Goal: Task Accomplishment & Management: Use online tool/utility

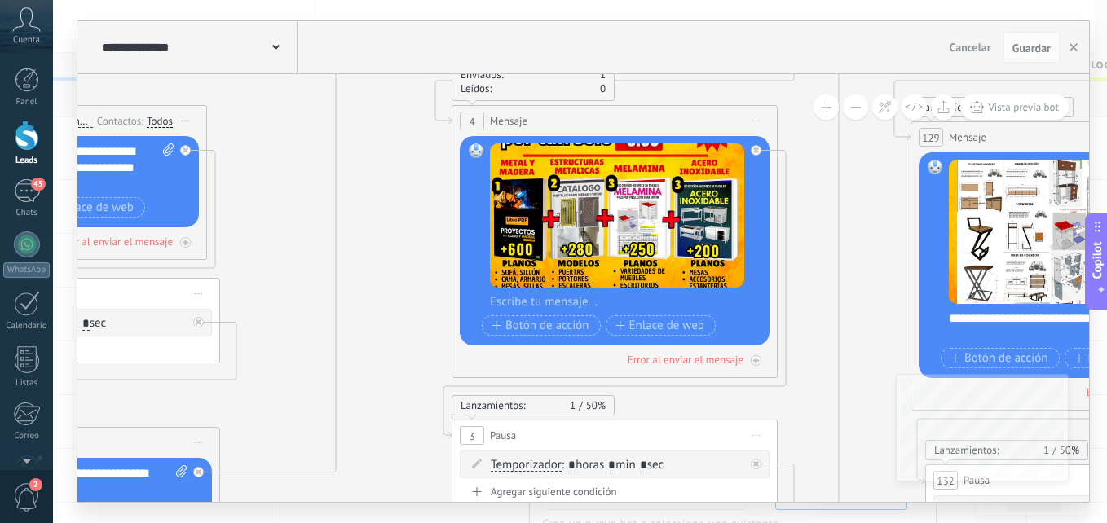
drag, startPoint x: 418, startPoint y: 297, endPoint x: 418, endPoint y: 343, distance: 46.5
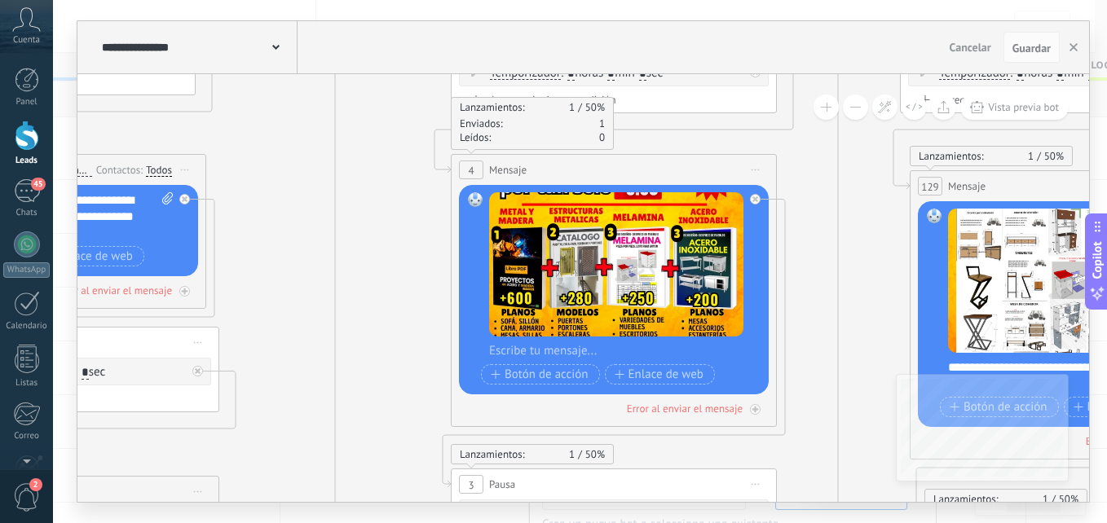
drag, startPoint x: 818, startPoint y: 258, endPoint x: 812, endPoint y: 282, distance: 25.3
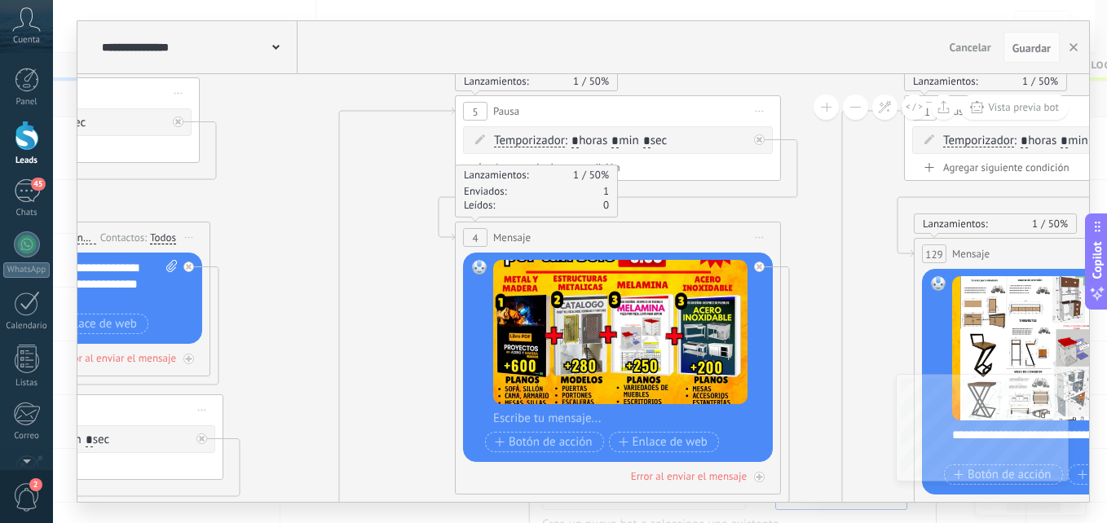
click at [858, 115] on button at bounding box center [855, 107] width 25 height 25
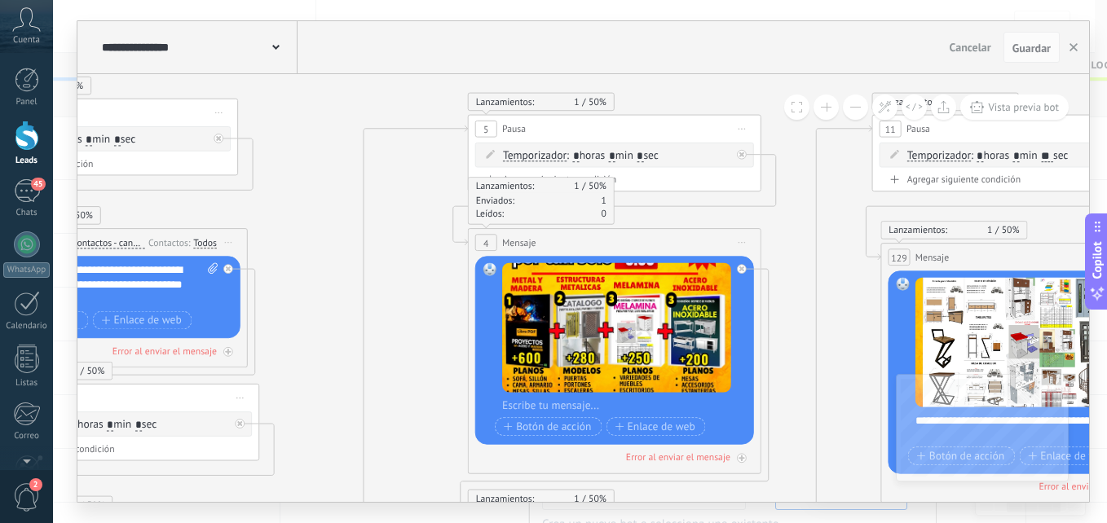
click at [858, 115] on button at bounding box center [855, 107] width 25 height 25
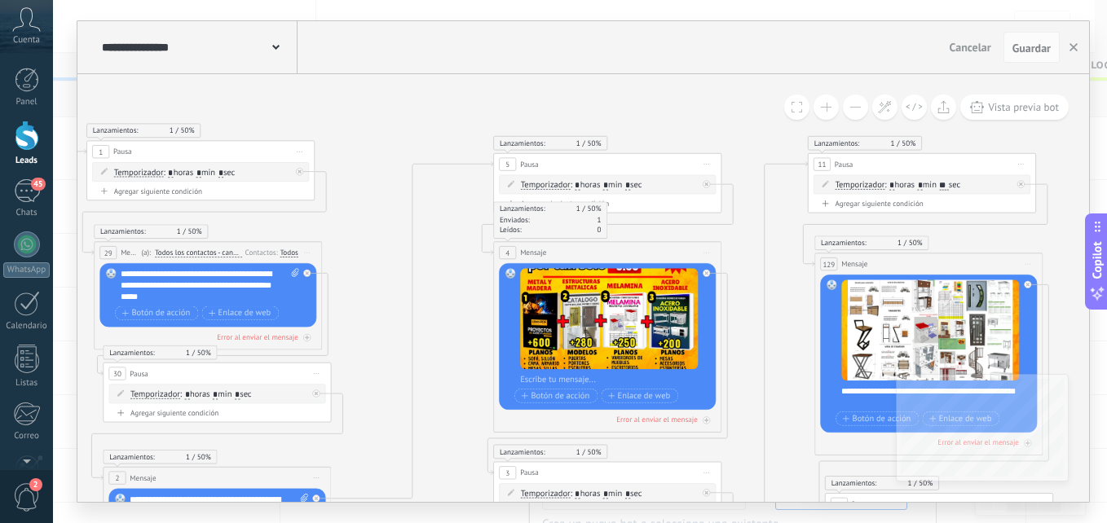
click at [858, 115] on button at bounding box center [855, 107] width 25 height 25
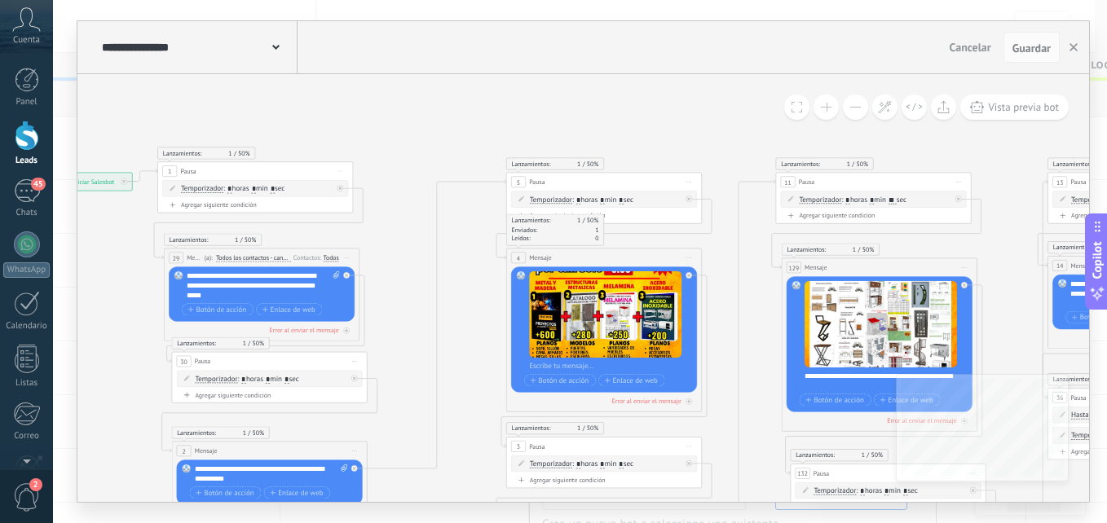
click at [858, 115] on button at bounding box center [855, 107] width 25 height 25
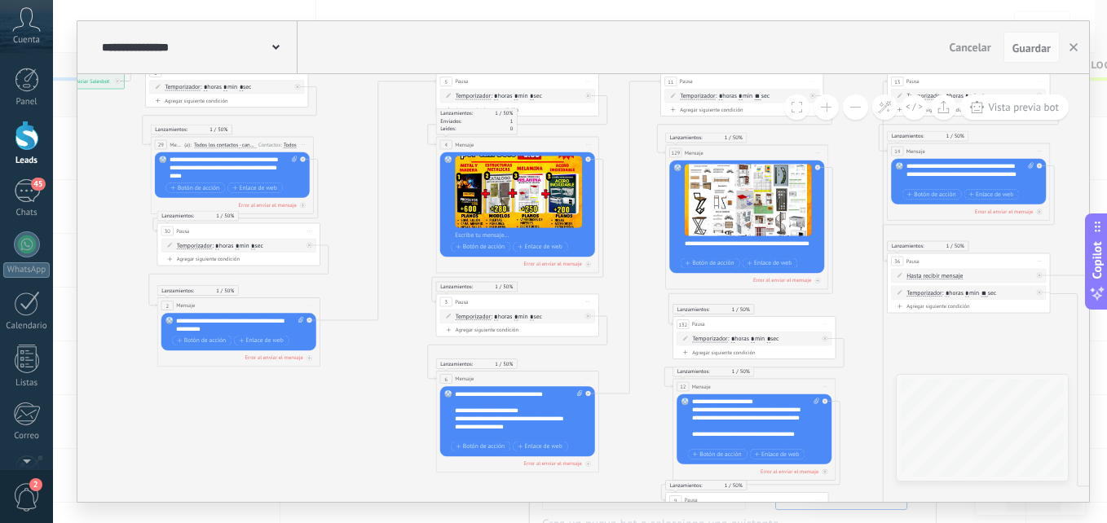
drag, startPoint x: 722, startPoint y: 342, endPoint x: 619, endPoint y: 227, distance: 154.7
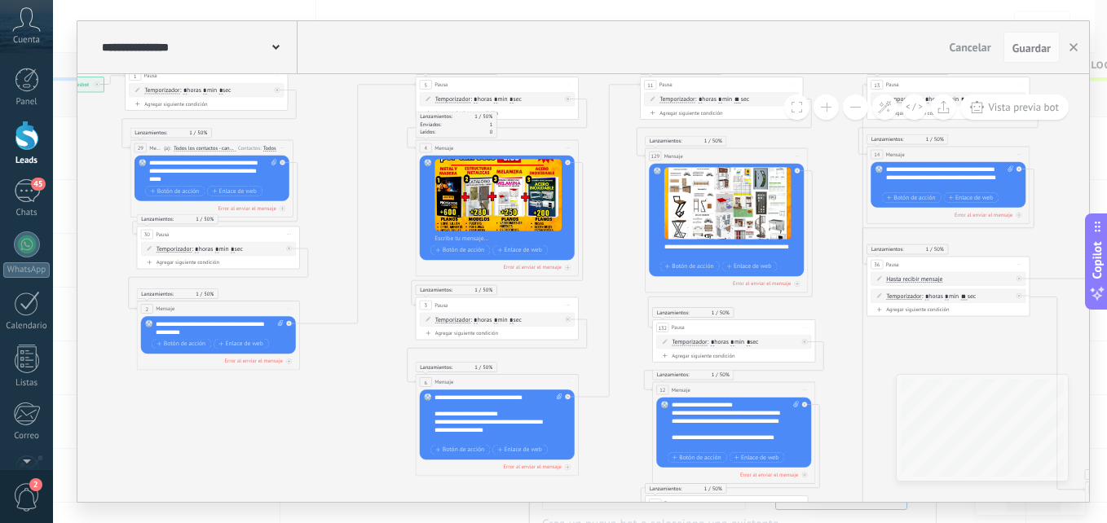
click at [20, 130] on div at bounding box center [27, 136] width 24 height 30
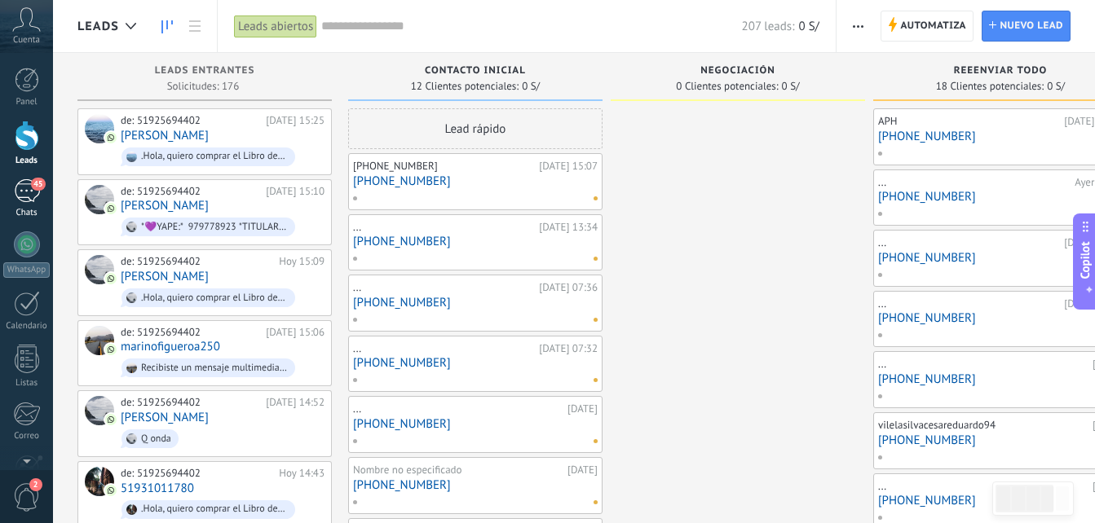
click at [24, 193] on div "45" at bounding box center [27, 191] width 26 height 24
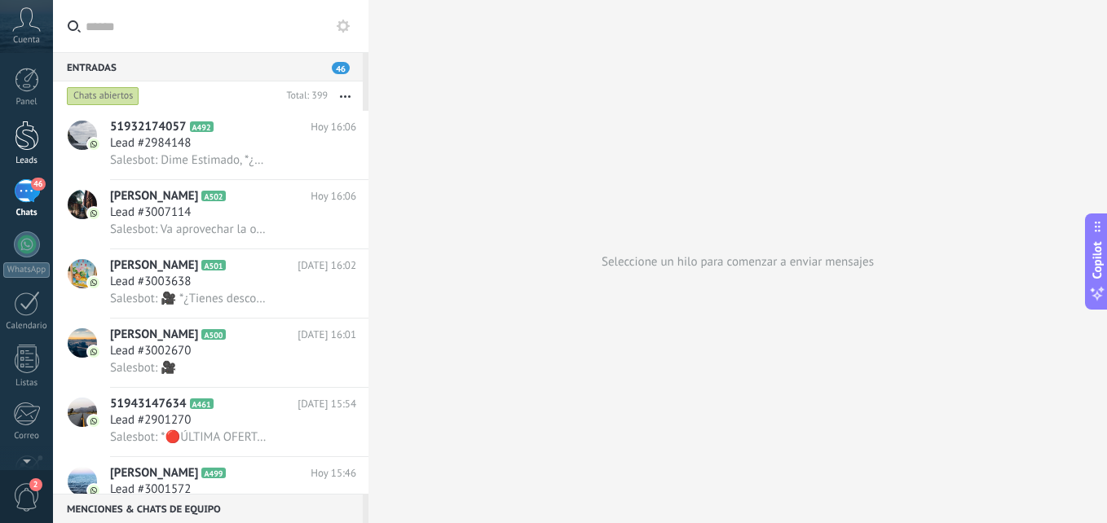
click at [23, 144] on div at bounding box center [27, 136] width 24 height 30
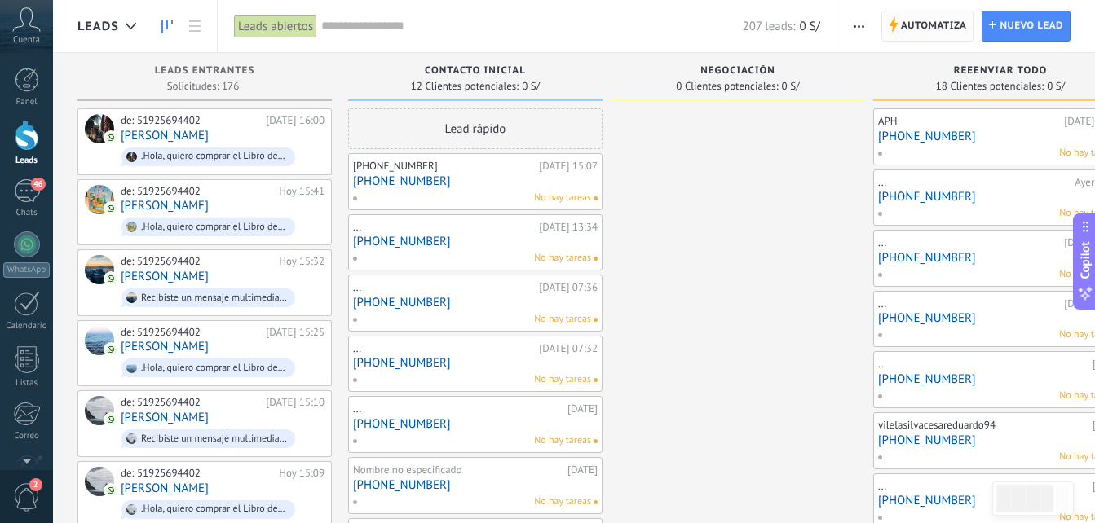
click at [892, 37] on span "Automatiza Automatiza" at bounding box center [927, 26] width 93 height 31
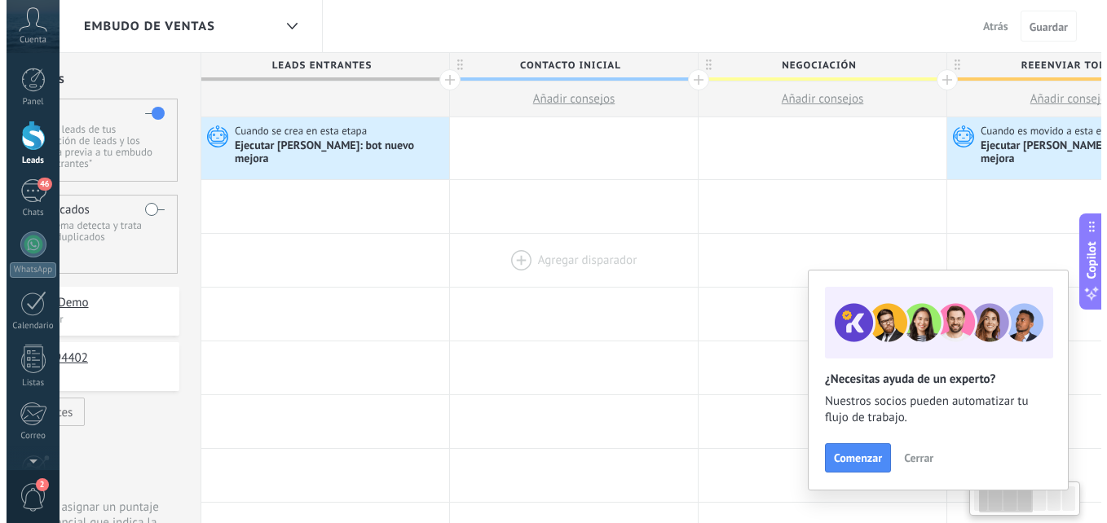
scroll to position [0, 135]
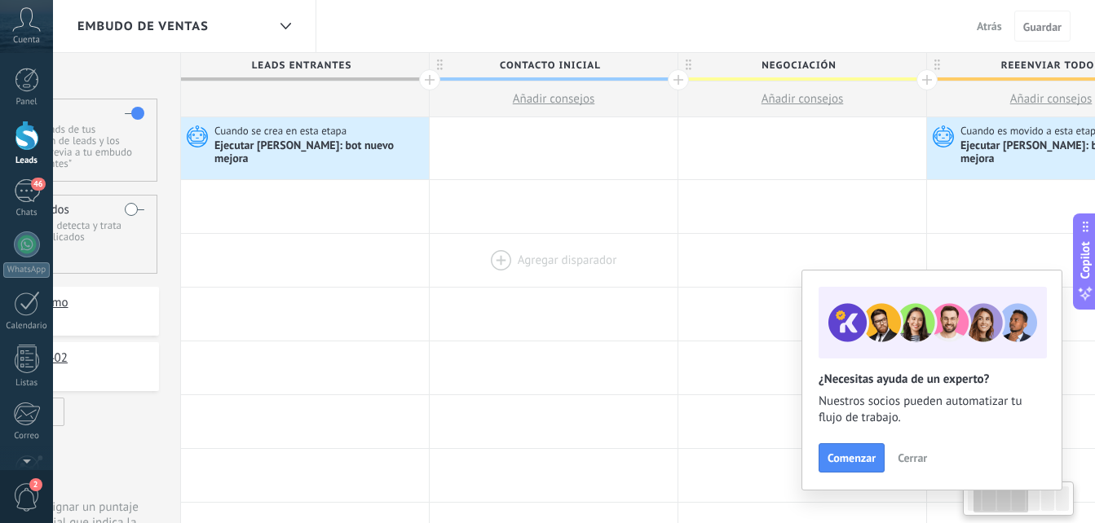
drag, startPoint x: 589, startPoint y: 262, endPoint x: 558, endPoint y: 251, distance: 32.2
click at [558, 251] on div at bounding box center [554, 260] width 248 height 53
click at [334, 132] on span "Cuando se crea en esta etapa" at bounding box center [281, 131] width 135 height 15
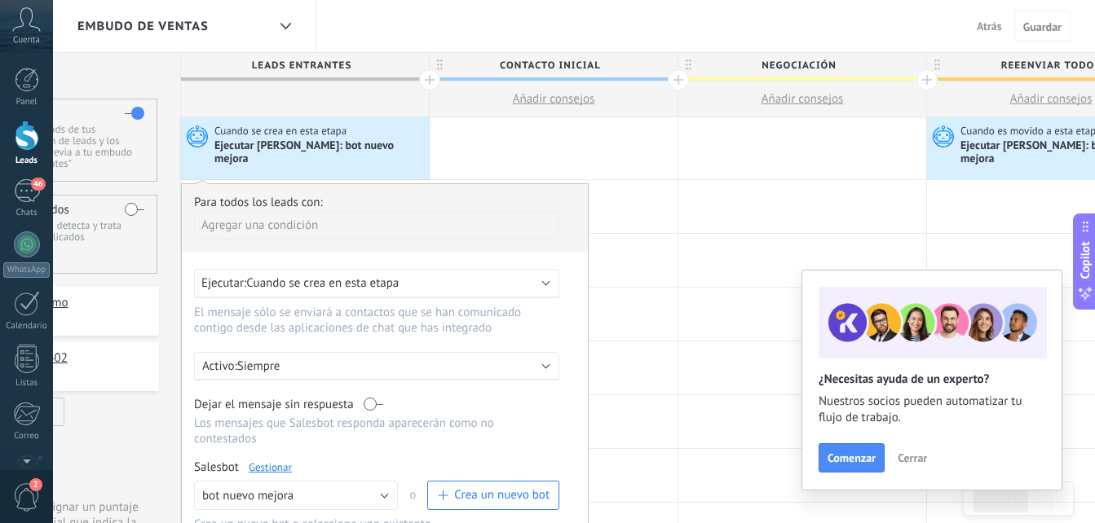
click at [261, 461] on link "Gestionar" at bounding box center [270, 468] width 43 height 14
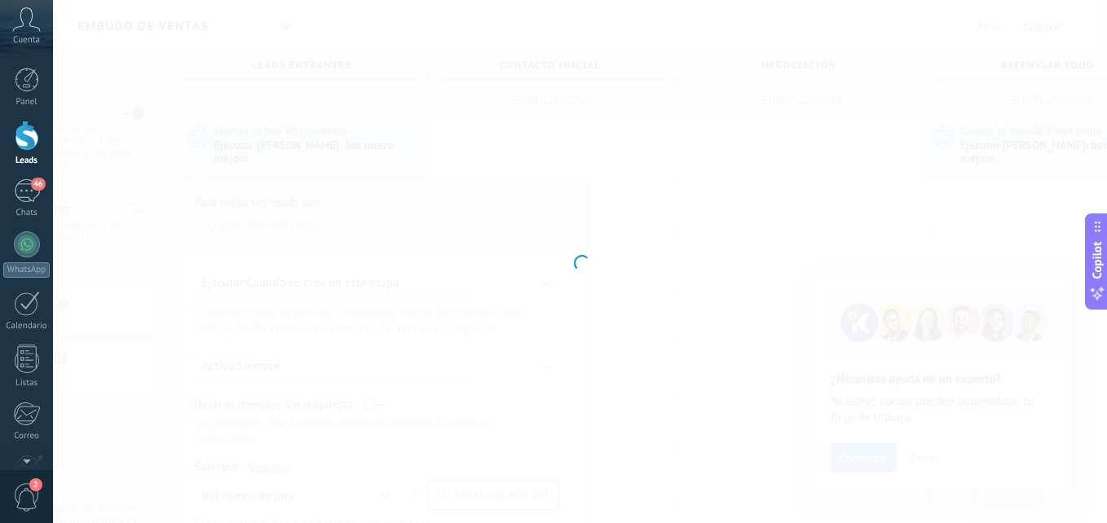
type input "**********"
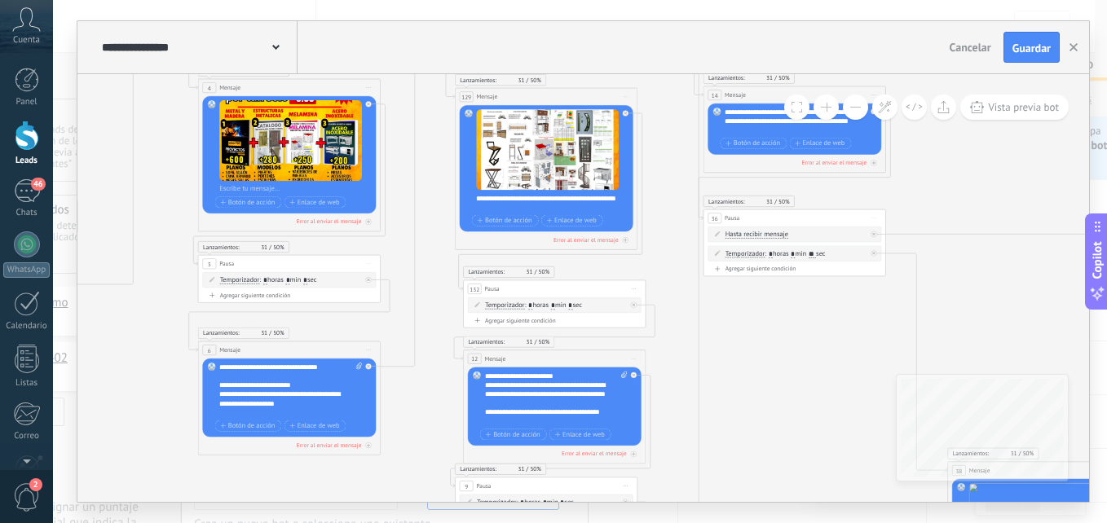
drag, startPoint x: 775, startPoint y: 262, endPoint x: 397, endPoint y: 220, distance: 380.6
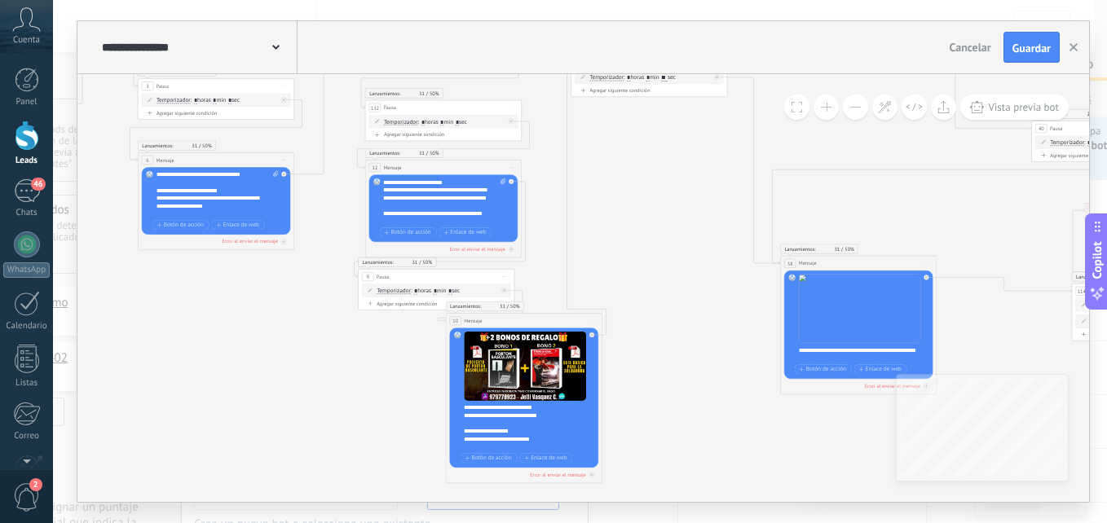
drag, startPoint x: 730, startPoint y: 337, endPoint x: 611, endPoint y: 127, distance: 240.6
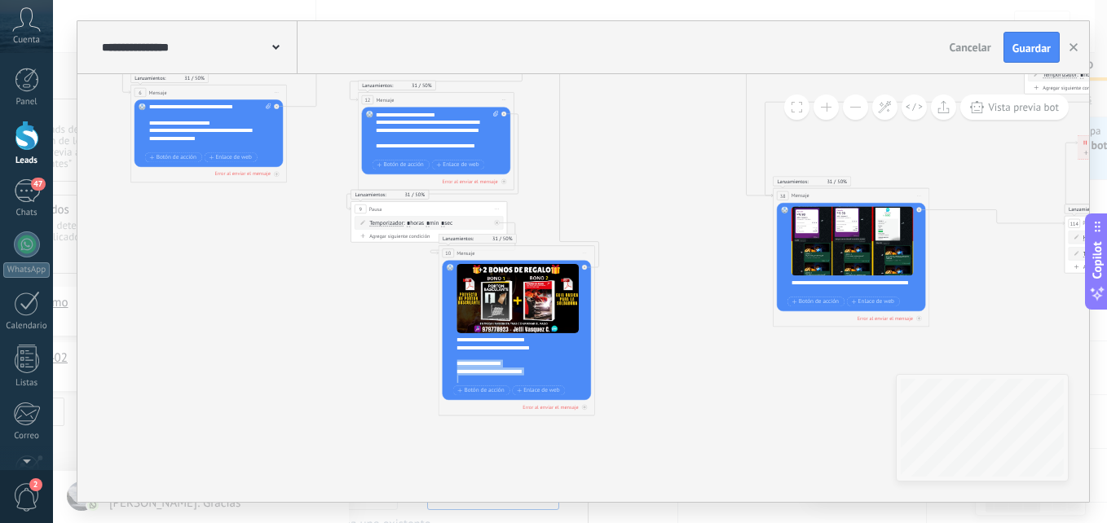
scroll to position [130, 0]
drag, startPoint x: 457, startPoint y: 349, endPoint x: 549, endPoint y: 384, distance: 97.8
click at [549, 384] on div "**********" at bounding box center [518, 331] width 122 height 134
copy div "**********"
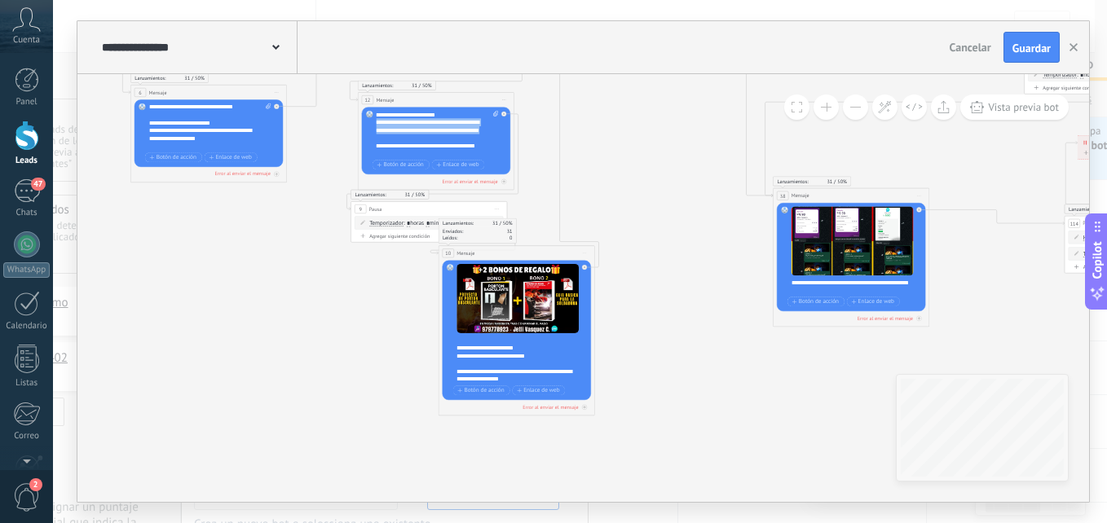
drag, startPoint x: 433, startPoint y: 139, endPoint x: 367, endPoint y: 125, distance: 67.5
click at [367, 125] on div "Reemplazar Quitar Convertir a mensaje de voz Arrastre la imagen aquí para adjun…" at bounding box center [436, 141] width 148 height 68
copy div "**********"
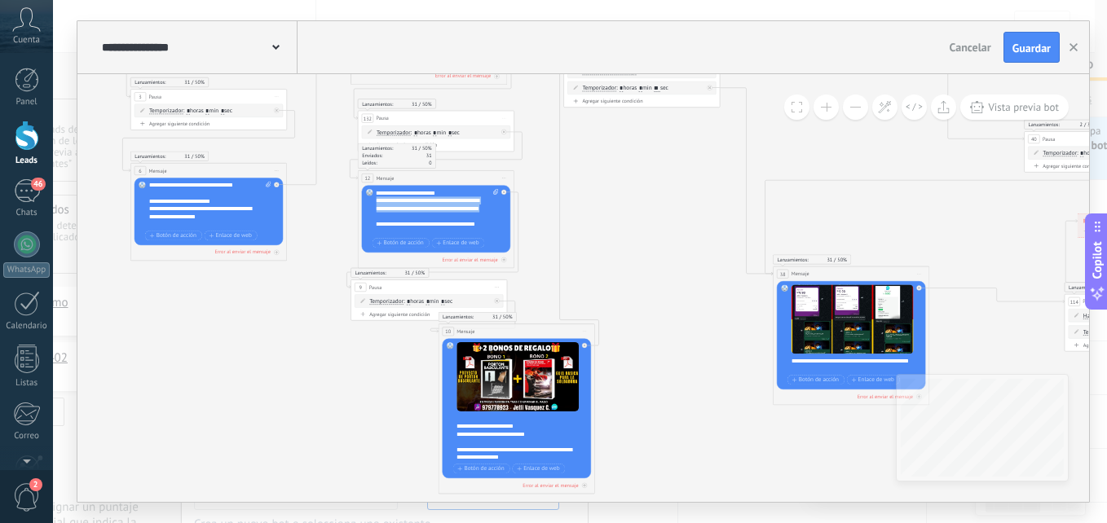
drag, startPoint x: 457, startPoint y: 420, endPoint x: 541, endPoint y: 430, distance: 85.3
click at [541, 428] on div "**********" at bounding box center [522, 438] width 130 height 47
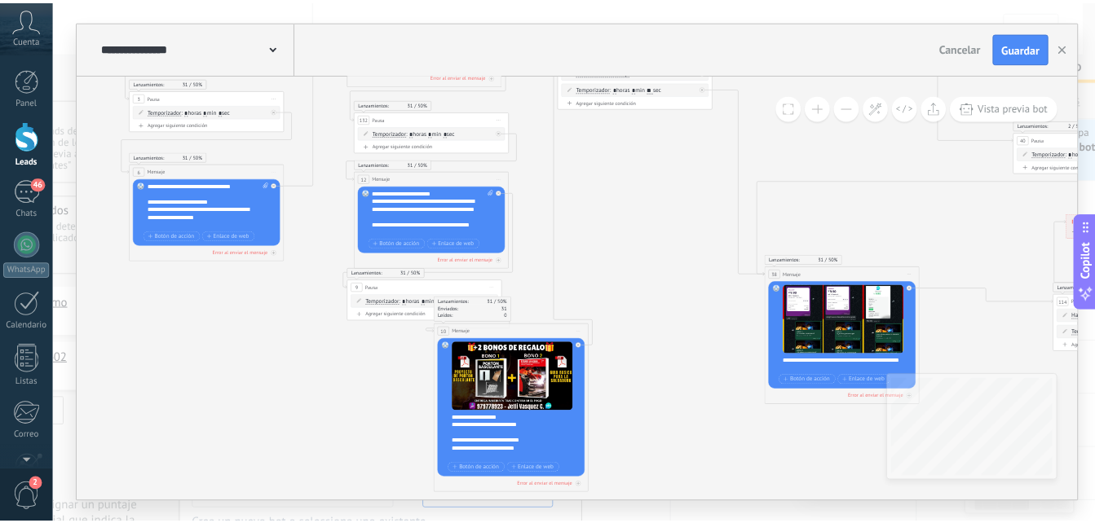
scroll to position [0, 0]
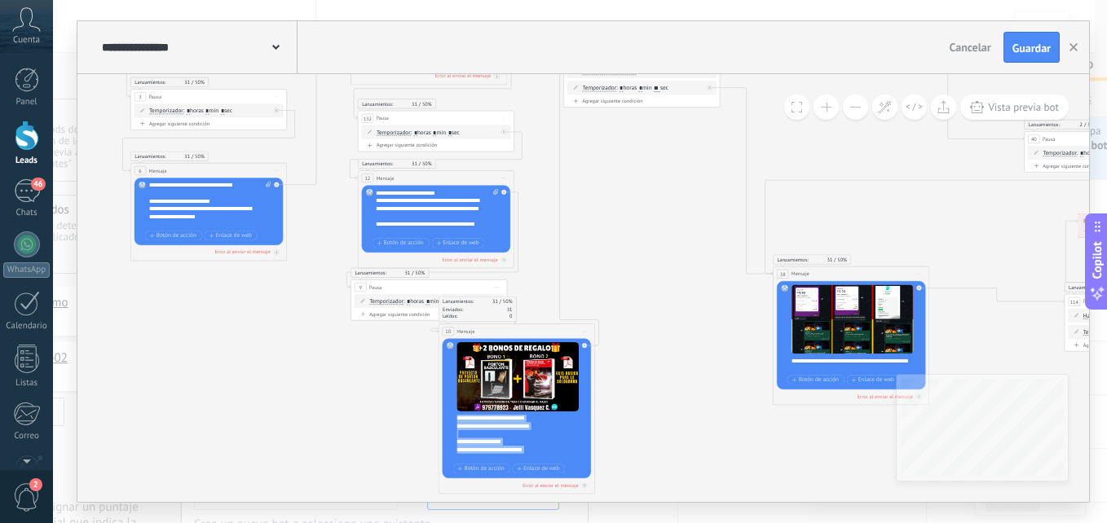
drag, startPoint x: 537, startPoint y: 431, endPoint x: 435, endPoint y: 419, distance: 102.6
click at [118, 21] on div "Lanzamientos: 31 50% Se reanuda el temporizador de apagado: 0% 3 Pausa ***** In…" at bounding box center [118, 21] width 0 height 0
copy div "**********"
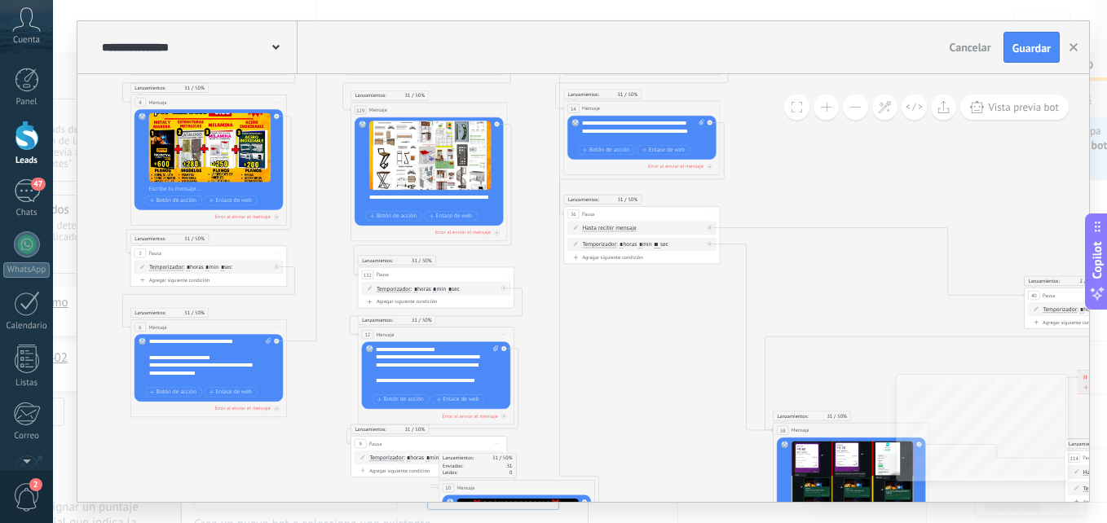
click at [1071, 46] on use "button" at bounding box center [1074, 47] width 8 height 8
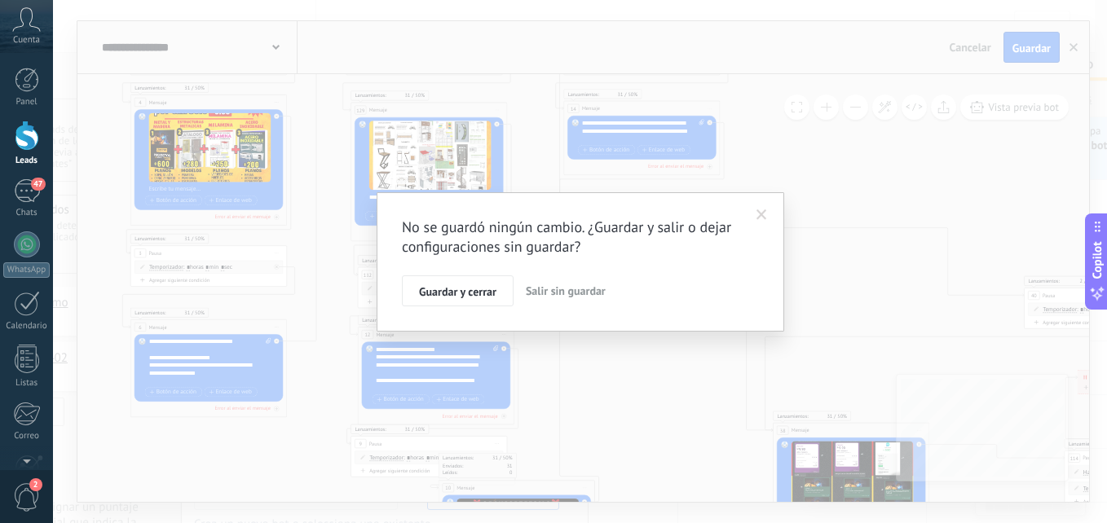
click at [553, 299] on button "Salir sin guardar" at bounding box center [565, 291] width 93 height 31
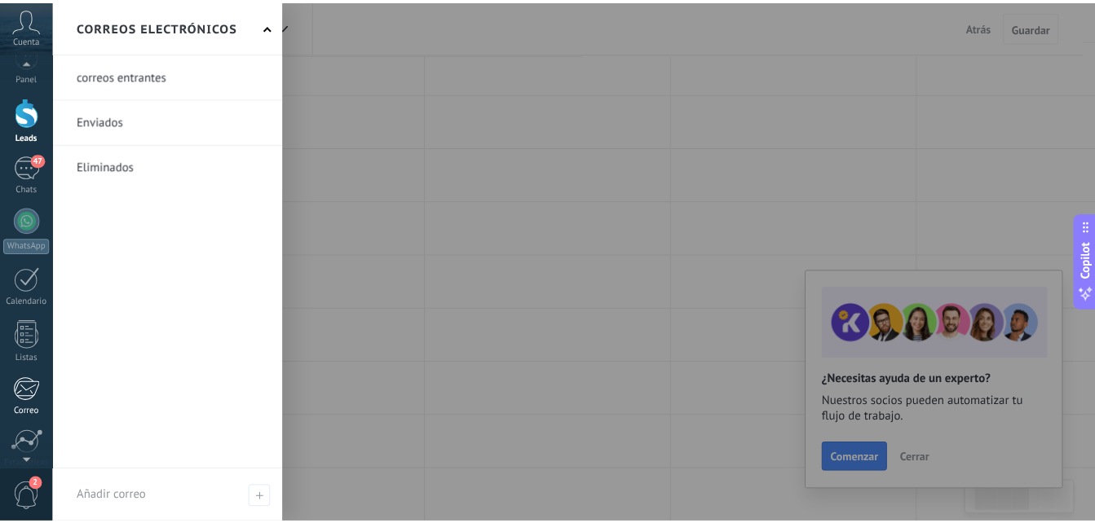
scroll to position [155, 0]
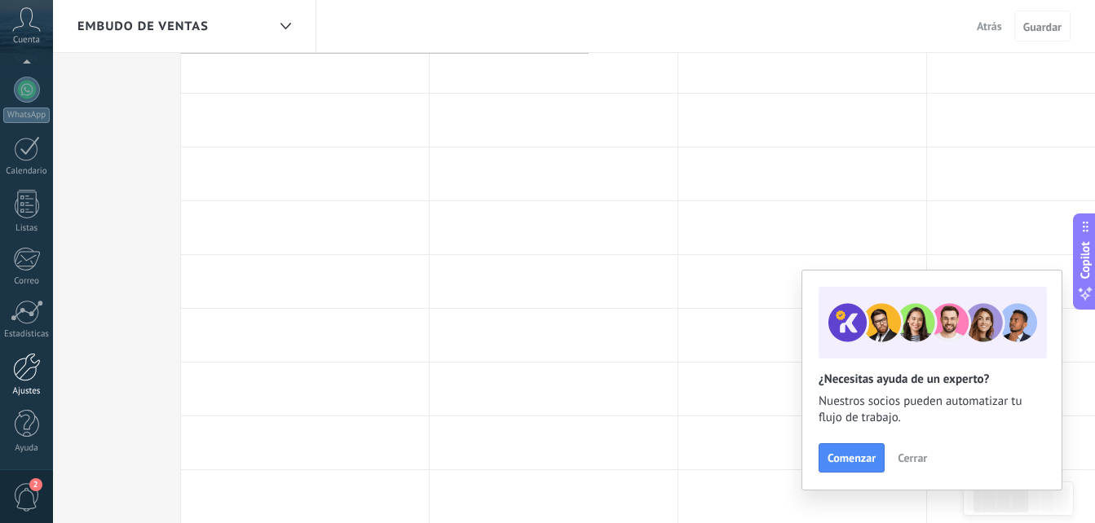
click at [28, 368] on div at bounding box center [27, 367] width 28 height 29
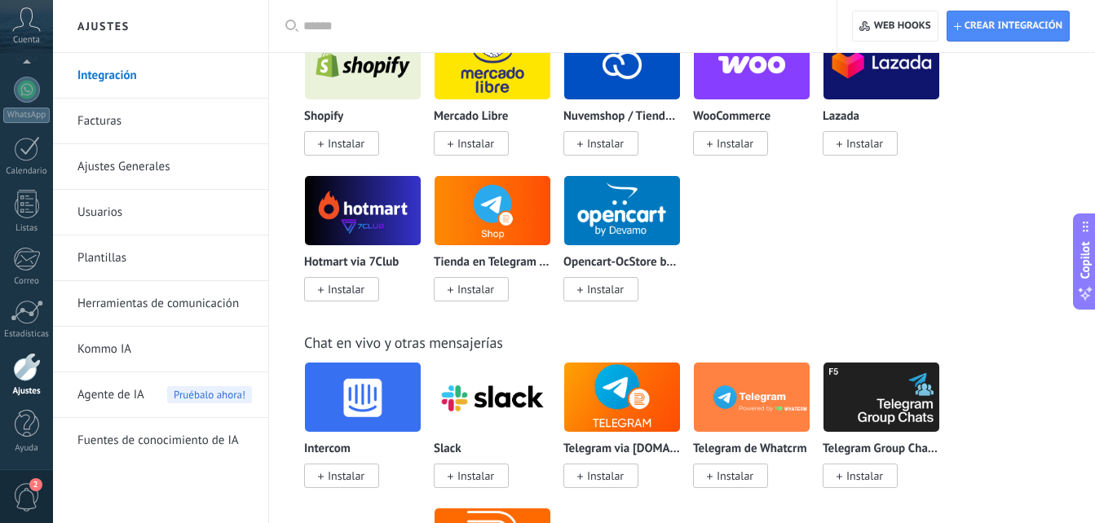
scroll to position [1060, 0]
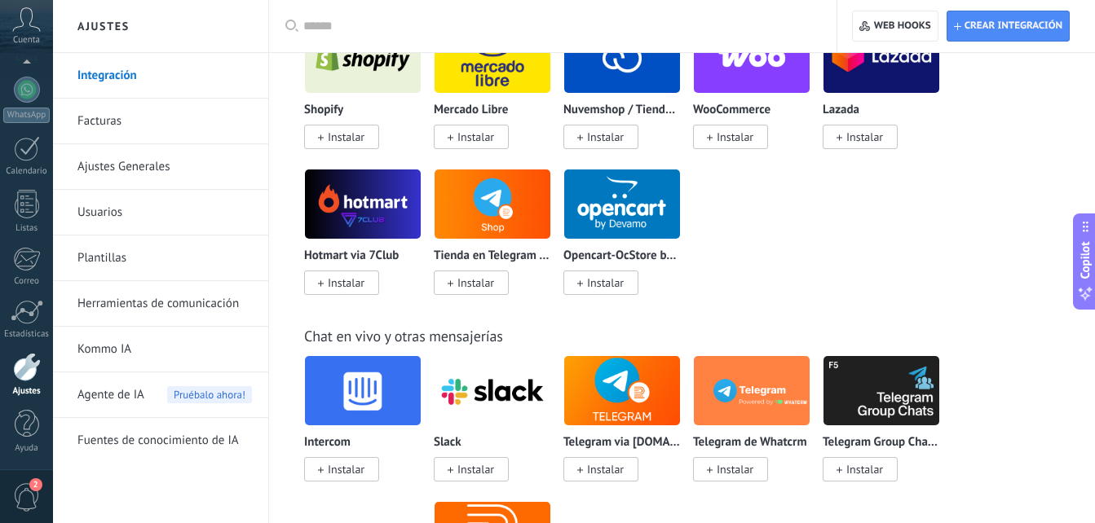
click at [207, 299] on link "Herramientas de comunicación" at bounding box center [164, 304] width 174 height 46
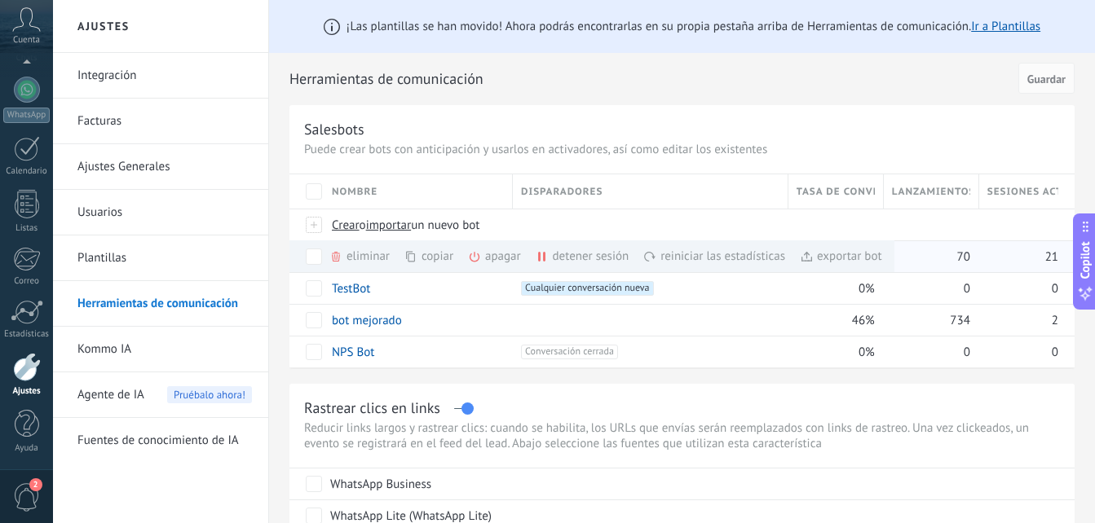
click at [442, 258] on div "copiar màs" at bounding box center [456, 256] width 104 height 32
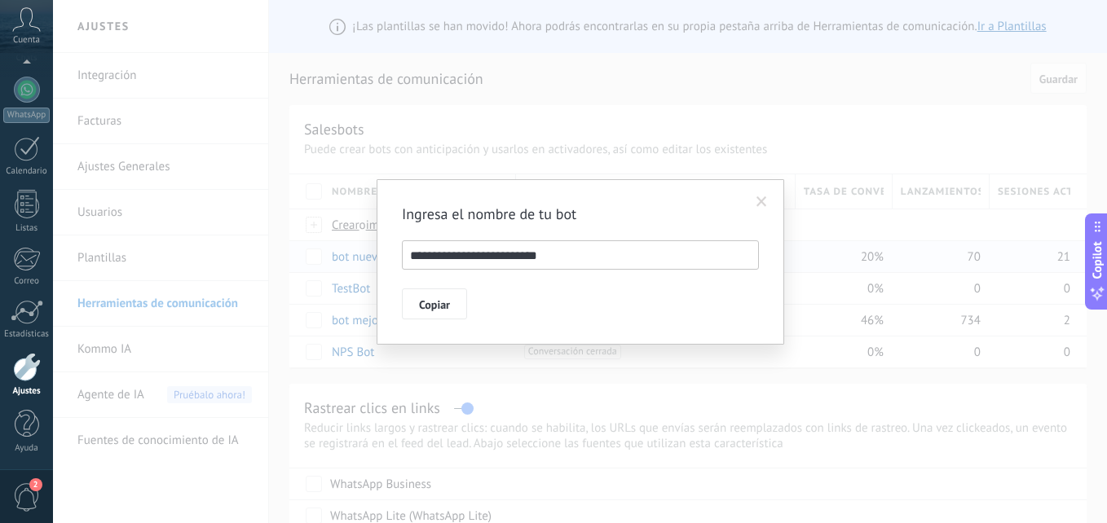
drag, startPoint x: 551, startPoint y: 254, endPoint x: 476, endPoint y: 214, distance: 85.0
click at [504, 262] on input "**********" at bounding box center [580, 254] width 357 height 29
type input "**********"
click at [443, 300] on span "Copiar" at bounding box center [434, 304] width 31 height 11
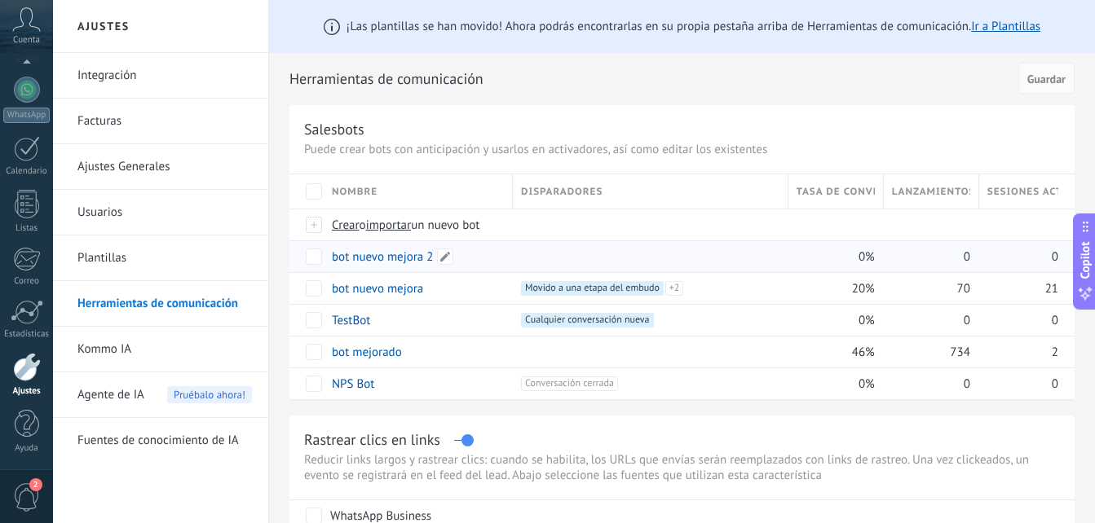
click at [417, 250] on link "bot nuevo mejora 2" at bounding box center [383, 256] width 102 height 15
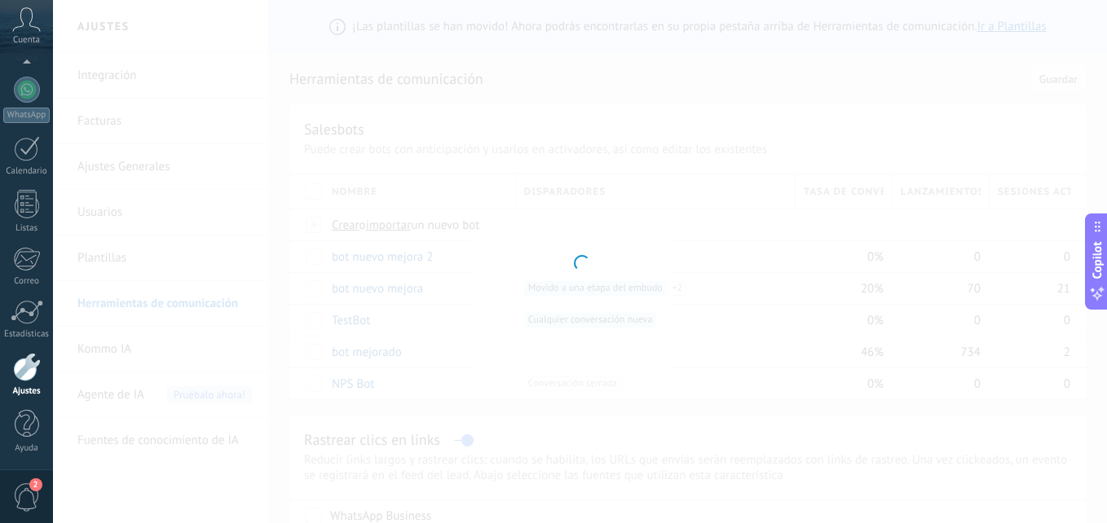
type input "**********"
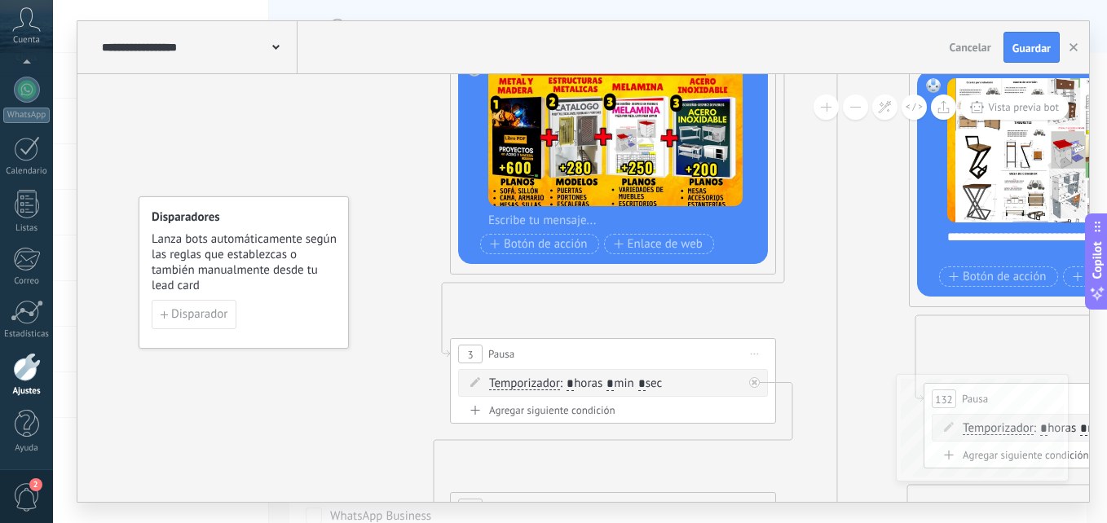
click at [860, 109] on button at bounding box center [855, 107] width 25 height 25
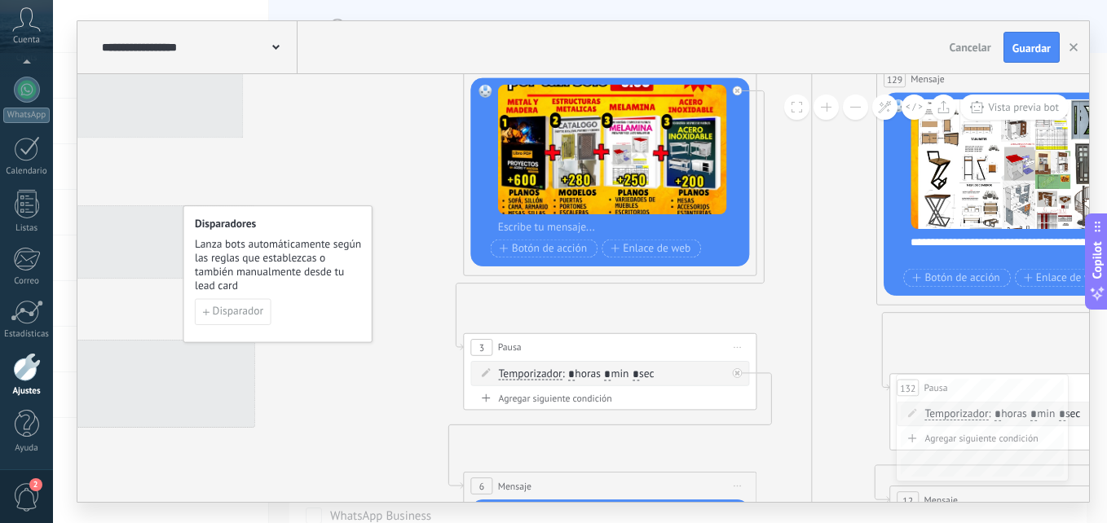
click at [860, 109] on button at bounding box center [855, 107] width 25 height 25
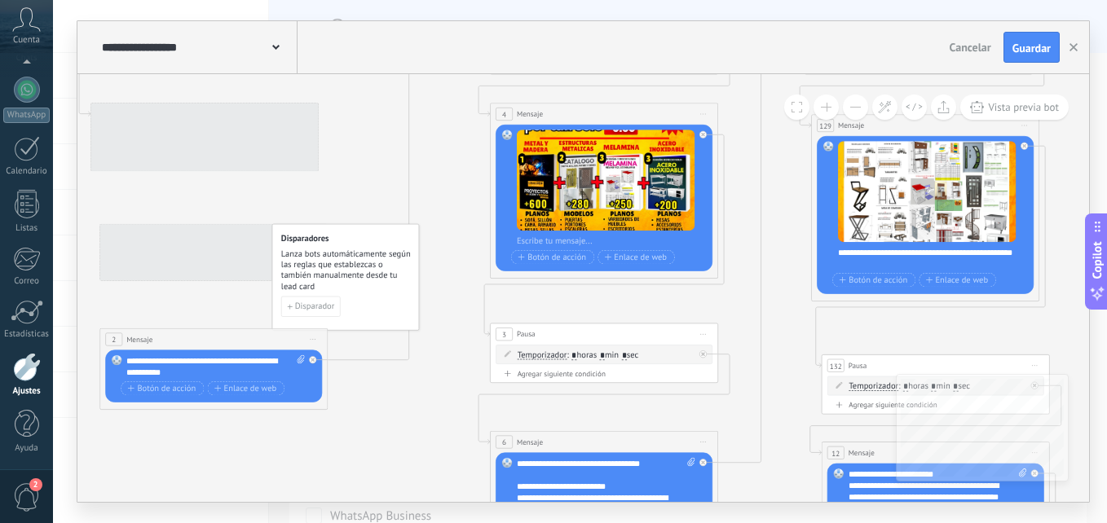
click at [860, 109] on button at bounding box center [855, 107] width 25 height 25
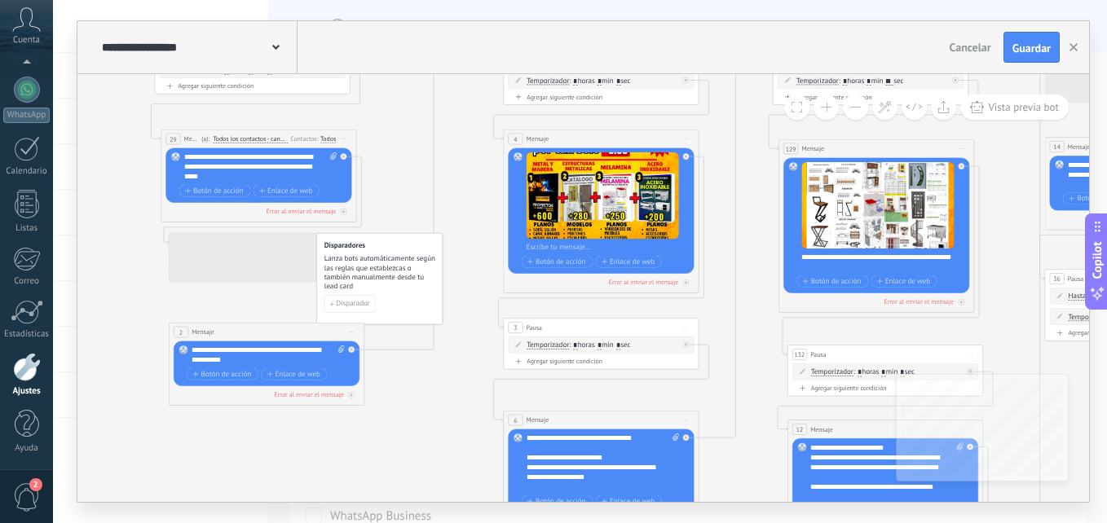
click at [860, 109] on button at bounding box center [855, 107] width 25 height 25
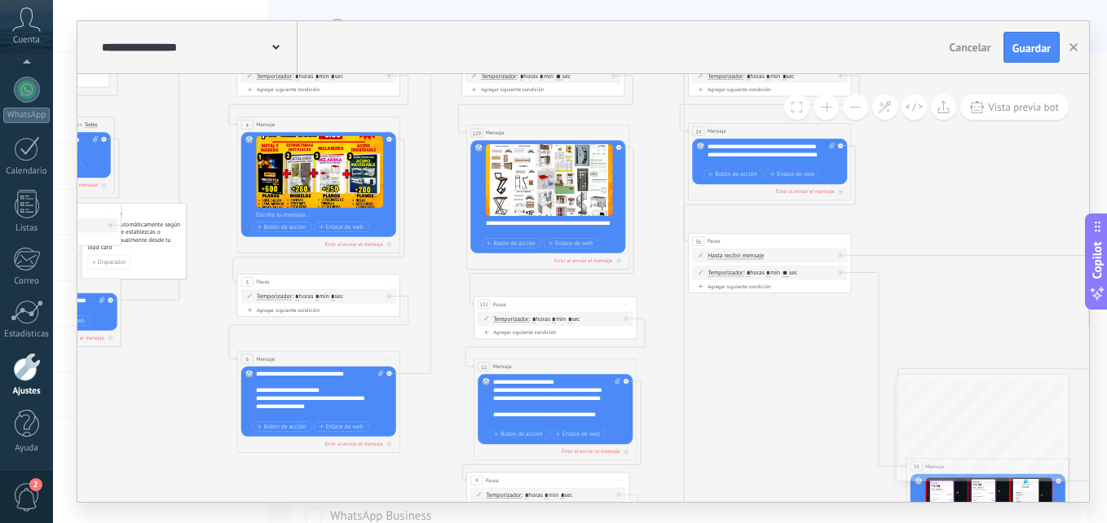
drag, startPoint x: 930, startPoint y: 294, endPoint x: 651, endPoint y: 255, distance: 282.3
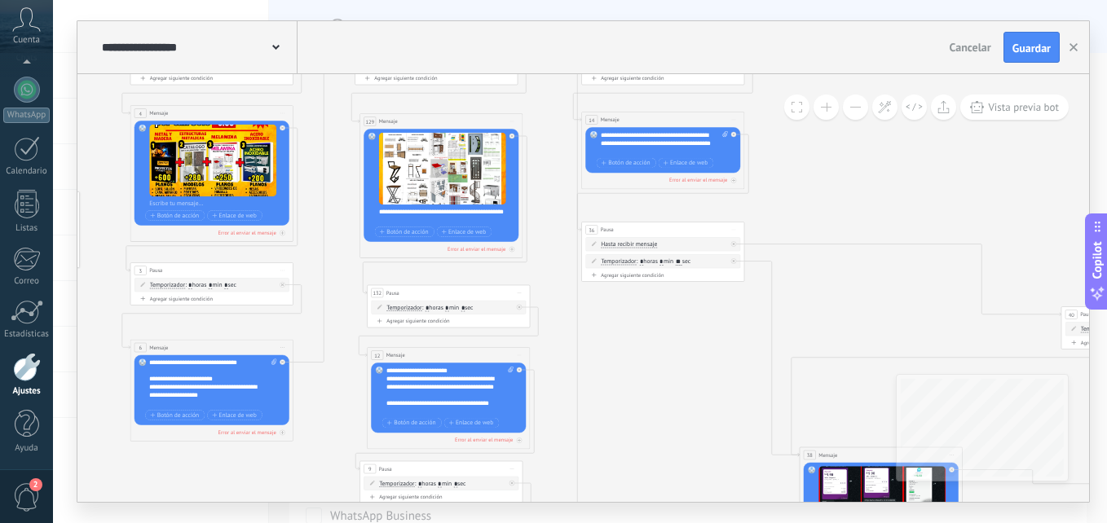
drag, startPoint x: 628, startPoint y: 283, endPoint x: 550, endPoint y: 282, distance: 77.4
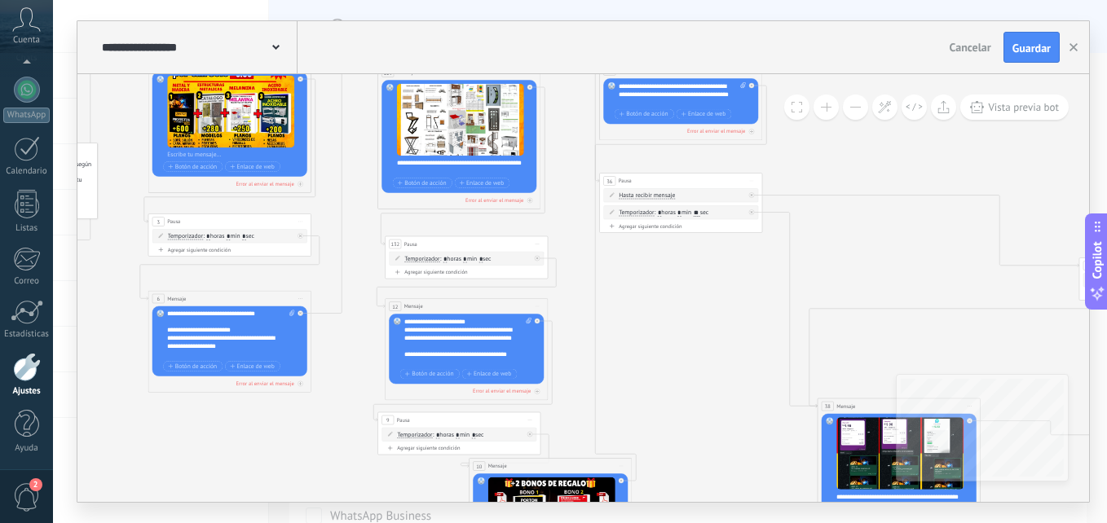
drag, startPoint x: 574, startPoint y: 338, endPoint x: 592, endPoint y: 275, distance: 66.1
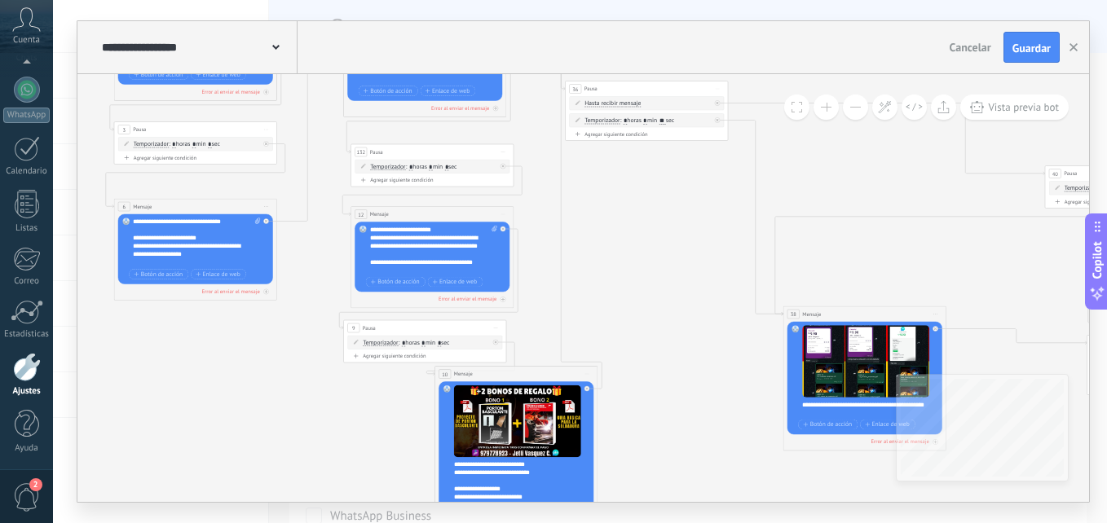
drag, startPoint x: 658, startPoint y: 395, endPoint x: 624, endPoint y: 303, distance: 98.3
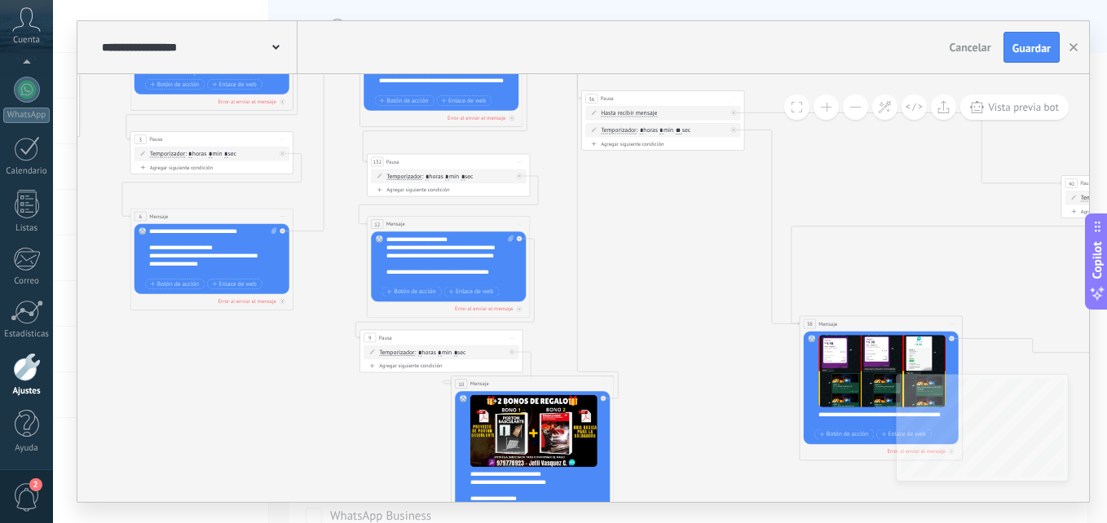
drag, startPoint x: 530, startPoint y: 226, endPoint x: 546, endPoint y: 314, distance: 89.5
click at [510, 236] on icon at bounding box center [511, 239] width 6 height 7
click input "Subir" at bounding box center [0, 0] width 0 height 0
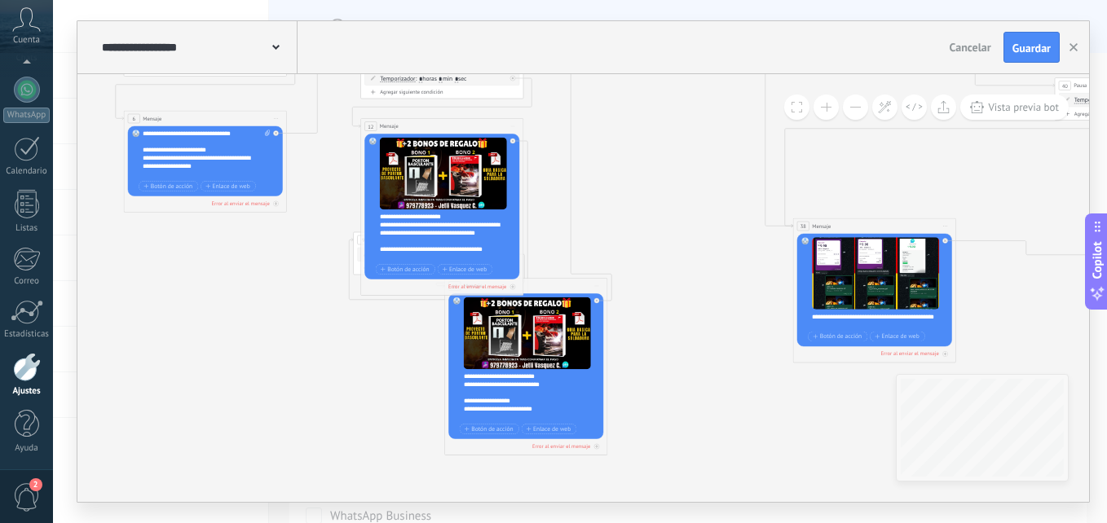
drag, startPoint x: 627, startPoint y: 307, endPoint x: 619, endPoint y: 207, distance: 100.6
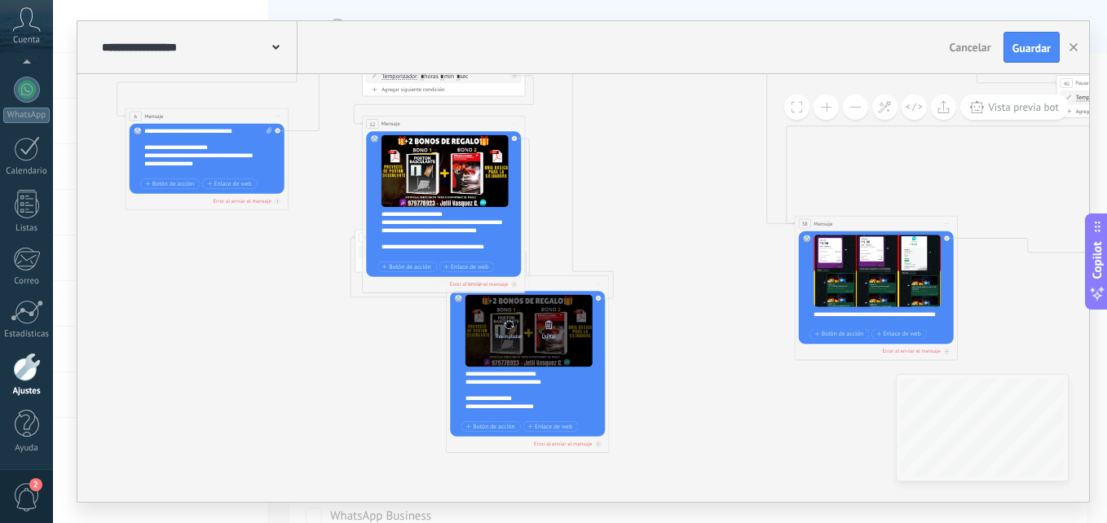
click at [547, 326] on icon at bounding box center [548, 325] width 11 height 11
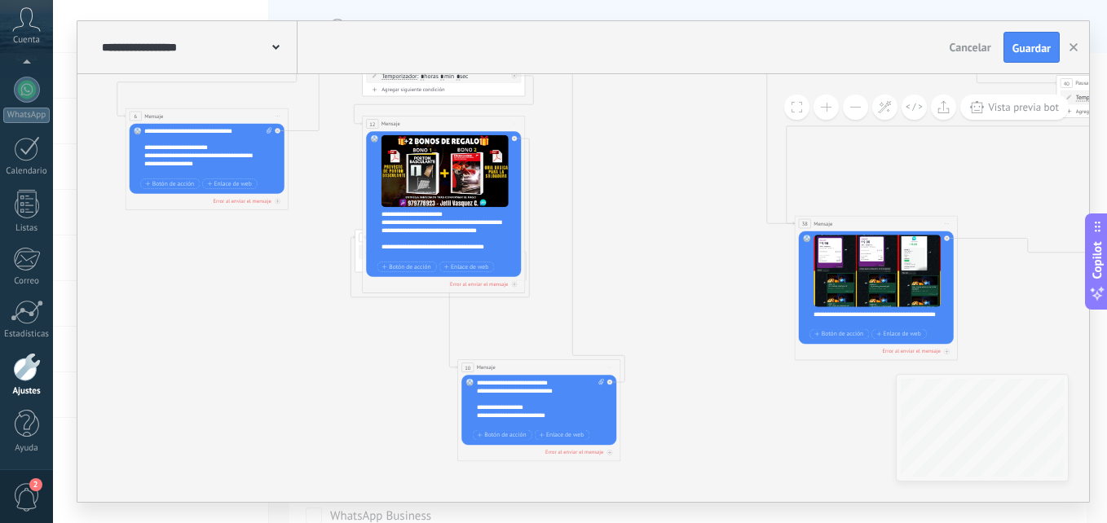
drag, startPoint x: 563, startPoint y: 280, endPoint x: 575, endPoint y: 364, distance: 84.7
click at [575, 364] on div "10 Mensaje ******* (a): Todos los contactos - canales seleccionados Todos los c…" at bounding box center [539, 367] width 162 height 15
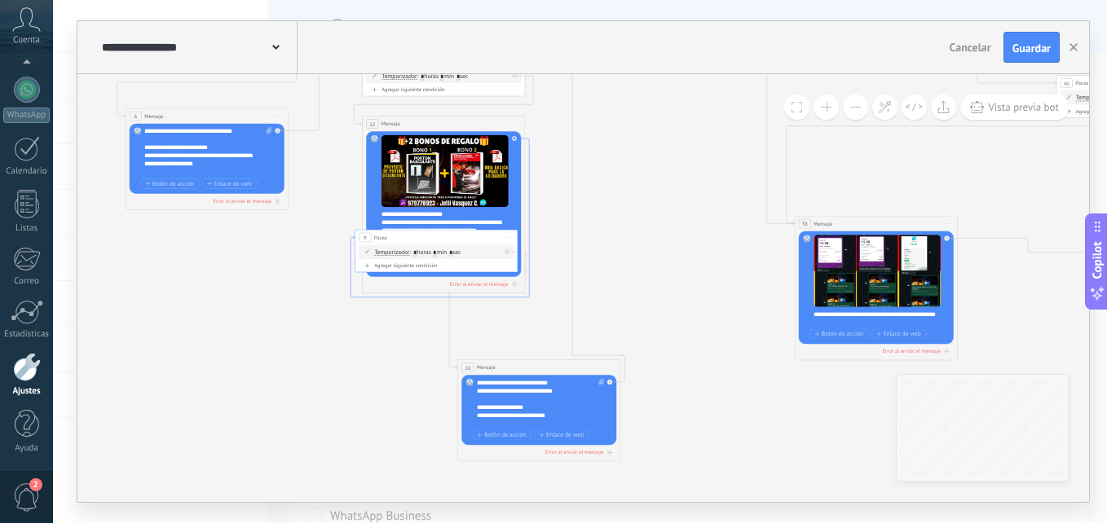
drag, startPoint x: 358, startPoint y: 249, endPoint x: 350, endPoint y: 280, distance: 31.2
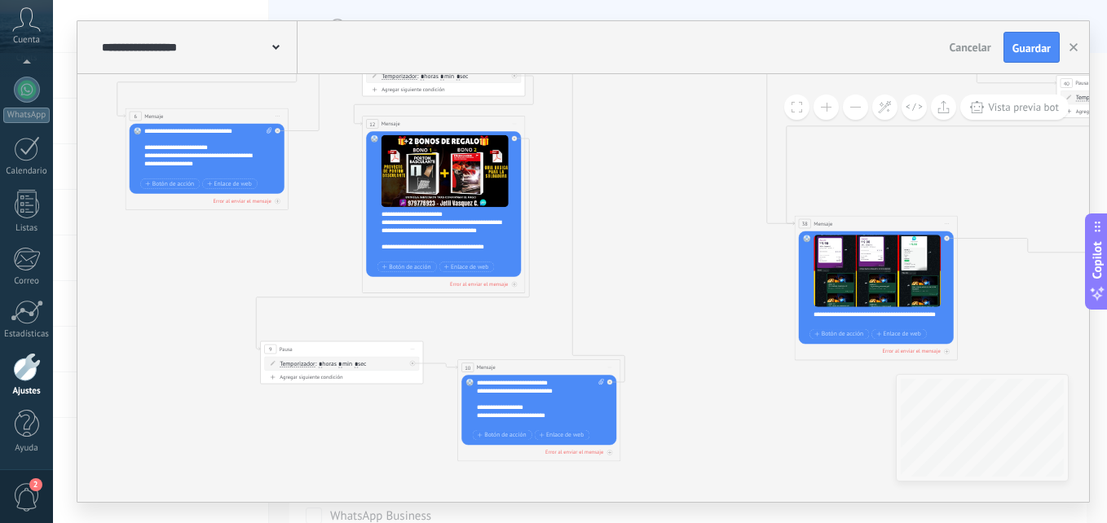
drag, startPoint x: 408, startPoint y: 240, endPoint x: 313, endPoint y: 350, distance: 145.0
click at [314, 351] on div "9 Pausa ***** Iniciar vista previa aquí Cambiar nombre Duplicar Borrar" at bounding box center [342, 349] width 162 height 15
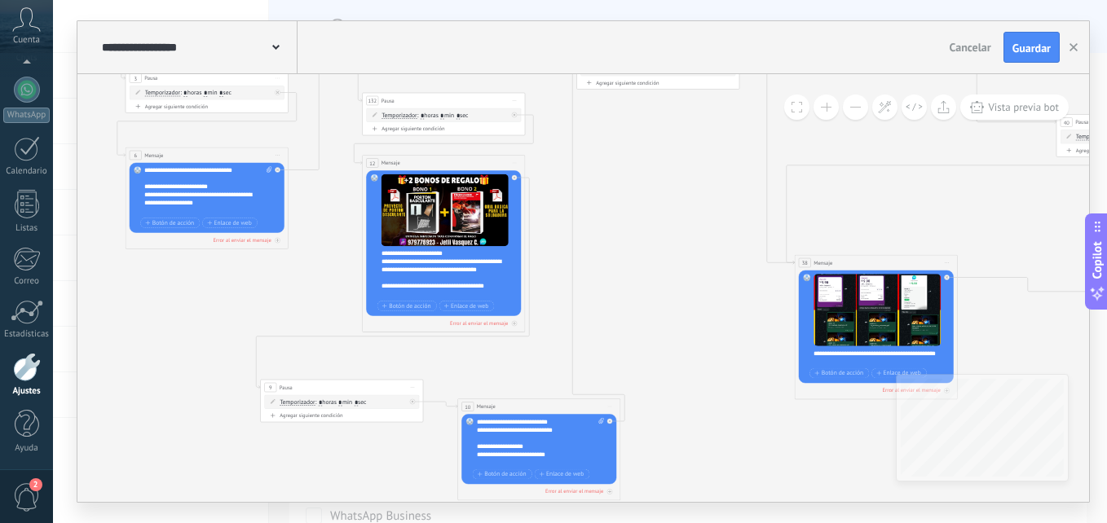
click at [459, 290] on div "**********" at bounding box center [449, 273] width 135 height 49
drag, startPoint x: 391, startPoint y: 262, endPoint x: 487, endPoint y: 304, distance: 105.1
click at [487, 304] on div "**********" at bounding box center [445, 243] width 127 height 139
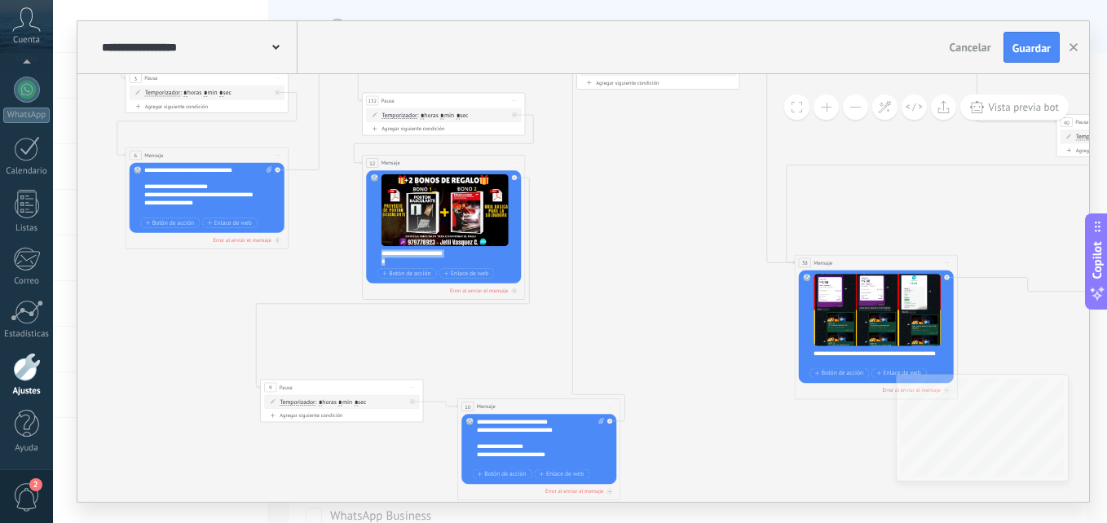
drag, startPoint x: 456, startPoint y: 261, endPoint x: 378, endPoint y: 249, distance: 78.4
click at [378, 249] on div "Reemplazar Quitar Convertir a mensaje de voz Arrastre la imagen aquí para adjun…" at bounding box center [443, 226] width 155 height 113
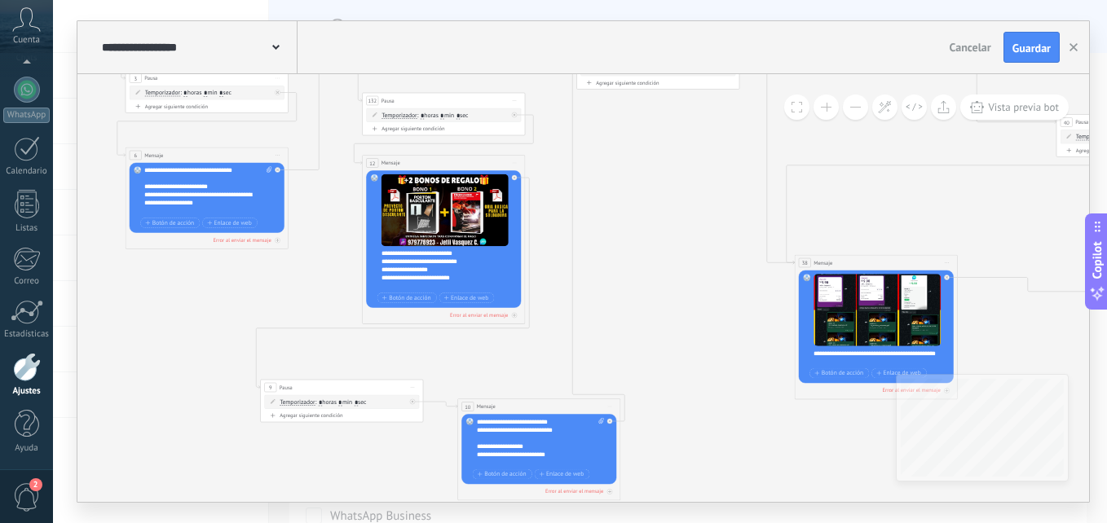
click at [480, 253] on div "**********" at bounding box center [449, 269] width 135 height 41
click at [478, 264] on div "**********" at bounding box center [442, 262] width 121 height 8
click at [469, 263] on div "**********" at bounding box center [442, 262] width 121 height 8
copy div "**"
click at [382, 263] on div "**********" at bounding box center [442, 262] width 121 height 8
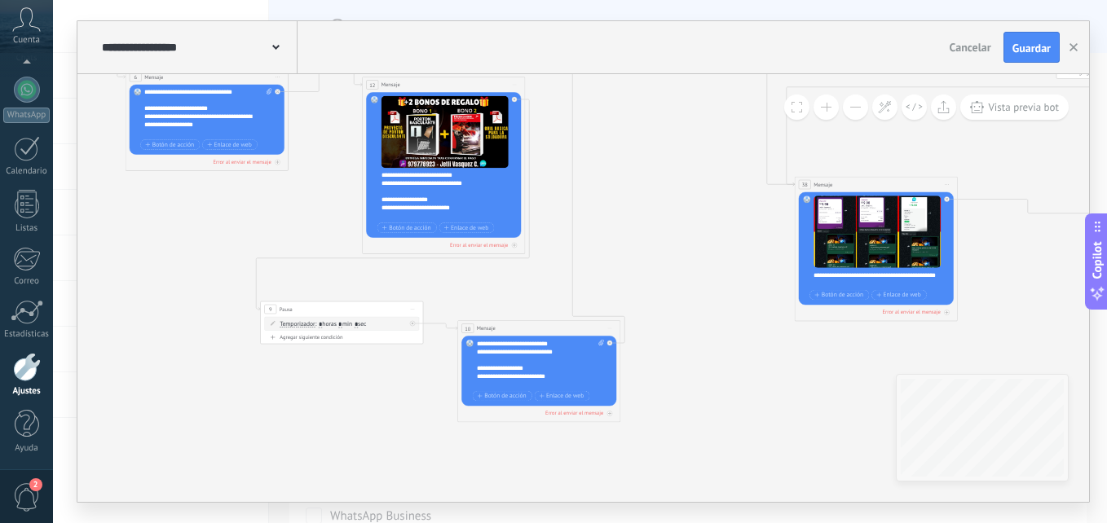
click at [475, 205] on div "**********" at bounding box center [442, 208] width 121 height 8
drag, startPoint x: 479, startPoint y: 346, endPoint x: 578, endPoint y: 386, distance: 107.2
click at [578, 386] on div "**********" at bounding box center [541, 364] width 128 height 49
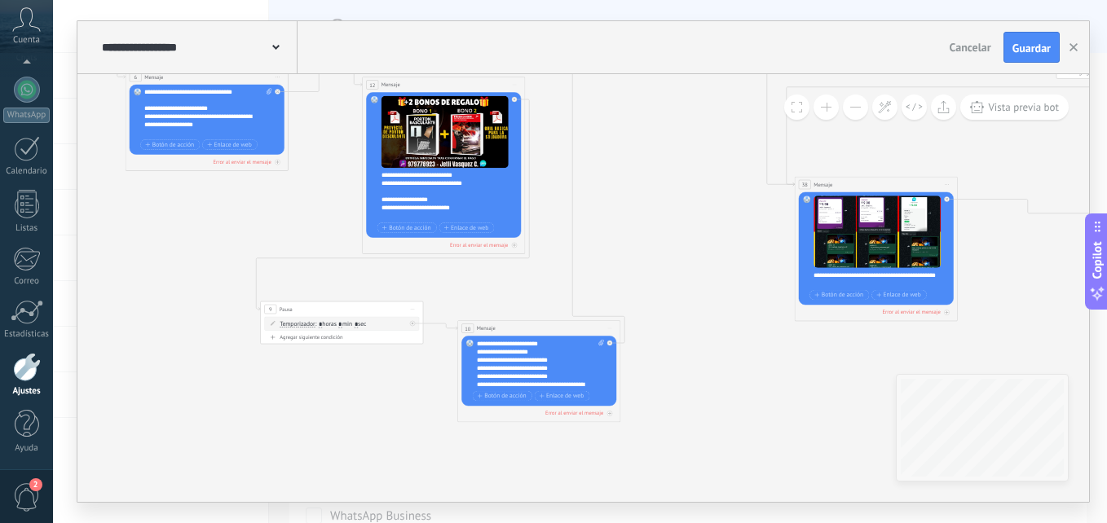
click at [549, 348] on div "**********" at bounding box center [533, 352] width 113 height 8
click at [562, 341] on div "**********" at bounding box center [541, 364] width 128 height 49
click at [533, 342] on div "**********" at bounding box center [541, 364] width 128 height 49
click at [568, 345] on div "**********" at bounding box center [541, 364] width 128 height 49
click at [569, 368] on div "**********" at bounding box center [533, 368] width 113 height 8
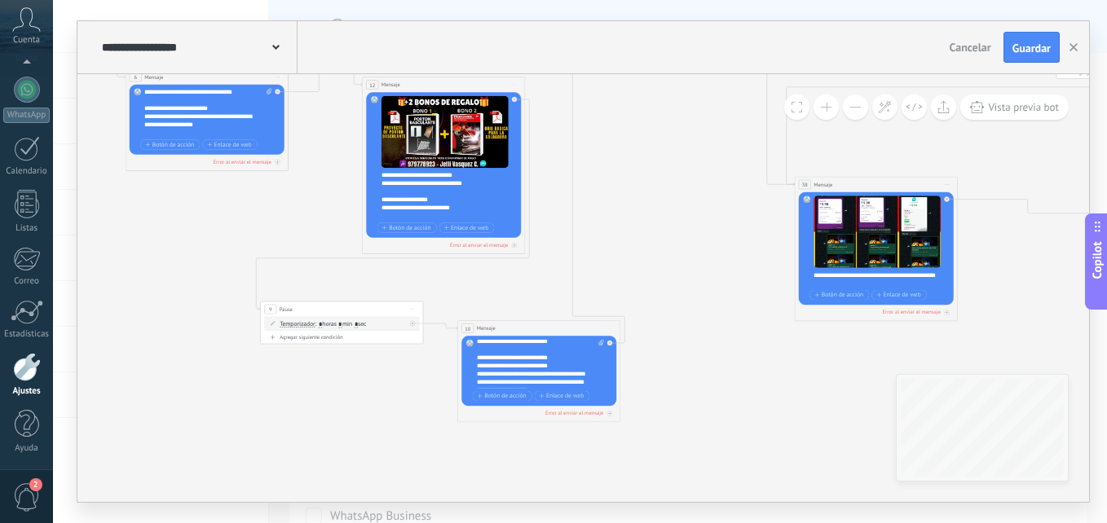
scroll to position [82, 0]
click at [573, 348] on div "**********" at bounding box center [533, 352] width 113 height 8
click at [573, 344] on div "**********" at bounding box center [533, 344] width 113 height 8
click at [575, 382] on div "**********" at bounding box center [533, 376] width 113 height 24
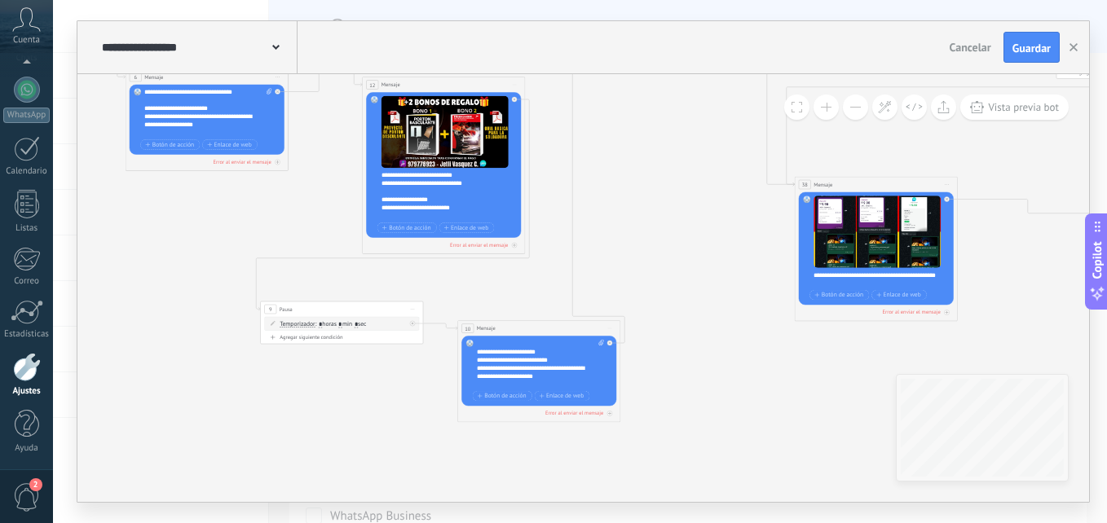
click at [562, 361] on div "**********" at bounding box center [533, 360] width 113 height 8
click at [541, 382] on div at bounding box center [537, 385] width 120 height 8
drag, startPoint x: 1034, startPoint y: 53, endPoint x: 1028, endPoint y: 59, distance: 8.7
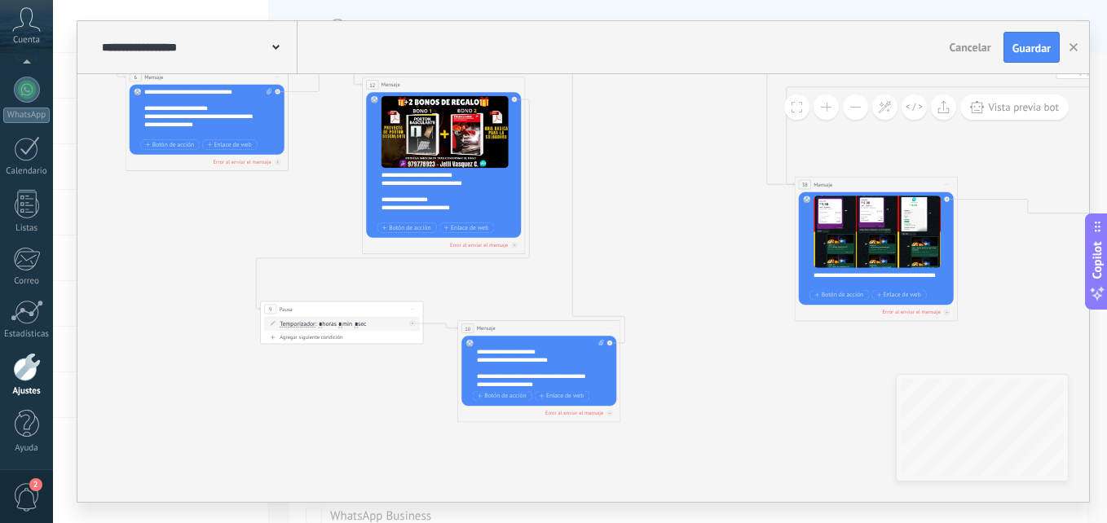
click at [1034, 53] on span "Guardar" at bounding box center [1031, 47] width 38 height 11
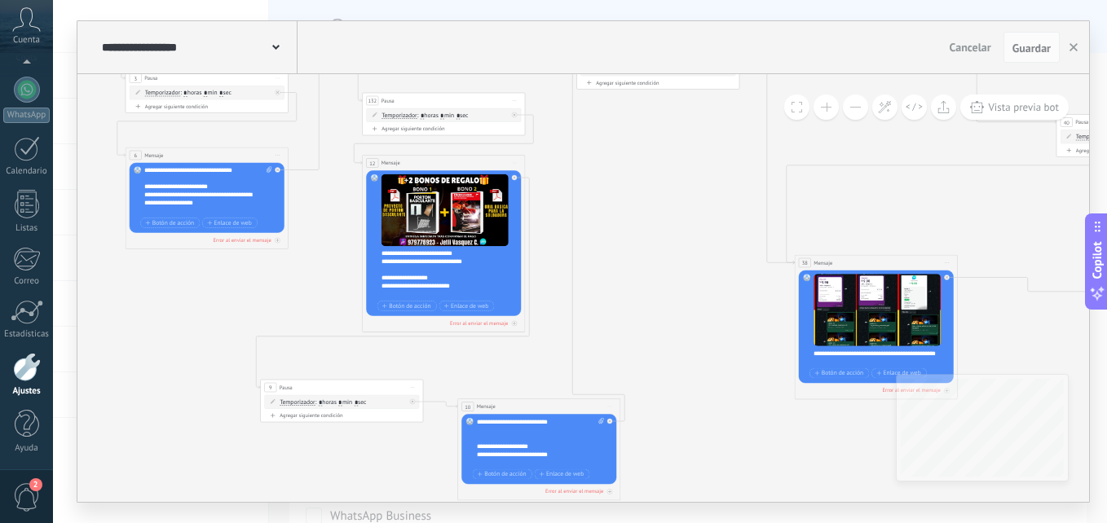
click at [515, 426] on div "**********" at bounding box center [541, 442] width 128 height 49
click at [501, 453] on div "**********" at bounding box center [541, 442] width 128 height 49
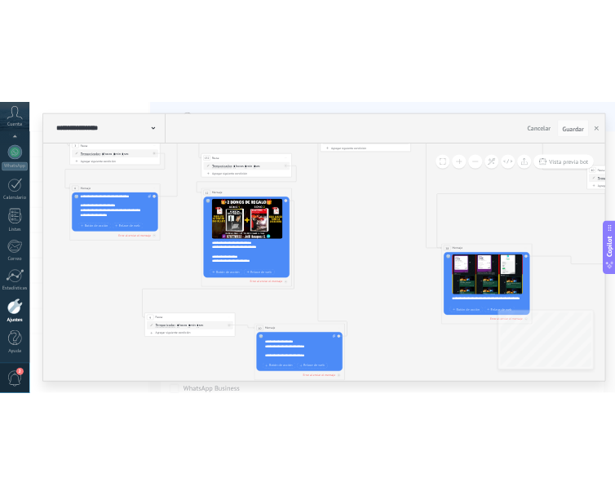
scroll to position [0, 0]
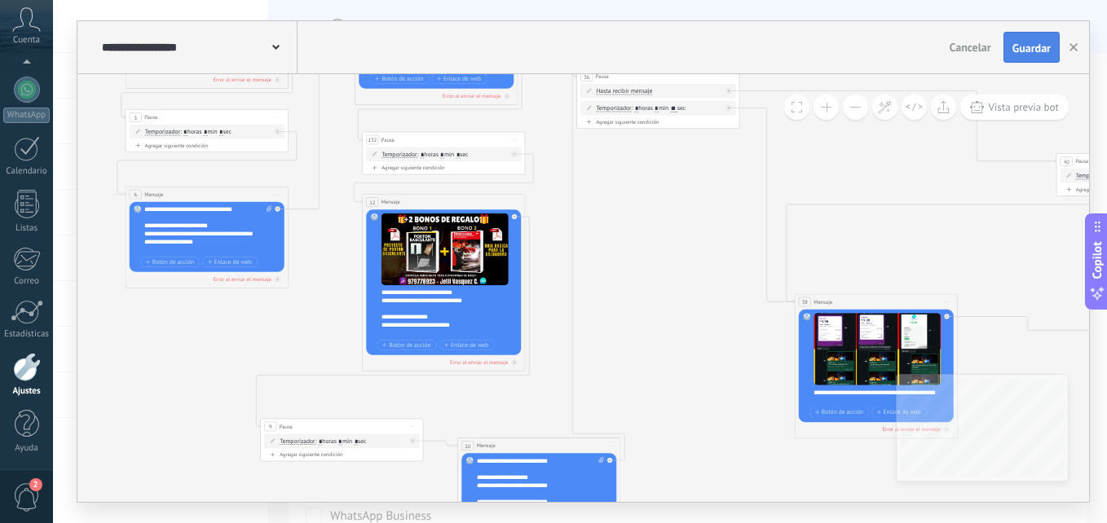
click at [1013, 51] on span "Guardar" at bounding box center [1031, 47] width 38 height 11
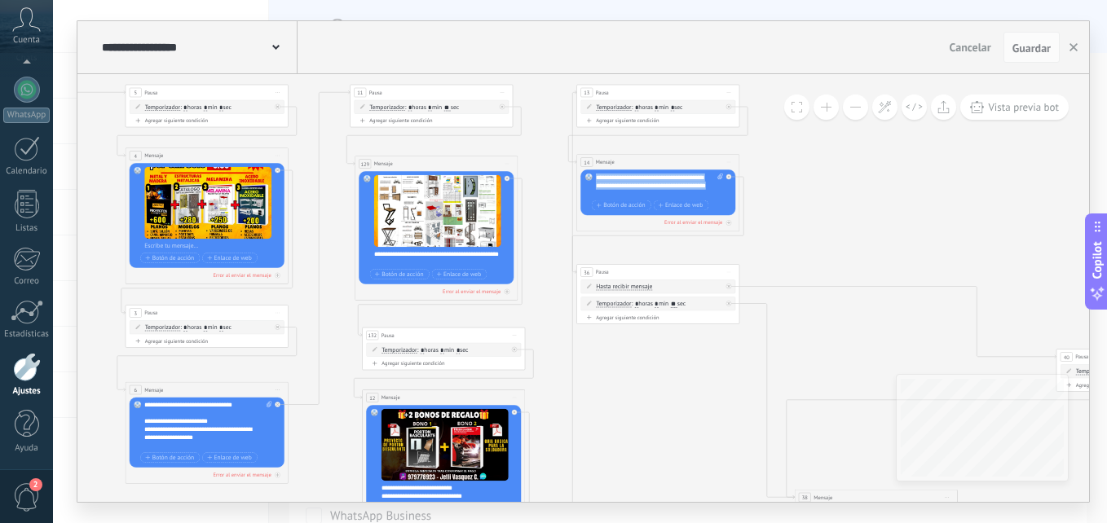
drag, startPoint x: 626, startPoint y: 190, endPoint x: 595, endPoint y: 179, distance: 32.7
click at [596, 179] on div "**********" at bounding box center [660, 186] width 128 height 24
copy div "**********"
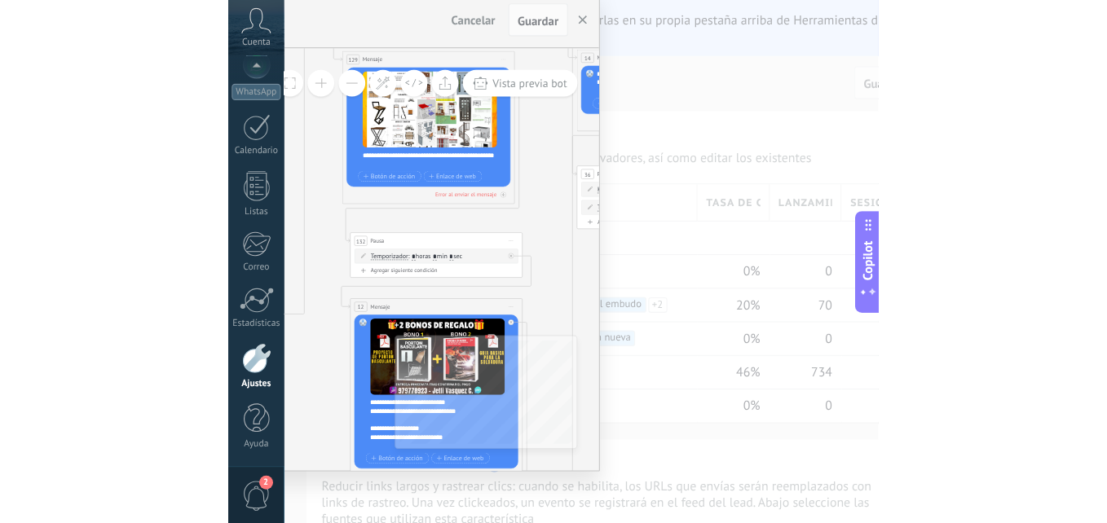
scroll to position [155, 0]
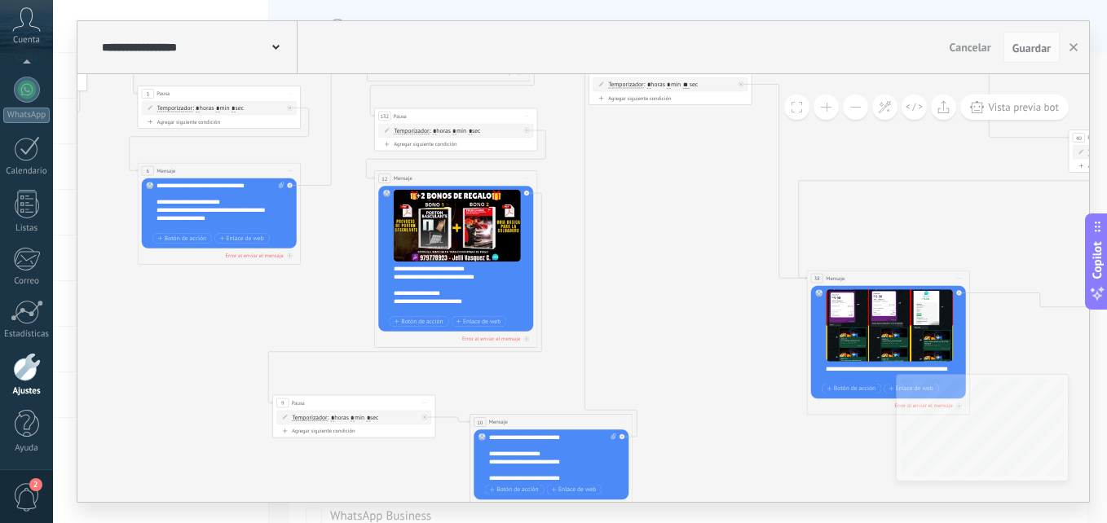
drag, startPoint x: 653, startPoint y: 299, endPoint x: 655, endPoint y: 165, distance: 133.7
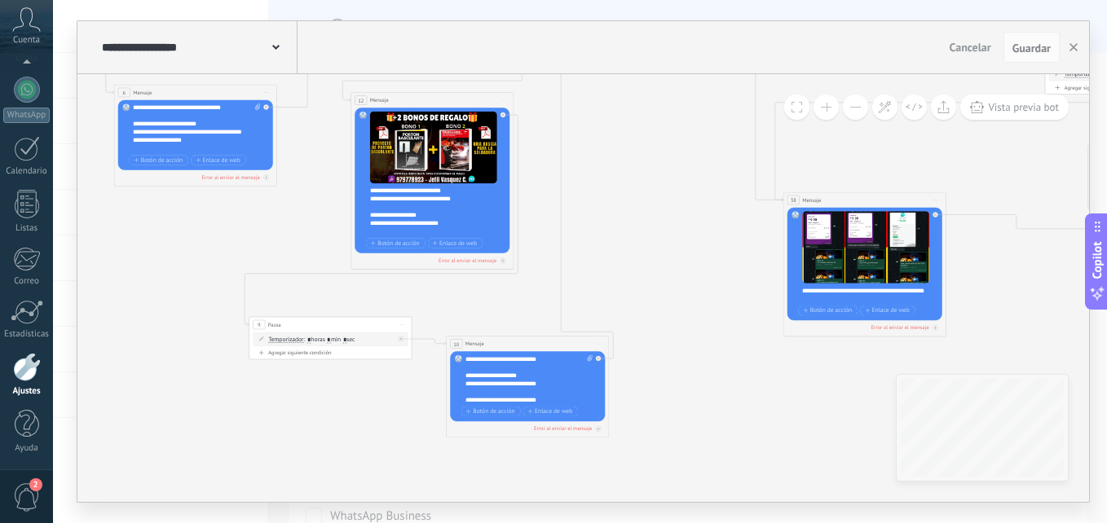
drag, startPoint x: 659, startPoint y: 391, endPoint x: 639, endPoint y: 280, distance: 113.5
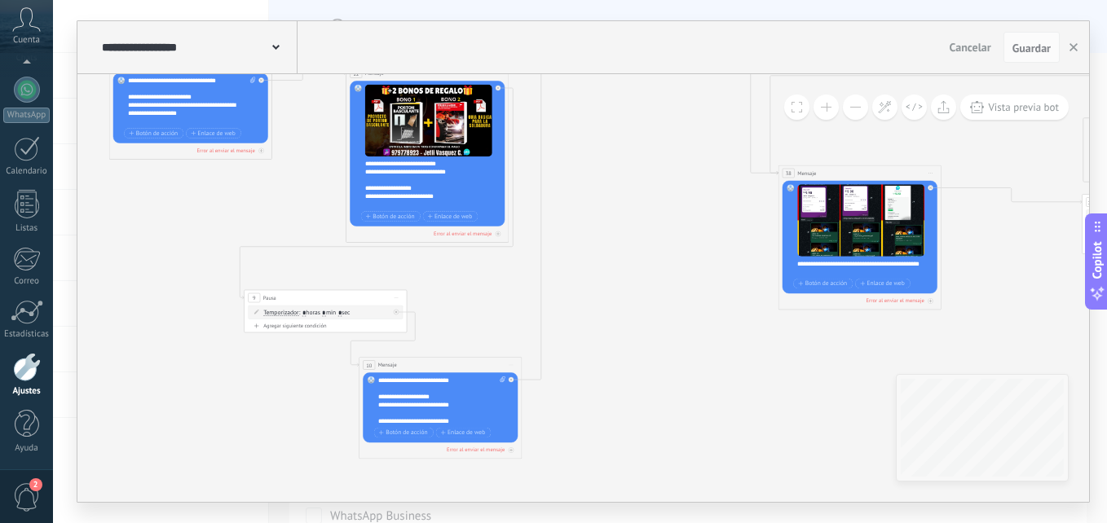
drag, startPoint x: 516, startPoint y: 314, endPoint x: 434, endPoint y: 361, distance: 94.9
click at [434, 361] on div "10 Mensaje ******* (a): Todos los contactos - canales seleccionados Todos los c…" at bounding box center [441, 365] width 162 height 15
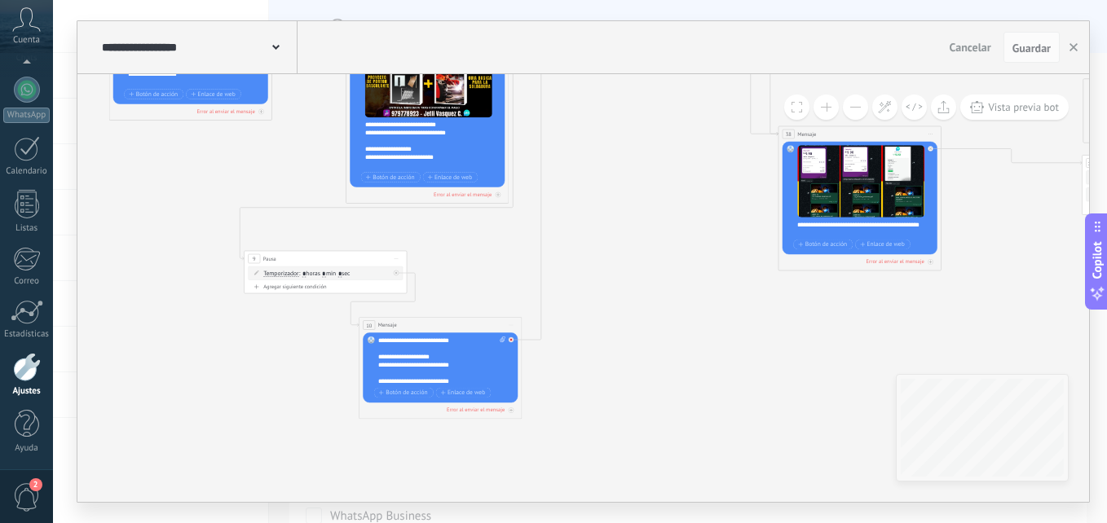
click at [511, 341] on icon at bounding box center [511, 339] width 3 height 3
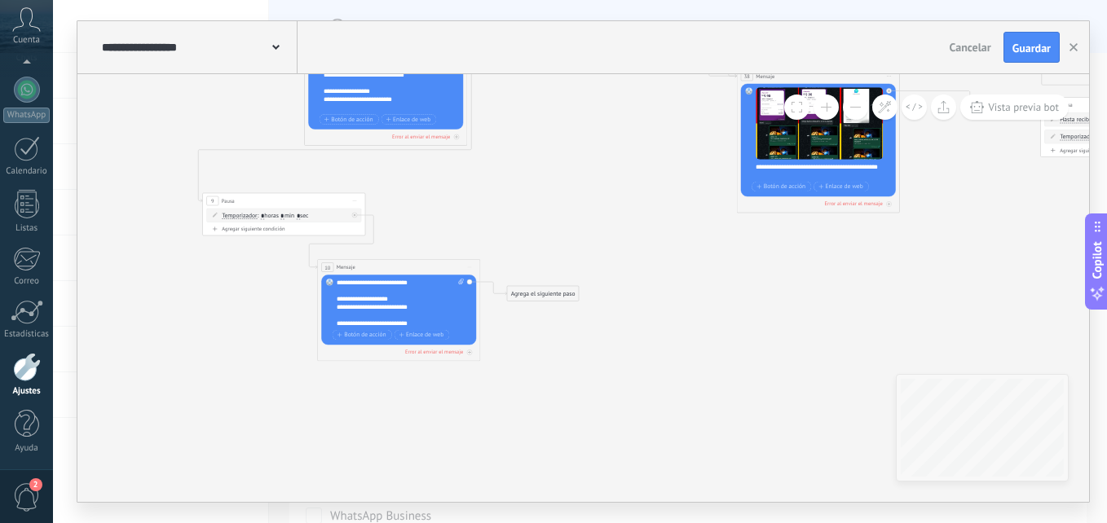
drag, startPoint x: 573, startPoint y: 364, endPoint x: 532, endPoint y: 385, distance: 46.3
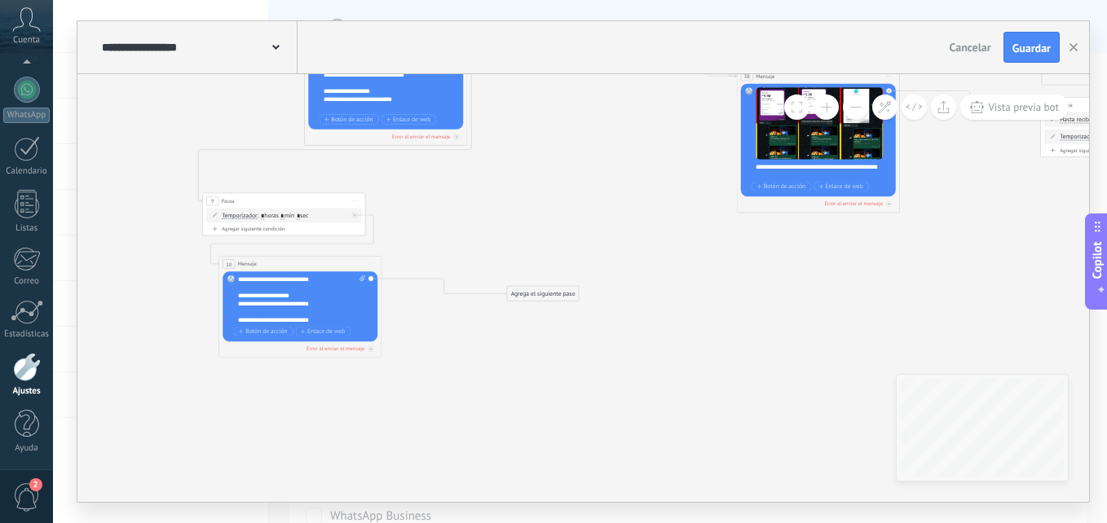
drag, startPoint x: 435, startPoint y: 261, endPoint x: 335, endPoint y: 257, distance: 99.5
click at [336, 257] on div "10 Mensaje ******* (a): Todos los contactos - canales seleccionados Todos los c…" at bounding box center [300, 264] width 162 height 15
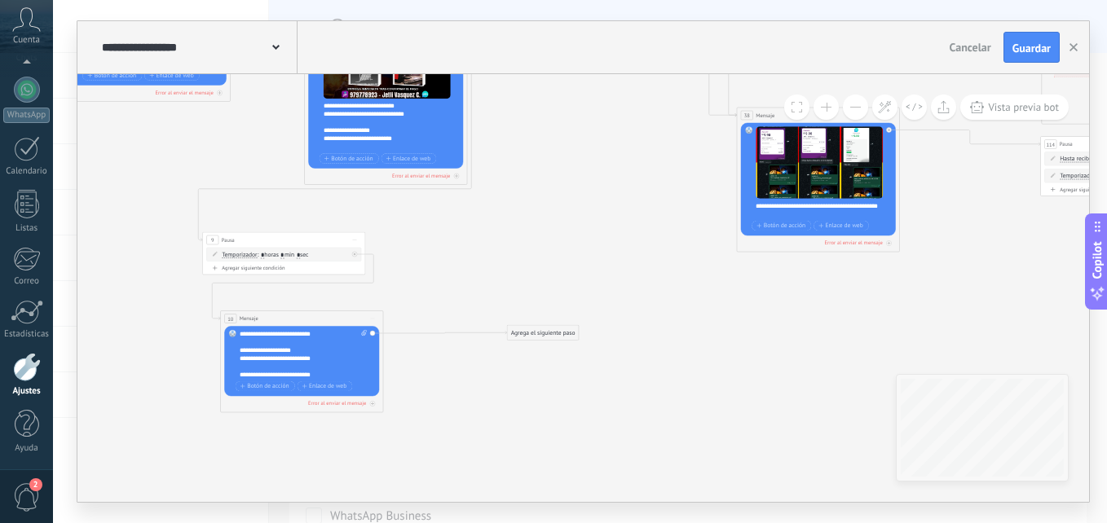
drag, startPoint x: 326, startPoint y: 298, endPoint x: 328, endPoint y: 317, distance: 19.6
click at [328, 317] on div "10 Mensaje ******* (a): Todos los contactos - canales seleccionados Todos los c…" at bounding box center [302, 318] width 162 height 15
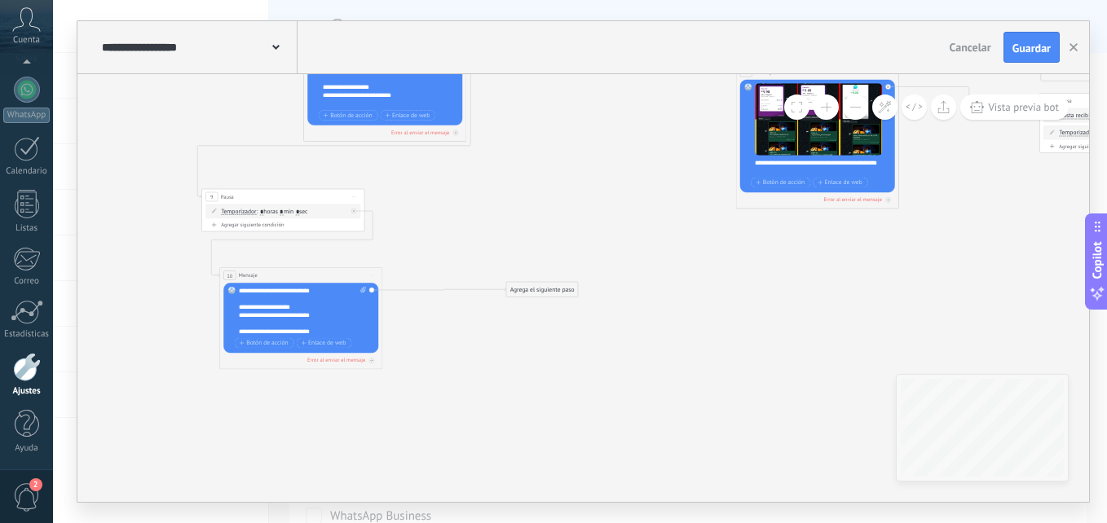
drag, startPoint x: 445, startPoint y: 288, endPoint x: 449, endPoint y: 244, distance: 44.2
click at [530, 285] on div "Agrega el siguiente paso" at bounding box center [542, 290] width 72 height 14
click at [546, 389] on div "Pausa" at bounding box center [561, 392] width 68 height 8
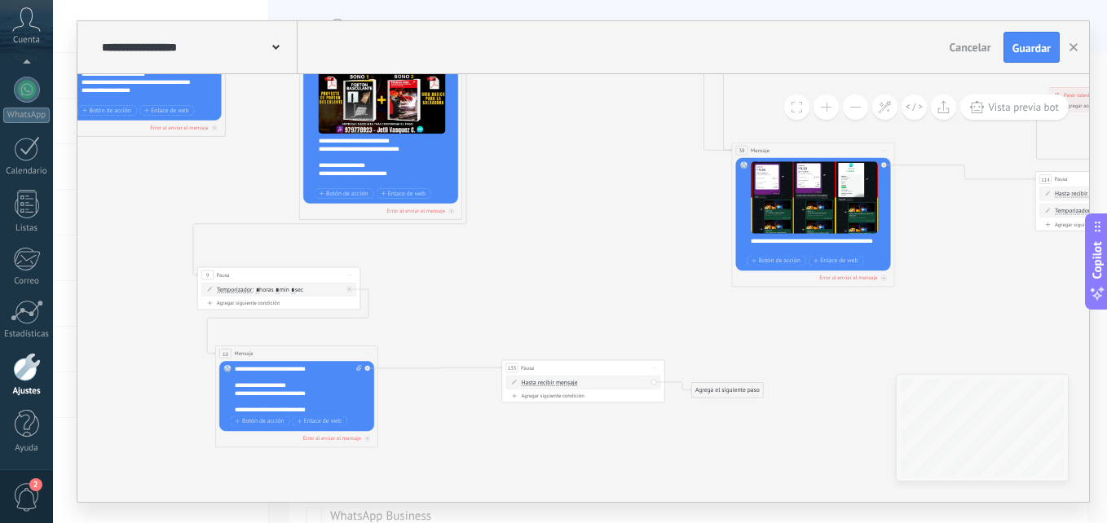
click at [554, 381] on span "Hasta recibir mensaje" at bounding box center [550, 383] width 56 height 7
click at [554, 381] on button "Hasta recibir mensaje" at bounding box center [569, 383] width 102 height 15
click at [570, 397] on span "Temporizador" at bounding box center [562, 398] width 99 height 8
click at [600, 384] on input "*" at bounding box center [598, 383] width 4 height 7
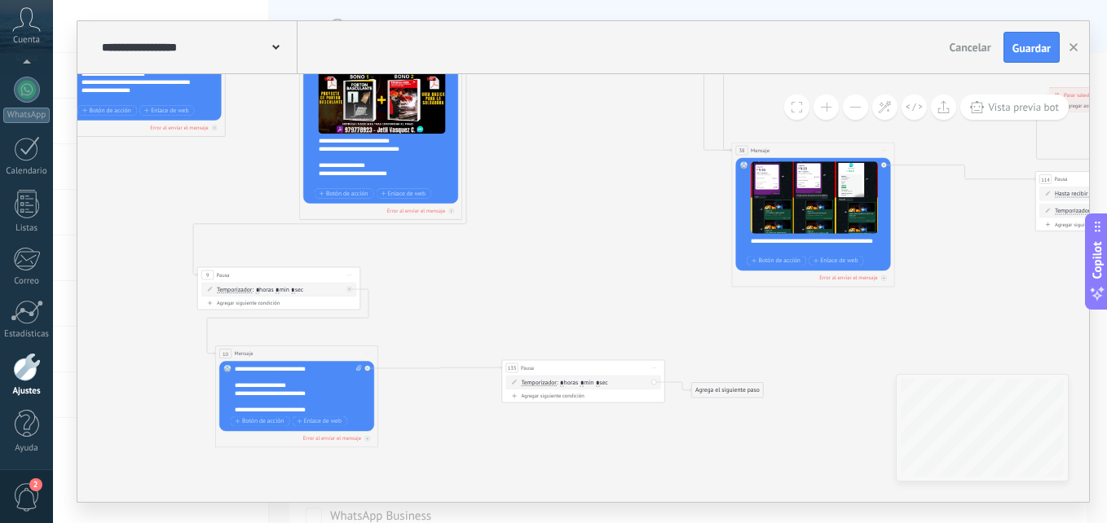
type input "*"
click at [584, 382] on input "*" at bounding box center [582, 383] width 4 height 7
type input "*"
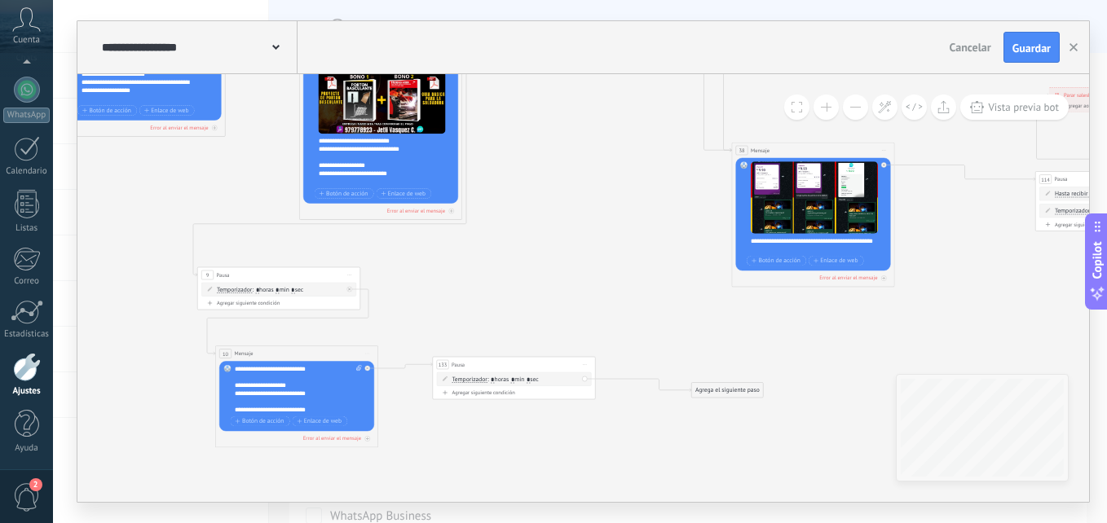
drag, startPoint x: 595, startPoint y: 371, endPoint x: 530, endPoint y: 364, distance: 65.6
click at [532, 364] on div "133 Pausa ***** Iniciar vista previa aquí Cambiar nombre Duplicar Borrar" at bounding box center [514, 364] width 162 height 15
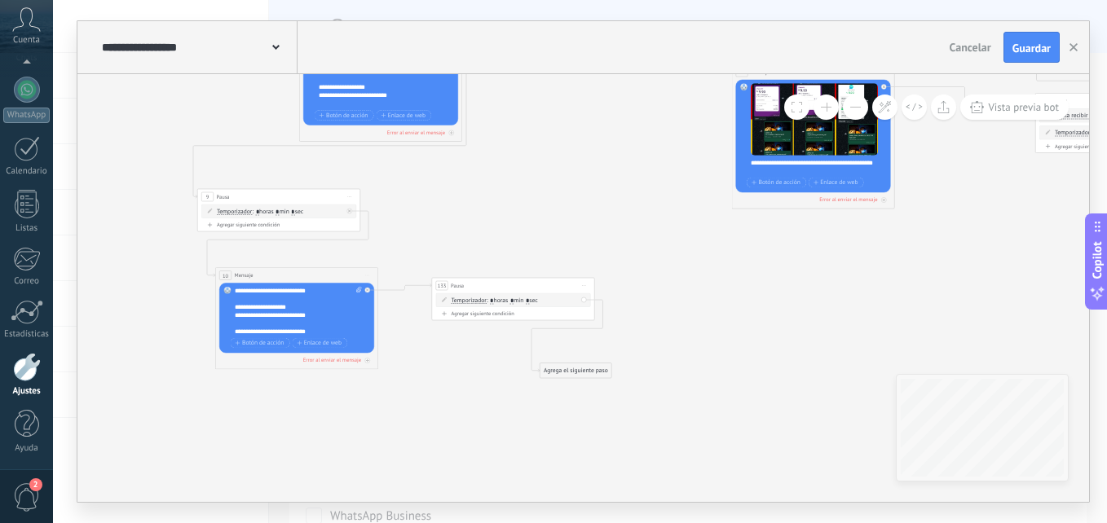
drag, startPoint x: 717, startPoint y: 316, endPoint x: 551, endPoint y: 378, distance: 177.5
click at [552, 378] on div "Agrega el siguiente paso" at bounding box center [576, 371] width 72 height 14
click at [550, 378] on div "Agrega el siguiente paso" at bounding box center [563, 375] width 72 height 14
click at [571, 377] on div "Agrega el siguiente paso" at bounding box center [563, 375] width 72 height 14
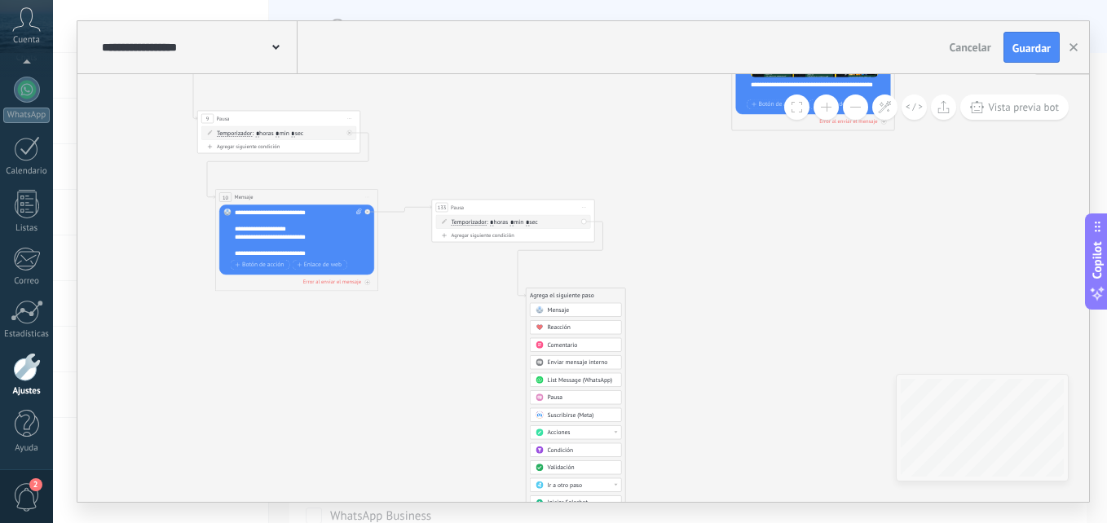
click at [567, 378] on span "List Message (WhatsApp)" at bounding box center [580, 381] width 65 height 8
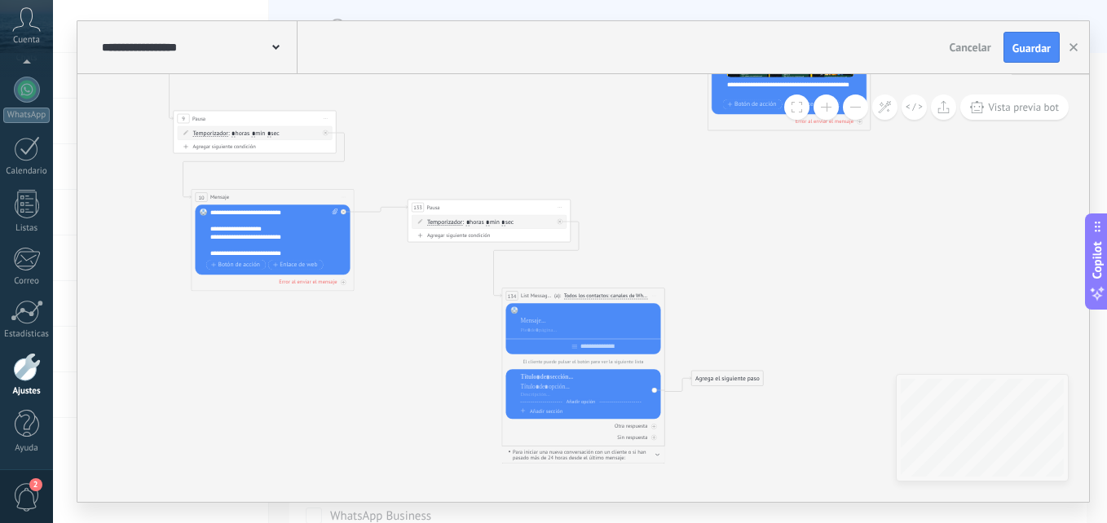
click at [546, 309] on div at bounding box center [590, 311] width 138 height 8
paste div
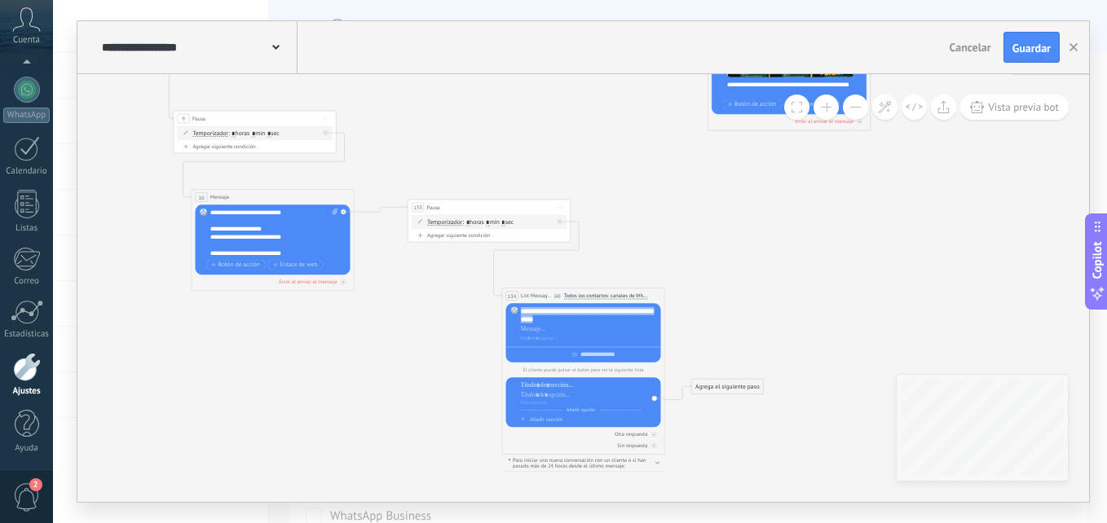
drag, startPoint x: 554, startPoint y: 322, endPoint x: 518, endPoint y: 310, distance: 37.1
click at [518, 310] on div "**********" at bounding box center [583, 333] width 155 height 60
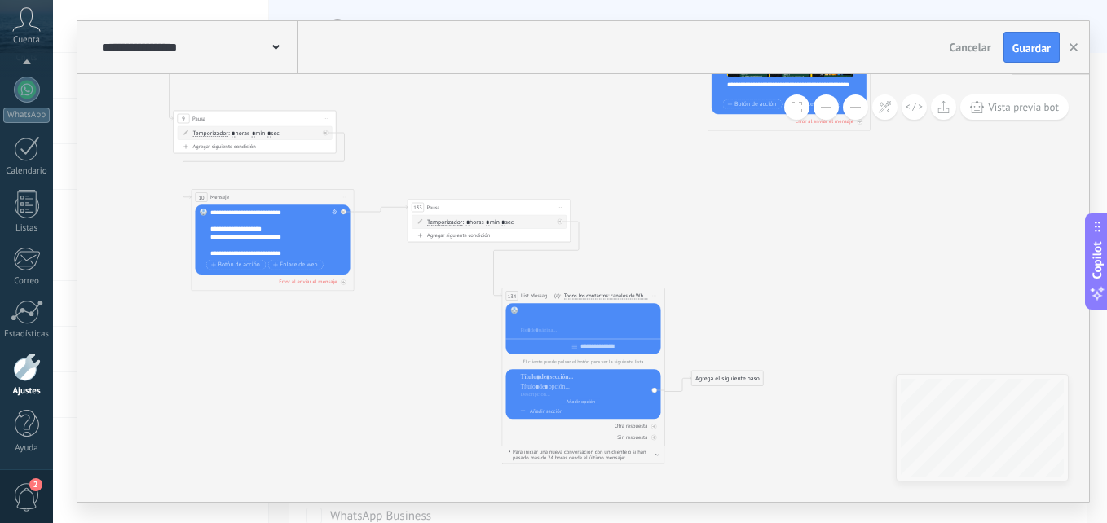
click at [541, 320] on div at bounding box center [590, 321] width 138 height 8
paste div
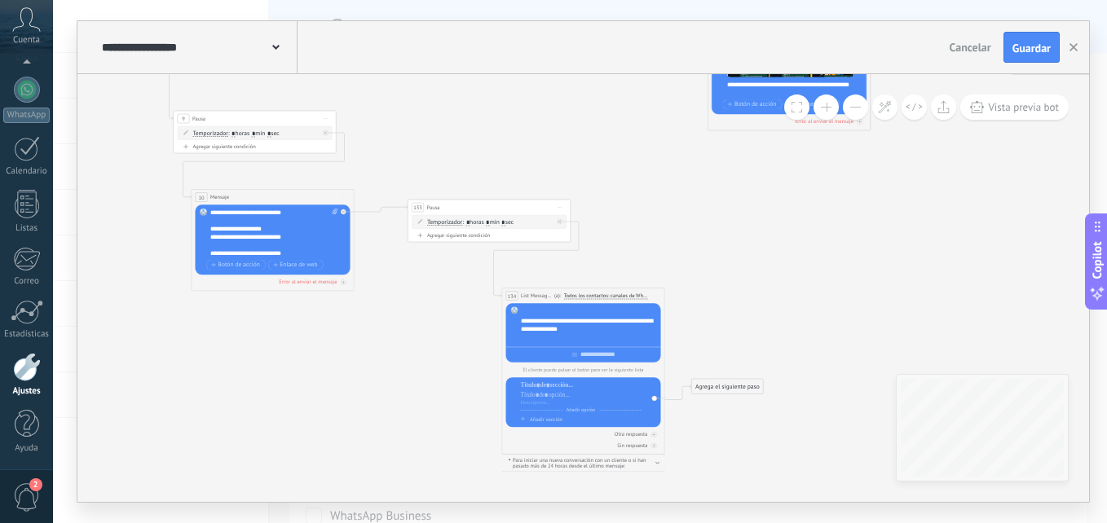
click at [576, 342] on div at bounding box center [590, 339] width 138 height 8
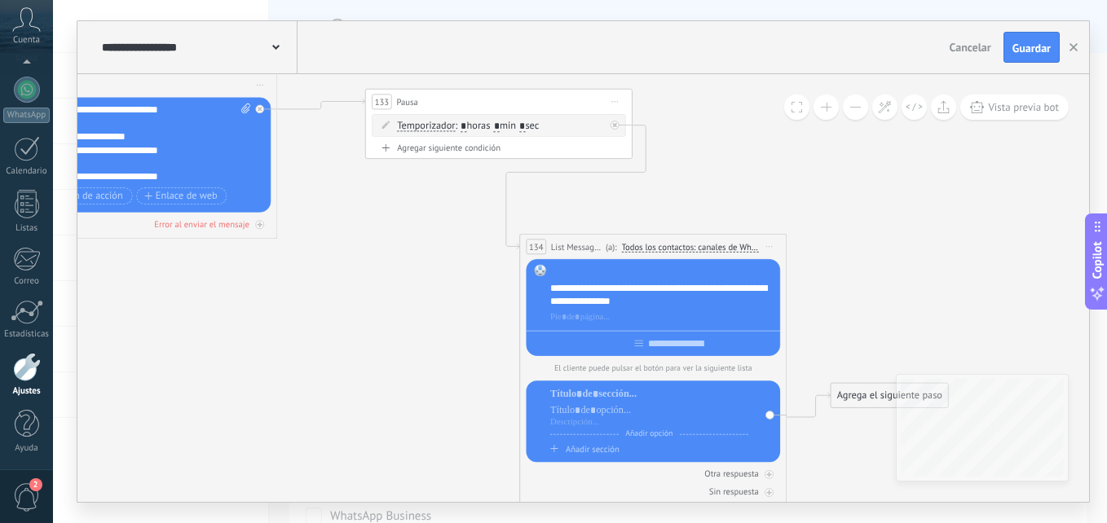
drag, startPoint x: 631, startPoint y: 303, endPoint x: 642, endPoint y: 302, distance: 11.5
click at [631, 303] on div "**********" at bounding box center [662, 294] width 225 height 27
click at [650, 300] on div "**********" at bounding box center [662, 294] width 225 height 27
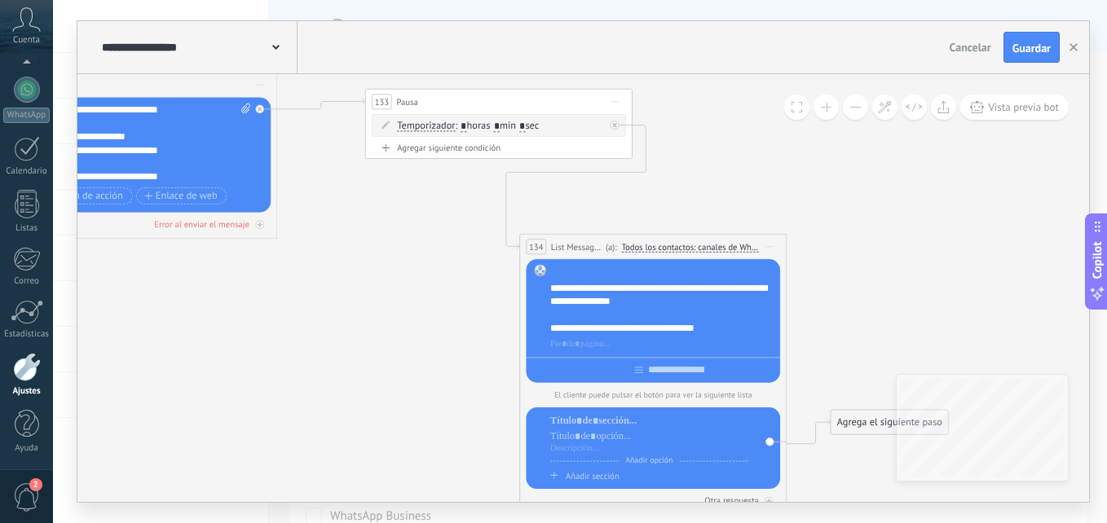
click at [577, 329] on div "**********" at bounding box center [662, 327] width 225 height 13
click at [571, 349] on div at bounding box center [662, 343] width 225 height 13
paste div
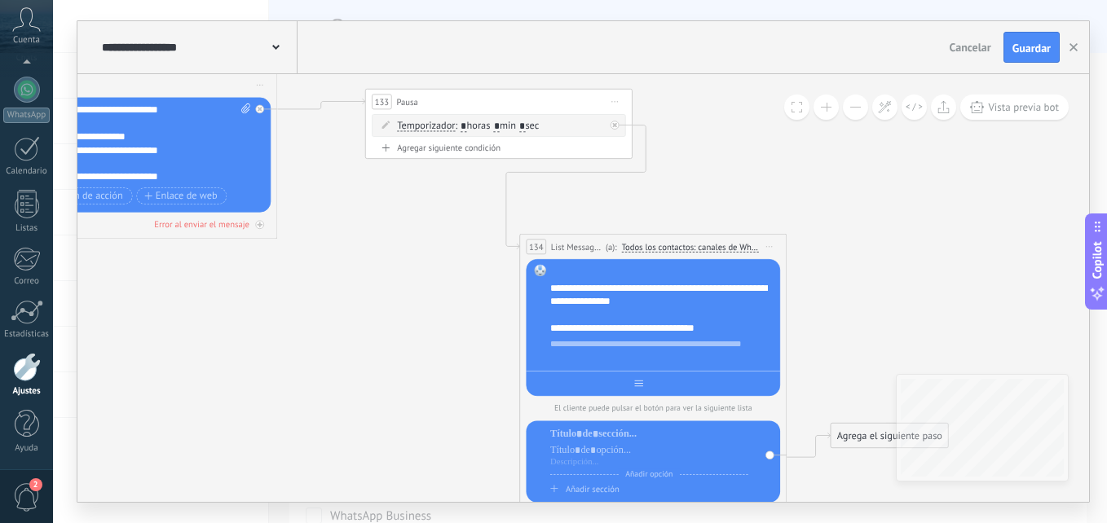
click at [651, 382] on div at bounding box center [653, 381] width 254 height 20
click at [628, 386] on div at bounding box center [653, 381] width 254 height 20
drag, startPoint x: 677, startPoint y: 394, endPoint x: 686, endPoint y: 397, distance: 8.8
click at [677, 395] on div "**********" at bounding box center [653, 327] width 254 height 137
click at [686, 387] on div at bounding box center [653, 381] width 254 height 20
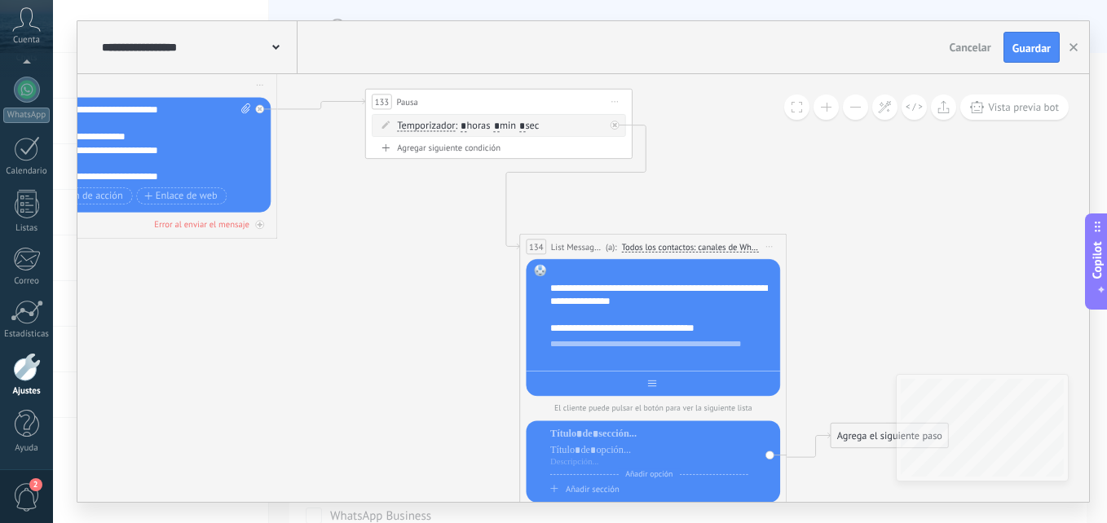
paste input "**********"
type input "**********"
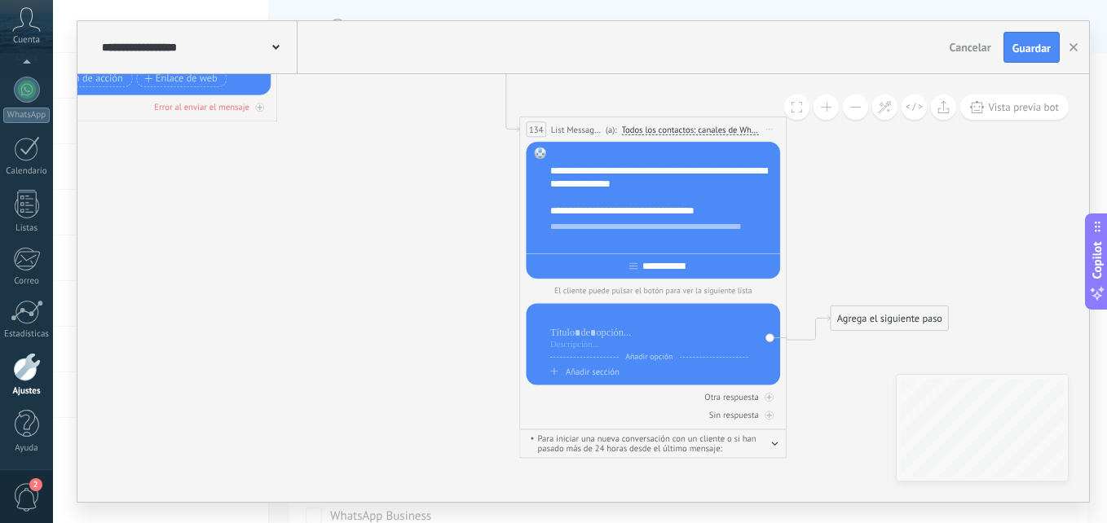
click at [594, 321] on div at bounding box center [649, 317] width 198 height 13
click at [602, 335] on div at bounding box center [649, 332] width 198 height 13
click at [586, 311] on div "Añadir opción Añadir sección" at bounding box center [653, 344] width 254 height 82
click at [588, 313] on div at bounding box center [649, 317] width 198 height 13
click at [586, 335] on div at bounding box center [649, 332] width 198 height 13
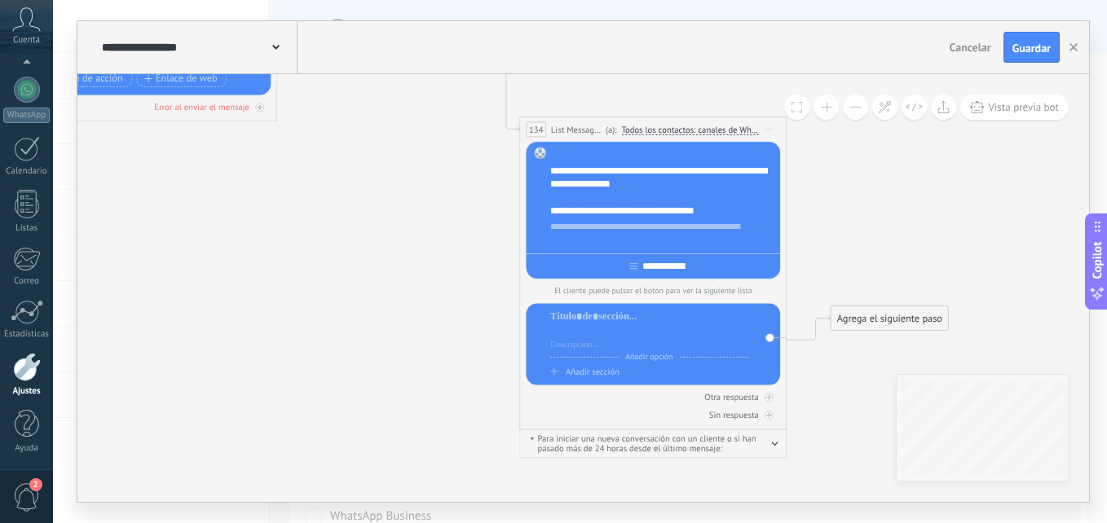
paste div
click at [606, 375] on span "Añadir sección" at bounding box center [593, 372] width 54 height 11
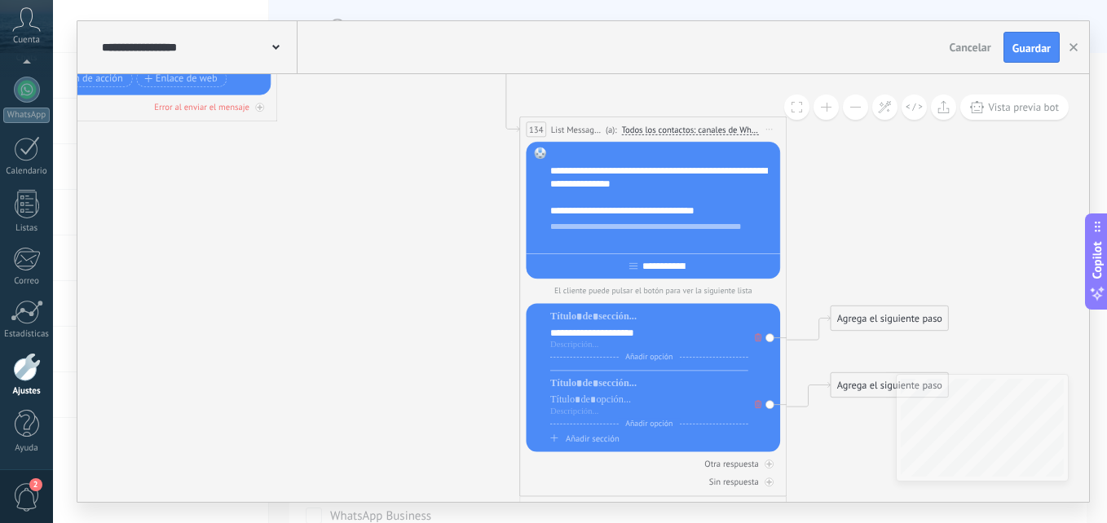
click at [577, 394] on div "Añadir opción Añadir sección" at bounding box center [649, 411] width 198 height 68
click at [584, 399] on div at bounding box center [649, 399] width 198 height 13
paste div
click at [599, 437] on span "Añadir sección" at bounding box center [593, 439] width 54 height 11
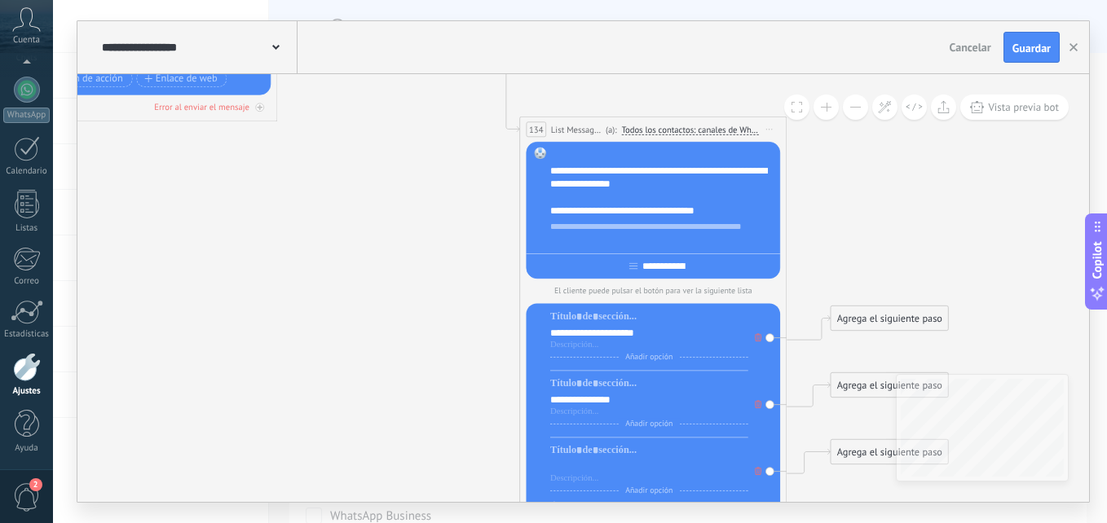
click at [573, 473] on div at bounding box center [649, 466] width 198 height 13
paste div
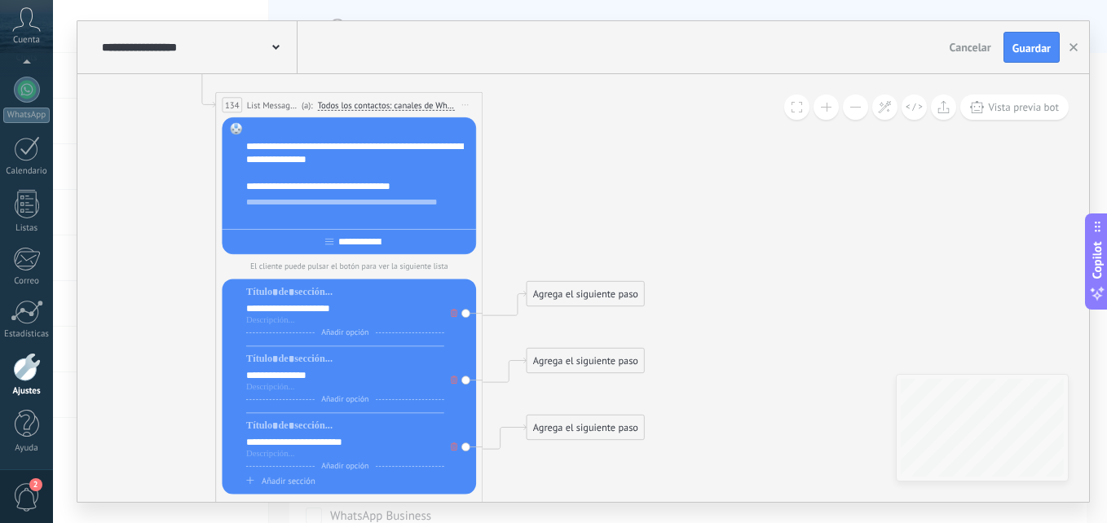
drag, startPoint x: 848, startPoint y: 271, endPoint x: 580, endPoint y: 246, distance: 269.3
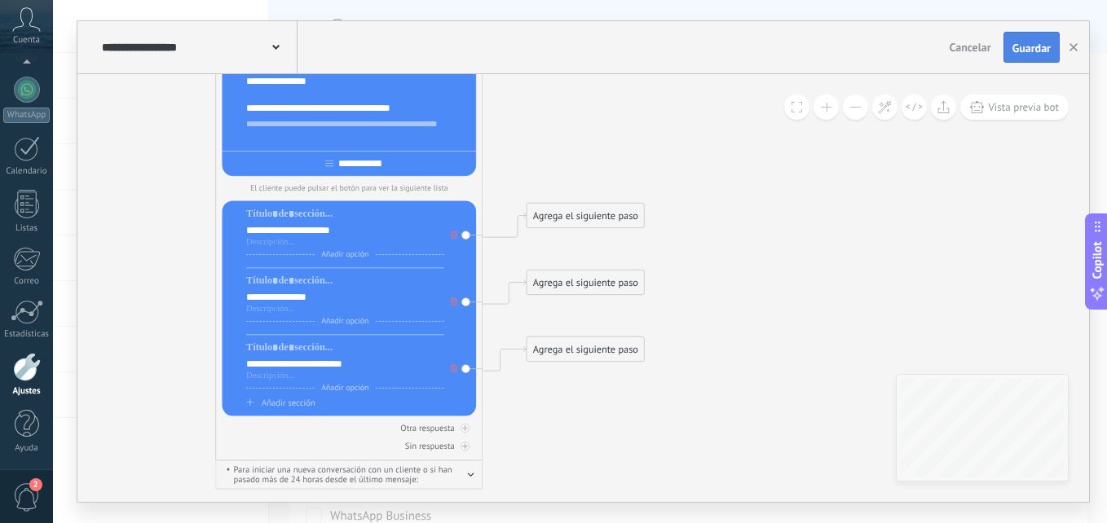
click at [1020, 51] on span "Guardar" at bounding box center [1031, 47] width 38 height 11
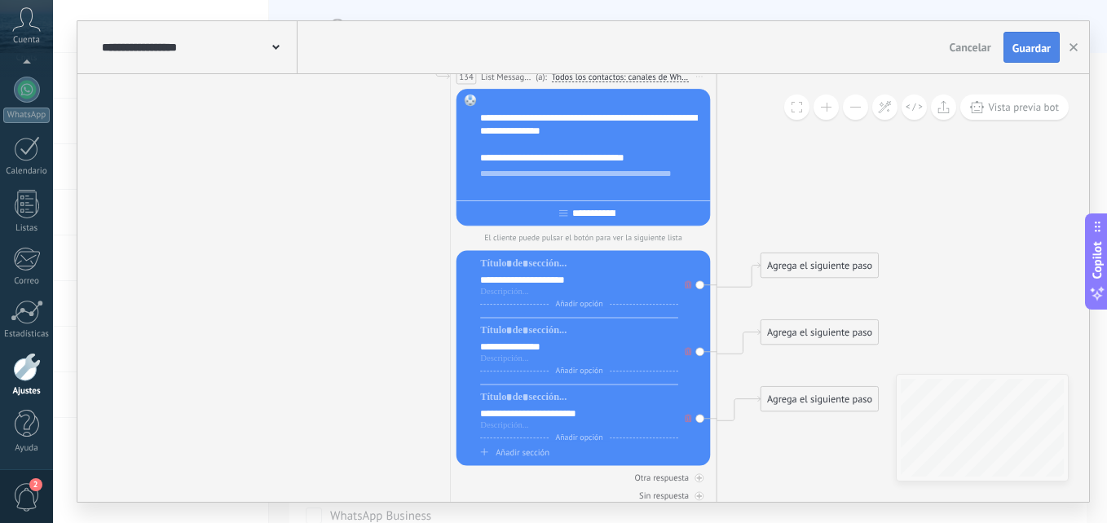
click at [1026, 44] on span "Guardar" at bounding box center [1031, 47] width 38 height 11
click at [861, 112] on button at bounding box center [855, 107] width 25 height 25
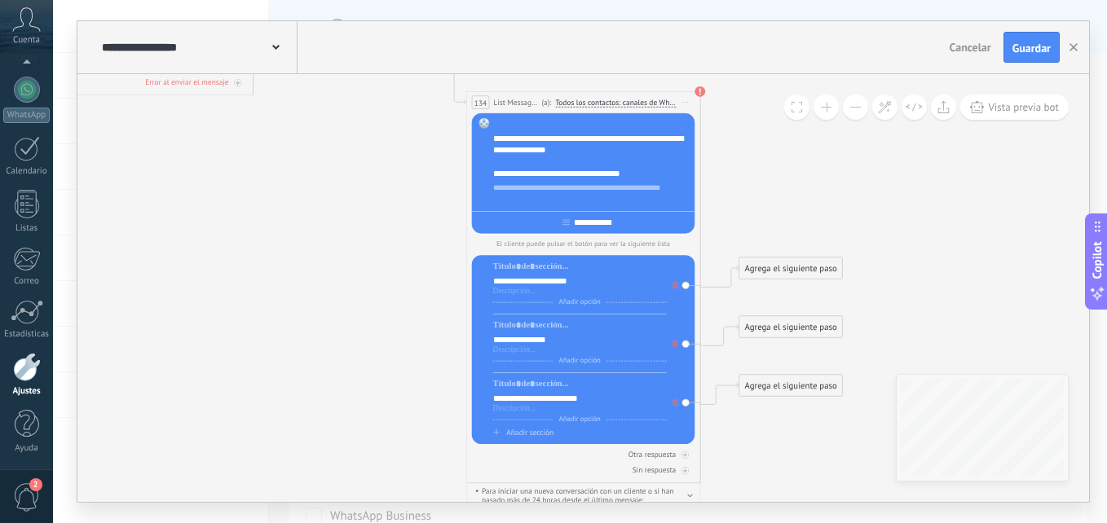
click at [861, 112] on button at bounding box center [855, 107] width 25 height 25
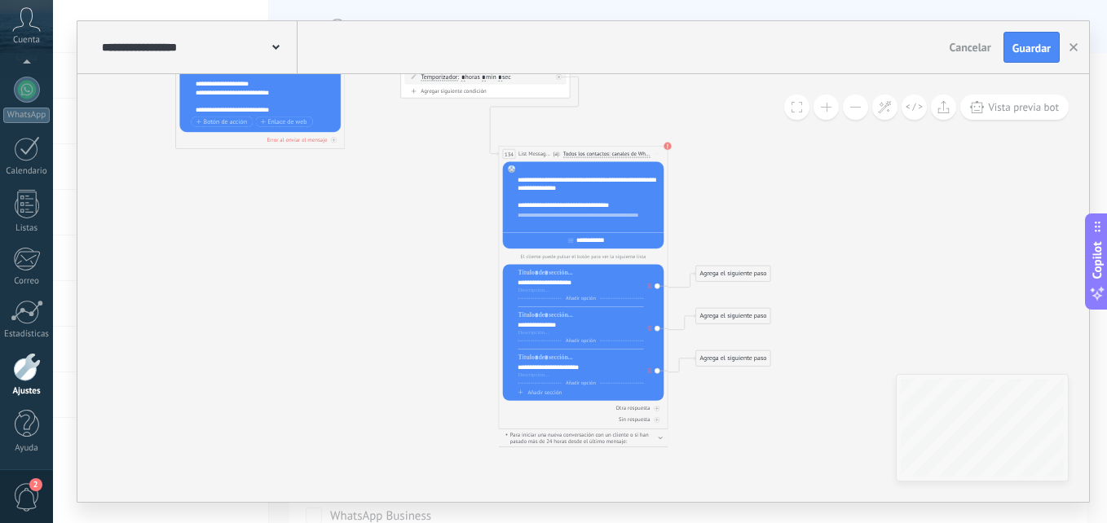
click at [861, 112] on button at bounding box center [855, 107] width 25 height 25
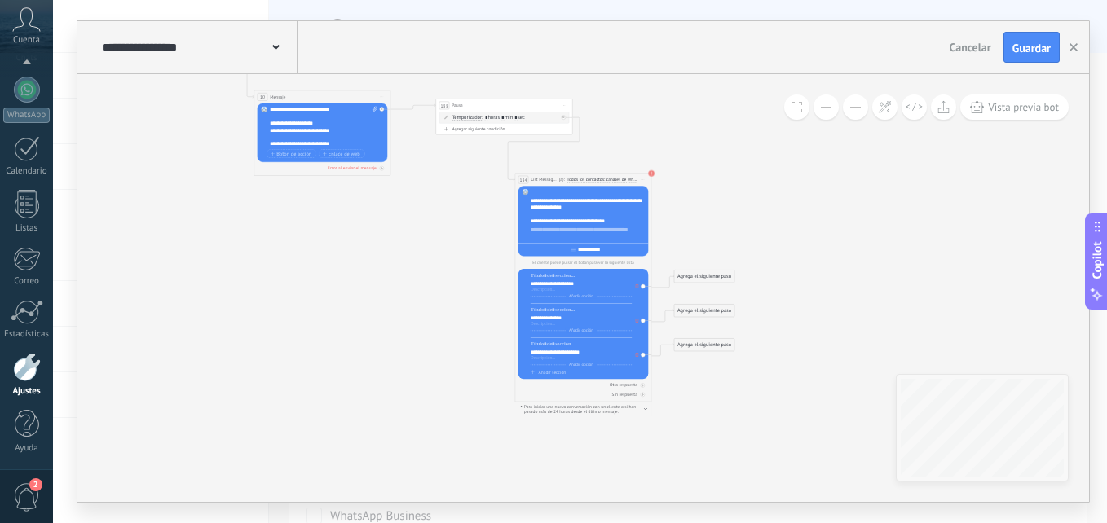
click at [861, 112] on button at bounding box center [855, 107] width 25 height 25
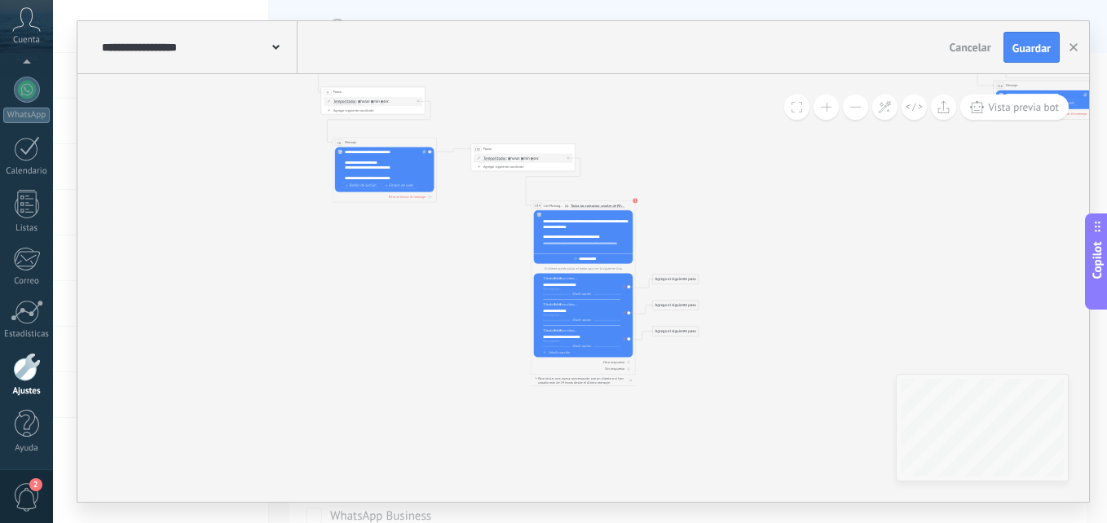
click at [861, 112] on button at bounding box center [855, 107] width 25 height 25
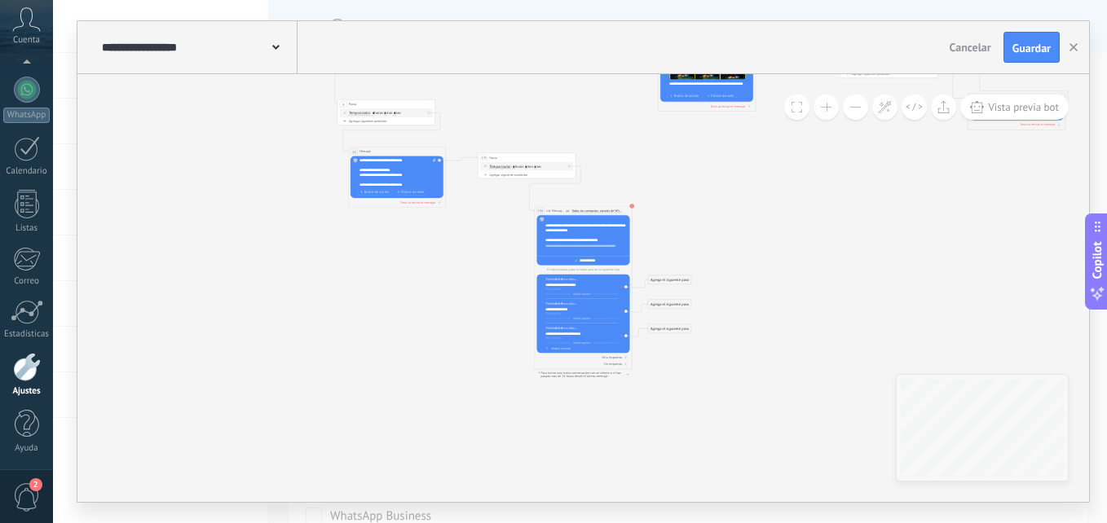
click at [832, 106] on button at bounding box center [826, 107] width 25 height 25
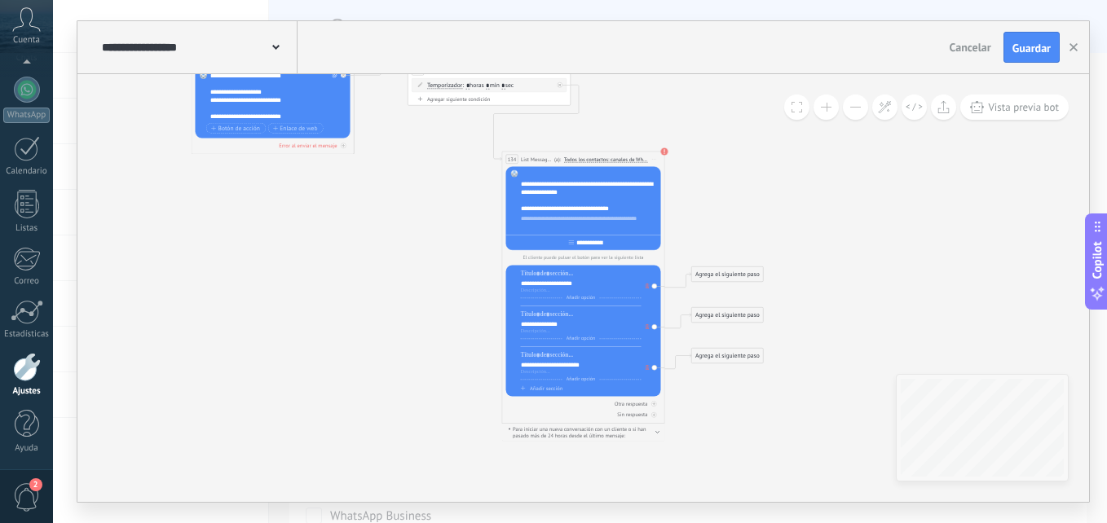
click at [832, 106] on button at bounding box center [826, 107] width 25 height 25
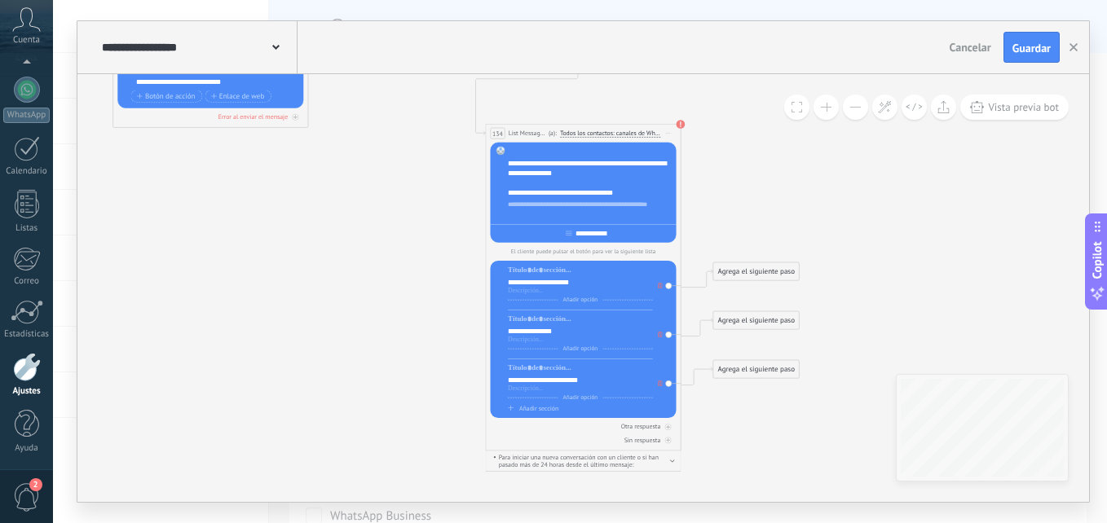
click at [832, 106] on button at bounding box center [826, 107] width 25 height 25
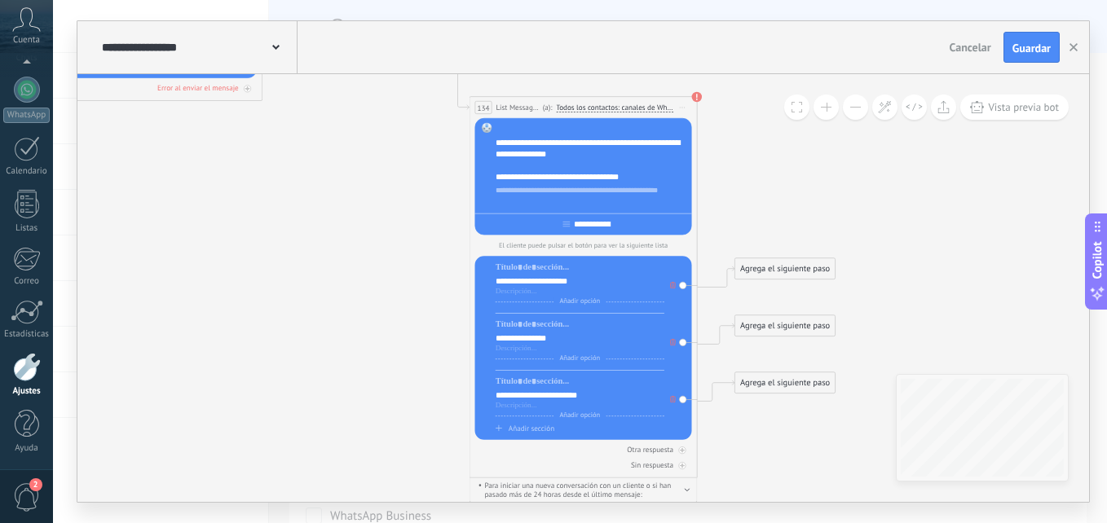
click at [832, 106] on button at bounding box center [826, 107] width 25 height 25
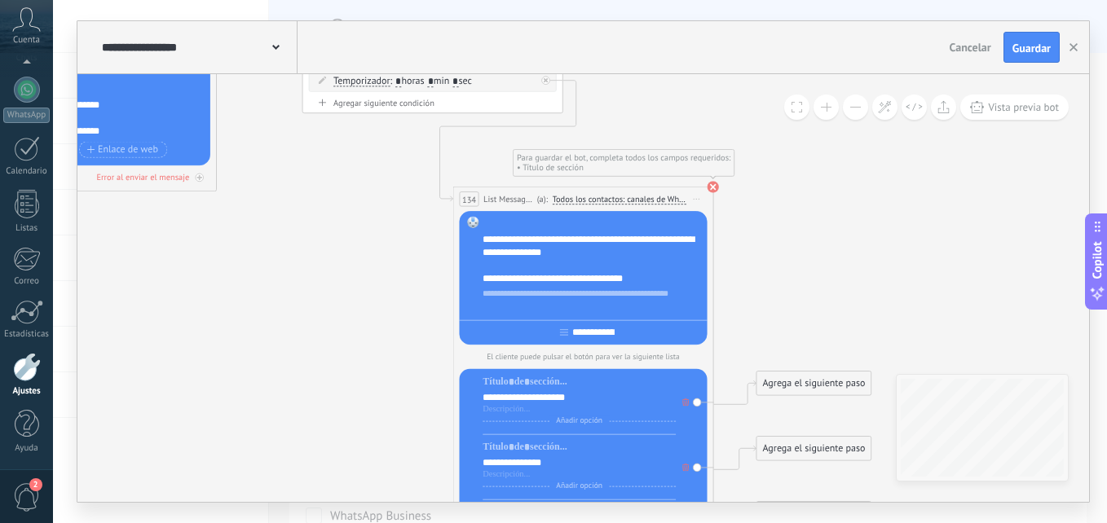
click at [629, 288] on div "**********" at bounding box center [593, 301] width 220 height 26
drag, startPoint x: 748, startPoint y: 288, endPoint x: 757, endPoint y: 280, distance: 12.2
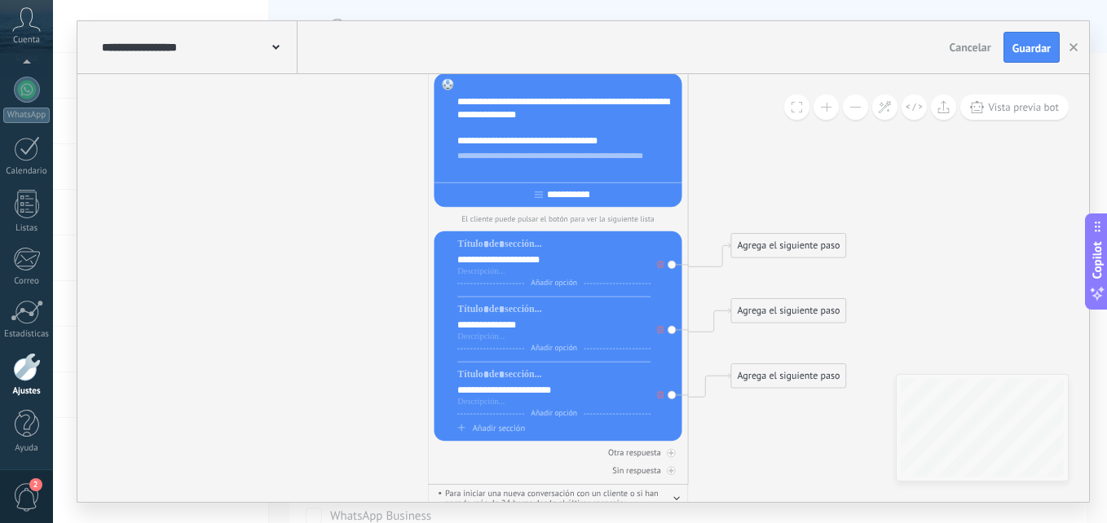
drag, startPoint x: 768, startPoint y: 249, endPoint x: 732, endPoint y: 129, distance: 125.9
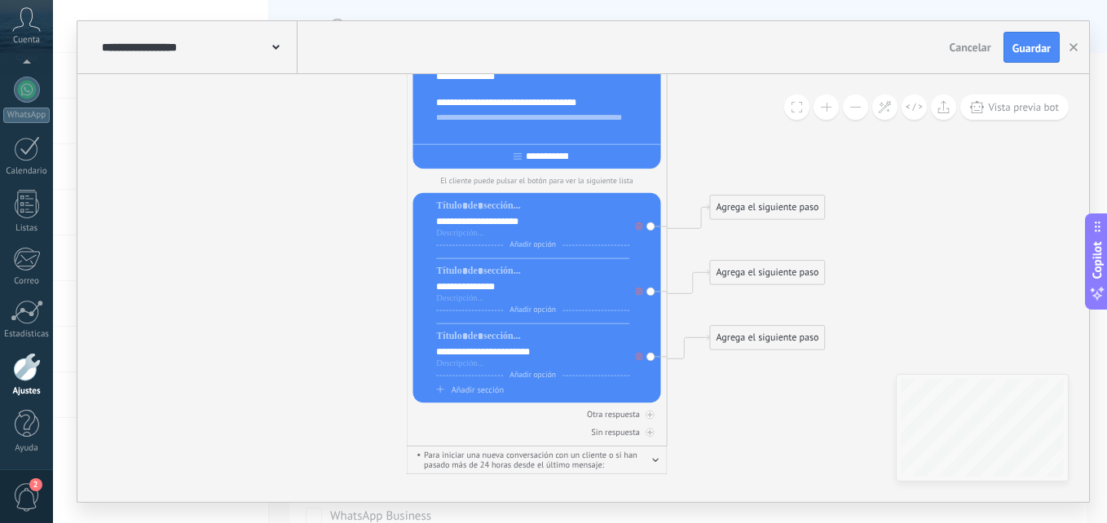
drag, startPoint x: 761, startPoint y: 431, endPoint x: 731, endPoint y: 396, distance: 45.7
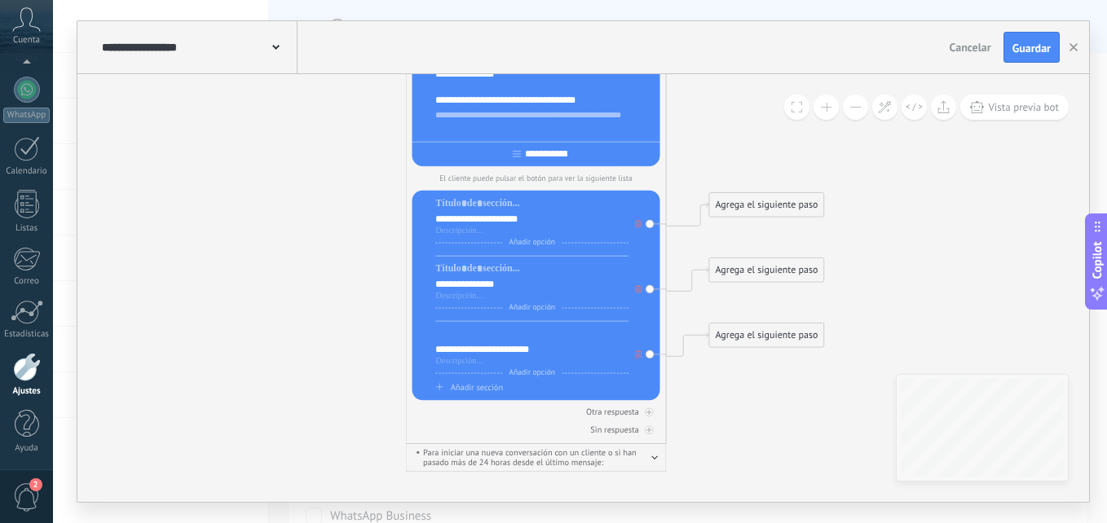
click at [489, 338] on div at bounding box center [531, 334] width 193 height 13
click at [455, 206] on div at bounding box center [531, 203] width 193 height 13
click at [456, 269] on div at bounding box center [531, 268] width 193 height 13
click at [452, 333] on div at bounding box center [531, 334] width 193 height 13
click at [1012, 52] on span "Guardar" at bounding box center [1031, 47] width 38 height 11
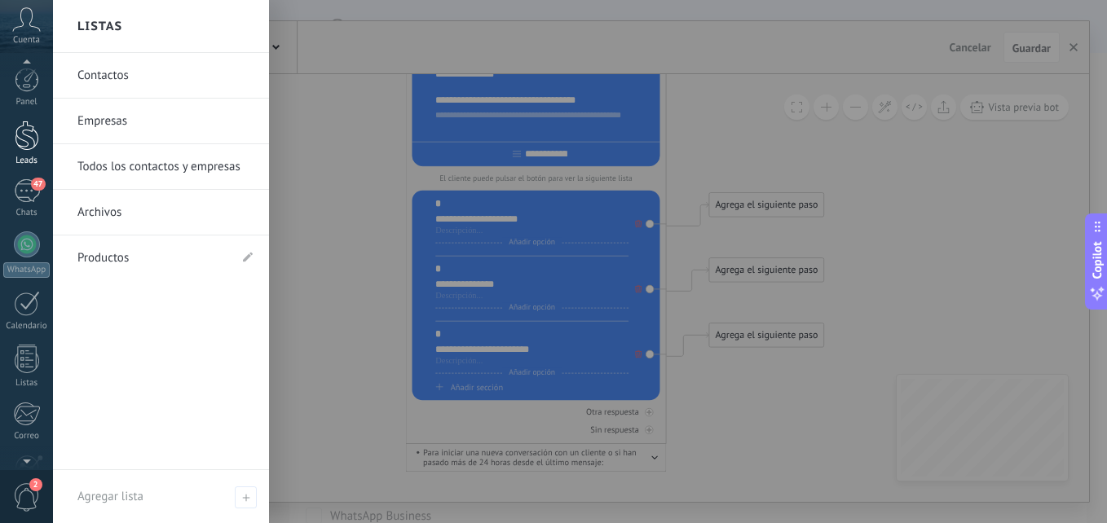
click at [25, 135] on div at bounding box center [27, 136] width 24 height 30
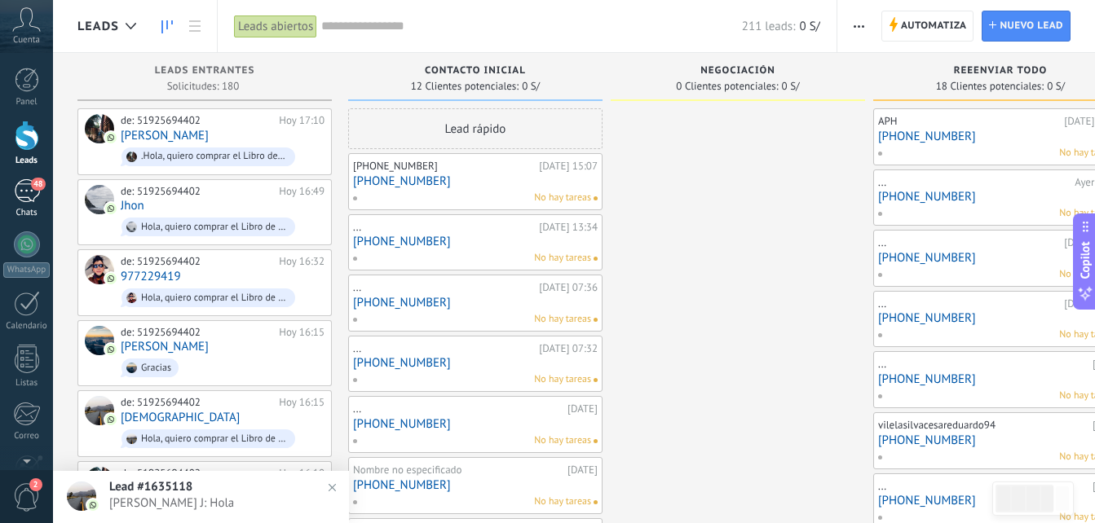
click at [25, 196] on div "48" at bounding box center [27, 191] width 26 height 24
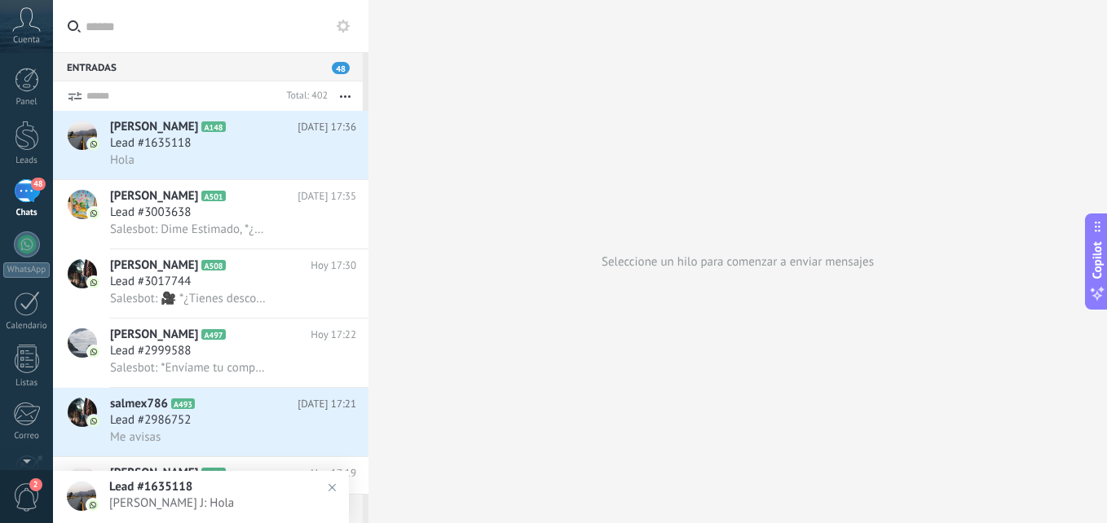
click at [177, 155] on div "Hola" at bounding box center [233, 160] width 246 height 17
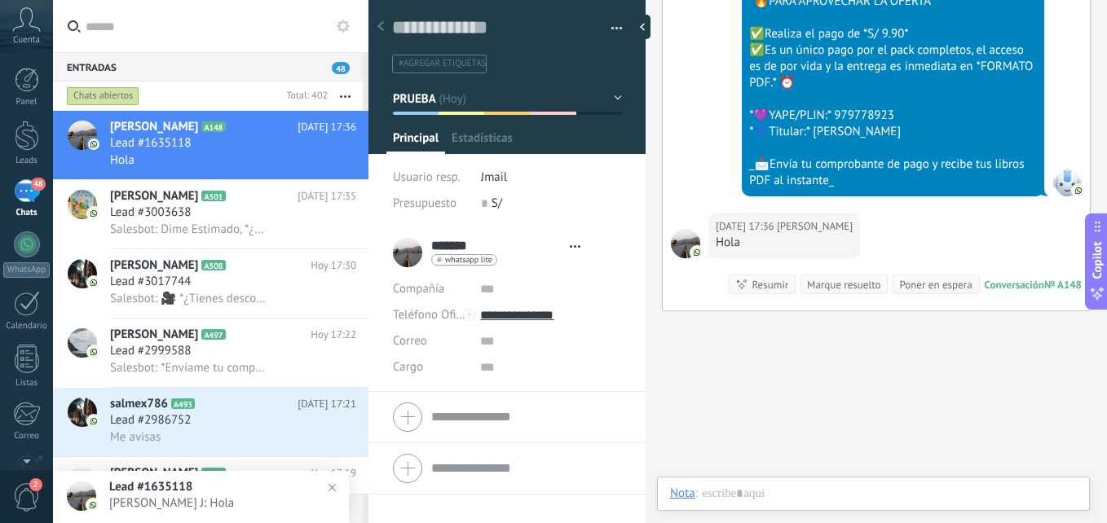
scroll to position [24, 0]
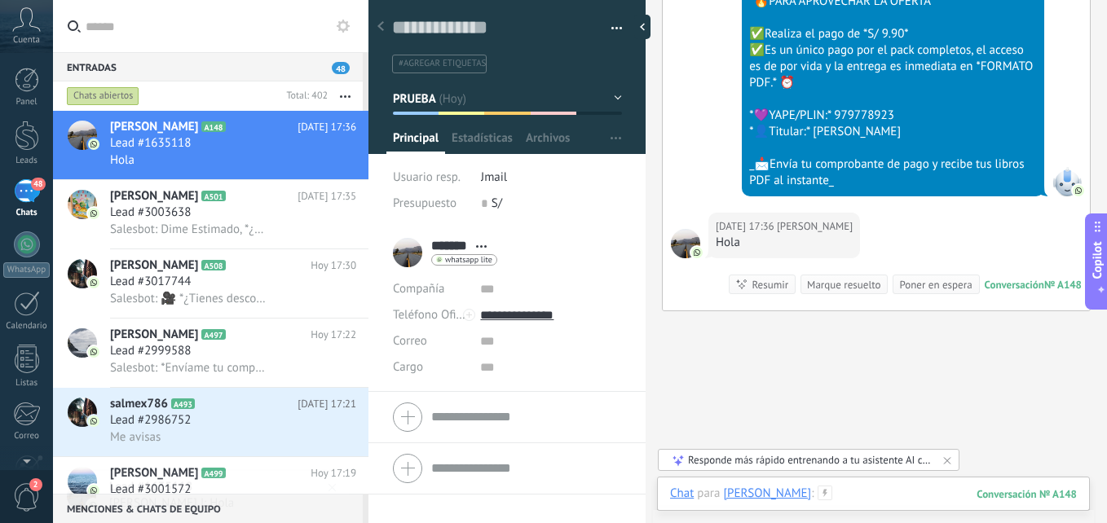
click at [900, 495] on div at bounding box center [873, 510] width 407 height 49
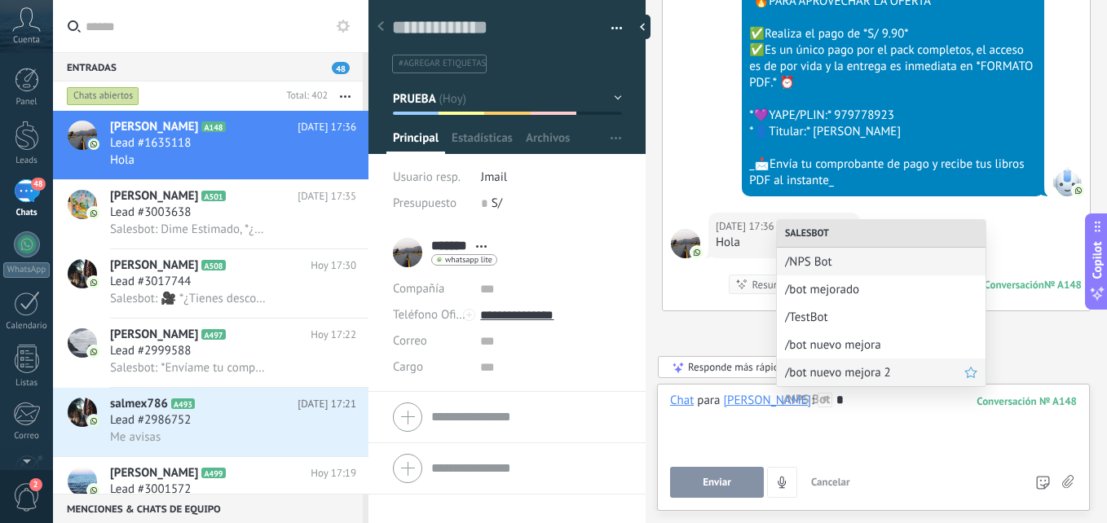
click at [862, 376] on span "/bot nuevo mejora 2" at bounding box center [874, 372] width 179 height 15
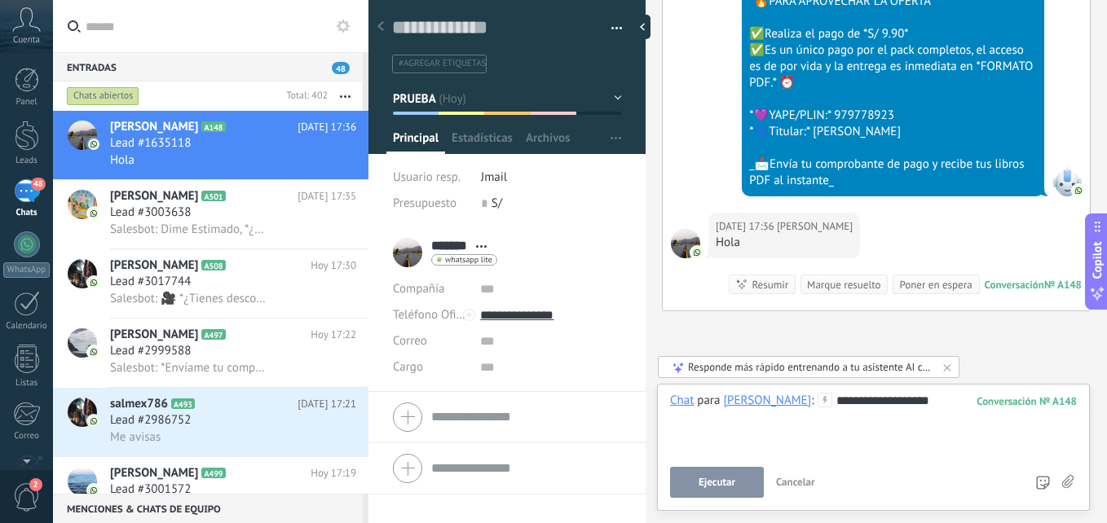
click at [716, 489] on button "Ejecutar" at bounding box center [717, 482] width 94 height 31
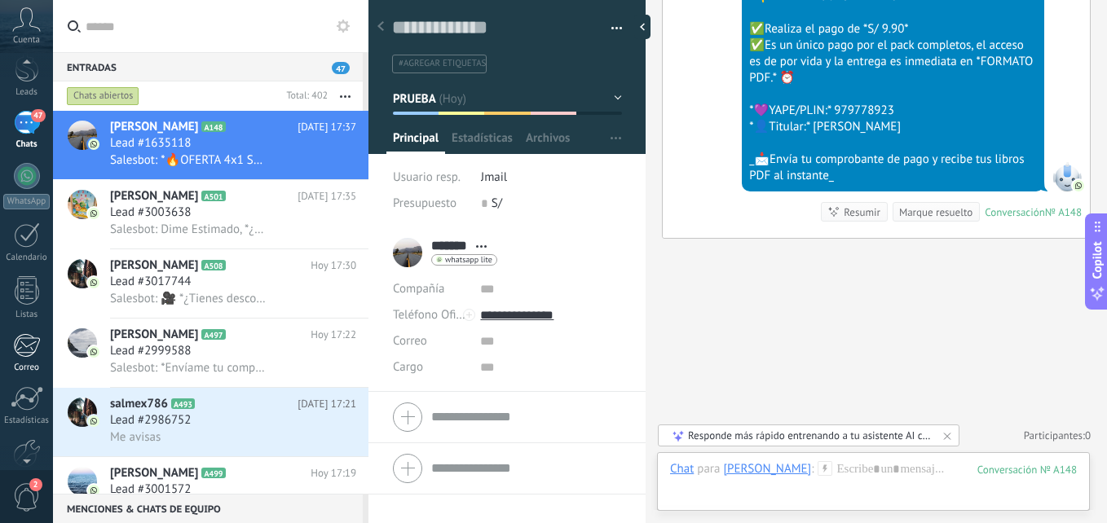
scroll to position [155, 0]
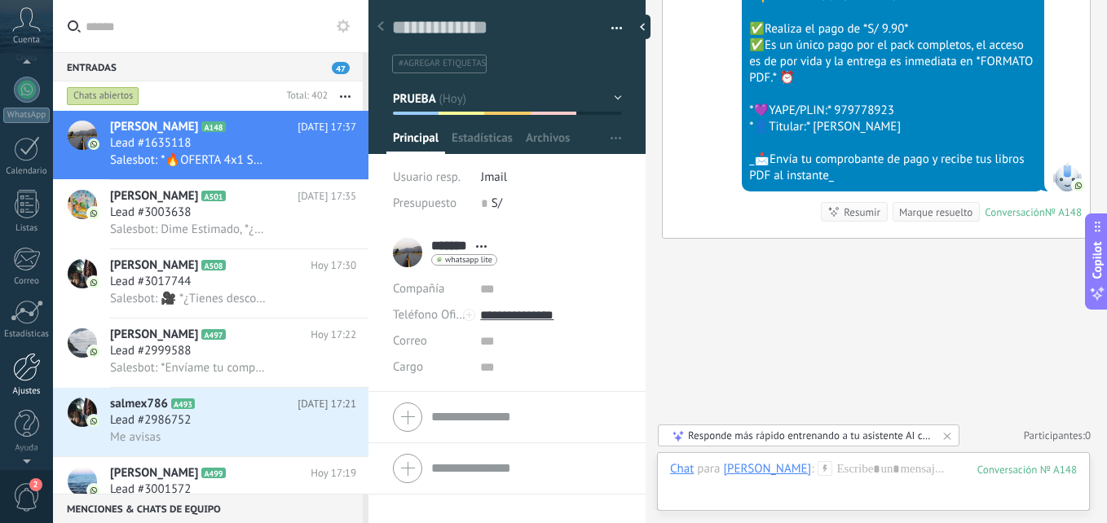
click at [27, 375] on div at bounding box center [27, 367] width 28 height 29
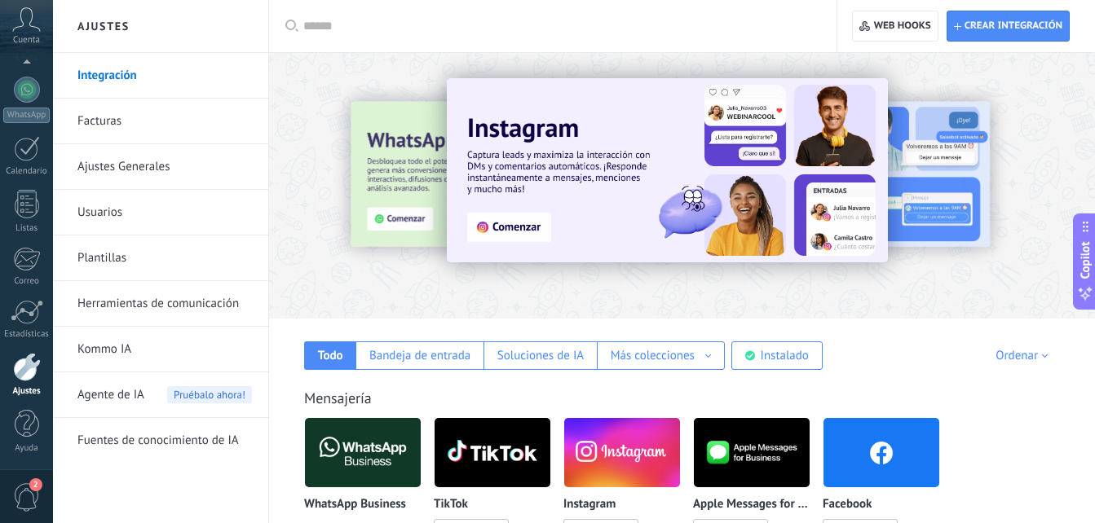
click at [185, 297] on link "Herramientas de comunicación" at bounding box center [164, 304] width 174 height 46
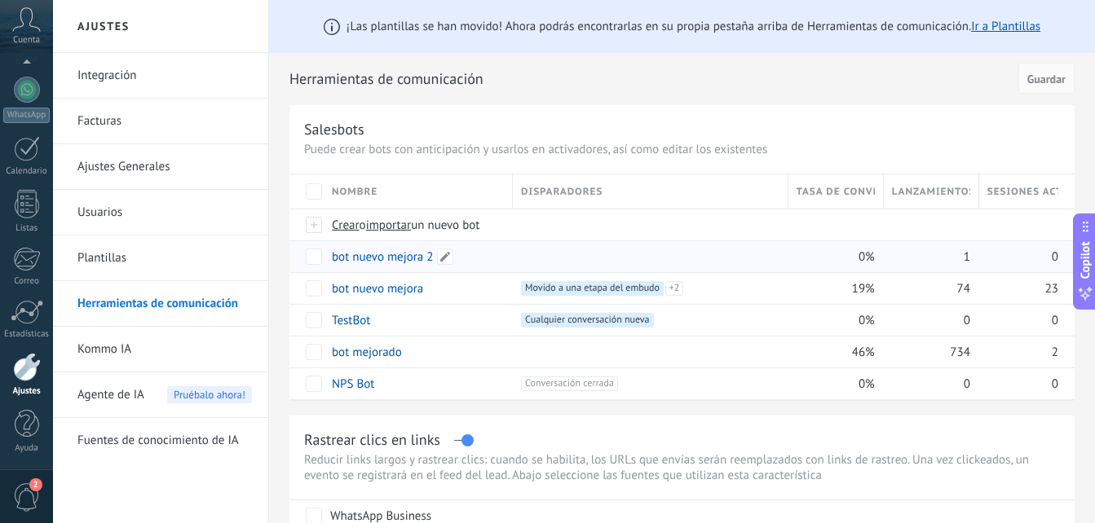
click at [390, 259] on link "bot nuevo mejora 2" at bounding box center [383, 256] width 102 height 15
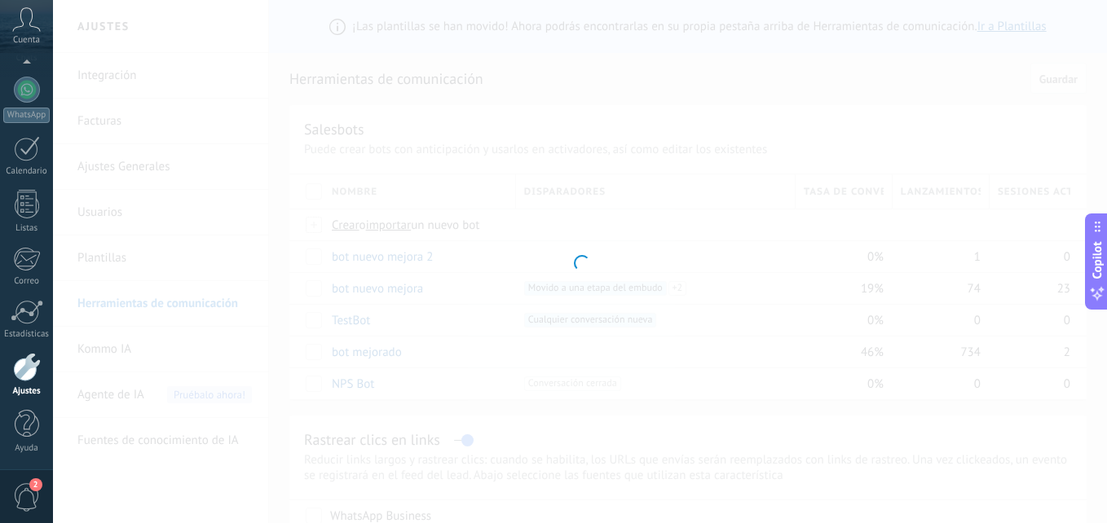
type input "**********"
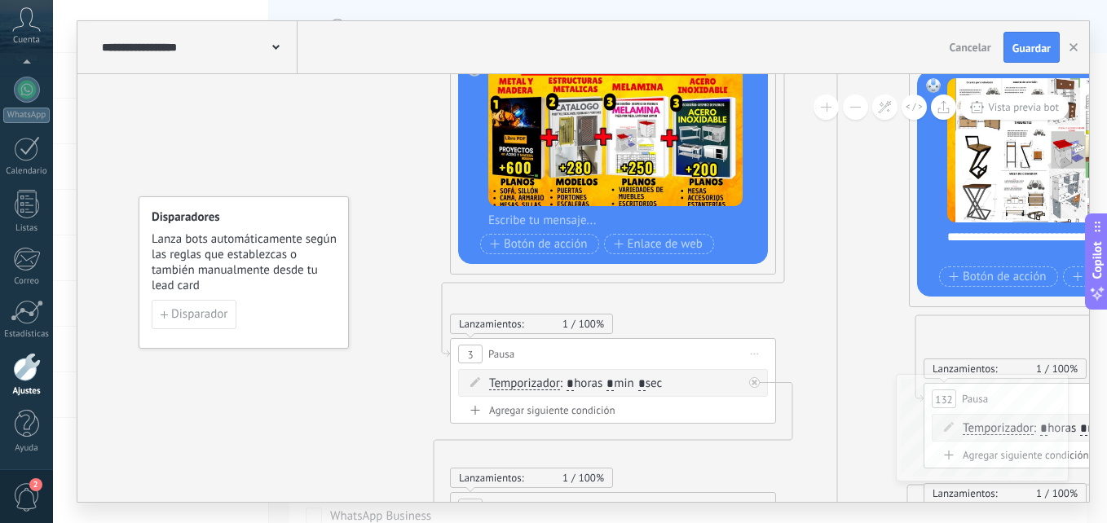
click at [852, 112] on button at bounding box center [855, 107] width 25 height 25
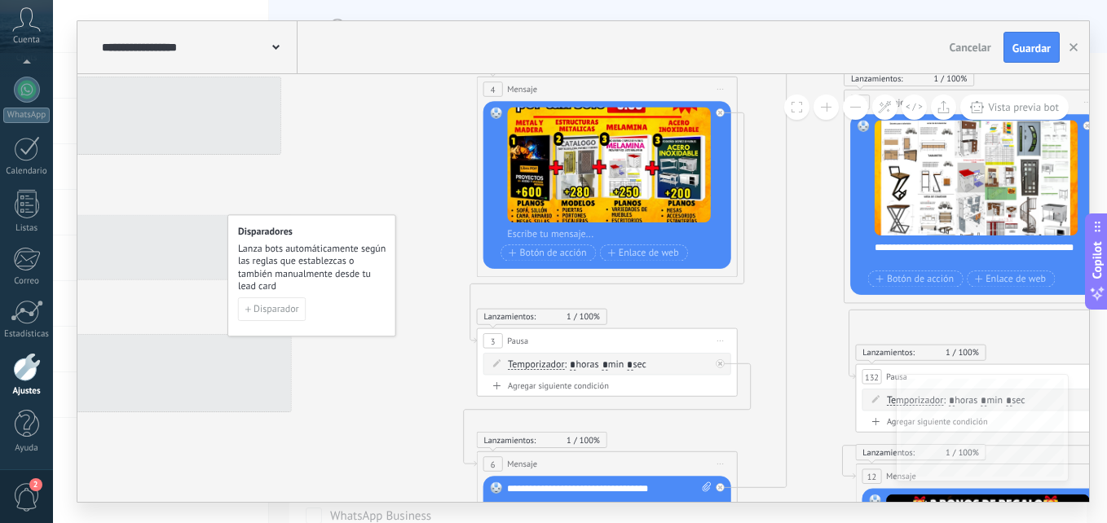
click at [852, 112] on button at bounding box center [855, 107] width 25 height 25
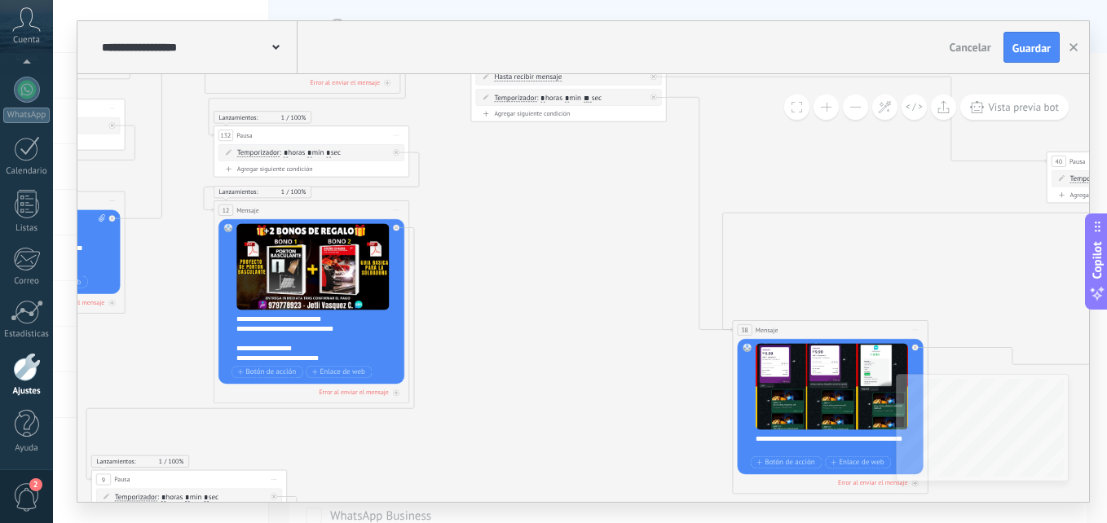
drag, startPoint x: 1008, startPoint y: 320, endPoint x: 421, endPoint y: 154, distance: 609.8
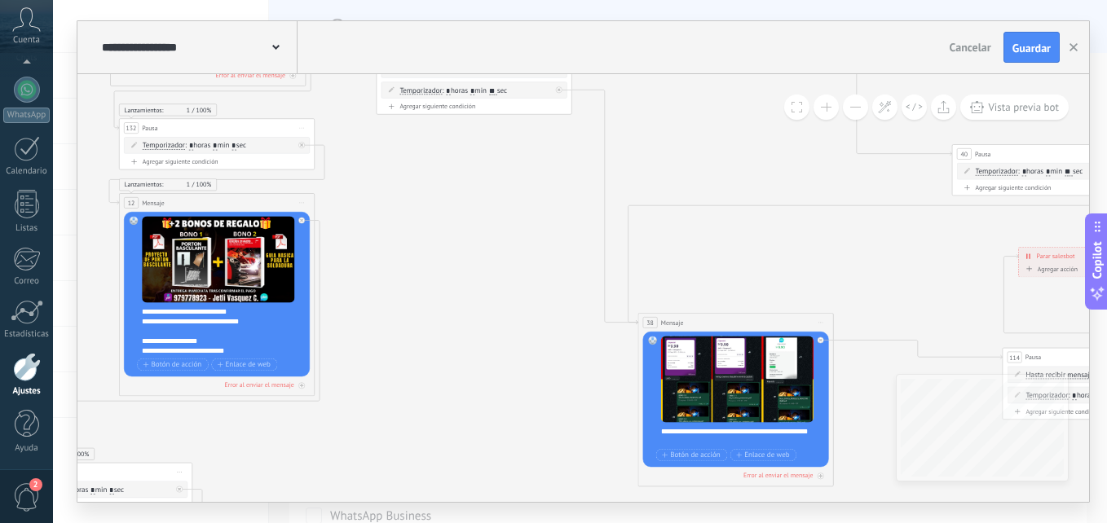
drag, startPoint x: 801, startPoint y: 318, endPoint x: 809, endPoint y: 217, distance: 101.4
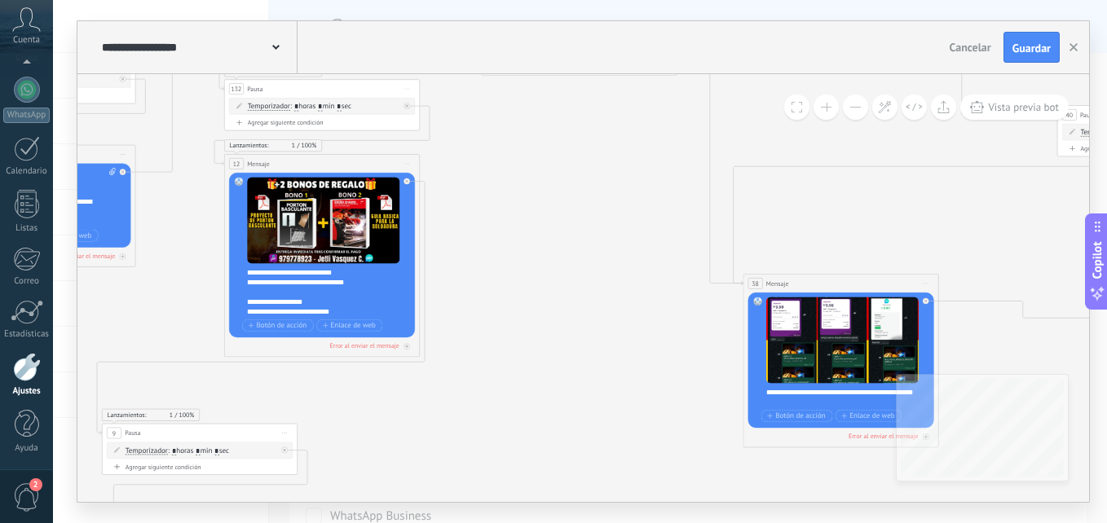
drag, startPoint x: 474, startPoint y: 271, endPoint x: 629, endPoint y: 205, distance: 168.4
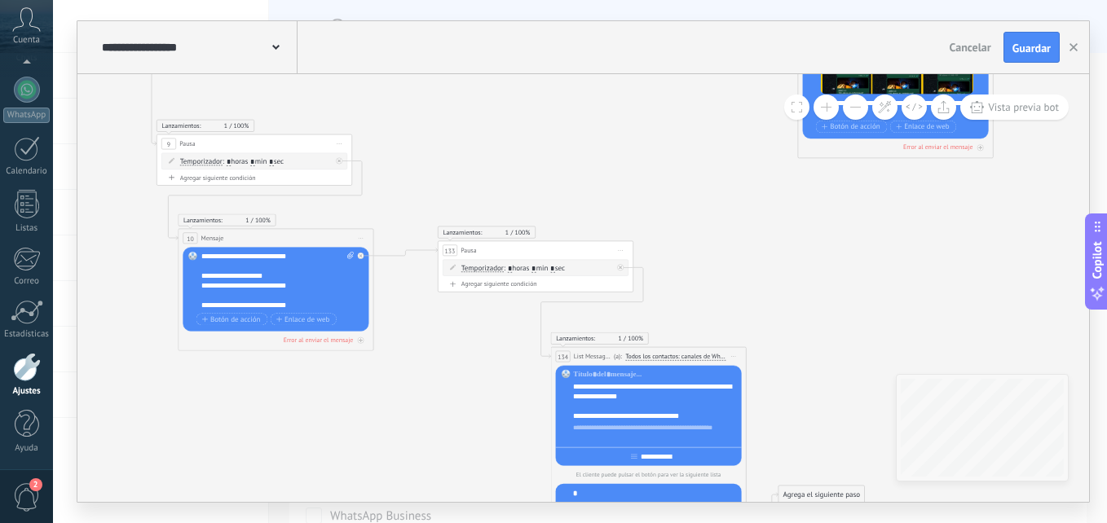
drag, startPoint x: 496, startPoint y: 371, endPoint x: 339, endPoint y: 322, distance: 164.0
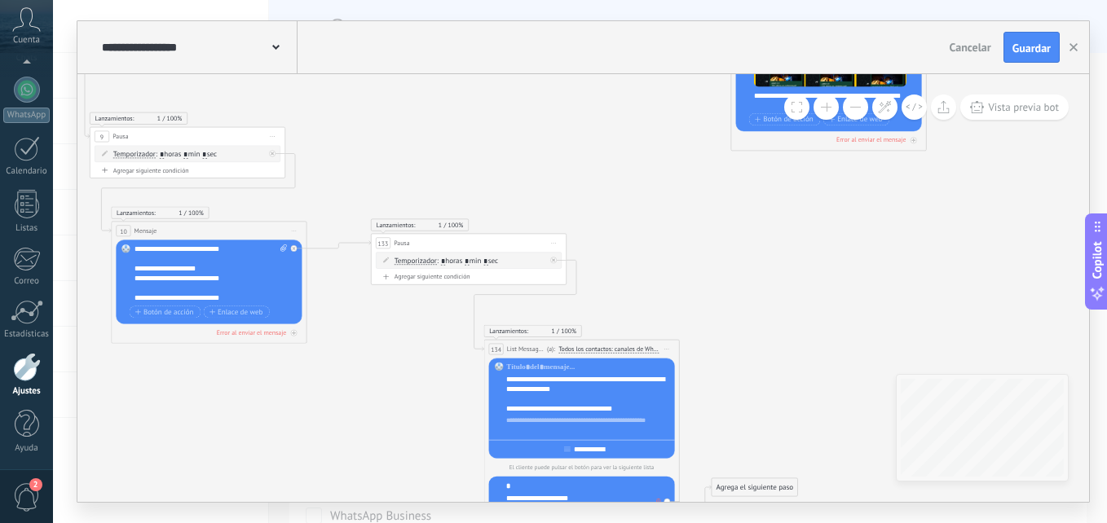
drag, startPoint x: 405, startPoint y: 337, endPoint x: 394, endPoint y: 351, distance: 18.6
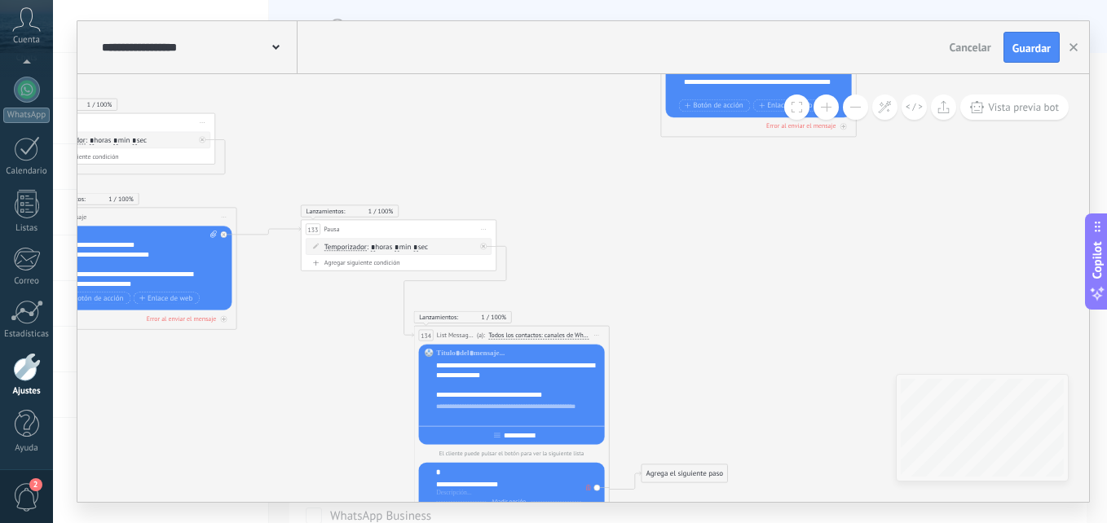
drag, startPoint x: 365, startPoint y: 331, endPoint x: 295, endPoint y: 317, distance: 71.5
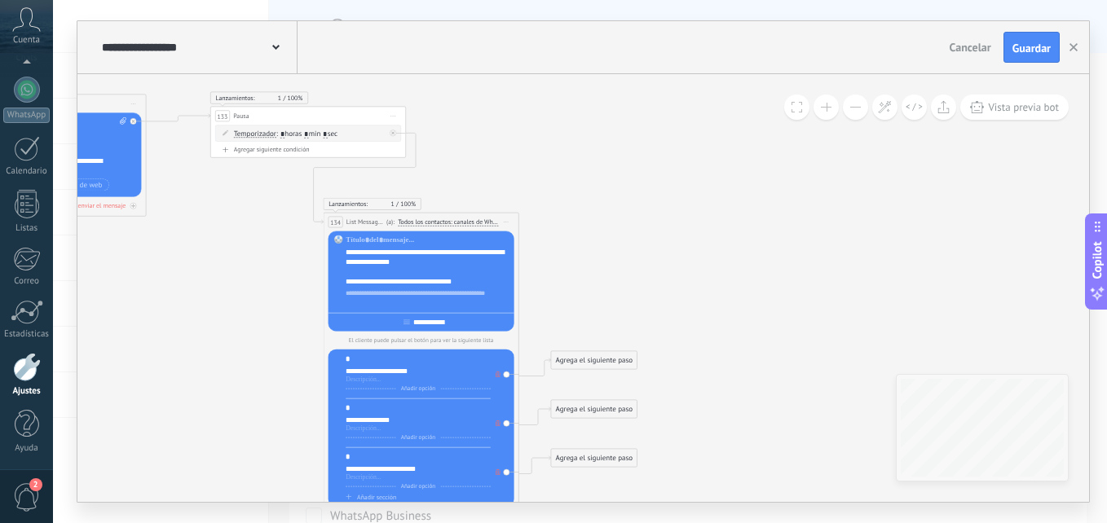
drag, startPoint x: 567, startPoint y: 282, endPoint x: 477, endPoint y: 169, distance: 145.0
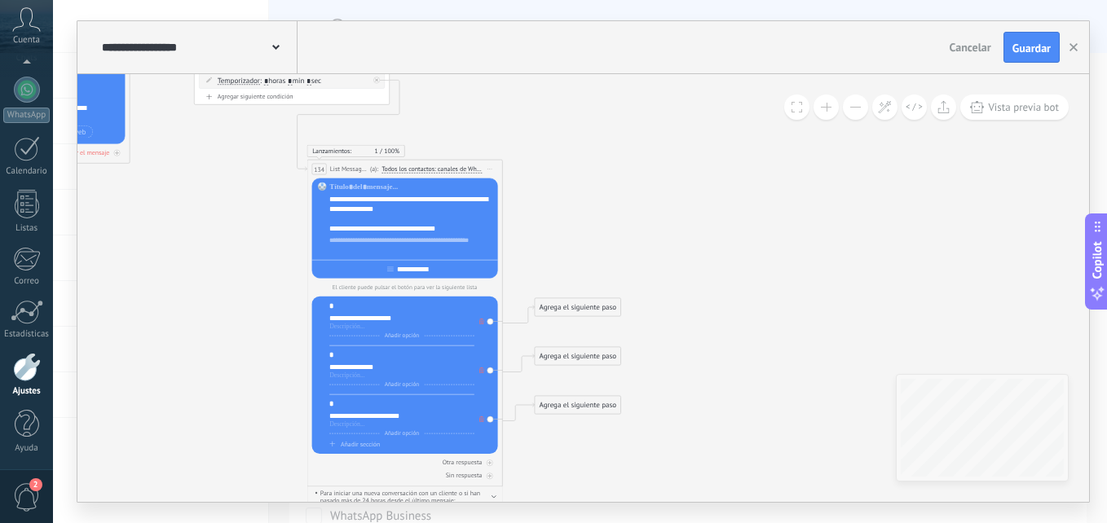
drag, startPoint x: 569, startPoint y: 285, endPoint x: 553, endPoint y: 232, distance: 55.4
click at [1026, 42] on span "Guardar" at bounding box center [1031, 47] width 38 height 11
click at [572, 309] on div "Agrega el siguiente paso" at bounding box center [578, 307] width 86 height 16
click at [579, 328] on span "Mensaje" at bounding box center [573, 324] width 26 height 9
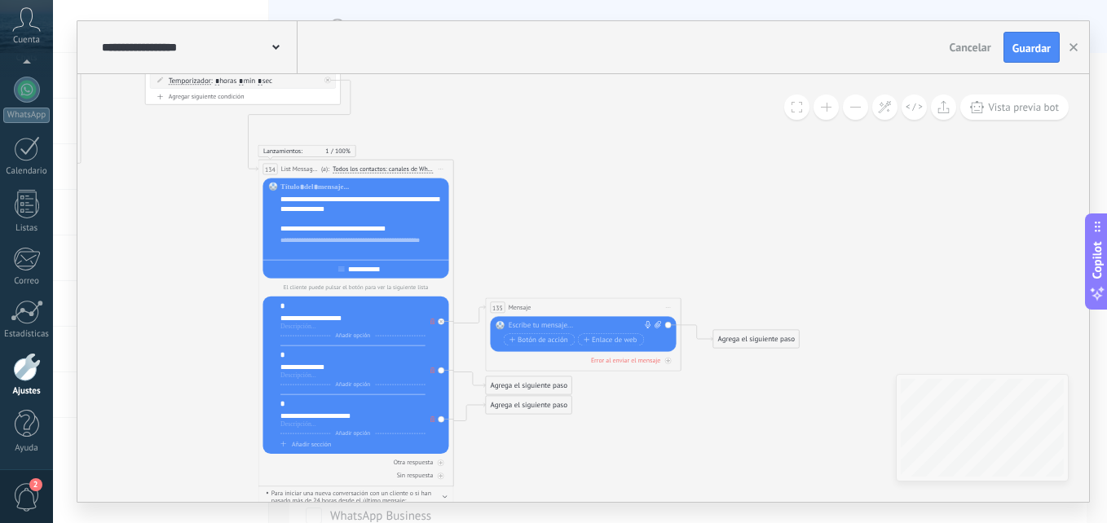
click at [516, 386] on div "Agrega el siguiente paso" at bounding box center [529, 385] width 86 height 16
click at [539, 404] on div "Mensaje" at bounding box center [552, 404] width 82 height 10
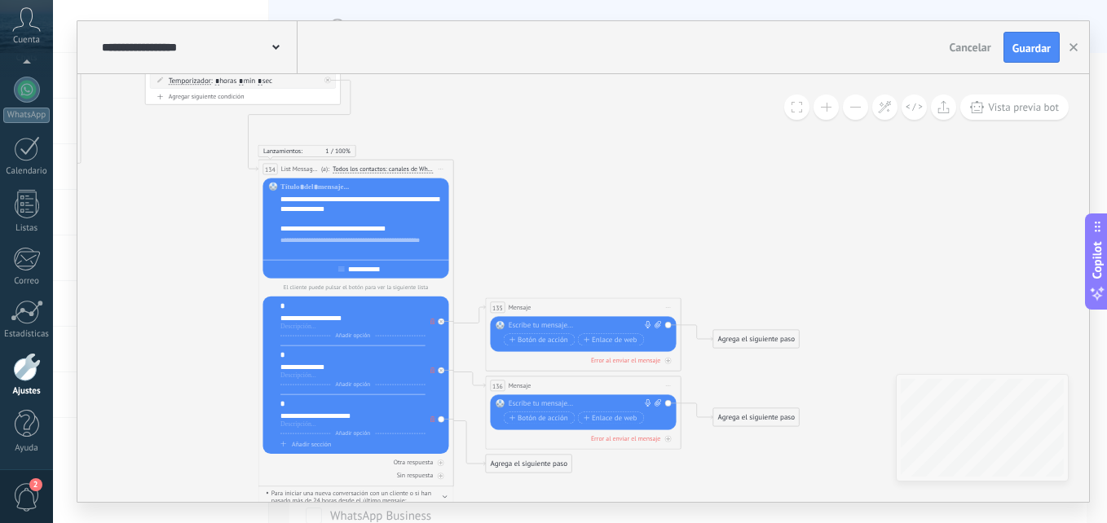
click at [517, 462] on div "Agrega el siguiente paso" at bounding box center [529, 464] width 86 height 16
click at [538, 483] on div "Mensaje" at bounding box center [552, 482] width 82 height 10
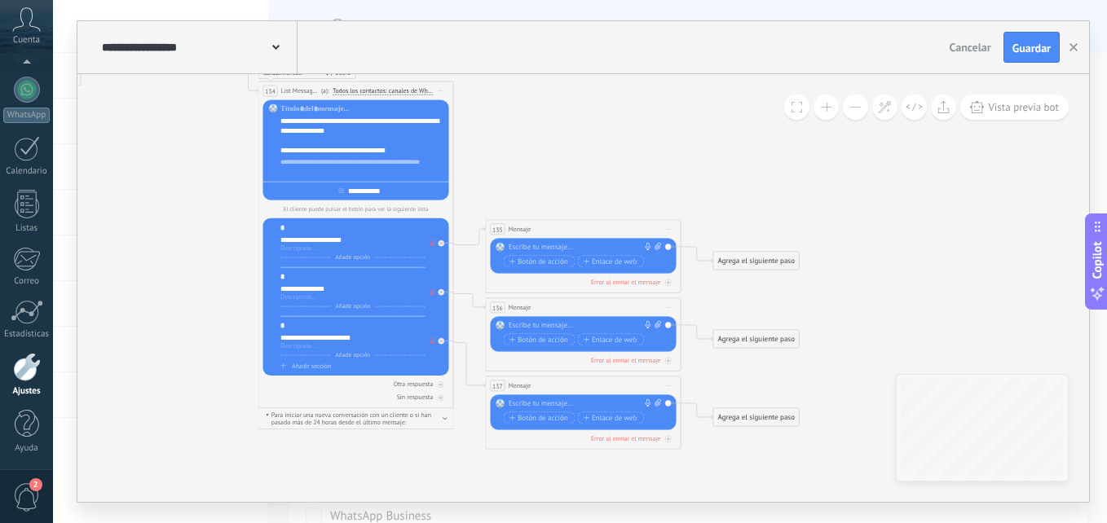
click at [556, 245] on div at bounding box center [581, 248] width 145 height 10
click at [527, 325] on div at bounding box center [581, 326] width 145 height 10
click at [531, 404] on div at bounding box center [581, 404] width 145 height 10
click at [546, 262] on span "Botón de acción" at bounding box center [539, 262] width 59 height 8
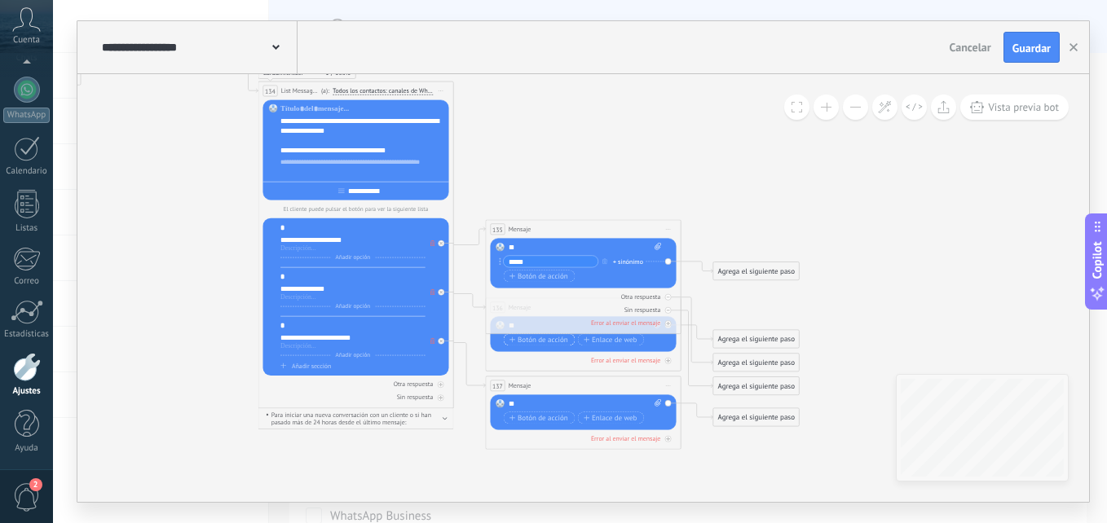
type input "*****"
click at [535, 341] on span "Botón de acción" at bounding box center [539, 340] width 59 height 8
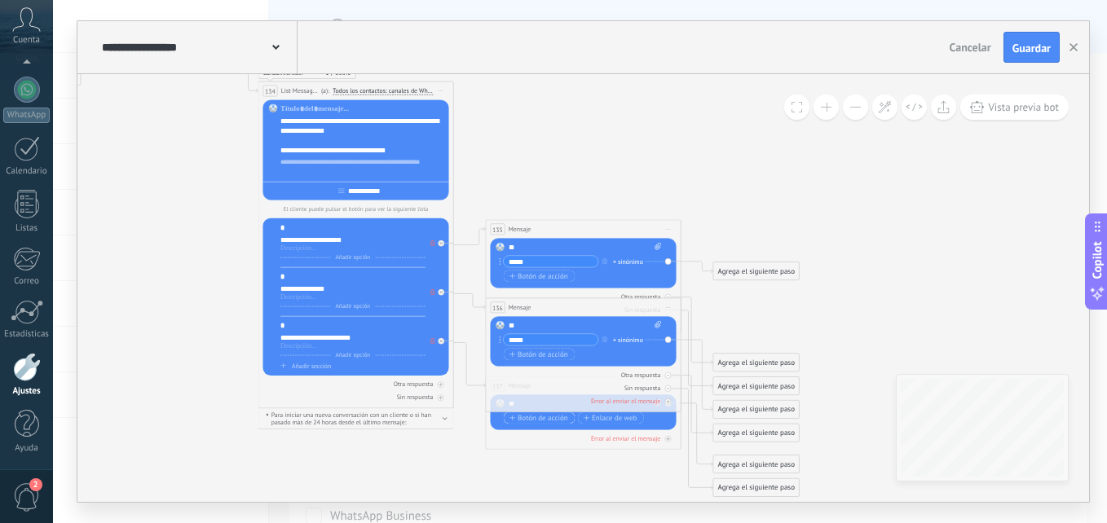
type input "*****"
click at [546, 417] on span "Botón de acción" at bounding box center [539, 418] width 59 height 8
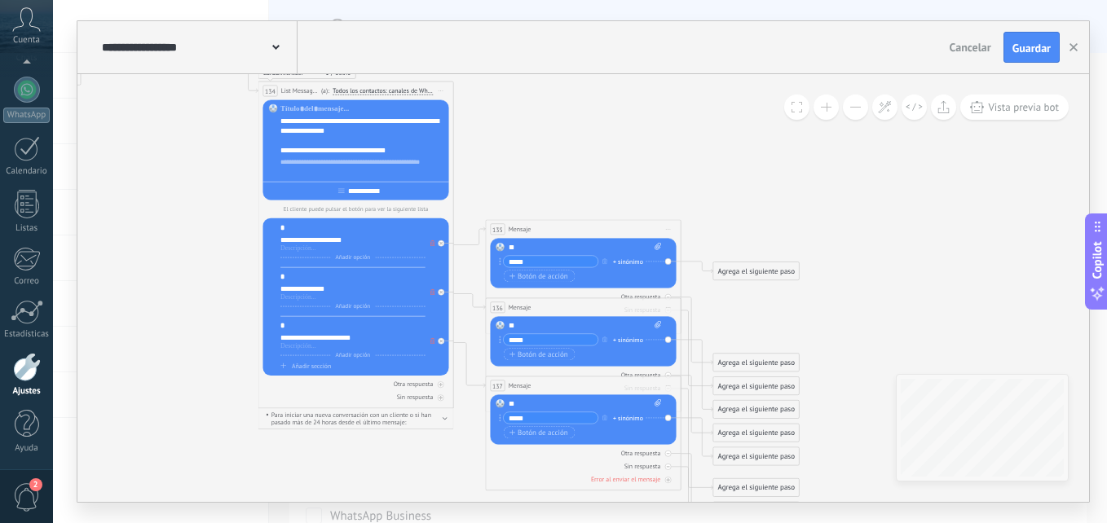
type input "*****"
click at [556, 440] on div "***** + sinónimo Botón de acción Enlace de web" at bounding box center [582, 426] width 157 height 29
click at [551, 438] on button "Botón de acción" at bounding box center [539, 432] width 71 height 12
click at [539, 447] on span "Botón de acción" at bounding box center [539, 447] width 59 height 8
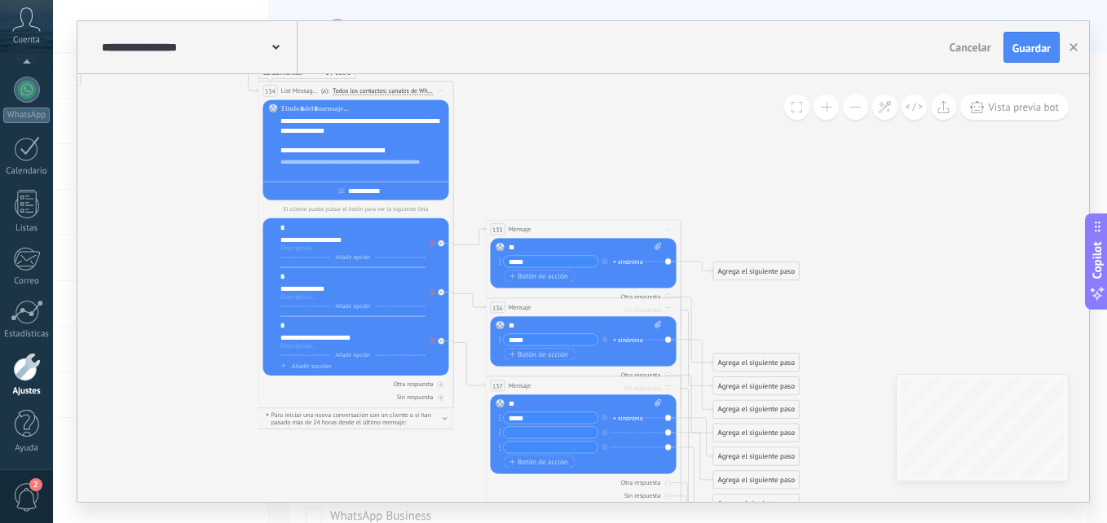
click at [548, 431] on input "text" at bounding box center [551, 432] width 95 height 11
type input "*****"
click at [531, 448] on input "text" at bounding box center [551, 447] width 95 height 11
type input "****"
click at [333, 350] on div at bounding box center [352, 346] width 145 height 8
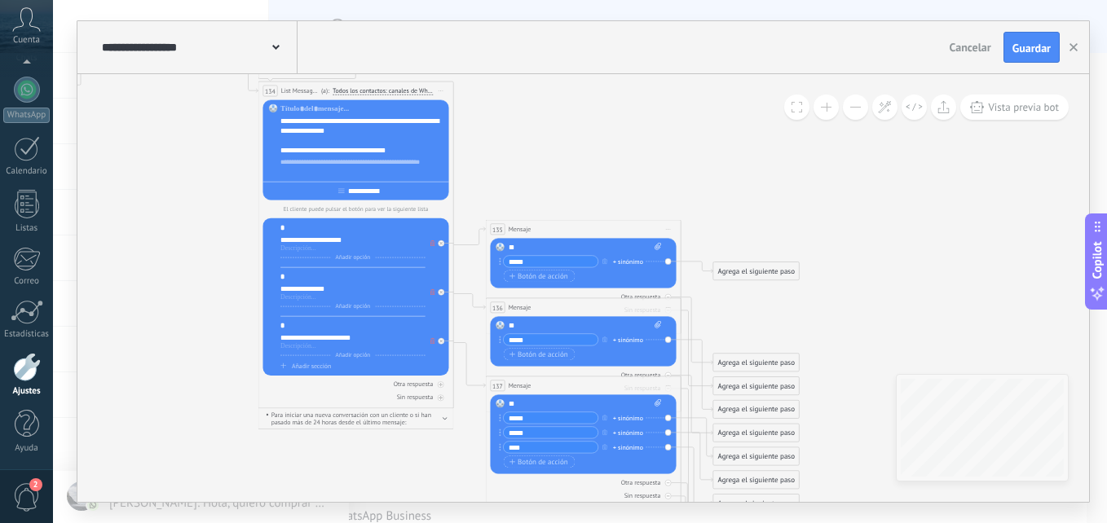
click at [322, 331] on div "*" at bounding box center [352, 326] width 145 height 10
click at [319, 325] on div "*" at bounding box center [352, 326] width 145 height 10
click at [320, 165] on div "**********" at bounding box center [362, 167] width 165 height 20
click at [304, 110] on div at bounding box center [362, 109] width 165 height 10
click at [295, 252] on div at bounding box center [352, 249] width 145 height 8
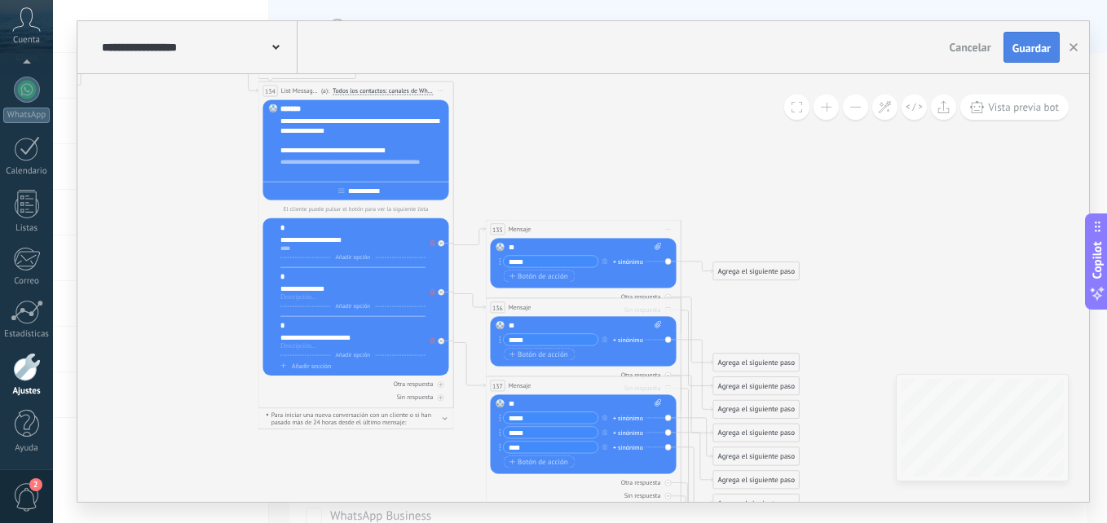
click at [1026, 48] on span "Guardar" at bounding box center [1031, 47] width 38 height 11
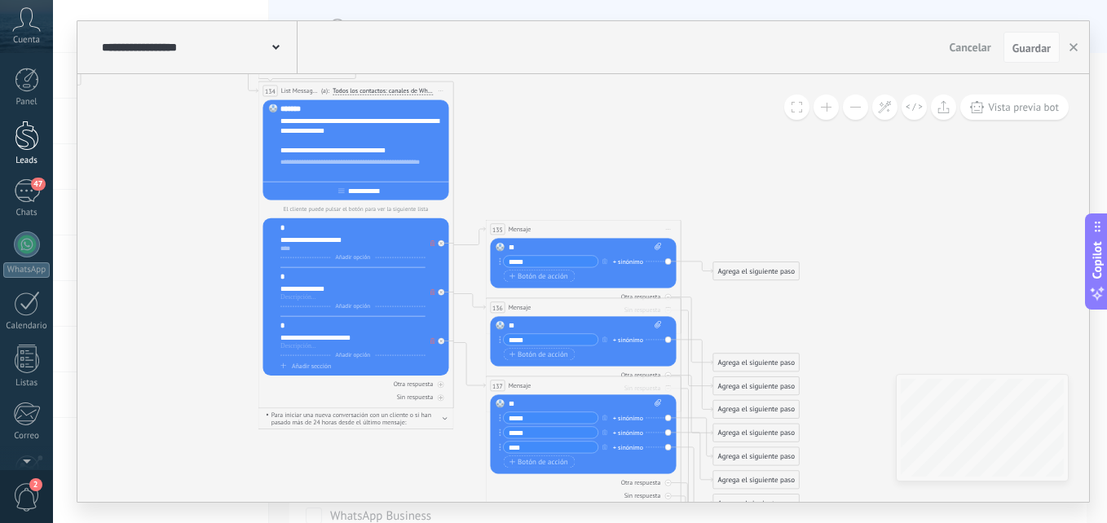
drag, startPoint x: 24, startPoint y: 146, endPoint x: 26, endPoint y: 154, distance: 8.3
click at [24, 146] on div at bounding box center [27, 136] width 24 height 30
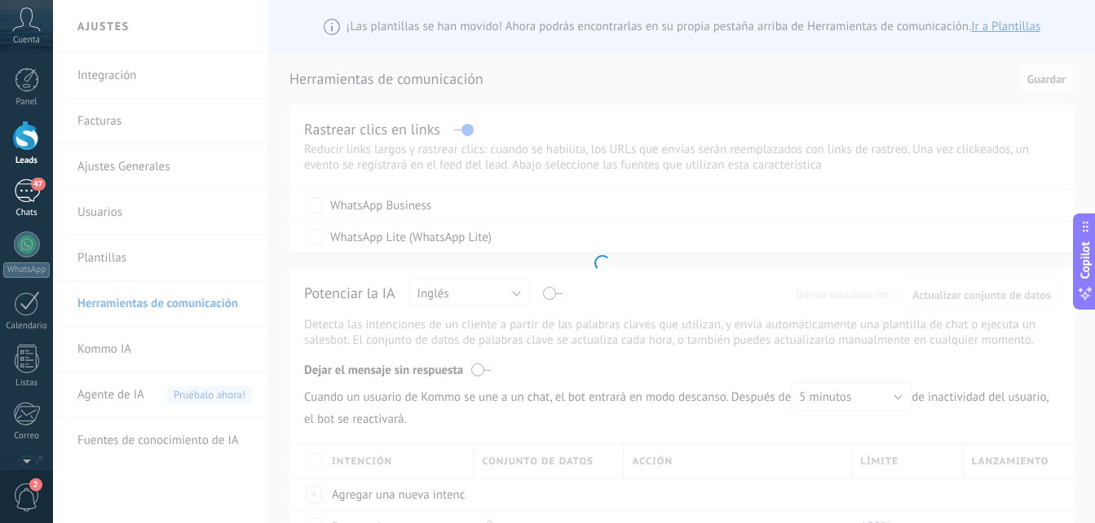
click at [27, 177] on div "Panel Leads 47 Chats WhatsApp Clientes" at bounding box center [26, 347] width 53 height 558
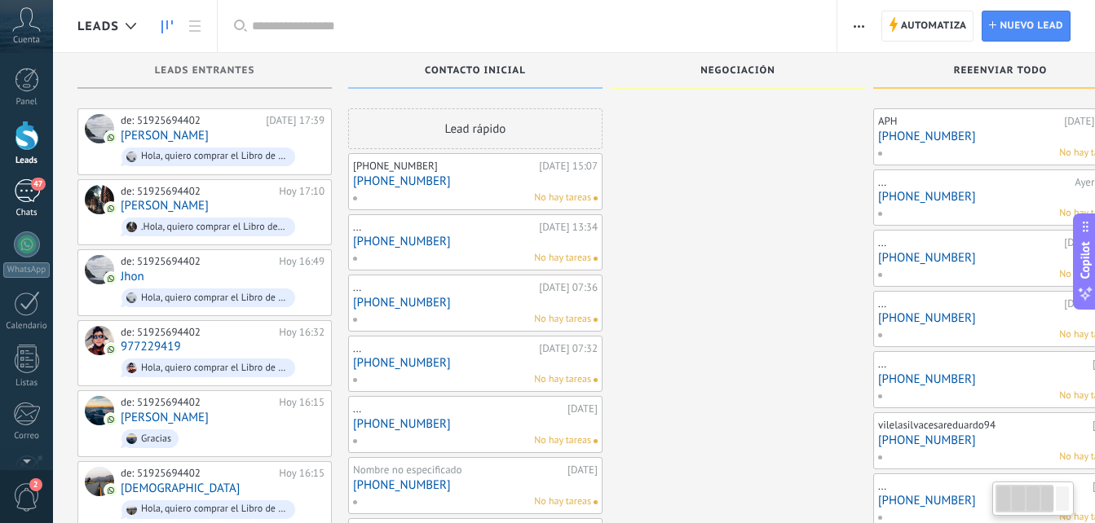
click at [24, 189] on div "47" at bounding box center [27, 191] width 26 height 24
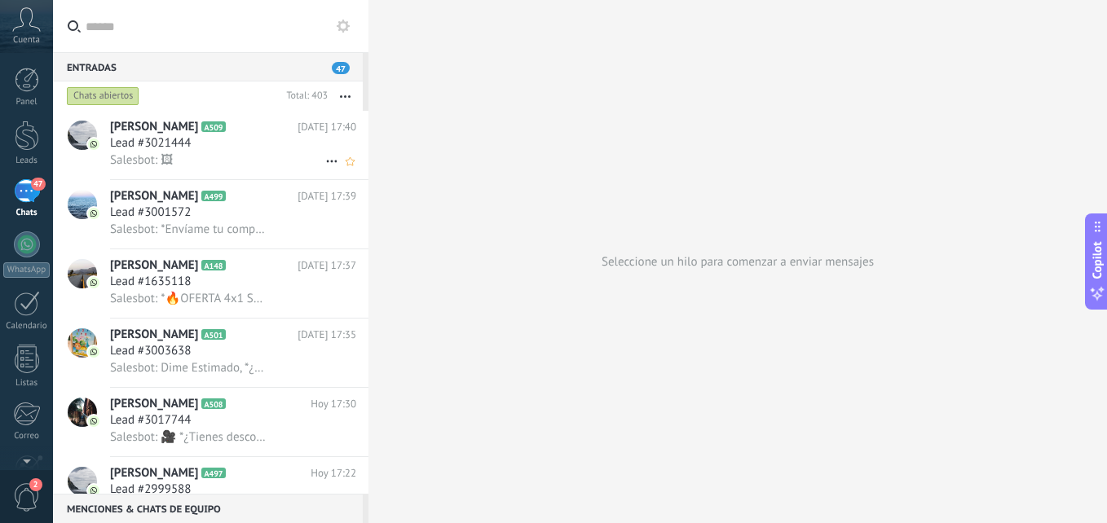
click at [161, 149] on span "Lead #3021444" at bounding box center [150, 143] width 81 height 16
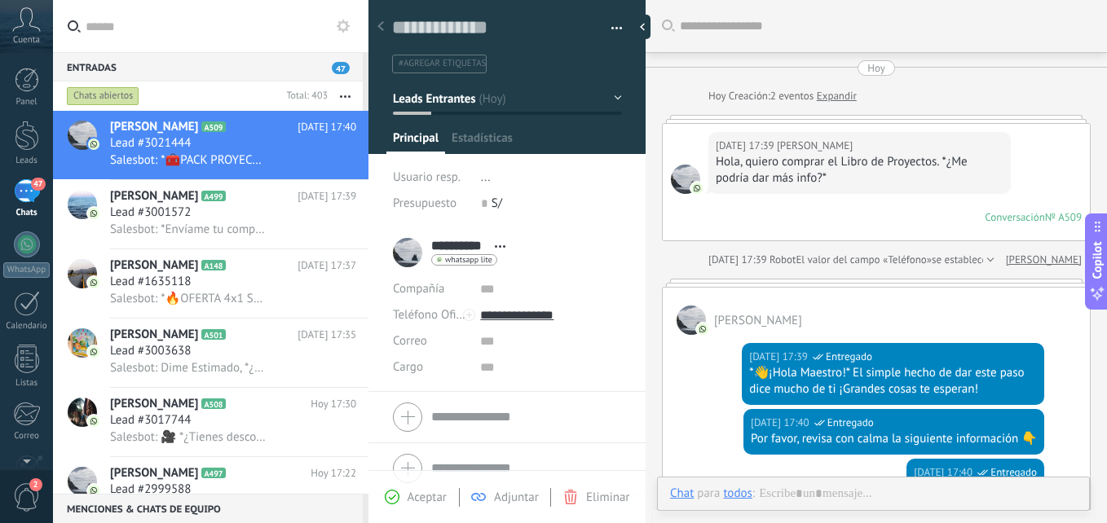
scroll to position [558, 0]
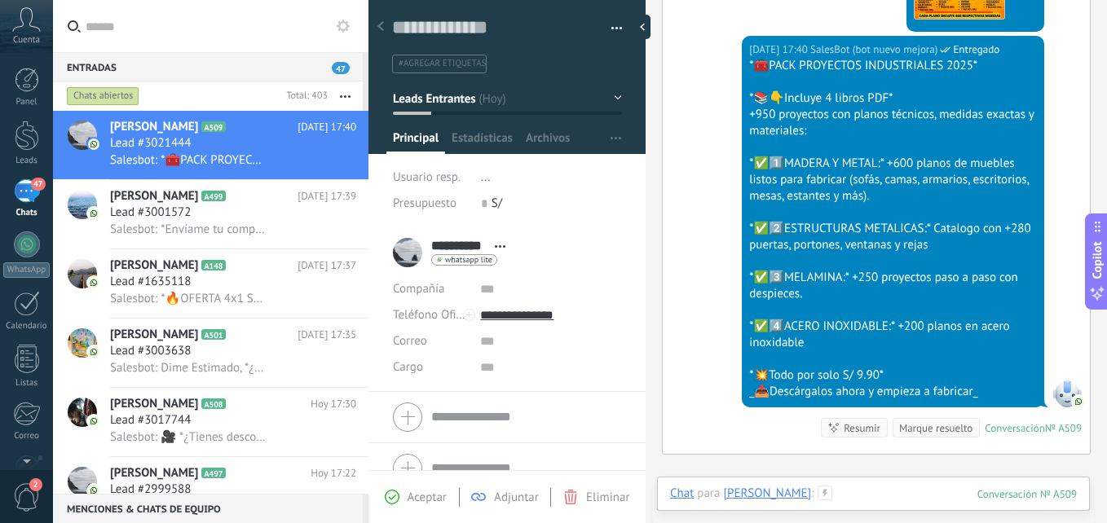
click at [850, 488] on div at bounding box center [873, 510] width 407 height 49
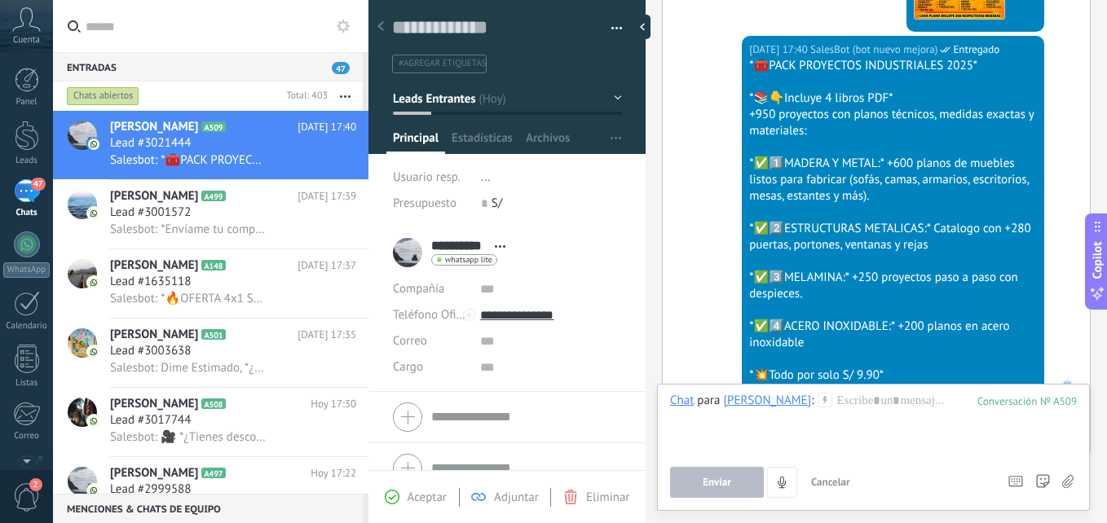
click at [1026, 407] on div "509" at bounding box center [1026, 402] width 99 height 14
click at [174, 280] on span "Lead #1635118" at bounding box center [150, 282] width 81 height 16
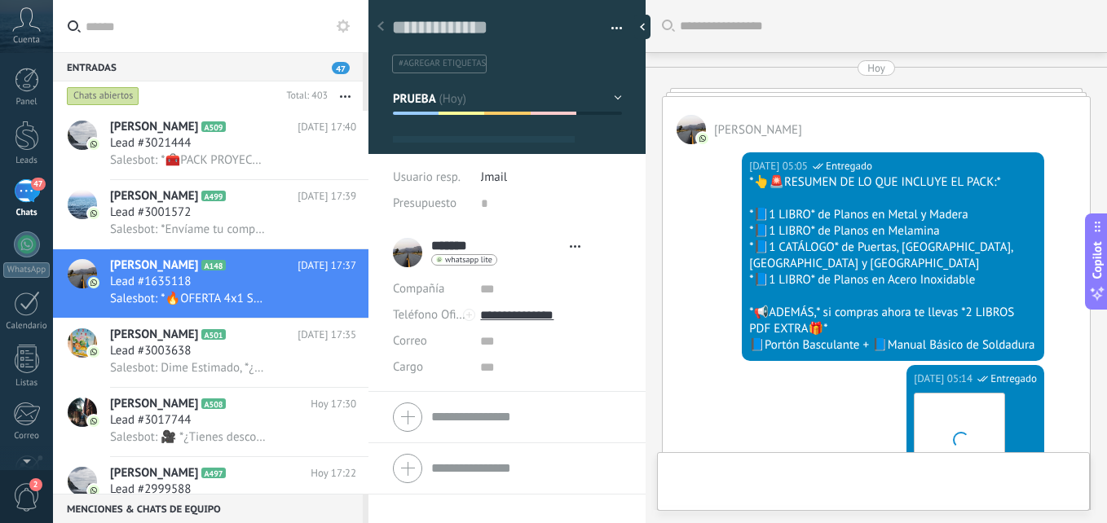
type textarea "**********"
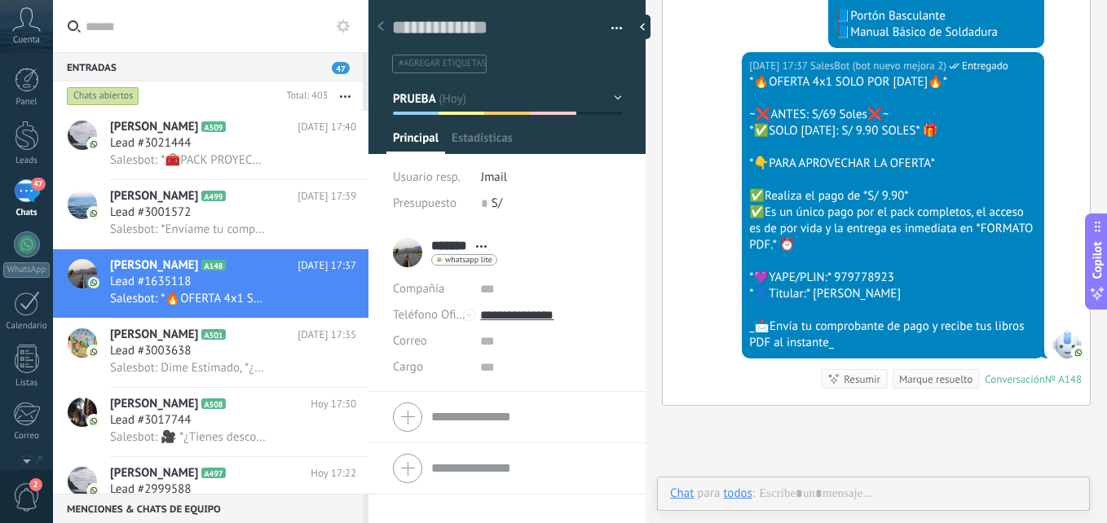
scroll to position [24, 0]
click at [611, 23] on button "button" at bounding box center [611, 28] width 24 height 24
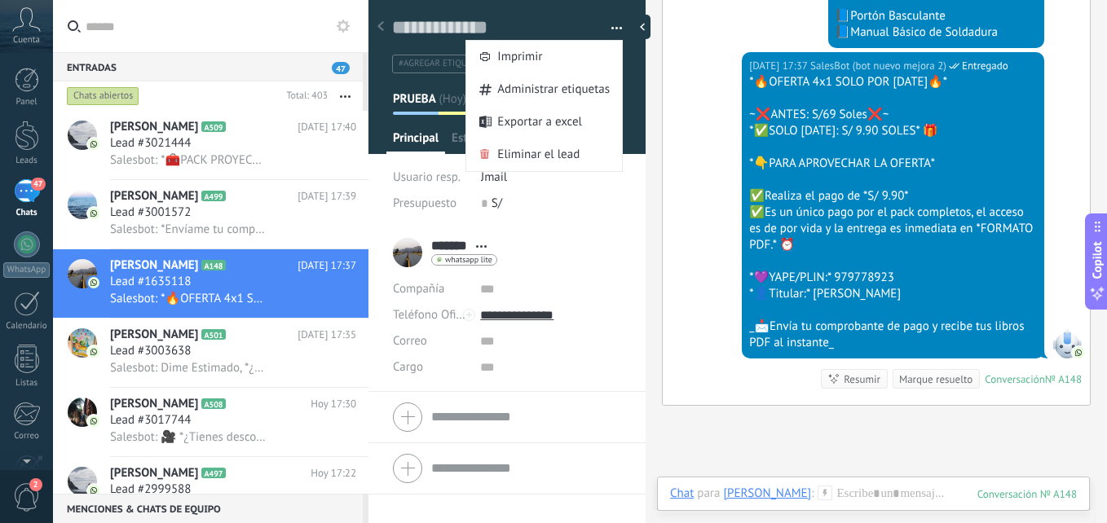
click at [818, 498] on icon at bounding box center [825, 493] width 15 height 15
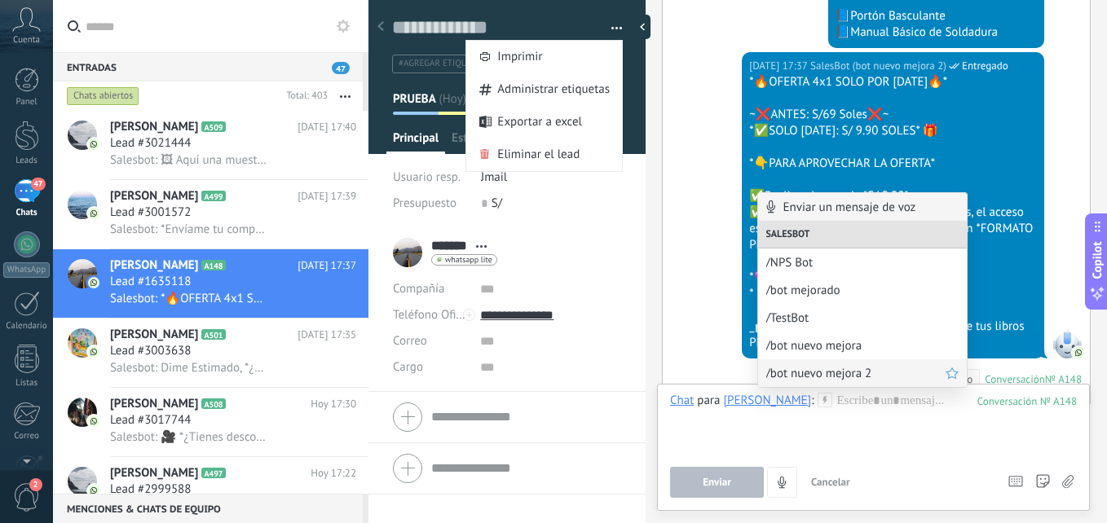
click at [824, 377] on span "/bot nuevo mejora 2" at bounding box center [855, 373] width 179 height 15
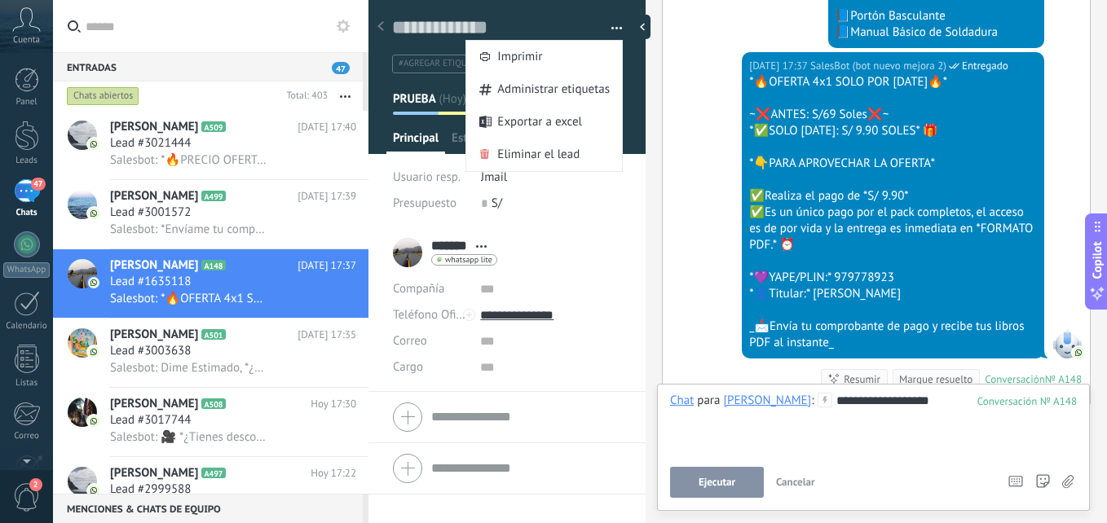
click at [732, 483] on span "Ejecutar" at bounding box center [717, 482] width 37 height 11
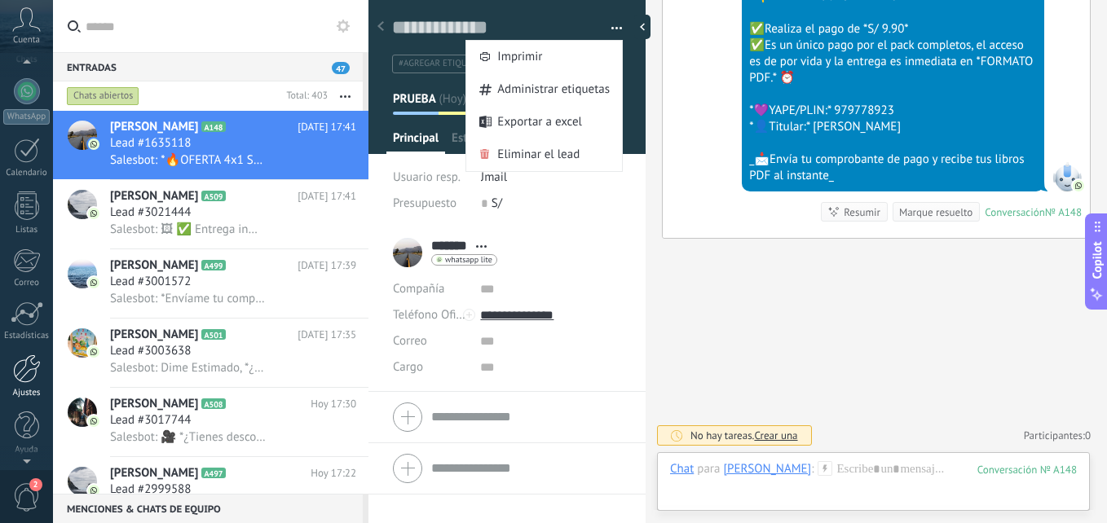
scroll to position [155, 0]
click at [30, 371] on div at bounding box center [27, 367] width 28 height 29
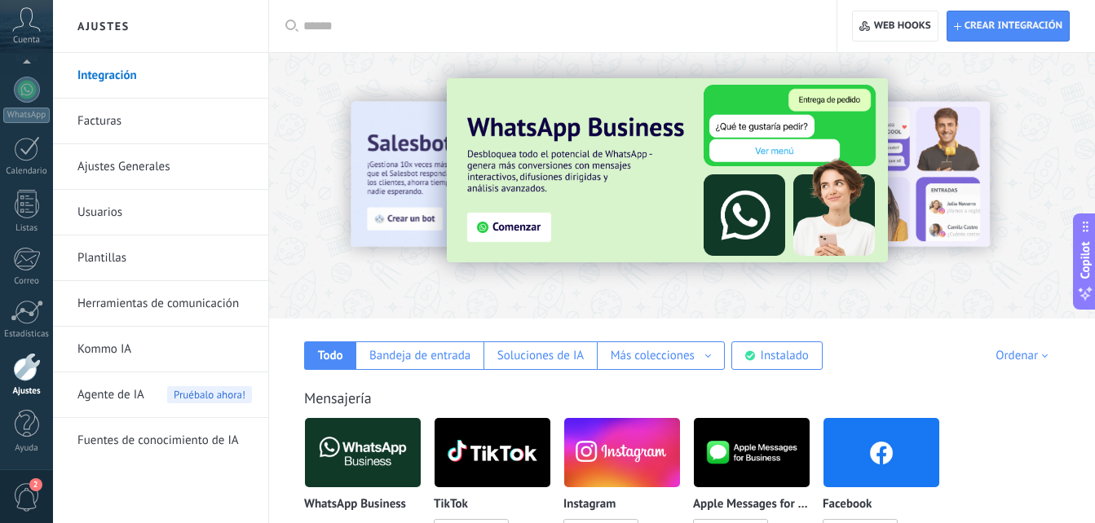
click at [218, 301] on link "Herramientas de comunicación" at bounding box center [164, 304] width 174 height 46
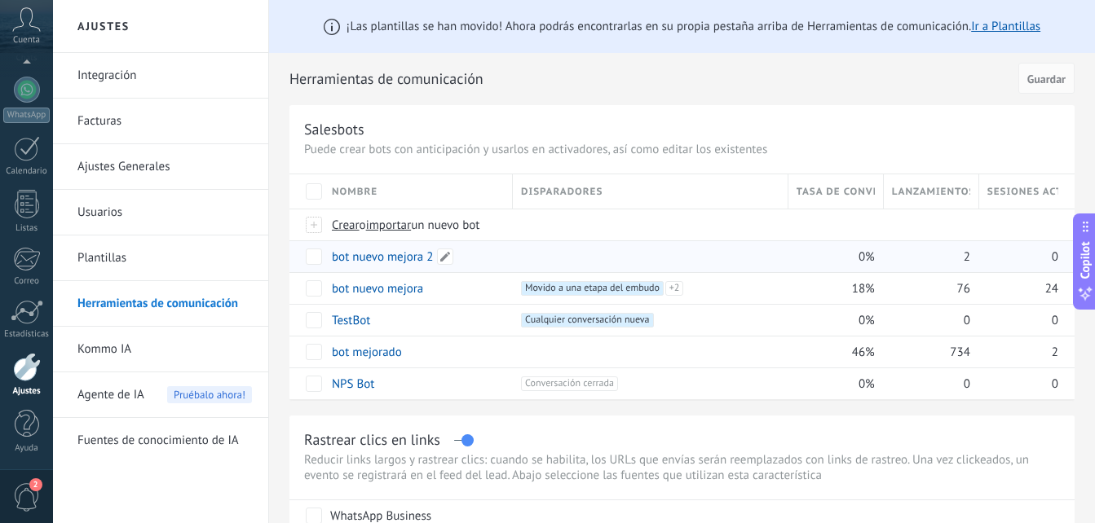
click at [392, 252] on link "bot nuevo mejora 2" at bounding box center [383, 256] width 102 height 15
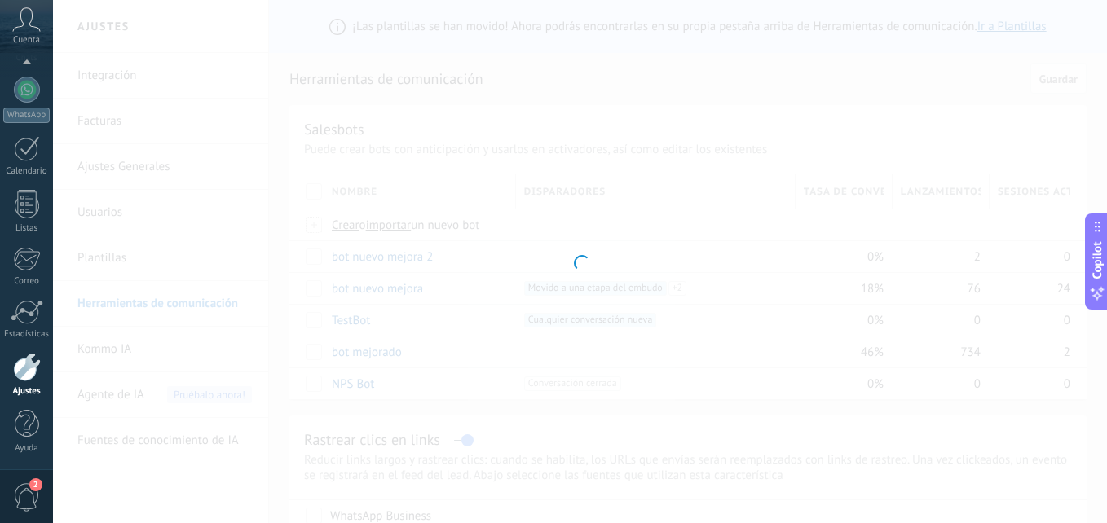
type input "**********"
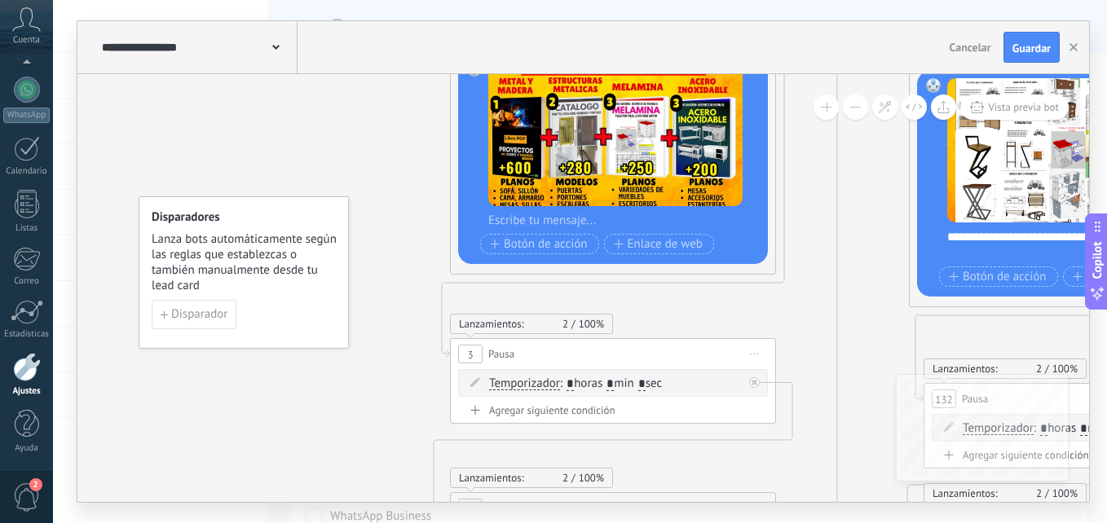
click at [855, 102] on button at bounding box center [855, 107] width 25 height 25
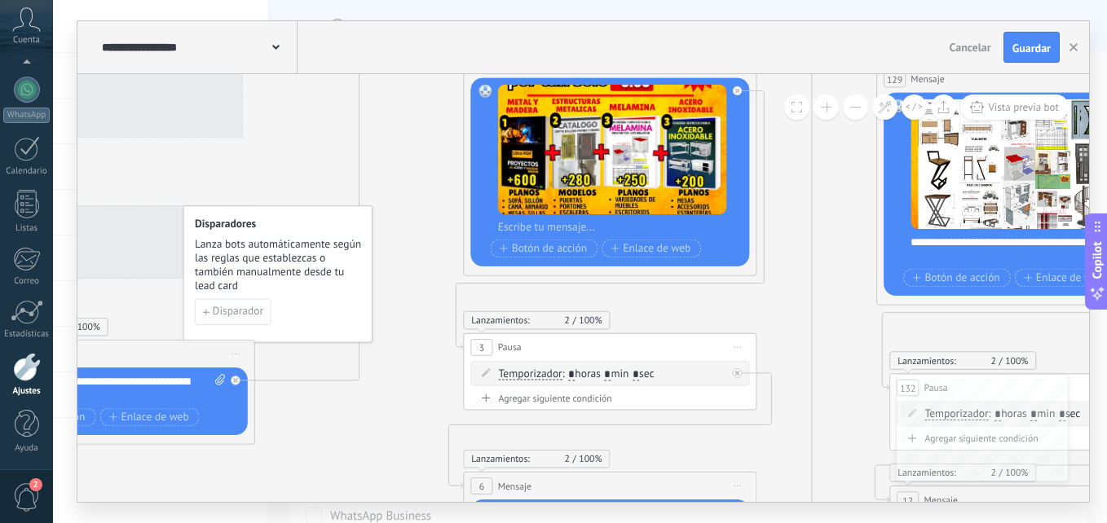
click at [855, 102] on button at bounding box center [855, 107] width 25 height 25
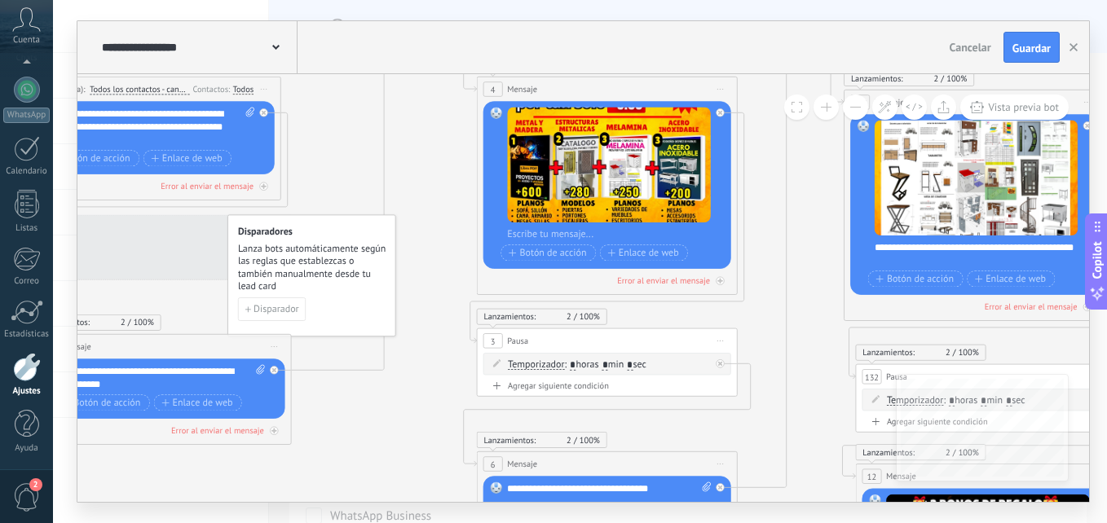
click at [855, 102] on button at bounding box center [855, 107] width 25 height 25
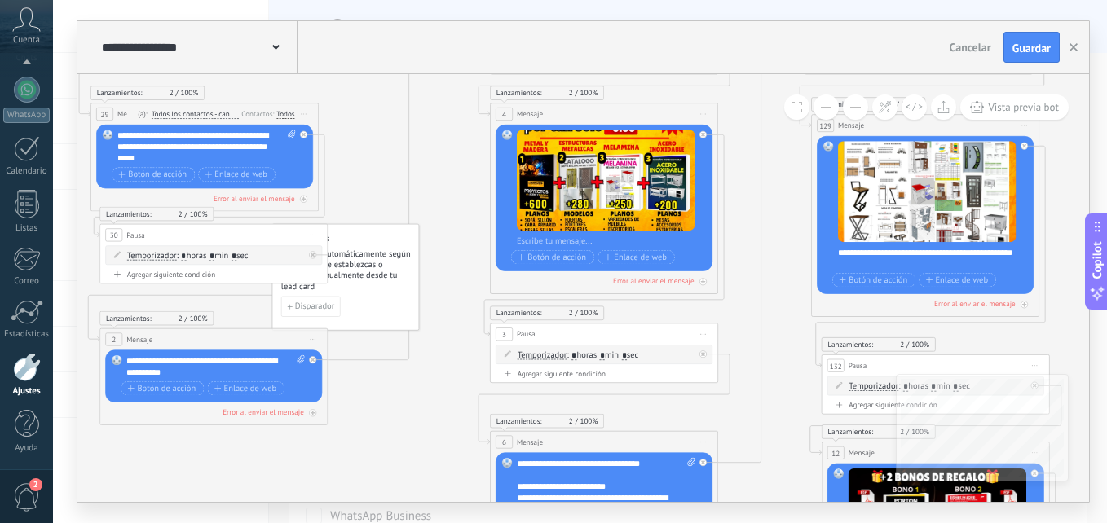
click at [855, 102] on button at bounding box center [855, 107] width 25 height 25
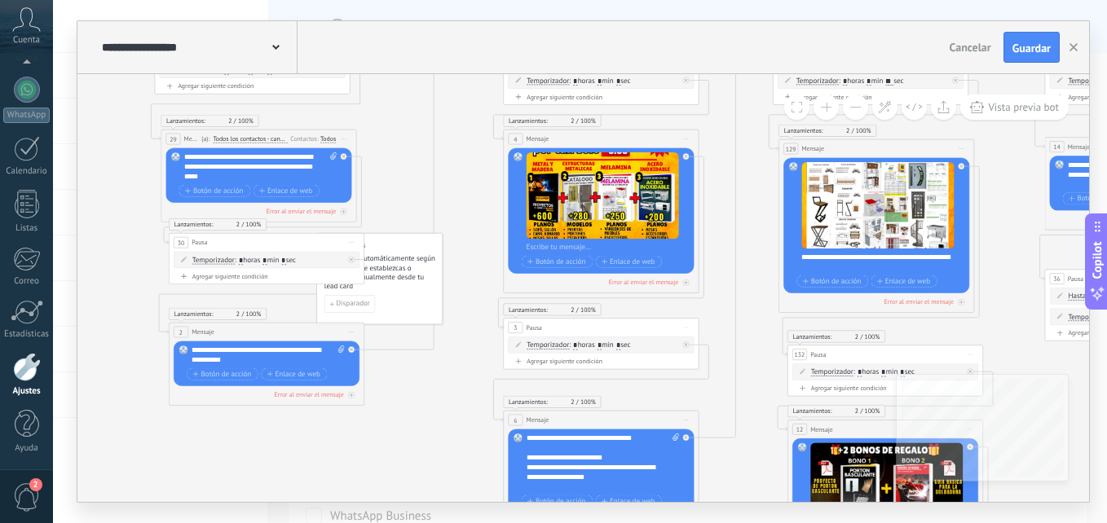
click at [855, 102] on button at bounding box center [855, 107] width 25 height 25
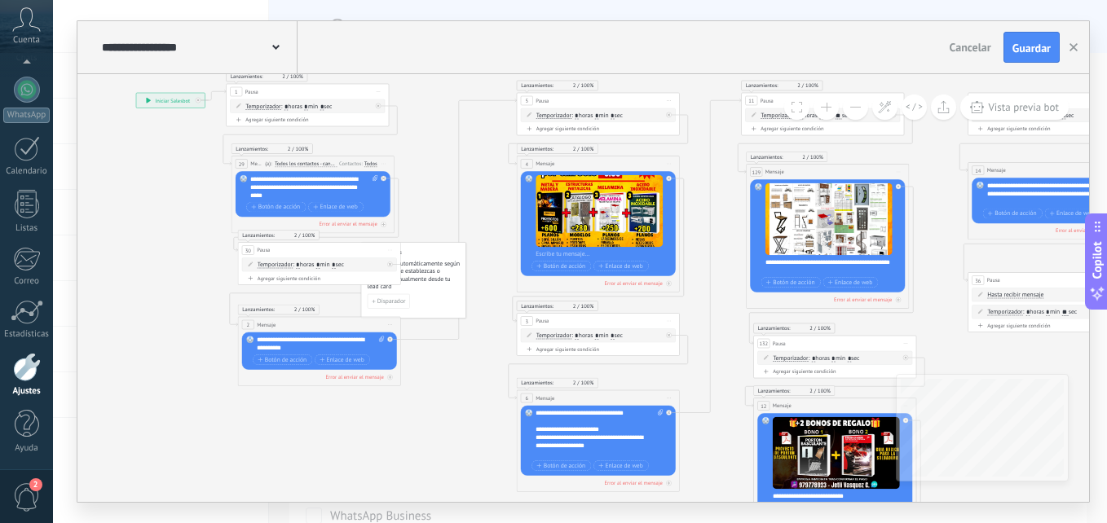
click at [854, 102] on button at bounding box center [855, 107] width 25 height 25
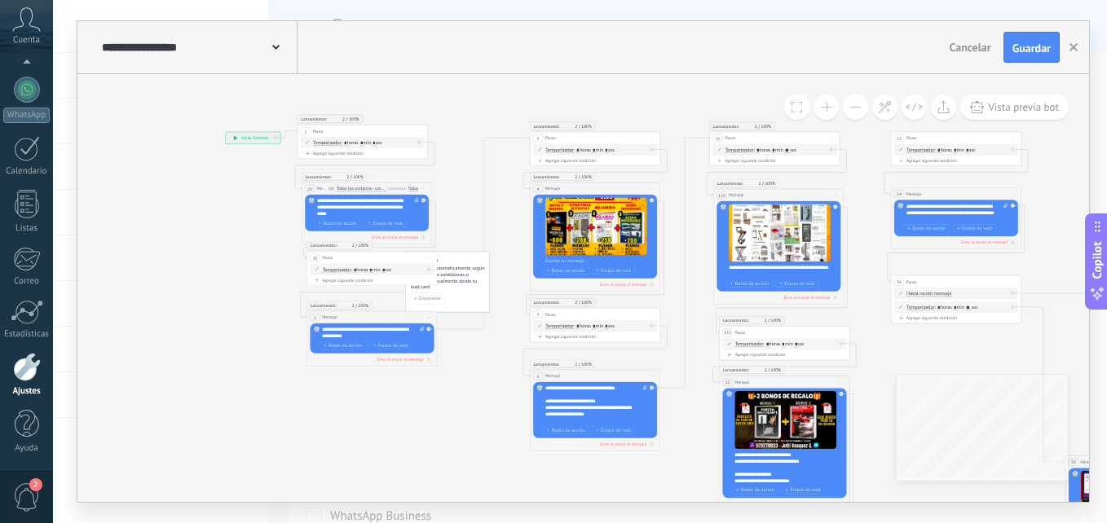
click at [824, 107] on button at bounding box center [826, 107] width 25 height 25
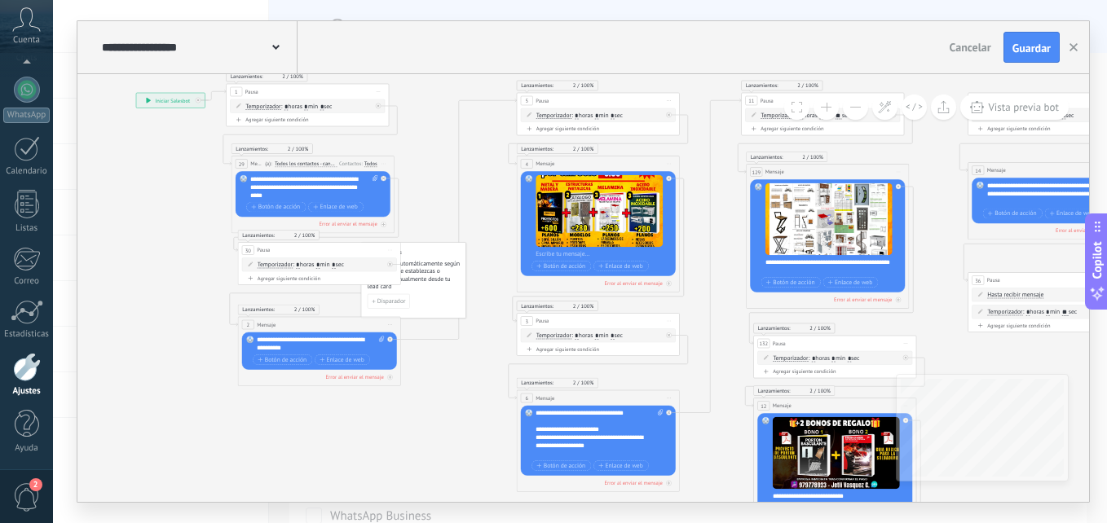
click at [824, 107] on button at bounding box center [826, 107] width 25 height 25
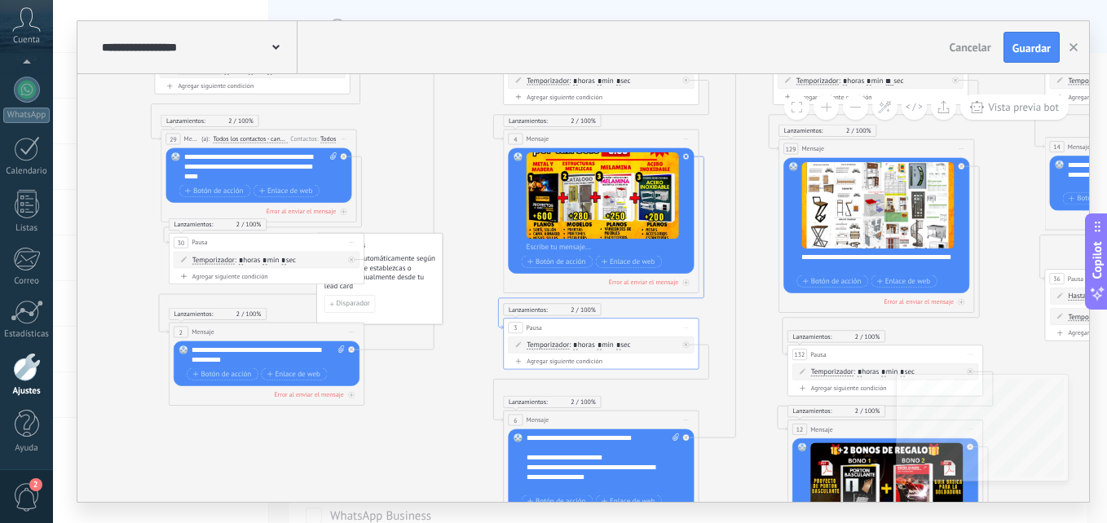
drag, startPoint x: 955, startPoint y: 338, endPoint x: 704, endPoint y: 179, distance: 298.3
click at [487, 233] on div "Lanzamientos: 2 100% Se reanuda el temporizador de apagado: 0% 3 Pausa ***** In…" at bounding box center [487, 233] width 0 height 0
drag, startPoint x: 971, startPoint y: 334, endPoint x: 684, endPoint y: 201, distance: 316.6
click at [487, 233] on div "Lanzamientos: 2 100% Se reanuda el temporizador de apagado: 0% 3 Pausa ***** In…" at bounding box center [487, 233] width 0 height 0
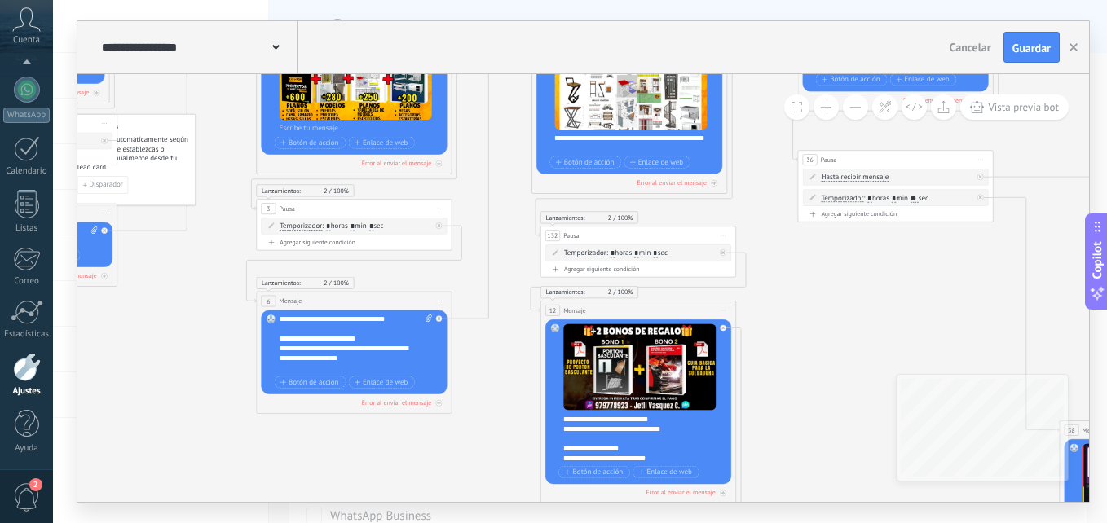
drag, startPoint x: 1023, startPoint y: 262, endPoint x: 761, endPoint y: 163, distance: 279.9
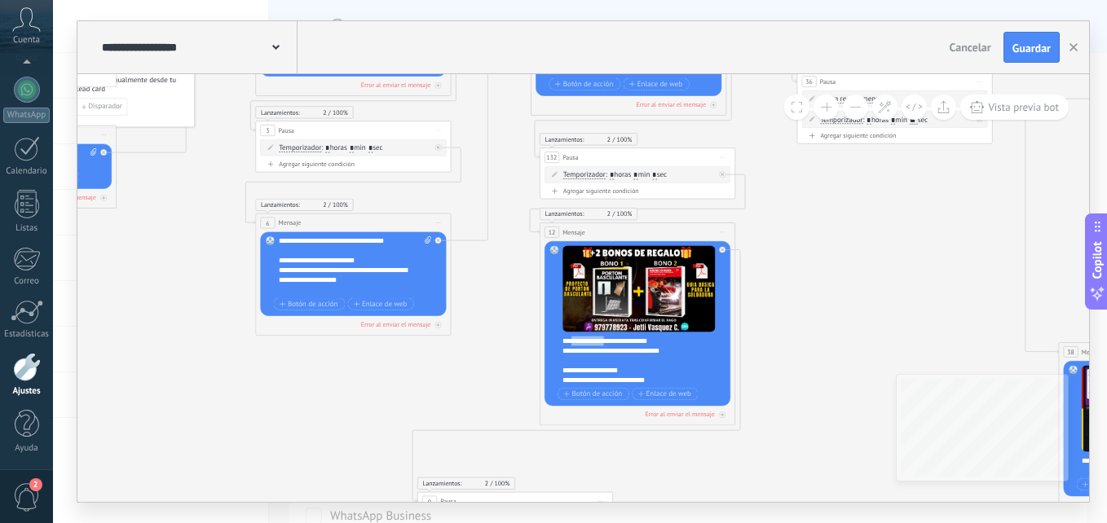
drag, startPoint x: 619, startPoint y: 337, endPoint x: 576, endPoint y: 339, distance: 43.2
click at [576, 339] on div "**********" at bounding box center [643, 360] width 162 height 49
click at [563, 351] on div "**********" at bounding box center [643, 360] width 162 height 49
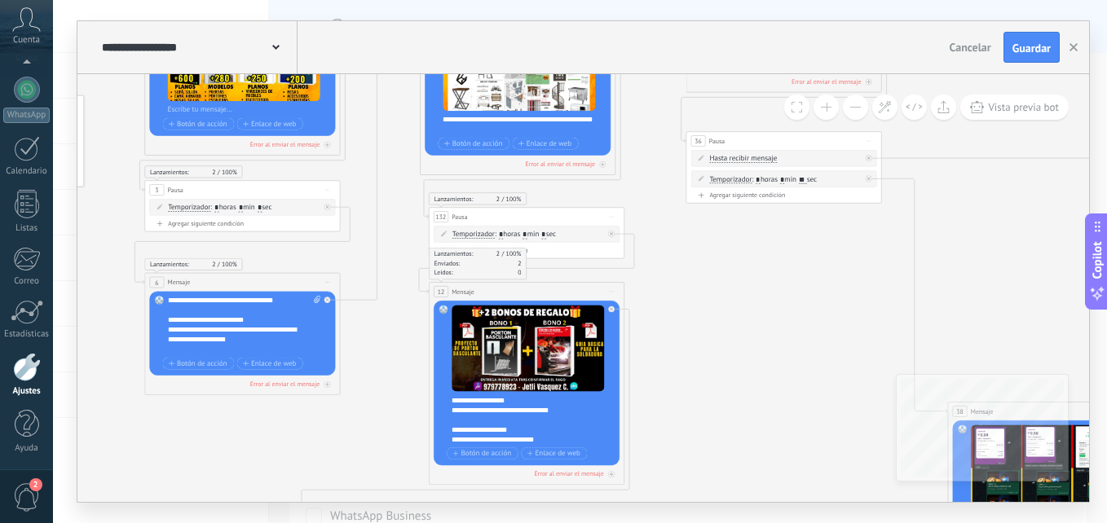
drag, startPoint x: 780, startPoint y: 314, endPoint x: 641, endPoint y: 371, distance: 150.6
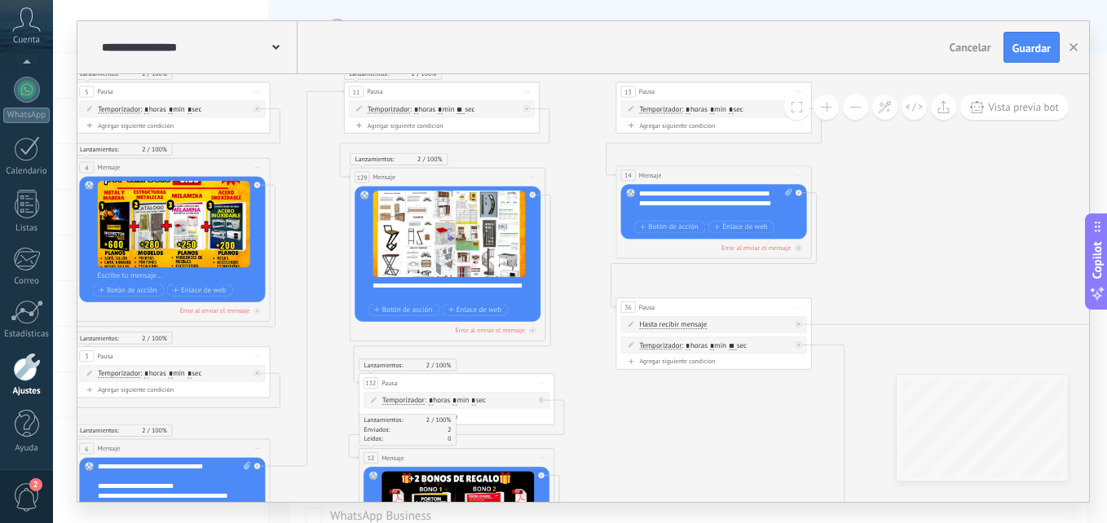
drag, startPoint x: 699, startPoint y: 289, endPoint x: 664, endPoint y: 390, distance: 106.0
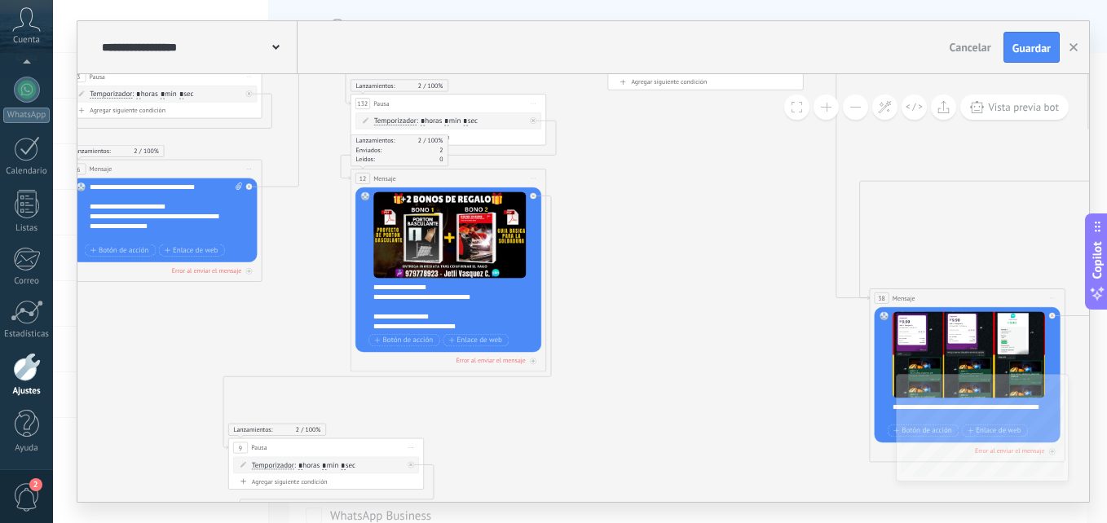
drag, startPoint x: 710, startPoint y: 399, endPoint x: 712, endPoint y: 194, distance: 204.6
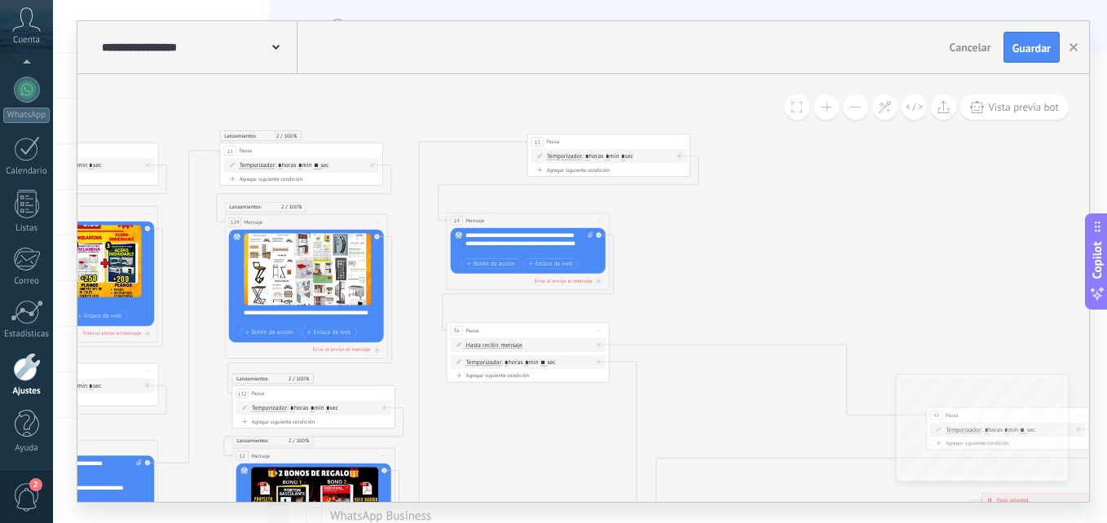
type input "*"
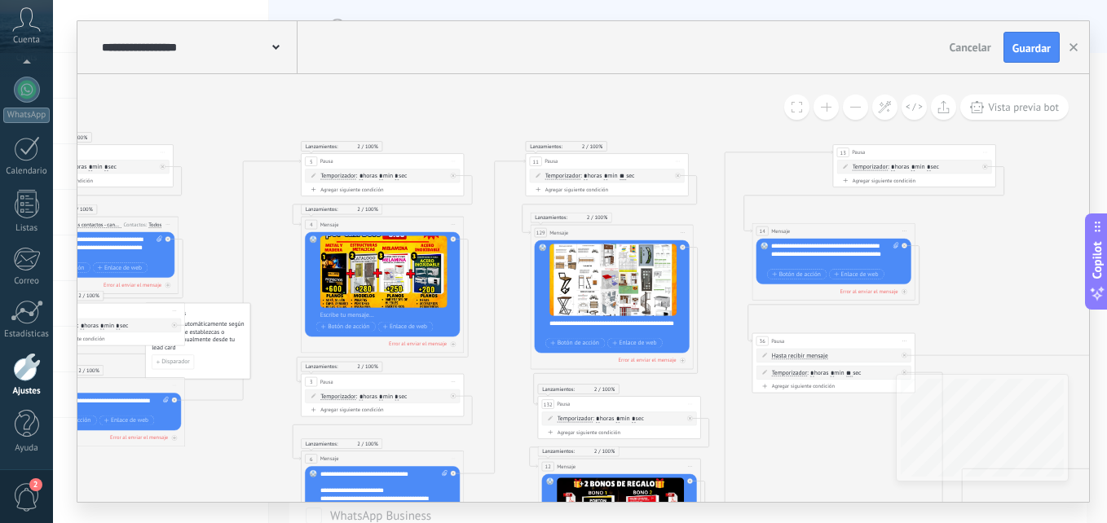
drag, startPoint x: 508, startPoint y: 465, endPoint x: 814, endPoint y: 476, distance: 305.9
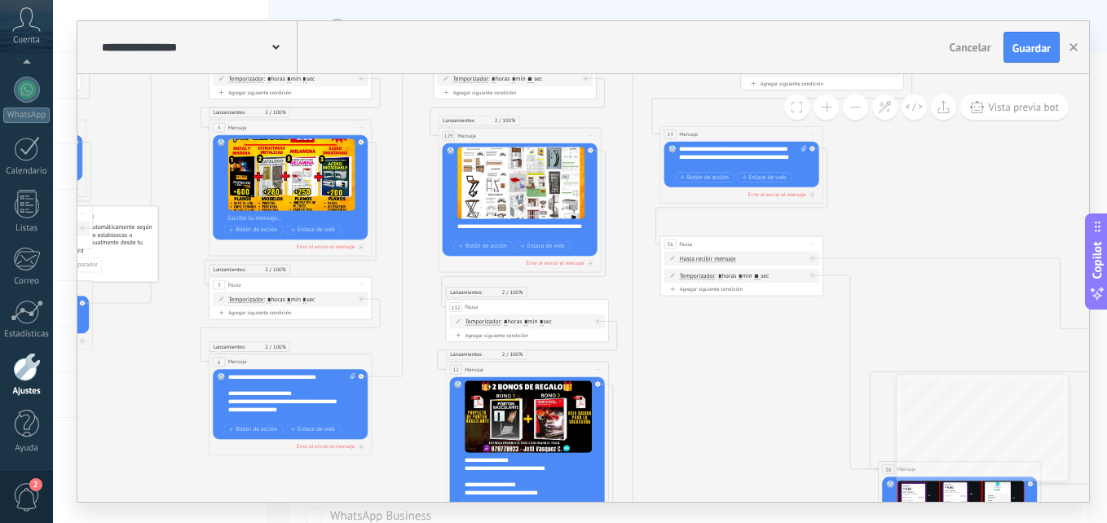
drag, startPoint x: 478, startPoint y: 384, endPoint x: 384, endPoint y: 287, distance: 134.9
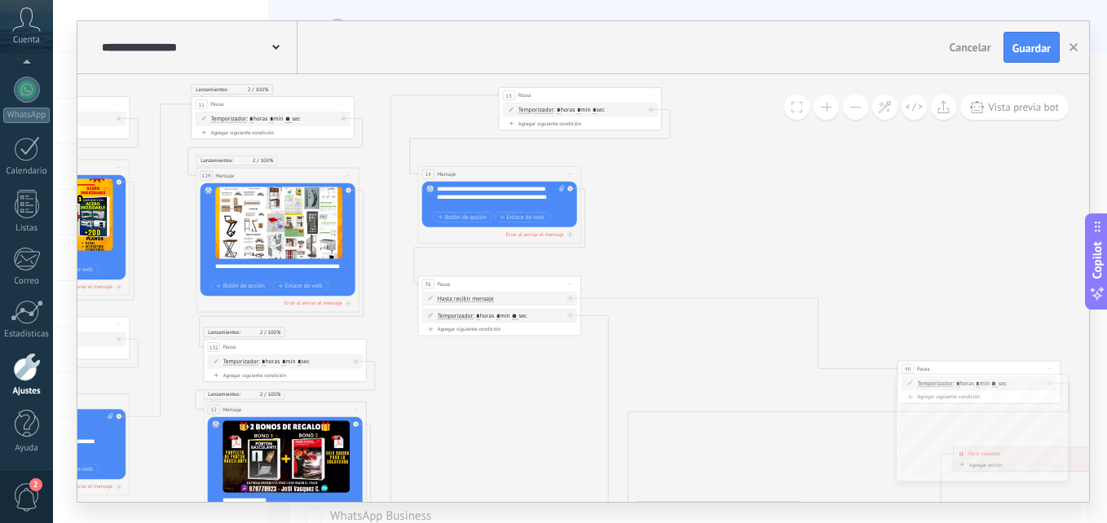
drag, startPoint x: 737, startPoint y: 360, endPoint x: 489, endPoint y: 390, distance: 249.6
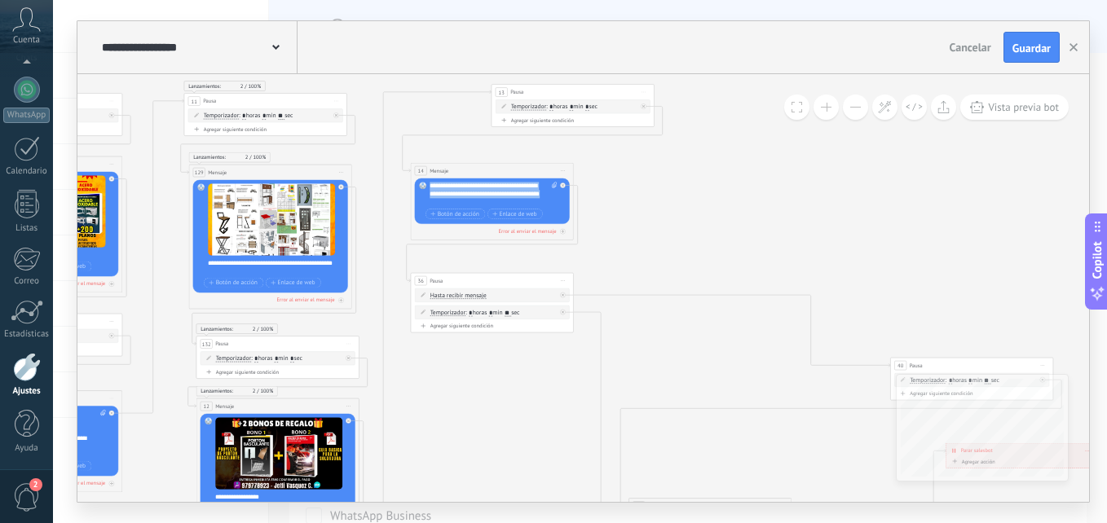
drag, startPoint x: 466, startPoint y: 205, endPoint x: 421, endPoint y: 174, distance: 55.2
click at [421, 174] on div "14 Mensaje ******* (a): Todos los contactos - canales seleccionados Todos los c…" at bounding box center [492, 201] width 163 height 77
paste div
click at [517, 192] on div "**********" at bounding box center [494, 194] width 128 height 24
click at [520, 192] on div "**********" at bounding box center [494, 198] width 128 height 33
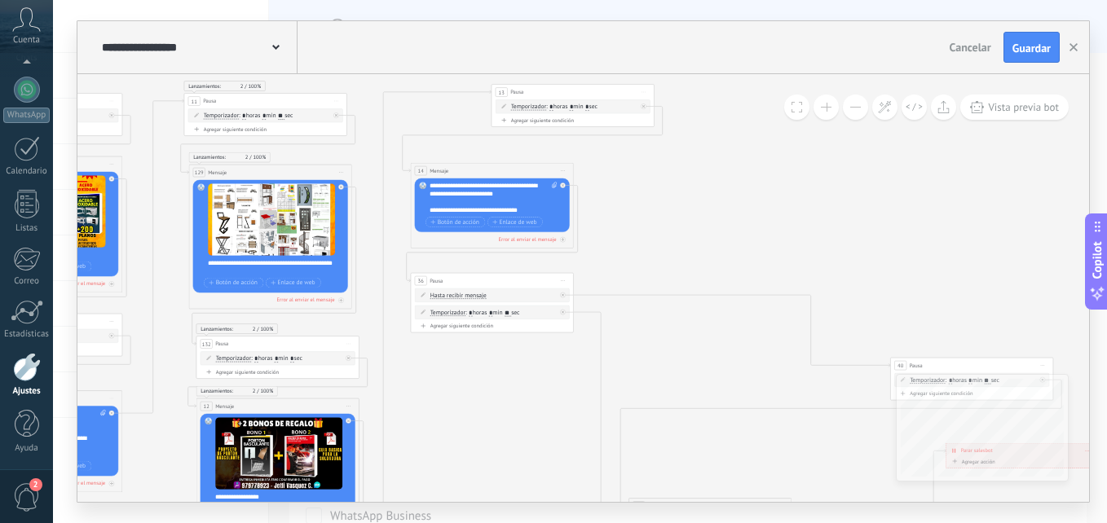
click at [470, 186] on div "**********" at bounding box center [494, 198] width 128 height 33
click at [472, 186] on div "**********" at bounding box center [494, 198] width 128 height 33
click at [471, 185] on div "**********" at bounding box center [494, 198] width 128 height 33
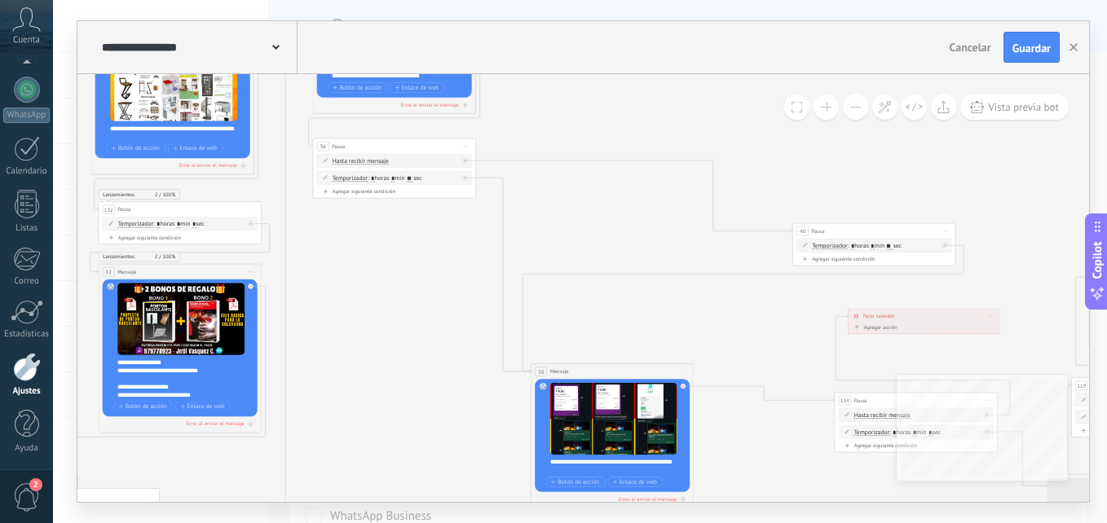
drag, startPoint x: 607, startPoint y: 238, endPoint x: 538, endPoint y: 106, distance: 148.8
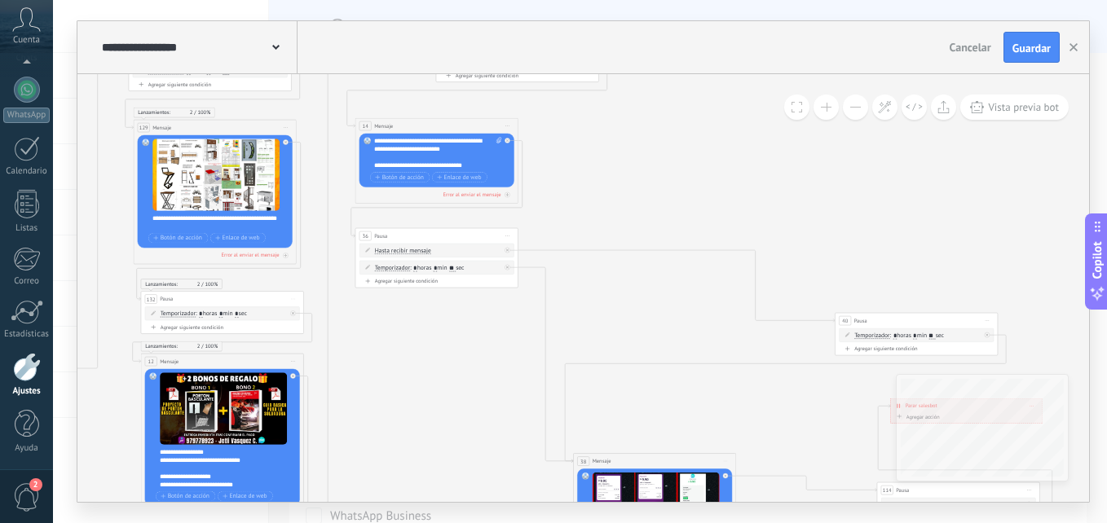
drag, startPoint x: 580, startPoint y: 219, endPoint x: 622, endPoint y: 312, distance: 101.8
click at [1019, 47] on span "Guardar" at bounding box center [1031, 47] width 38 height 11
click at [853, 111] on button at bounding box center [855, 107] width 25 height 25
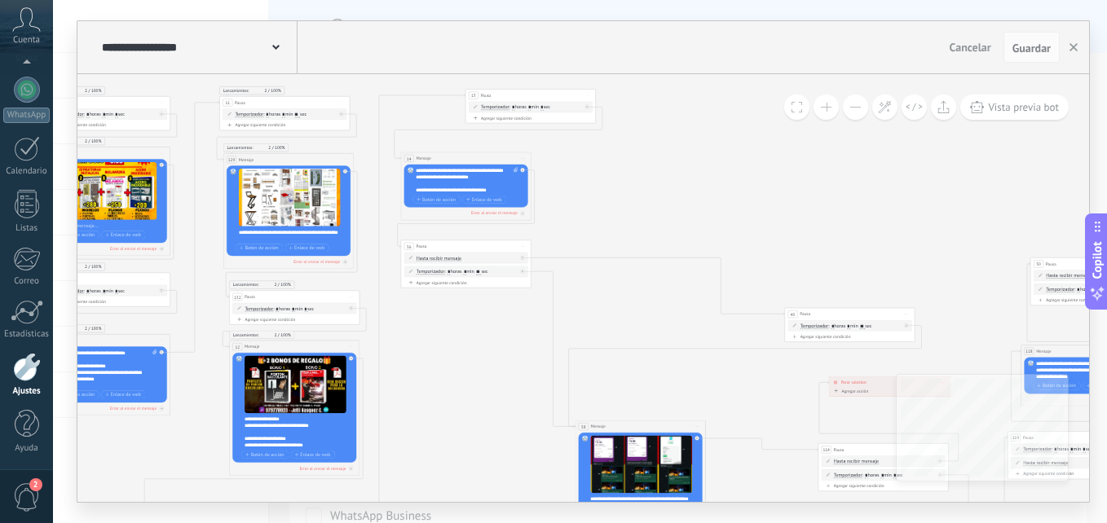
click at [853, 111] on button at bounding box center [855, 107] width 25 height 25
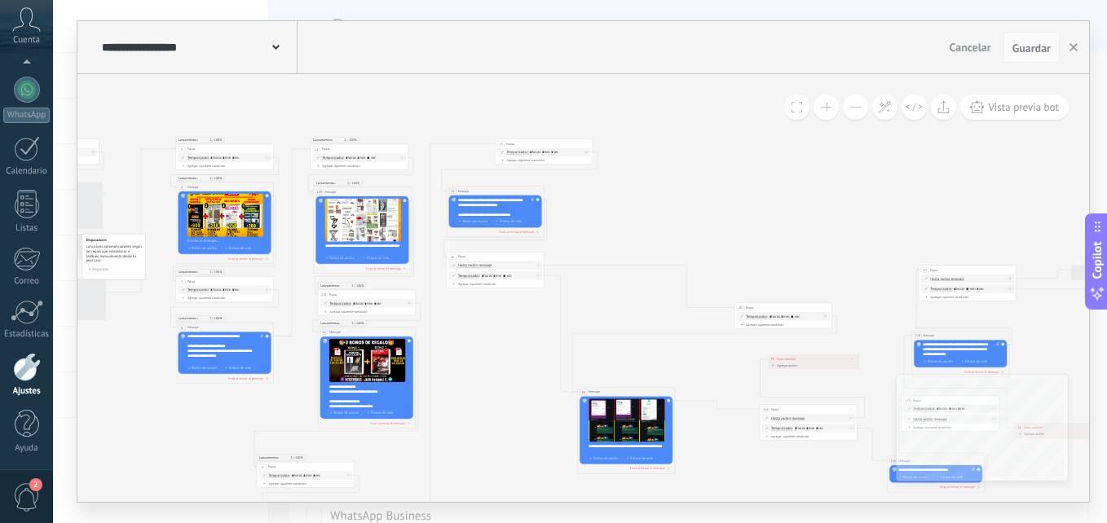
click at [853, 111] on button at bounding box center [855, 107] width 25 height 25
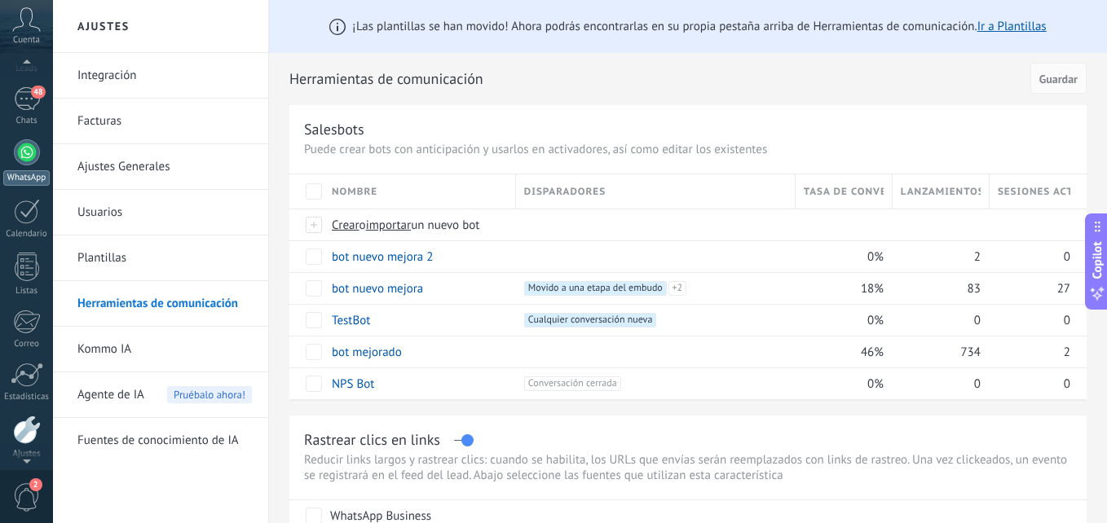
scroll to position [73, 0]
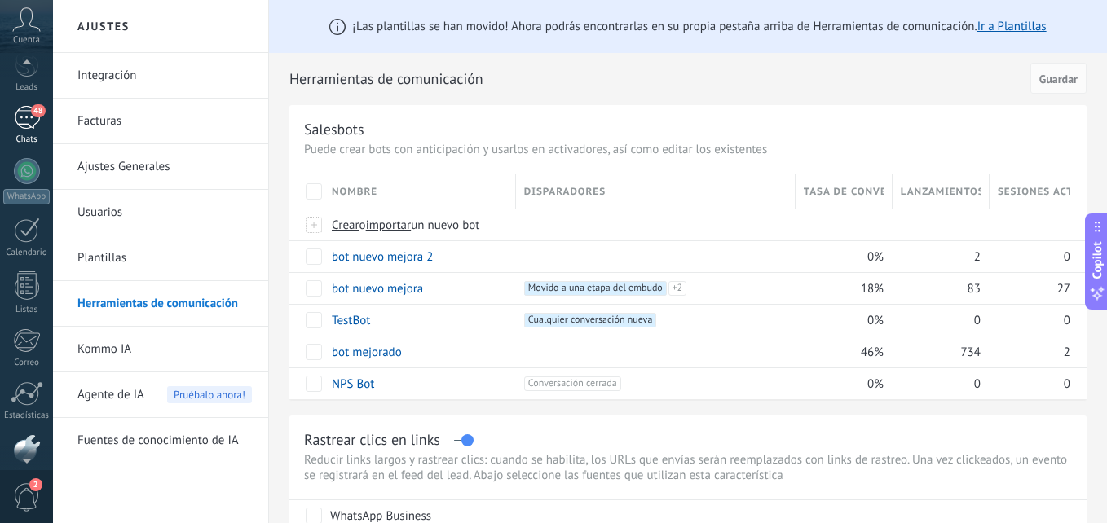
click at [29, 127] on div "48" at bounding box center [27, 118] width 26 height 24
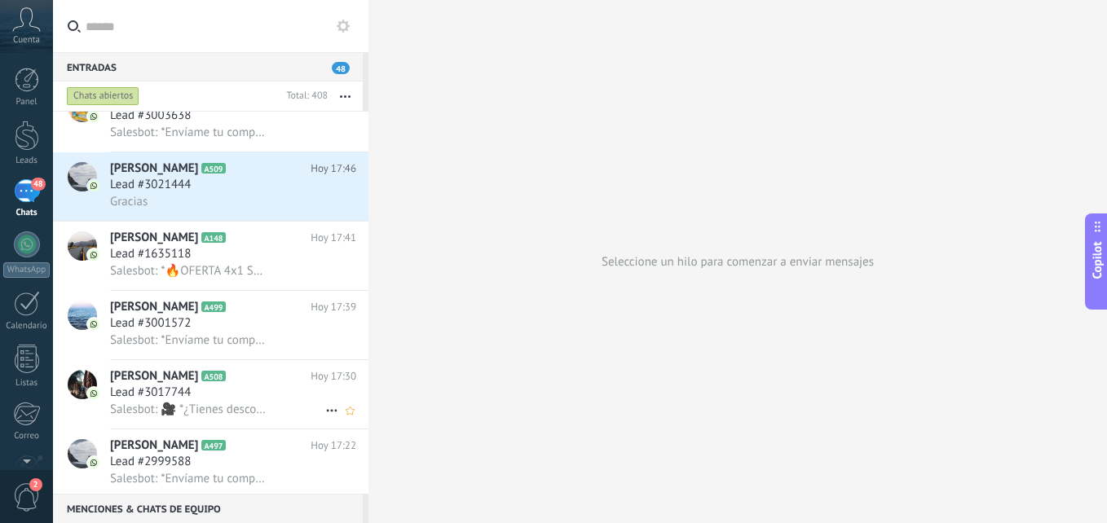
scroll to position [734, 0]
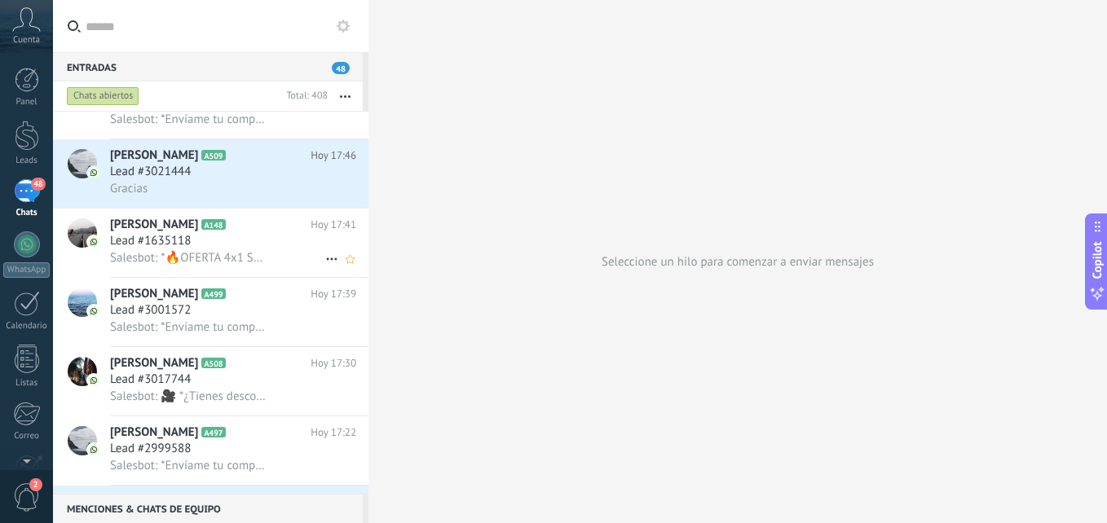
click at [222, 264] on span "Salesbot: *🔥OFERTA 4x1 SOLO POR [DATE]🔥* ~❌ANTES: S/69 Soles❌~ *✅SOLO [DATE]: S…" at bounding box center [188, 257] width 157 height 15
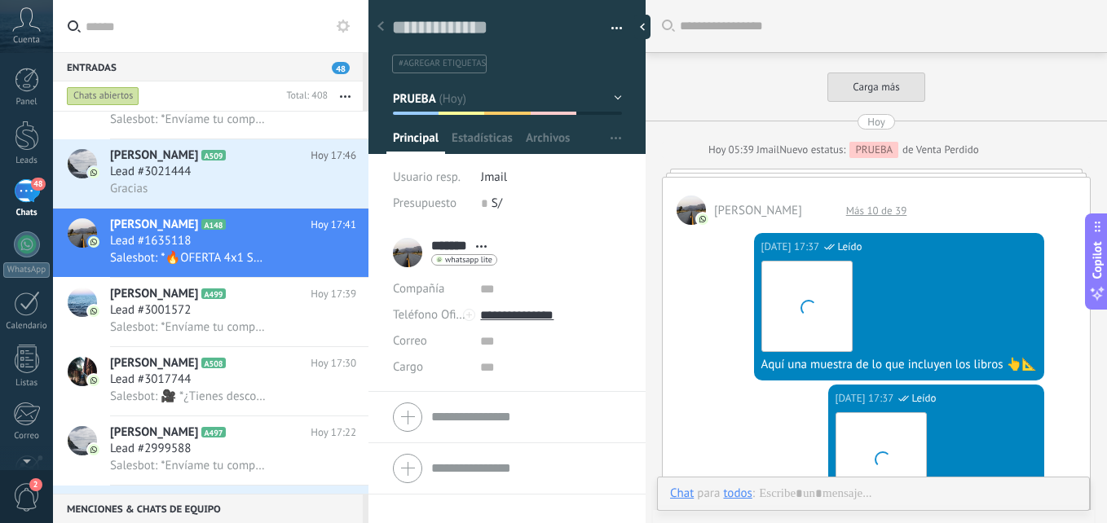
scroll to position [1839, 0]
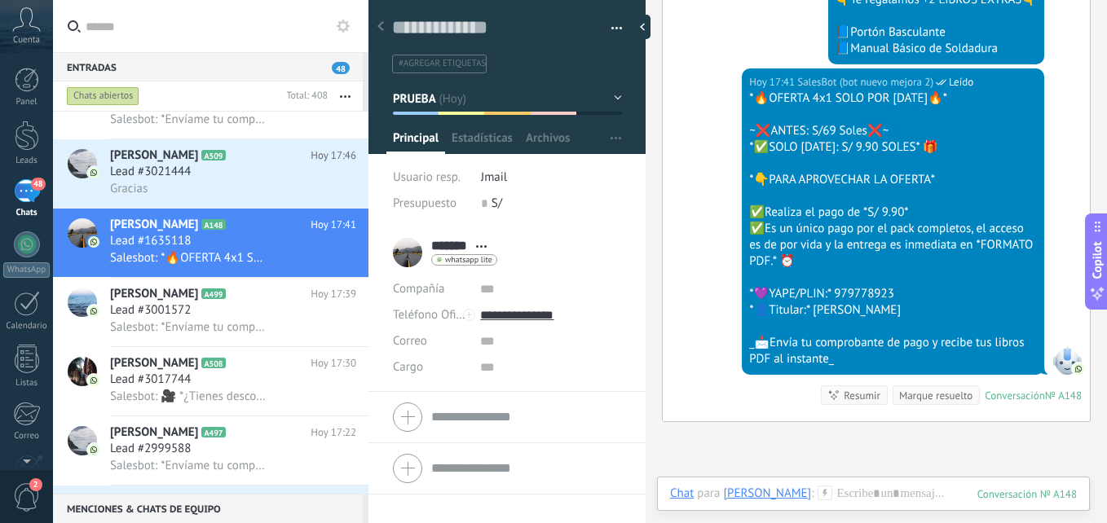
click at [818, 492] on icon at bounding box center [825, 493] width 15 height 15
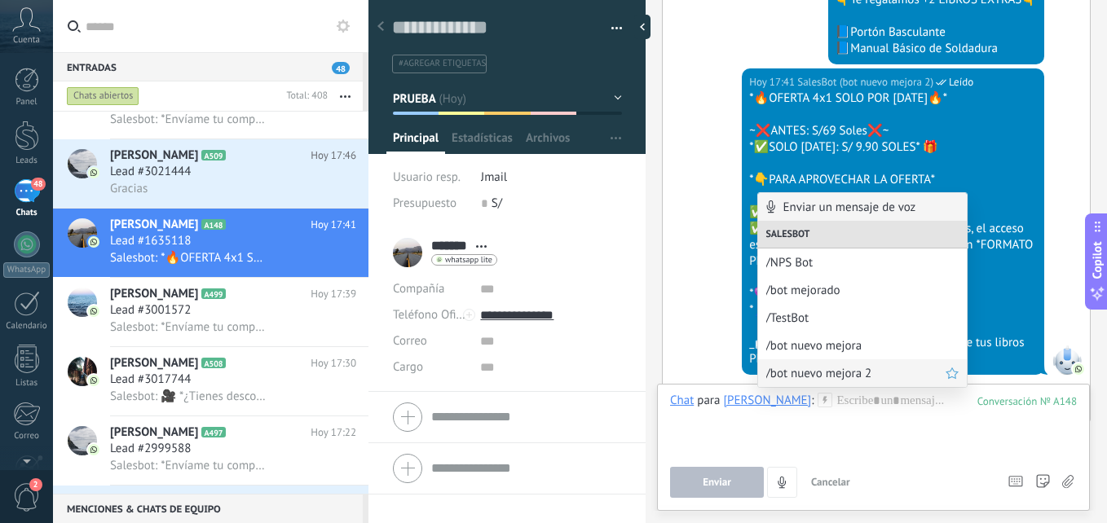
click at [826, 372] on span "/bot nuevo mejora 2" at bounding box center [855, 373] width 179 height 15
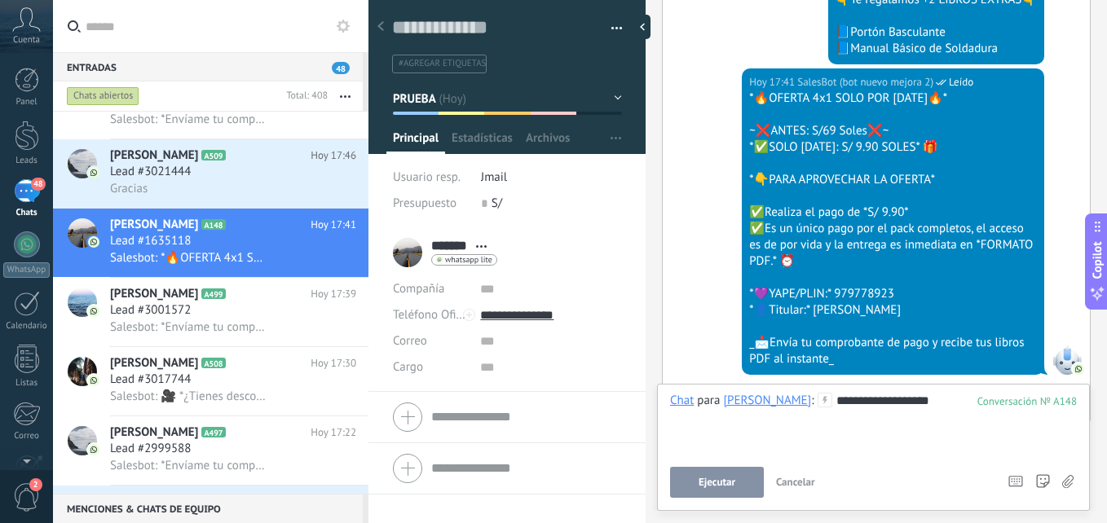
click at [730, 485] on span "Ejecutar" at bounding box center [717, 482] width 37 height 11
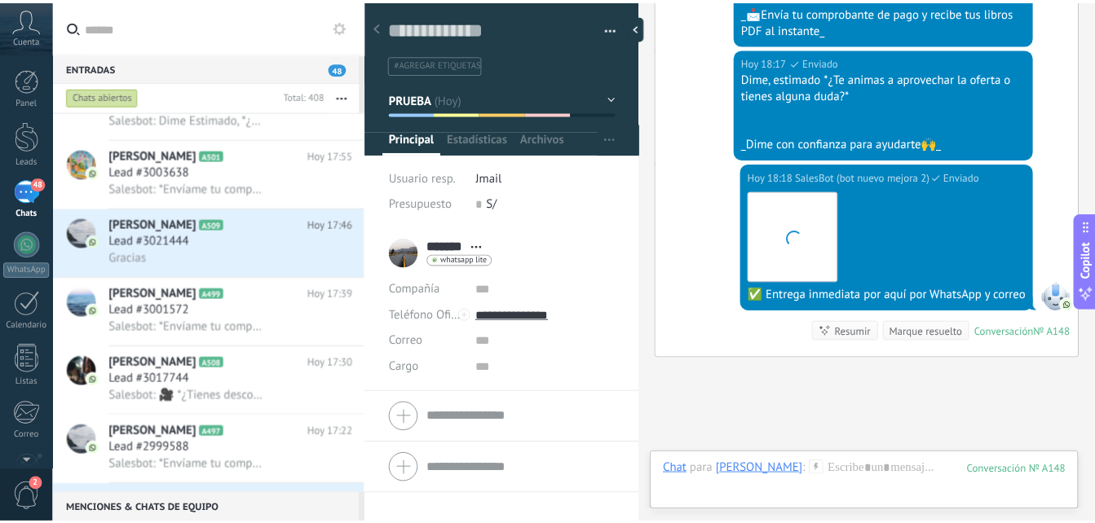
scroll to position [3611, 0]
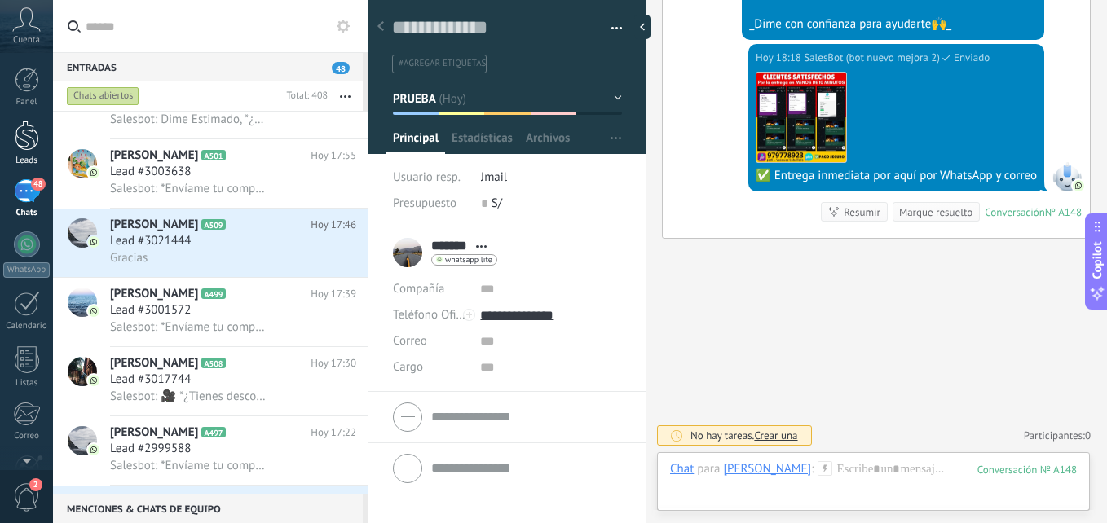
click at [25, 130] on div at bounding box center [27, 136] width 24 height 30
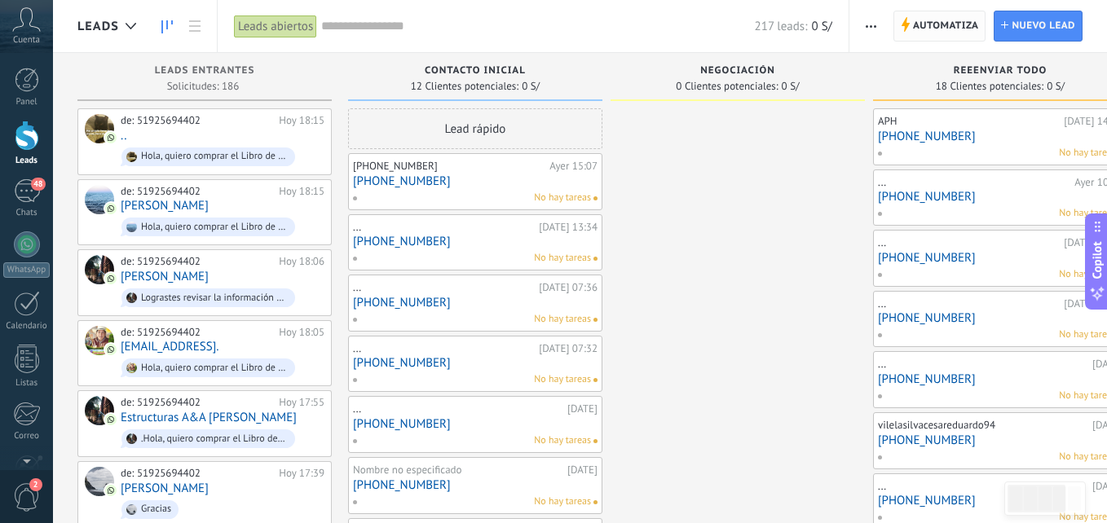
click at [928, 20] on span "Automatiza" at bounding box center [946, 25] width 66 height 29
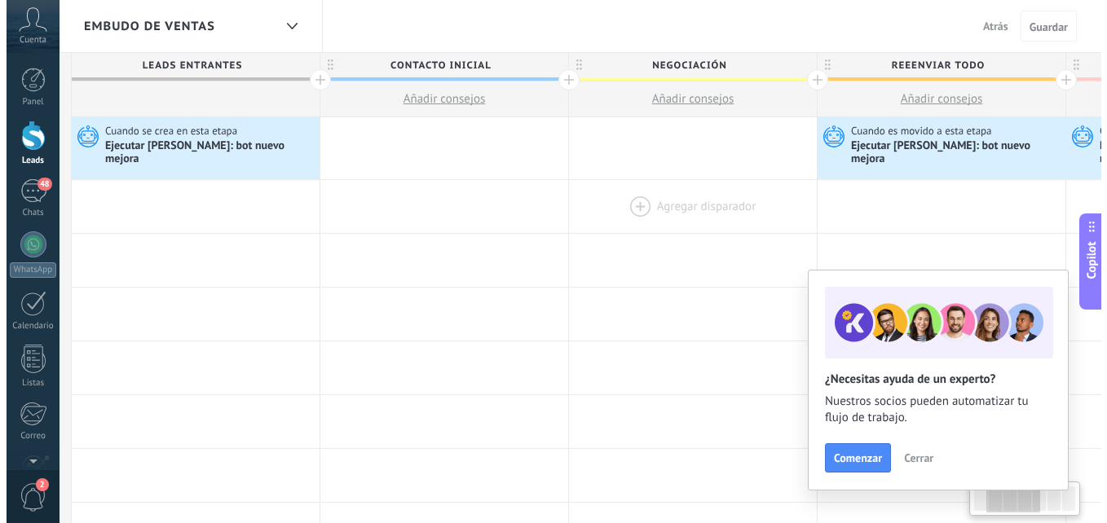
scroll to position [0, 253]
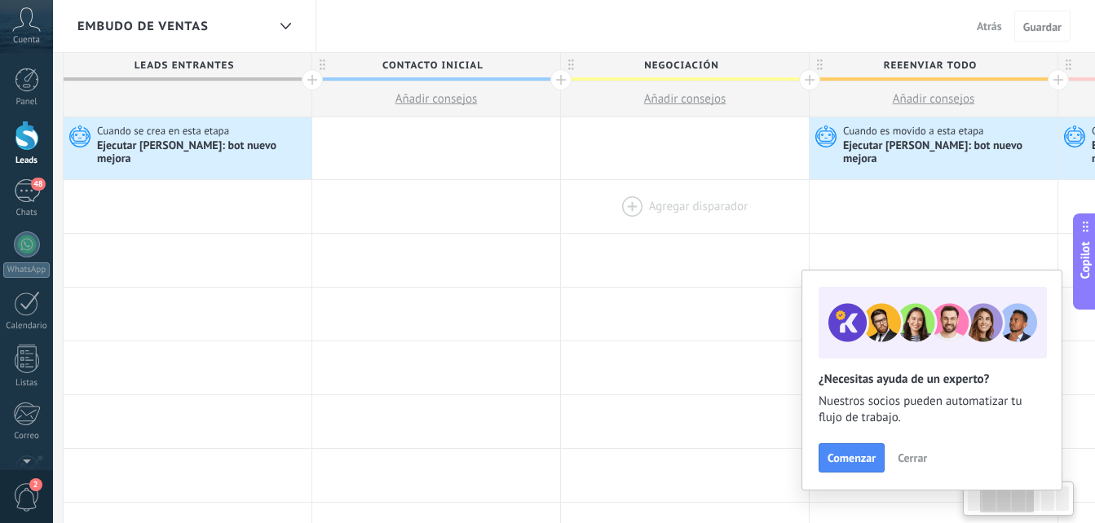
drag, startPoint x: 944, startPoint y: 196, endPoint x: 691, endPoint y: 179, distance: 253.3
click at [691, 180] on div at bounding box center [685, 206] width 248 height 53
click at [172, 154] on div "Ejecutar [PERSON_NAME]: bot nuevo mejora" at bounding box center [202, 153] width 210 height 28
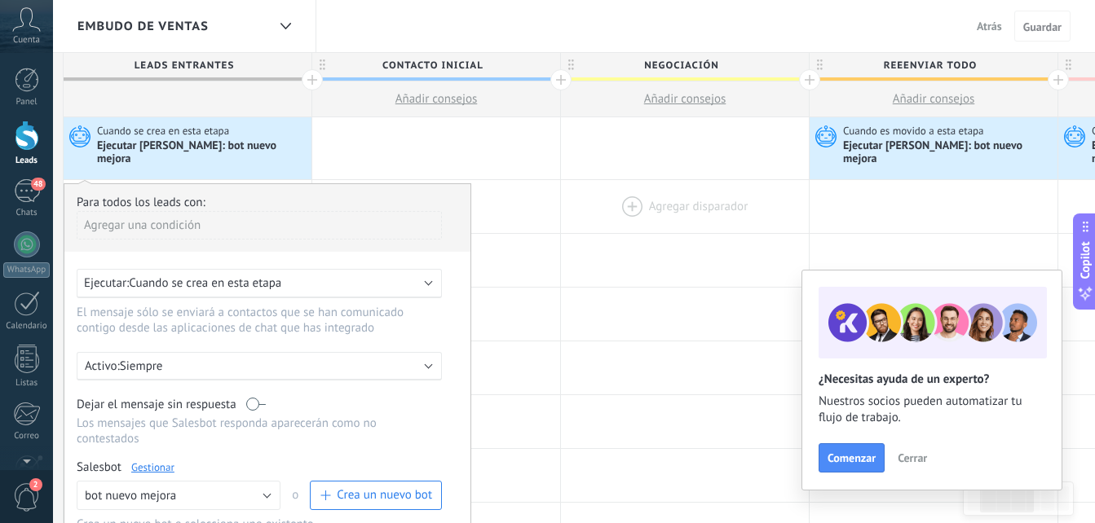
click at [655, 215] on div at bounding box center [685, 206] width 248 height 53
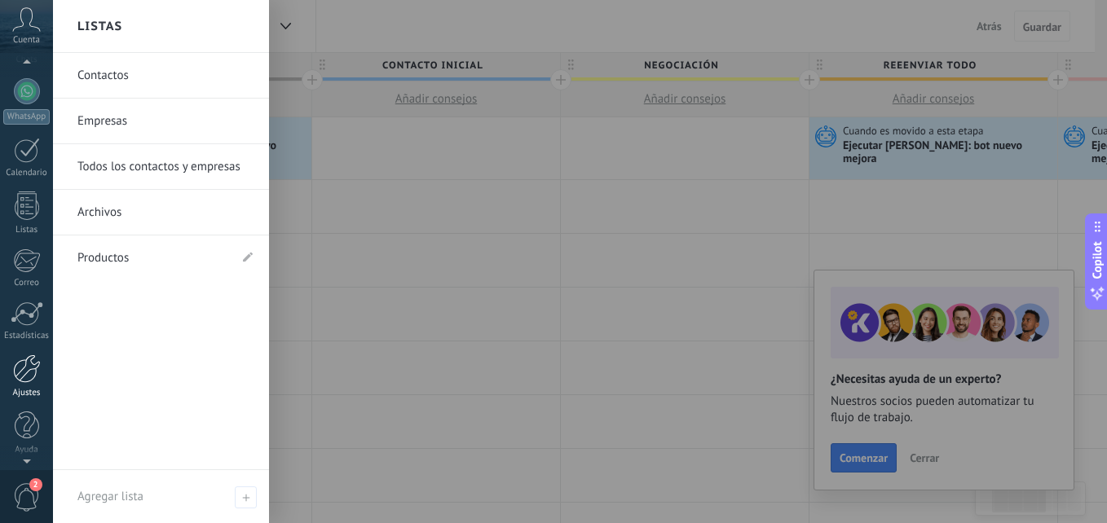
scroll to position [155, 0]
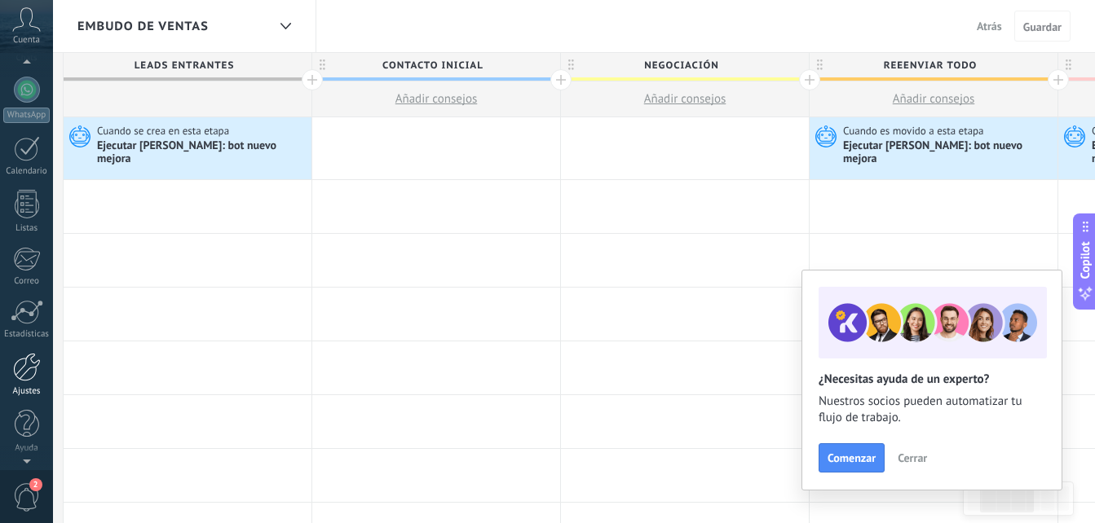
click at [30, 377] on div at bounding box center [27, 367] width 28 height 29
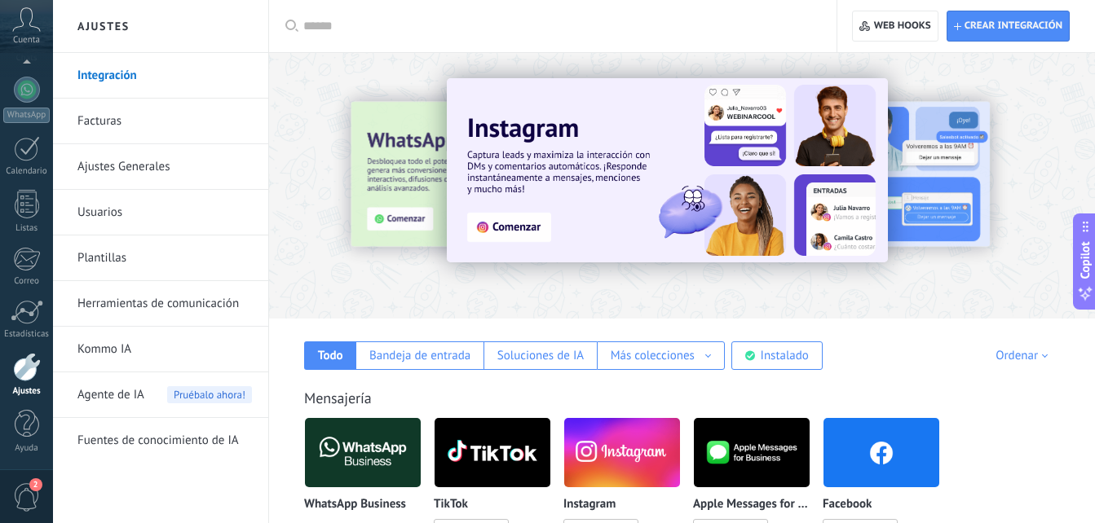
click at [197, 300] on link "Herramientas de comunicación" at bounding box center [164, 304] width 174 height 46
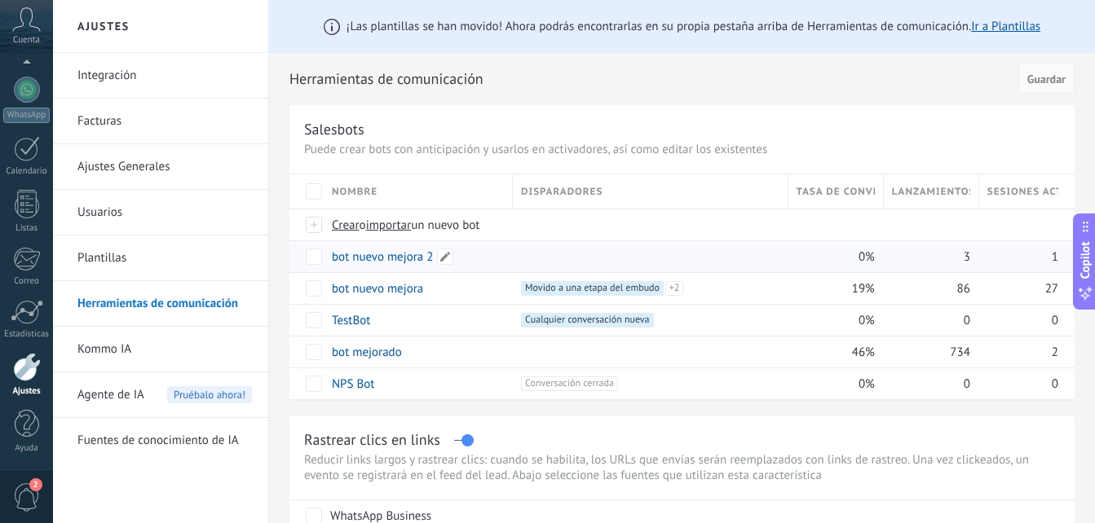
click at [399, 262] on link "bot nuevo mejora 2" at bounding box center [383, 256] width 102 height 15
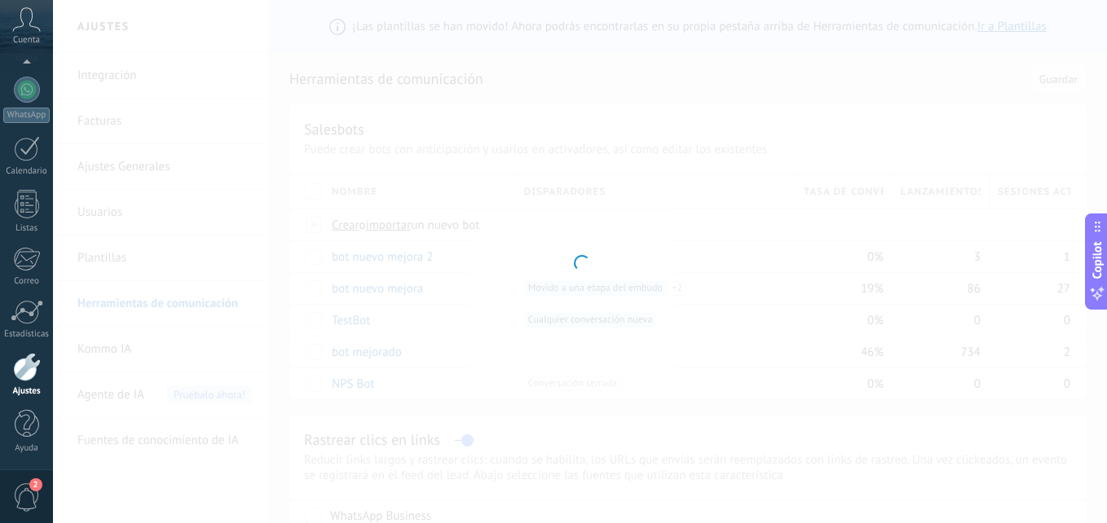
type input "**********"
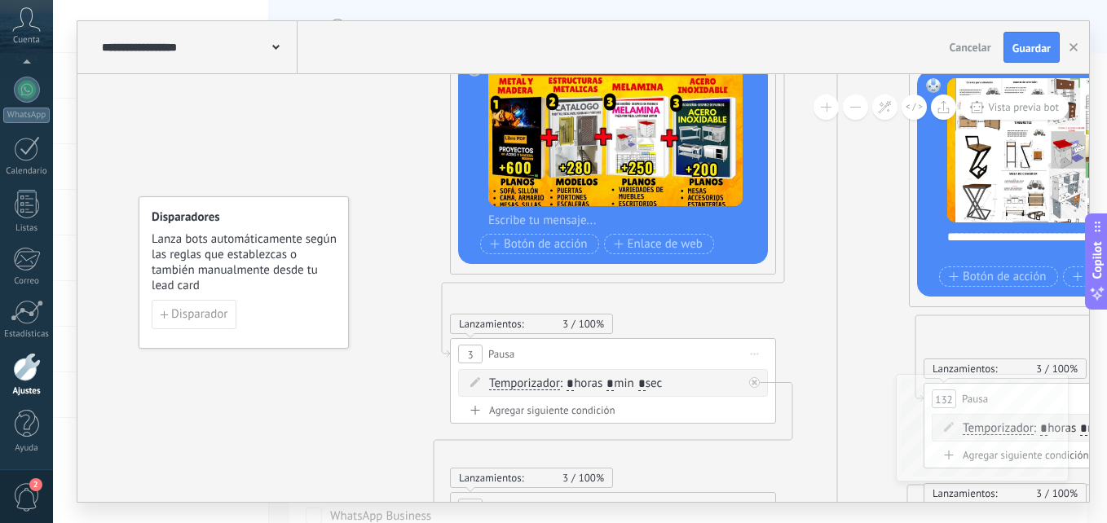
click at [852, 108] on button at bounding box center [855, 107] width 25 height 25
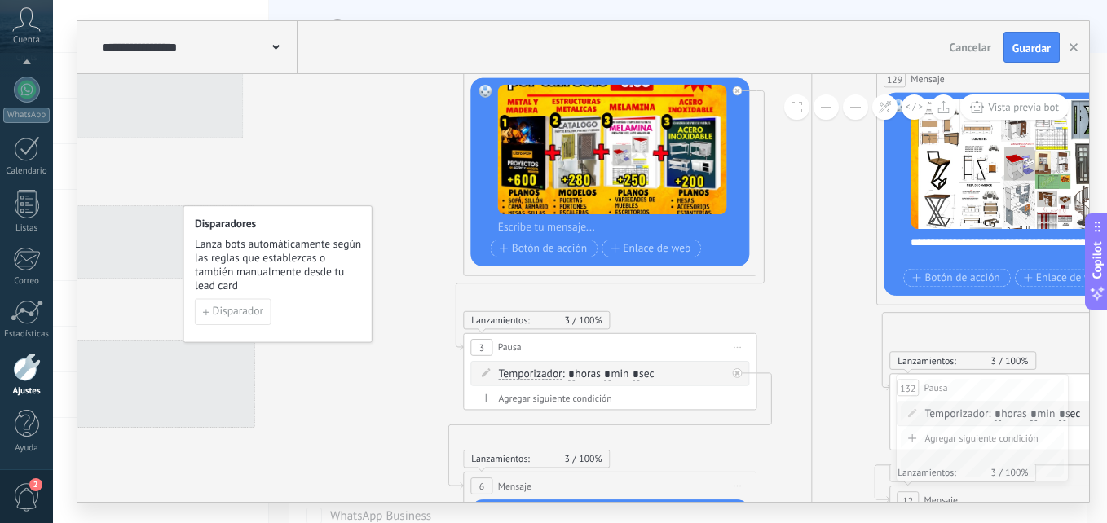
click at [852, 108] on button at bounding box center [855, 107] width 25 height 25
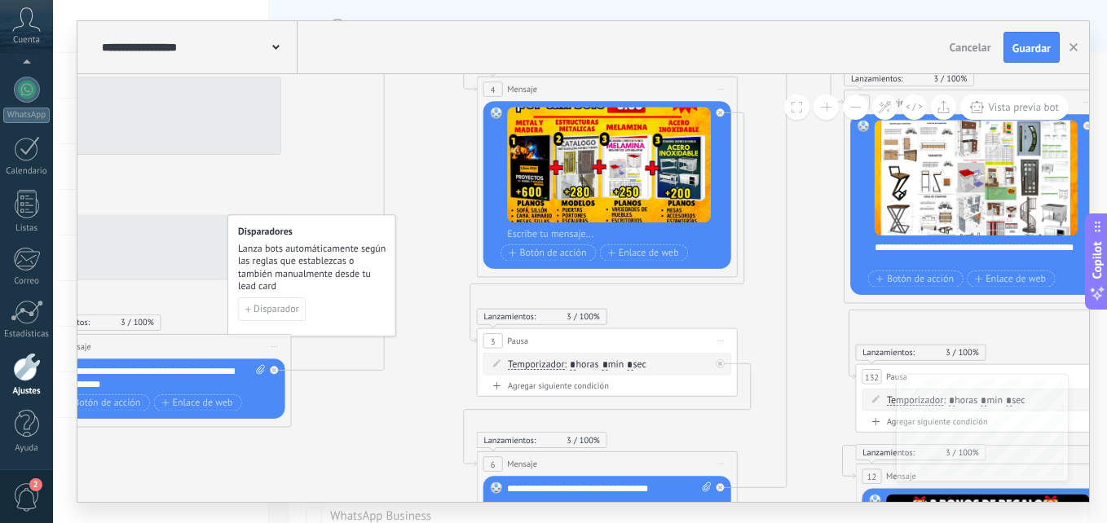
click at [852, 108] on button at bounding box center [855, 107] width 25 height 25
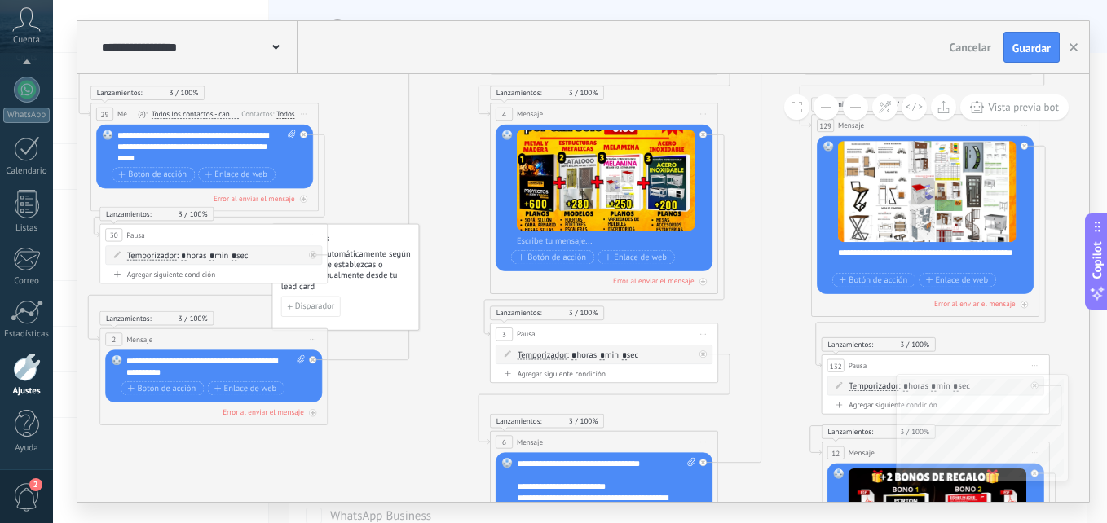
drag, startPoint x: 957, startPoint y: 337, endPoint x: 708, endPoint y: 184, distance: 292.1
click at [472, 224] on div "Lanzamientos: 3 100% Se reanuda el temporizador de apagado: 0% 3 Pausa ***** In…" at bounding box center [472, 224] width 0 height 0
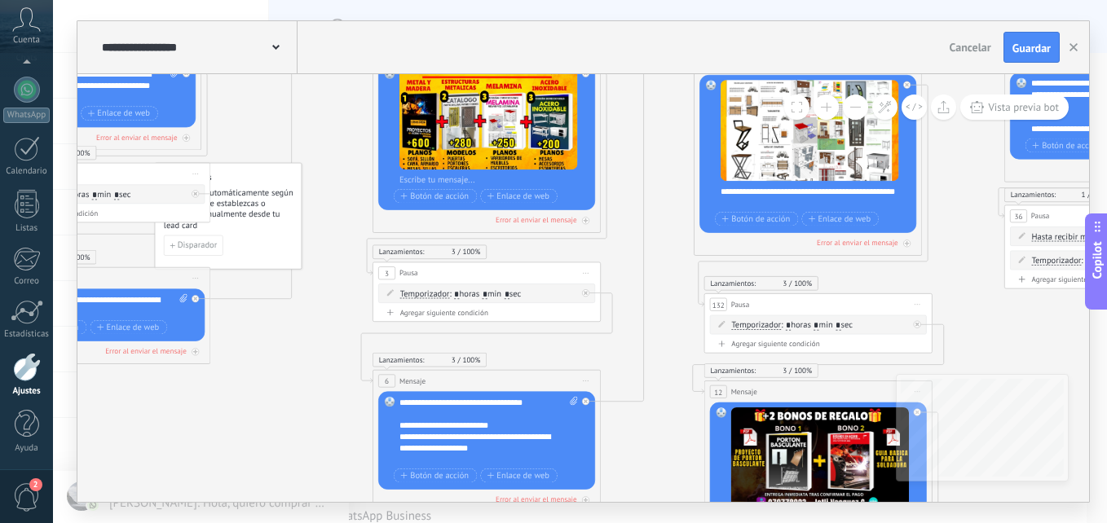
drag, startPoint x: 798, startPoint y: 346, endPoint x: 676, endPoint y: 284, distance: 137.1
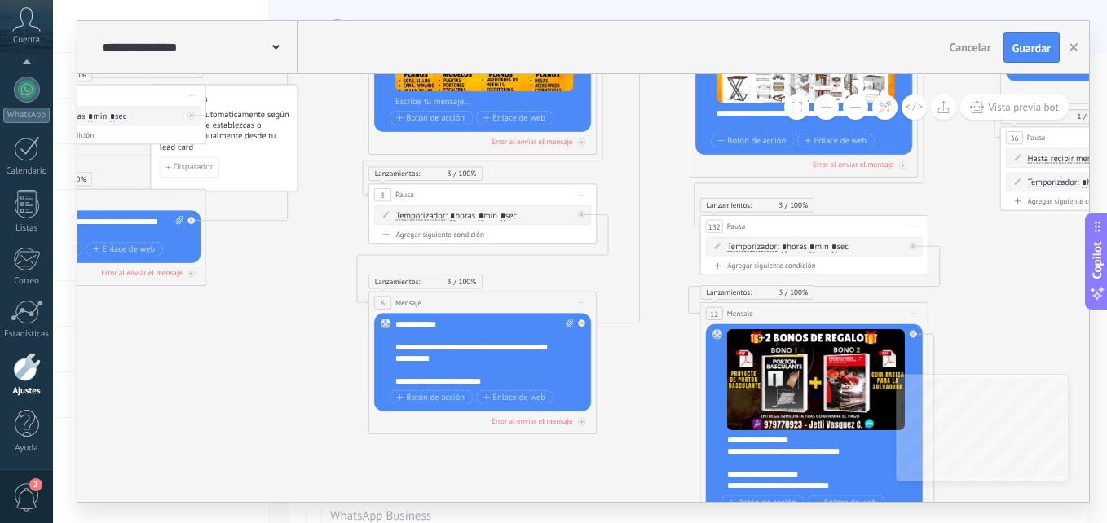
scroll to position [277, 0]
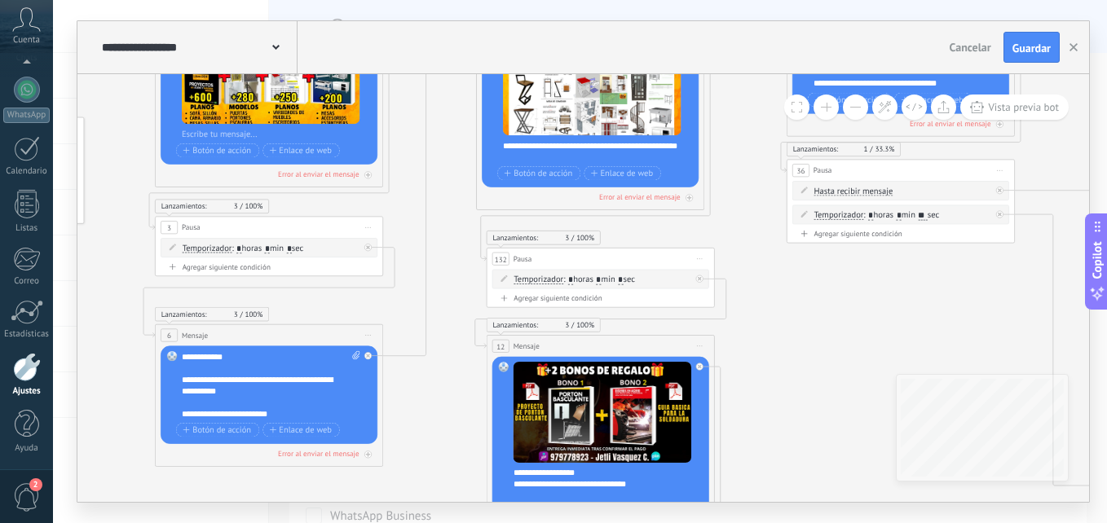
drag, startPoint x: 644, startPoint y: 379, endPoint x: 680, endPoint y: 318, distance: 70.9
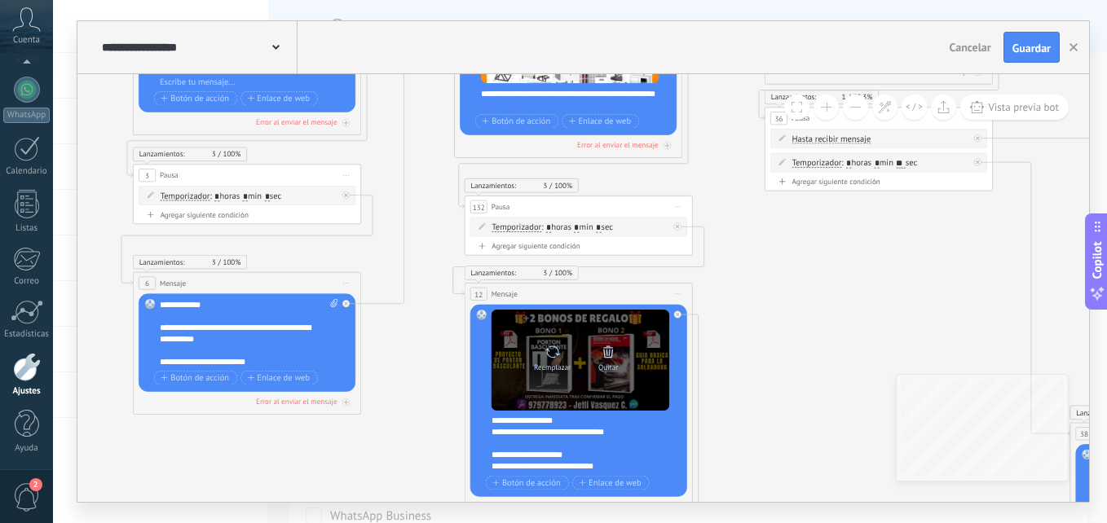
drag, startPoint x: 734, startPoint y: 262, endPoint x: 626, endPoint y: 366, distance: 149.3
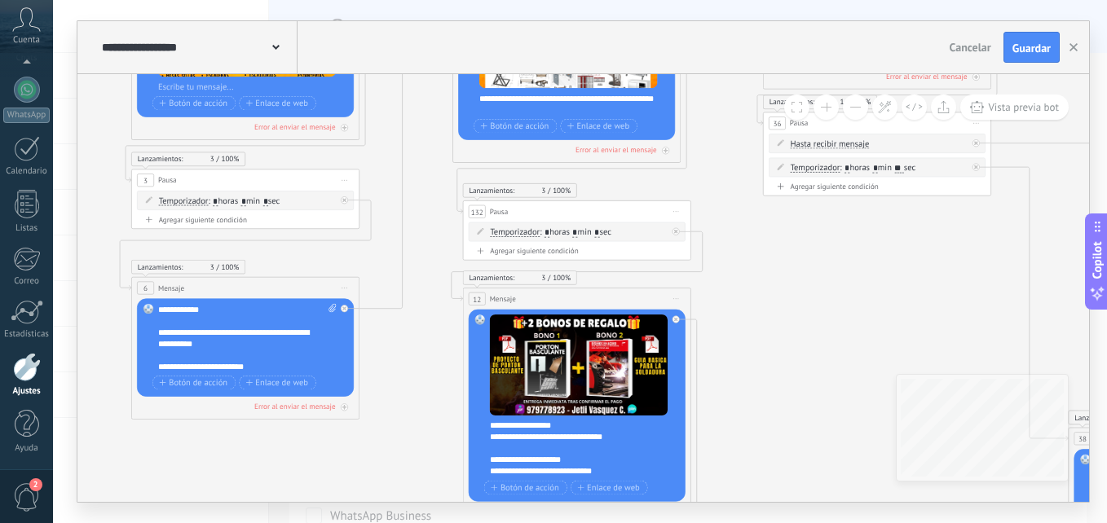
click at [573, 451] on div "**********" at bounding box center [584, 449] width 189 height 57
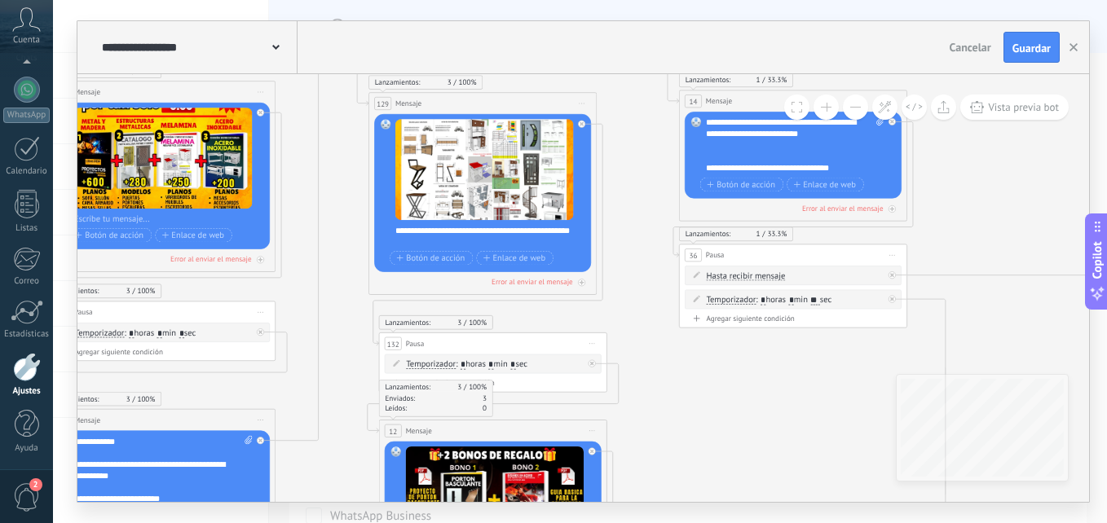
drag, startPoint x: 796, startPoint y: 310, endPoint x: 715, endPoint y: 434, distance: 147.9
click at [757, 145] on div "**********" at bounding box center [795, 145] width 179 height 57
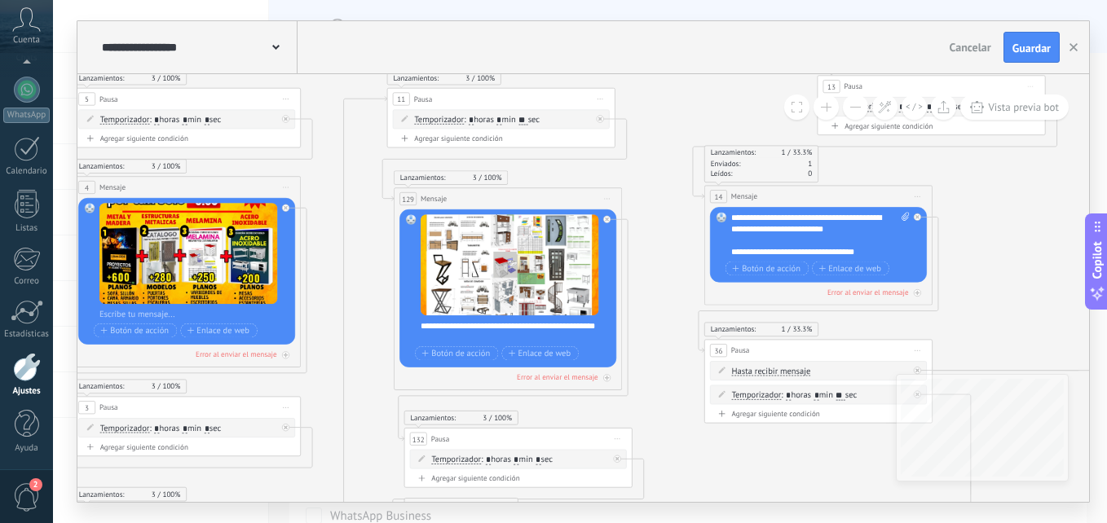
drag, startPoint x: 644, startPoint y: 223, endPoint x: 669, endPoint y: 318, distance: 98.7
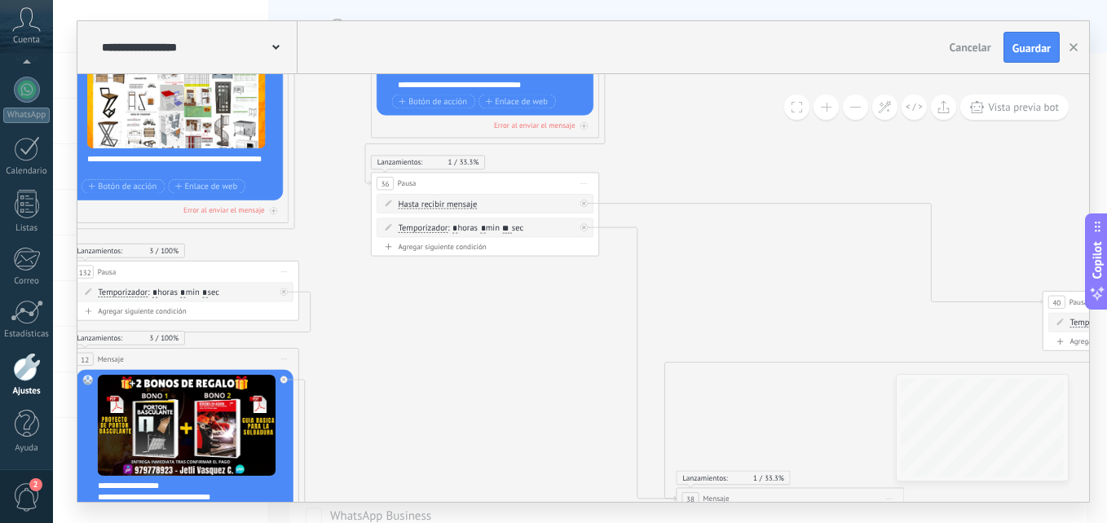
drag, startPoint x: 997, startPoint y: 298, endPoint x: 681, endPoint y: 148, distance: 350.1
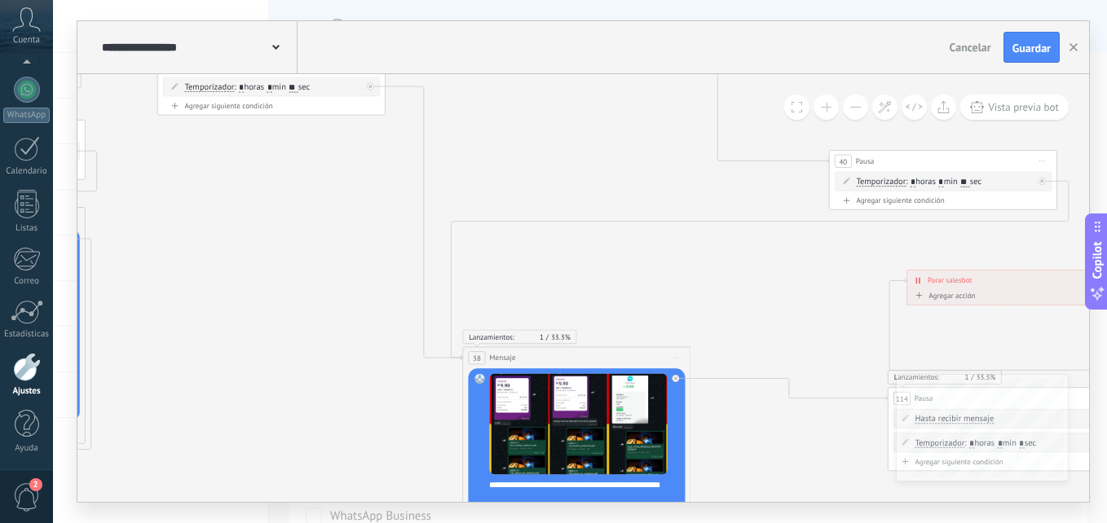
drag, startPoint x: 766, startPoint y: 306, endPoint x: 549, endPoint y: 154, distance: 264.6
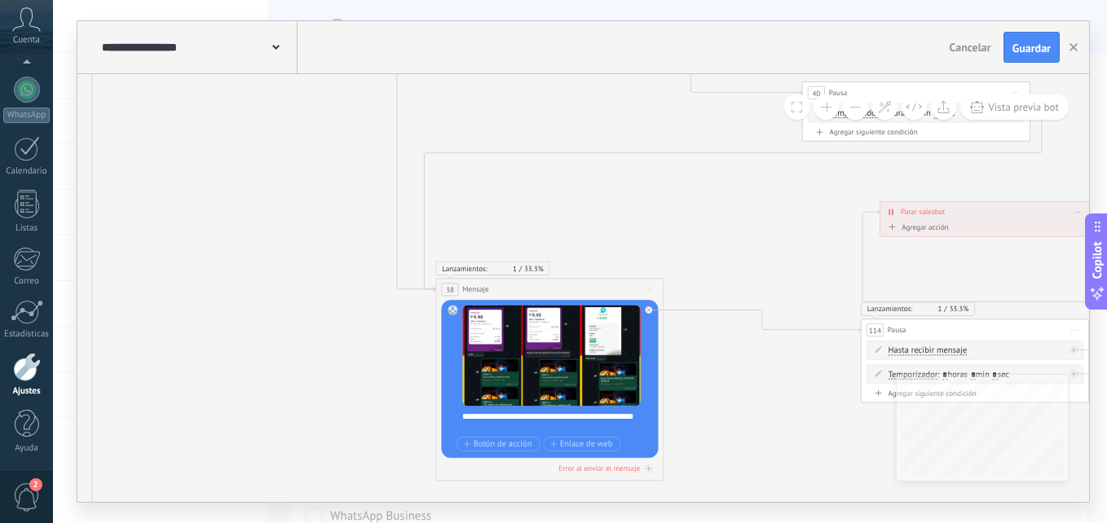
drag, startPoint x: 653, startPoint y: 286, endPoint x: 637, endPoint y: 236, distance: 52.9
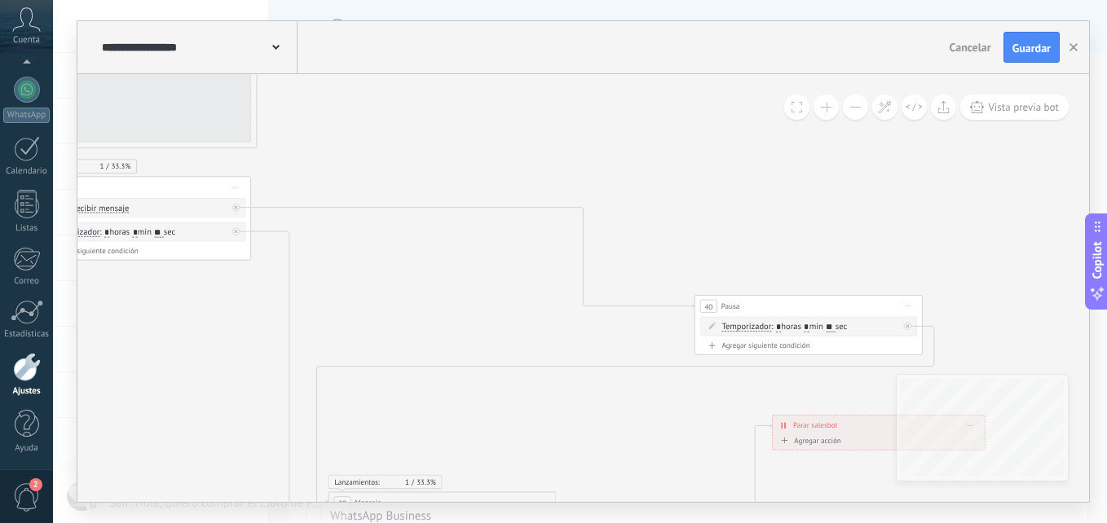
drag, startPoint x: 757, startPoint y: 243, endPoint x: 645, endPoint y: 461, distance: 244.6
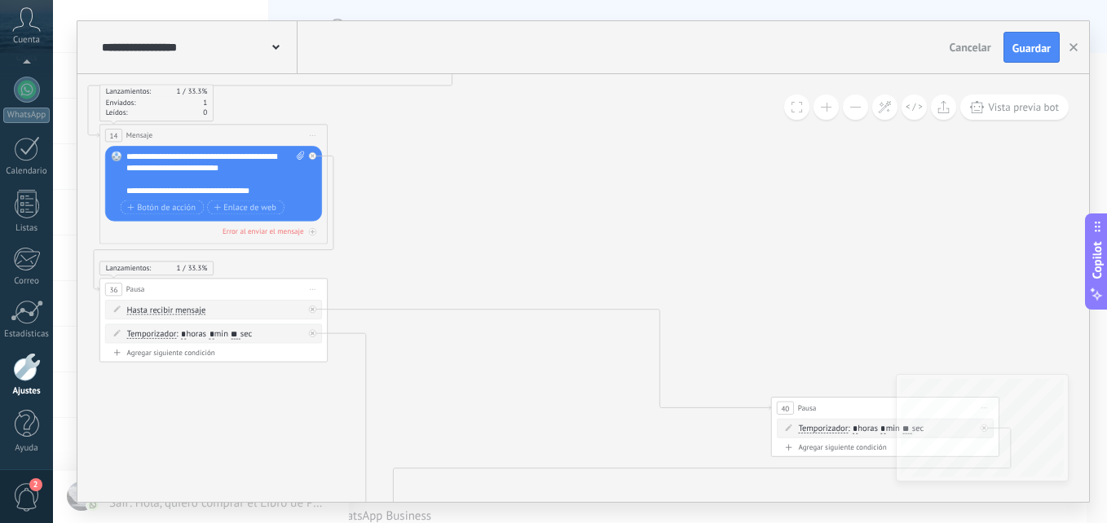
drag, startPoint x: 701, startPoint y: 221, endPoint x: 536, endPoint y: 104, distance: 201.8
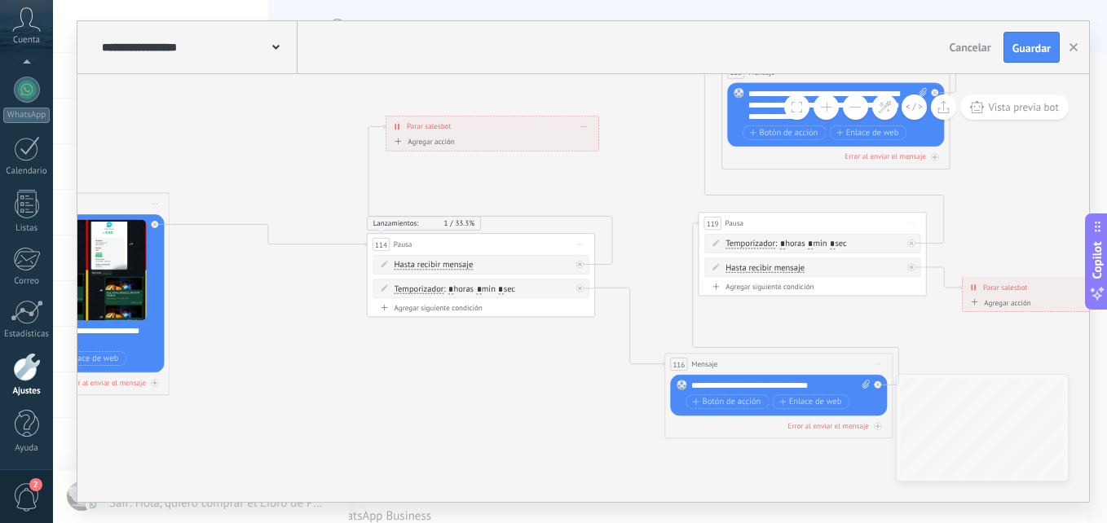
drag, startPoint x: 736, startPoint y: 378, endPoint x: 537, endPoint y: 215, distance: 257.2
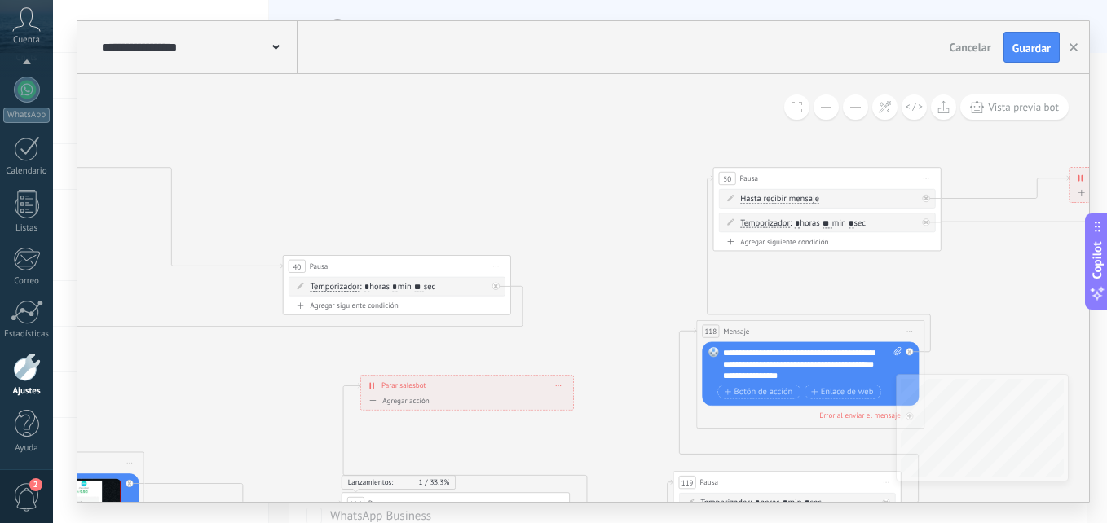
drag, startPoint x: 827, startPoint y: 249, endPoint x: 816, endPoint y: 267, distance: 20.8
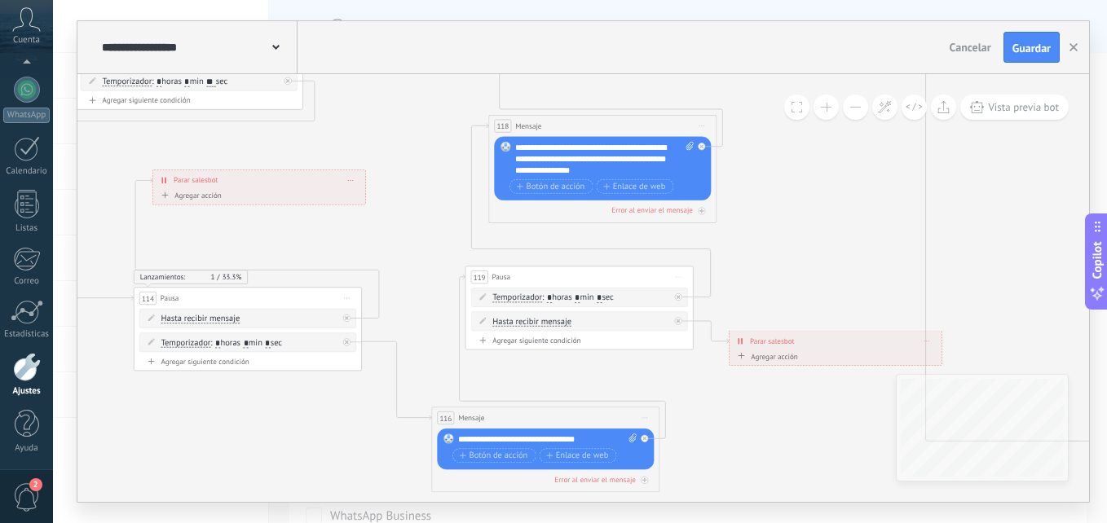
drag, startPoint x: 813, startPoint y: 279, endPoint x: 570, endPoint y: 170, distance: 266.0
click at [606, 73] on div "**********" at bounding box center [583, 261] width 1012 height 481
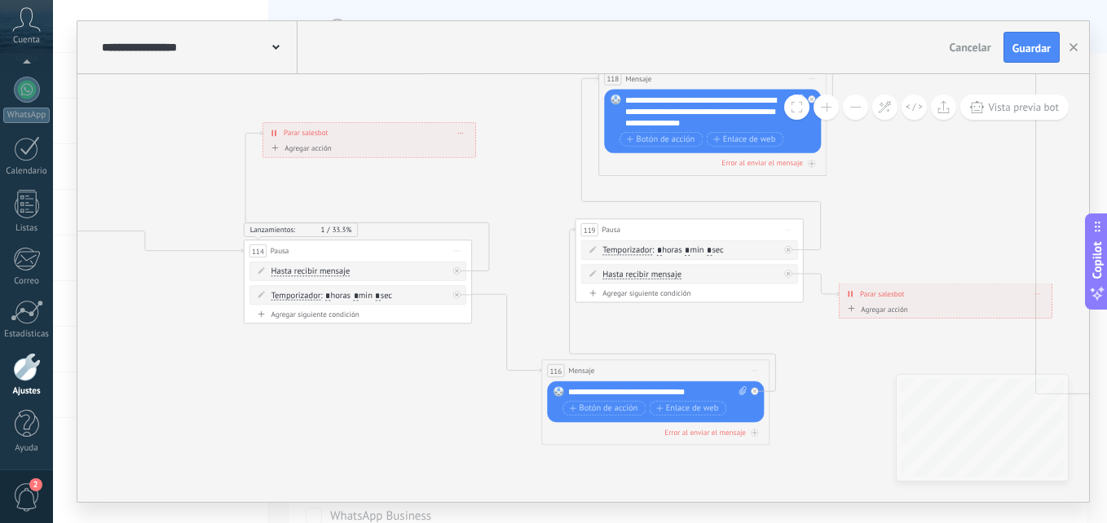
drag, startPoint x: 527, startPoint y: 258, endPoint x: 668, endPoint y: 224, distance: 144.9
click at [667, 223] on icon at bounding box center [1077, 524] width 6029 height 2380
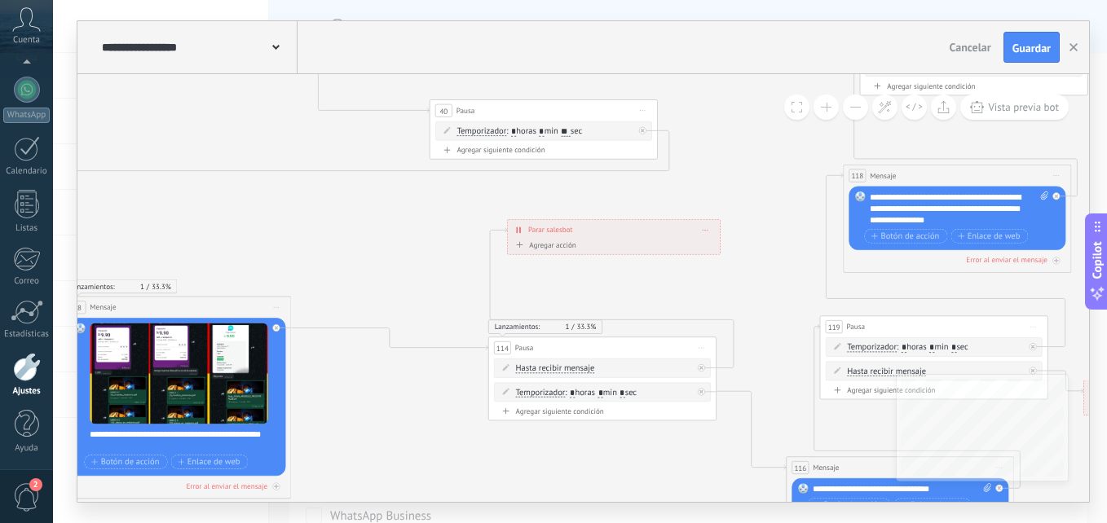
drag, startPoint x: 558, startPoint y: 217, endPoint x: 748, endPoint y: 282, distance: 200.8
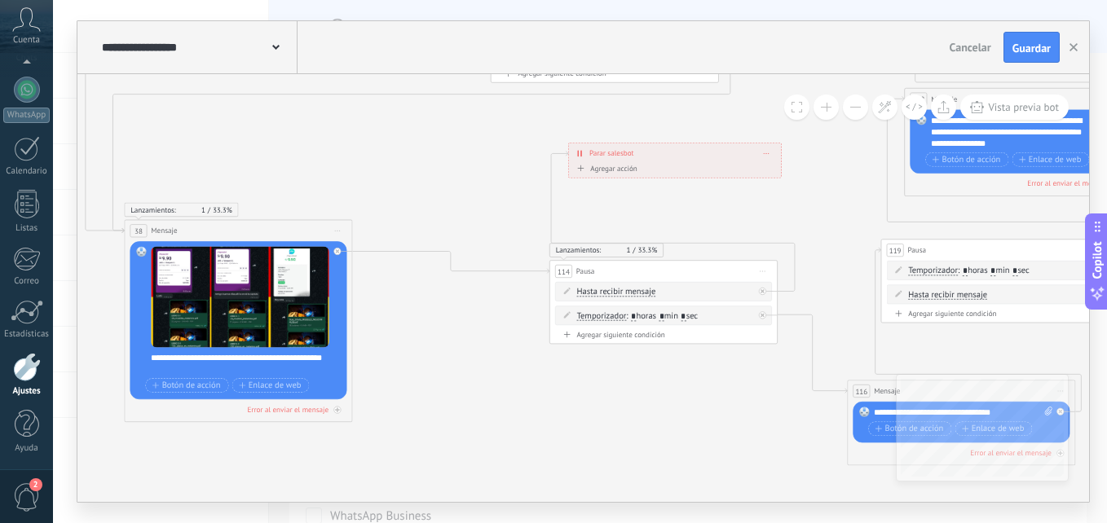
drag, startPoint x: 564, startPoint y: 289, endPoint x: 548, endPoint y: 215, distance: 75.2
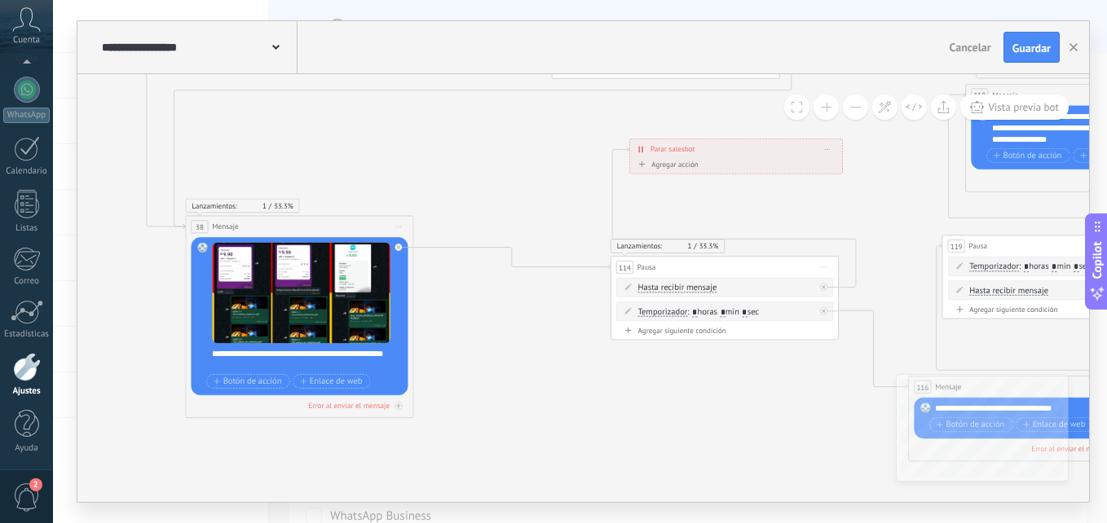
drag, startPoint x: 563, startPoint y: 411, endPoint x: 591, endPoint y: 397, distance: 31.0
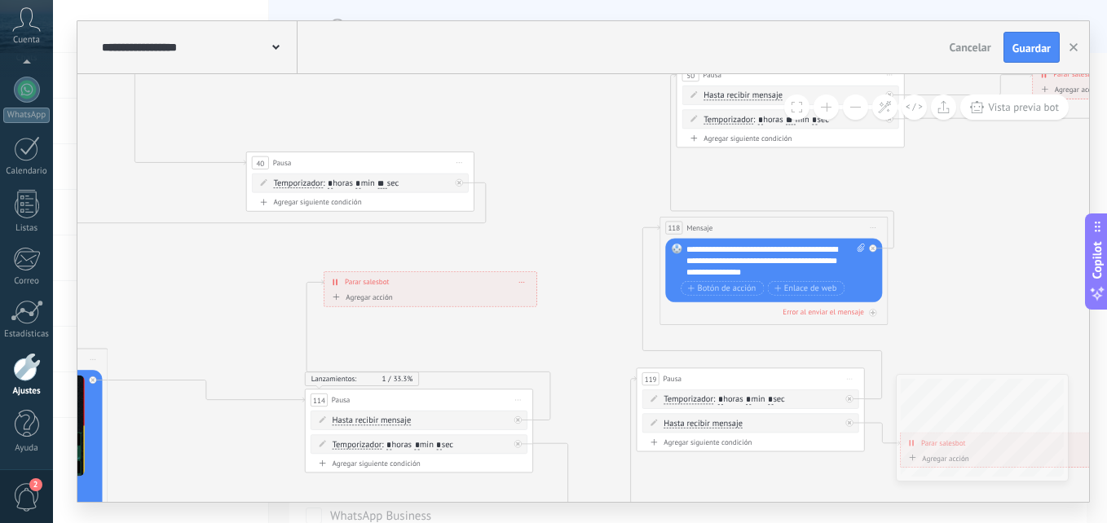
drag, startPoint x: 743, startPoint y: 291, endPoint x: 585, endPoint y: 351, distance: 168.2
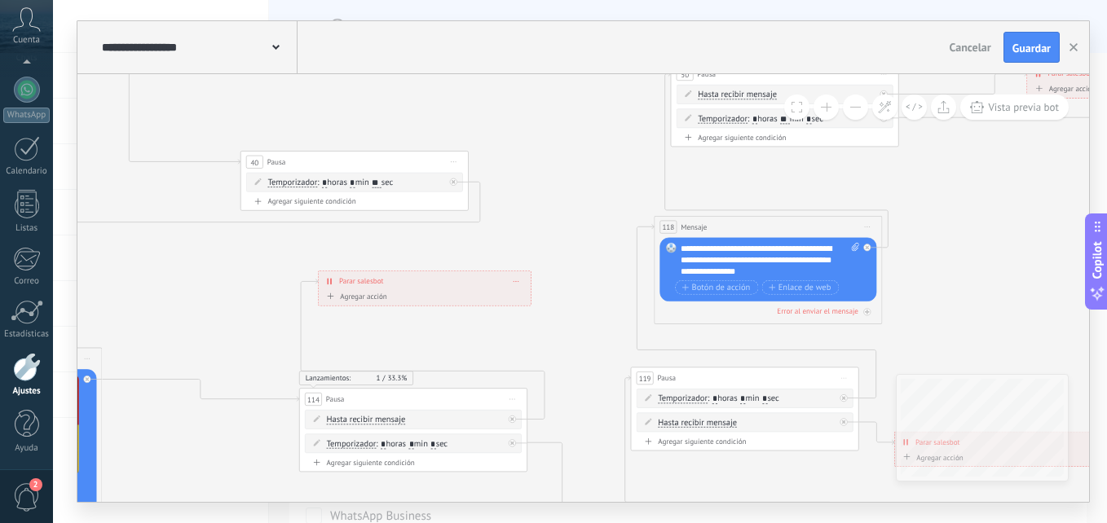
drag, startPoint x: 603, startPoint y: 187, endPoint x: 801, endPoint y: 202, distance: 197.9
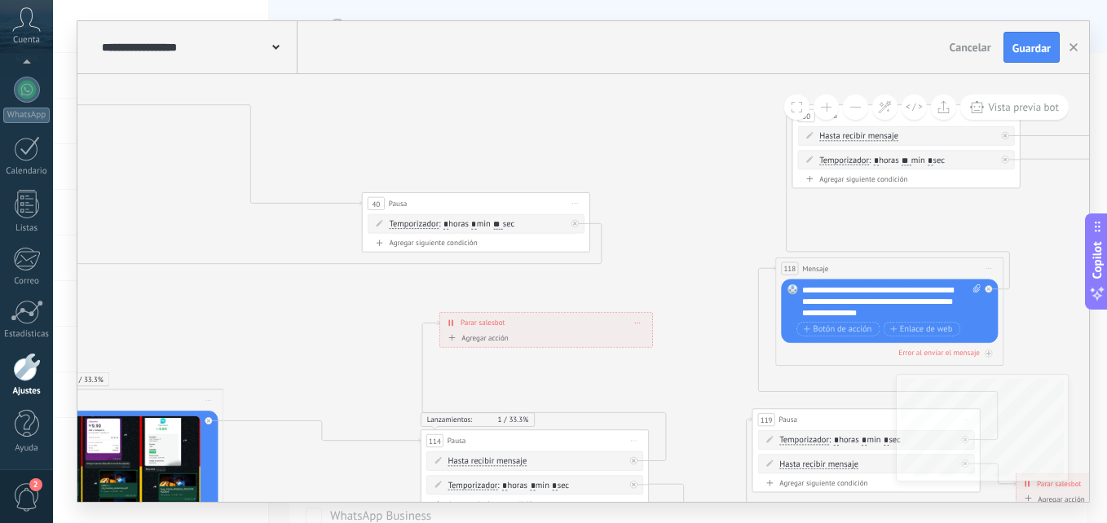
click at [1037, 44] on span "Guardar" at bounding box center [1031, 47] width 38 height 11
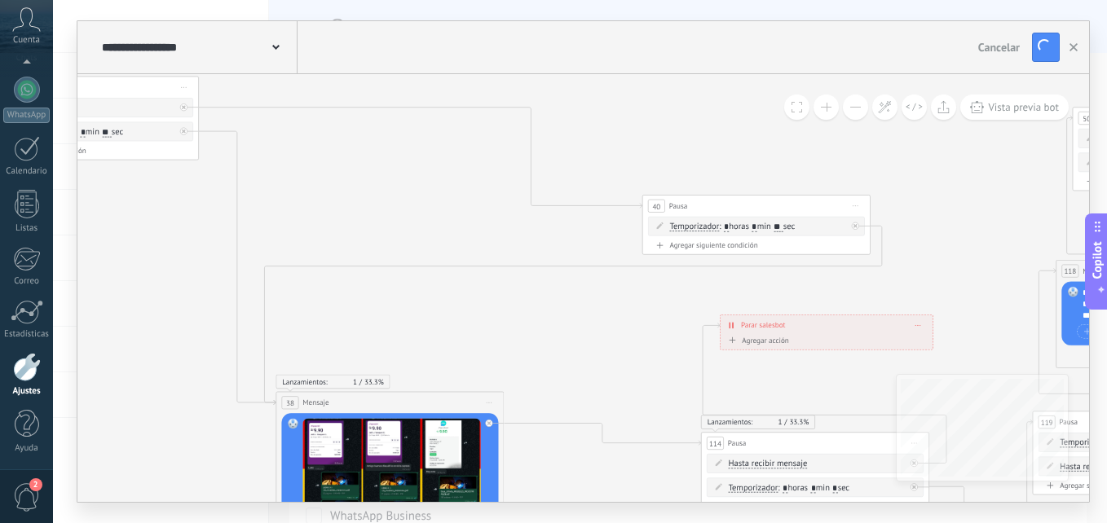
drag, startPoint x: 284, startPoint y: 331, endPoint x: 551, endPoint y: 324, distance: 267.5
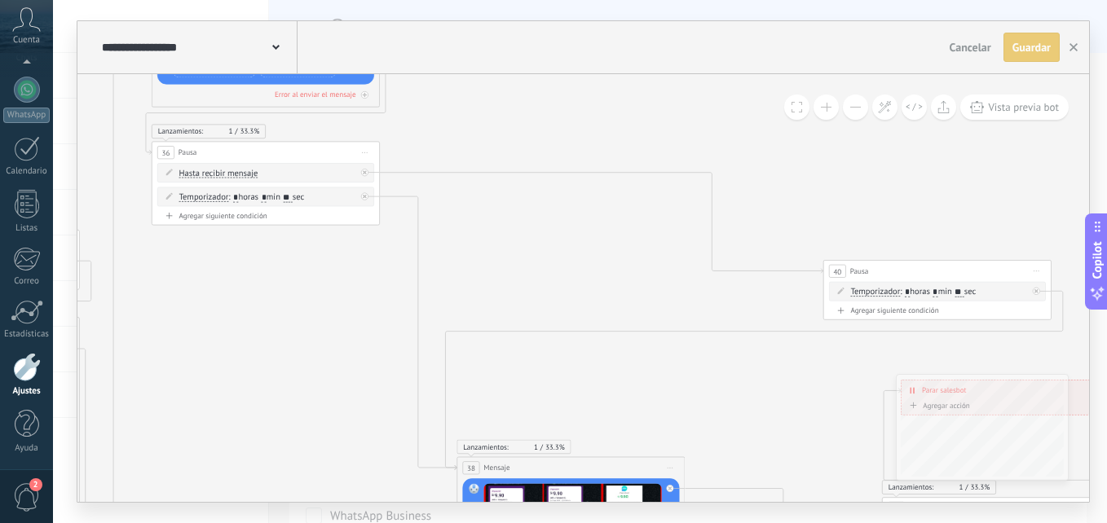
drag, startPoint x: 378, startPoint y: 311, endPoint x: 558, endPoint y: 378, distance: 192.4
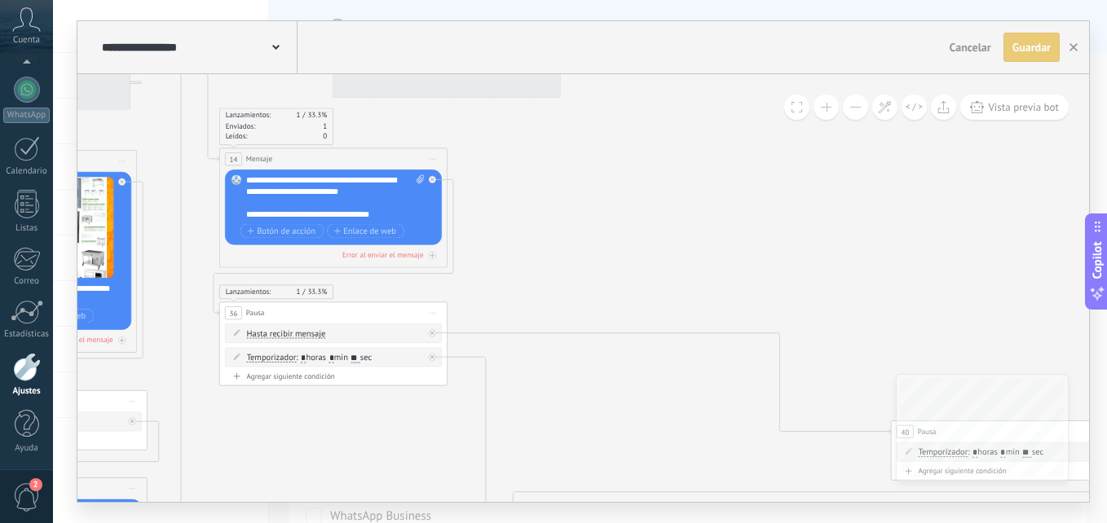
drag, startPoint x: 262, startPoint y: 270, endPoint x: 387, endPoint y: 505, distance: 267.0
click at [387, 505] on div "**********" at bounding box center [580, 261] width 1054 height 523
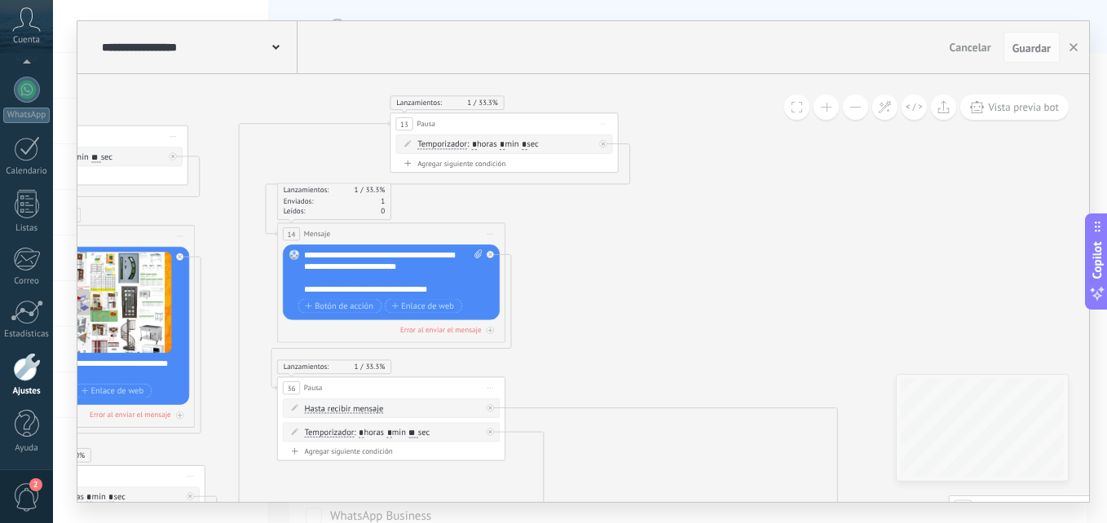
click at [858, 107] on button at bounding box center [855, 107] width 25 height 25
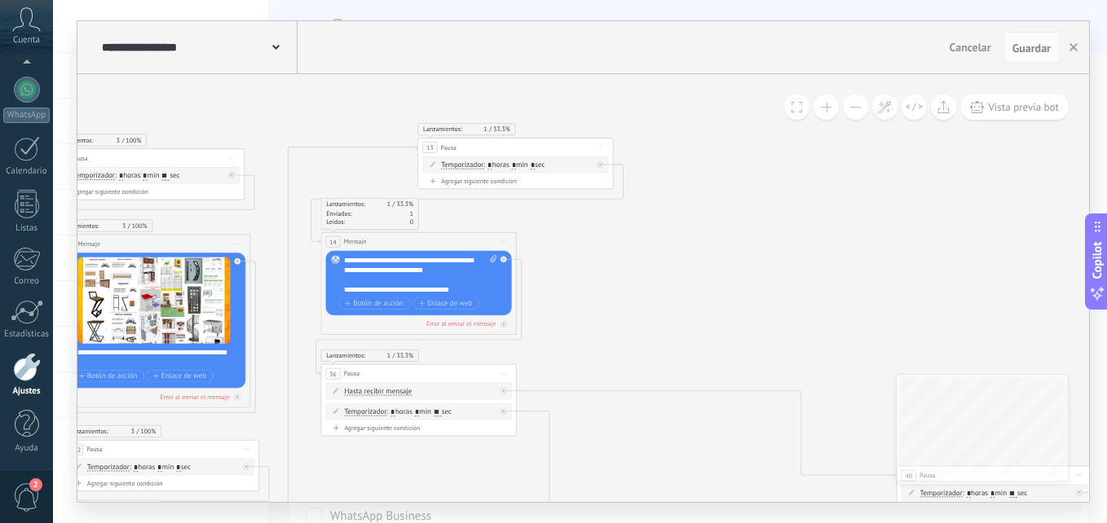
click at [858, 107] on button at bounding box center [855, 107] width 25 height 25
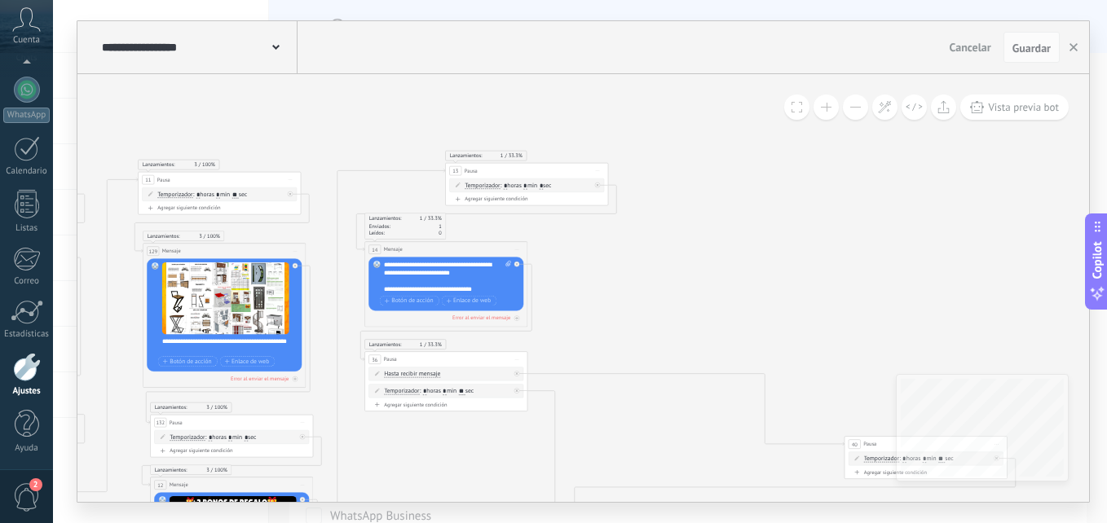
click at [858, 107] on button at bounding box center [855, 107] width 25 height 25
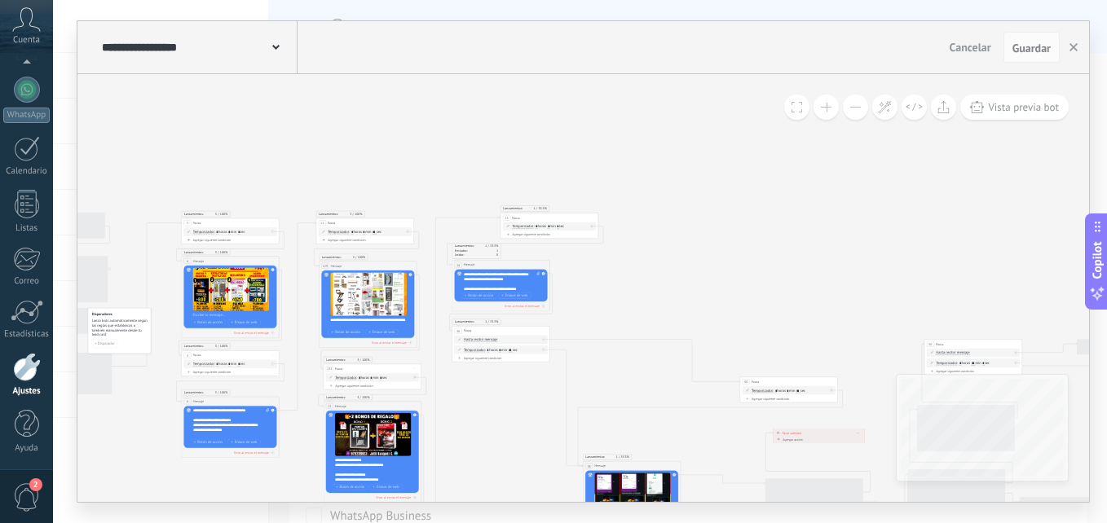
click at [858, 107] on button at bounding box center [855, 107] width 25 height 25
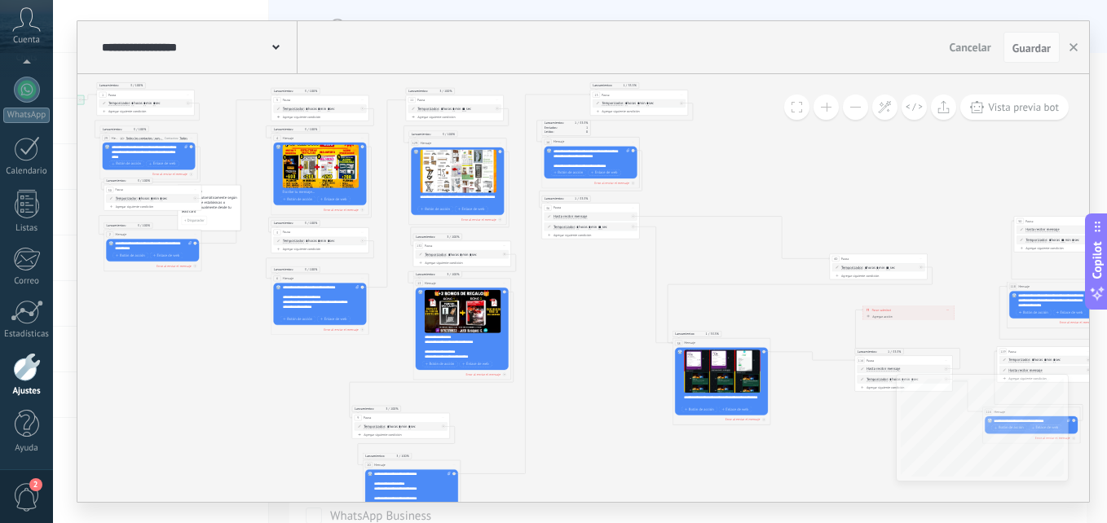
drag, startPoint x: 655, startPoint y: 331, endPoint x: 745, endPoint y: 208, distance: 152.3
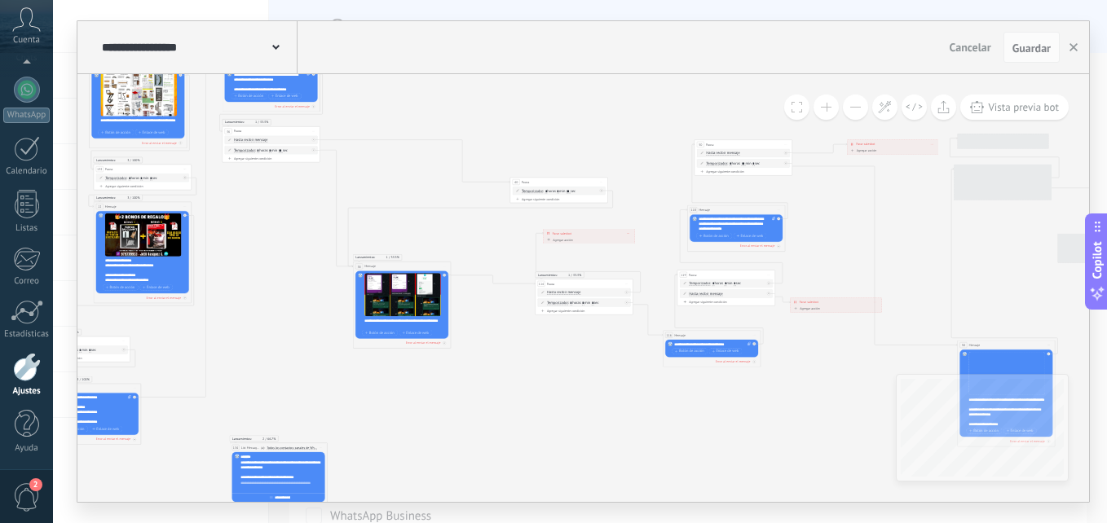
drag, startPoint x: 738, startPoint y: 453, endPoint x: 748, endPoint y: 364, distance: 89.5
click at [417, 377] on icon at bounding box center [893, 401] width 2584 height 1020
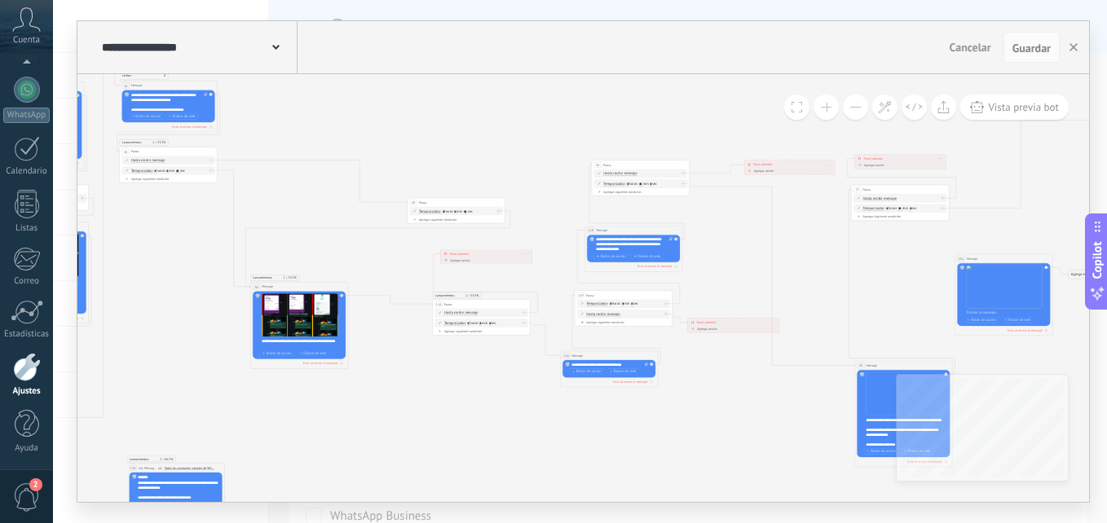
drag, startPoint x: 747, startPoint y: 411, endPoint x: 645, endPoint y: 431, distance: 103.9
click at [645, 431] on icon at bounding box center [790, 421] width 2584 height 1020
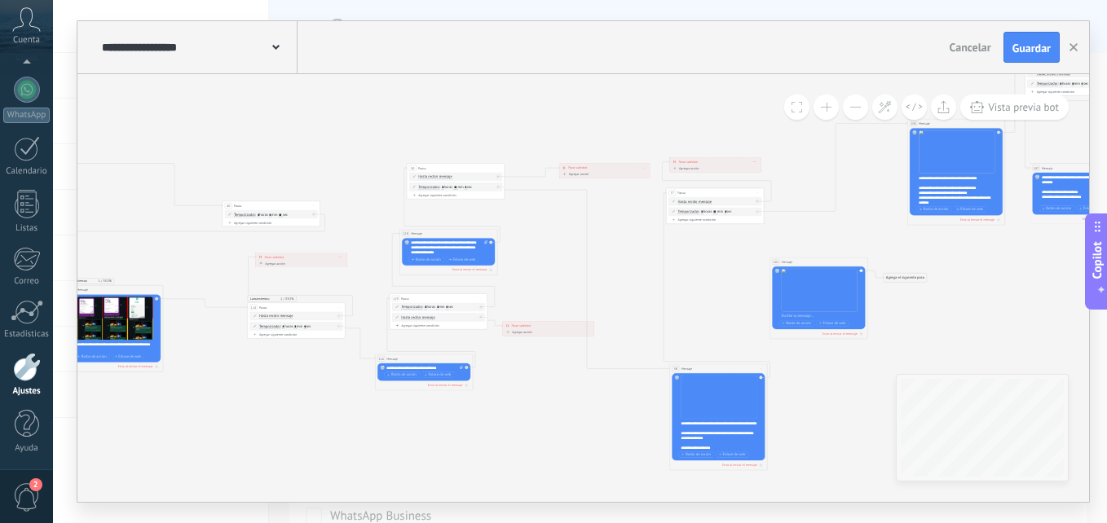
drag, startPoint x: 906, startPoint y: 314, endPoint x: 721, endPoint y: 317, distance: 185.1
click at [721, 317] on icon at bounding box center [605, 424] width 2584 height 1020
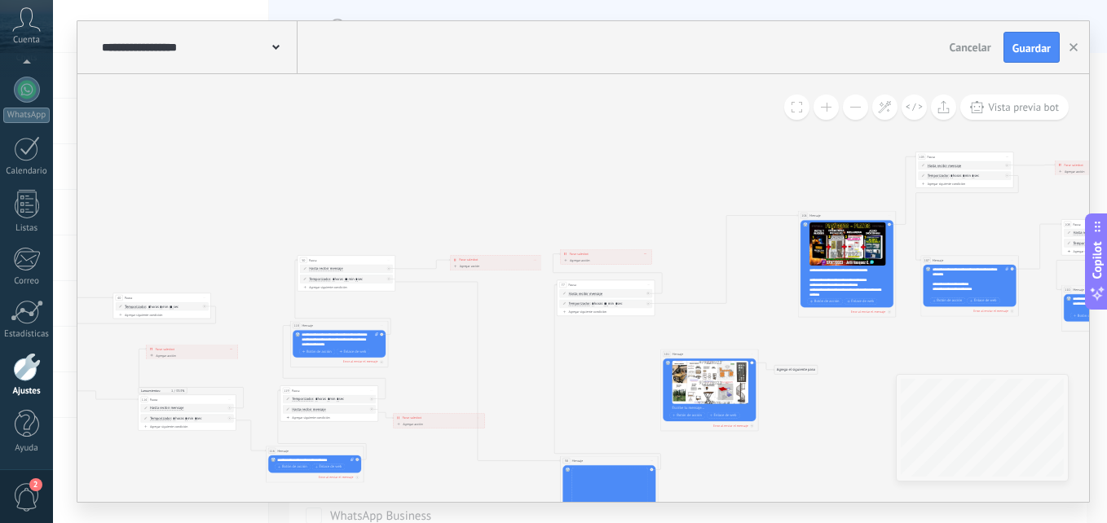
drag, startPoint x: 854, startPoint y: 222, endPoint x: 744, endPoint y: 314, distance: 142.9
click at [744, 314] on icon at bounding box center [496, 517] width 2584 height 1020
click at [826, 117] on button at bounding box center [826, 107] width 25 height 25
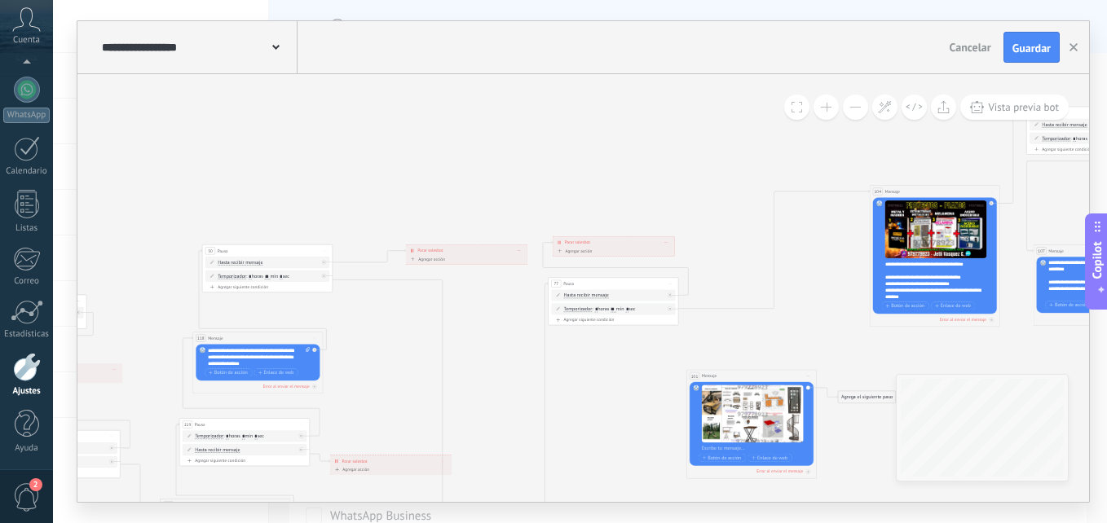
click at [826, 117] on button at bounding box center [826, 107] width 25 height 25
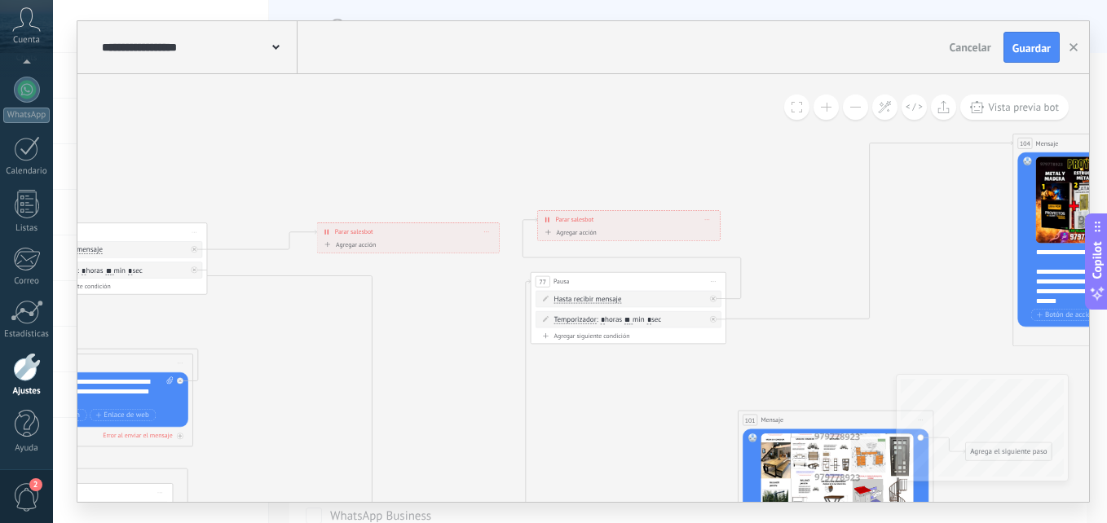
click at [826, 117] on button at bounding box center [826, 107] width 25 height 25
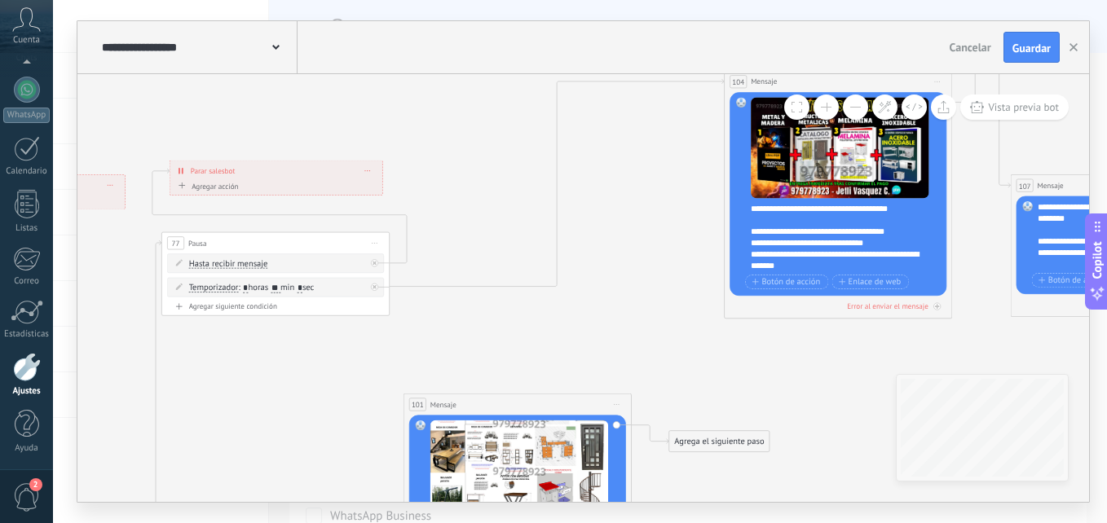
drag, startPoint x: 755, startPoint y: 246, endPoint x: 809, endPoint y: 329, distance: 99.5
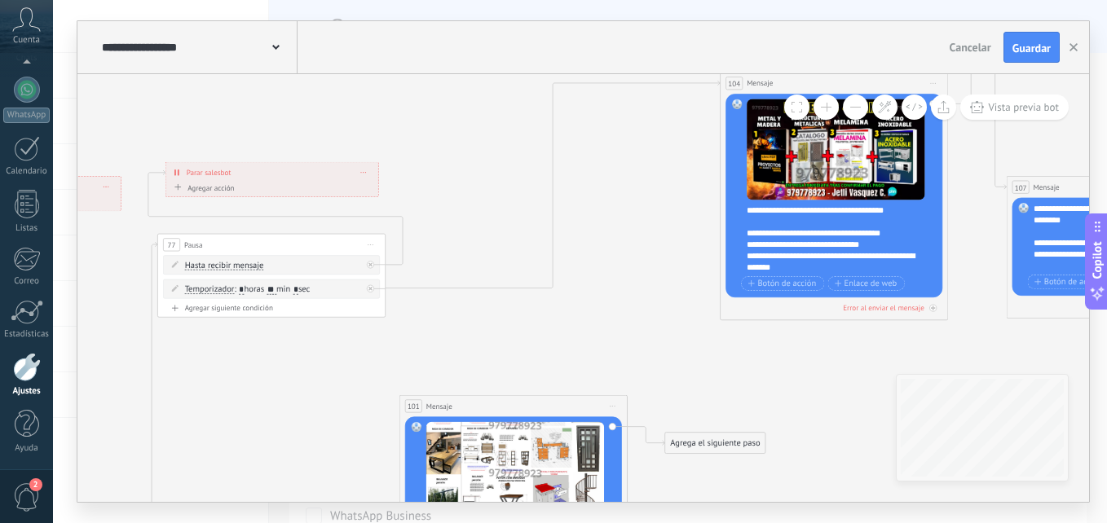
click at [833, 108] on button at bounding box center [826, 107] width 25 height 25
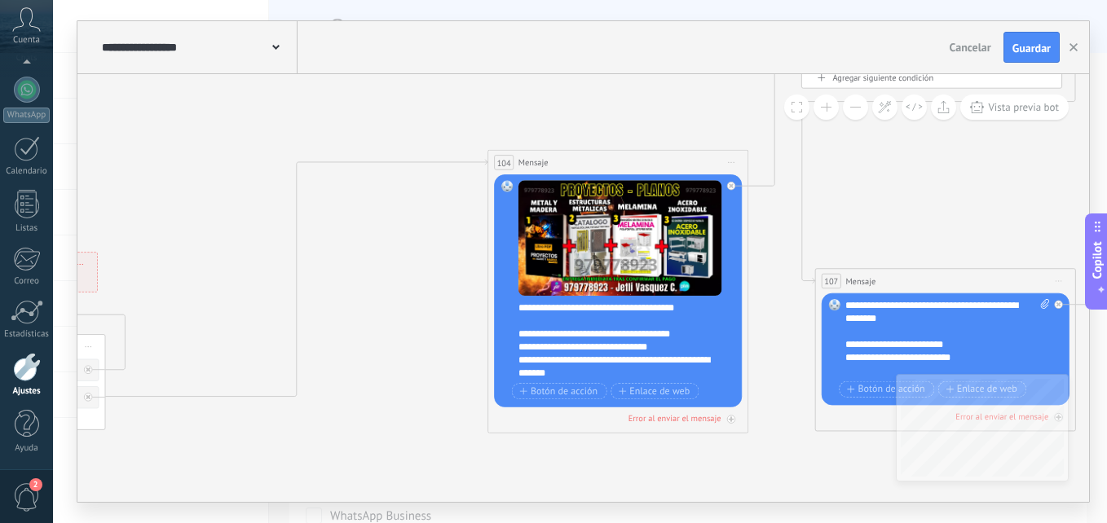
drag, startPoint x: 815, startPoint y: 412, endPoint x: 506, endPoint y: 414, distance: 309.0
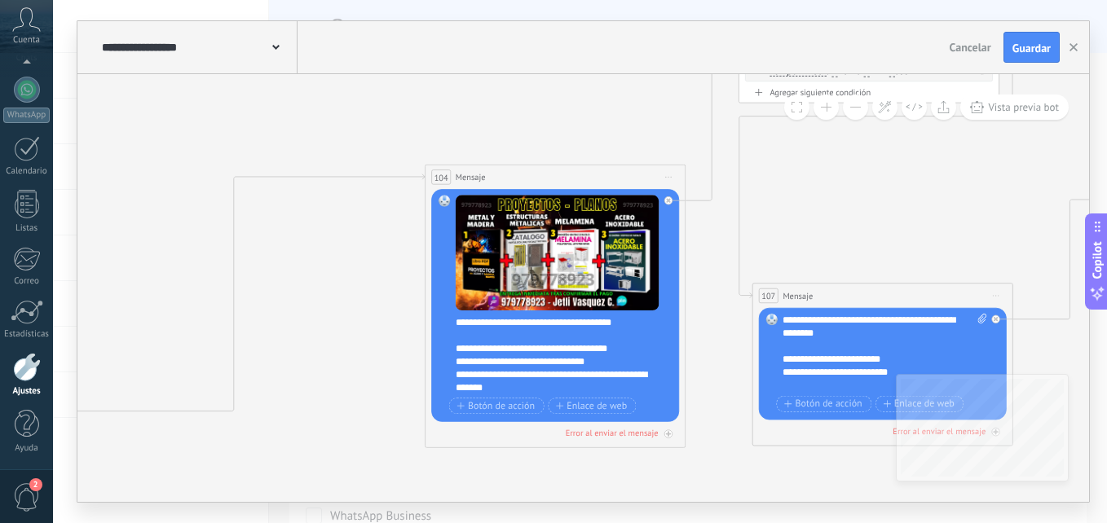
drag, startPoint x: 720, startPoint y: 323, endPoint x: 721, endPoint y: 353, distance: 30.2
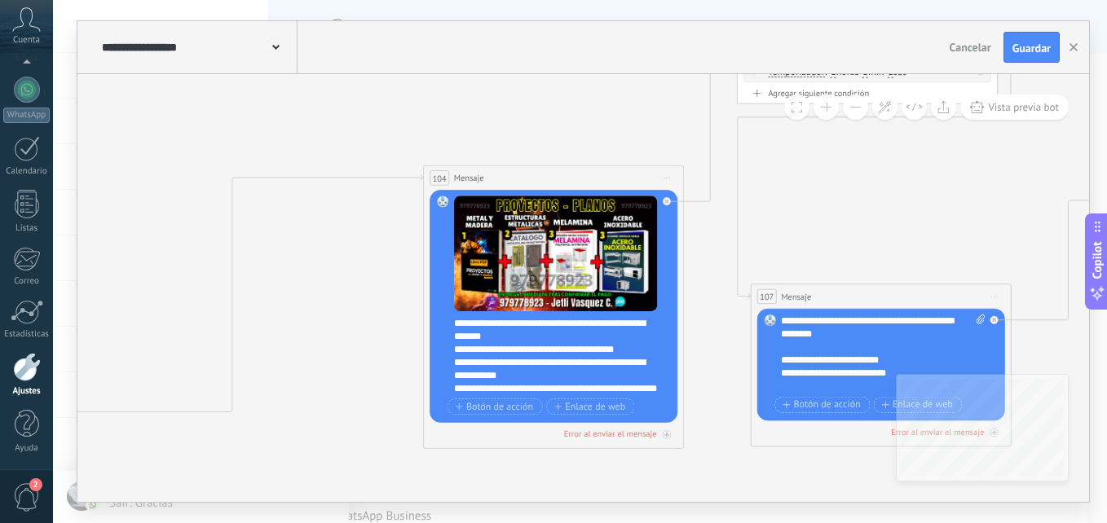
scroll to position [98, 0]
click at [642, 335] on div "**********" at bounding box center [562, 355] width 217 height 78
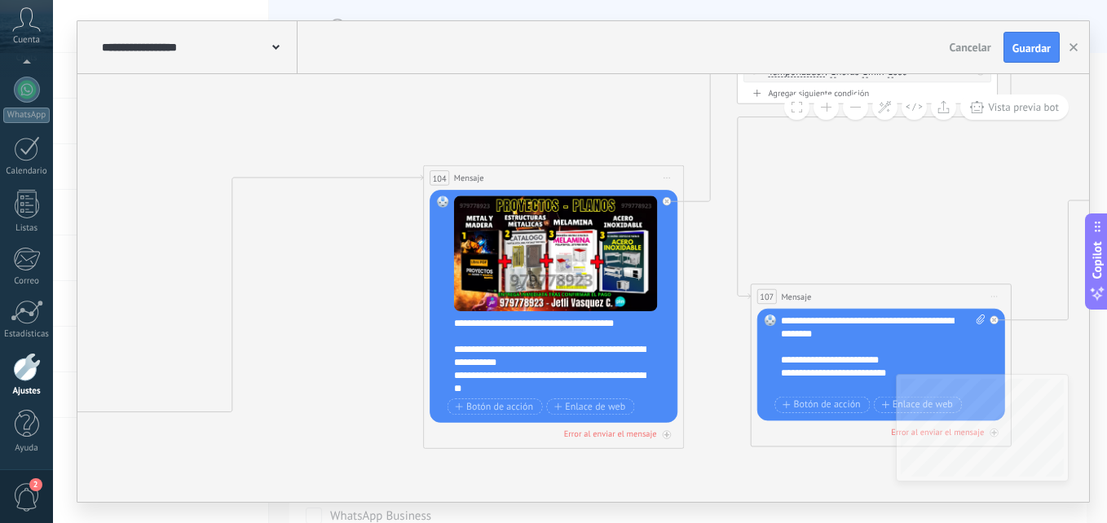
scroll to position [114, 0]
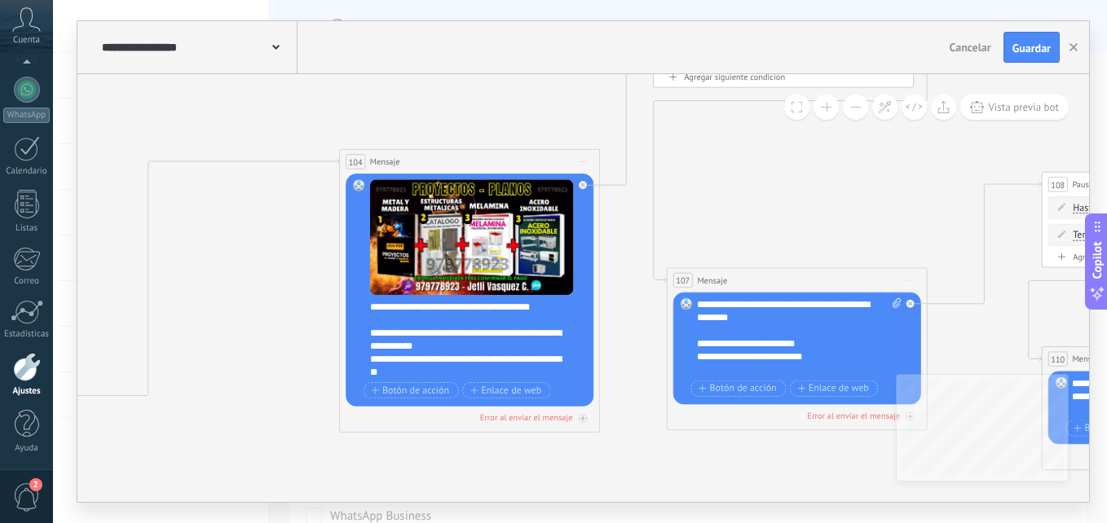
drag, startPoint x: 700, startPoint y: 339, endPoint x: 616, endPoint y: 323, distance: 85.5
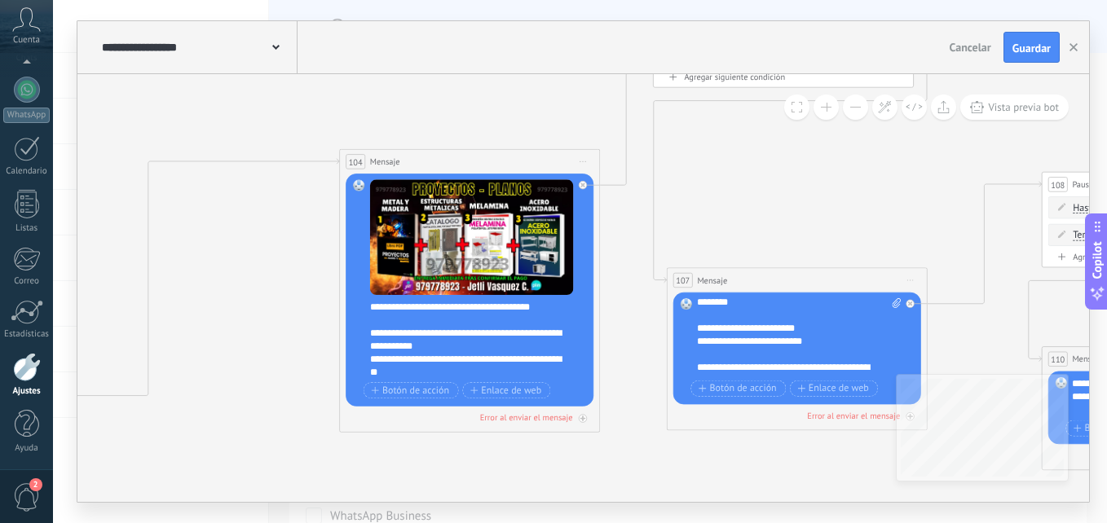
scroll to position [49, 0]
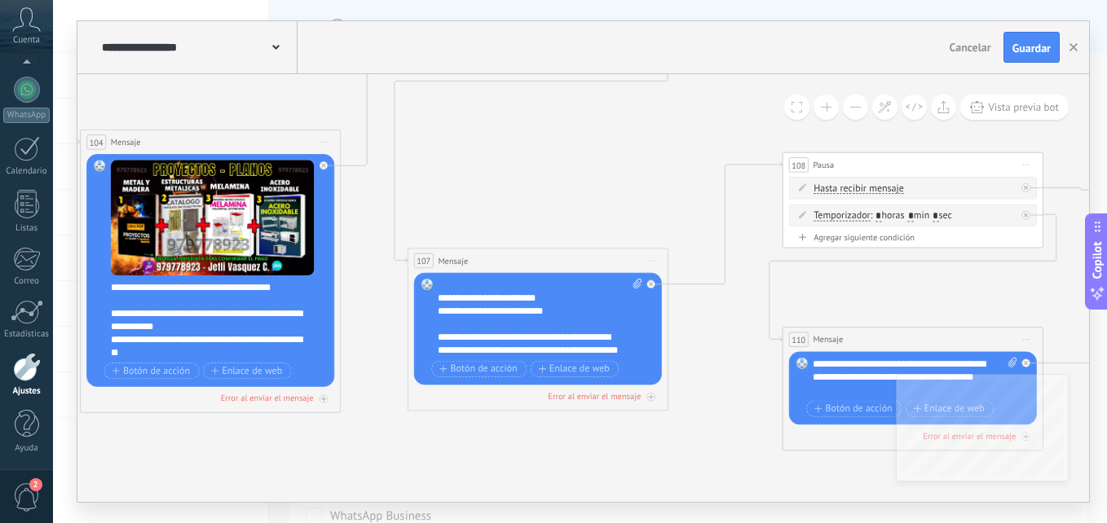
drag, startPoint x: 953, startPoint y: 333, endPoint x: 648, endPoint y: 355, distance: 305.7
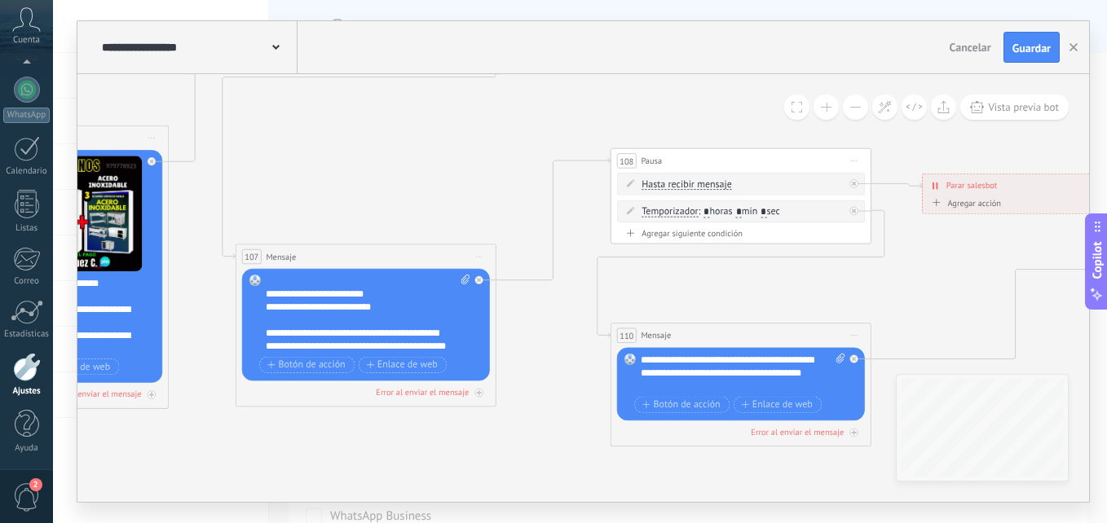
drag, startPoint x: 675, startPoint y: 253, endPoint x: 523, endPoint y: 315, distance: 163.8
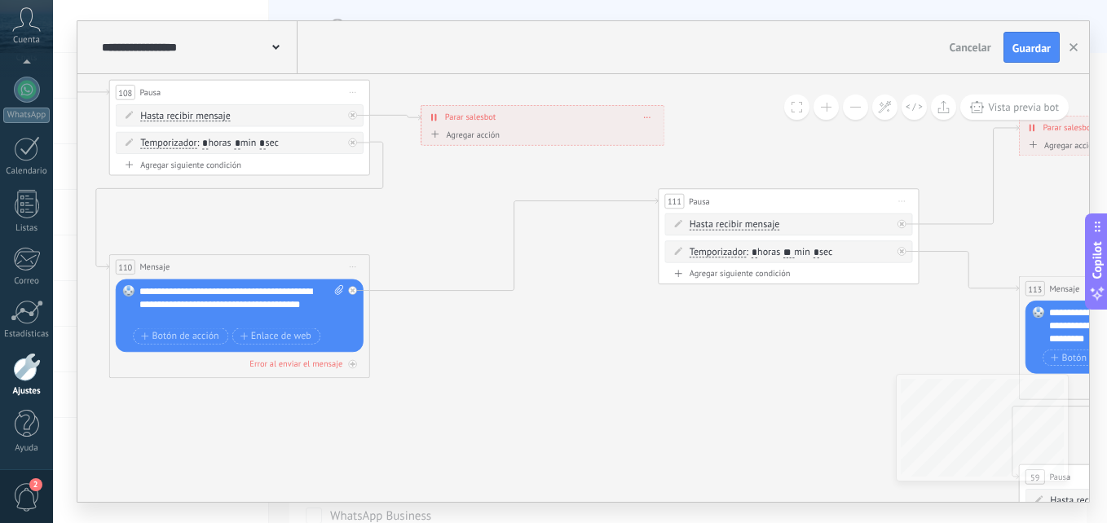
drag, startPoint x: 877, startPoint y: 315, endPoint x: 351, endPoint y: 214, distance: 536.1
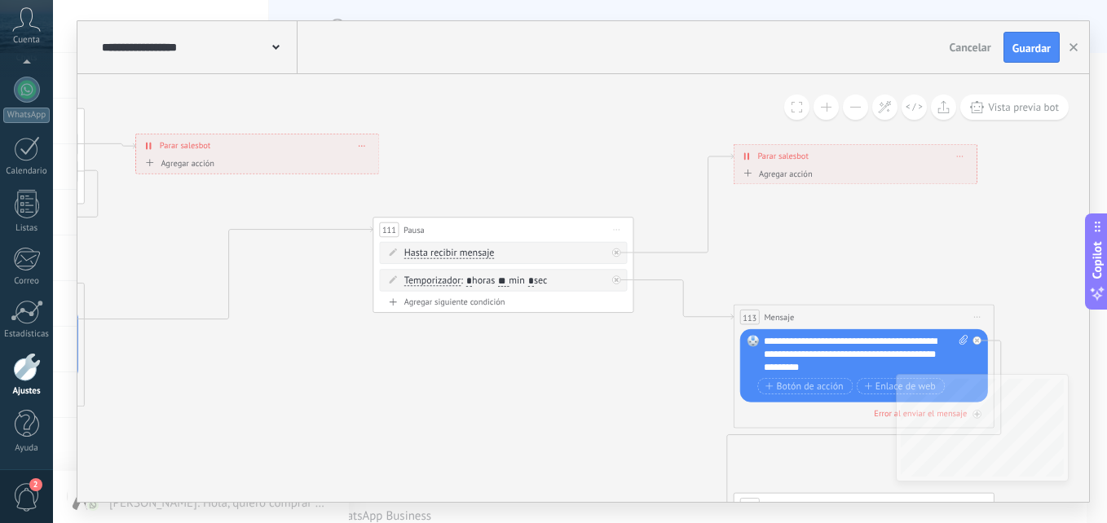
drag, startPoint x: 906, startPoint y: 364, endPoint x: 677, endPoint y: 421, distance: 235.3
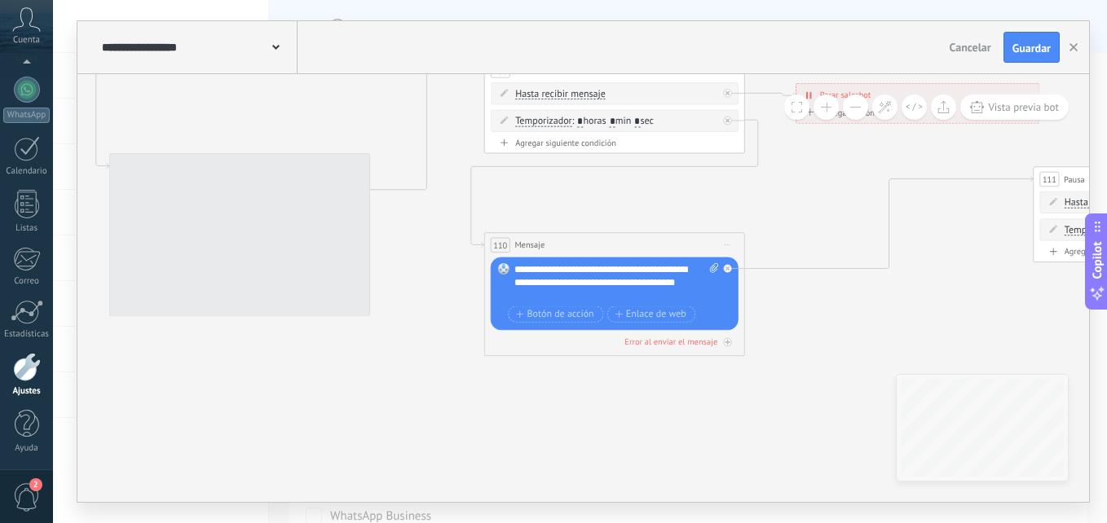
drag, startPoint x: 389, startPoint y: 374, endPoint x: 970, endPoint y: 323, distance: 583.5
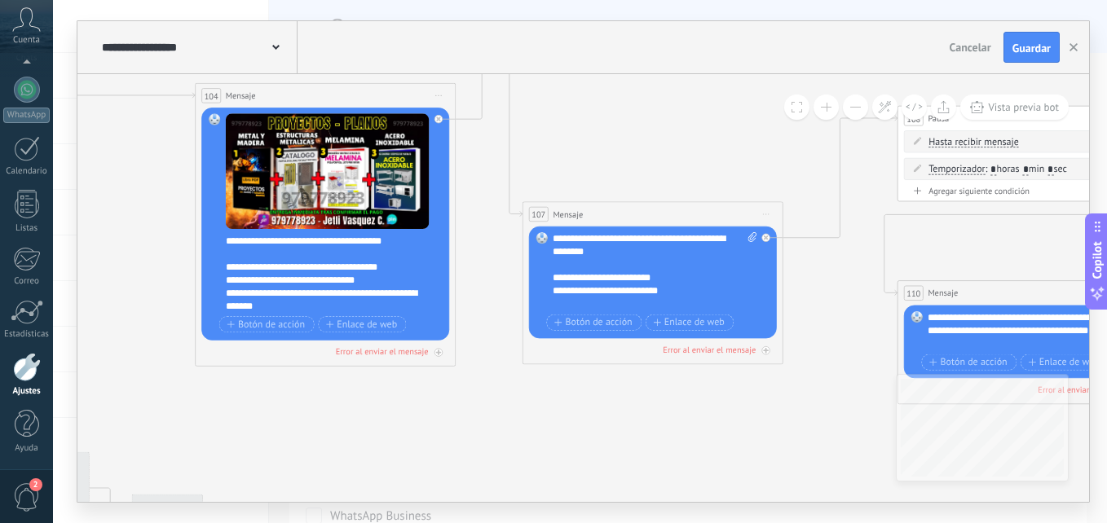
drag, startPoint x: 205, startPoint y: 362, endPoint x: 732, endPoint y: 417, distance: 529.4
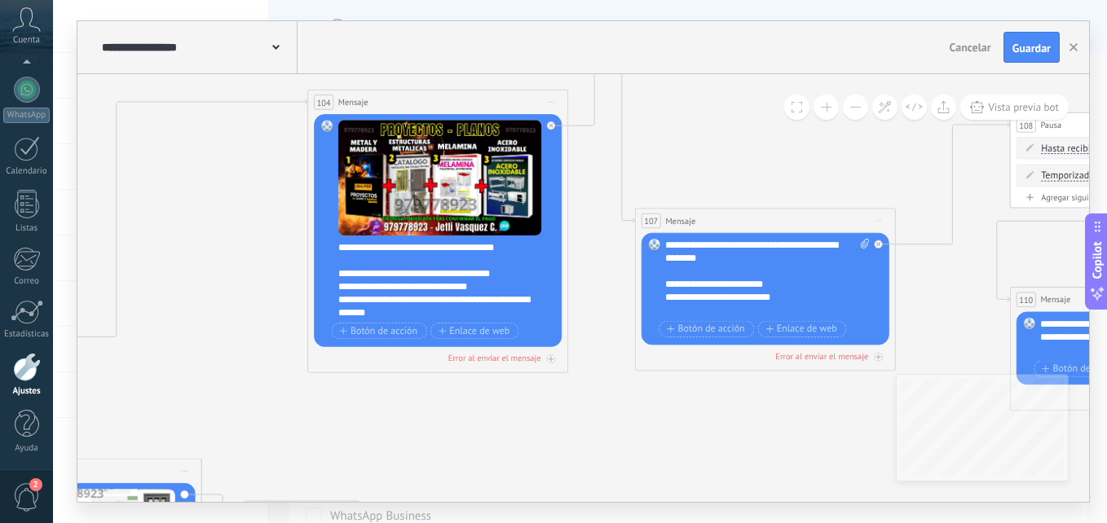
scroll to position [98, 0]
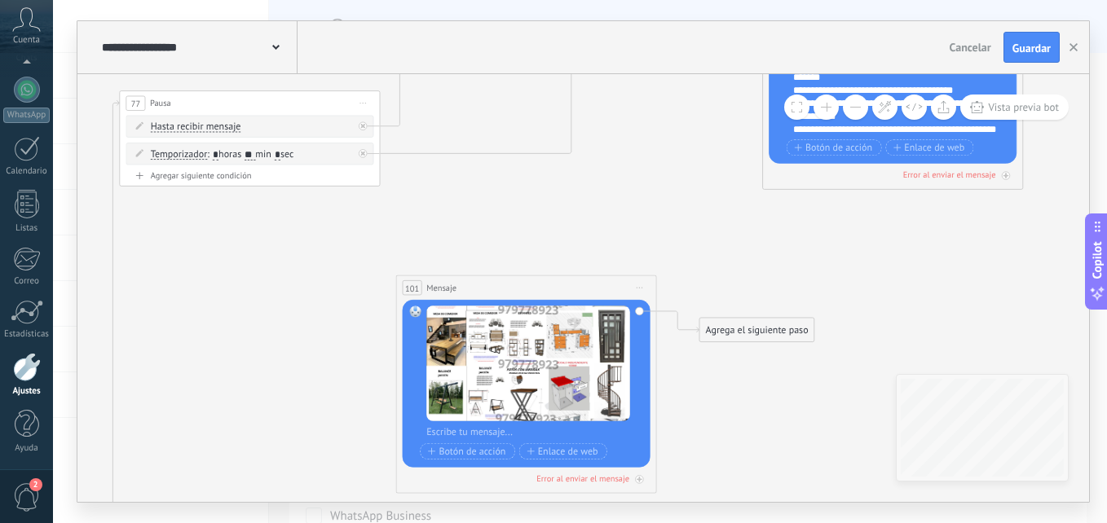
drag, startPoint x: 683, startPoint y: 393, endPoint x: 827, endPoint y: 221, distance: 224.0
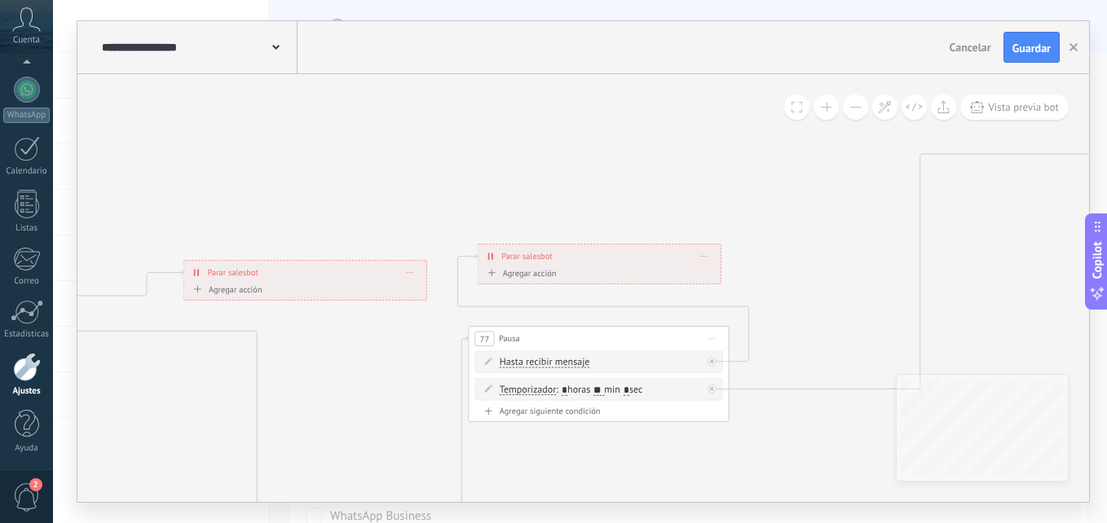
drag, startPoint x: 415, startPoint y: 194, endPoint x: 785, endPoint y: 412, distance: 429.8
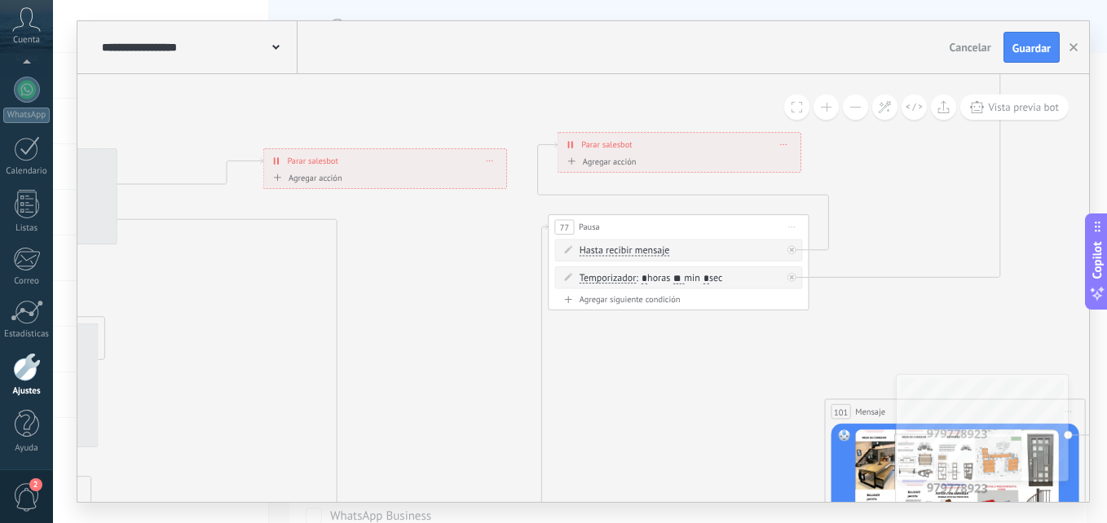
drag, startPoint x: 564, startPoint y: 470, endPoint x: 704, endPoint y: 214, distance: 291.1
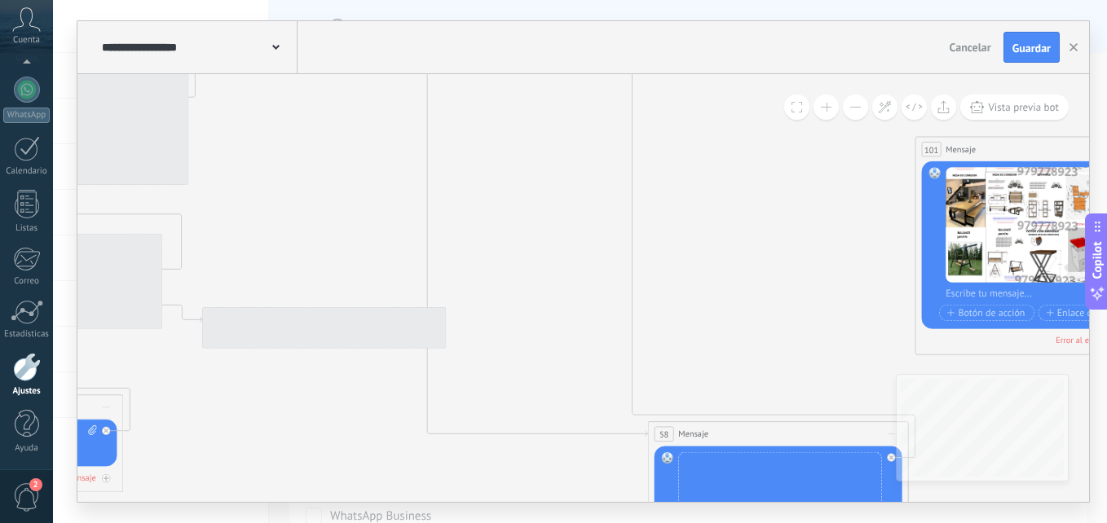
drag, startPoint x: 696, startPoint y: 429, endPoint x: 703, endPoint y: 281, distance: 147.7
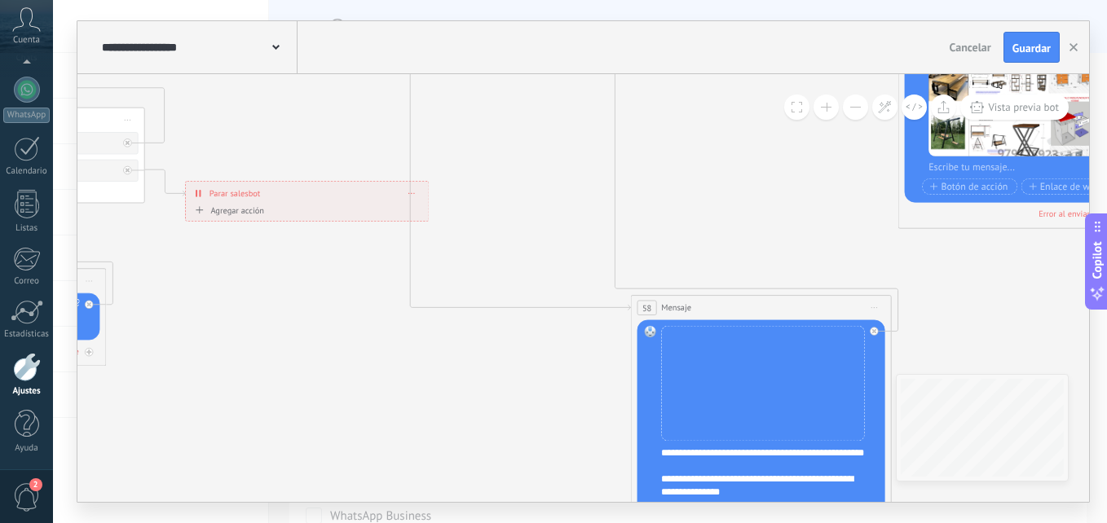
drag, startPoint x: 771, startPoint y: 359, endPoint x: 732, endPoint y: 212, distance: 151.9
click at [732, 212] on icon at bounding box center [458, 457] width 6890 height 2720
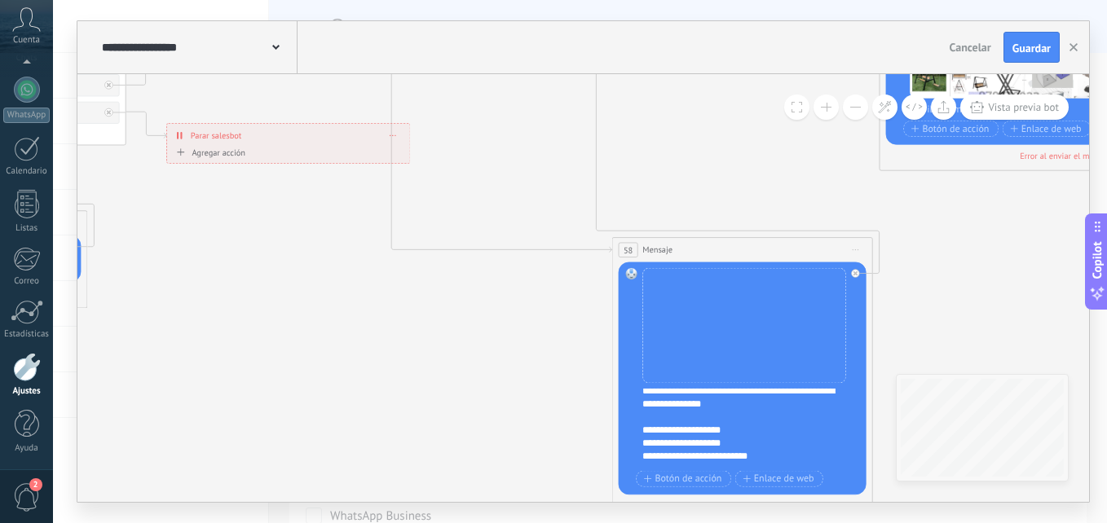
scroll to position [16, 0]
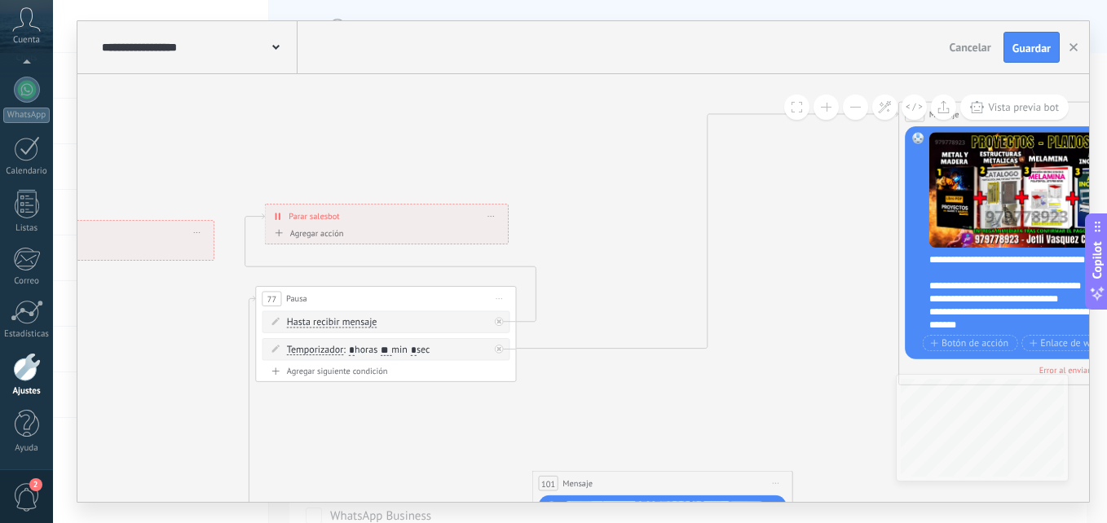
drag, startPoint x: 838, startPoint y: 308, endPoint x: 491, endPoint y: 435, distance: 369.8
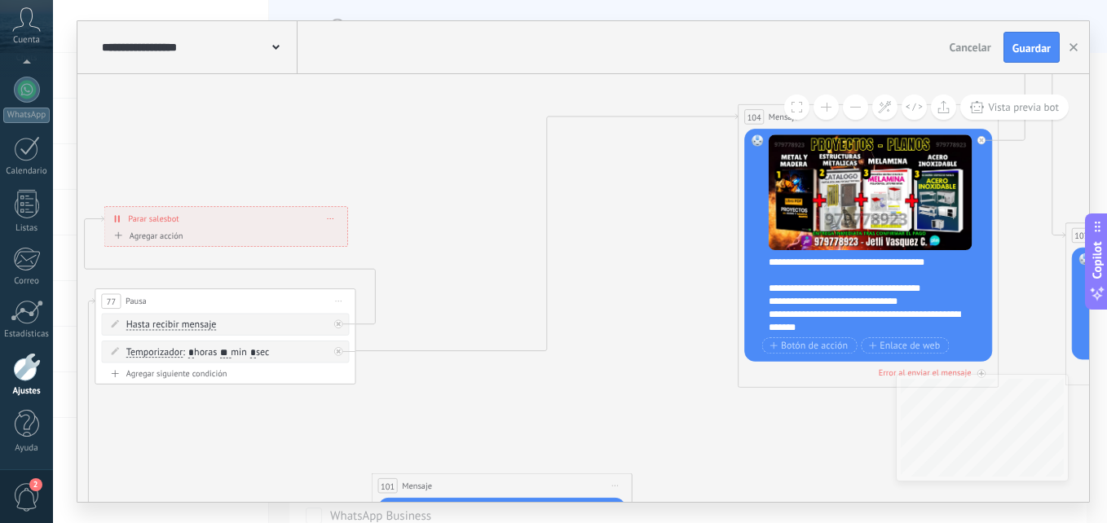
drag, startPoint x: 815, startPoint y: 236, endPoint x: 659, endPoint y: 237, distance: 155.7
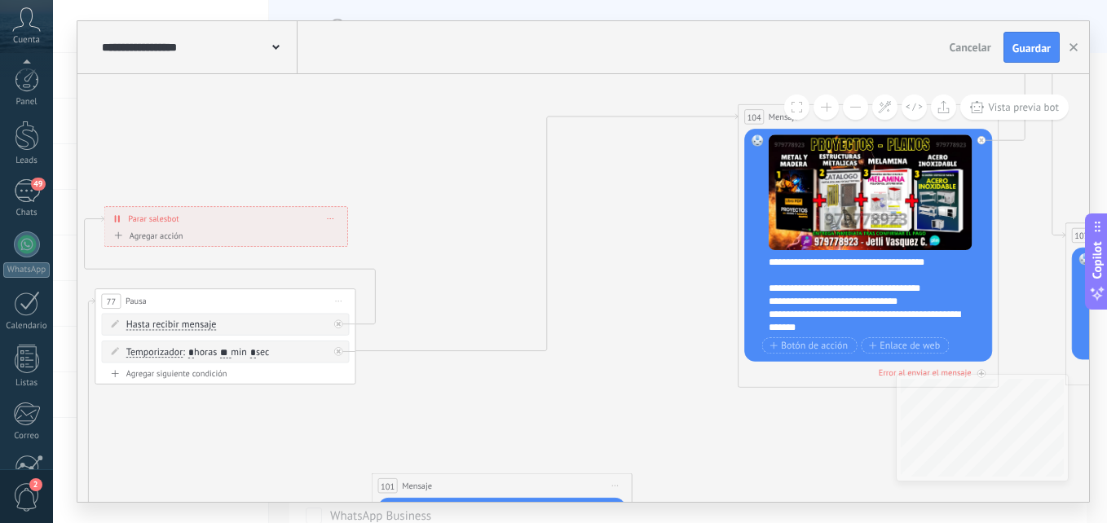
scroll to position [155, 0]
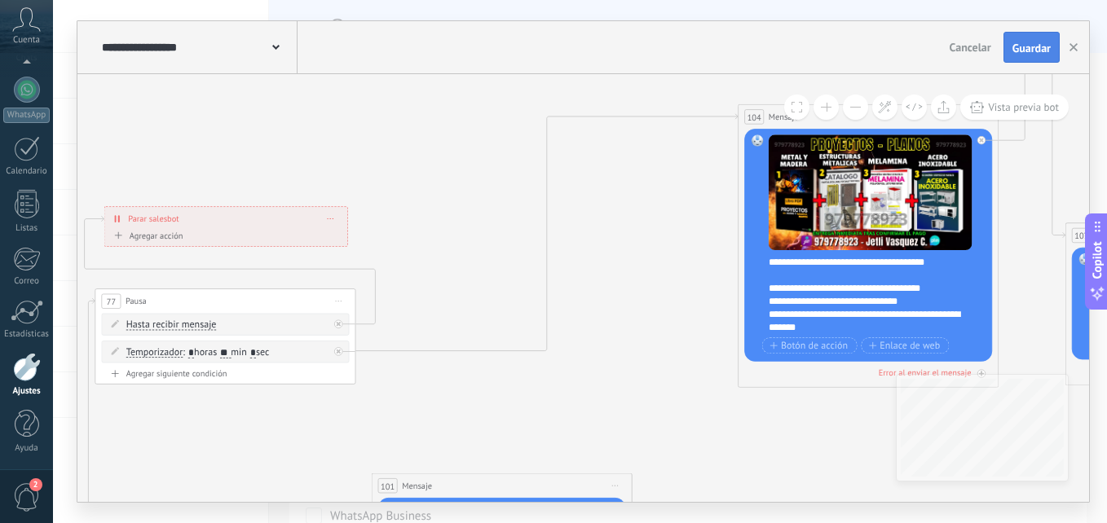
click at [1028, 37] on button "Guardar" at bounding box center [1032, 47] width 56 height 31
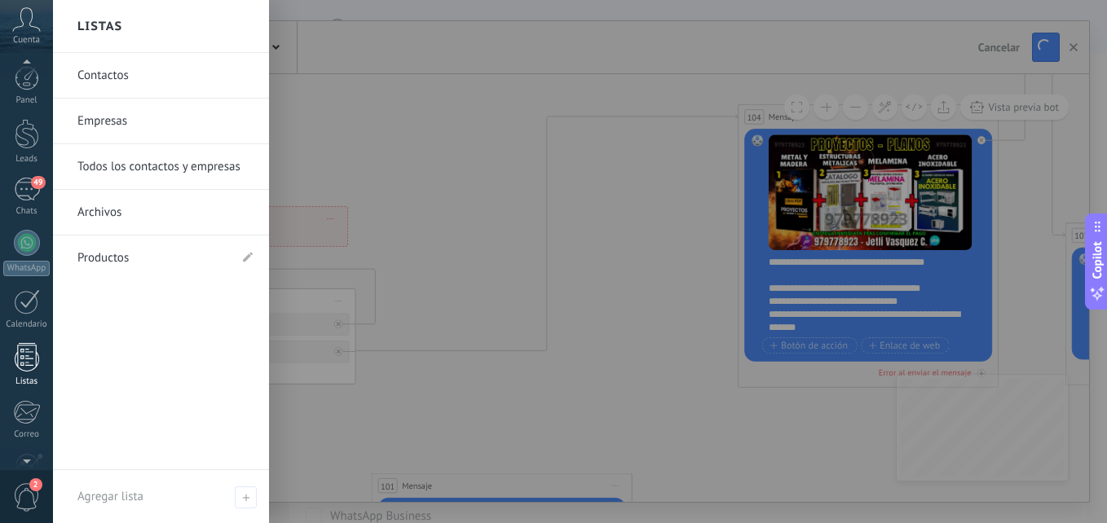
scroll to position [0, 0]
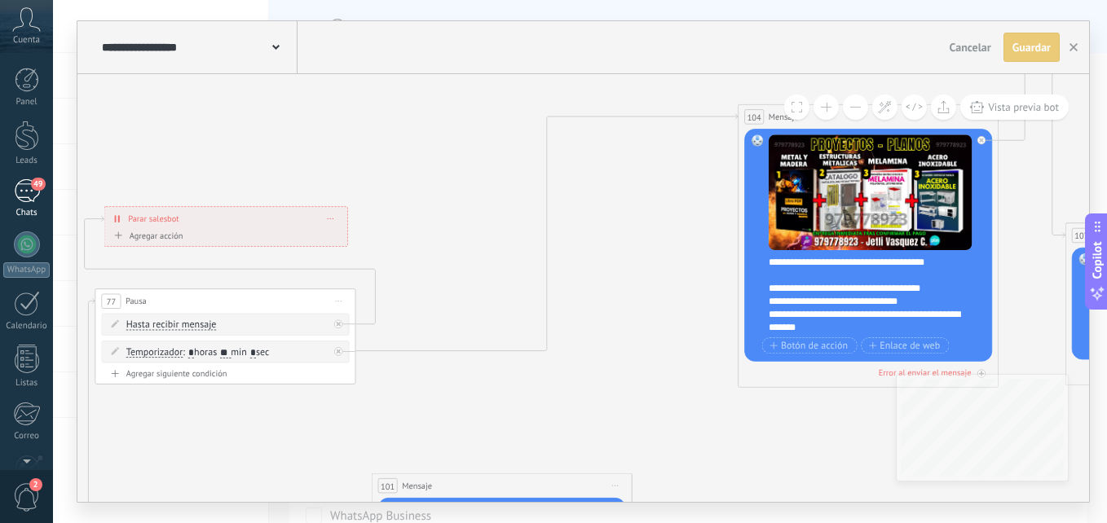
click at [32, 192] on div "49" at bounding box center [27, 191] width 26 height 24
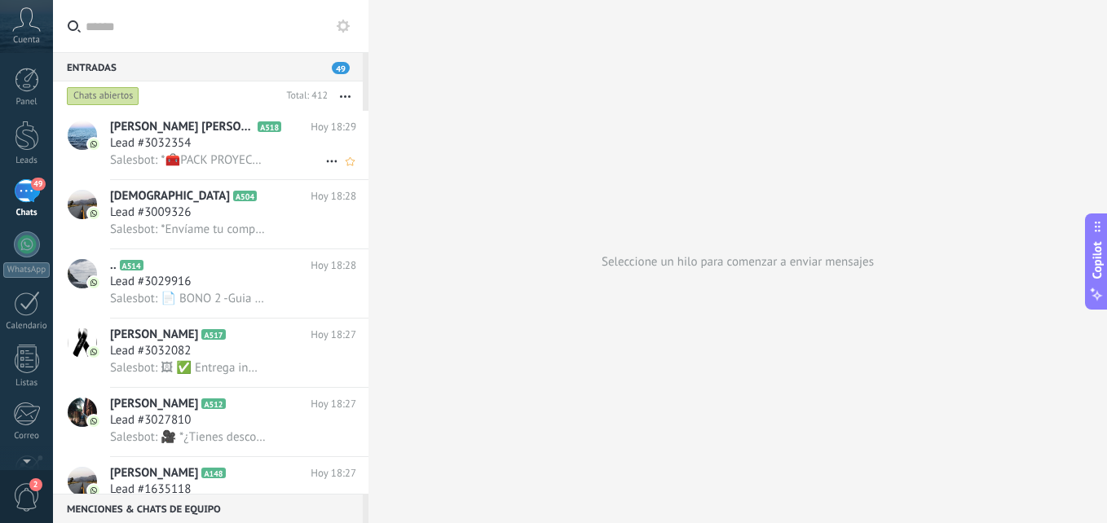
click at [192, 146] on h3 "Lead #3032354" at bounding box center [154, 143] width 89 height 16
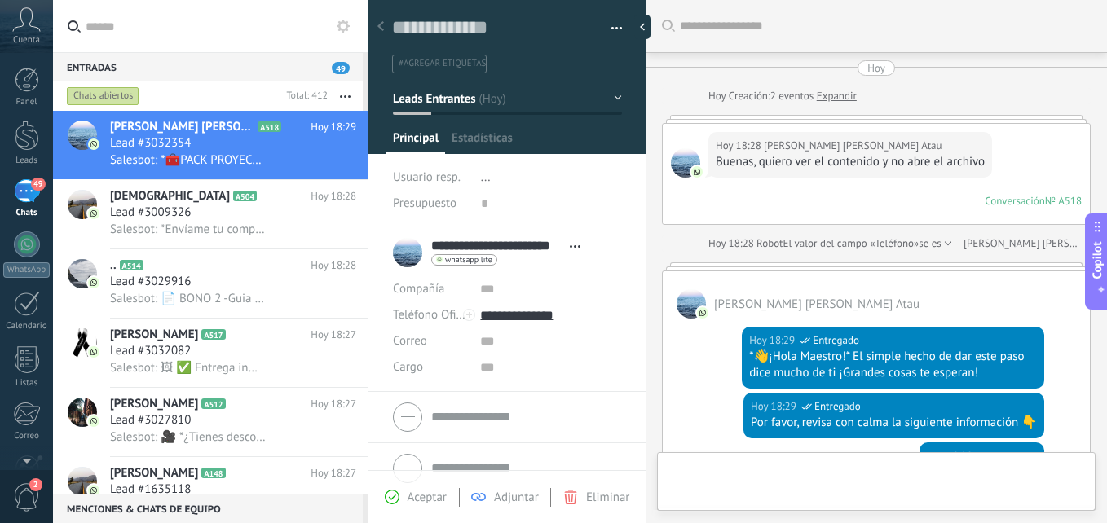
type textarea "**********"
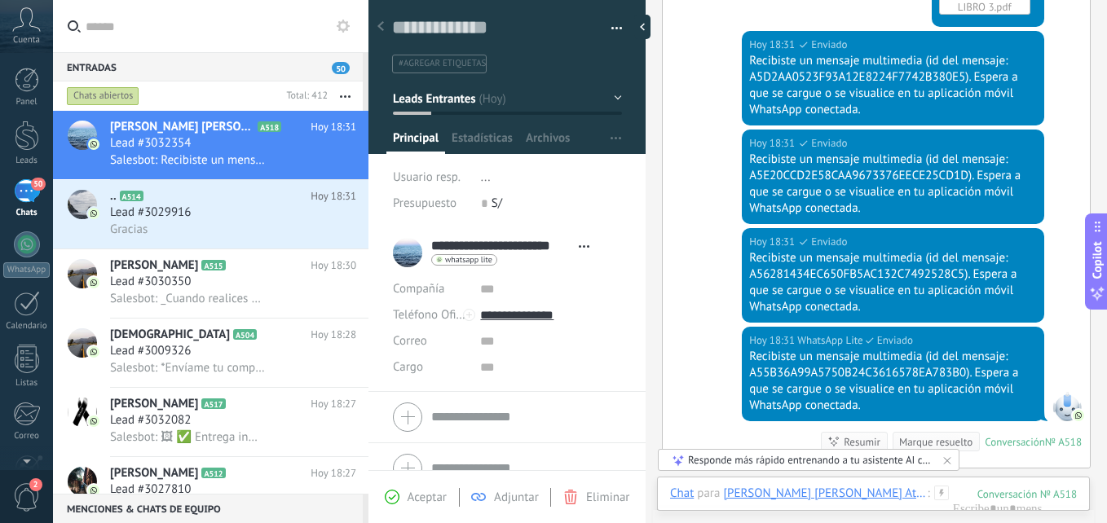
scroll to position [2583, 0]
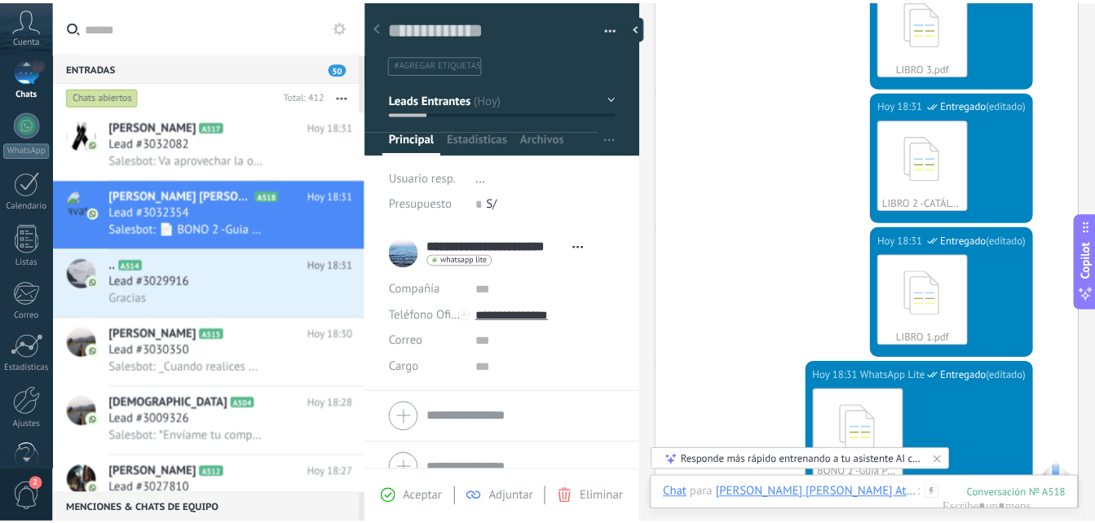
scroll to position [155, 0]
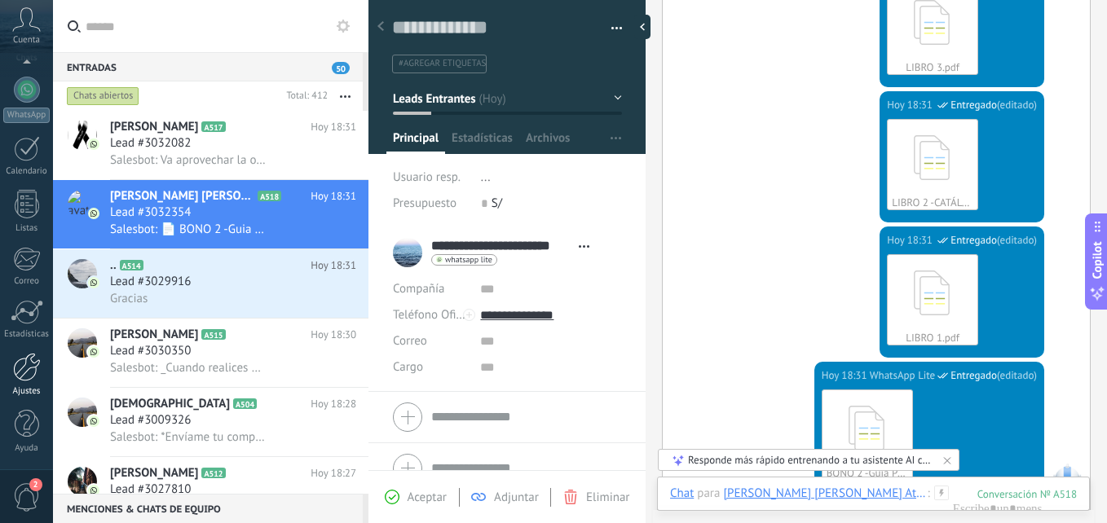
click at [25, 383] on link "Ajustes" at bounding box center [26, 375] width 53 height 44
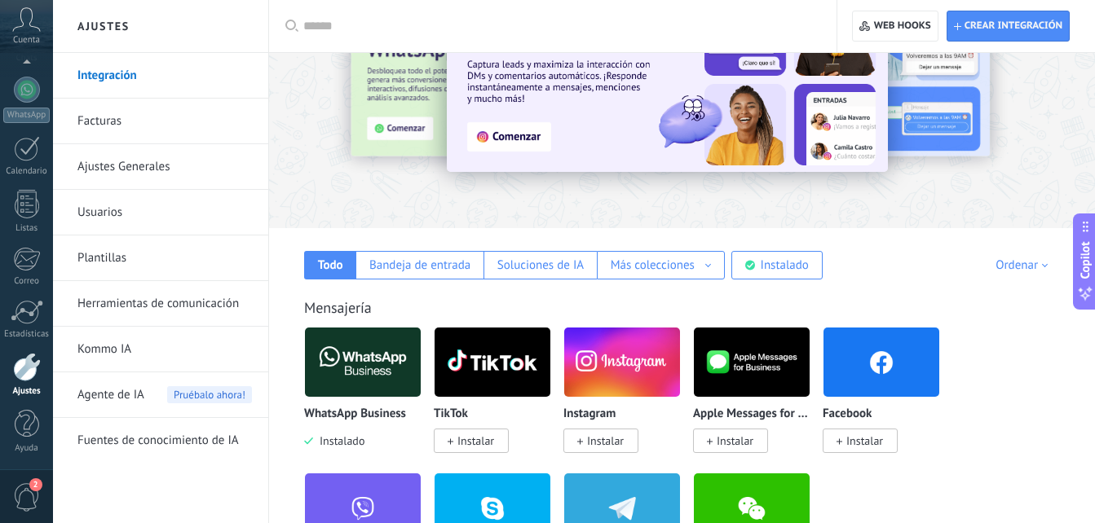
scroll to position [326, 0]
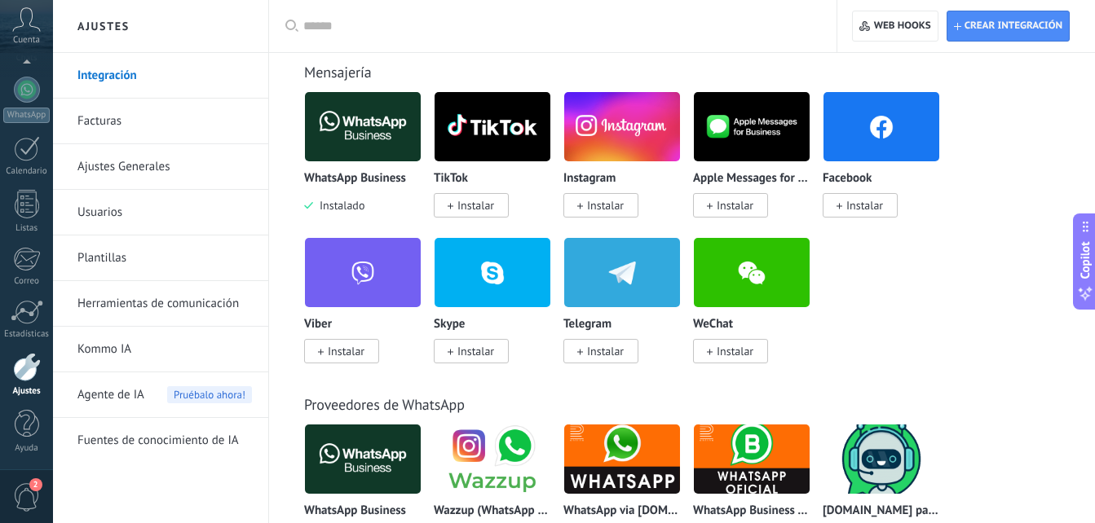
click at [139, 311] on link "Herramientas de comunicación" at bounding box center [164, 304] width 174 height 46
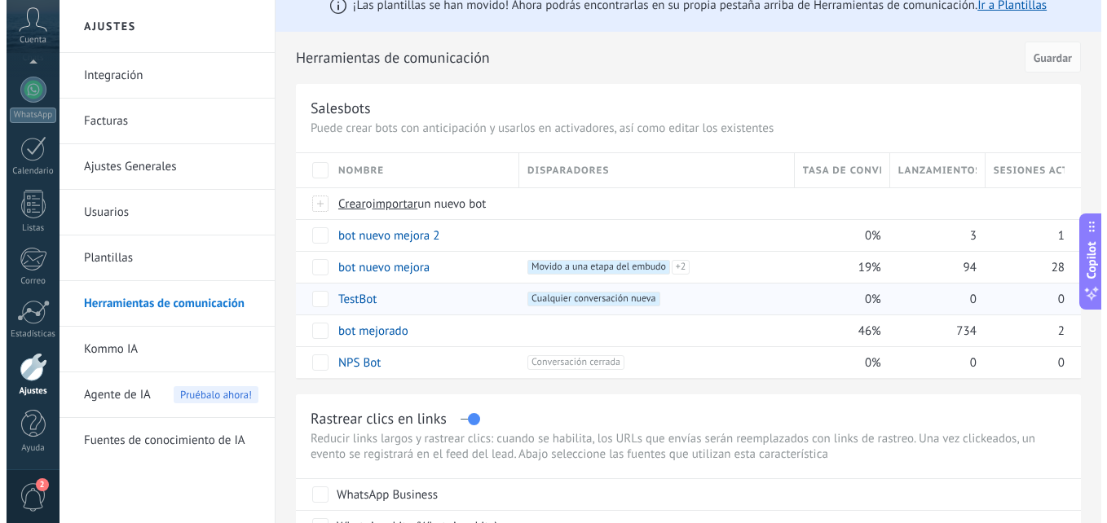
scroll to position [163, 0]
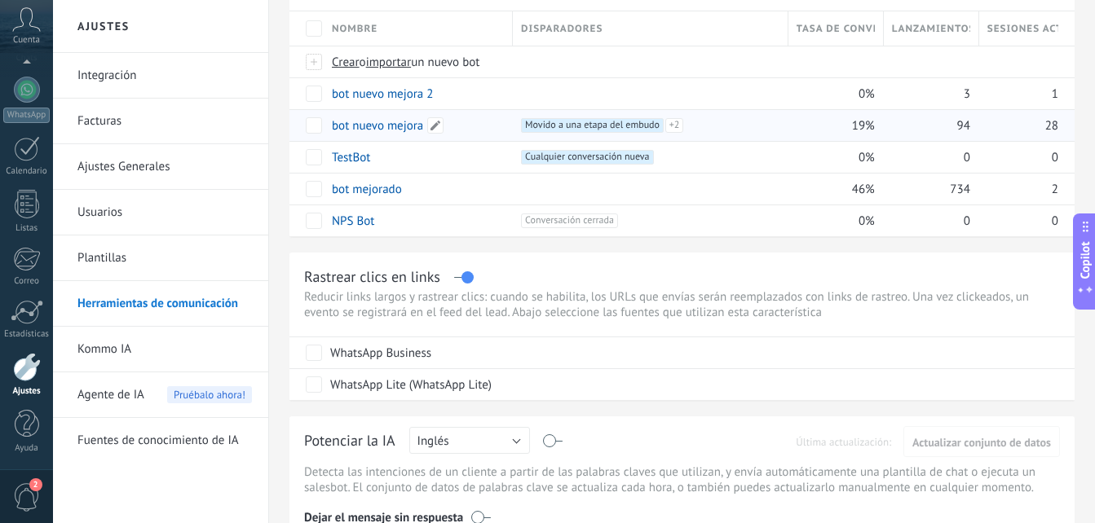
click at [377, 126] on link "bot nuevo mejora" at bounding box center [377, 125] width 91 height 15
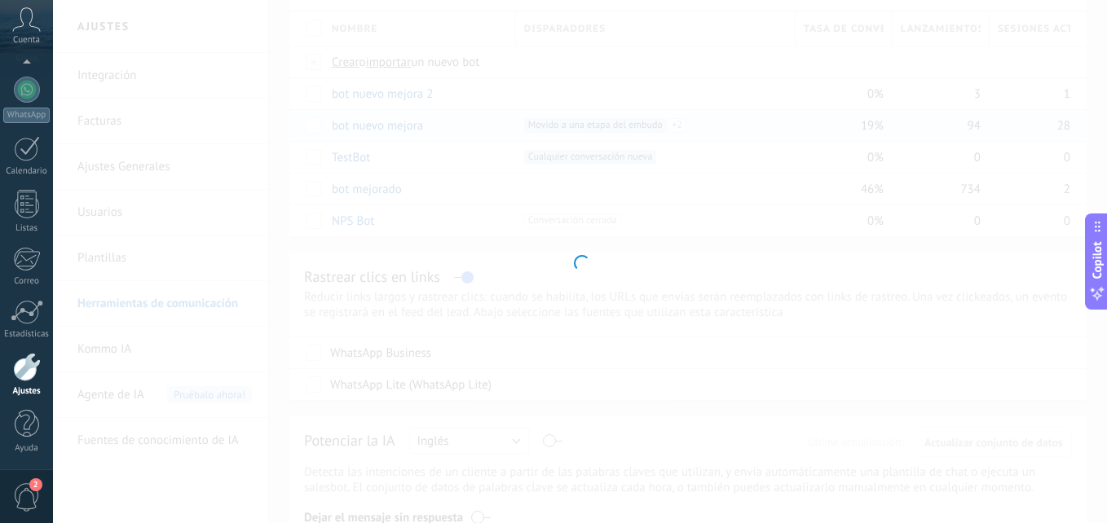
type input "**********"
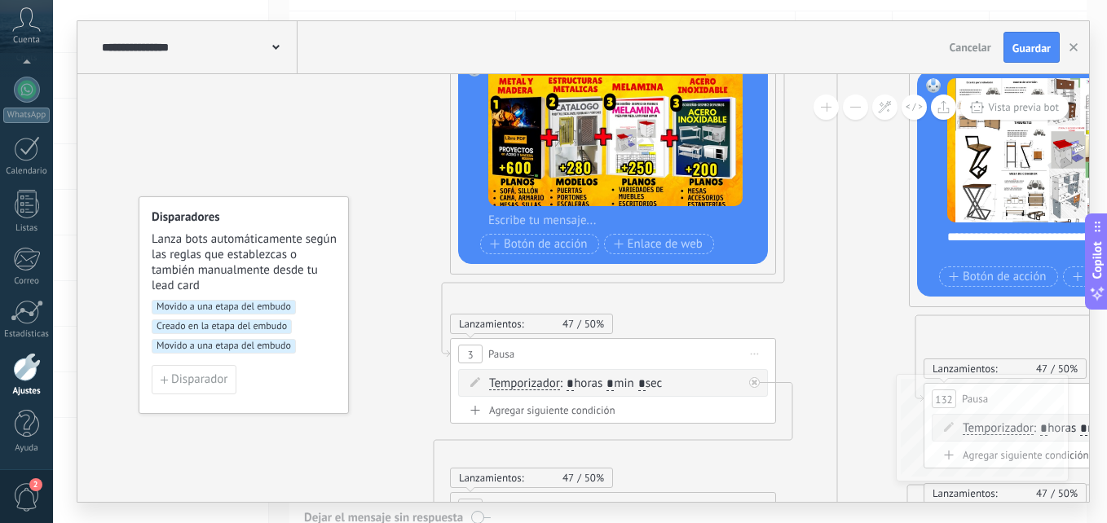
click at [864, 111] on button at bounding box center [855, 107] width 25 height 25
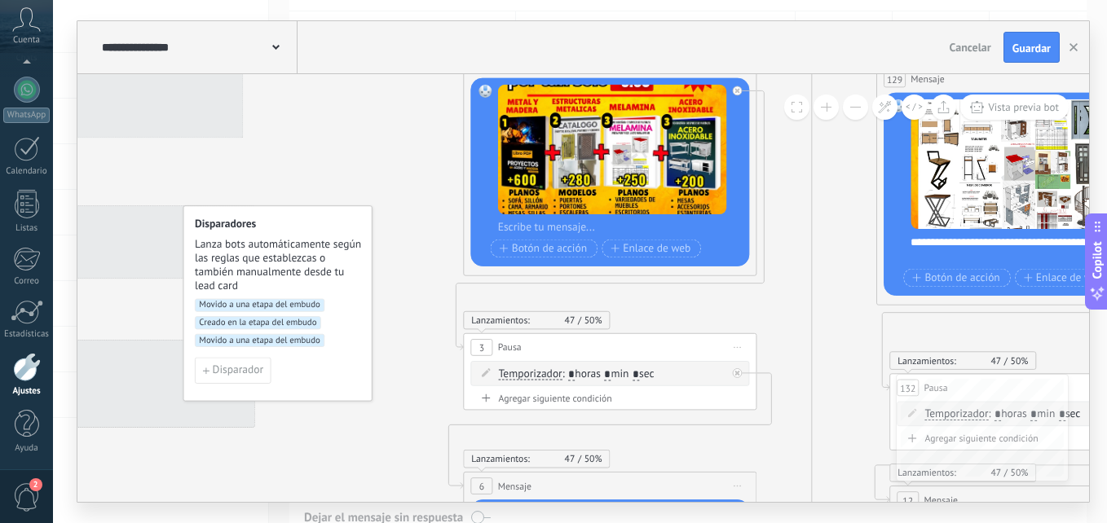
click at [864, 111] on button at bounding box center [855, 107] width 25 height 25
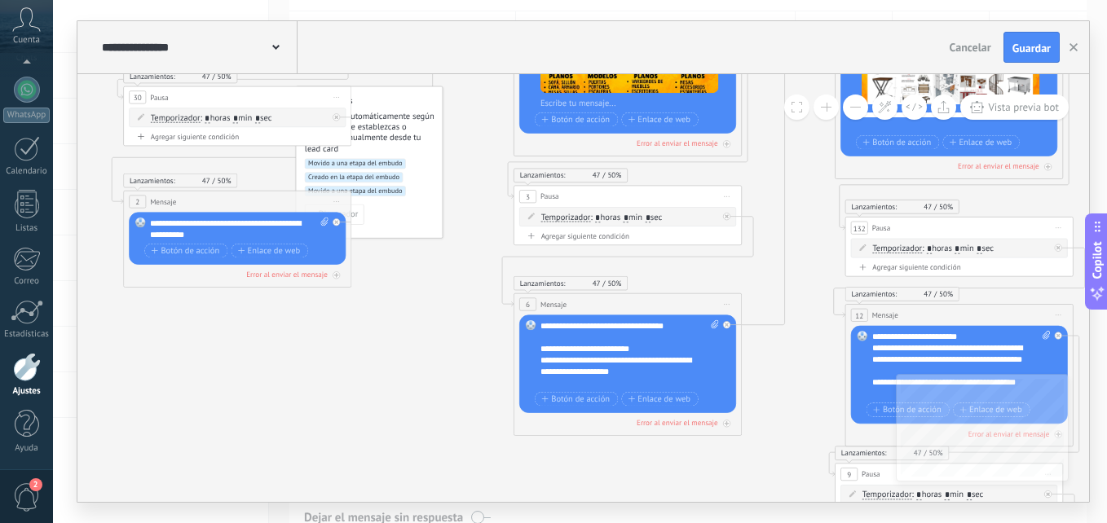
drag, startPoint x: 739, startPoint y: 315, endPoint x: 763, endPoint y: 178, distance: 139.8
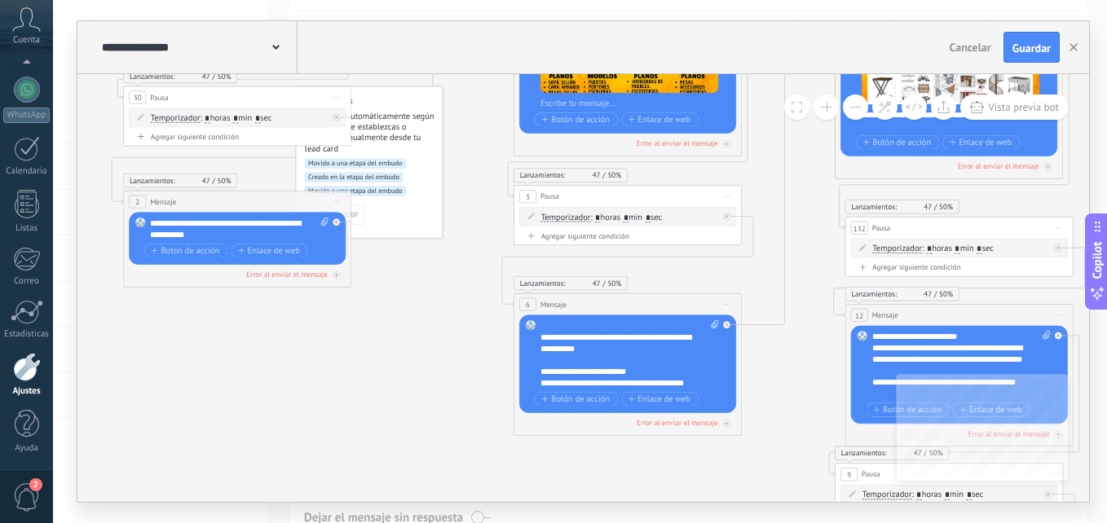
scroll to position [310, 0]
drag, startPoint x: 581, startPoint y: 382, endPoint x: 520, endPoint y: 372, distance: 62.1
click at [520, 372] on div "Reemplazar Quitar Convertir a mensaje de voz Arrastre la imagen aquí para adjun…" at bounding box center [627, 364] width 217 height 98
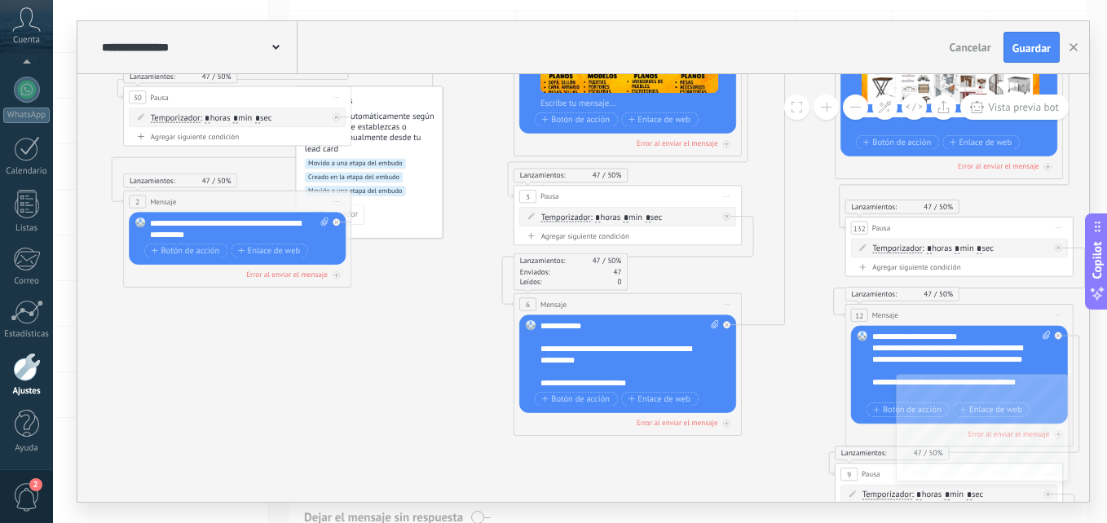
scroll to position [277, 0]
drag, startPoint x: 603, startPoint y: 386, endPoint x: 555, endPoint y: 386, distance: 48.1
click at [555, 386] on div "**********" at bounding box center [629, 354] width 179 height 68
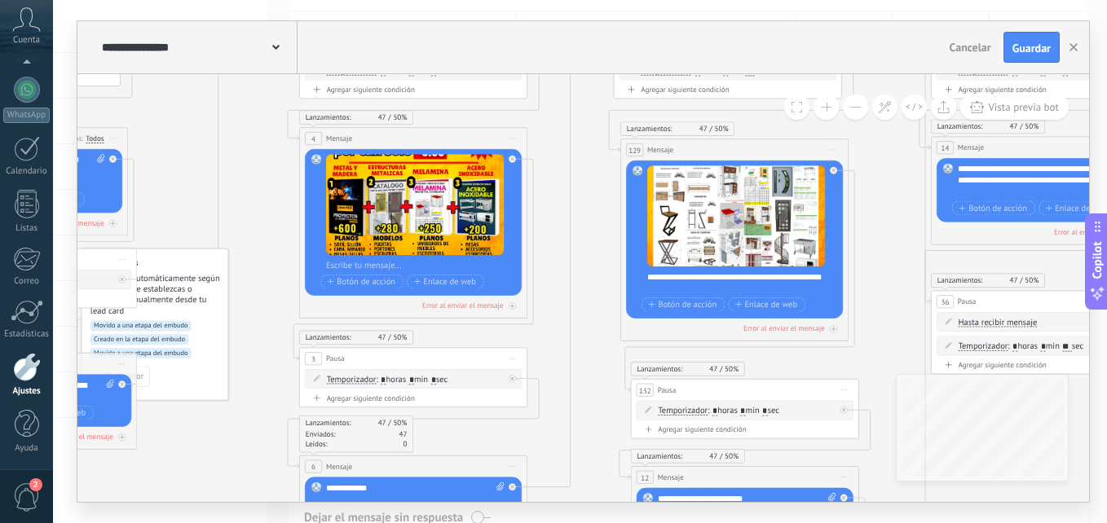
drag, startPoint x: 801, startPoint y: 260, endPoint x: 586, endPoint y: 422, distance: 268.9
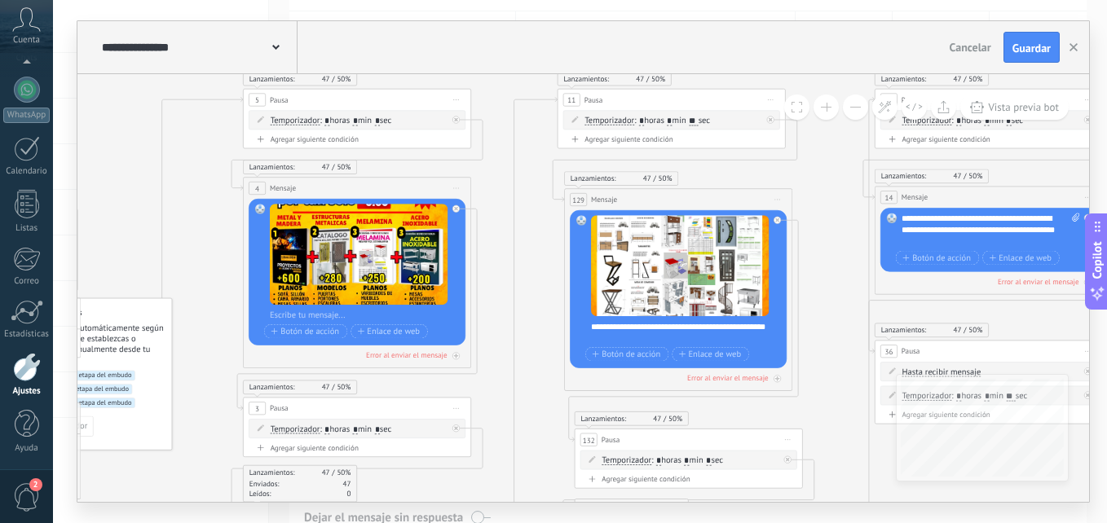
drag, startPoint x: 864, startPoint y: 274, endPoint x: 807, endPoint y: 206, distance: 88.5
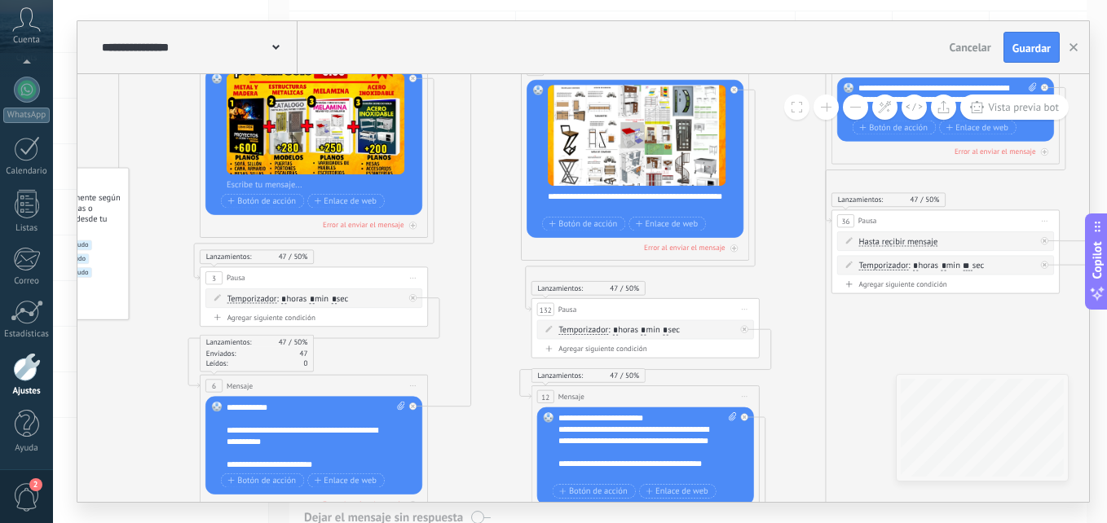
drag, startPoint x: 825, startPoint y: 329, endPoint x: 783, endPoint y: 199, distance: 137.1
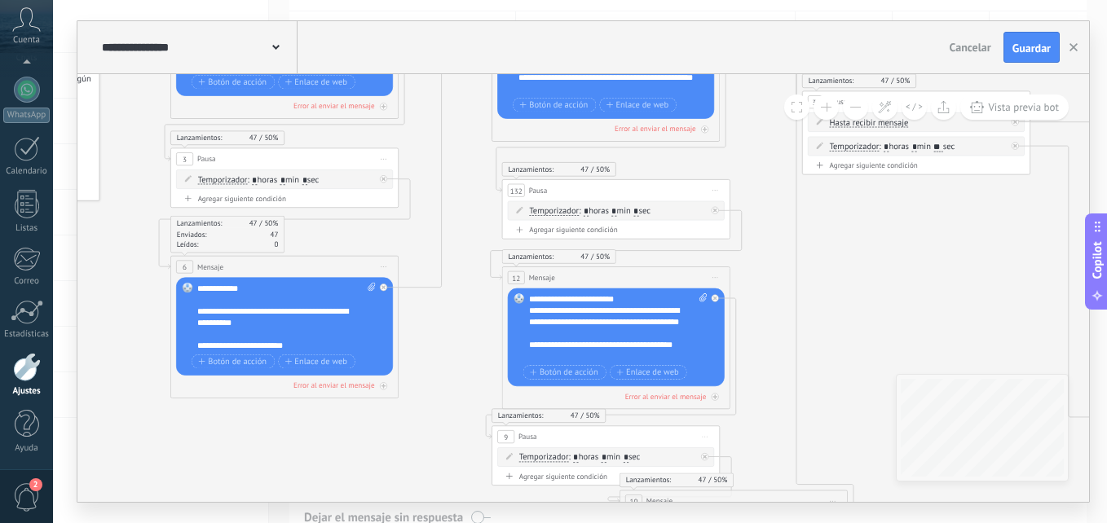
drag, startPoint x: 787, startPoint y: 299, endPoint x: 757, endPoint y: 180, distance: 122.6
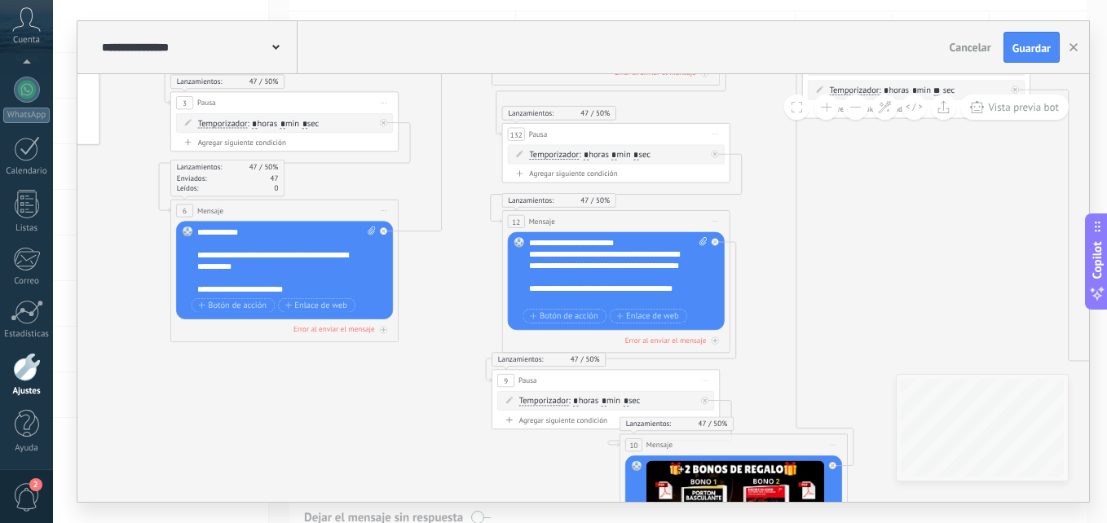
drag, startPoint x: 760, startPoint y: 383, endPoint x: 760, endPoint y: 327, distance: 56.2
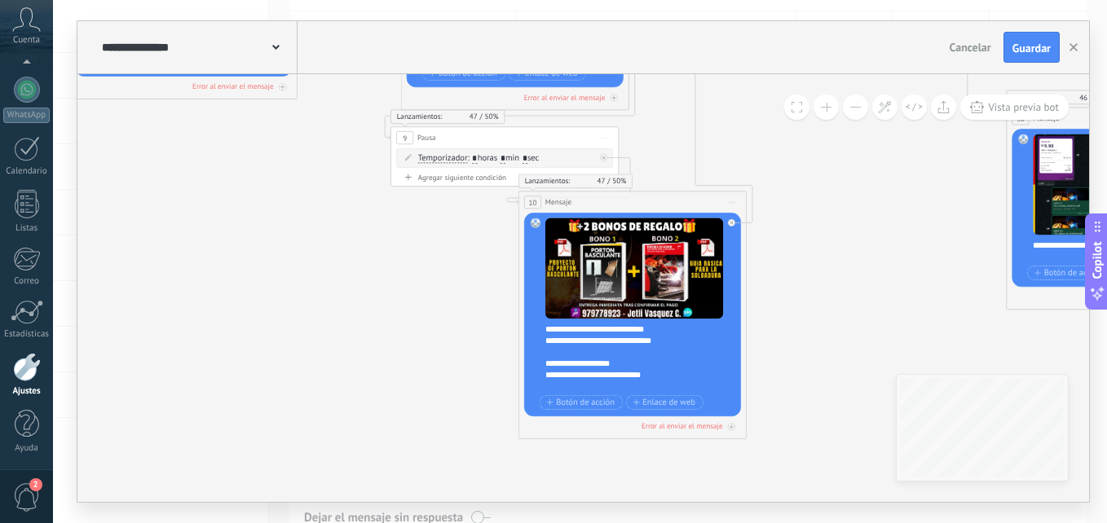
drag, startPoint x: 750, startPoint y: 288, endPoint x: 647, endPoint y: 332, distance: 111.8
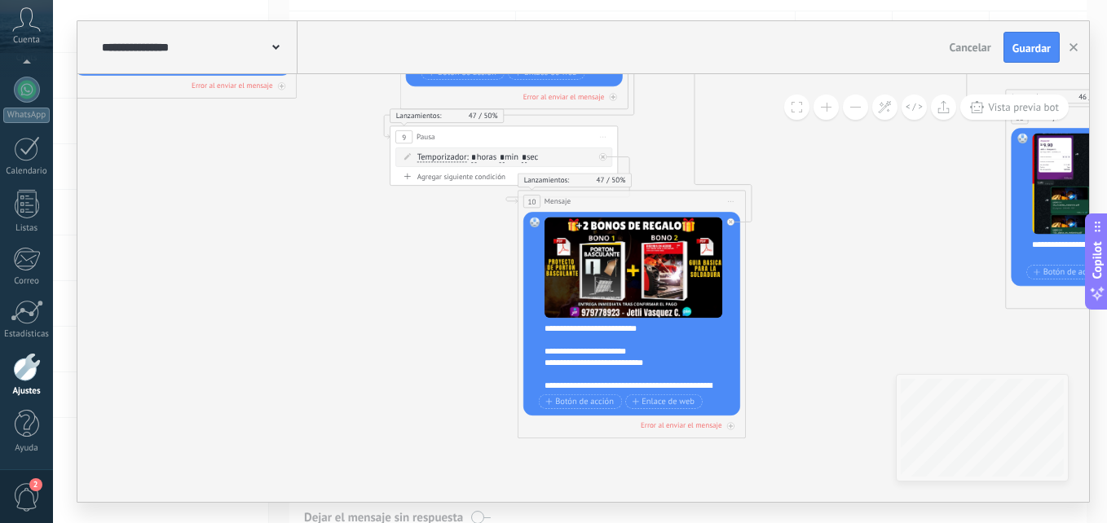
scroll to position [130, 0]
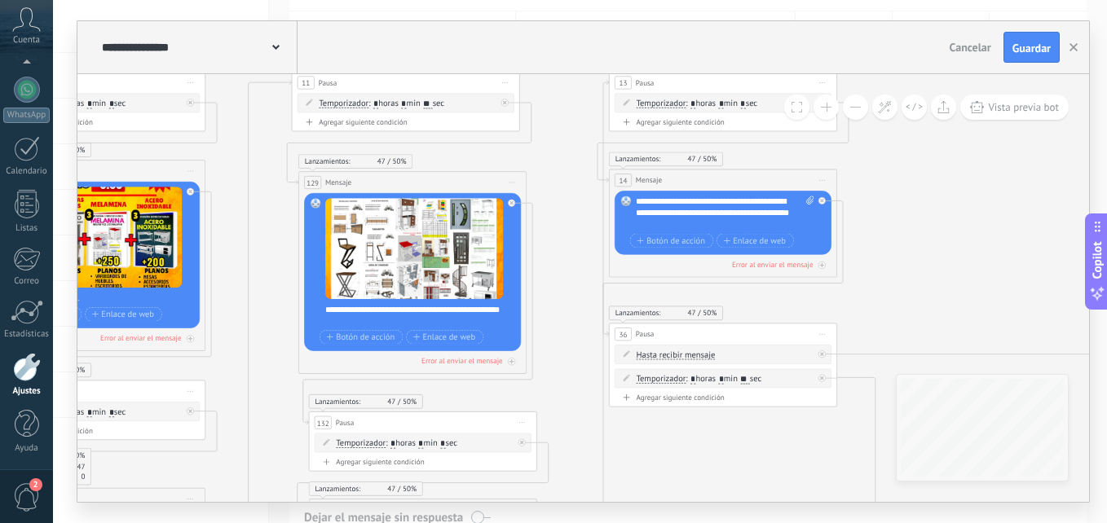
drag, startPoint x: 787, startPoint y: 364, endPoint x: 593, endPoint y: 464, distance: 217.3
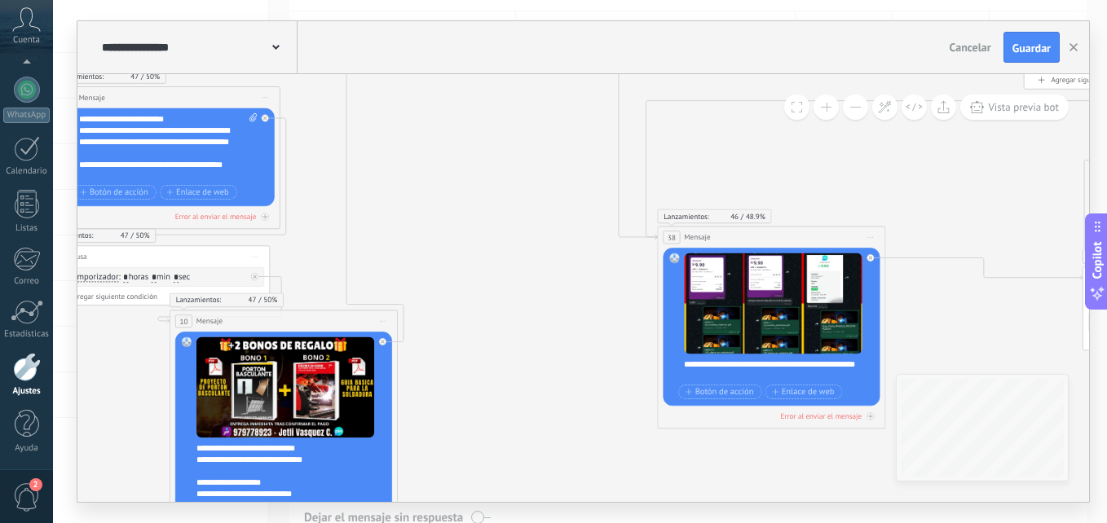
drag, startPoint x: 626, startPoint y: 413, endPoint x: 551, endPoint y: 433, distance: 77.5
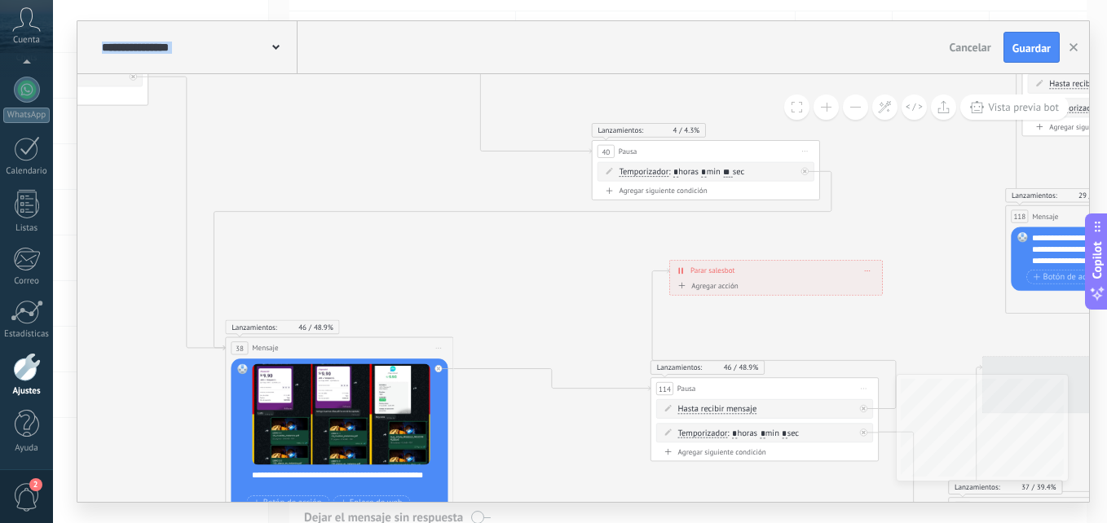
drag, startPoint x: 918, startPoint y: 313, endPoint x: 520, endPoint y: 418, distance: 411.5
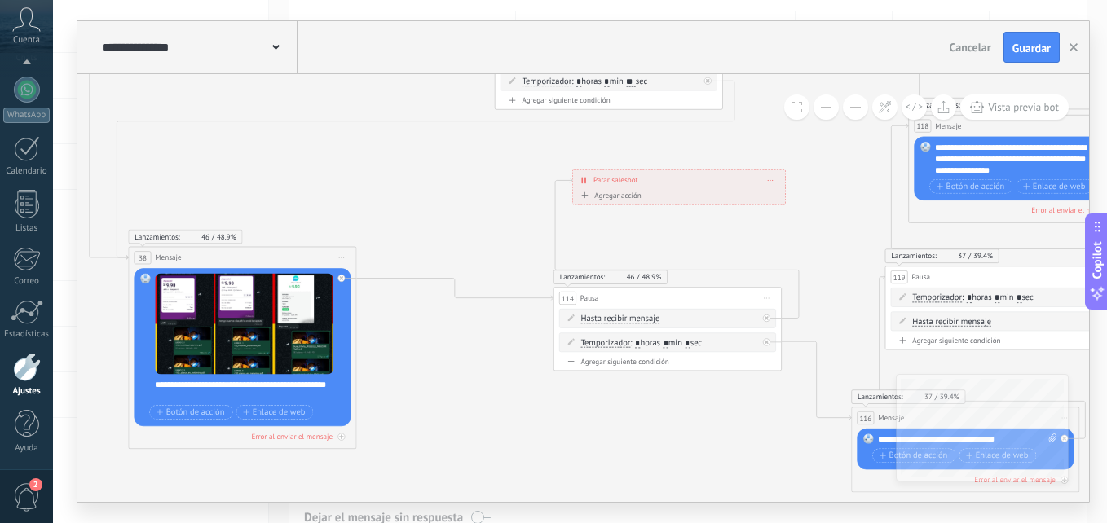
drag, startPoint x: 552, startPoint y: 291, endPoint x: 382, endPoint y: 111, distance: 248.0
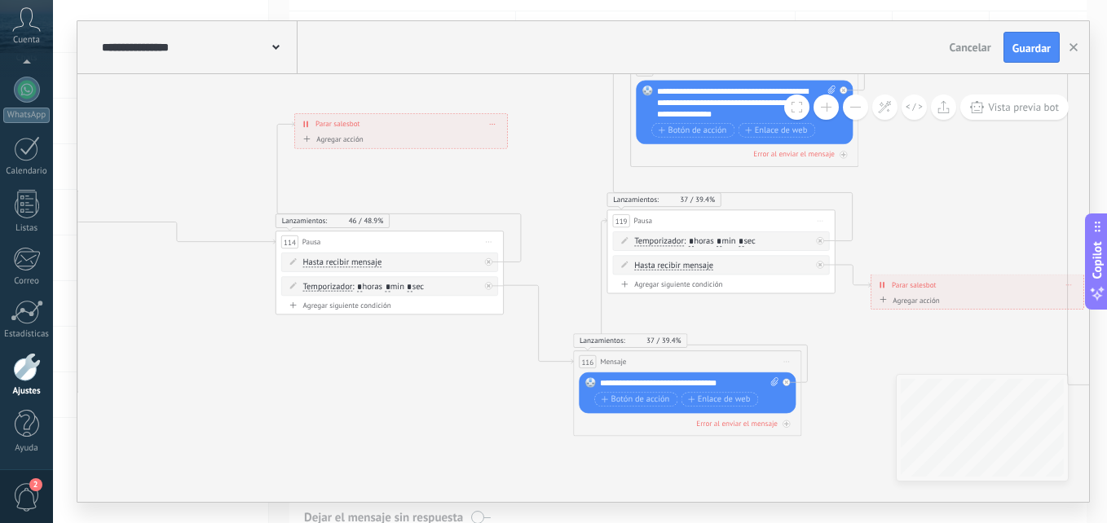
drag, startPoint x: 620, startPoint y: 344, endPoint x: 409, endPoint y: 364, distance: 211.3
click at [393, 379] on icon at bounding box center [1109, 515] width 6029 height 2380
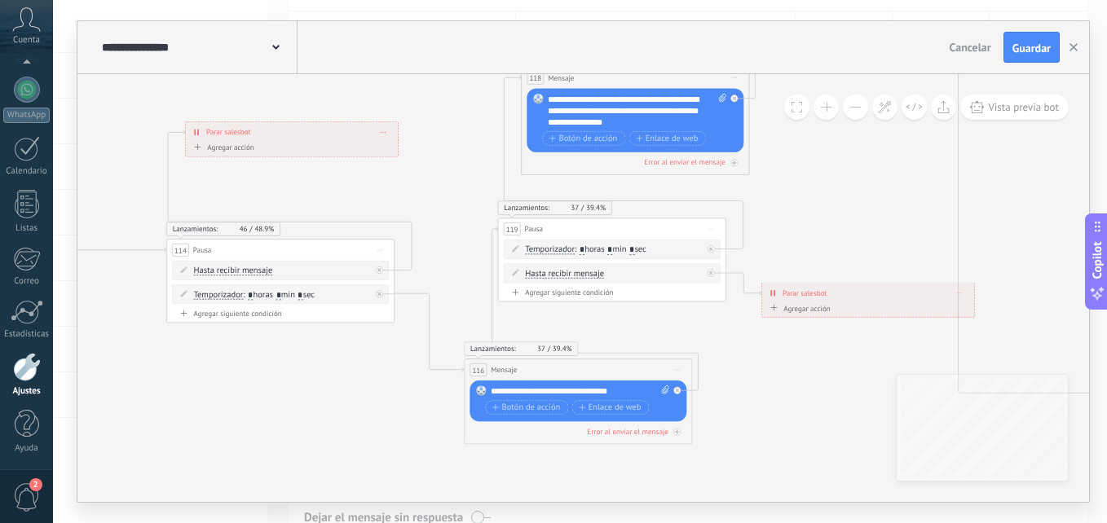
drag, startPoint x: 667, startPoint y: 333, endPoint x: 598, endPoint y: 333, distance: 68.5
click at [598, 333] on icon at bounding box center [1000, 523] width 6029 height 2380
drag, startPoint x: 635, startPoint y: 122, endPoint x: 540, endPoint y: 96, distance: 98.9
click at [540, 96] on div "Reemplazar Quitar Convertir a mensaje de voz Arrastre la imagen aquí para adjun…" at bounding box center [635, 121] width 217 height 64
click at [698, 187] on icon at bounding box center [1000, 523] width 6029 height 2380
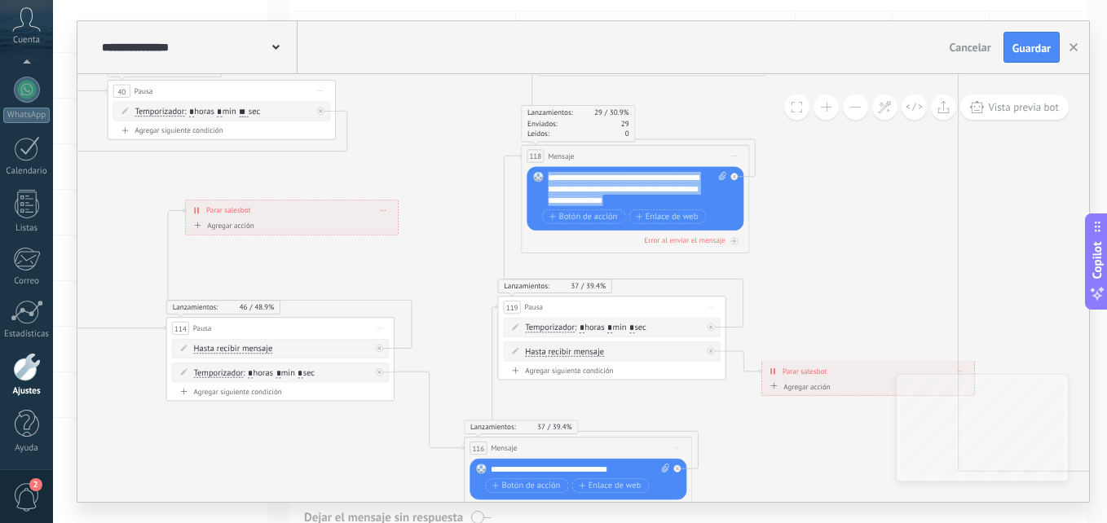
drag, startPoint x: 628, startPoint y: 201, endPoint x: 514, endPoint y: 170, distance: 117.7
paste div
click at [576, 172] on div "**********" at bounding box center [637, 189] width 179 height 34
click at [579, 177] on div "**********" at bounding box center [637, 189] width 179 height 34
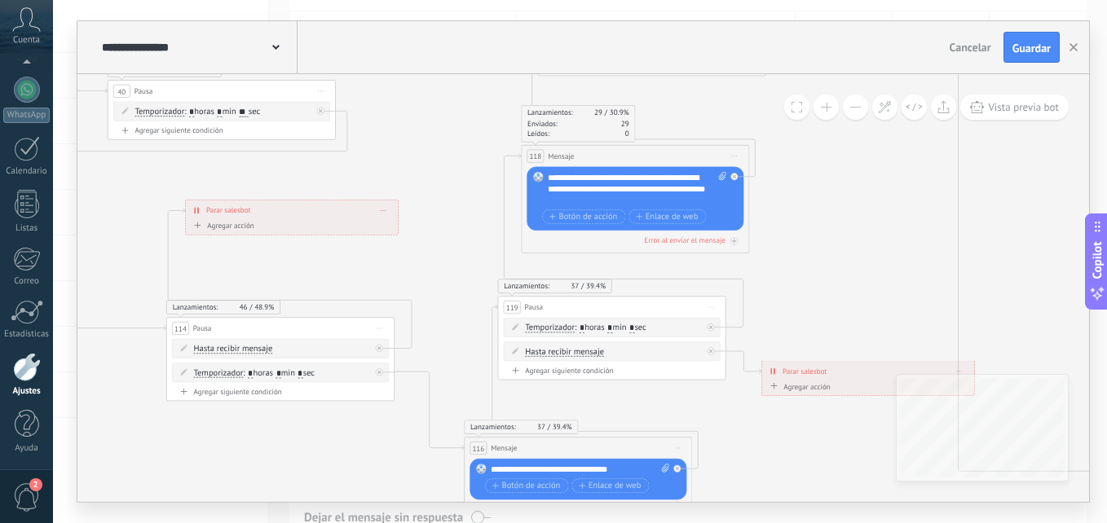
click at [545, 176] on span at bounding box center [538, 177] width 20 height 9
click at [547, 176] on span at bounding box center [538, 177] width 20 height 9
click at [598, 183] on div "**********" at bounding box center [637, 189] width 179 height 34
click at [658, 191] on div "**********" at bounding box center [637, 189] width 179 height 34
click at [662, 188] on div "**********" at bounding box center [637, 189] width 179 height 34
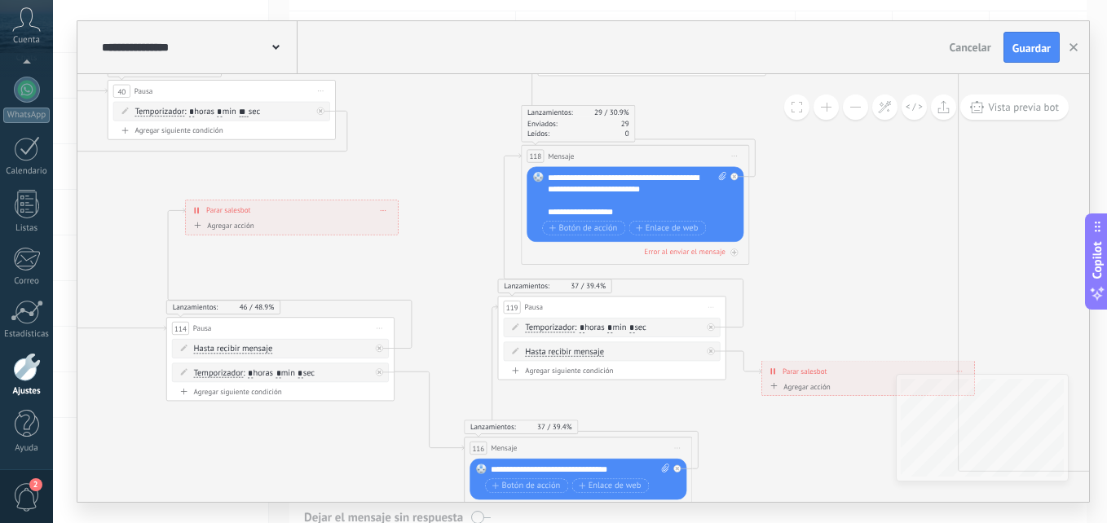
click at [624, 209] on div "**********" at bounding box center [627, 211] width 159 height 11
click at [551, 209] on div "**********" at bounding box center [627, 211] width 159 height 11
drag, startPoint x: 646, startPoint y: 211, endPoint x: 544, endPoint y: 175, distance: 108.0
click at [544, 175] on div "Reemplazar Quitar Convertir a mensaje de voz Arrastre la imagen aquí para adjun…" at bounding box center [635, 204] width 217 height 75
copy div "**********"
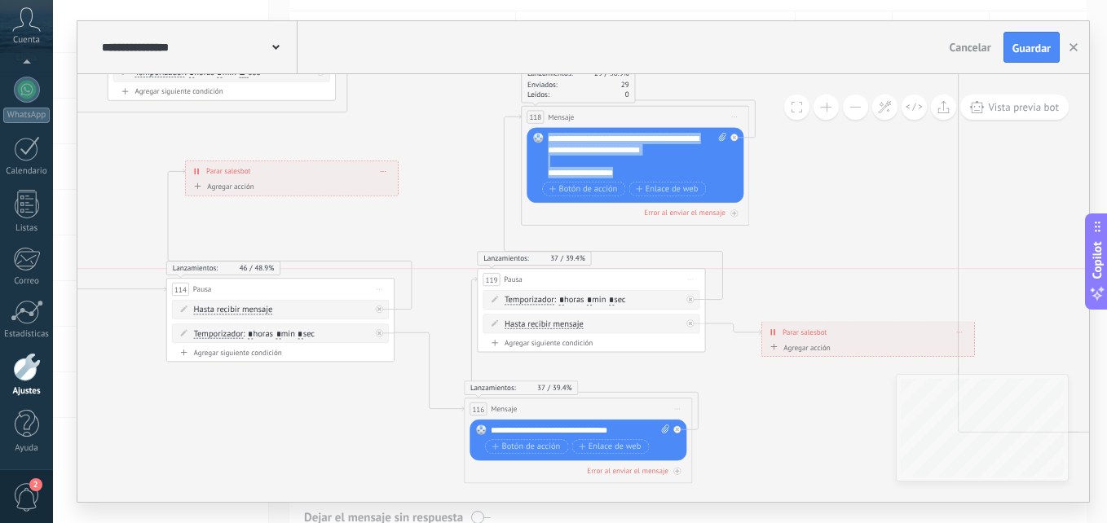
drag, startPoint x: 678, startPoint y: 268, endPoint x: 658, endPoint y: 283, distance: 25.1
click at [658, 283] on div "119 Pausa ***** Iniciar vista previa aquí Cambiar nombre Duplicar [GEOGRAPHIC_D…" at bounding box center [591, 279] width 227 height 21
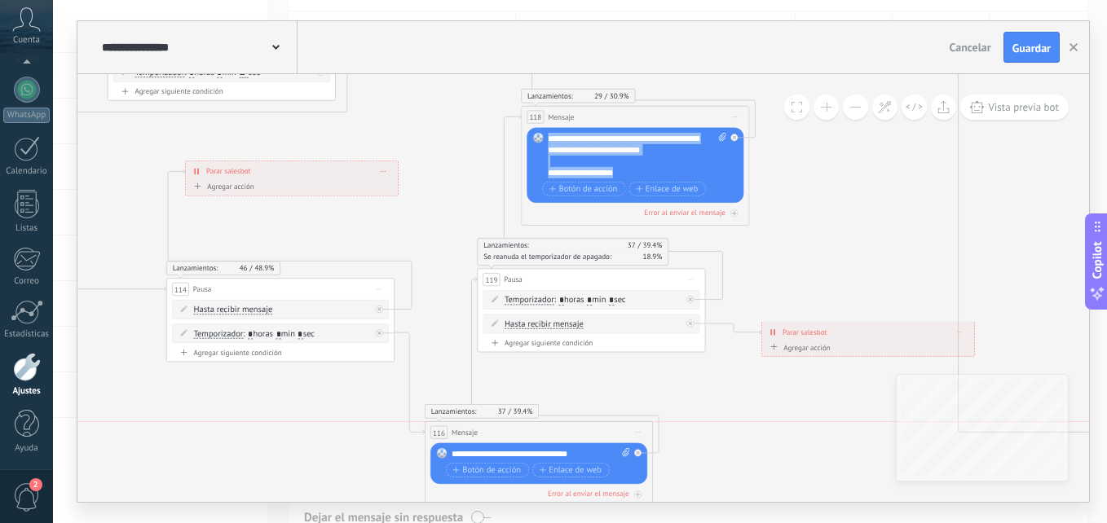
drag, startPoint x: 586, startPoint y: 410, endPoint x: 547, endPoint y: 431, distance: 44.5
click at [547, 431] on div "116 Mensaje ******* (a): Todos los contactos - canales seleccionados Todos los …" at bounding box center [539, 432] width 227 height 21
copy div "**********"
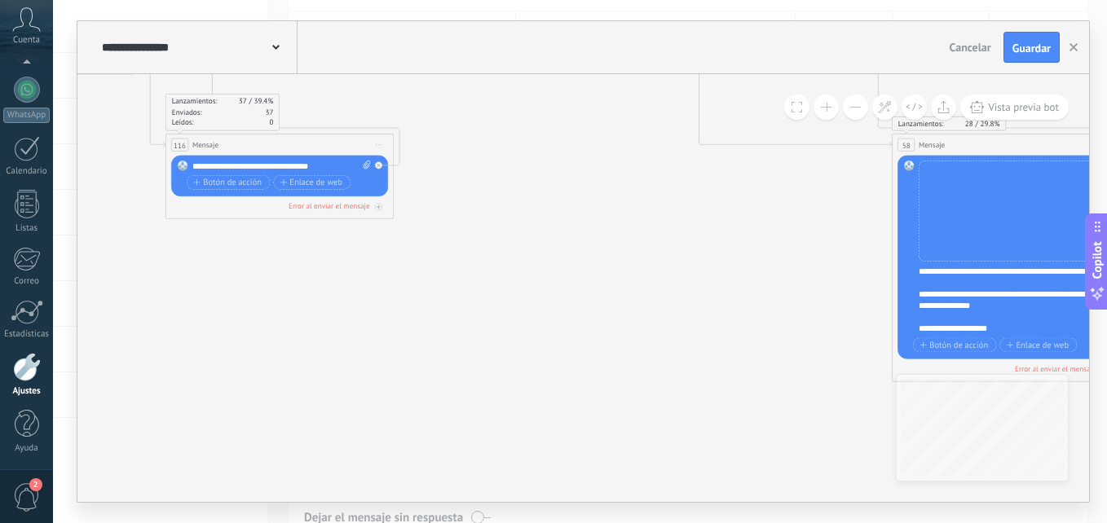
drag, startPoint x: 867, startPoint y: 291, endPoint x: 681, endPoint y: 382, distance: 207.5
click at [551, 491] on icon at bounding box center [740, 275] width 6029 height 2380
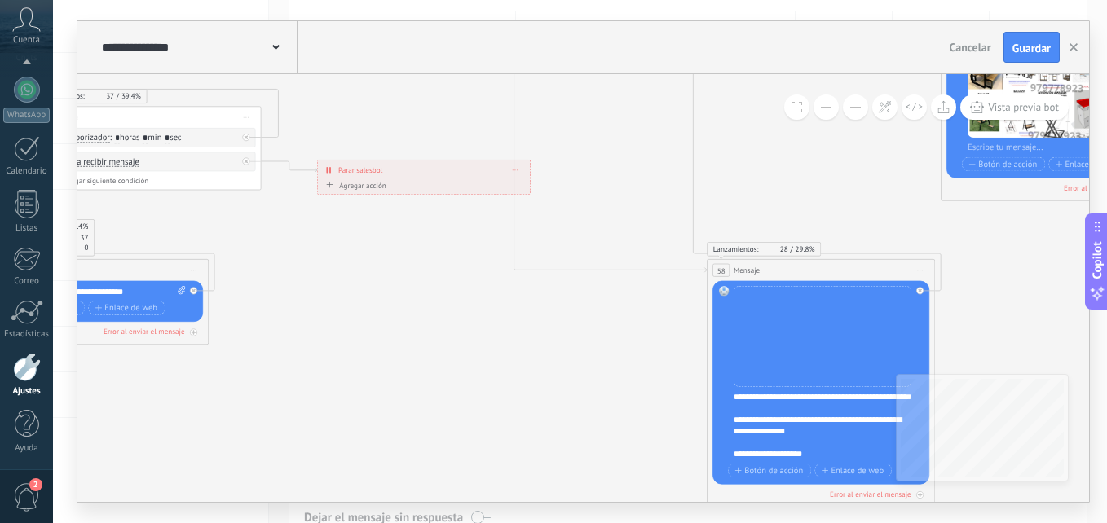
drag, startPoint x: 699, startPoint y: 352, endPoint x: 569, endPoint y: 454, distance: 165.5
click at [569, 458] on icon at bounding box center [555, 400] width 6029 height 2380
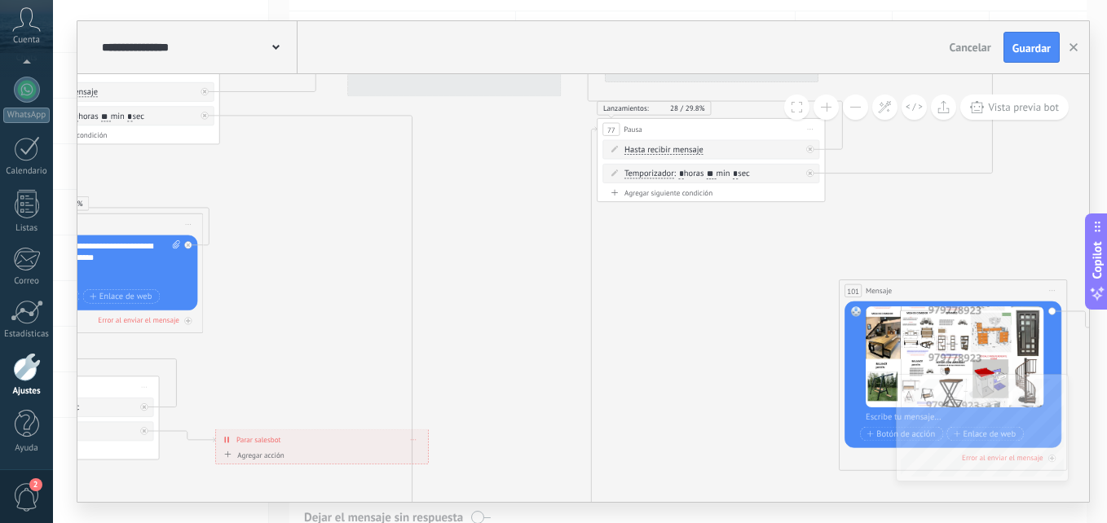
drag, startPoint x: 843, startPoint y: 153, endPoint x: 742, endPoint y: 420, distance: 285.1
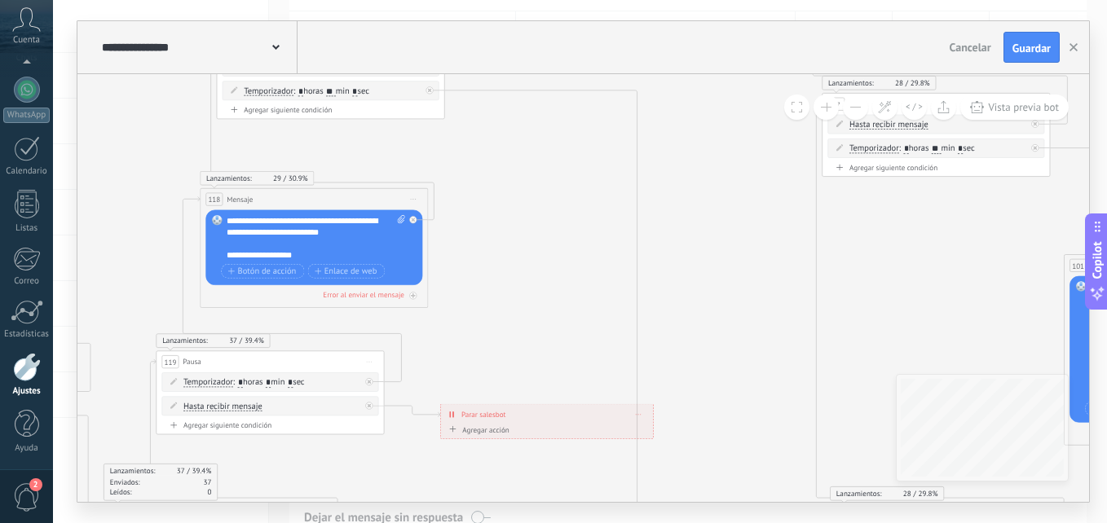
drag, startPoint x: 717, startPoint y: 386, endPoint x: 950, endPoint y: 307, distance: 246.2
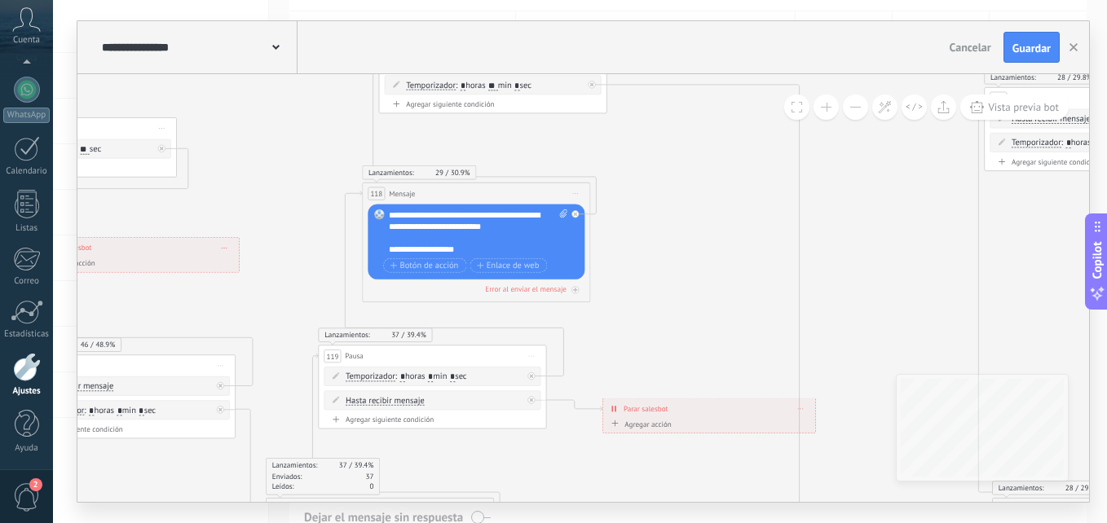
drag, startPoint x: 510, startPoint y: 232, endPoint x: 677, endPoint y: 223, distance: 168.1
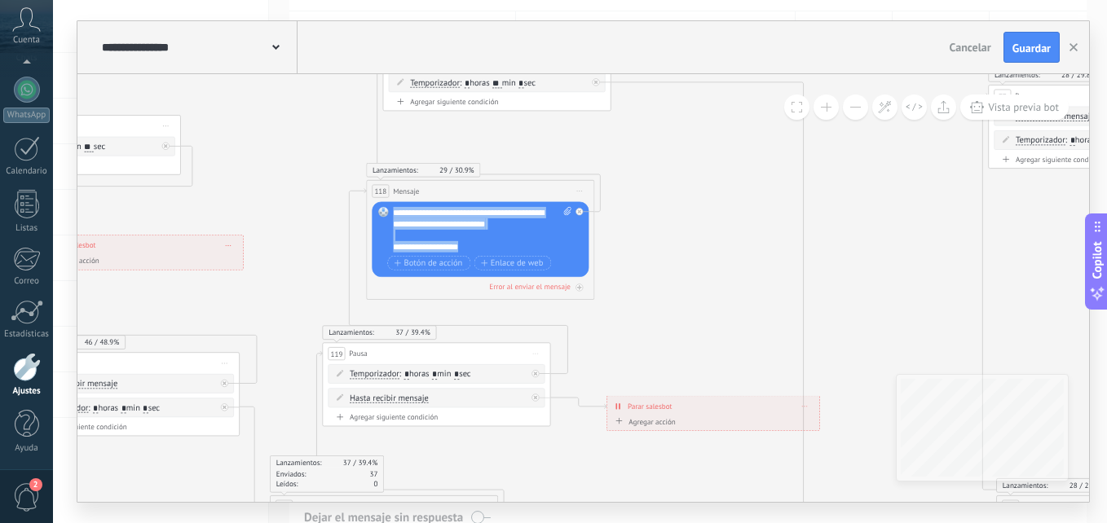
drag, startPoint x: 464, startPoint y: 245, endPoint x: 363, endPoint y: 205, distance: 109.0
paste div
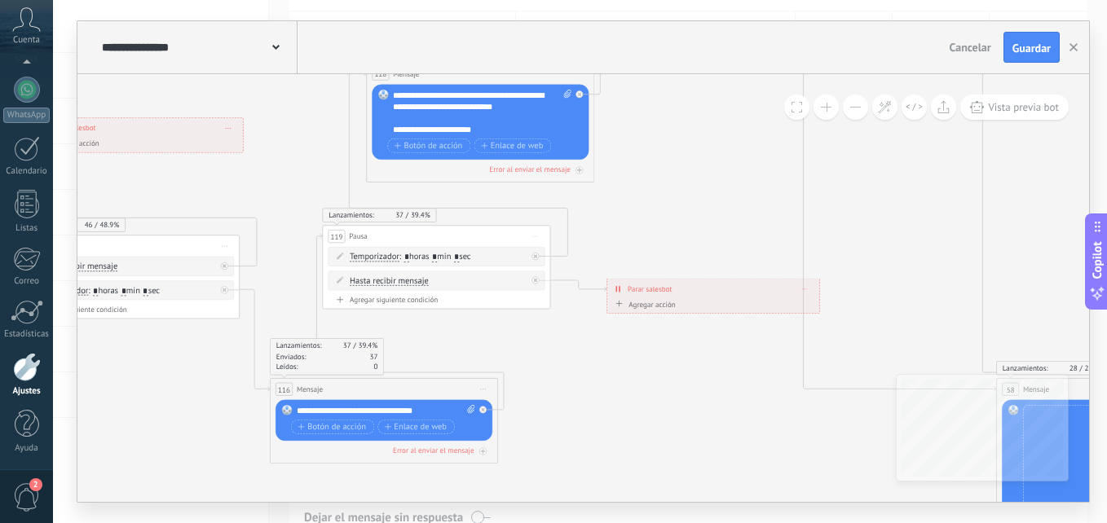
drag, startPoint x: 448, startPoint y: 342, endPoint x: 584, endPoint y: 368, distance: 139.4
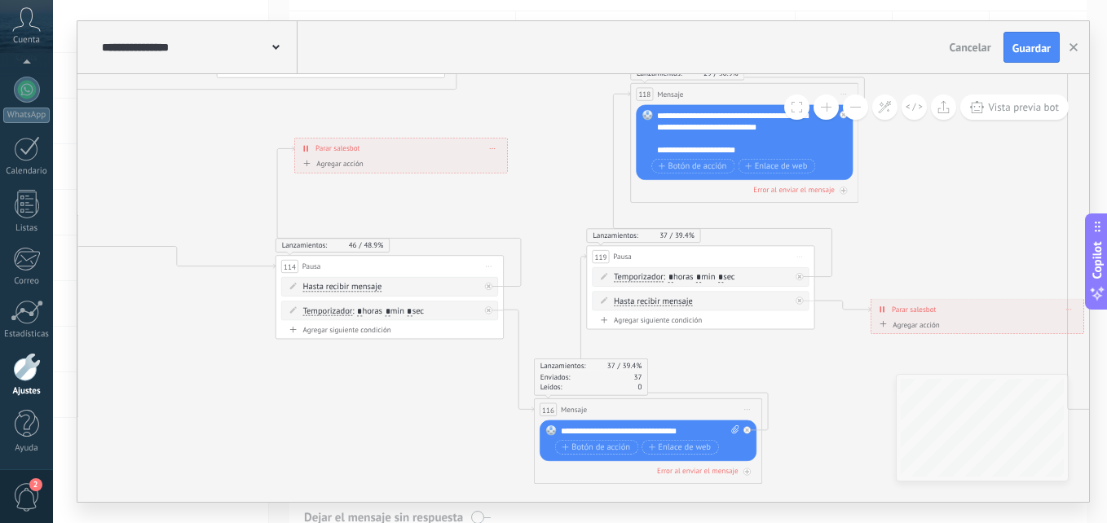
drag, startPoint x: 304, startPoint y: 184, endPoint x: 568, endPoint y: 205, distance: 264.9
click at [390, 307] on input "*" at bounding box center [388, 311] width 5 height 9
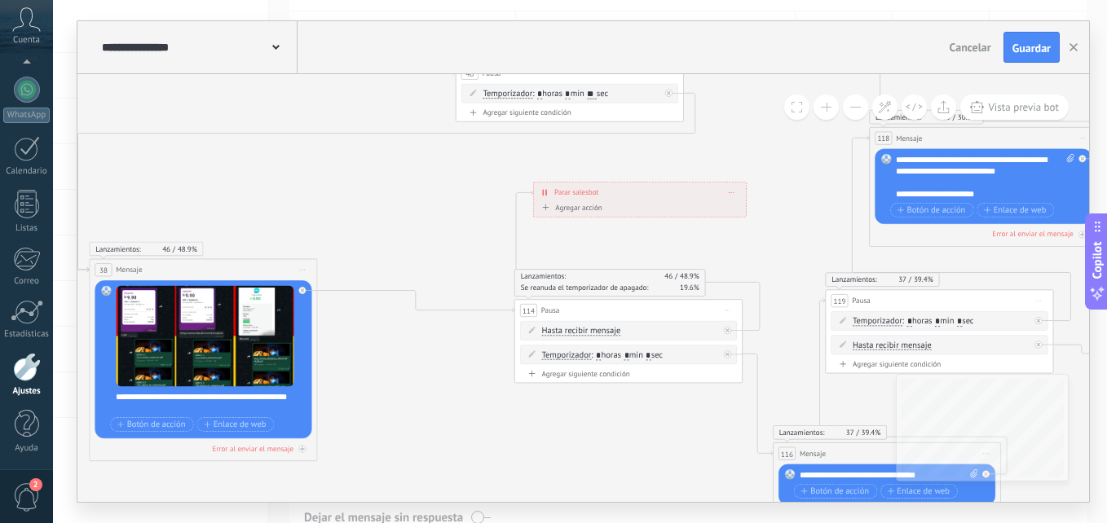
drag, startPoint x: 549, startPoint y: 233, endPoint x: 786, endPoint y: 277, distance: 241.3
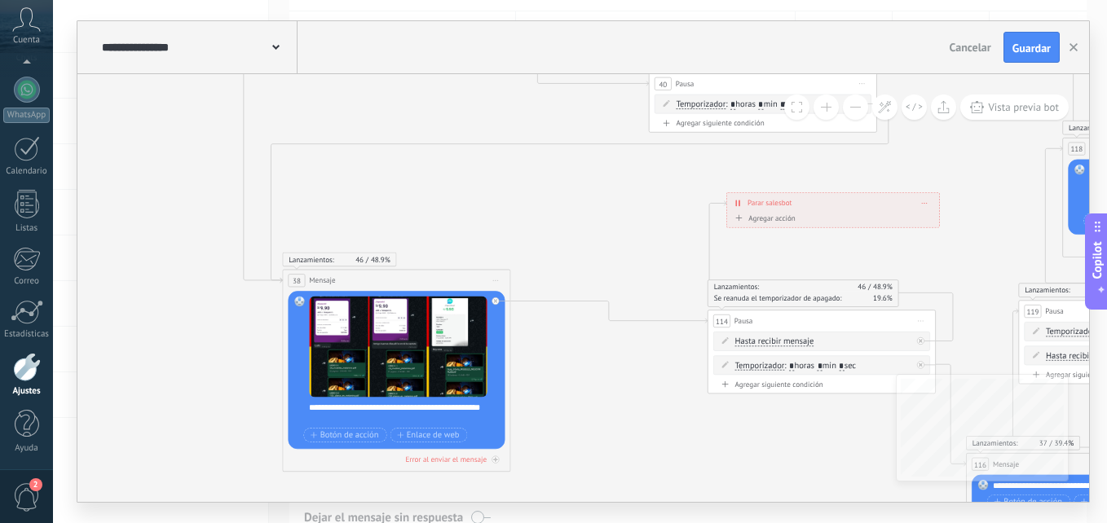
drag, startPoint x: 421, startPoint y: 389, endPoint x: 614, endPoint y: 399, distance: 193.5
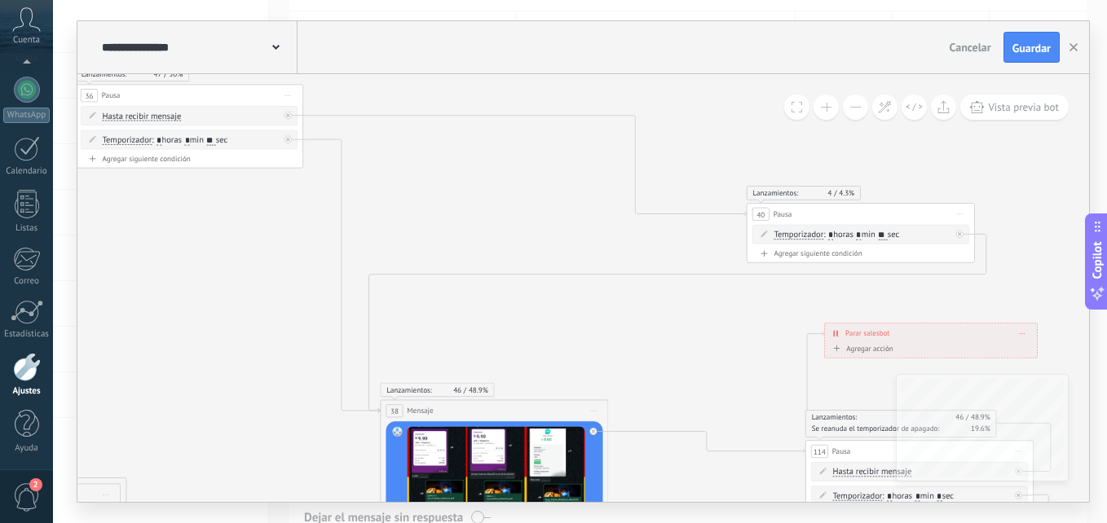
drag, startPoint x: 532, startPoint y: 196, endPoint x: 655, endPoint y: 362, distance: 206.7
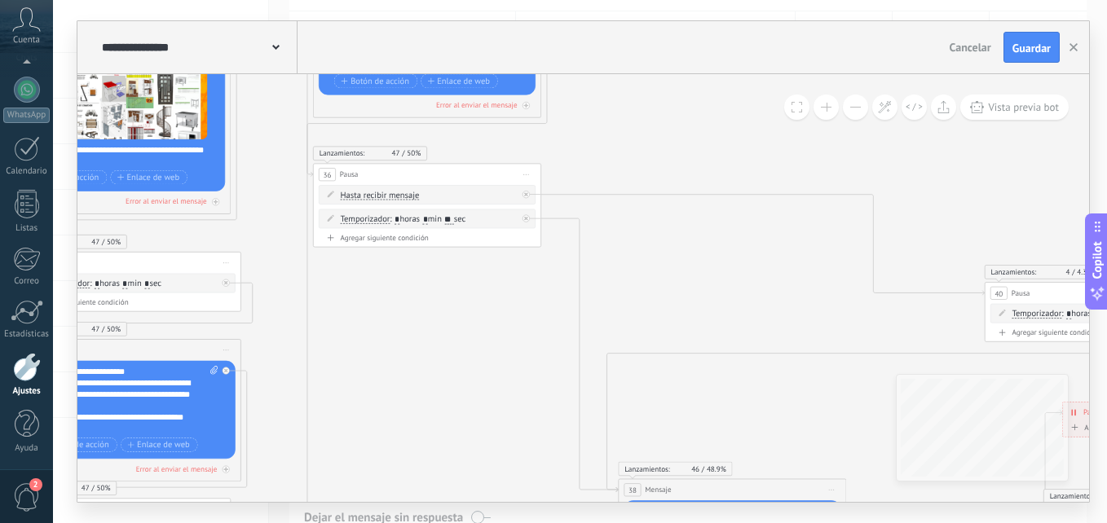
drag, startPoint x: 452, startPoint y: 218, endPoint x: 665, endPoint y: 263, distance: 217.4
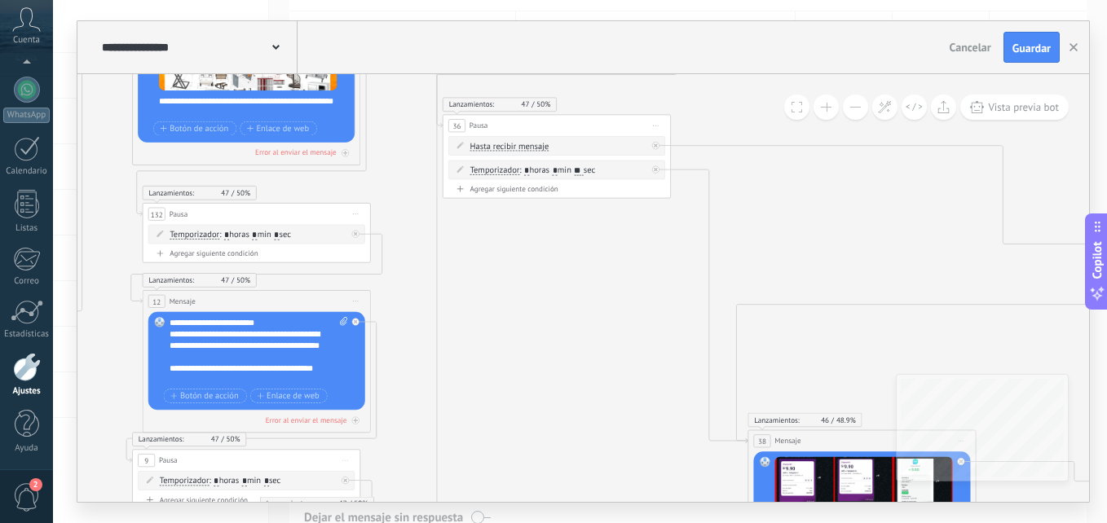
drag, startPoint x: 494, startPoint y: 430, endPoint x: 280, endPoint y: 386, distance: 218.9
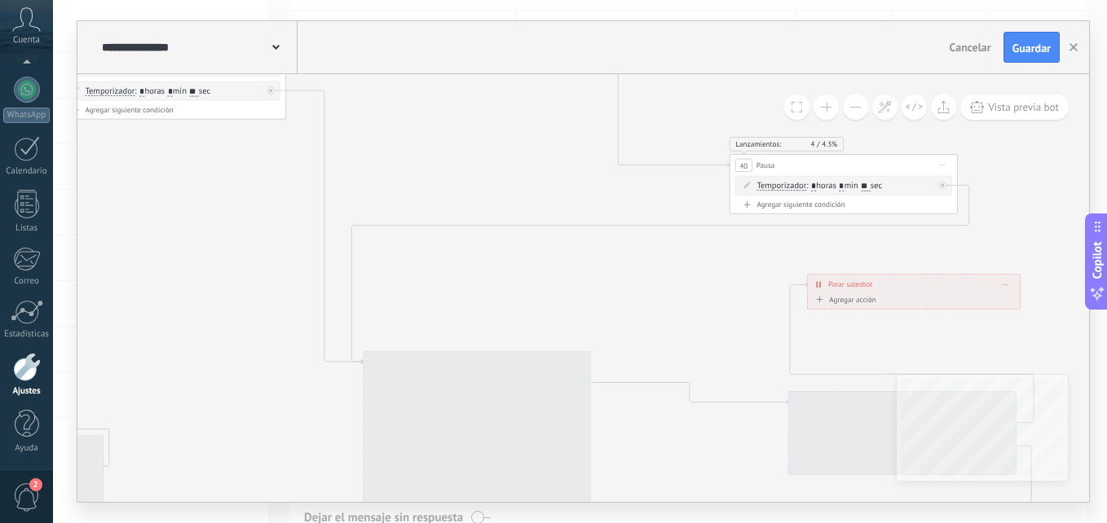
drag, startPoint x: 596, startPoint y: 385, endPoint x: 191, endPoint y: 170, distance: 458.4
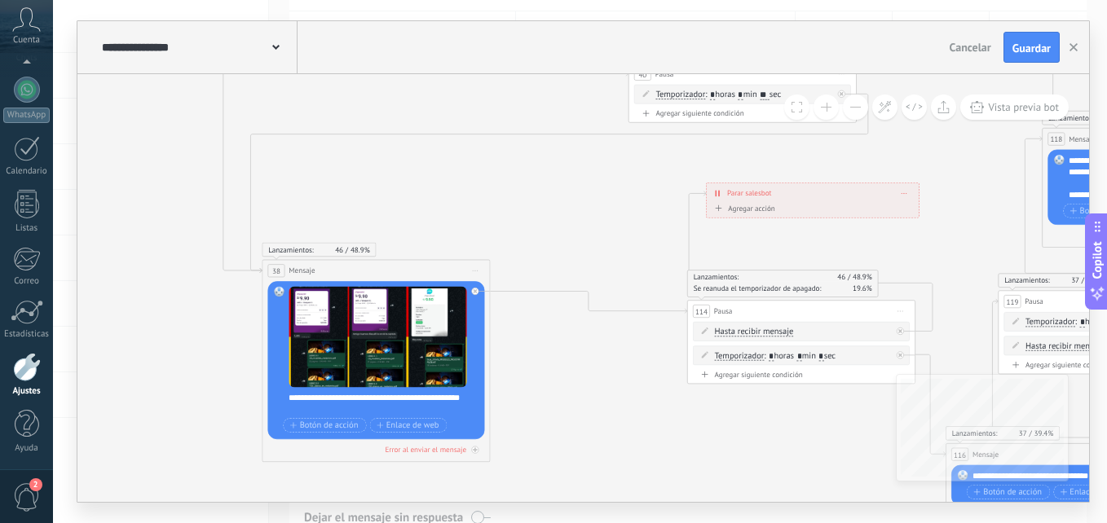
drag, startPoint x: 609, startPoint y: 307, endPoint x: 469, endPoint y: 187, distance: 185.0
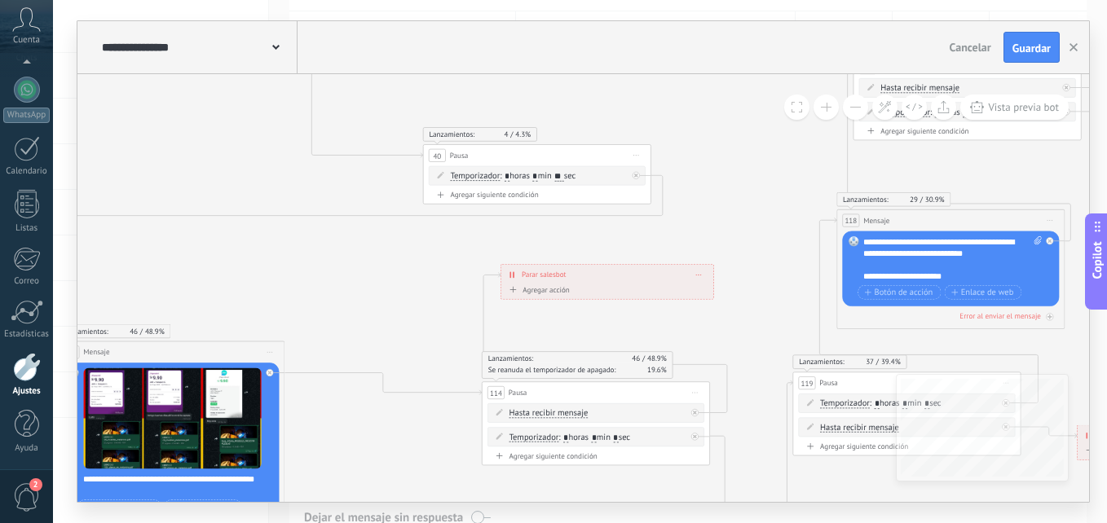
drag, startPoint x: 544, startPoint y: 336, endPoint x: 399, endPoint y: 465, distance: 194.6
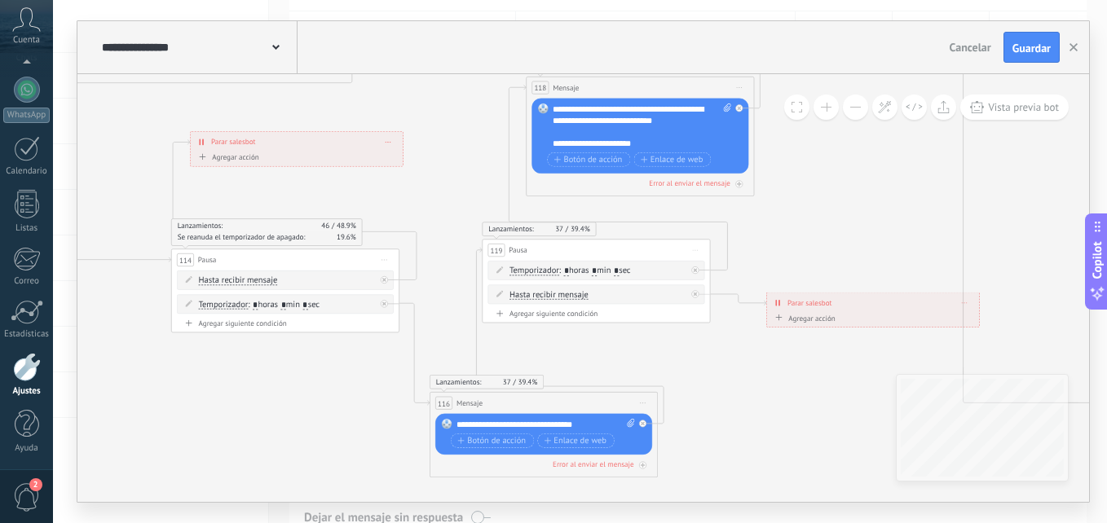
drag, startPoint x: 699, startPoint y: 333, endPoint x: 382, endPoint y: 233, distance: 332.3
click at [386, 227] on icon at bounding box center [1005, 533] width 6029 height 2380
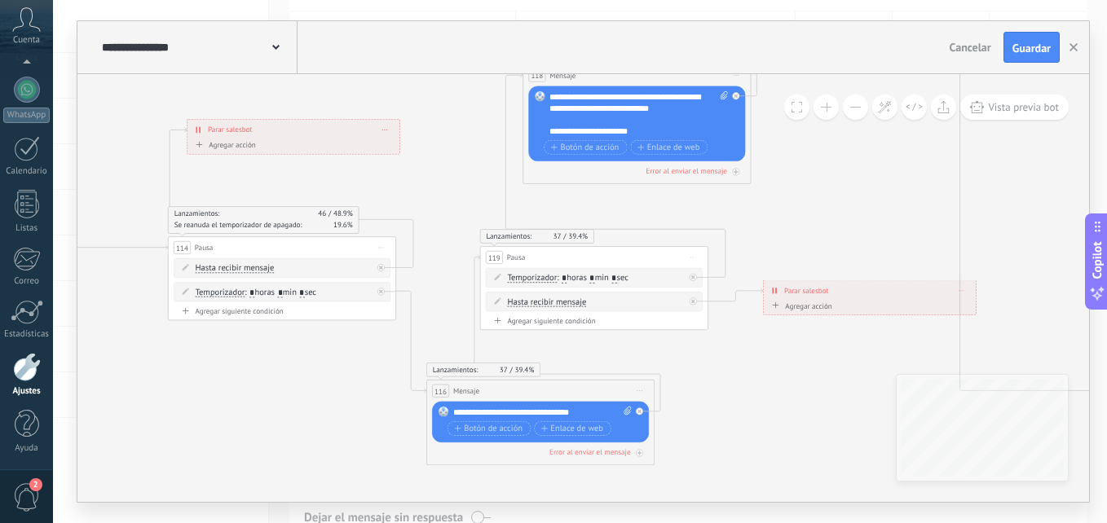
drag, startPoint x: 579, startPoint y: 236, endPoint x: 580, endPoint y: 255, distance: 19.6
click at [580, 255] on div "119 Pausa ***** Iniciar vista previa aquí Cambiar nombre Duplicar Borrar" at bounding box center [594, 257] width 227 height 21
click at [594, 279] on input "*" at bounding box center [591, 278] width 5 height 9
type input "*"
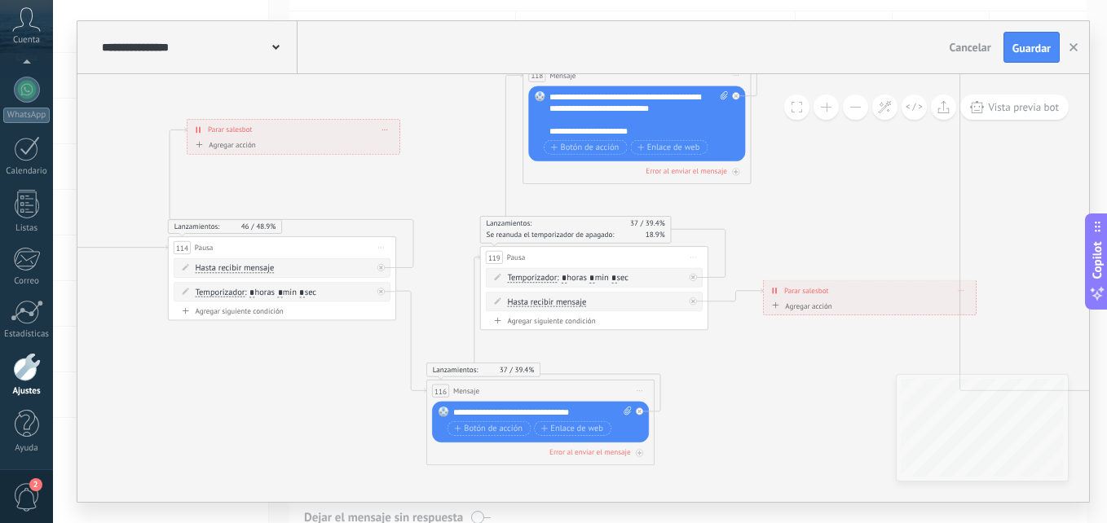
click at [784, 223] on icon at bounding box center [1001, 521] width 6029 height 2380
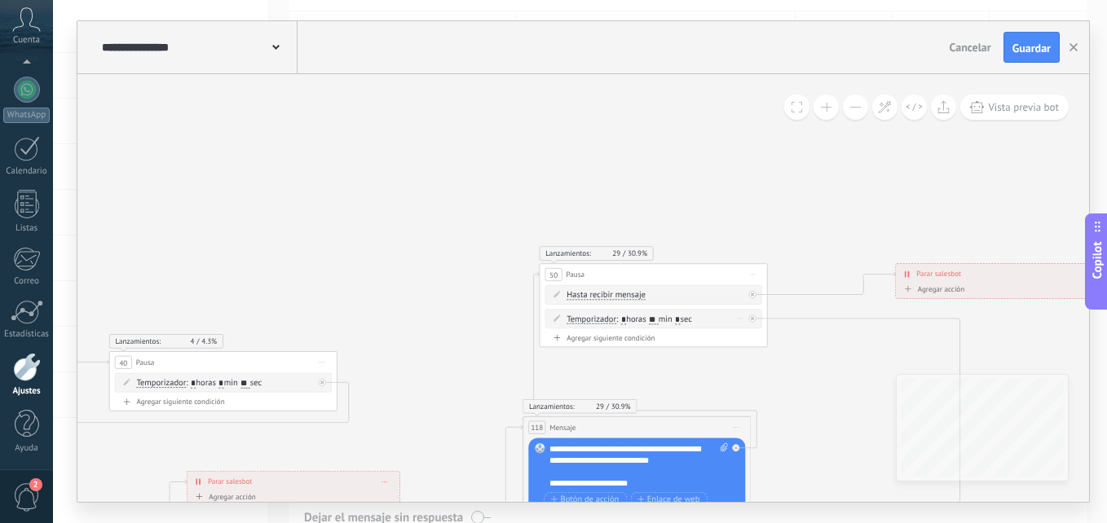
click at [658, 315] on input "**" at bounding box center [653, 319] width 9 height 9
type input "**"
click at [1018, 60] on button "Guardar" at bounding box center [1032, 47] width 56 height 31
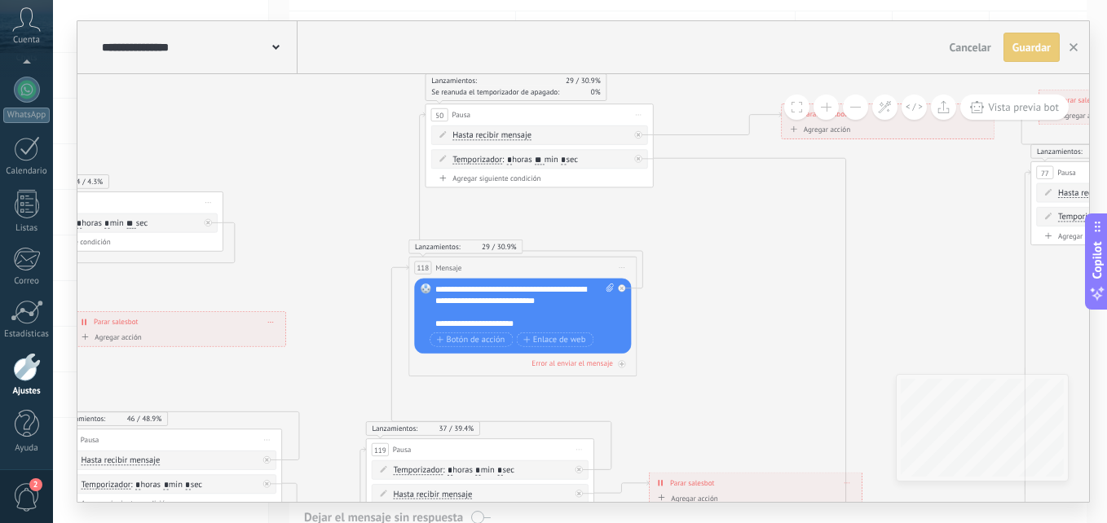
drag, startPoint x: 791, startPoint y: 395, endPoint x: 677, endPoint y: 238, distance: 194.4
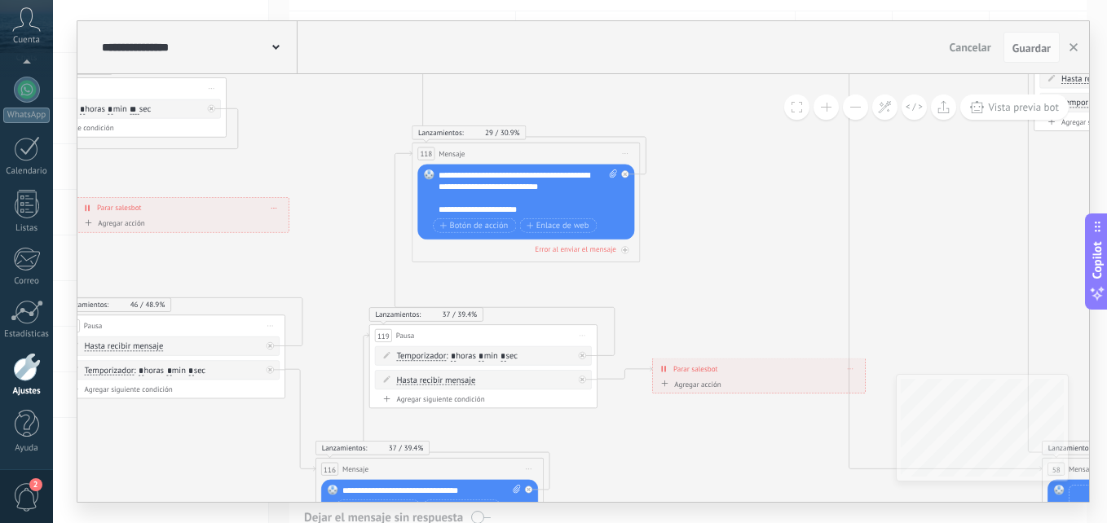
drag, startPoint x: 710, startPoint y: 394, endPoint x: 712, endPoint y: 278, distance: 115.8
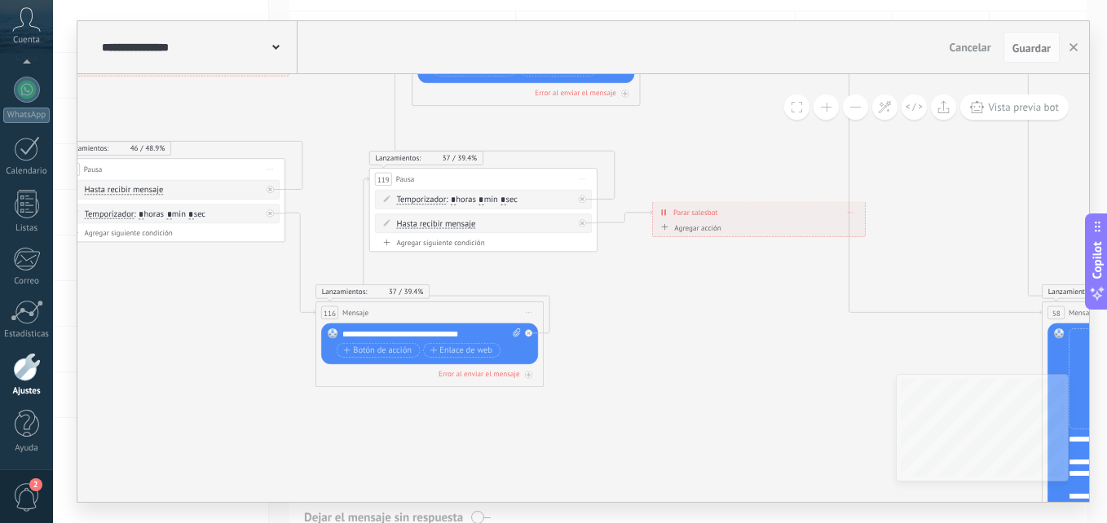
click at [460, 329] on div "**********" at bounding box center [431, 334] width 179 height 11
click at [477, 332] on div "**********" at bounding box center [431, 334] width 179 height 11
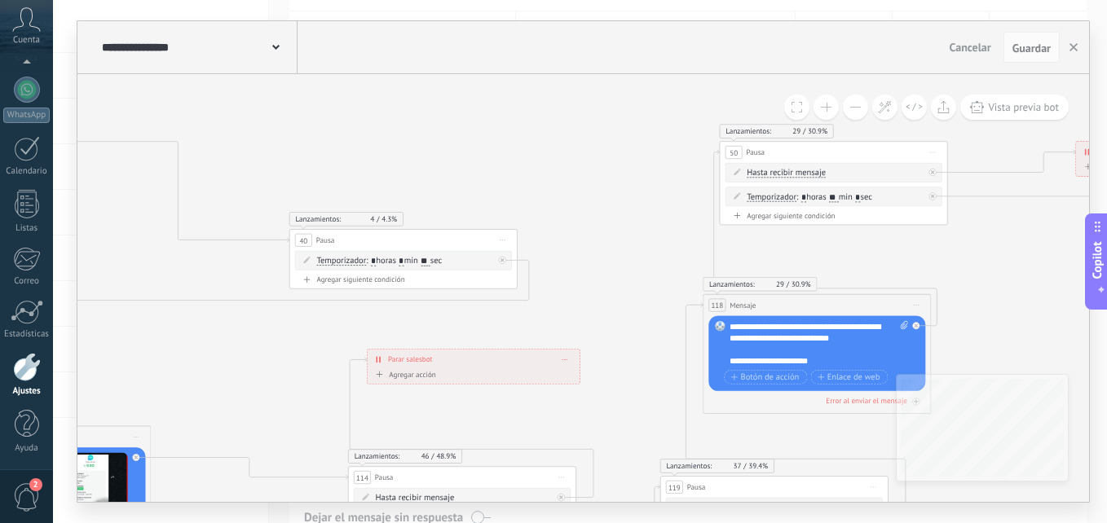
drag, startPoint x: 353, startPoint y: 333, endPoint x: 648, endPoint y: 410, distance: 304.9
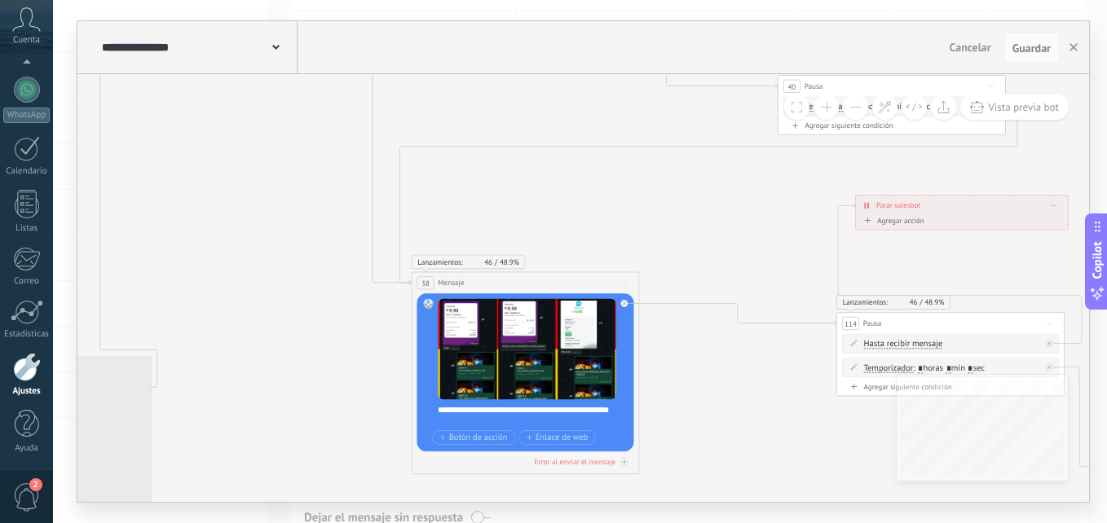
drag, startPoint x: 274, startPoint y: 397, endPoint x: 755, endPoint y: 240, distance: 505.8
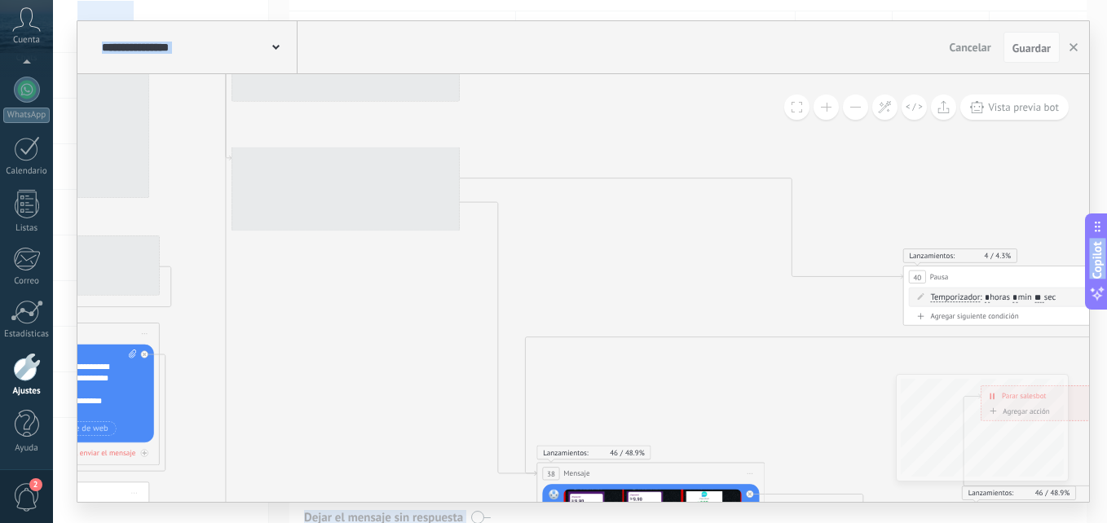
drag, startPoint x: 310, startPoint y: 335, endPoint x: 391, endPoint y: 565, distance: 243.9
click at [391, 360] on html ".abccls-1,.abccls-2{fill-rule:evenodd}.abccls-2{fill:#fff} .abfcls-1{fill:none}…" at bounding box center [553, 98] width 1107 height 523
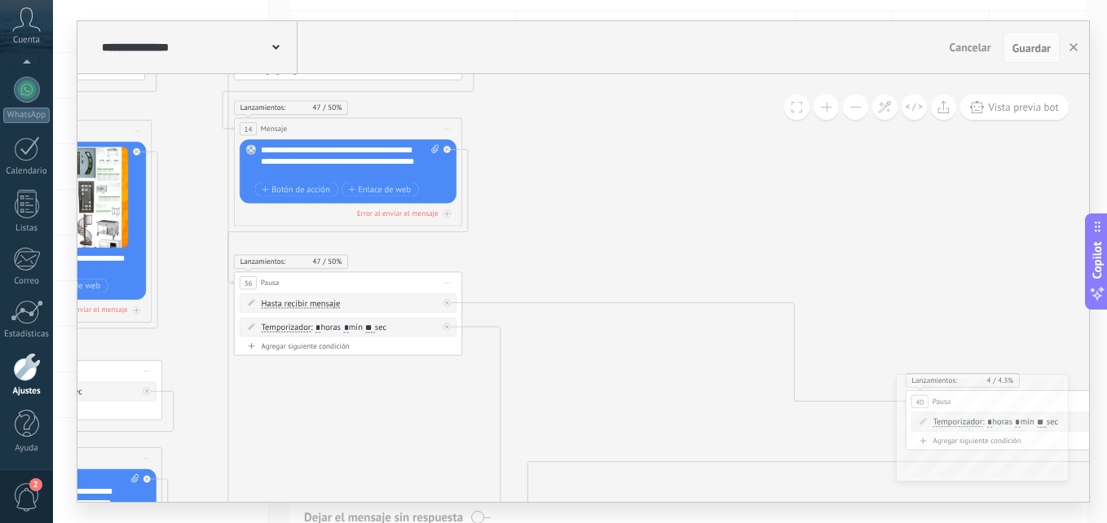
drag, startPoint x: 357, startPoint y: 365, endPoint x: 360, endPoint y: 490, distance: 124.7
drag, startPoint x: 319, startPoint y: 171, endPoint x: 379, endPoint y: 161, distance: 61.2
click at [379, 161] on div "**********" at bounding box center [350, 161] width 179 height 34
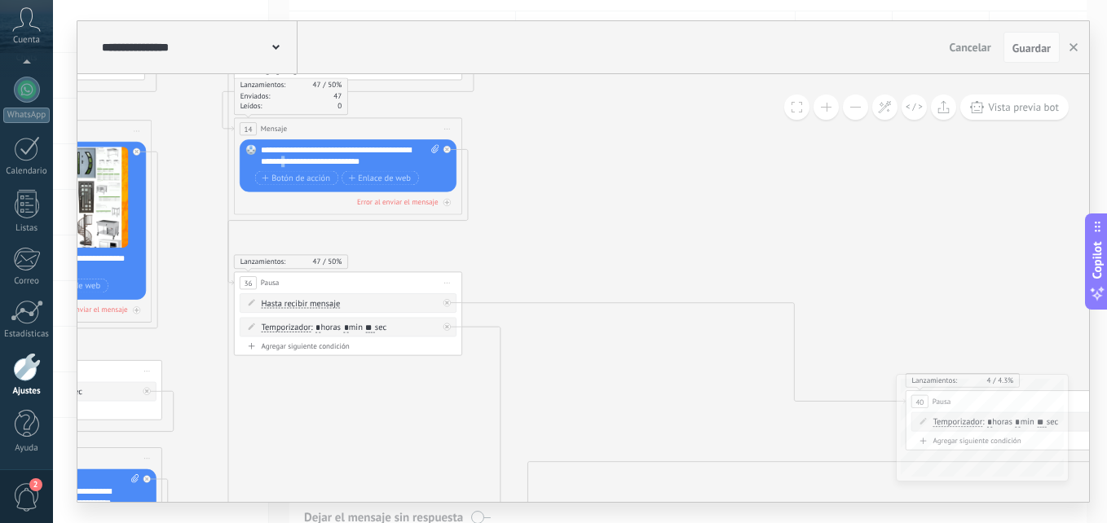
click at [295, 158] on div "**********" at bounding box center [350, 155] width 179 height 23
copy div "*"
click at [378, 164] on div "**********" at bounding box center [350, 155] width 179 height 23
click at [1040, 53] on span "Guardar" at bounding box center [1031, 47] width 38 height 11
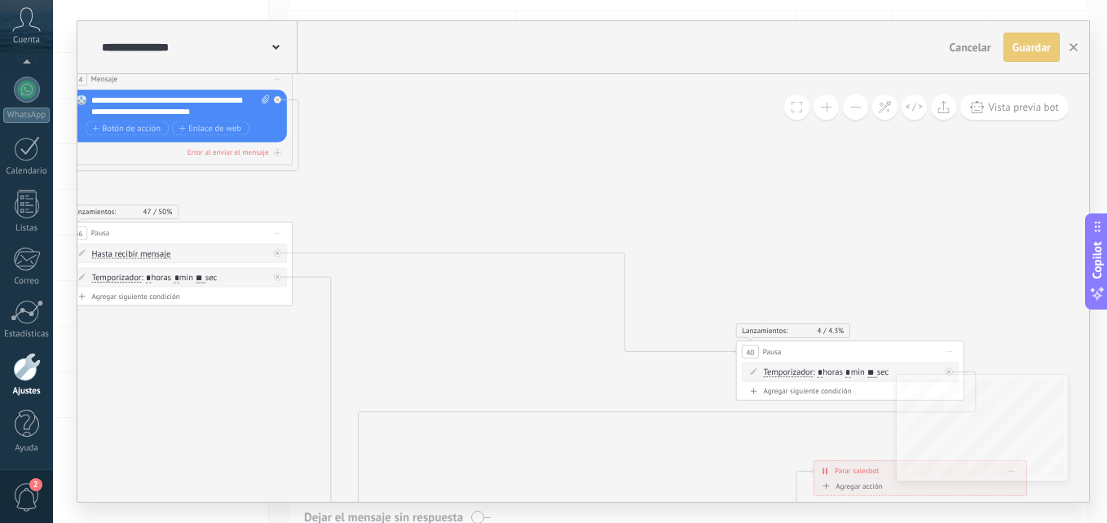
drag, startPoint x: 523, startPoint y: 218, endPoint x: 301, endPoint y: 174, distance: 226.9
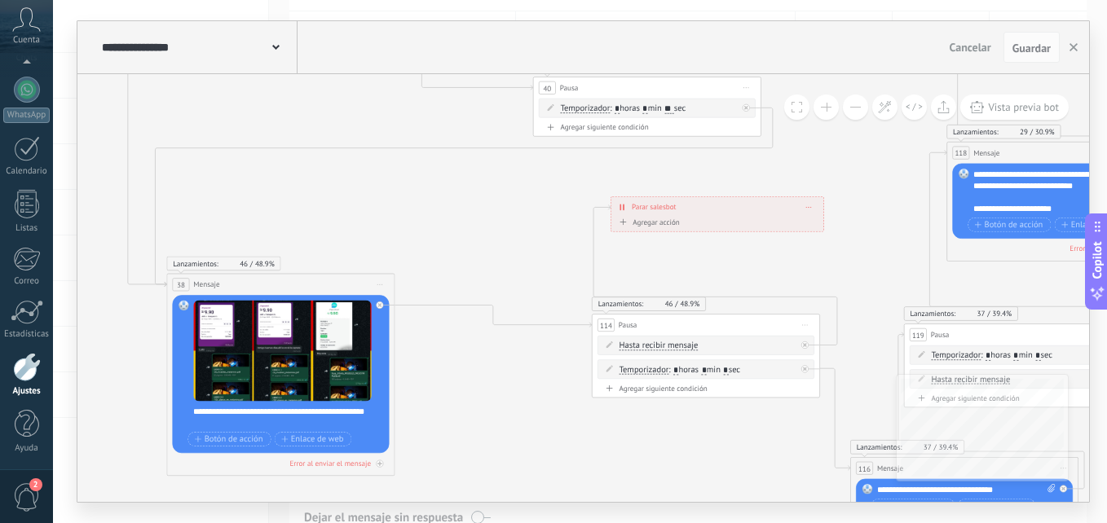
drag, startPoint x: 570, startPoint y: 436, endPoint x: 449, endPoint y: 189, distance: 274.9
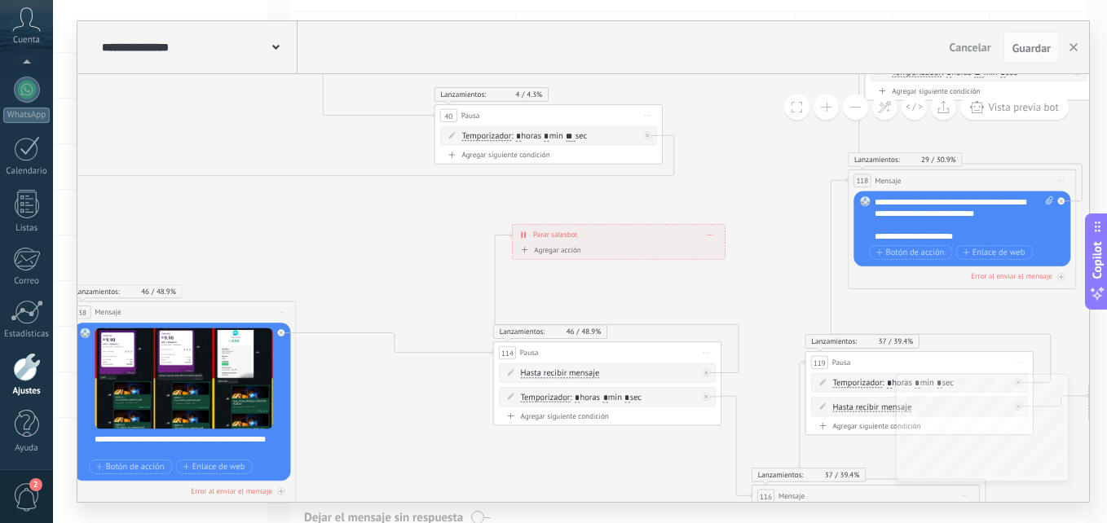
drag, startPoint x: 469, startPoint y: 256, endPoint x: 397, endPoint y: 284, distance: 76.9
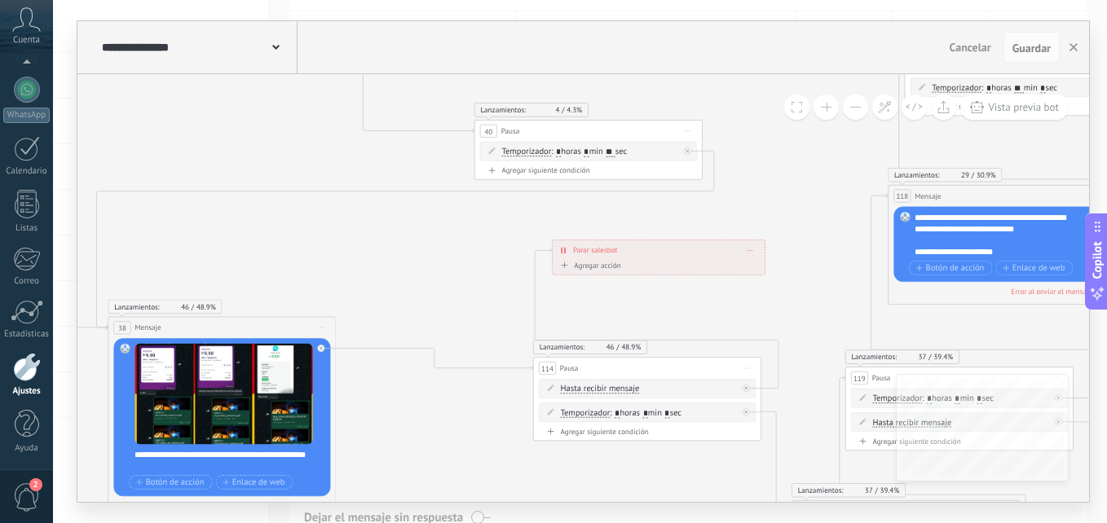
drag, startPoint x: 399, startPoint y: 263, endPoint x: 131, endPoint y: 280, distance: 268.7
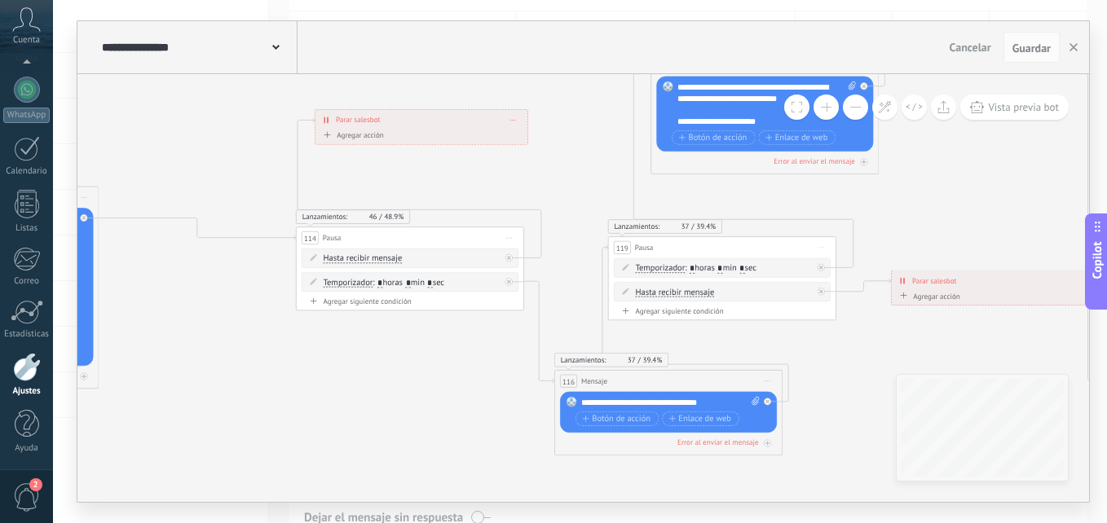
drag, startPoint x: 547, startPoint y: 386, endPoint x: 596, endPoint y: 146, distance: 245.4
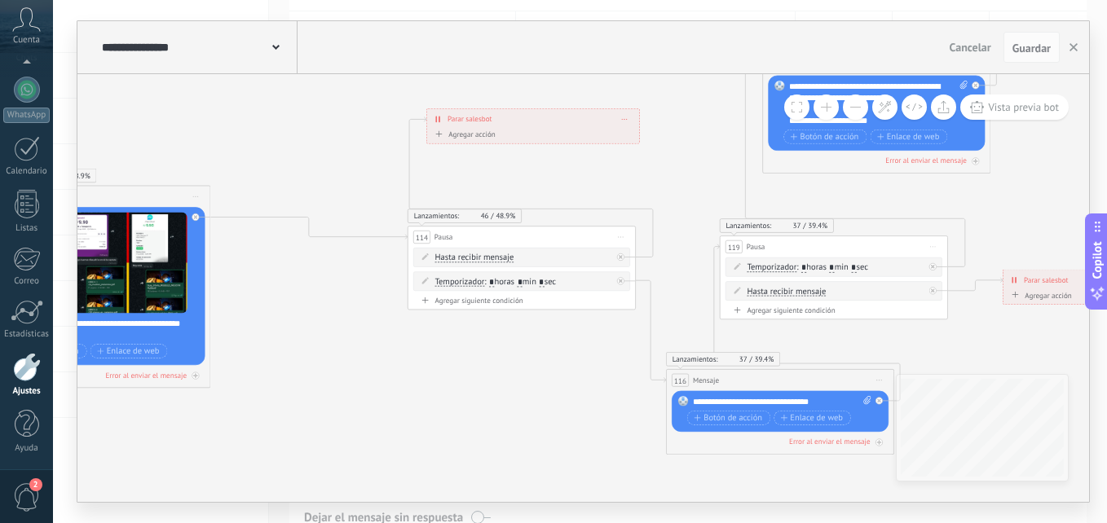
drag, startPoint x: 385, startPoint y: 192, endPoint x: 492, endPoint y: 179, distance: 108.4
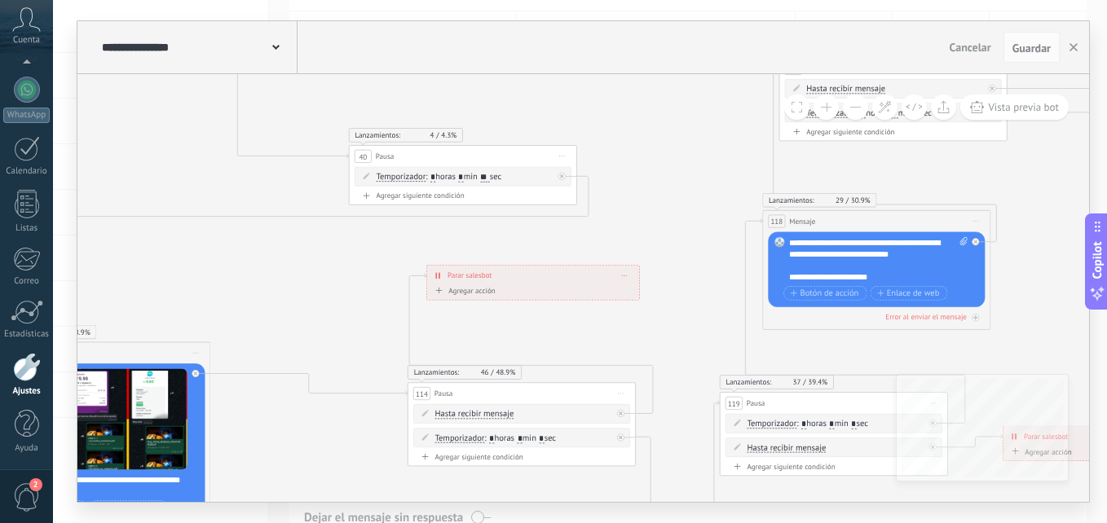
drag, startPoint x: 886, startPoint y: 335, endPoint x: 771, endPoint y: 368, distance: 119.5
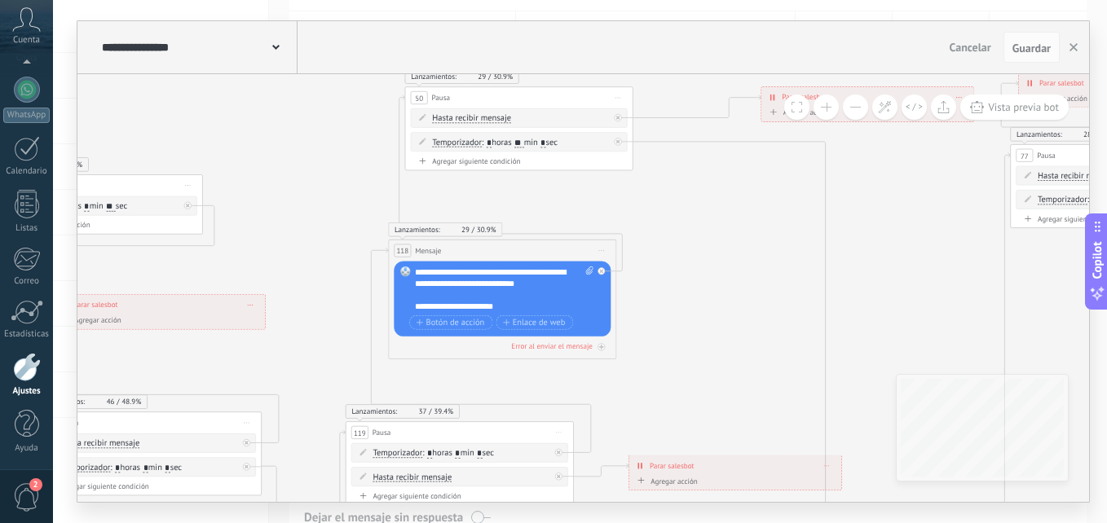
drag, startPoint x: 835, startPoint y: 360, endPoint x: 415, endPoint y: 403, distance: 422.0
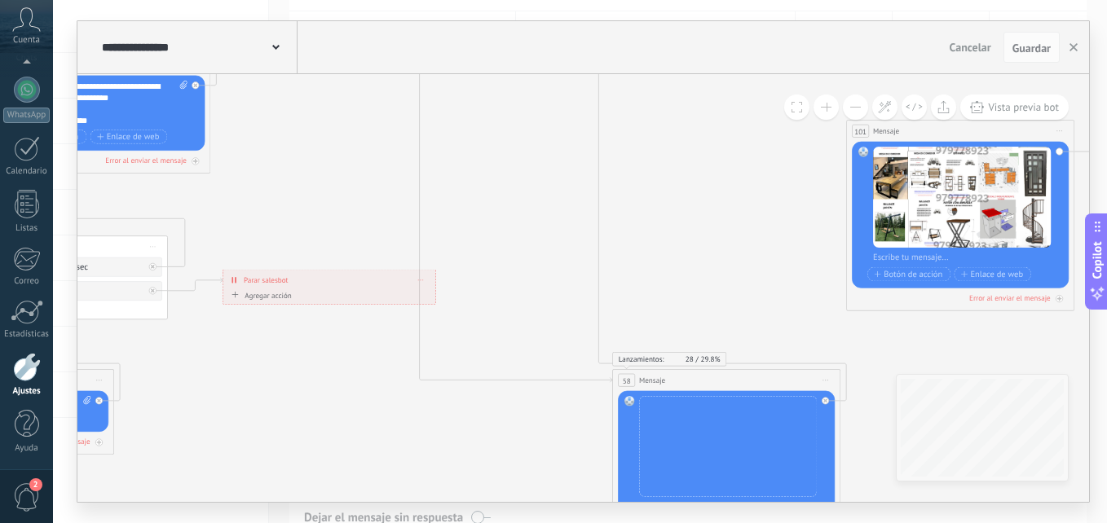
drag, startPoint x: 710, startPoint y: 347, endPoint x: 369, endPoint y: 99, distance: 421.8
click at [366, 86] on icon at bounding box center [461, 510] width 6029 height 2380
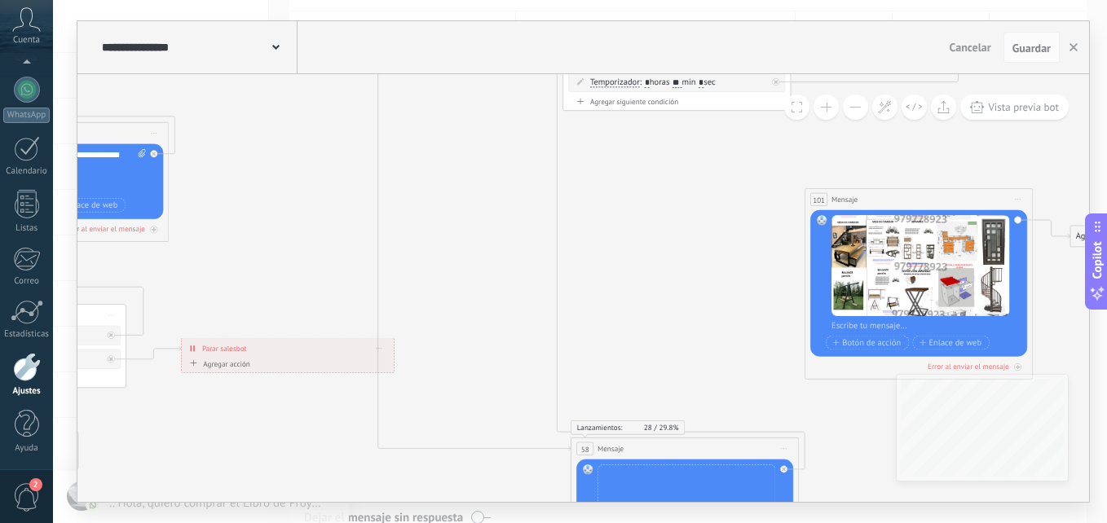
drag, startPoint x: 694, startPoint y: 273, endPoint x: 686, endPoint y: 362, distance: 89.2
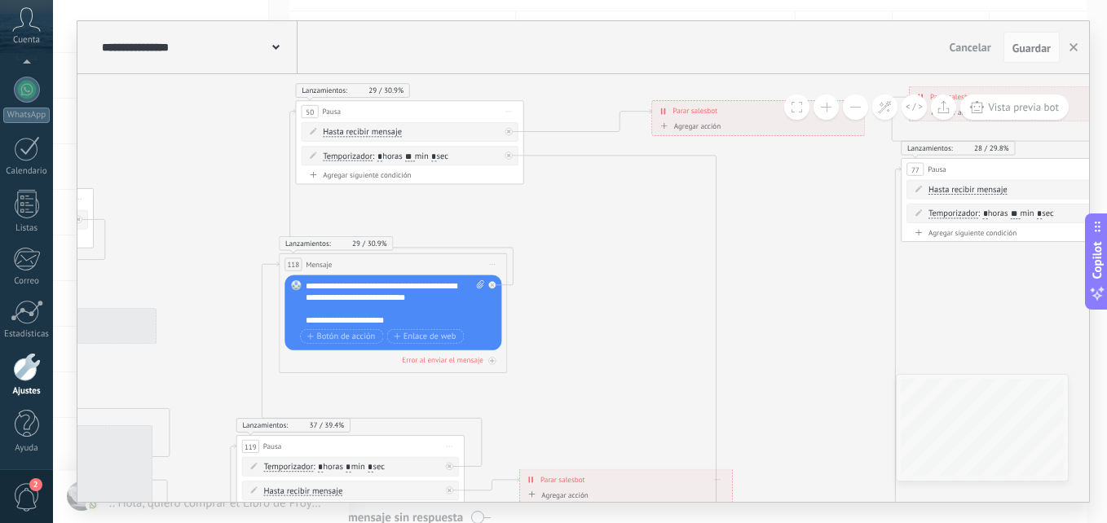
drag, startPoint x: 401, startPoint y: 249, endPoint x: 739, endPoint y: 382, distance: 363.5
click at [851, 110] on button at bounding box center [855, 107] width 25 height 25
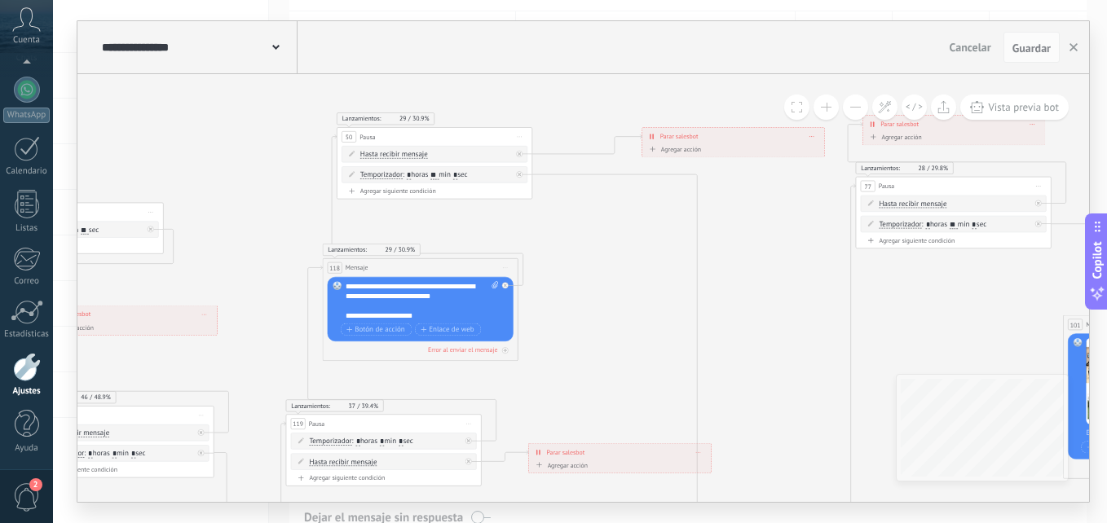
click at [851, 110] on button at bounding box center [855, 107] width 25 height 25
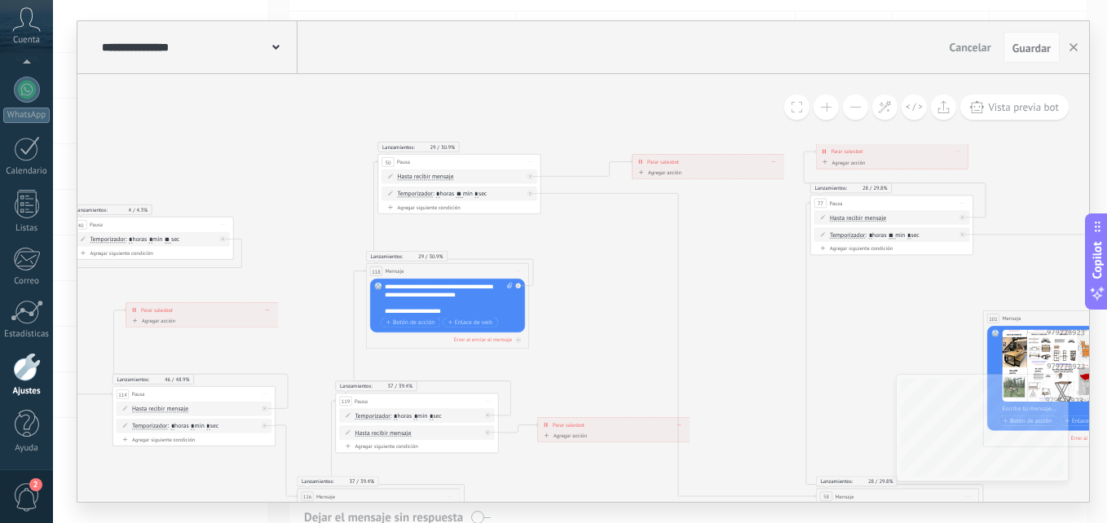
click at [851, 110] on button at bounding box center [855, 107] width 25 height 25
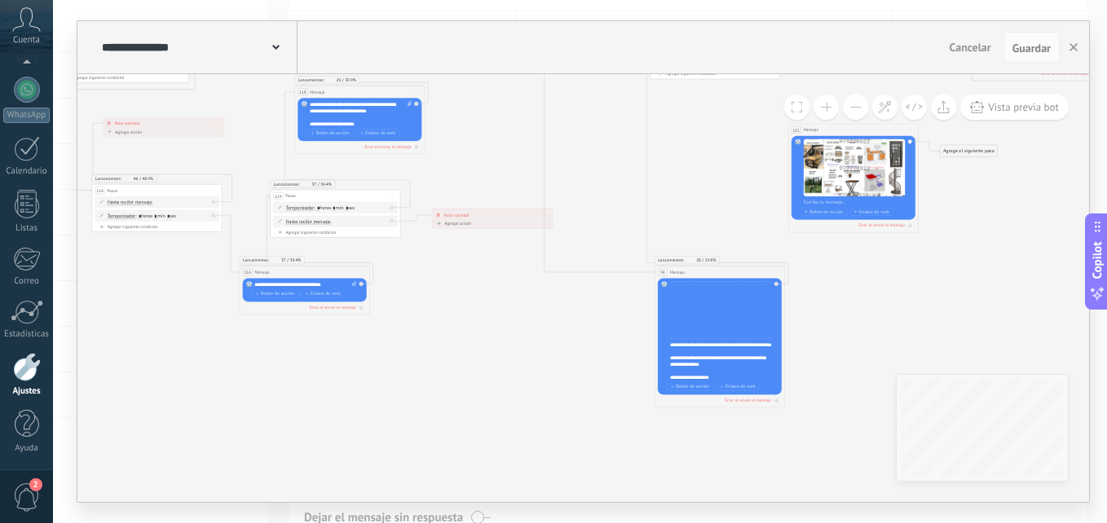
drag, startPoint x: 549, startPoint y: 288, endPoint x: 467, endPoint y: 178, distance: 137.0
click at [467, 178] on icon at bounding box center [568, 347] width 3445 height 1360
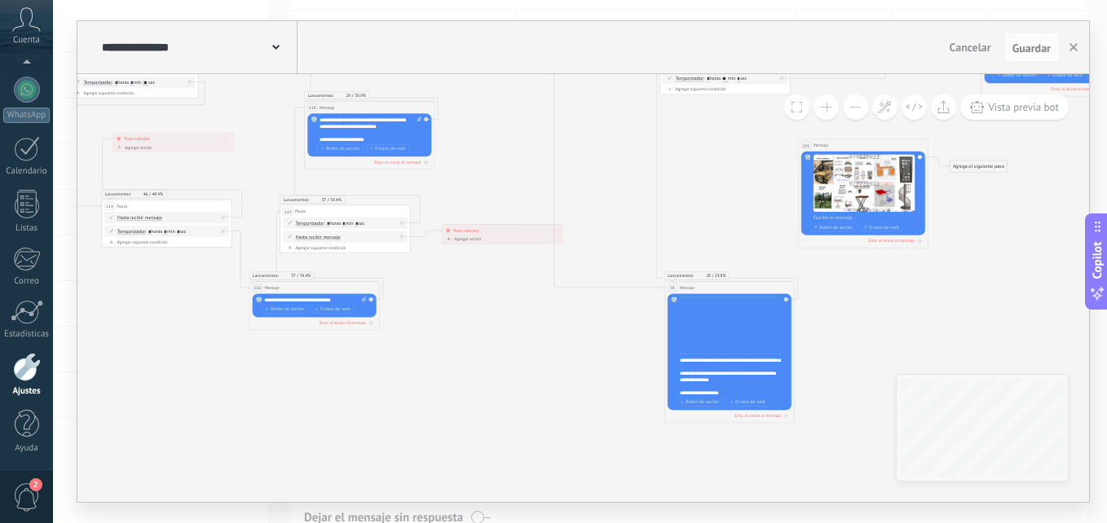
drag, startPoint x: 457, startPoint y: 373, endPoint x: 613, endPoint y: 478, distance: 188.6
click at [617, 490] on icon at bounding box center [577, 362] width 3445 height 1360
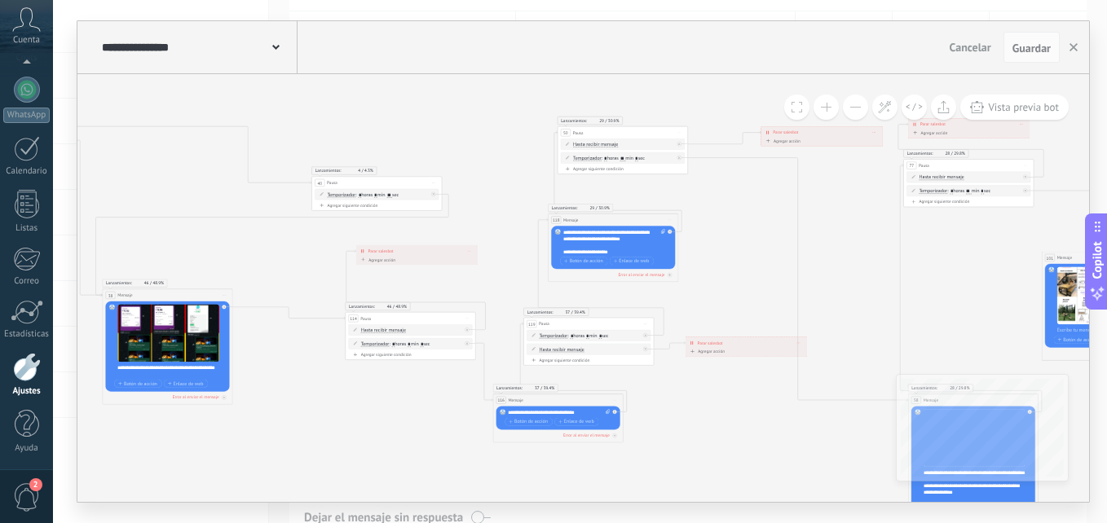
drag, startPoint x: 316, startPoint y: 417, endPoint x: 521, endPoint y: 399, distance: 205.4
click at [521, 399] on icon at bounding box center [821, 475] width 3445 height 1360
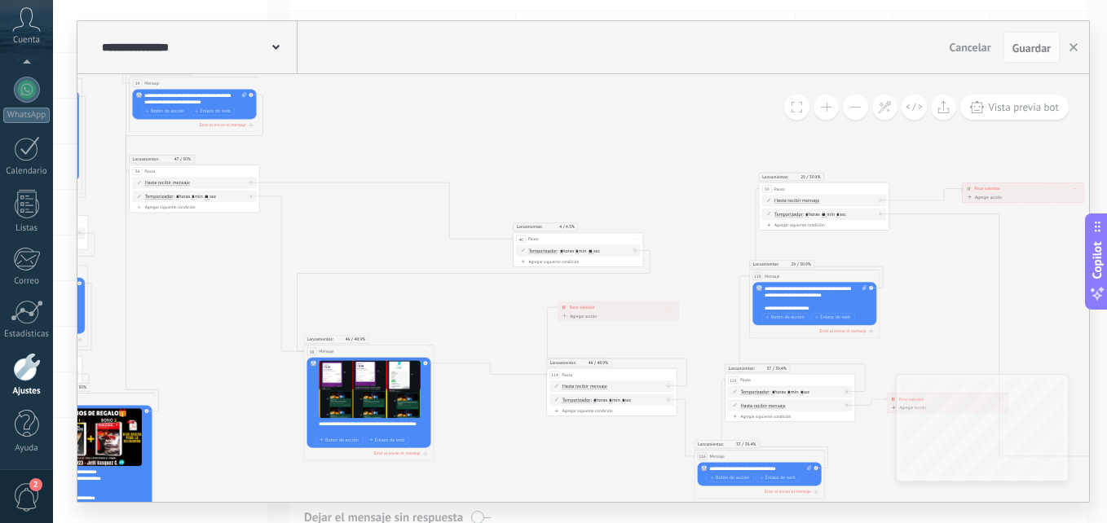
drag, startPoint x: 394, startPoint y: 235, endPoint x: 714, endPoint y: 376, distance: 350.0
click at [714, 376] on icon at bounding box center [1023, 531] width 3445 height 1360
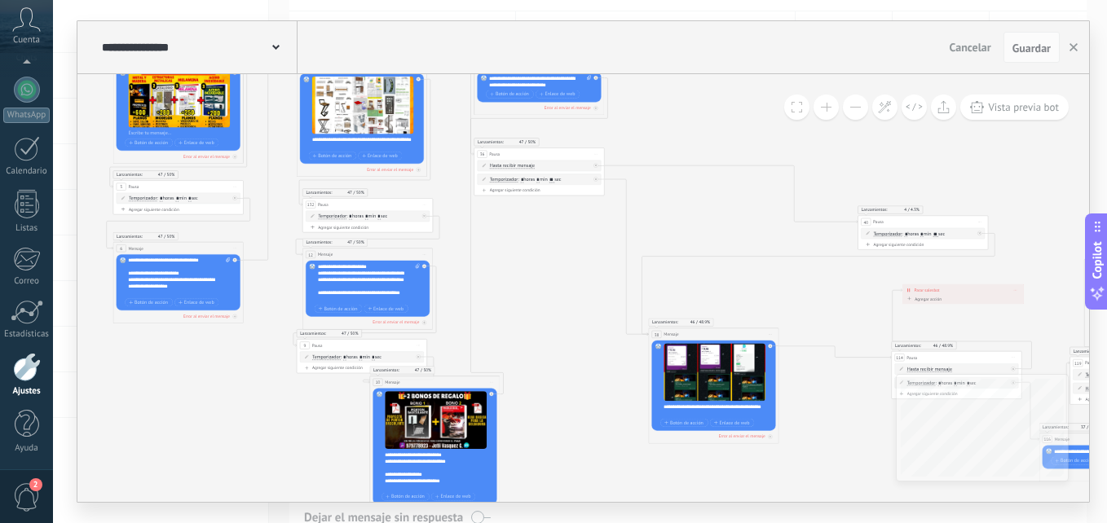
drag, startPoint x: 474, startPoint y: 346, endPoint x: 579, endPoint y: 257, distance: 137.6
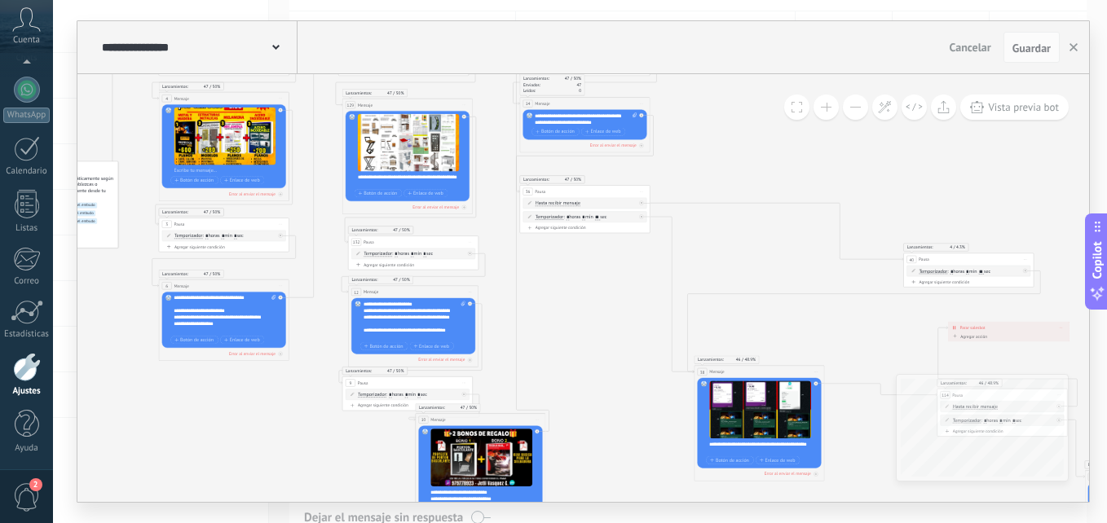
drag, startPoint x: 272, startPoint y: 283, endPoint x: 402, endPoint y: 314, distance: 133.3
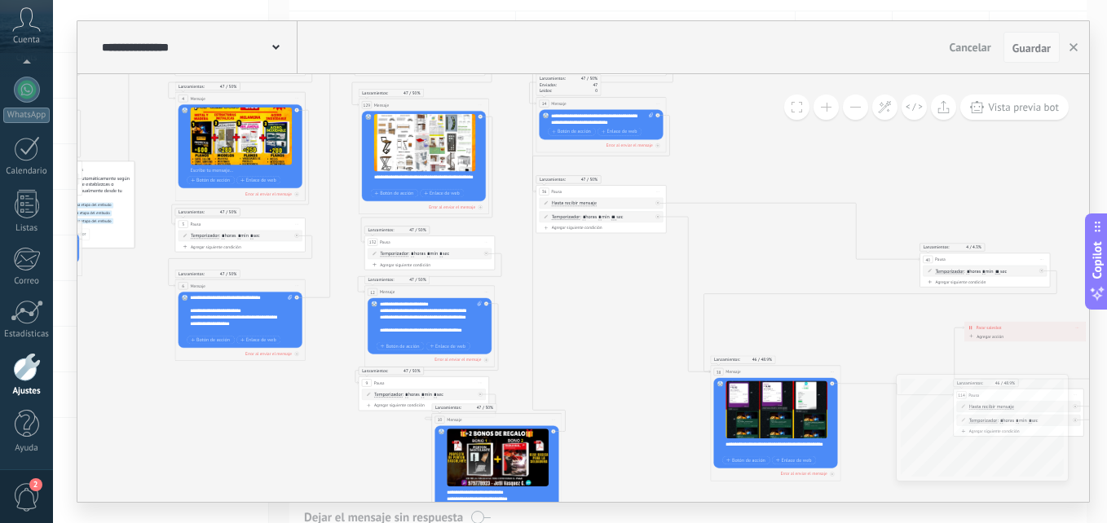
click at [1037, 54] on span "Guardar" at bounding box center [1031, 47] width 38 height 11
click at [1082, 49] on button "button" at bounding box center [1073, 47] width 24 height 31
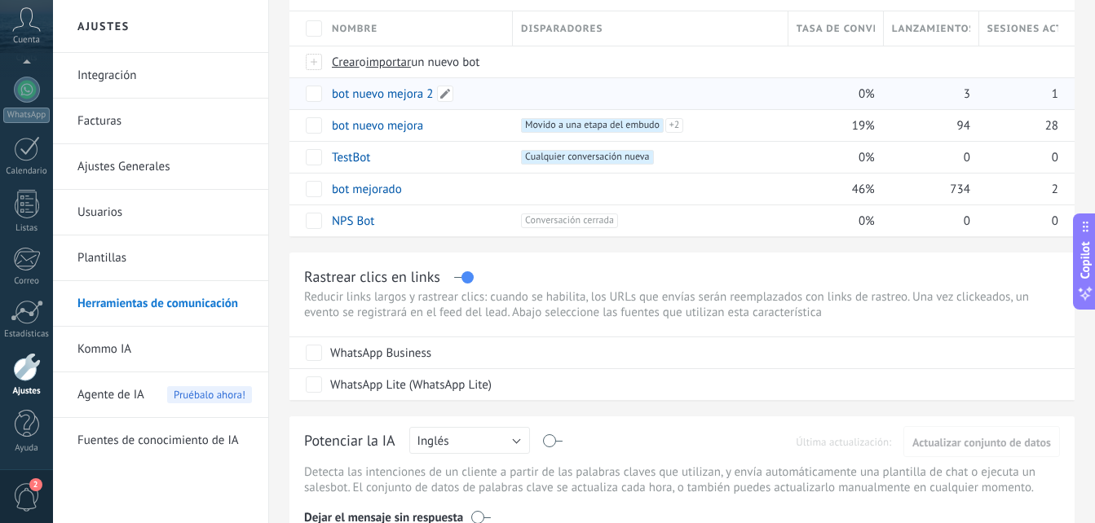
click at [393, 95] on link "bot nuevo mejora 2" at bounding box center [383, 93] width 102 height 15
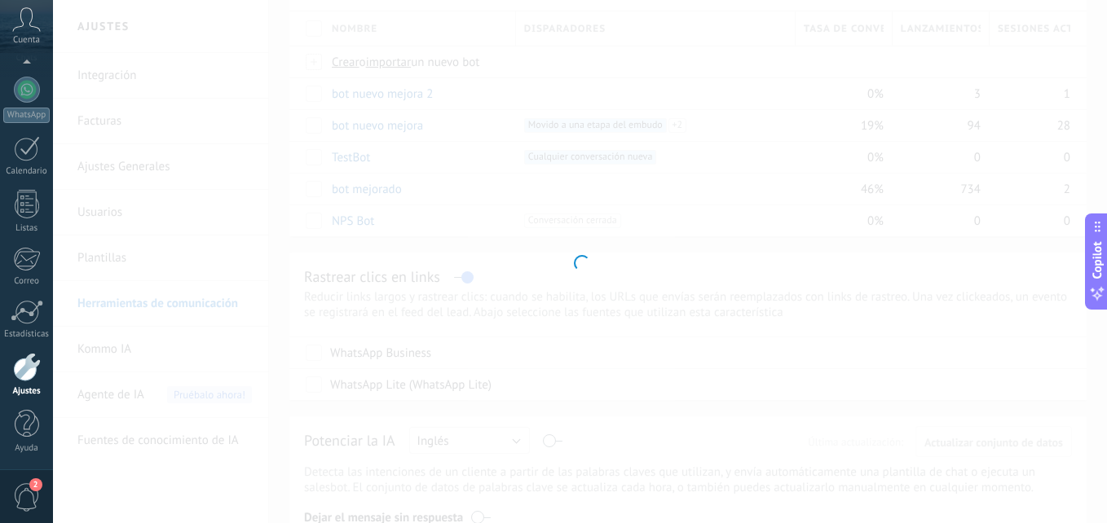
type input "**********"
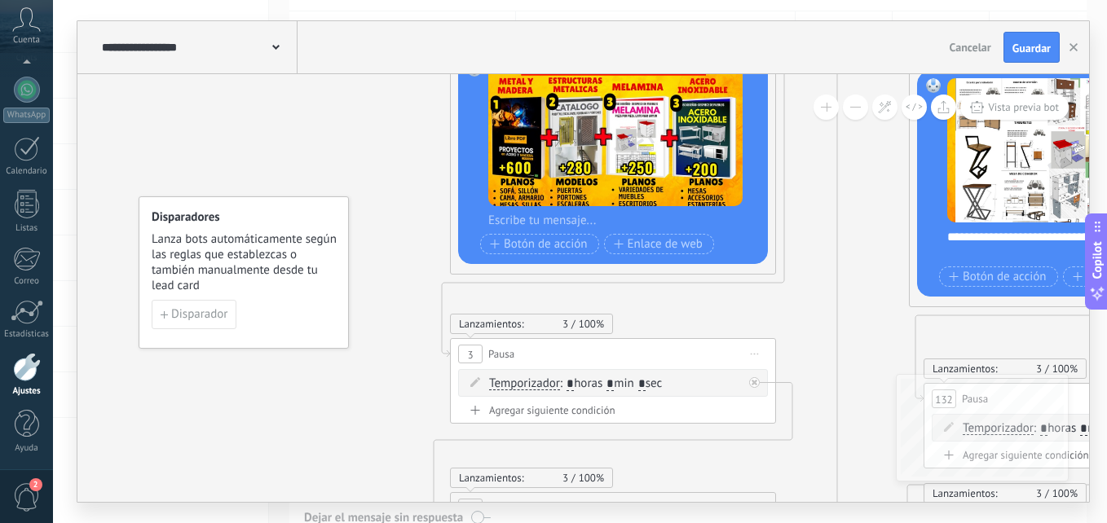
click at [858, 108] on button at bounding box center [855, 107] width 25 height 25
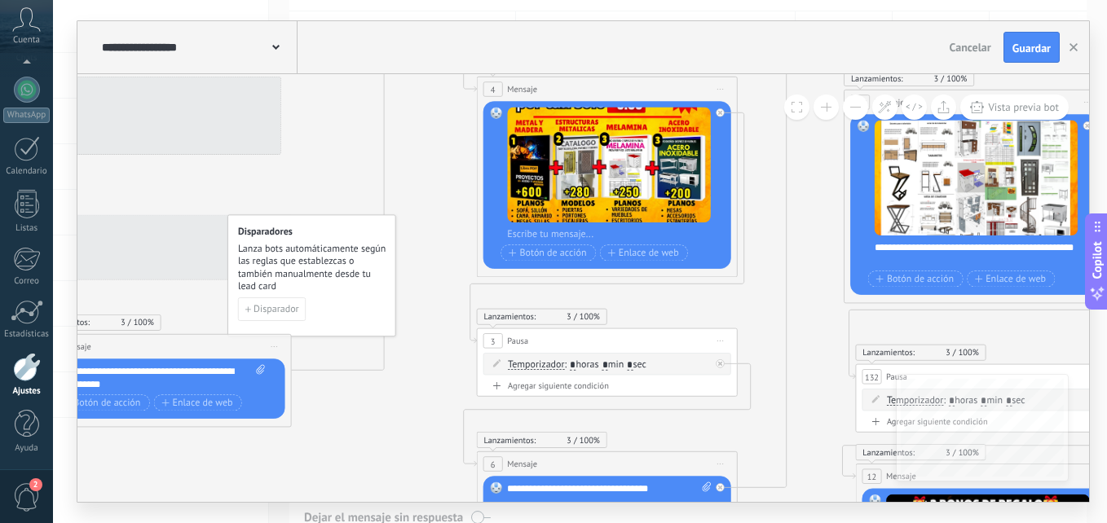
click at [858, 108] on button at bounding box center [855, 107] width 25 height 25
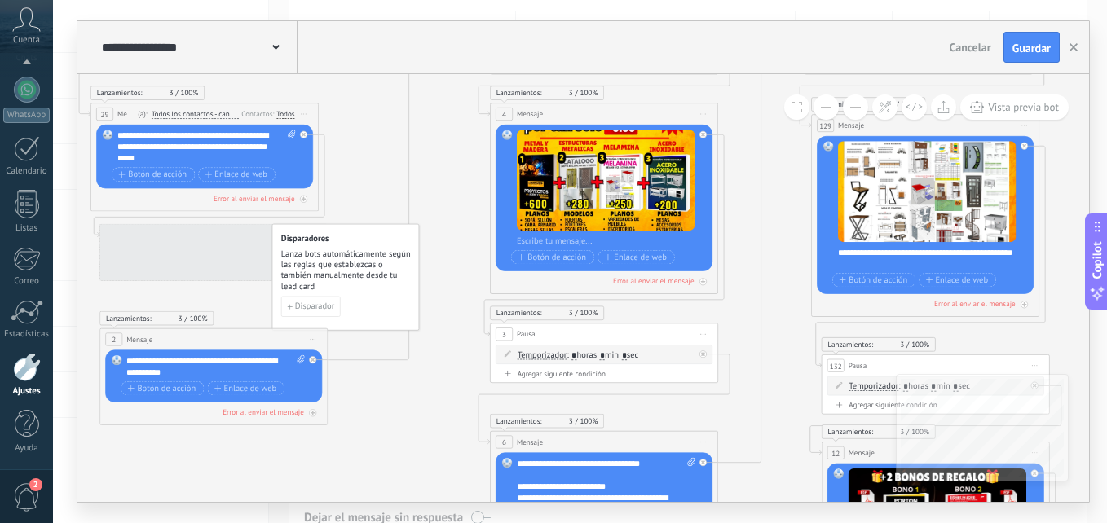
click at [858, 108] on button at bounding box center [855, 107] width 25 height 25
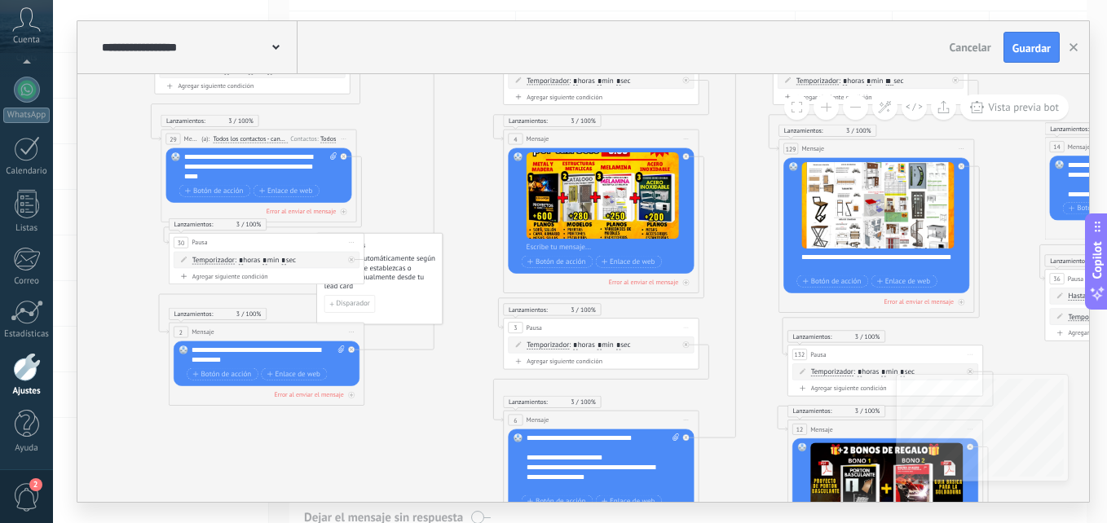
click at [858, 108] on button at bounding box center [855, 107] width 25 height 25
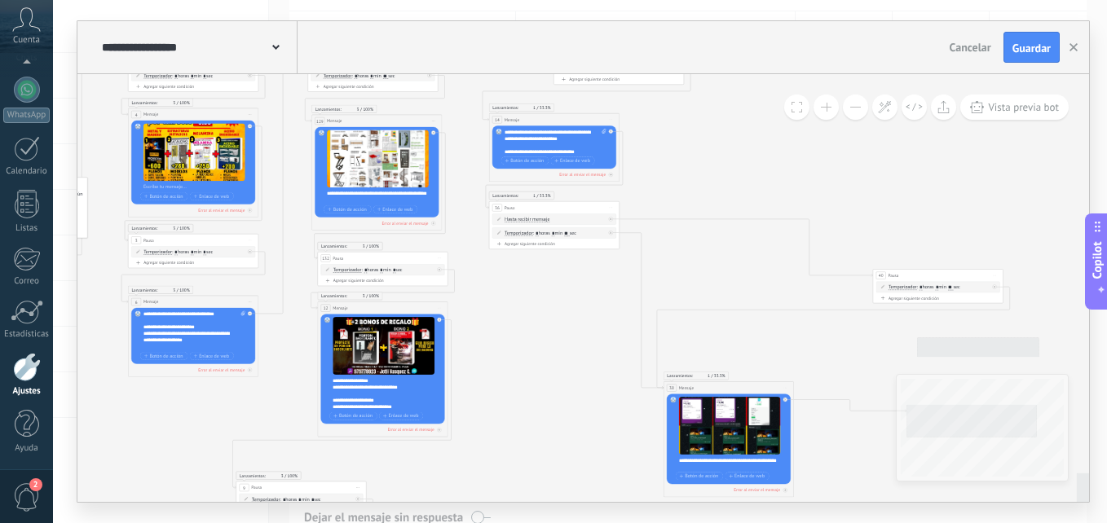
drag, startPoint x: 880, startPoint y: 311, endPoint x: 419, endPoint y: 228, distance: 468.7
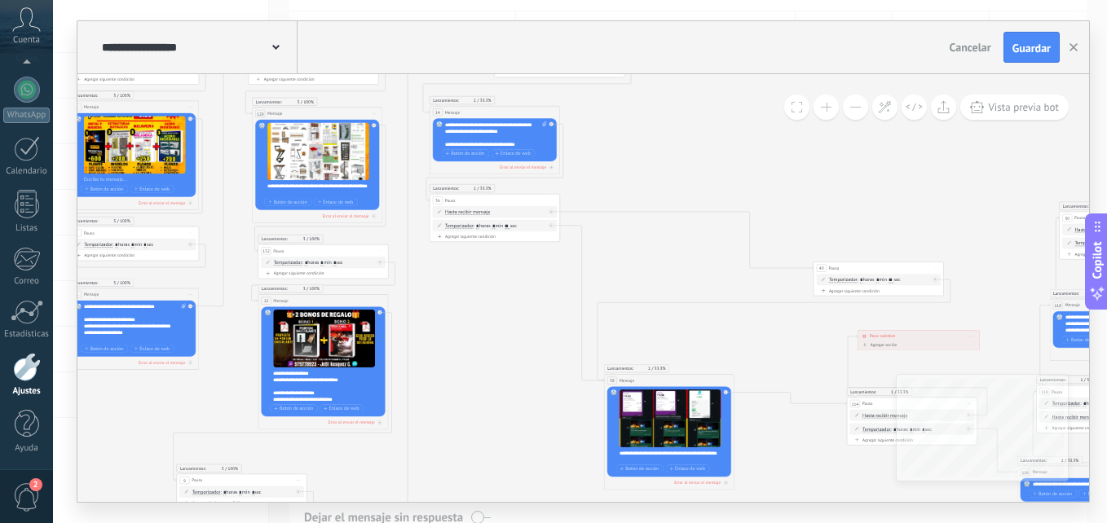
click at [322, 391] on div "**********" at bounding box center [327, 386] width 108 height 33
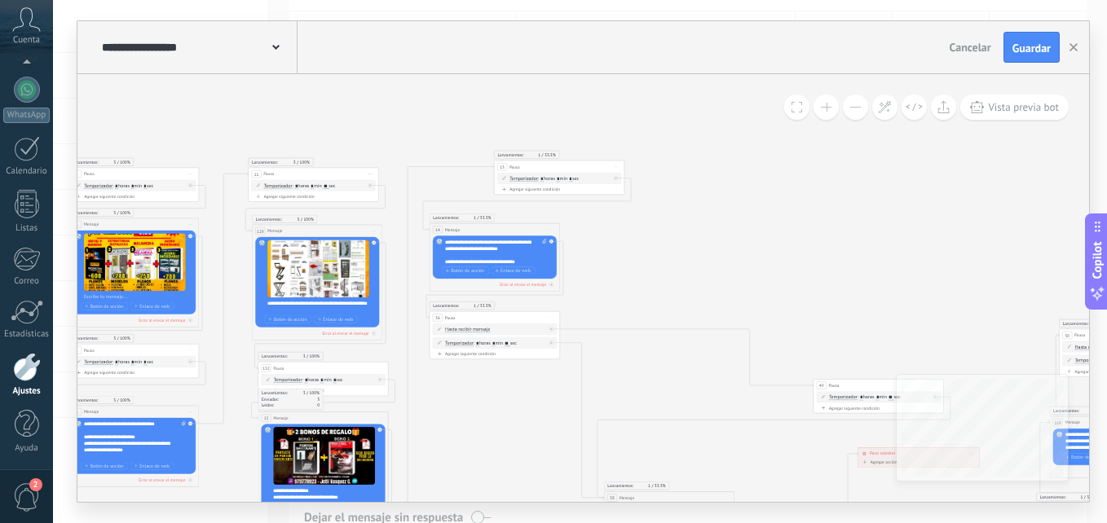
click at [827, 107] on span at bounding box center [826, 107] width 11 height 1
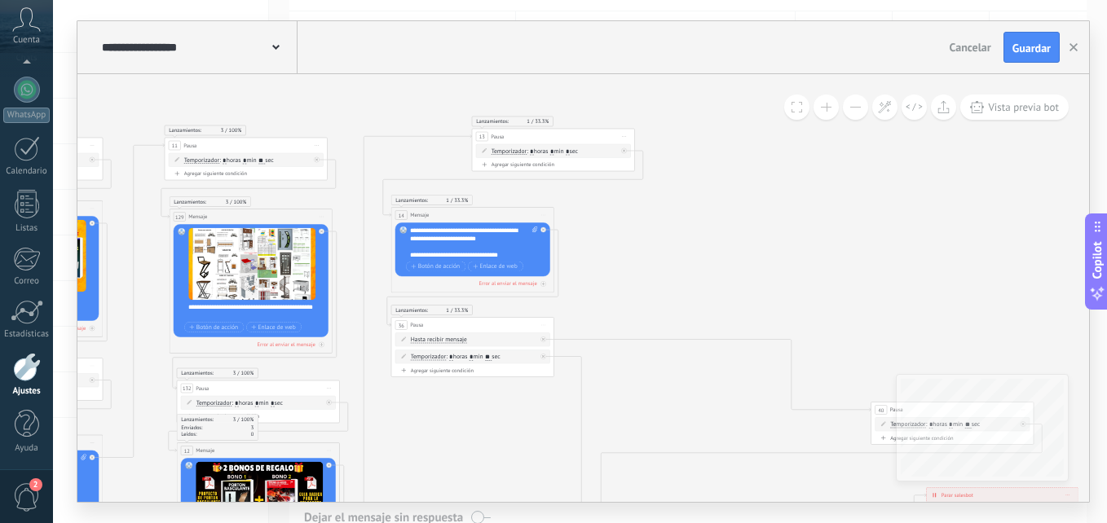
click at [827, 107] on span at bounding box center [826, 107] width 11 height 1
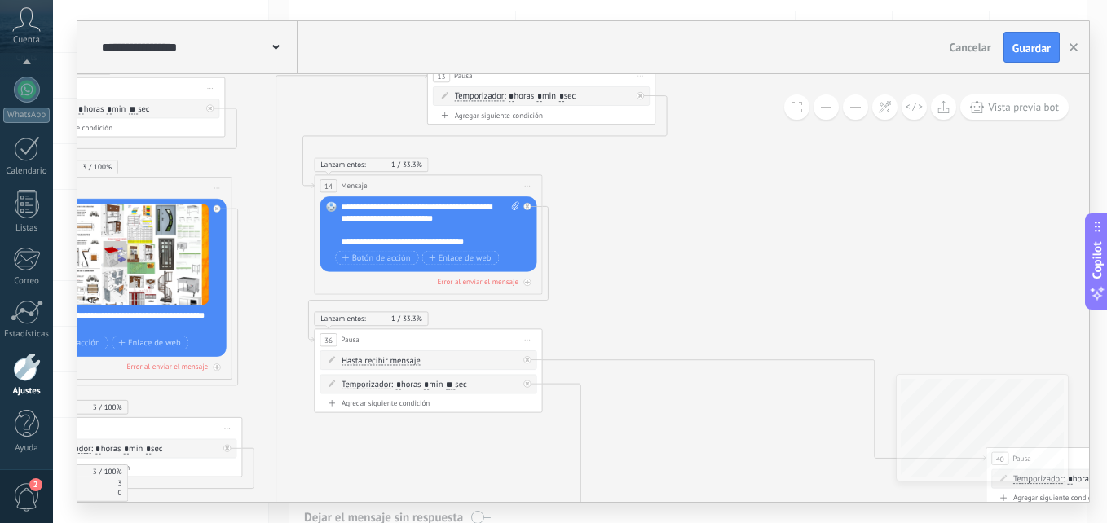
click at [827, 107] on span at bounding box center [826, 107] width 11 height 1
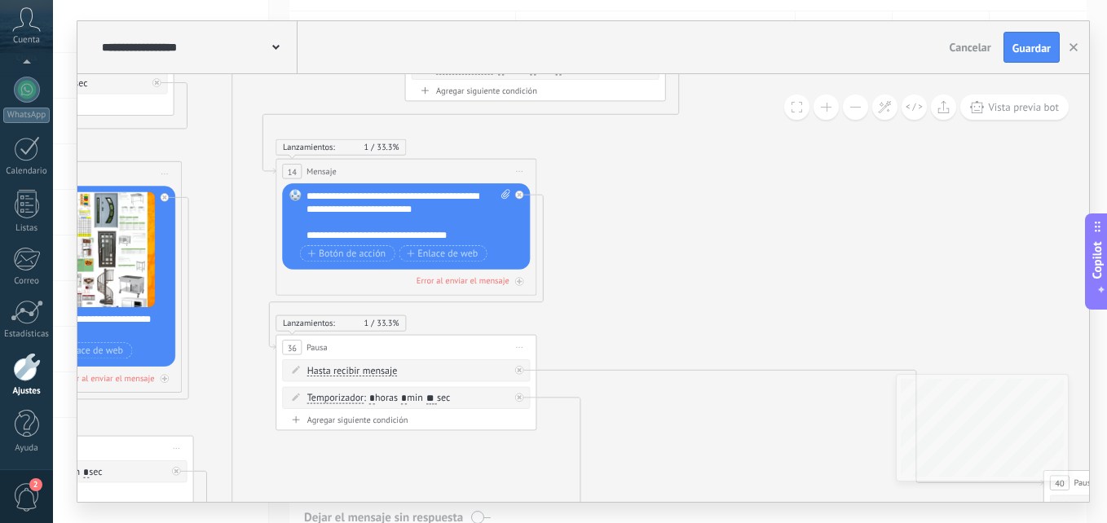
click at [316, 218] on div "**********" at bounding box center [409, 215] width 204 height 52
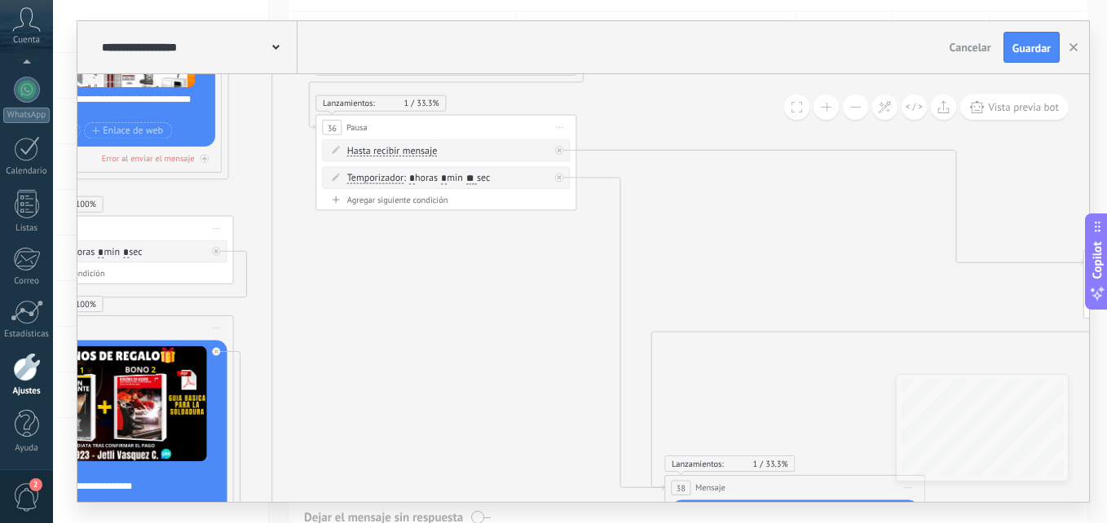
drag, startPoint x: 262, startPoint y: 276, endPoint x: 250, endPoint y: 35, distance: 241.6
click at [250, 35] on div "**********" at bounding box center [583, 261] width 1012 height 481
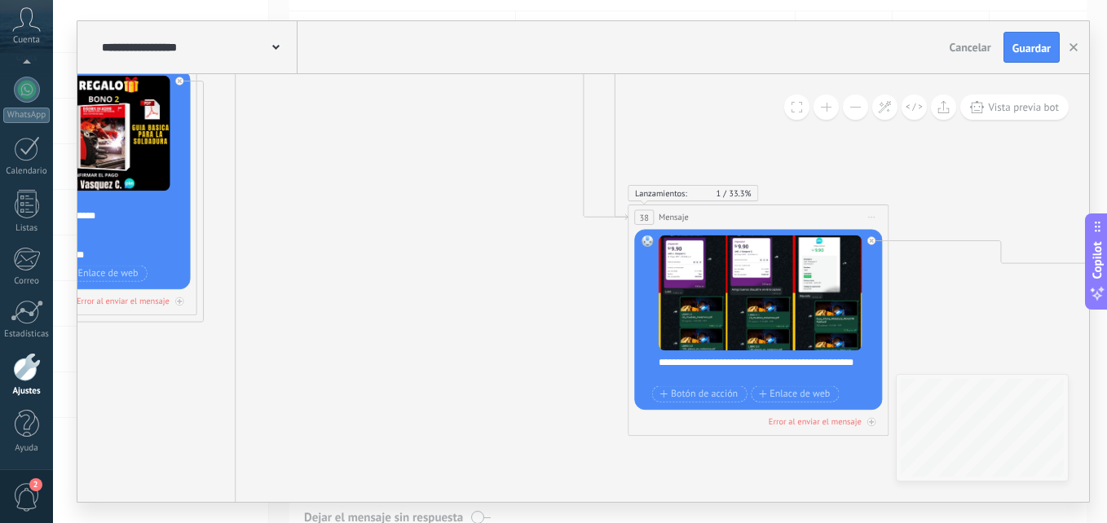
drag, startPoint x: 342, startPoint y: 329, endPoint x: 353, endPoint y: 68, distance: 260.3
click at [353, 68] on div "**********" at bounding box center [583, 261] width 1012 height 481
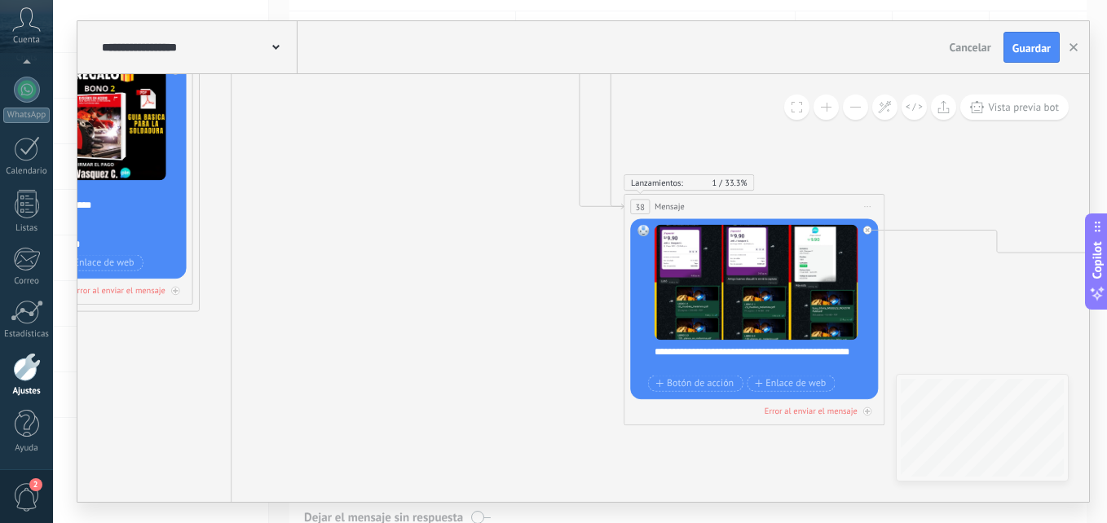
drag, startPoint x: 317, startPoint y: 244, endPoint x: 345, endPoint y: 19, distance: 226.7
click at [345, 19] on div "**********" at bounding box center [580, 261] width 1054 height 523
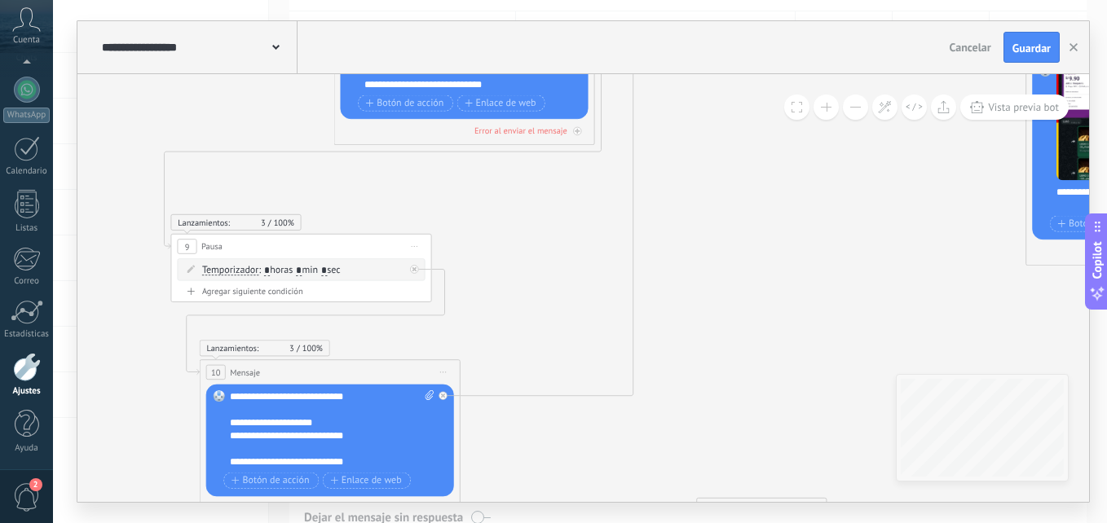
drag, startPoint x: 438, startPoint y: 301, endPoint x: 674, endPoint y: 378, distance: 248.8
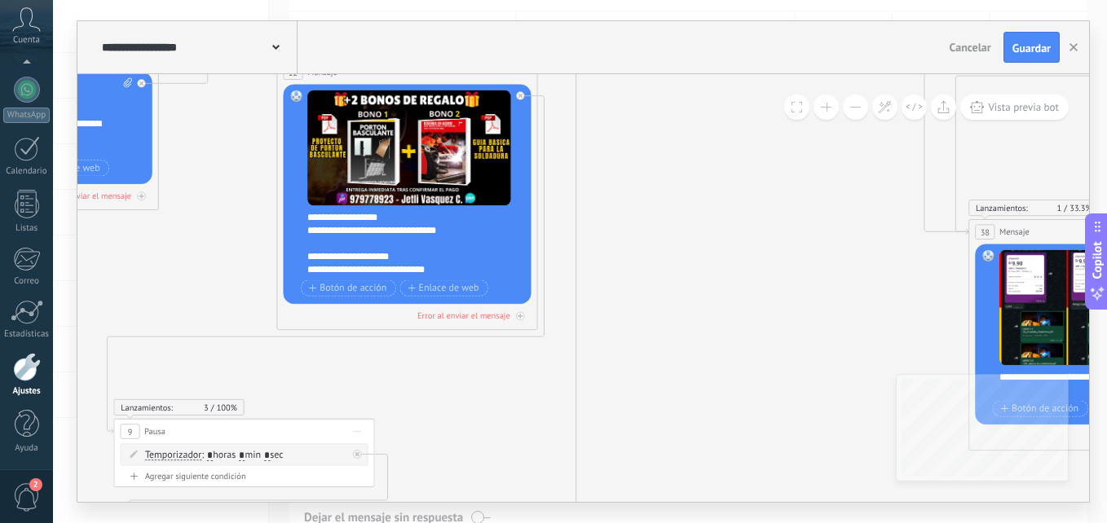
drag, startPoint x: 638, startPoint y: 300, endPoint x: 569, endPoint y: 370, distance: 98.6
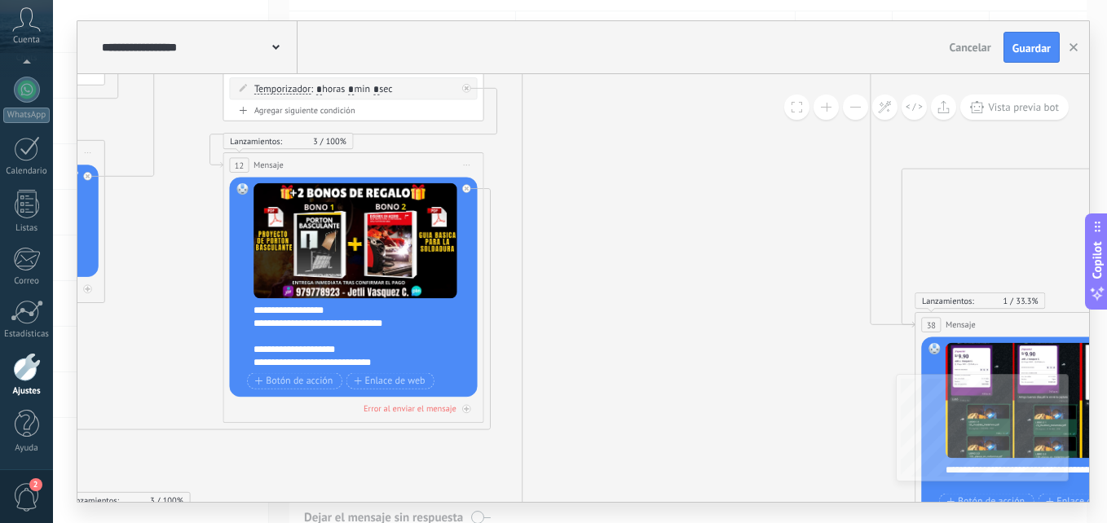
drag, startPoint x: 598, startPoint y: 281, endPoint x: 504, endPoint y: 405, distance: 155.9
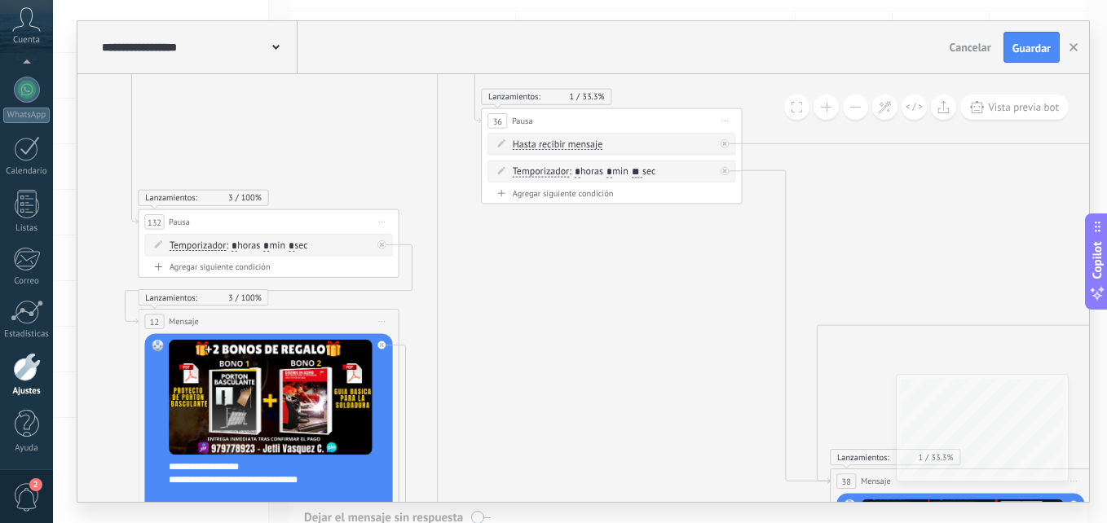
drag, startPoint x: 510, startPoint y: 307, endPoint x: 443, endPoint y: 394, distance: 109.7
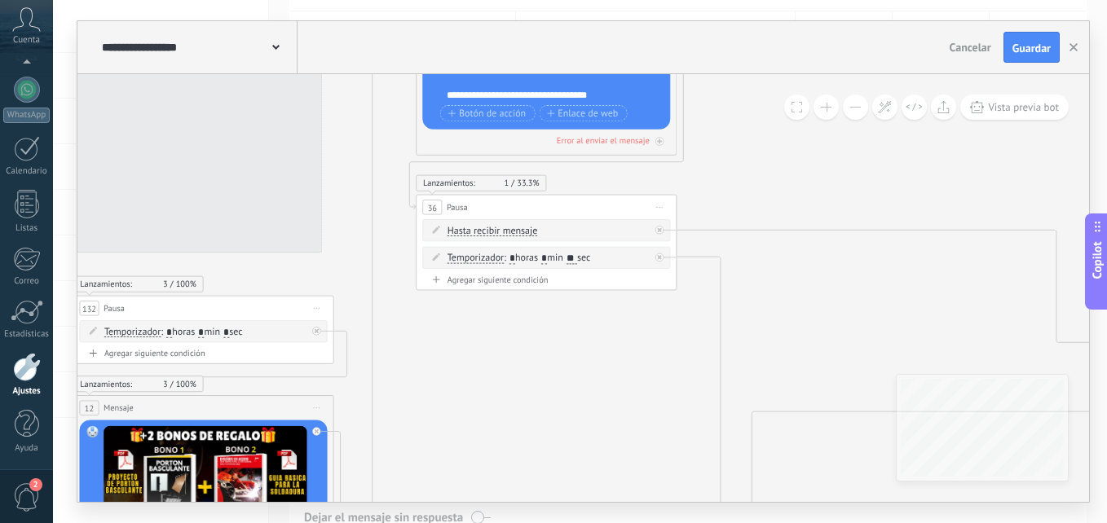
drag, startPoint x: 473, startPoint y: 346, endPoint x: 417, endPoint y: 448, distance: 115.7
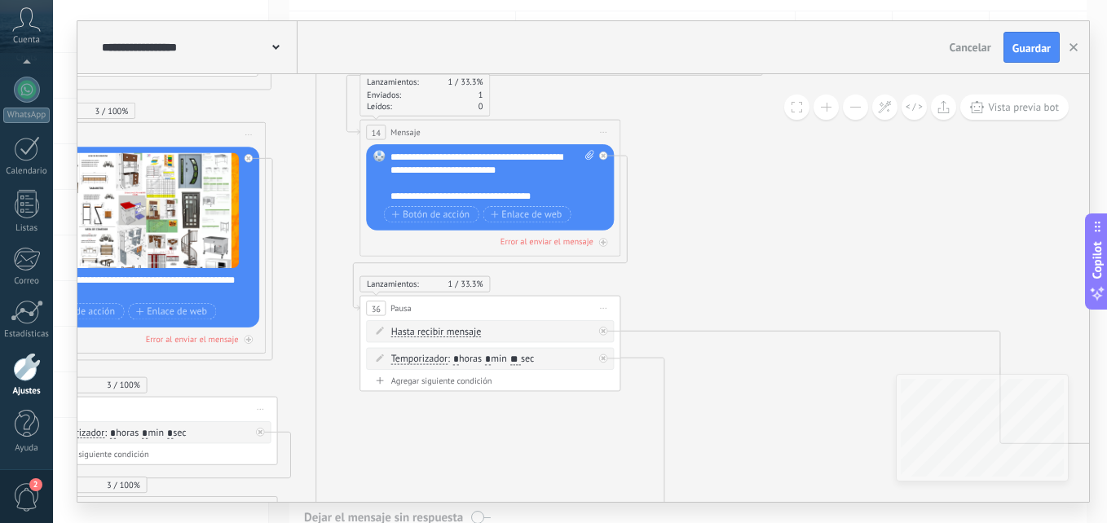
drag, startPoint x: 421, startPoint y: 433, endPoint x: 395, endPoint y: 482, distance: 55.1
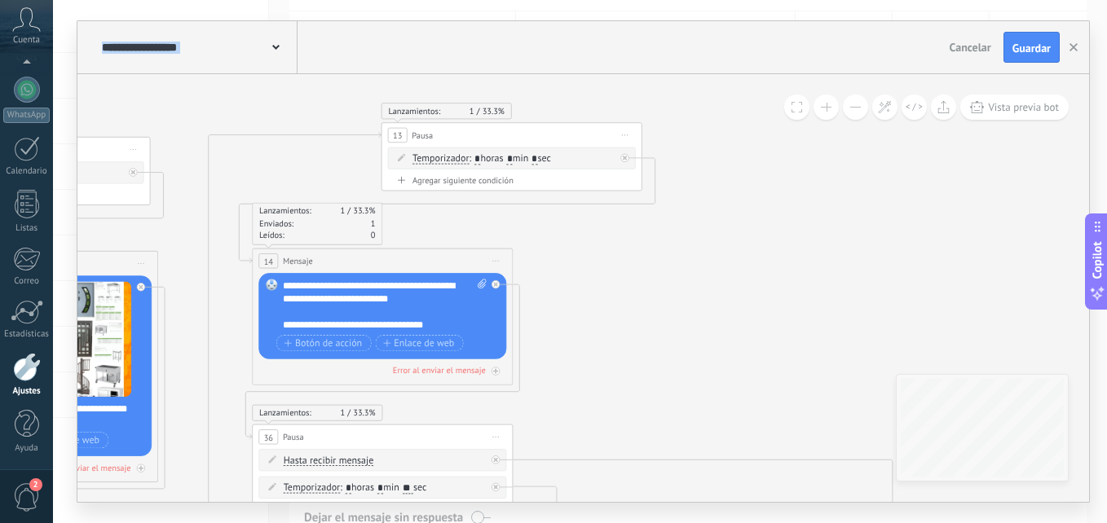
drag, startPoint x: 704, startPoint y: 196, endPoint x: 566, endPoint y: 284, distance: 163.5
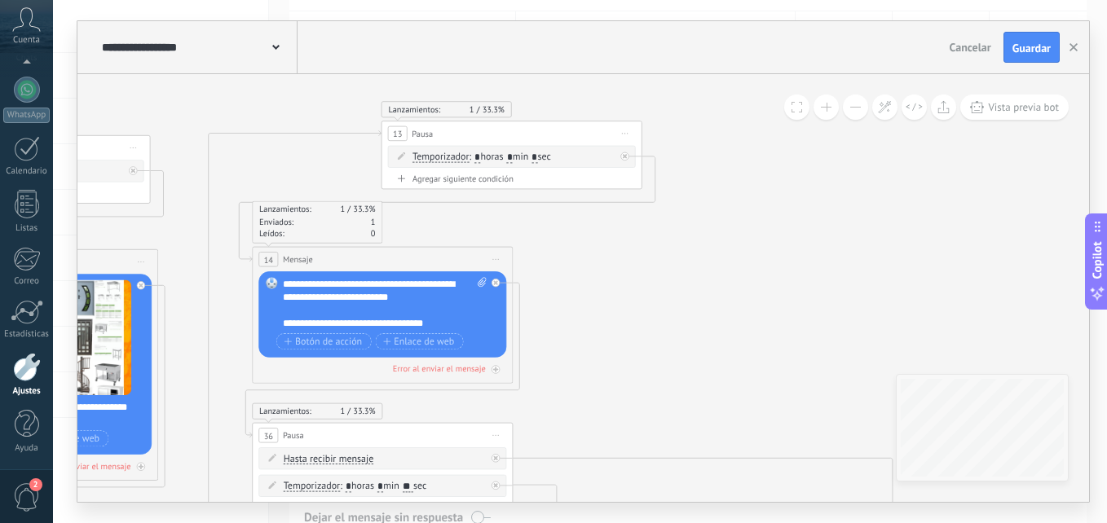
click at [404, 313] on div "**********" at bounding box center [385, 303] width 204 height 52
drag, startPoint x: 456, startPoint y: 324, endPoint x: 236, endPoint y: 322, distance: 219.3
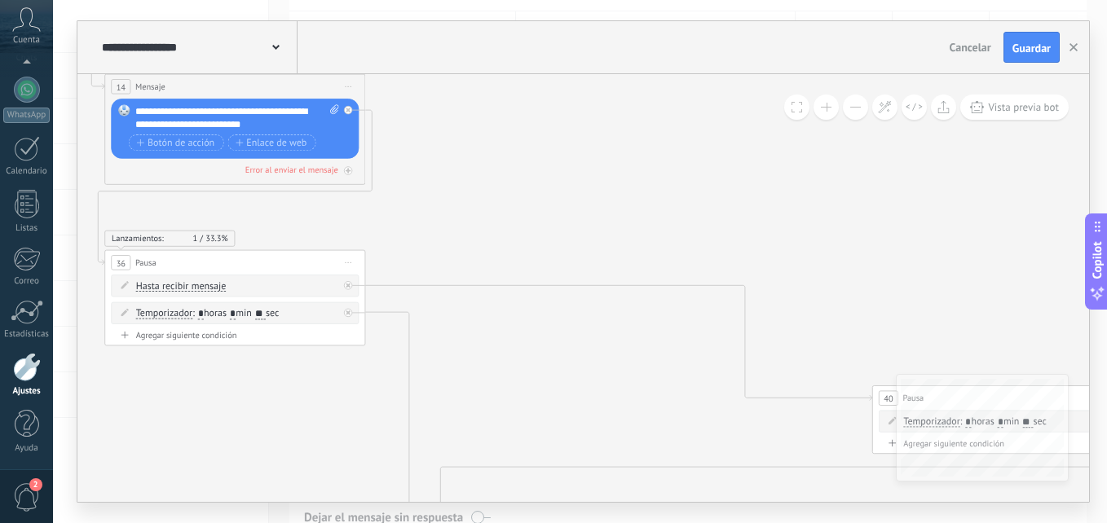
drag, startPoint x: 556, startPoint y: 375, endPoint x: 408, endPoint y: 201, distance: 229.0
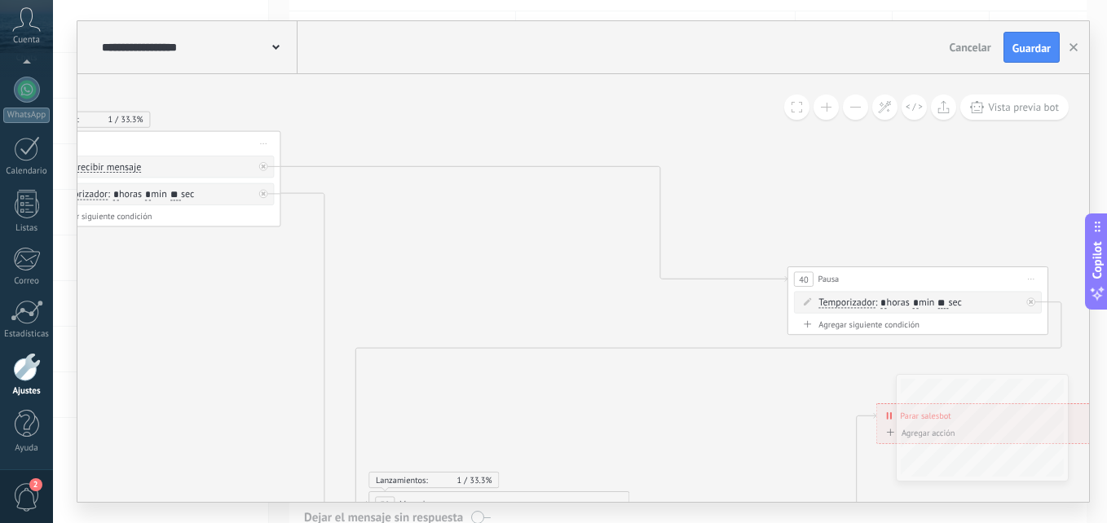
drag, startPoint x: 489, startPoint y: 364, endPoint x: 355, endPoint y: 142, distance: 259.3
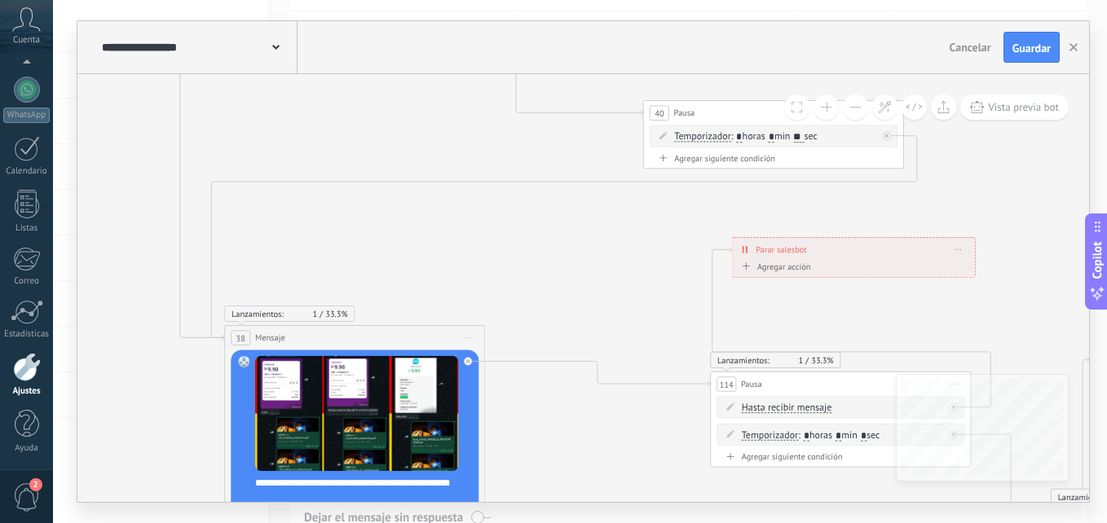
drag, startPoint x: 474, startPoint y: 346, endPoint x: 278, endPoint y: 214, distance: 237.2
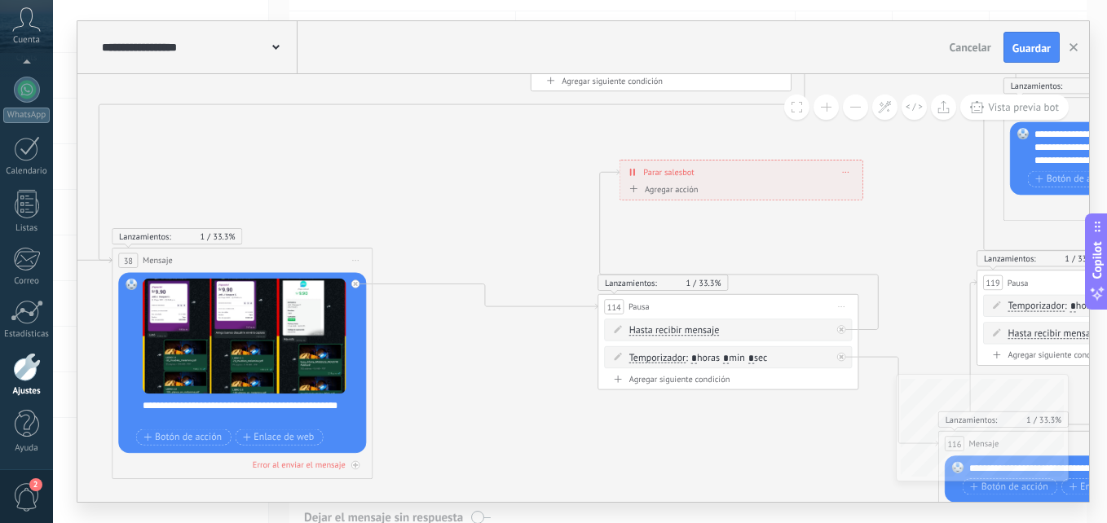
drag, startPoint x: 431, startPoint y: 229, endPoint x: 471, endPoint y: 419, distance: 194.1
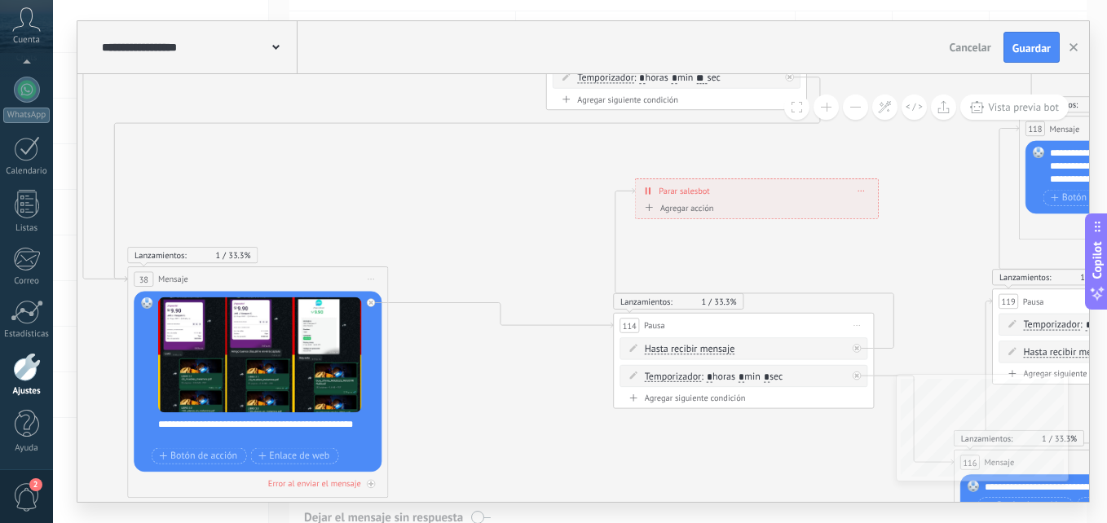
drag, startPoint x: 432, startPoint y: 285, endPoint x: 524, endPoint y: 204, distance: 123.0
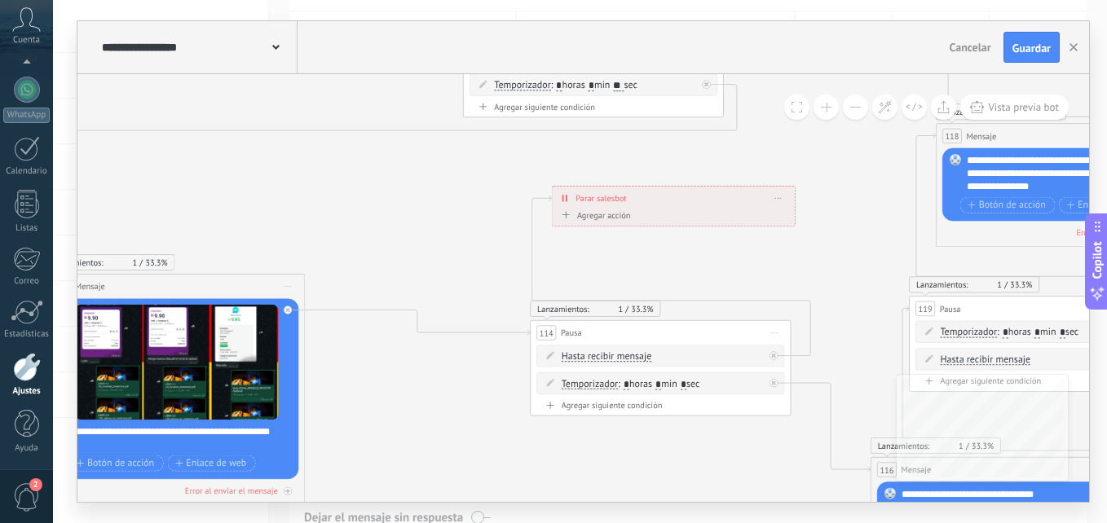
drag, startPoint x: 532, startPoint y: 227, endPoint x: 449, endPoint y: 235, distance: 83.5
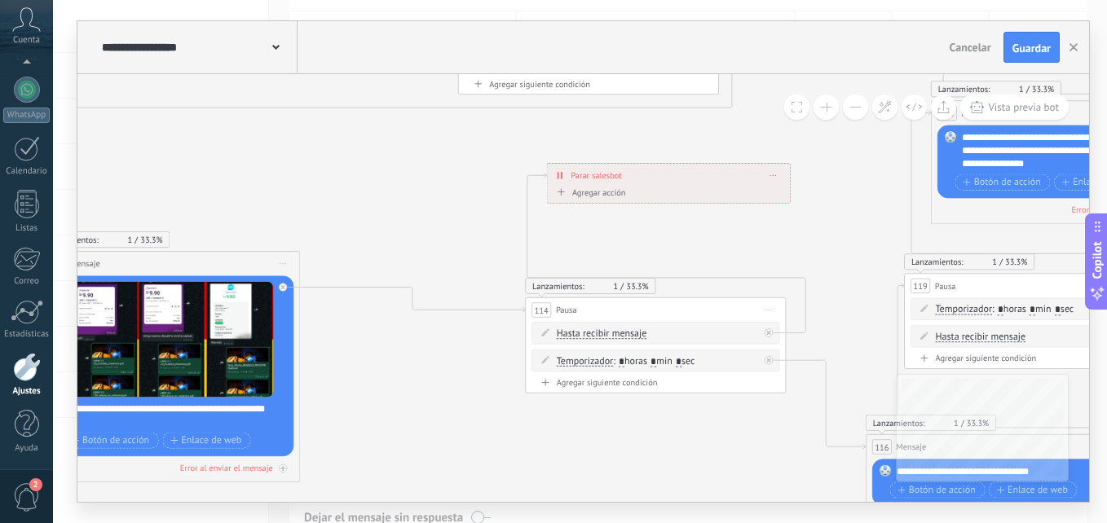
drag, startPoint x: 441, startPoint y: 262, endPoint x: 448, endPoint y: 247, distance: 16.8
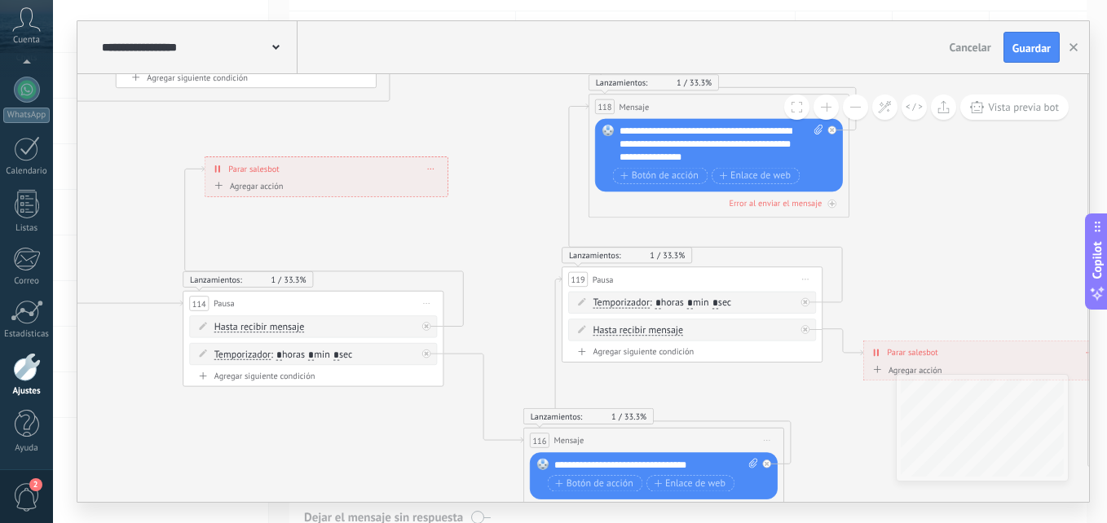
drag, startPoint x: 832, startPoint y: 281, endPoint x: 513, endPoint y: 271, distance: 318.9
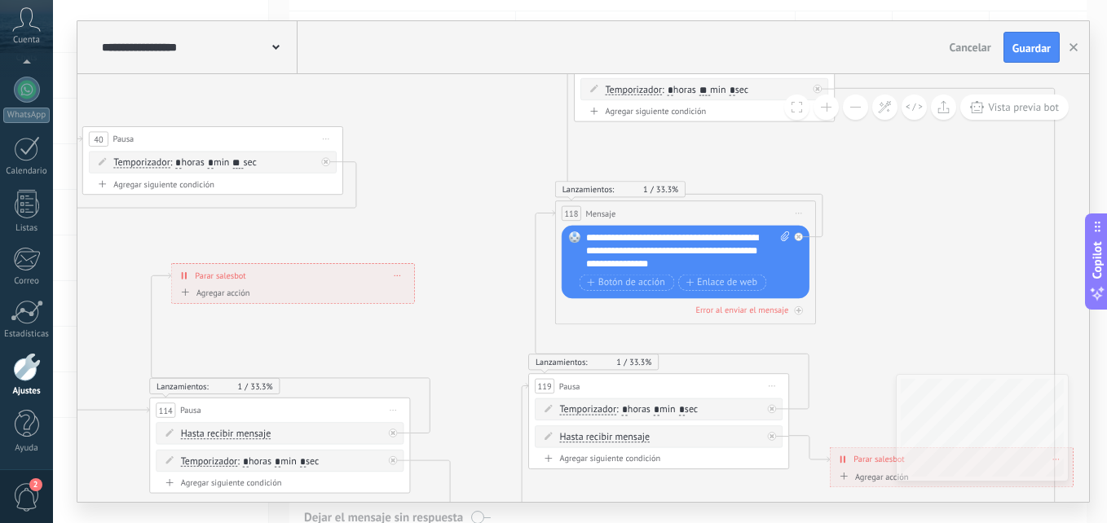
drag, startPoint x: 539, startPoint y: 190, endPoint x: 475, endPoint y: 308, distance: 134.2
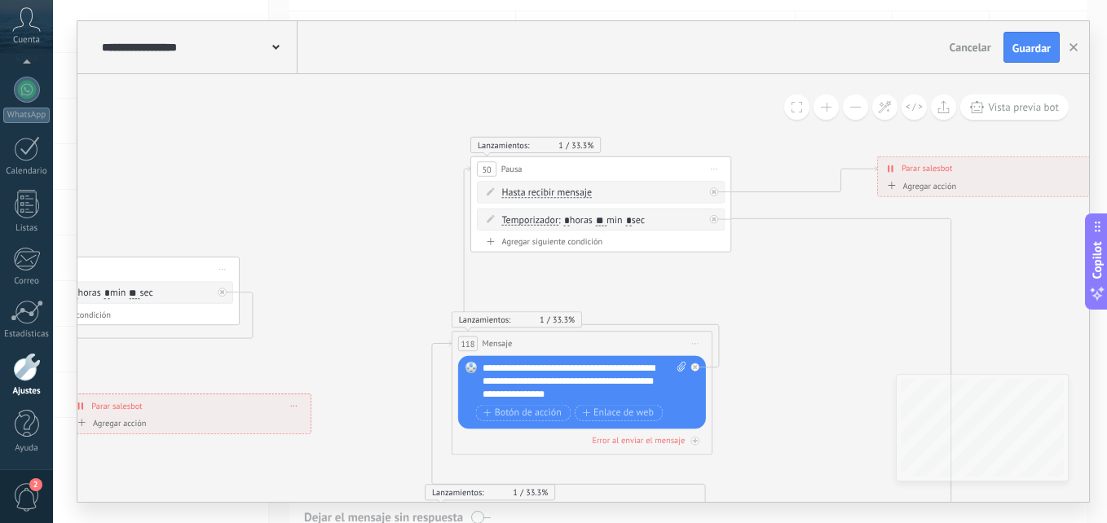
drag, startPoint x: 483, startPoint y: 218, endPoint x: 404, endPoint y: 337, distance: 142.4
drag, startPoint x: 582, startPoint y: 397, endPoint x: 450, endPoint y: 361, distance: 136.8
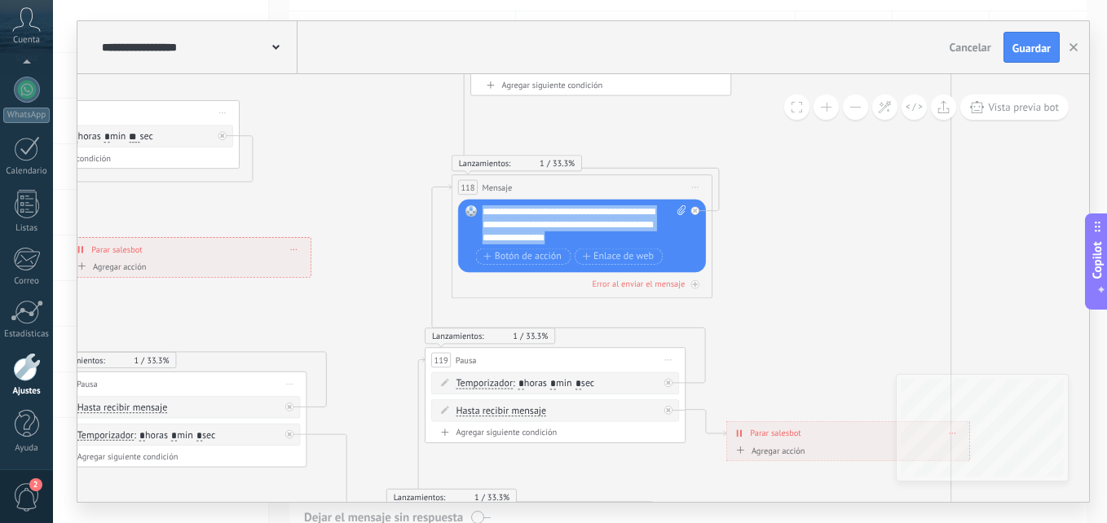
paste div
drag, startPoint x: 570, startPoint y: 230, endPoint x: 611, endPoint y: 236, distance: 42.0
click at [570, 230] on div "**********" at bounding box center [585, 224] width 204 height 39
drag, startPoint x: 662, startPoint y: 241, endPoint x: 384, endPoint y: 161, distance: 289.2
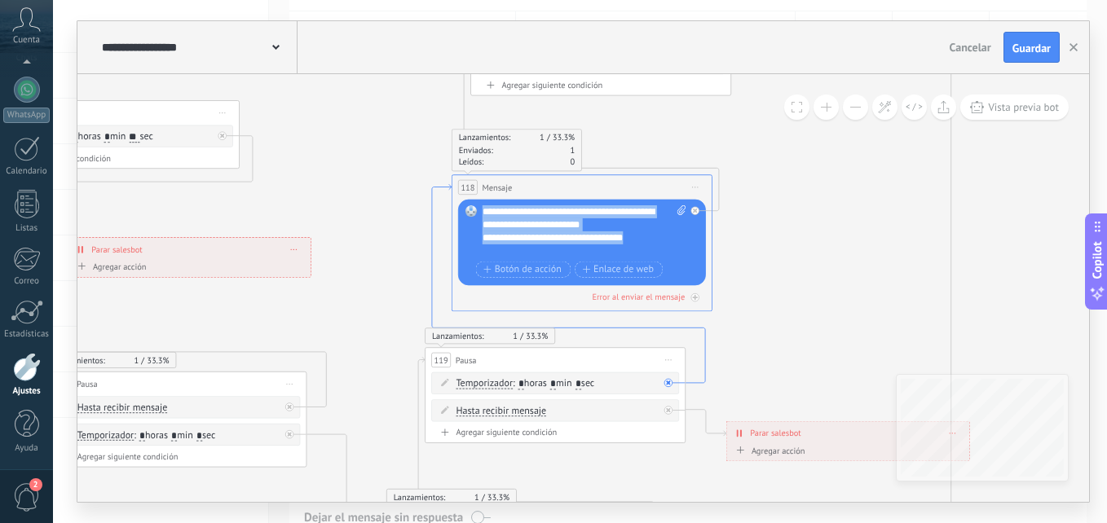
drag, startPoint x: 655, startPoint y: 243, endPoint x: 430, endPoint y: 210, distance: 227.5
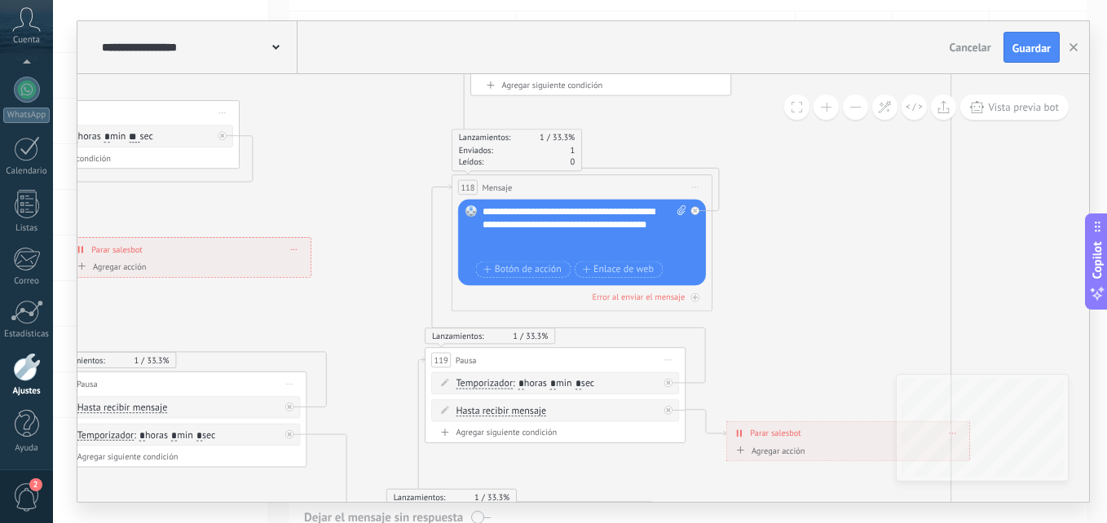
click at [522, 245] on div at bounding box center [578, 238] width 191 height 13
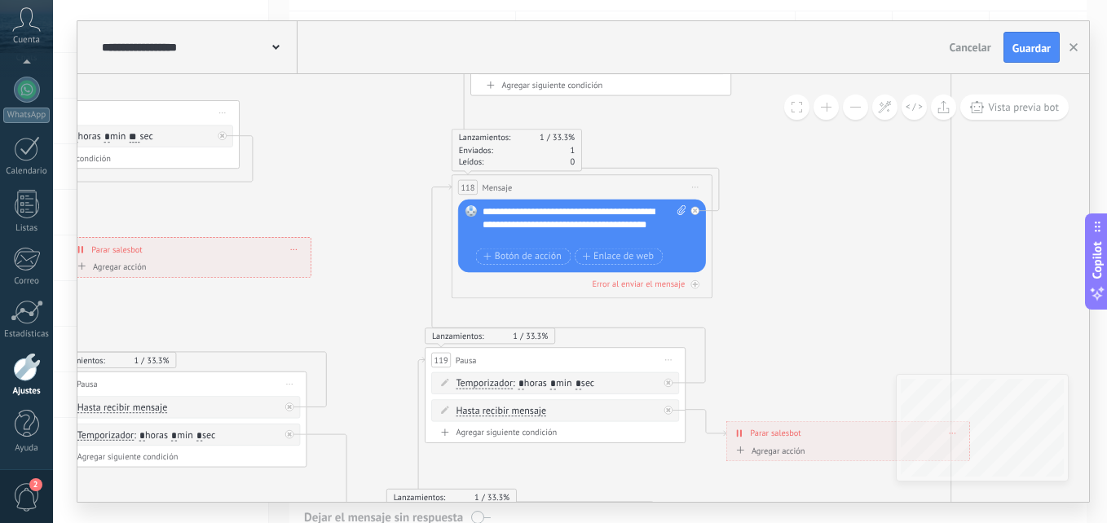
click at [536, 229] on div "**********" at bounding box center [585, 224] width 204 height 39
drag, startPoint x: 536, startPoint y: 236, endPoint x: 474, endPoint y: 193, distance: 74.4
click at [474, 193] on div "Lanzamientos: 1 33.3% Enviados: 1 Leídos: 0 118 Mensaje ******* (a): Todos los …" at bounding box center [582, 236] width 261 height 124
click at [484, 212] on div "**********" at bounding box center [585, 224] width 204 height 39
click at [523, 213] on div "**********" at bounding box center [585, 224] width 204 height 39
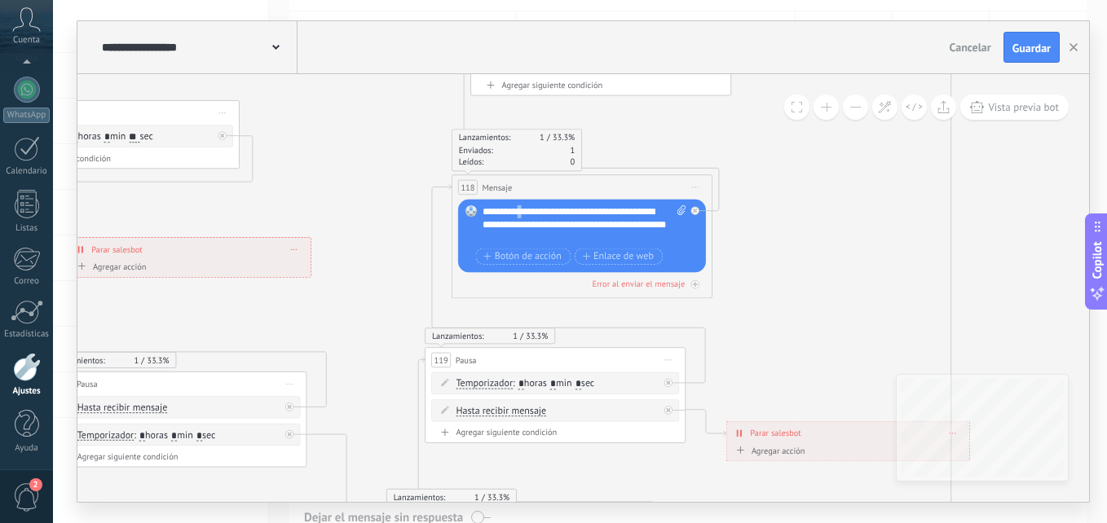
click at [520, 214] on div "**********" at bounding box center [585, 224] width 204 height 39
click at [524, 210] on div "**********" at bounding box center [585, 224] width 204 height 39
click at [611, 225] on div "**********" at bounding box center [585, 224] width 204 height 39
click at [576, 237] on div "**********" at bounding box center [573, 238] width 181 height 13
click at [620, 225] on div "**********" at bounding box center [585, 224] width 204 height 39
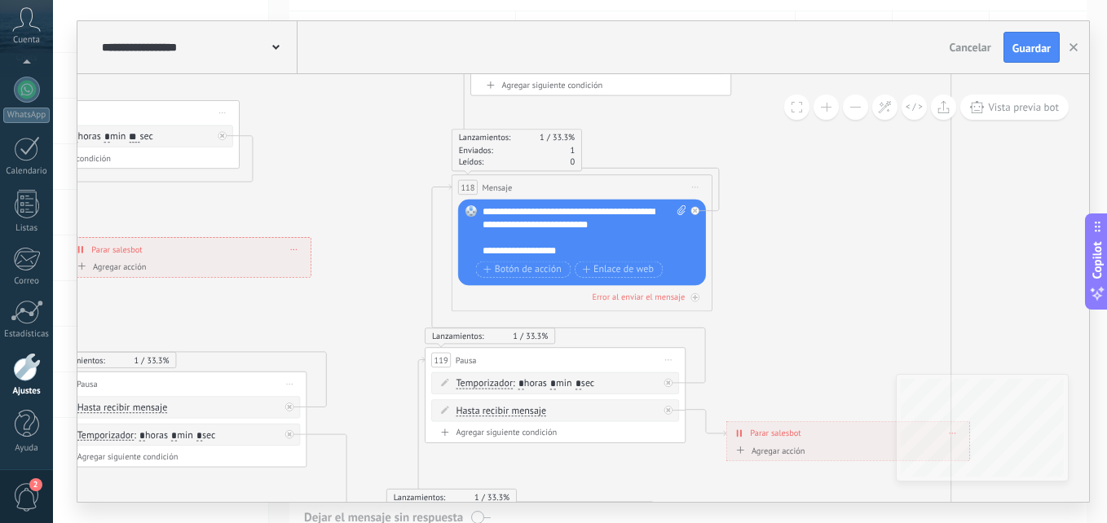
click at [580, 248] on div "**********" at bounding box center [573, 251] width 181 height 13
click at [483, 251] on div "**********" at bounding box center [573, 251] width 181 height 13
click at [1018, 53] on span "Guardar" at bounding box center [1031, 47] width 38 height 11
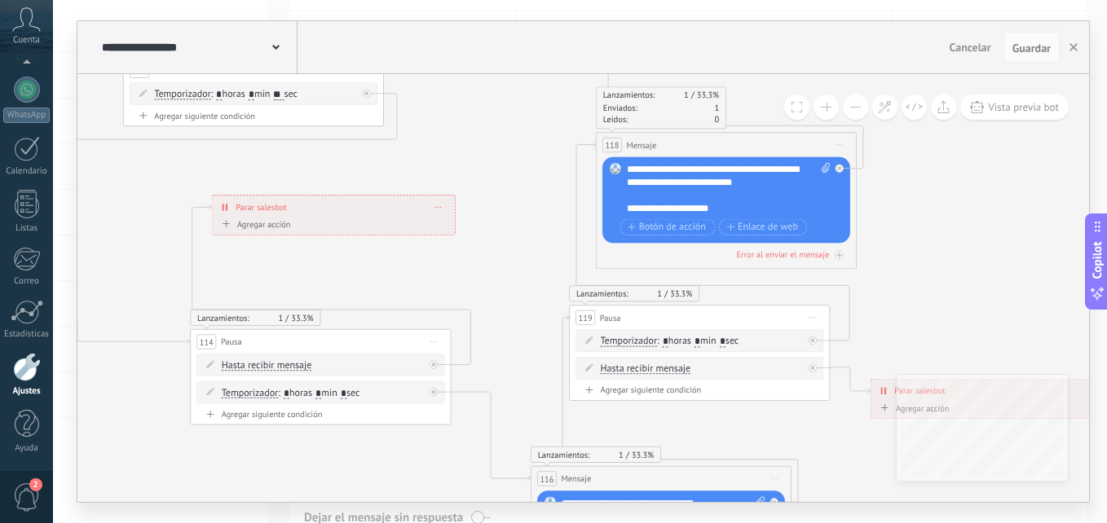
drag, startPoint x: 363, startPoint y: 244, endPoint x: 541, endPoint y: 405, distance: 240.7
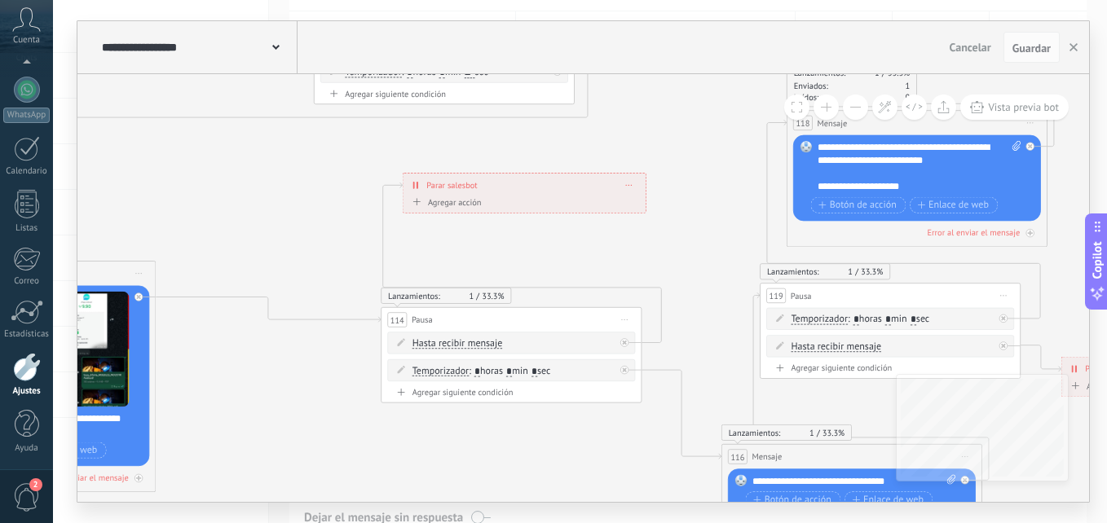
drag, startPoint x: 497, startPoint y: 281, endPoint x: 691, endPoint y: 229, distance: 200.9
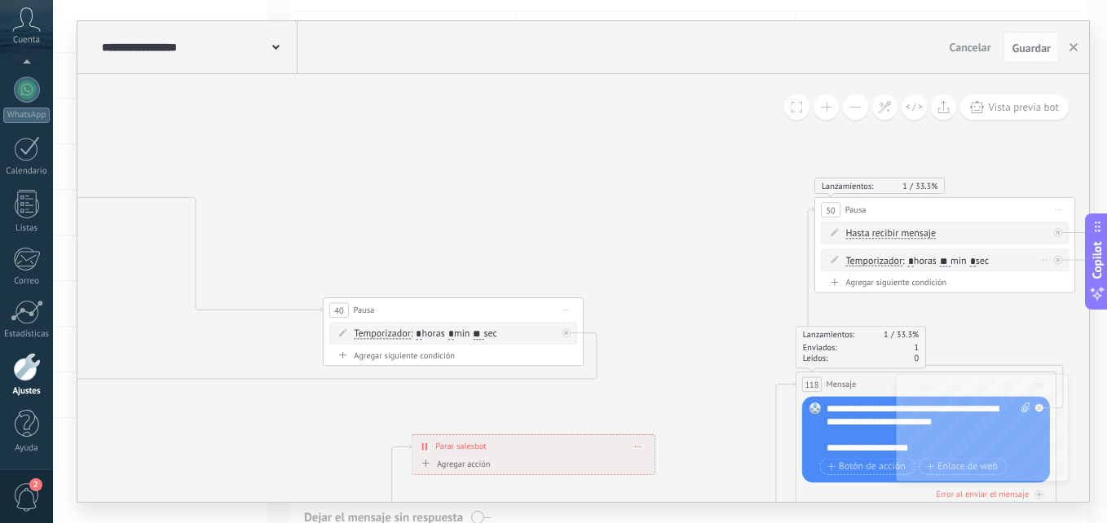
click at [951, 258] on input "**" at bounding box center [945, 261] width 11 height 11
type input "**"
click at [1021, 53] on span "Guardar" at bounding box center [1031, 47] width 38 height 11
click at [1020, 53] on button "Cancelar" at bounding box center [999, 47] width 55 height 24
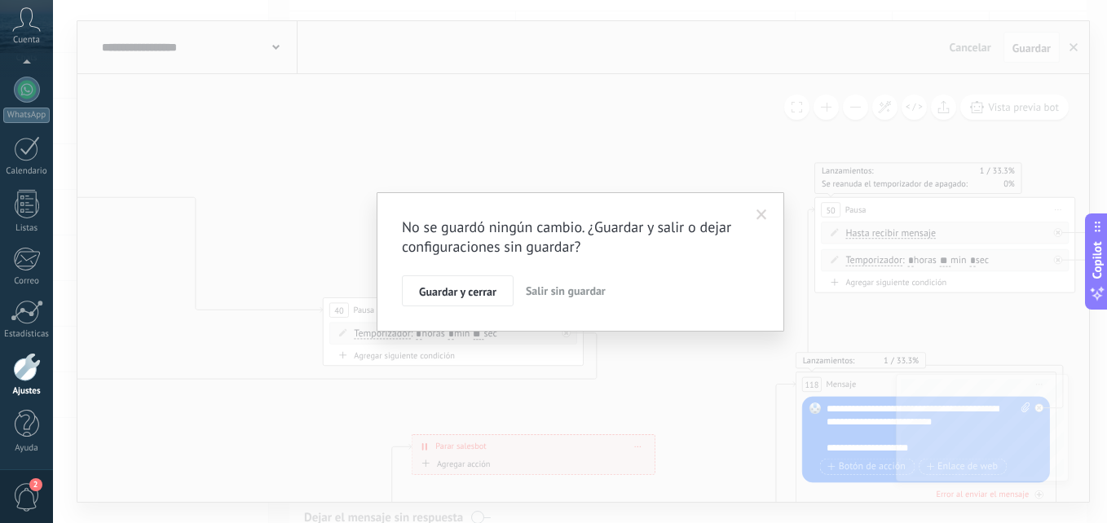
click at [763, 217] on span at bounding box center [762, 215] width 11 height 11
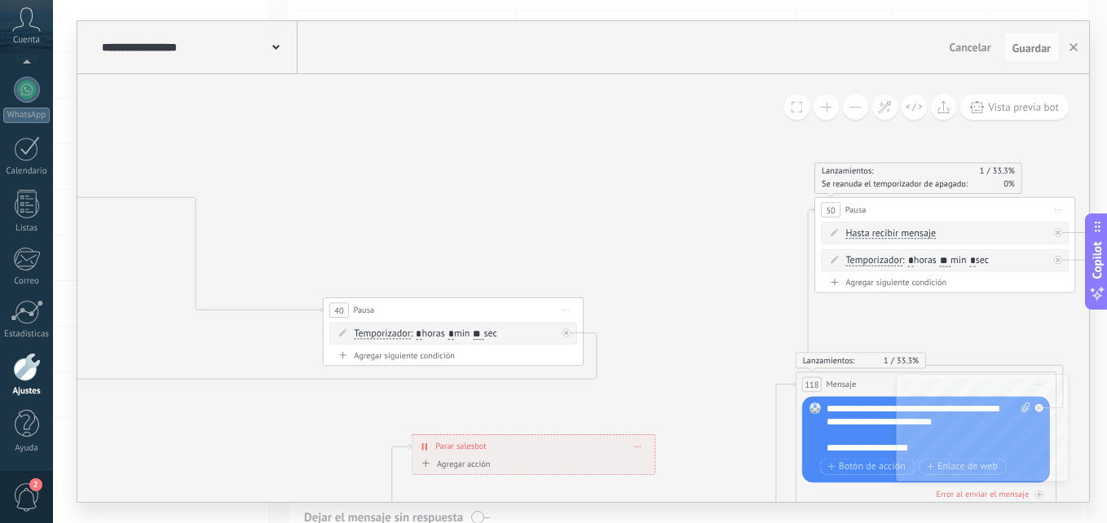
click at [856, 108] on button at bounding box center [855, 107] width 25 height 25
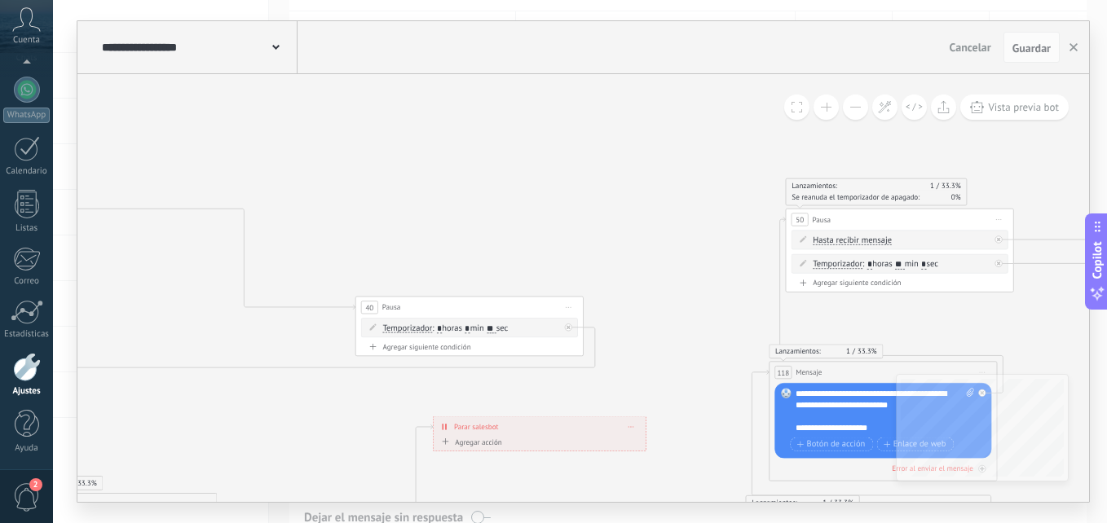
click at [856, 108] on button at bounding box center [855, 107] width 25 height 25
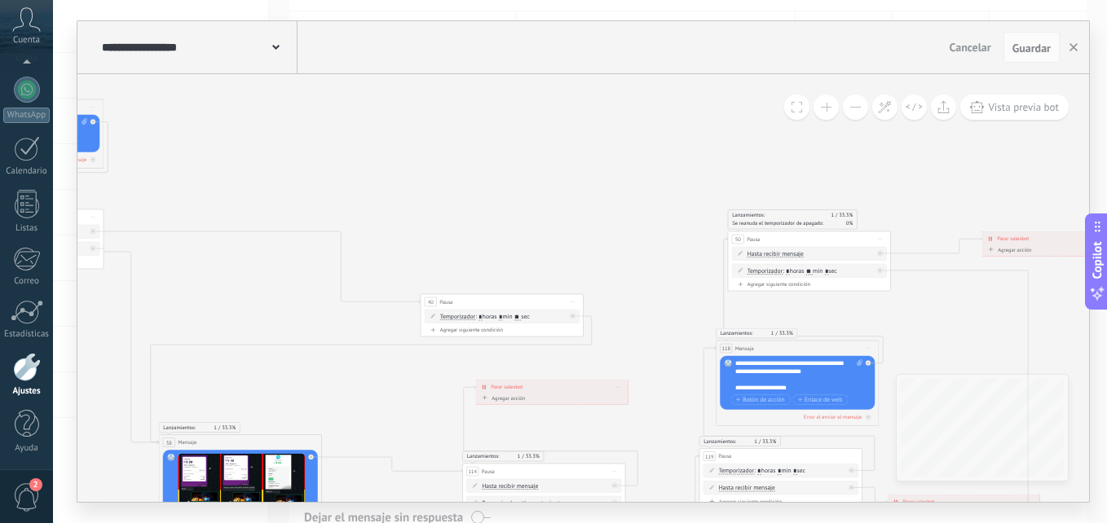
click at [856, 108] on button at bounding box center [855, 107] width 25 height 25
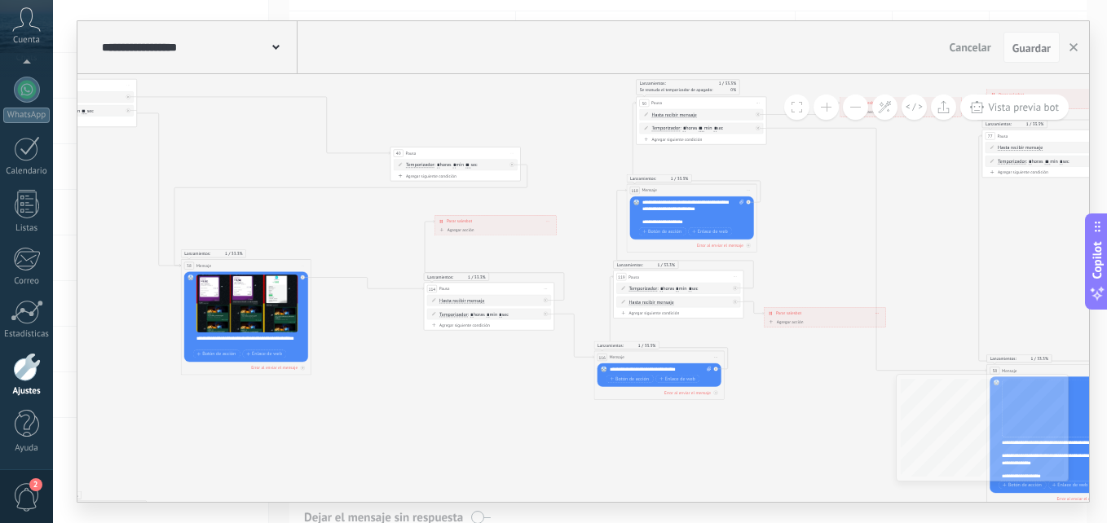
drag, startPoint x: 658, startPoint y: 360, endPoint x: 597, endPoint y: 242, distance: 132.4
click at [597, 242] on icon at bounding box center [900, 445] width 3445 height 1360
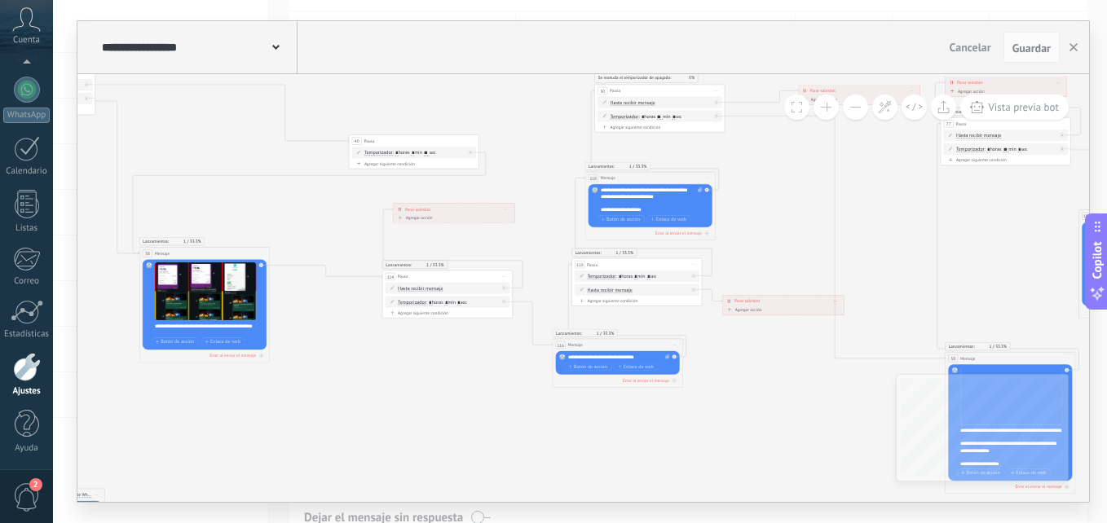
drag, startPoint x: 788, startPoint y: 382, endPoint x: 746, endPoint y: 361, distance: 47.4
click at [747, 365] on icon at bounding box center [859, 433] width 3445 height 1360
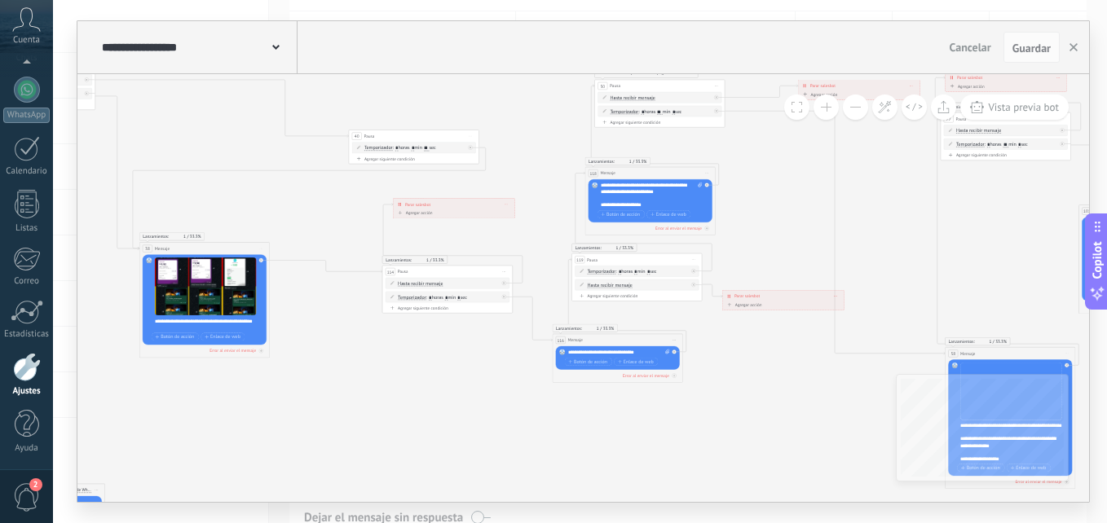
click at [822, 111] on button at bounding box center [826, 107] width 25 height 25
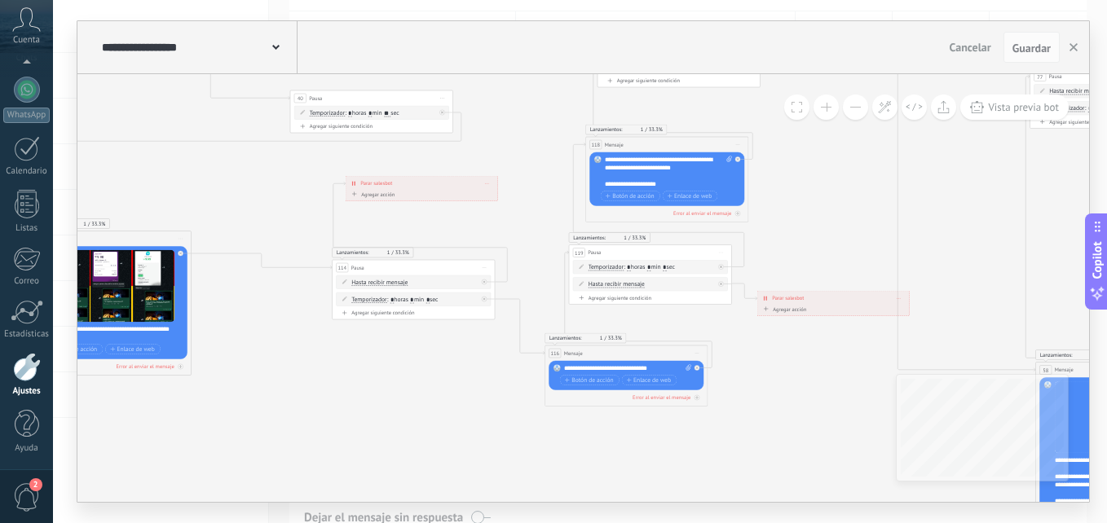
click at [822, 111] on button at bounding box center [826, 107] width 25 height 25
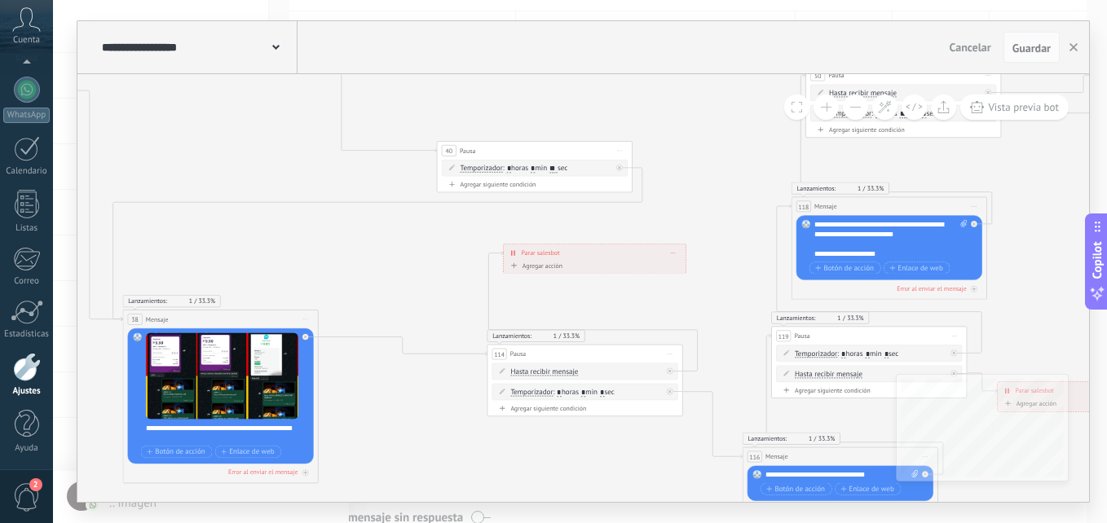
drag, startPoint x: 395, startPoint y: 410, endPoint x: 602, endPoint y: 461, distance: 212.3
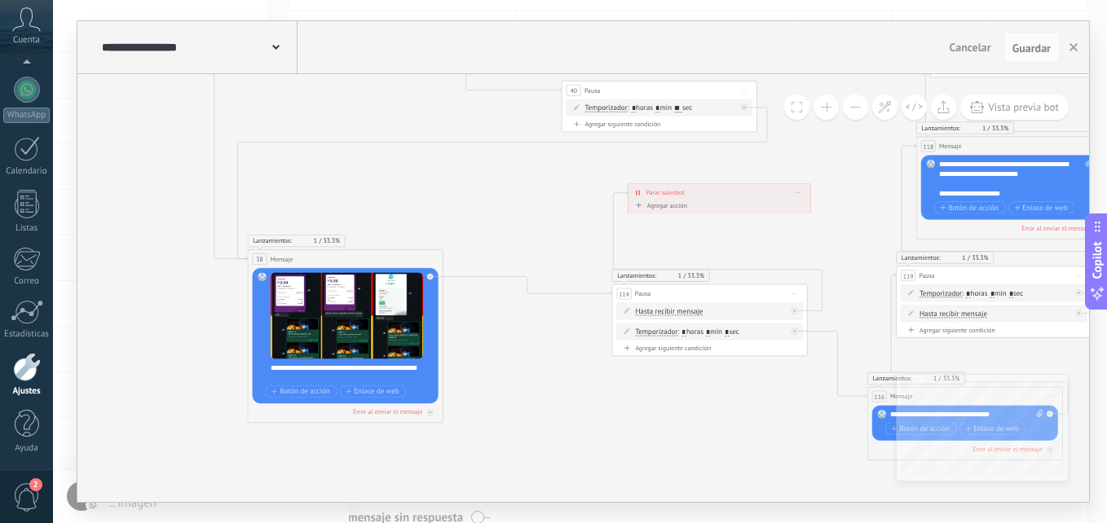
drag, startPoint x: 460, startPoint y: 449, endPoint x: 695, endPoint y: 390, distance: 243.0
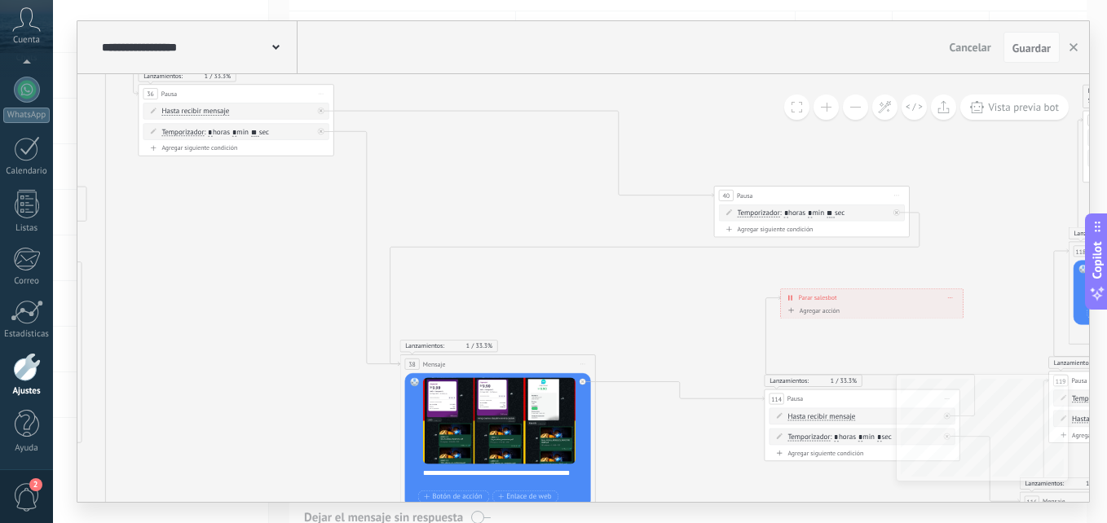
drag, startPoint x: 621, startPoint y: 335, endPoint x: 663, endPoint y: 443, distance: 116.1
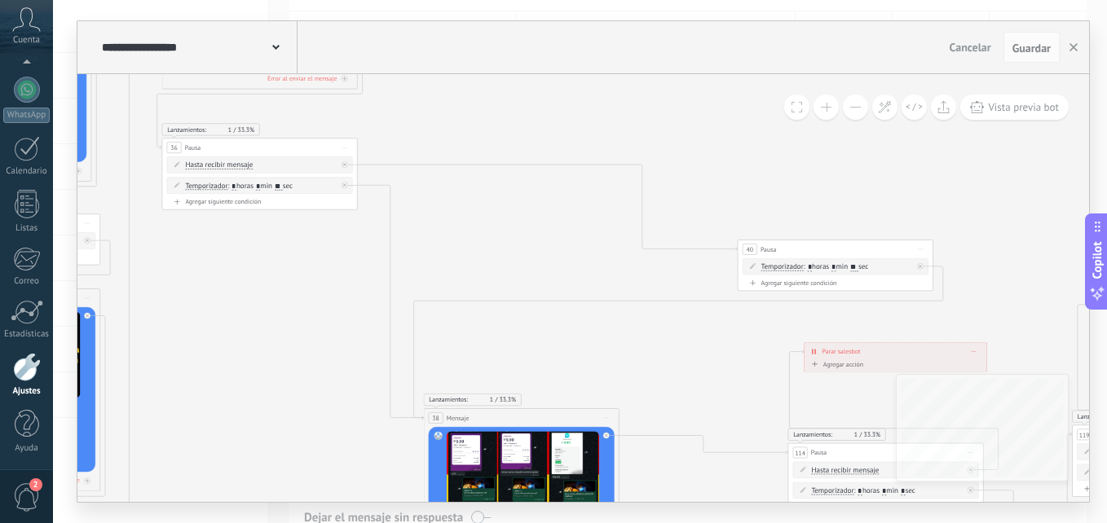
drag, startPoint x: 583, startPoint y: 336, endPoint x: 673, endPoint y: 438, distance: 135.7
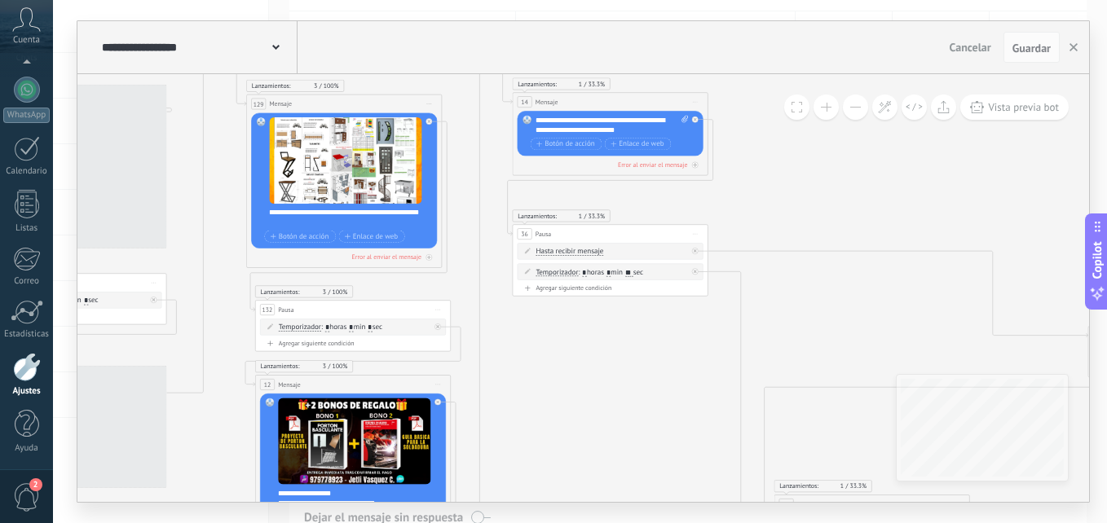
drag, startPoint x: 340, startPoint y: 379, endPoint x: 619, endPoint y: 388, distance: 278.9
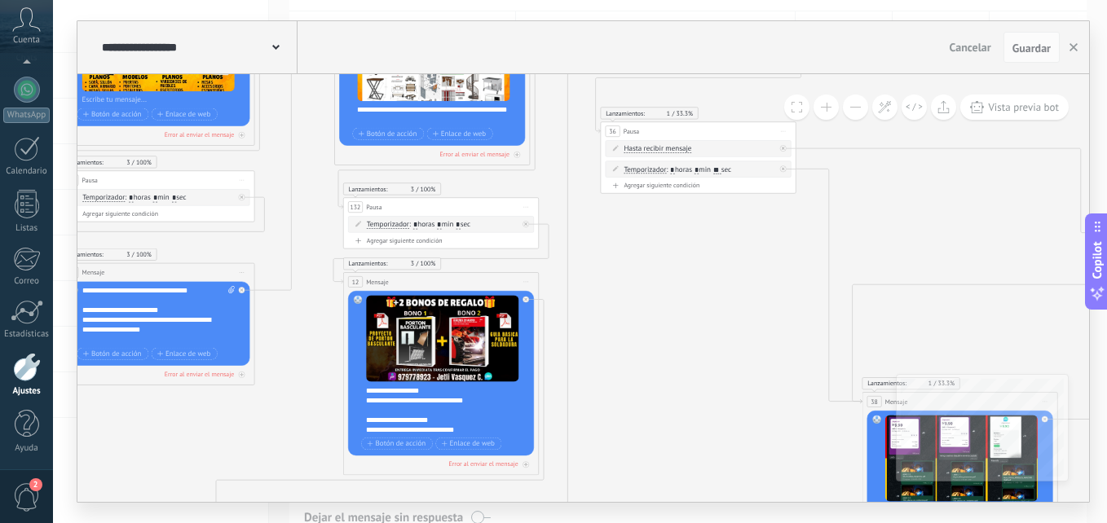
drag, startPoint x: 538, startPoint y: 414, endPoint x: 628, endPoint y: 307, distance: 139.4
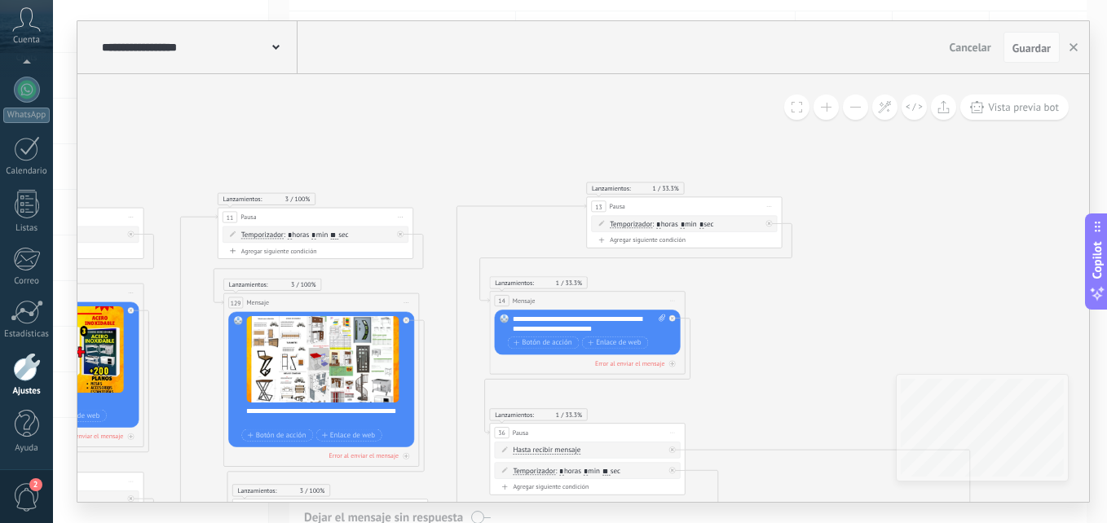
drag, startPoint x: 748, startPoint y: 252, endPoint x: 629, endPoint y: 400, distance: 190.2
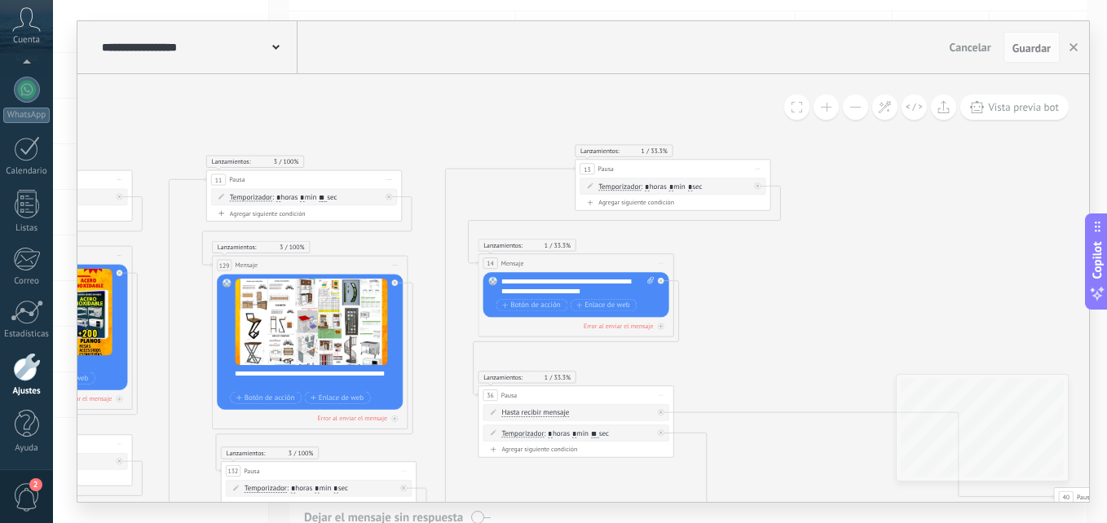
drag, startPoint x: 820, startPoint y: 409, endPoint x: 519, endPoint y: 42, distance: 474.4
click at [519, 42] on div "**********" at bounding box center [583, 261] width 1012 height 481
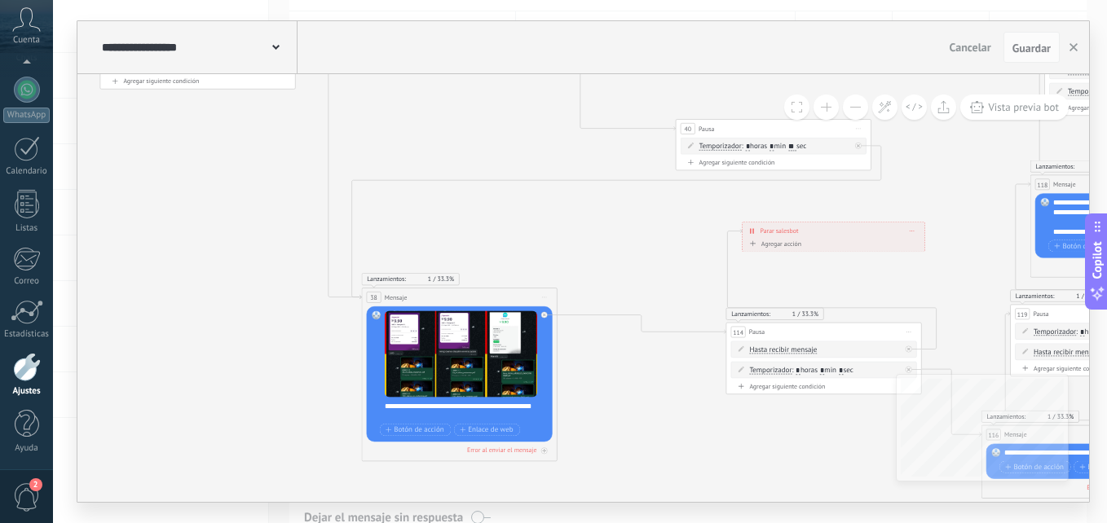
drag, startPoint x: 603, startPoint y: 272, endPoint x: 588, endPoint y: 261, distance: 19.2
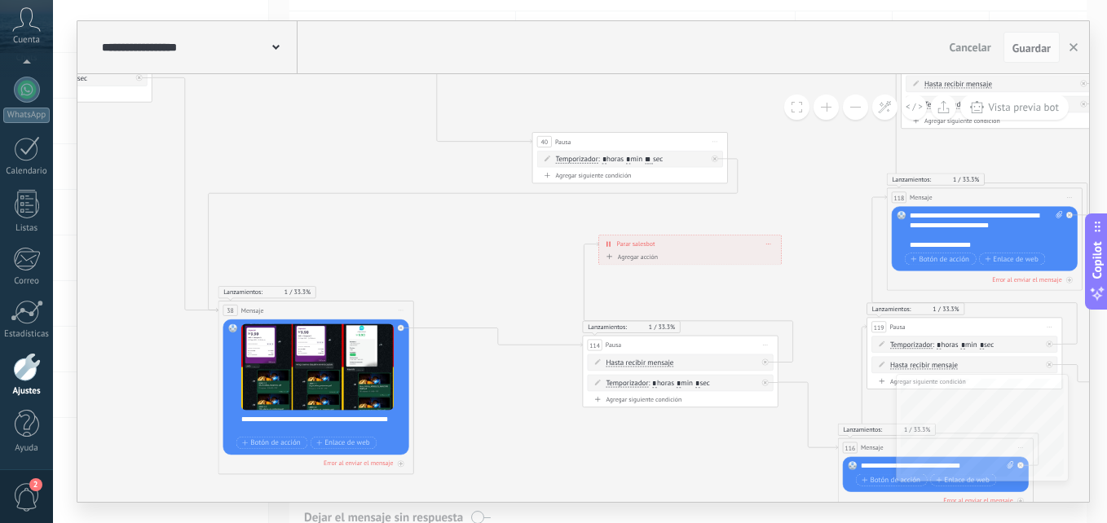
drag, startPoint x: 619, startPoint y: 251, endPoint x: 473, endPoint y: 264, distance: 146.5
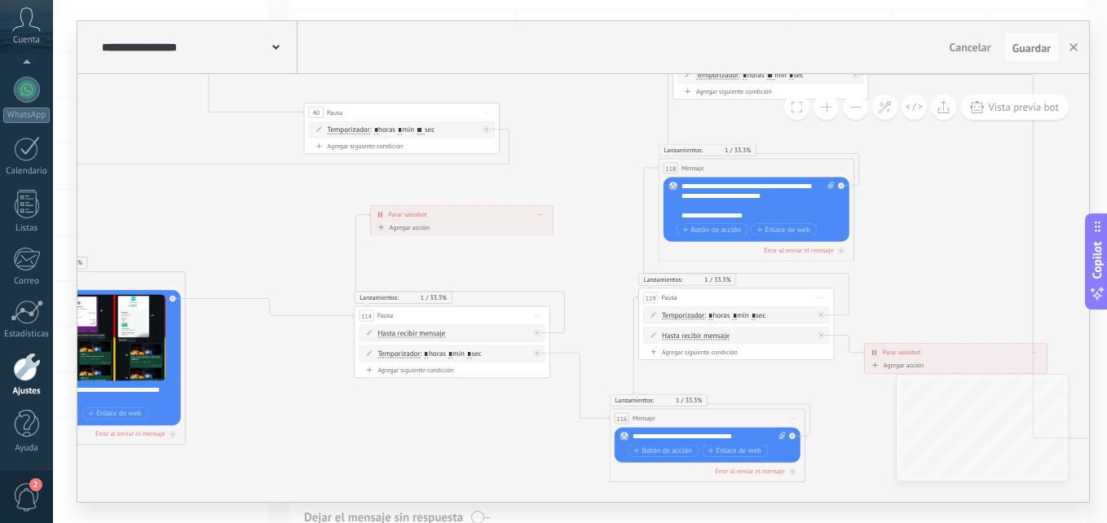
drag, startPoint x: 743, startPoint y: 301, endPoint x: 518, endPoint y: 271, distance: 227.7
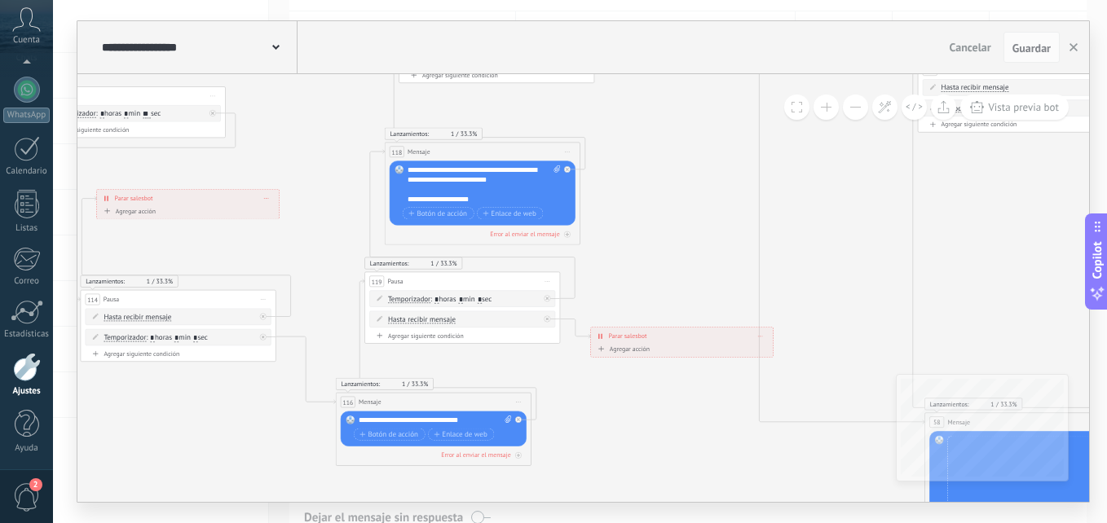
drag, startPoint x: 840, startPoint y: 298, endPoint x: 544, endPoint y: 69, distance: 374.9
click at [544, 69] on div "**********" at bounding box center [583, 261] width 1012 height 481
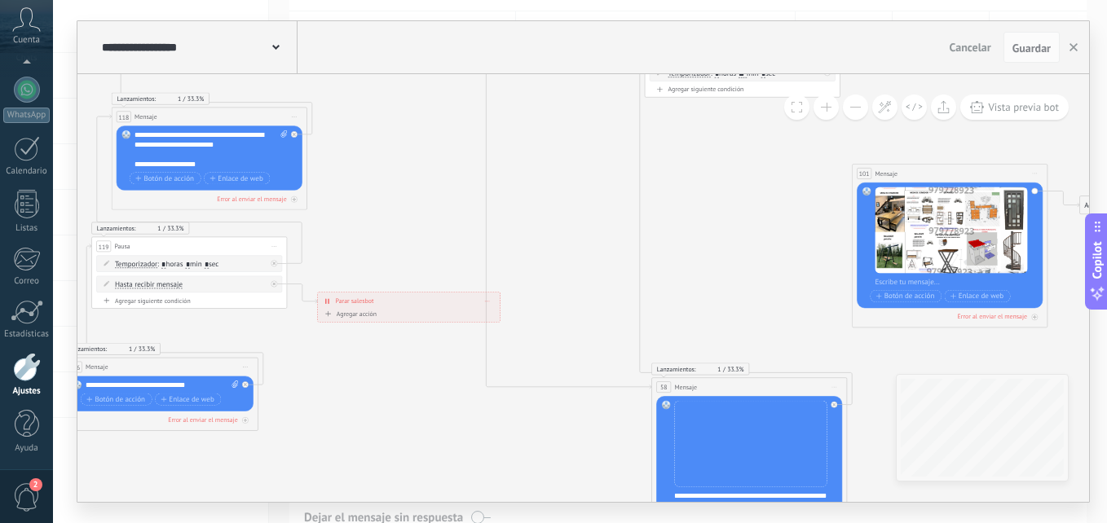
drag, startPoint x: 792, startPoint y: 274, endPoint x: 559, endPoint y: 258, distance: 233.7
click at [559, 258] on icon at bounding box center [522, 499] width 5168 height 2040
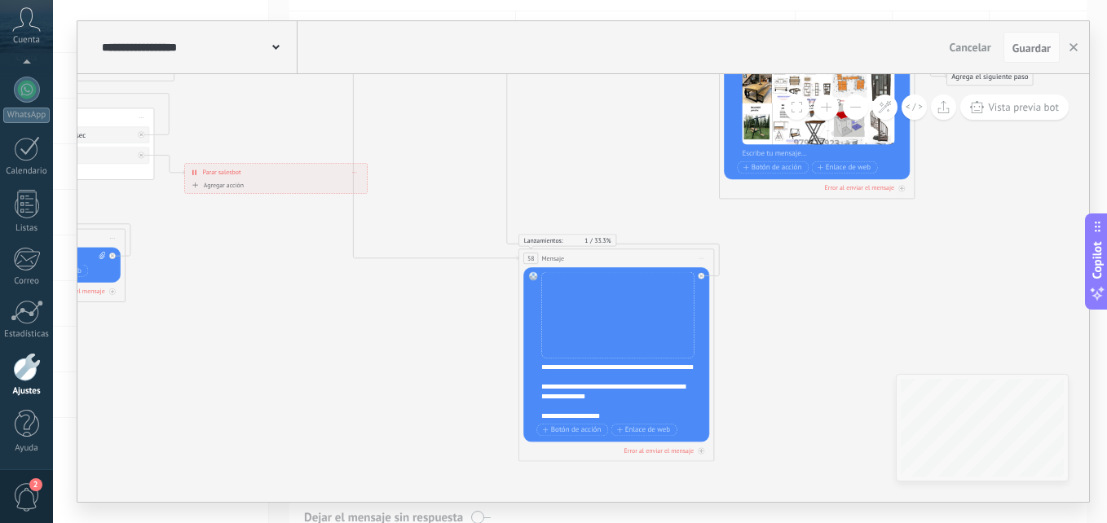
drag, startPoint x: 753, startPoint y: 297, endPoint x: 621, endPoint y: 168, distance: 184.5
click at [621, 168] on icon at bounding box center [389, 370] width 5168 height 2040
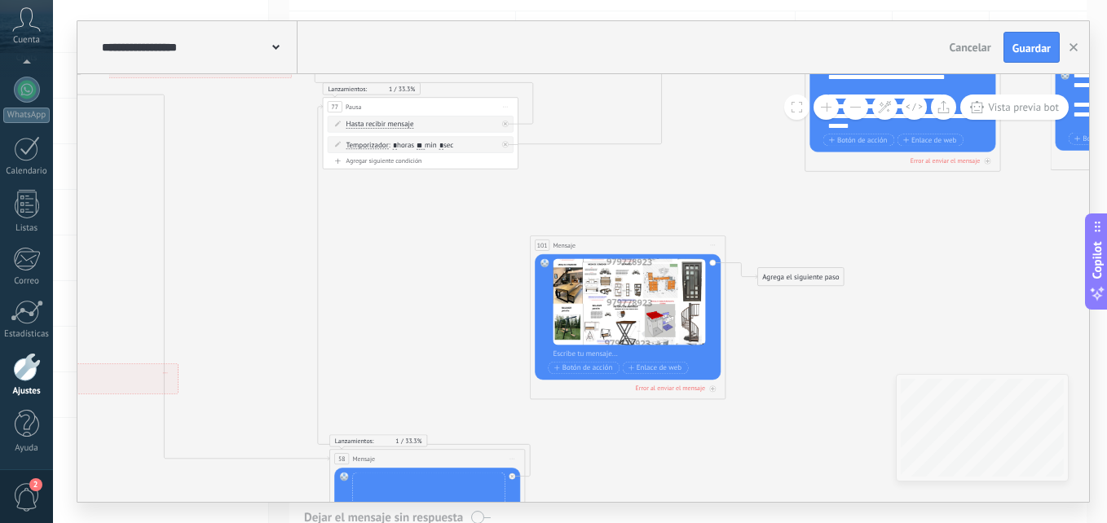
drag, startPoint x: 816, startPoint y: 373, endPoint x: 618, endPoint y: 170, distance: 283.6
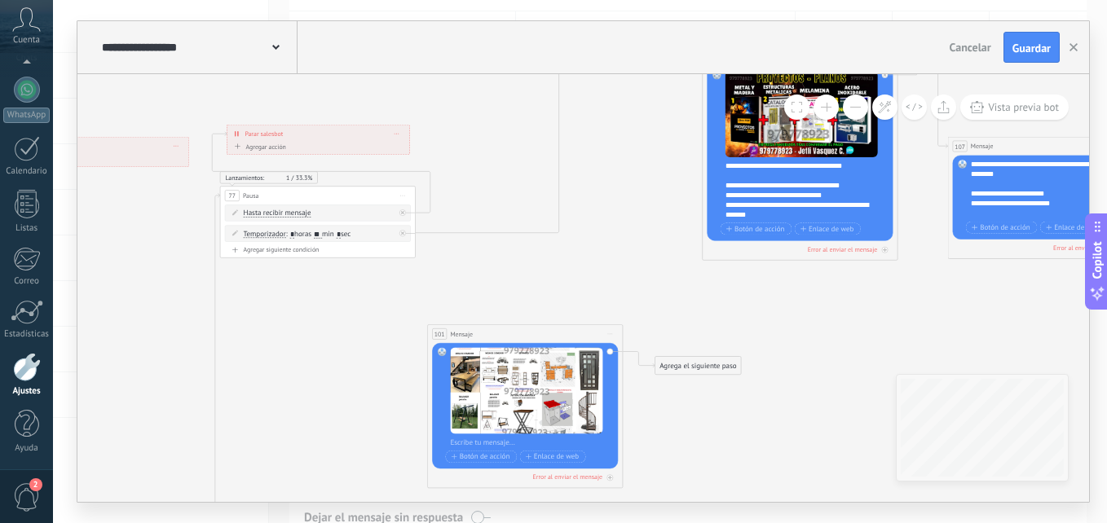
drag, startPoint x: 637, startPoint y: 283, endPoint x: 587, endPoint y: 297, distance: 51.6
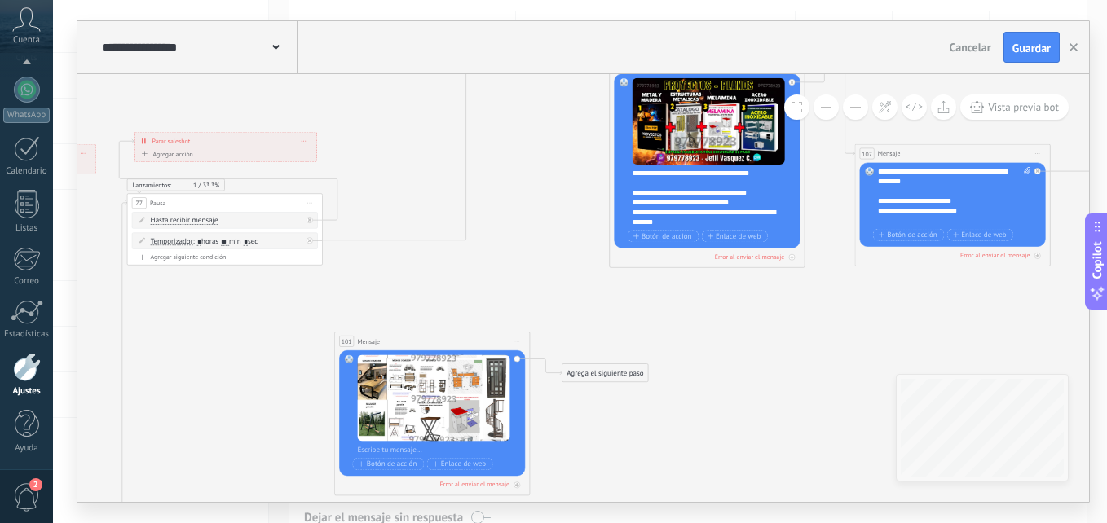
drag, startPoint x: 785, startPoint y: 340, endPoint x: 552, endPoint y: 252, distance: 249.2
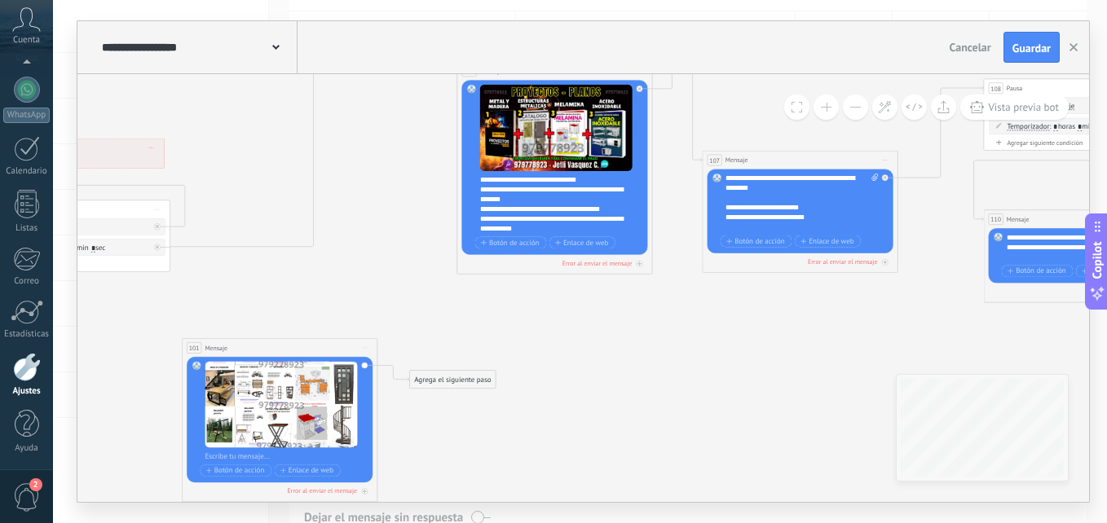
scroll to position [98, 0]
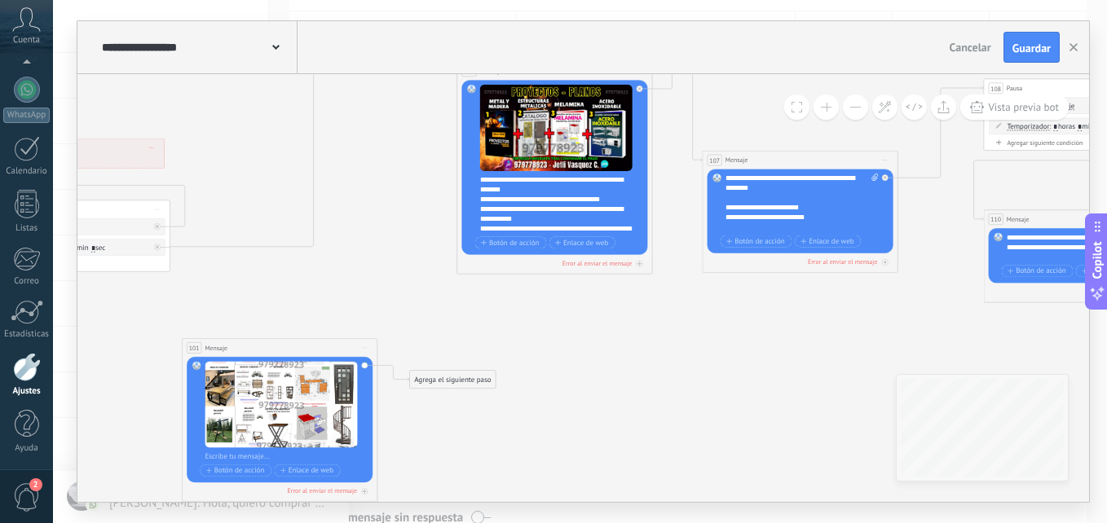
click at [626, 192] on div "**********" at bounding box center [561, 204] width 162 height 59
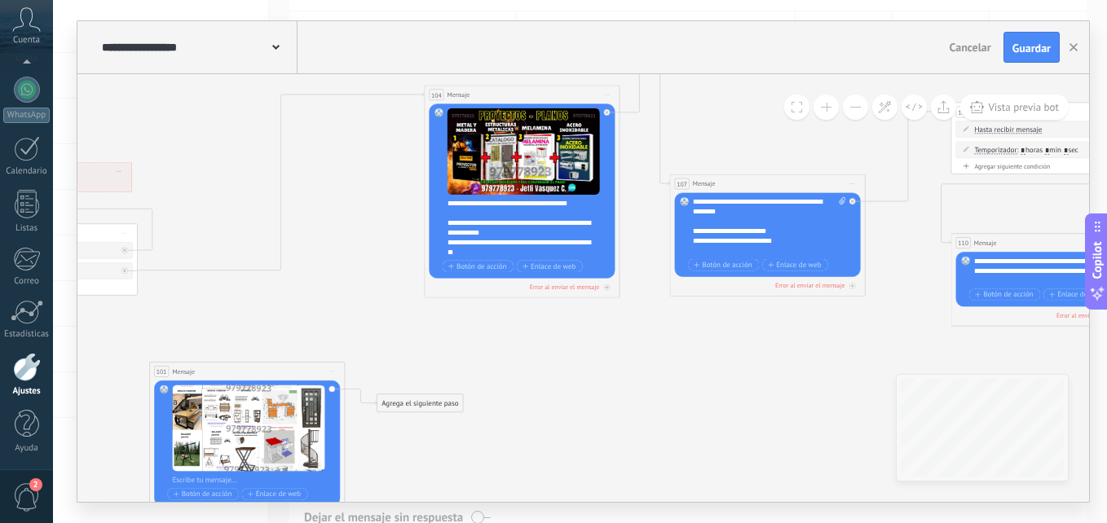
drag, startPoint x: 695, startPoint y: 371, endPoint x: 567, endPoint y: 456, distance: 153.5
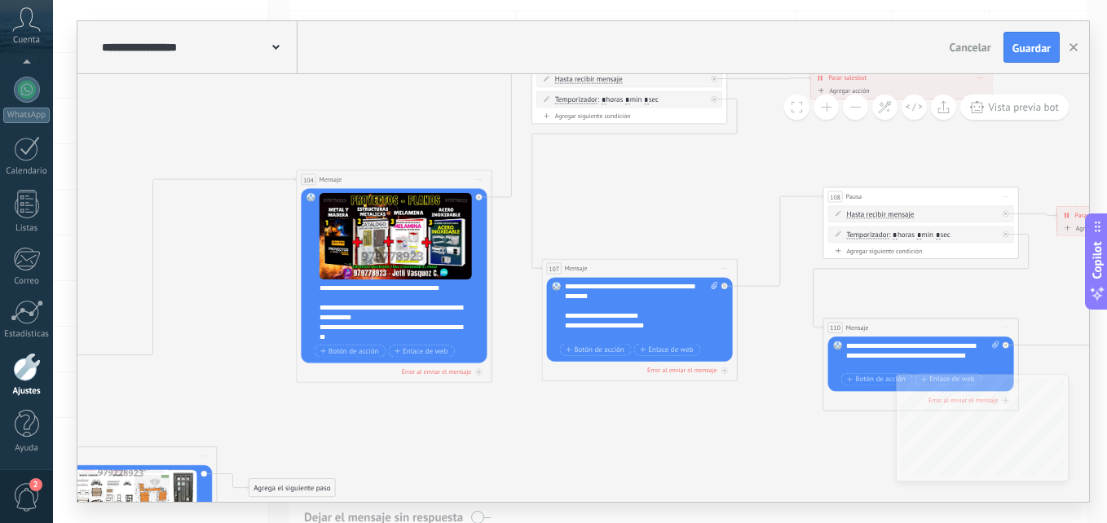
scroll to position [49, 0]
click at [921, 234] on input "*" at bounding box center [919, 236] width 4 height 8
type input "**"
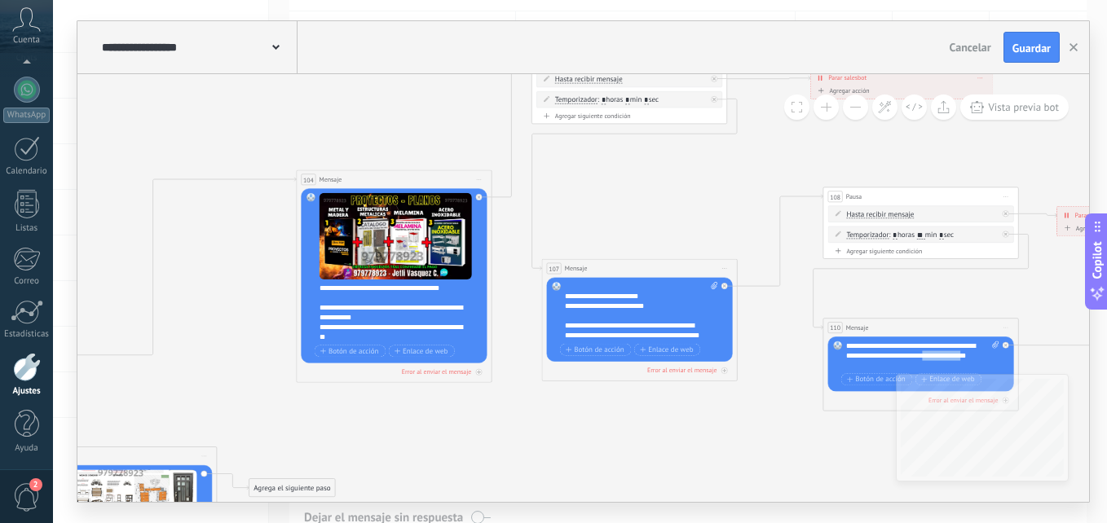
drag, startPoint x: 873, startPoint y: 368, endPoint x: 943, endPoint y: 352, distance: 71.8
click at [943, 352] on div "**********" at bounding box center [922, 356] width 153 height 29
click at [947, 355] on div "**********" at bounding box center [922, 352] width 153 height 20
click at [846, 377] on div "**********" at bounding box center [914, 376] width 136 height 10
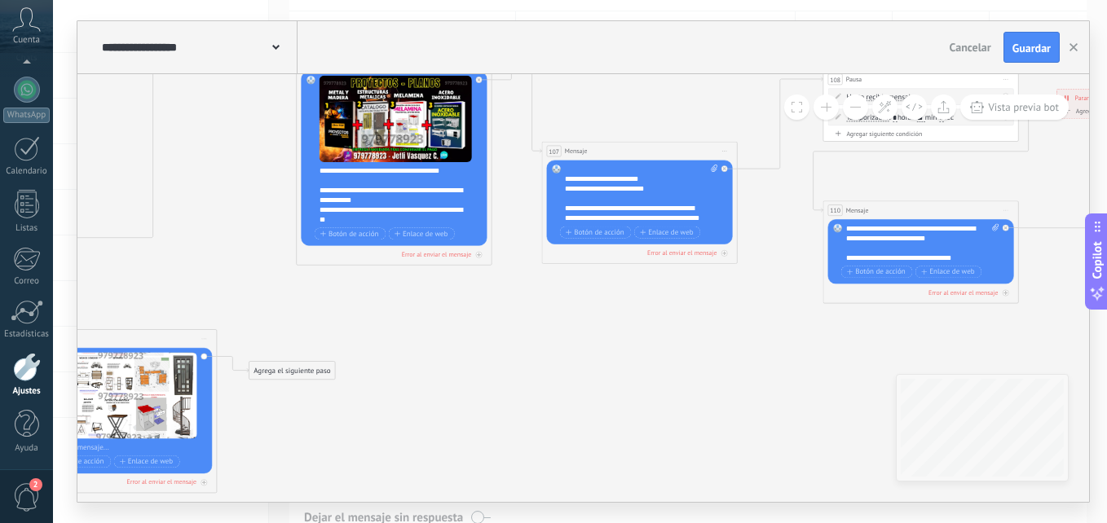
click at [974, 259] on div "**********" at bounding box center [914, 259] width 136 height 10
drag, startPoint x: 974, startPoint y: 261, endPoint x: 806, endPoint y: 225, distance: 171.7
copy div "**********"
click at [1025, 50] on span "Guardar" at bounding box center [1031, 47] width 38 height 11
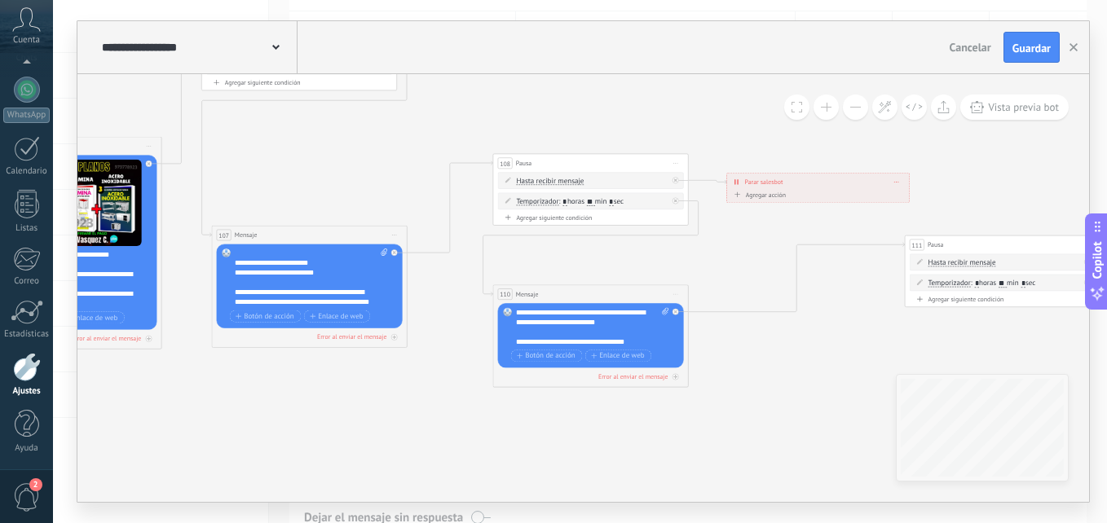
drag, startPoint x: 962, startPoint y: 254, endPoint x: 632, endPoint y: 259, distance: 330.2
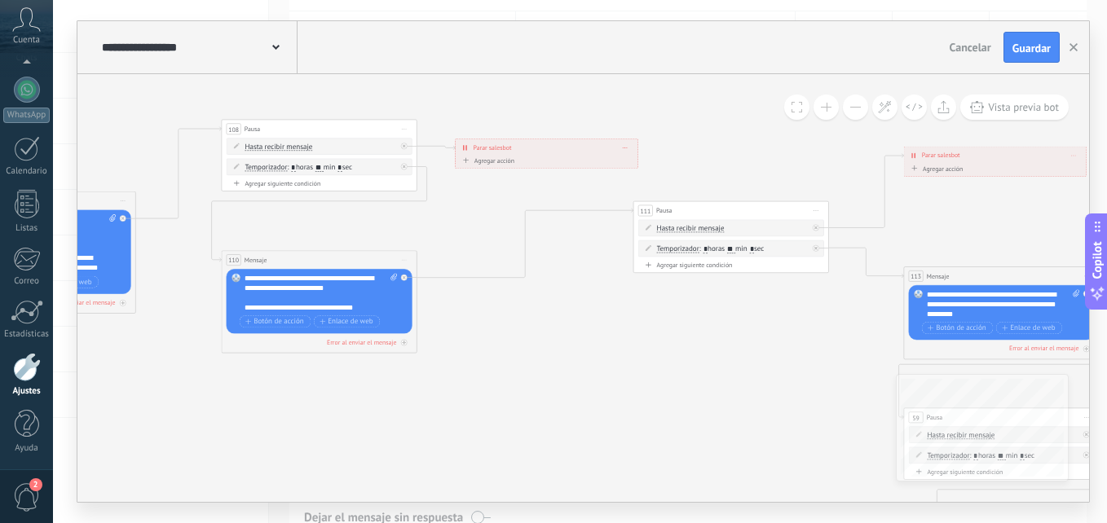
drag, startPoint x: 710, startPoint y: 258, endPoint x: 437, endPoint y: 223, distance: 275.3
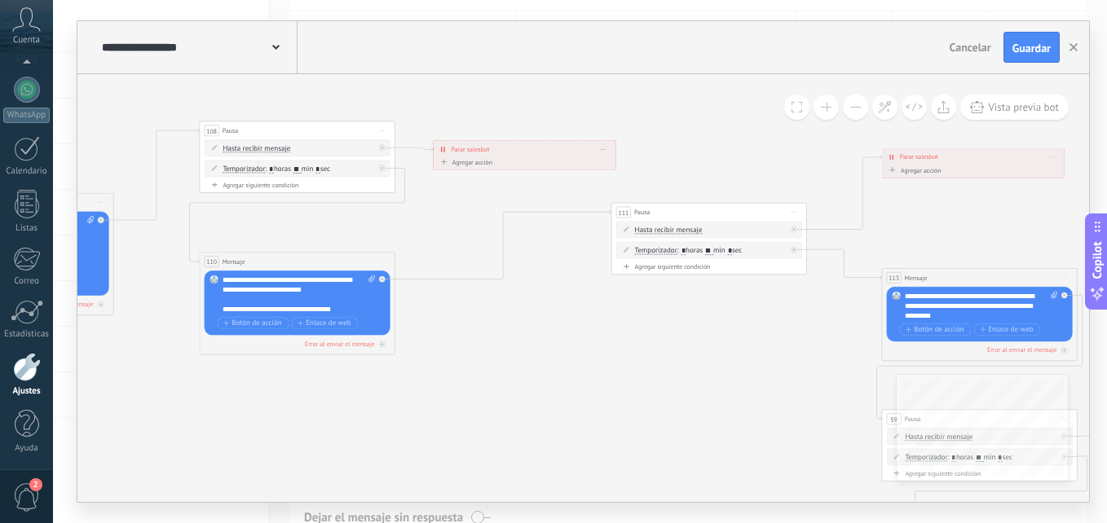
drag, startPoint x: 766, startPoint y: 329, endPoint x: 596, endPoint y: 328, distance: 170.4
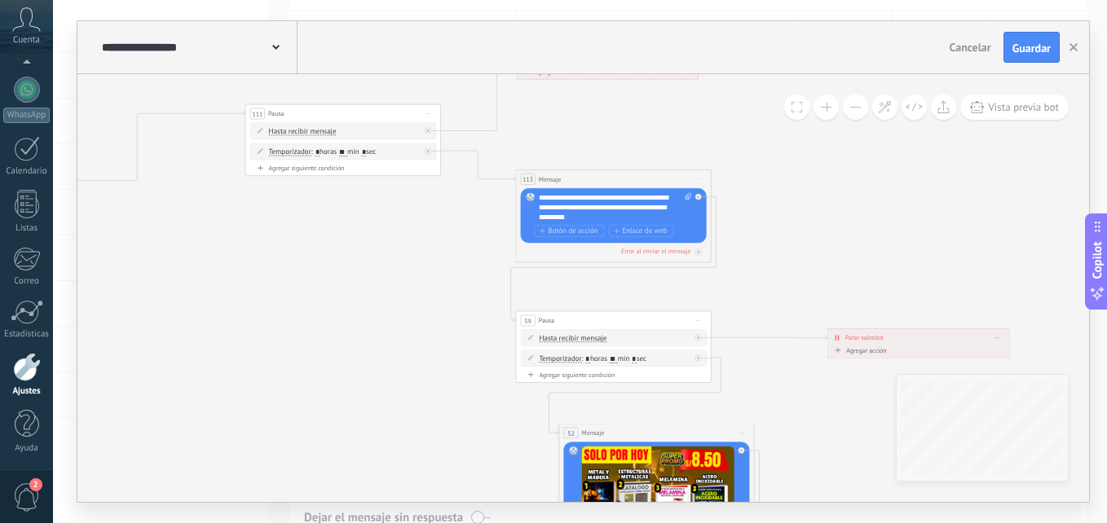
drag, startPoint x: 1009, startPoint y: 305, endPoint x: 793, endPoint y: 210, distance: 236.1
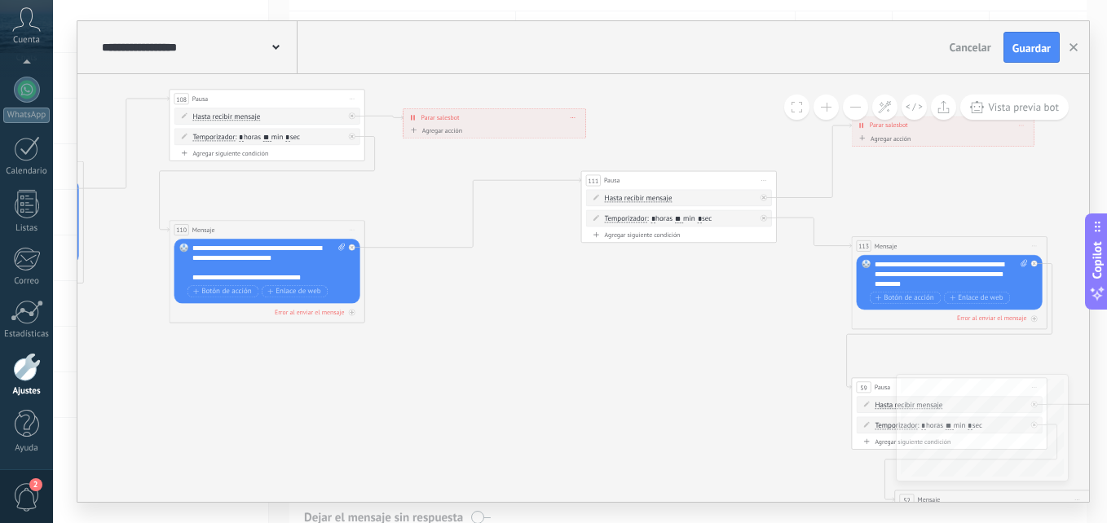
drag, startPoint x: 288, startPoint y: 221, endPoint x: 624, endPoint y: 288, distance: 342.5
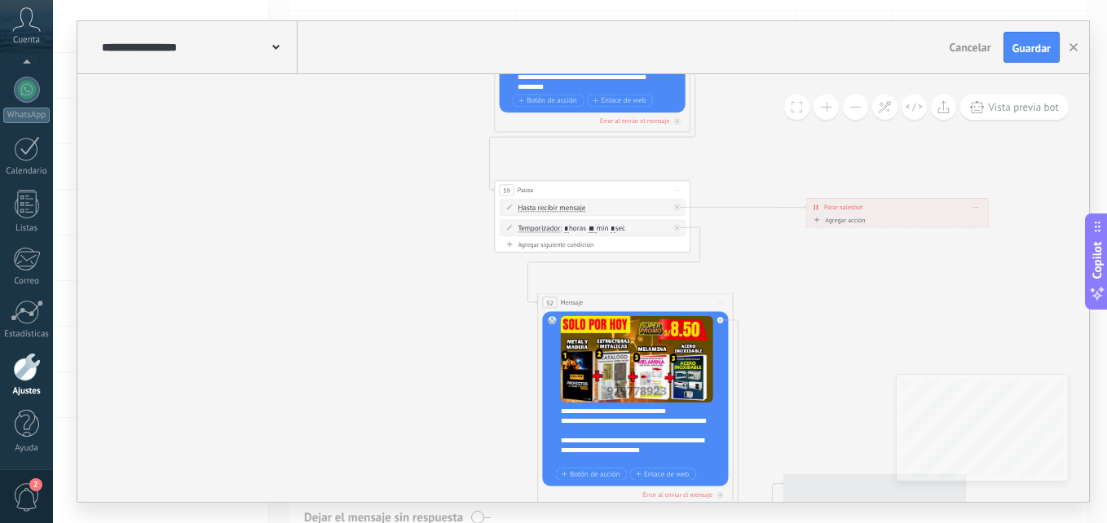
drag, startPoint x: 715, startPoint y: 351, endPoint x: 358, endPoint y: 155, distance: 407.1
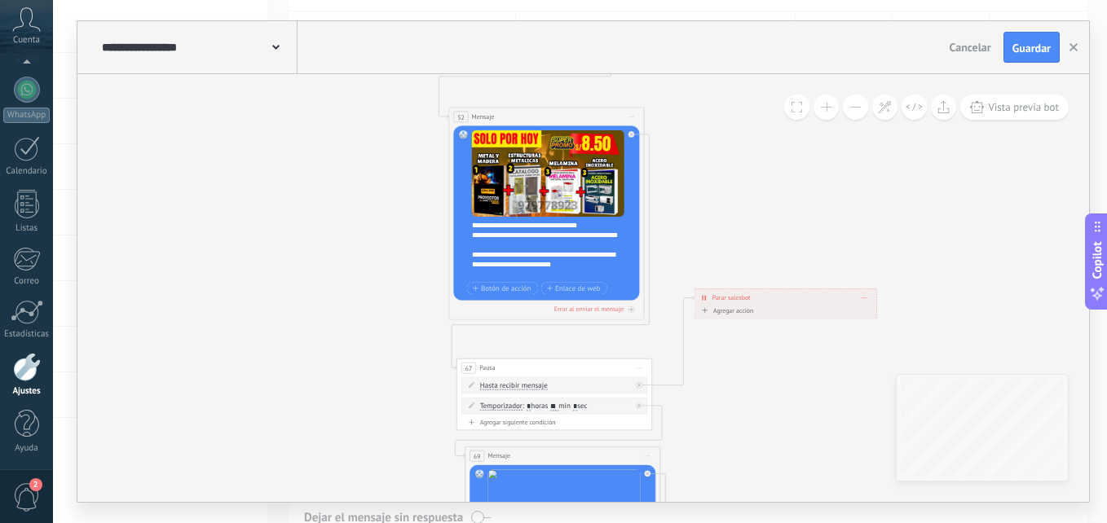
drag, startPoint x: 842, startPoint y: 399, endPoint x: 746, endPoint y: 202, distance: 218.7
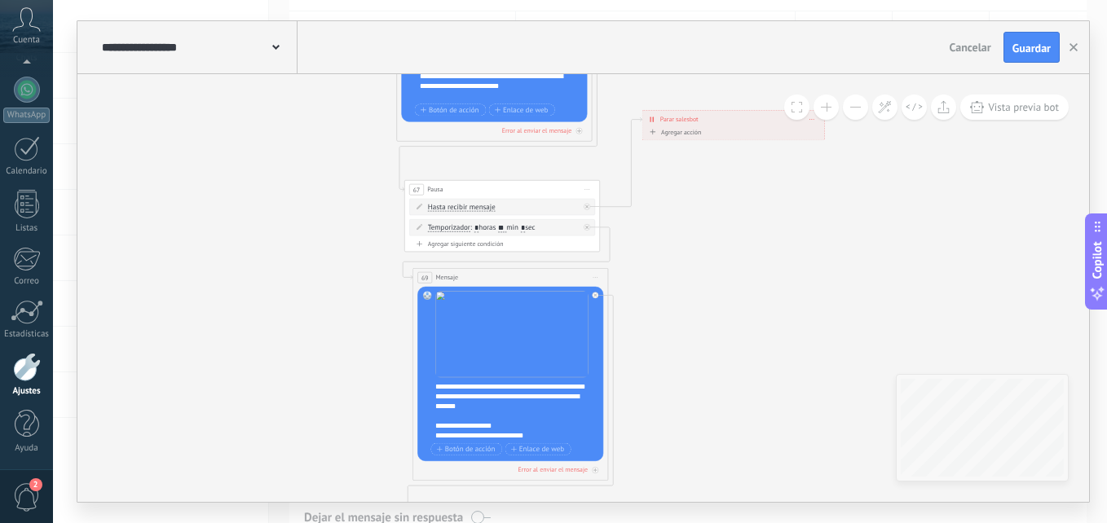
drag, startPoint x: 796, startPoint y: 365, endPoint x: 759, endPoint y: 217, distance: 152.8
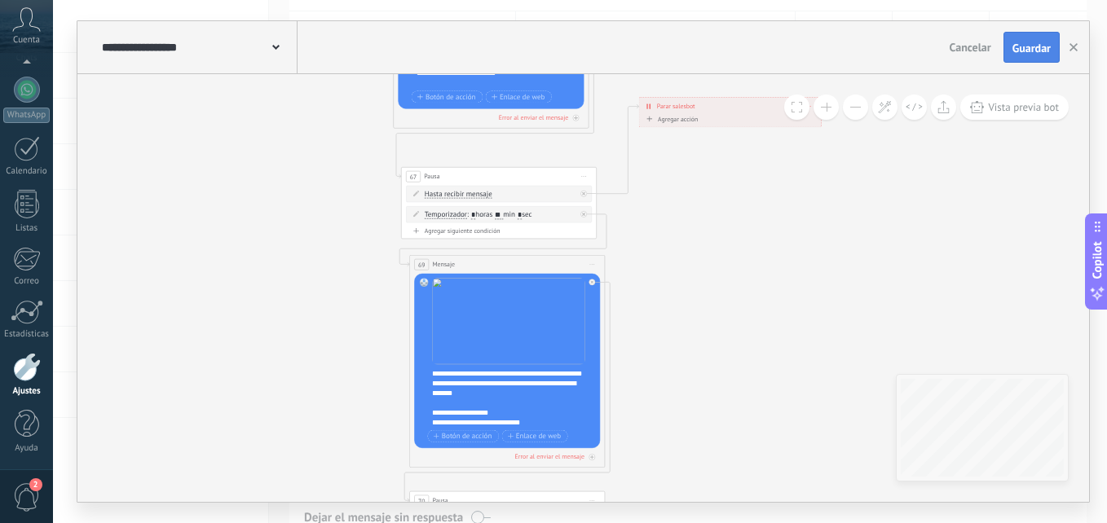
click at [1024, 60] on button "Guardar" at bounding box center [1032, 47] width 56 height 31
click at [1071, 48] on icon "button" at bounding box center [1074, 47] width 8 height 8
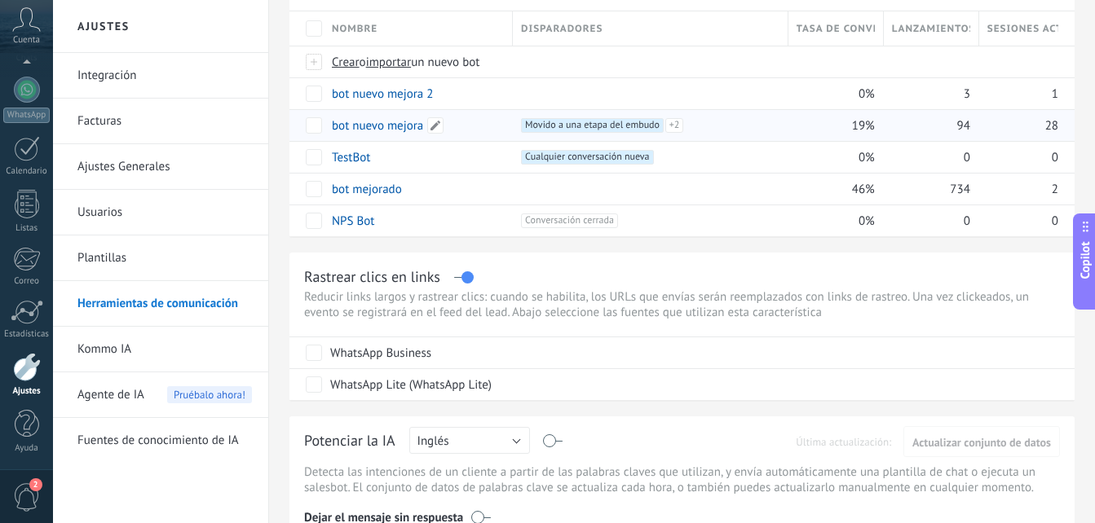
click at [386, 125] on link "bot nuevo mejora" at bounding box center [377, 125] width 91 height 15
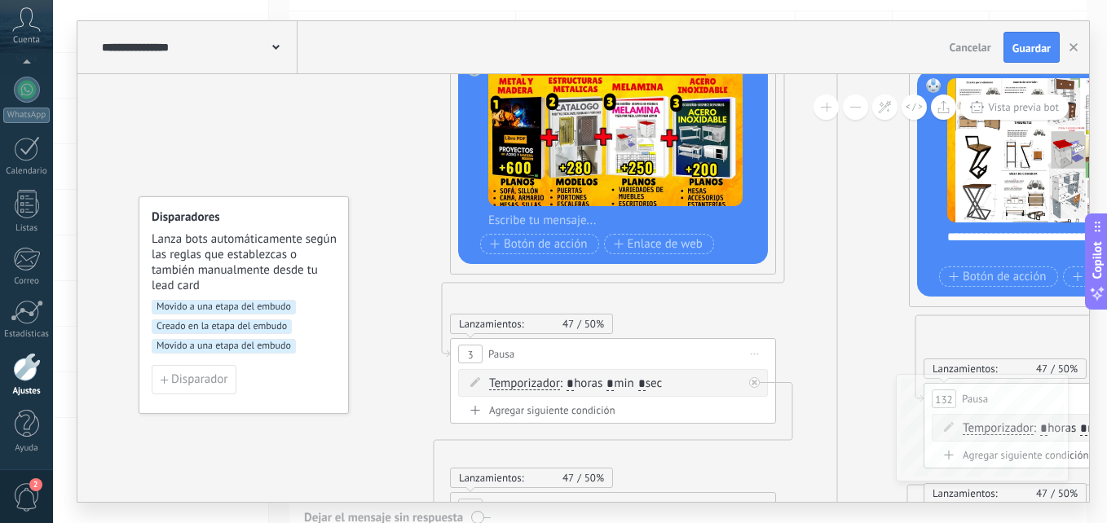
click at [854, 103] on button at bounding box center [855, 107] width 25 height 25
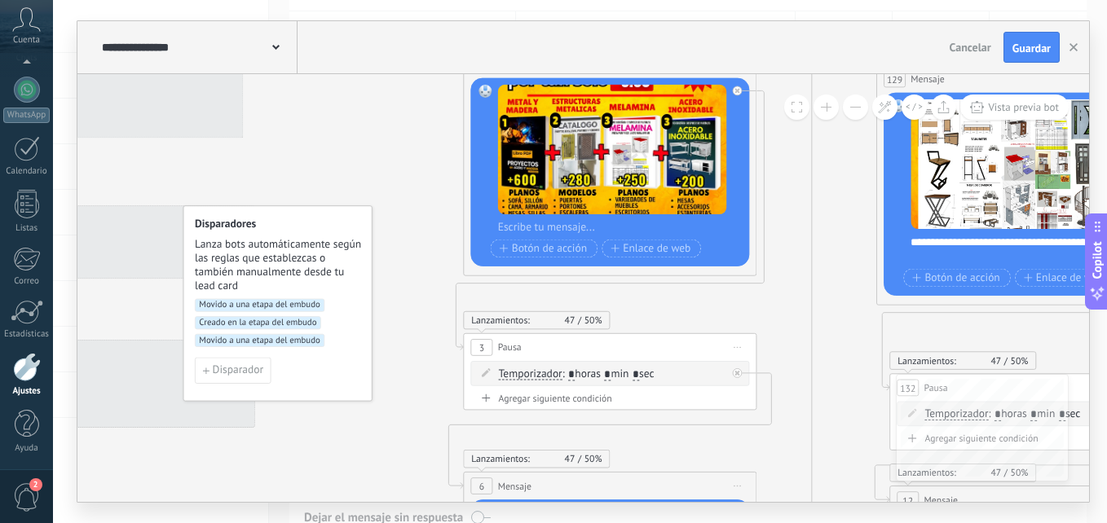
click at [854, 103] on button at bounding box center [855, 107] width 25 height 25
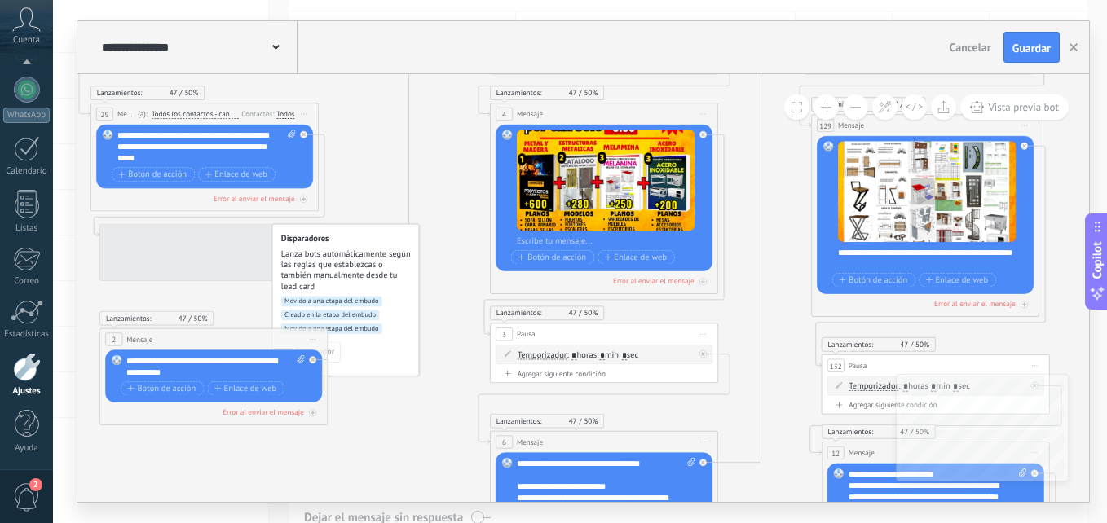
click at [854, 103] on button at bounding box center [855, 107] width 25 height 25
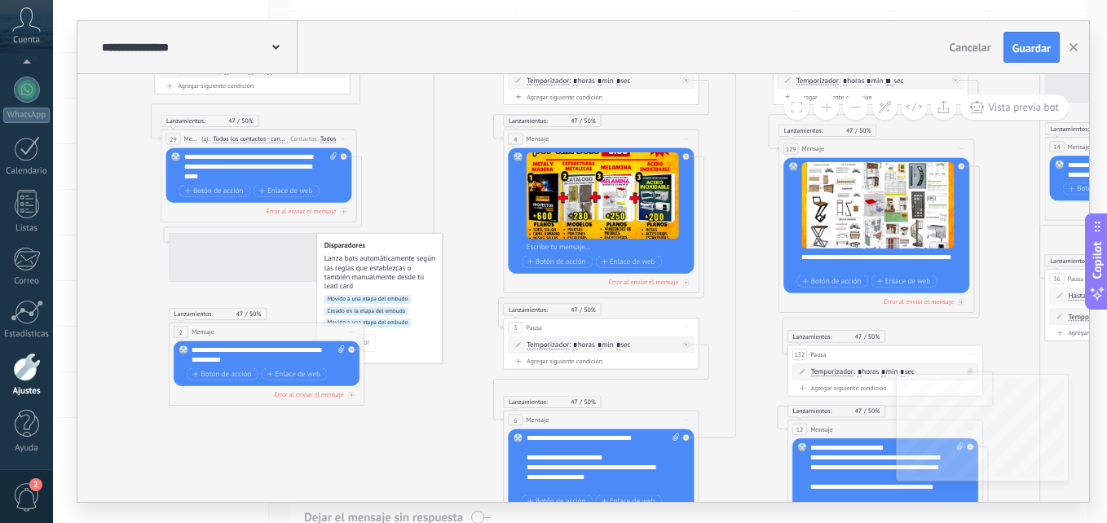
click at [854, 103] on button at bounding box center [855, 107] width 25 height 25
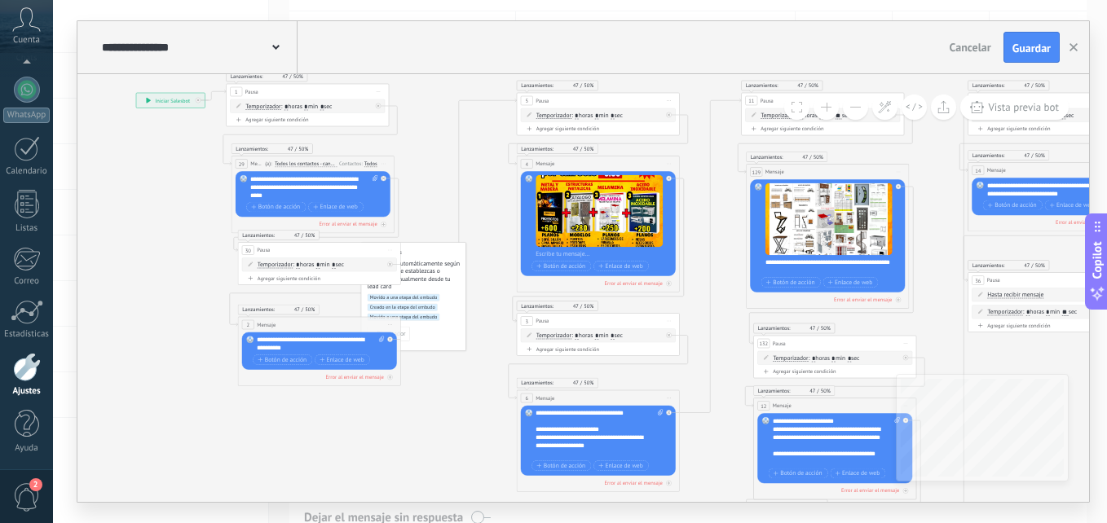
click at [854, 103] on button at bounding box center [855, 107] width 25 height 25
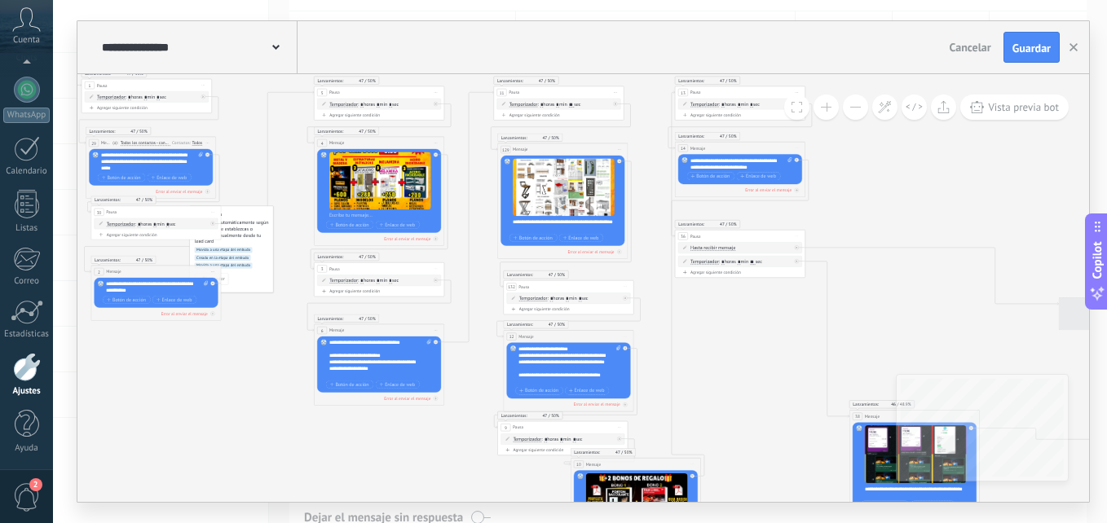
drag, startPoint x: 915, startPoint y: 251, endPoint x: 423, endPoint y: 127, distance: 507.7
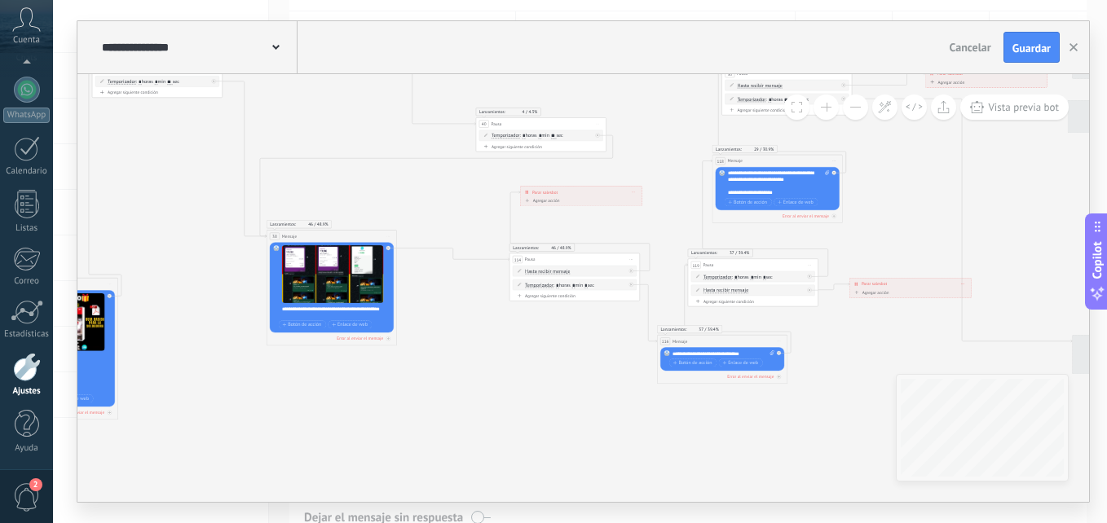
drag, startPoint x: 748, startPoint y: 326, endPoint x: 442, endPoint y: 224, distance: 323.0
click at [442, 224] on icon at bounding box center [986, 416] width 3445 height 1360
click at [827, 104] on button at bounding box center [826, 107] width 25 height 25
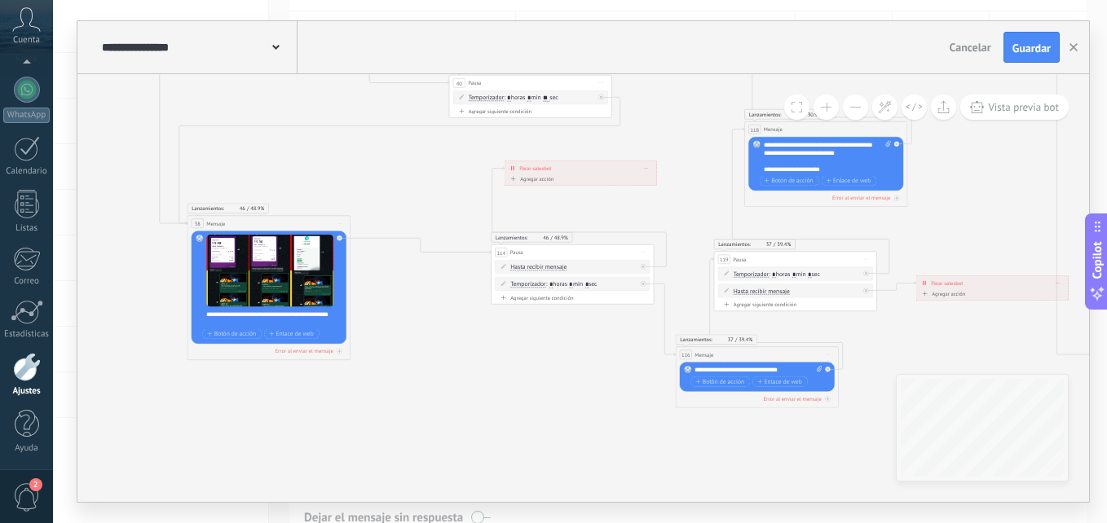
click at [827, 104] on button at bounding box center [826, 107] width 25 height 25
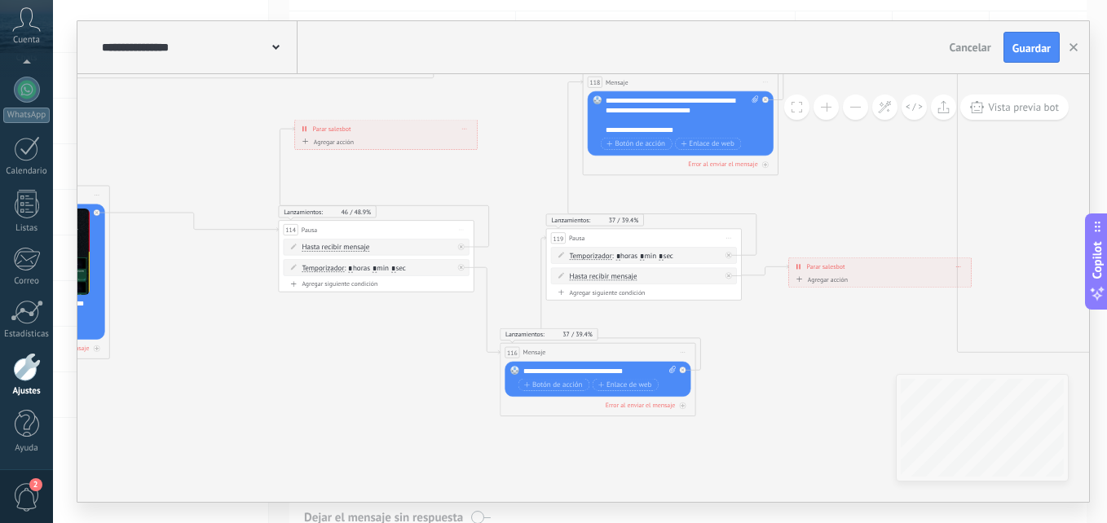
drag, startPoint x: 874, startPoint y: 207, endPoint x: 490, endPoint y: 151, distance: 388.1
click at [490, 151] on icon at bounding box center [994, 464] width 5168 height 2040
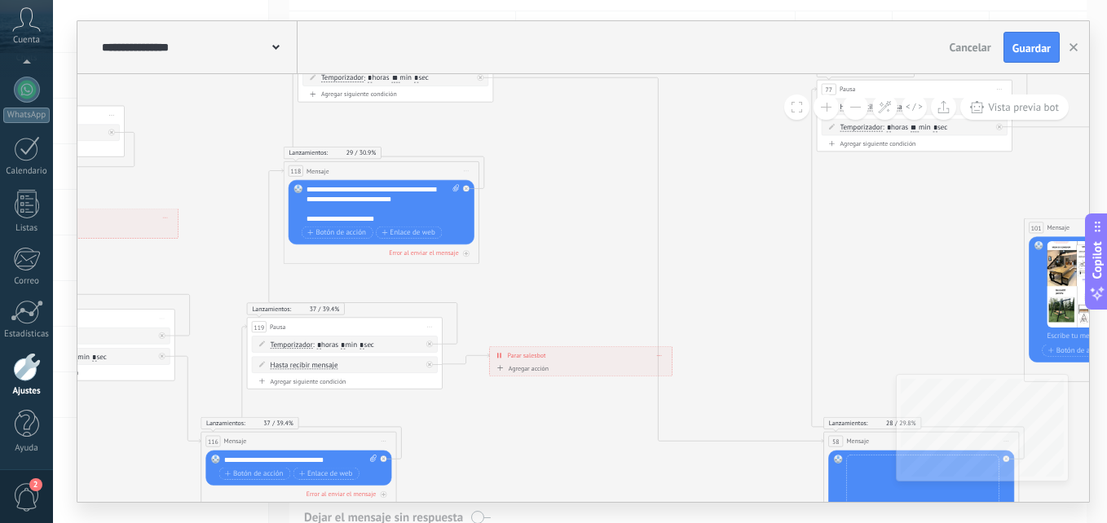
drag, startPoint x: 713, startPoint y: 185, endPoint x: 571, endPoint y: 343, distance: 212.4
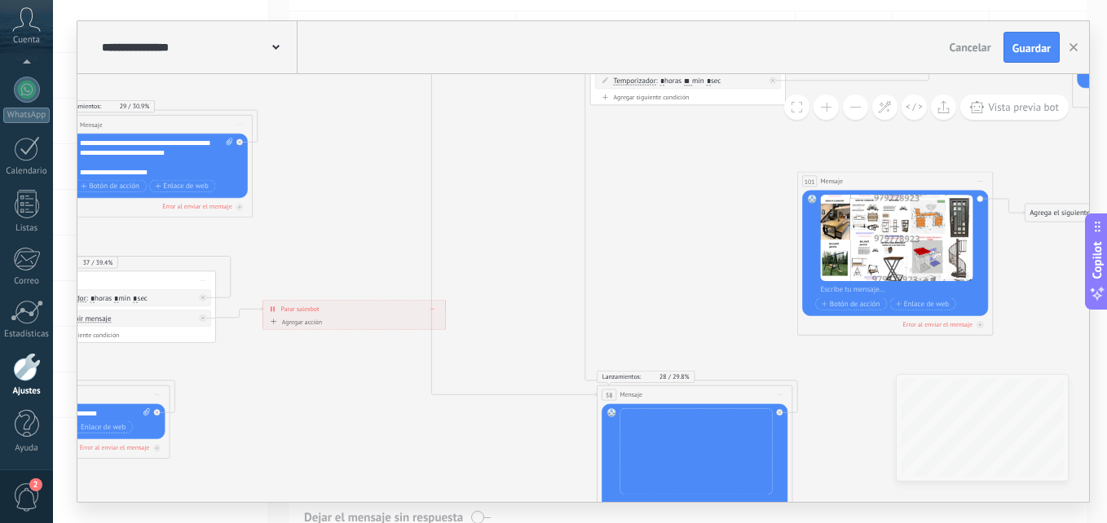
drag, startPoint x: 687, startPoint y: 280, endPoint x: 493, endPoint y: 205, distance: 208.0
click at [493, 205] on icon at bounding box center [468, 506] width 5168 height 2040
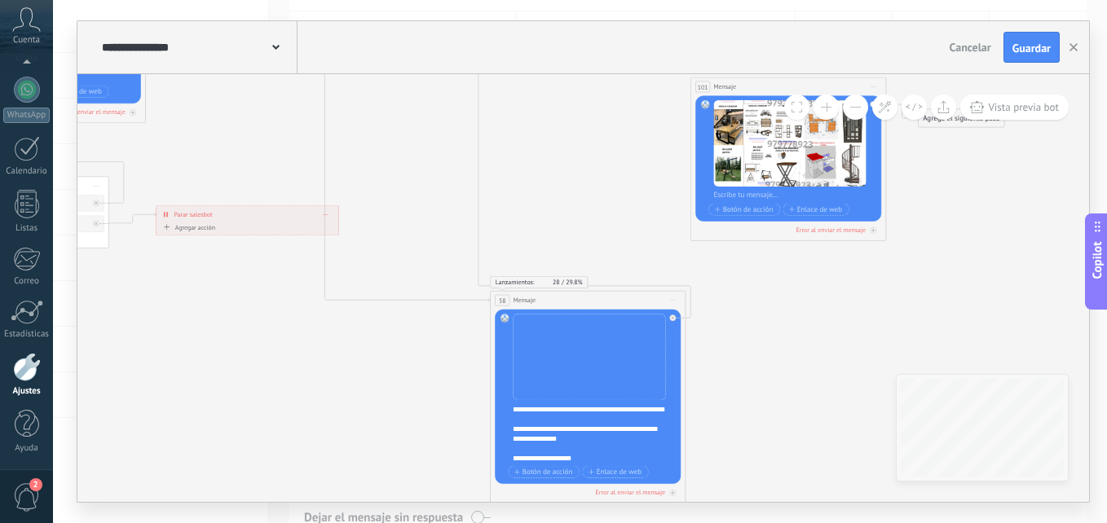
drag, startPoint x: 721, startPoint y: 311, endPoint x: 607, endPoint y: 245, distance: 131.9
click at [615, 218] on icon at bounding box center [361, 412] width 5168 height 2040
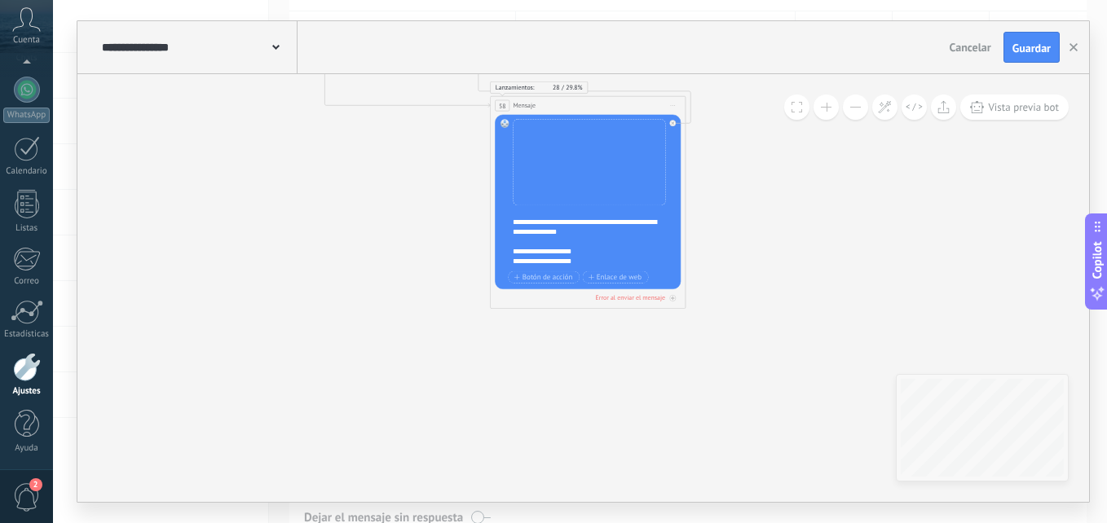
scroll to position [0, 0]
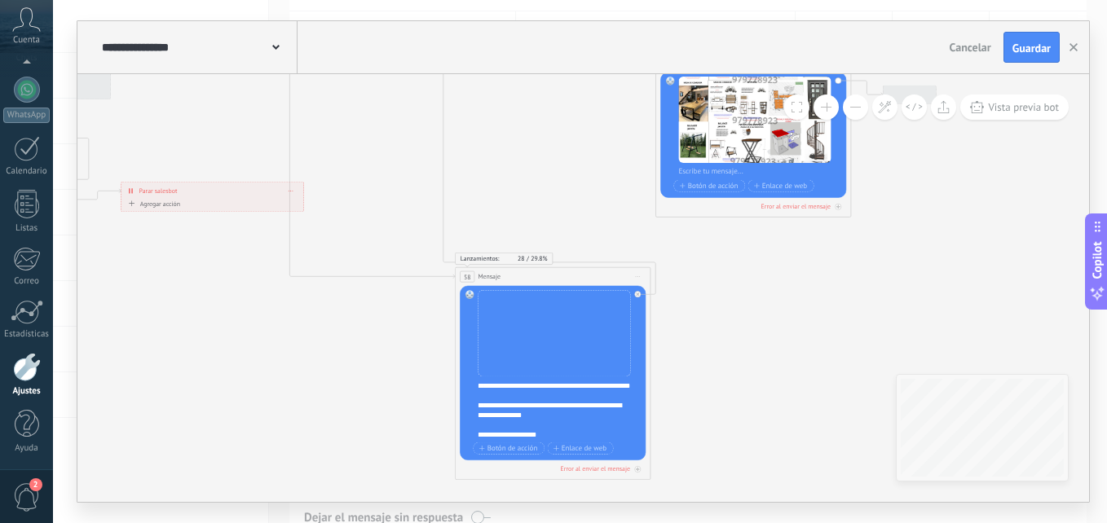
drag, startPoint x: 754, startPoint y: 189, endPoint x: 699, endPoint y: 473, distance: 289.1
click at [699, 473] on icon at bounding box center [326, 388] width 5168 height 2040
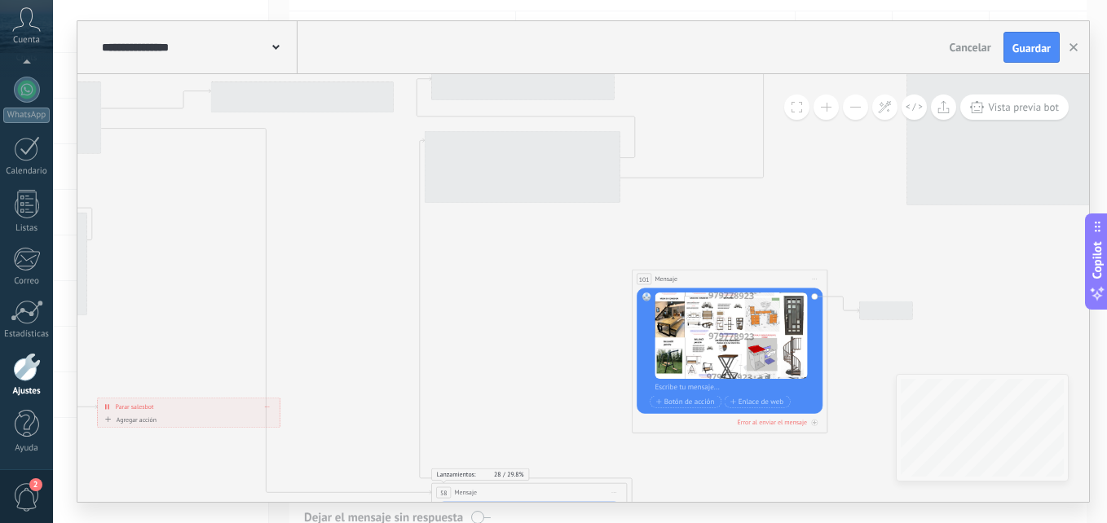
drag, startPoint x: 601, startPoint y: 286, endPoint x: 598, endPoint y: 365, distance: 79.1
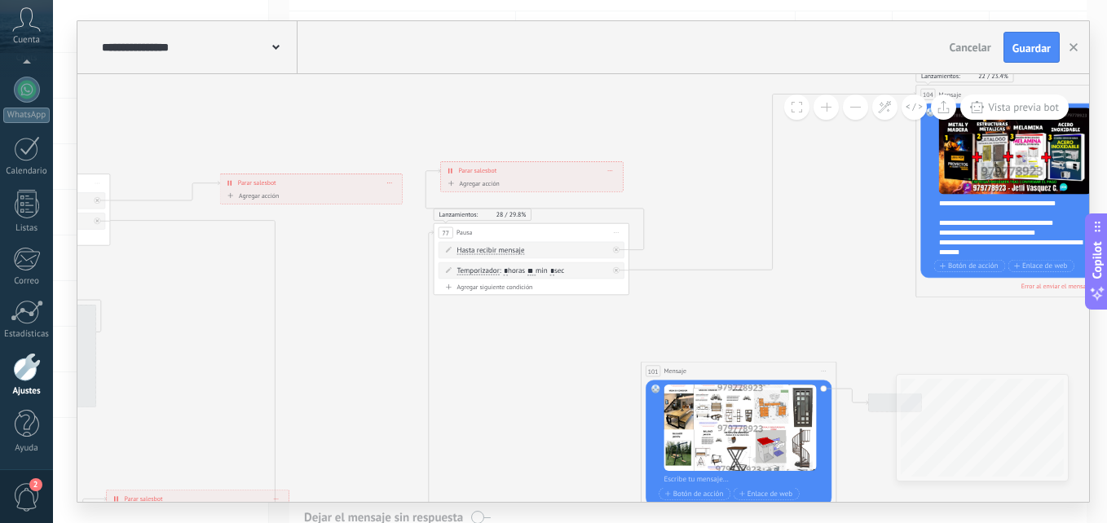
drag, startPoint x: 536, startPoint y: 276, endPoint x: 547, endPoint y: 379, distance: 104.1
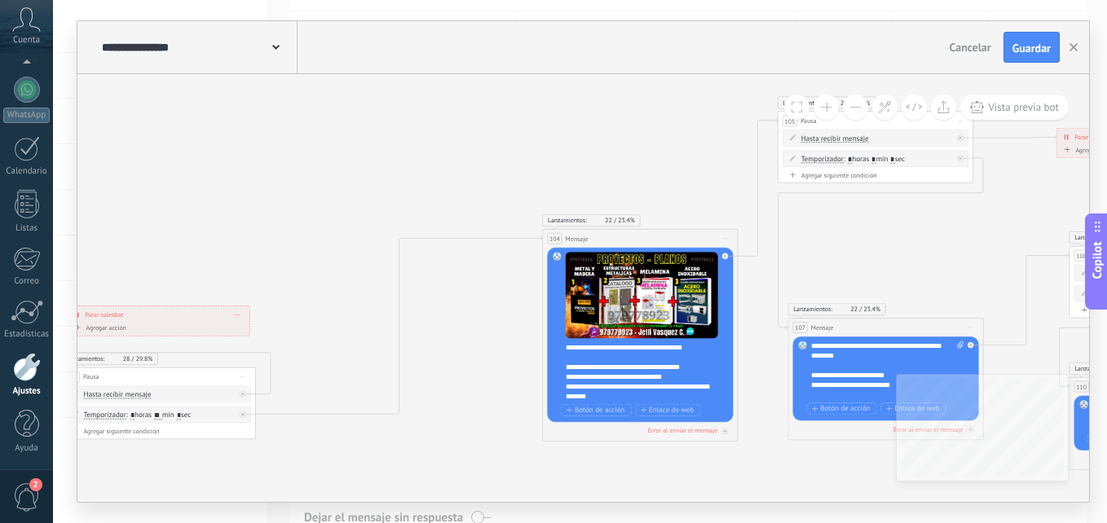
drag, startPoint x: 815, startPoint y: 279, endPoint x: 450, endPoint y: 352, distance: 372.5
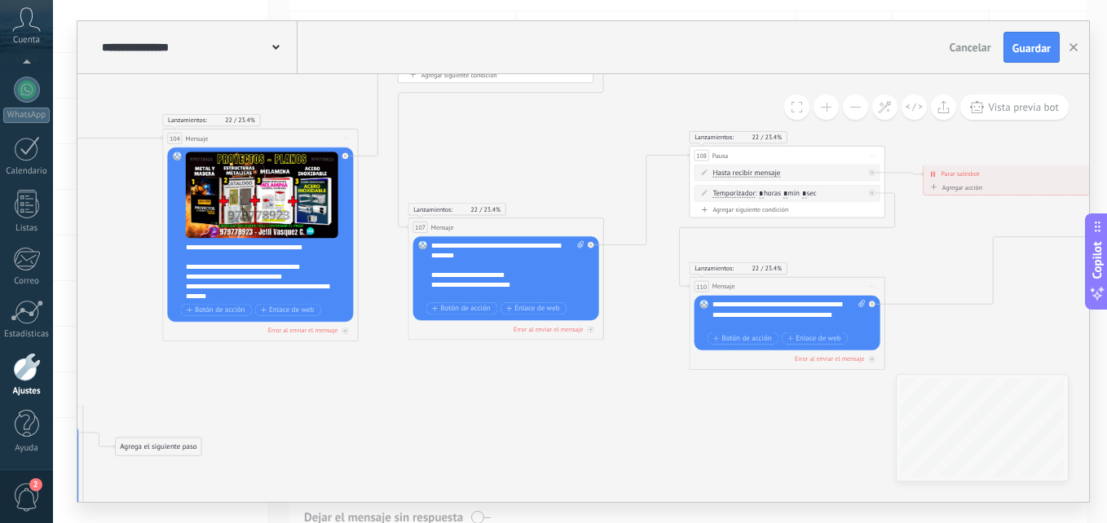
drag, startPoint x: 866, startPoint y: 252, endPoint x: 552, endPoint y: 148, distance: 330.5
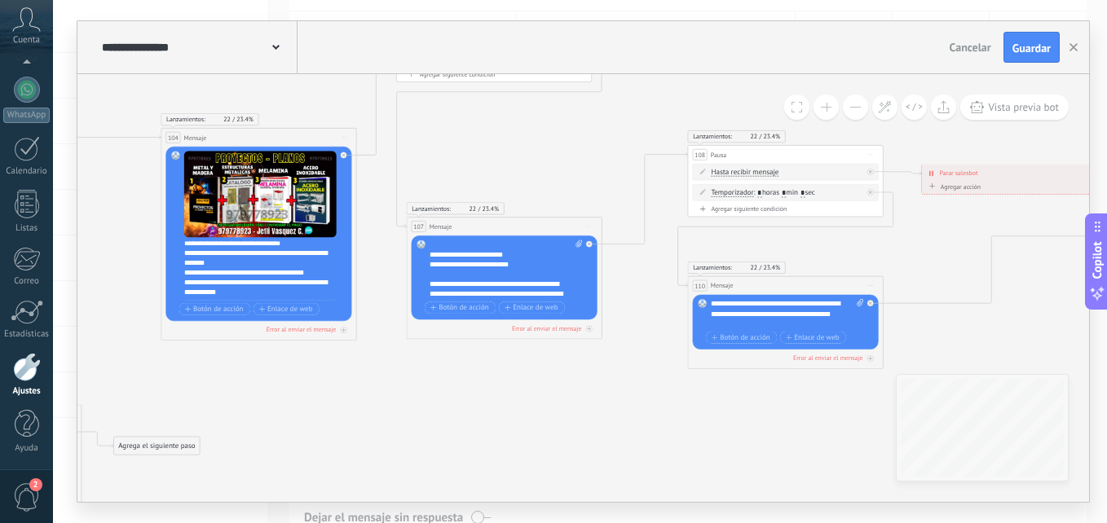
scroll to position [98, 0]
click at [326, 256] on div "**********" at bounding box center [265, 270] width 162 height 59
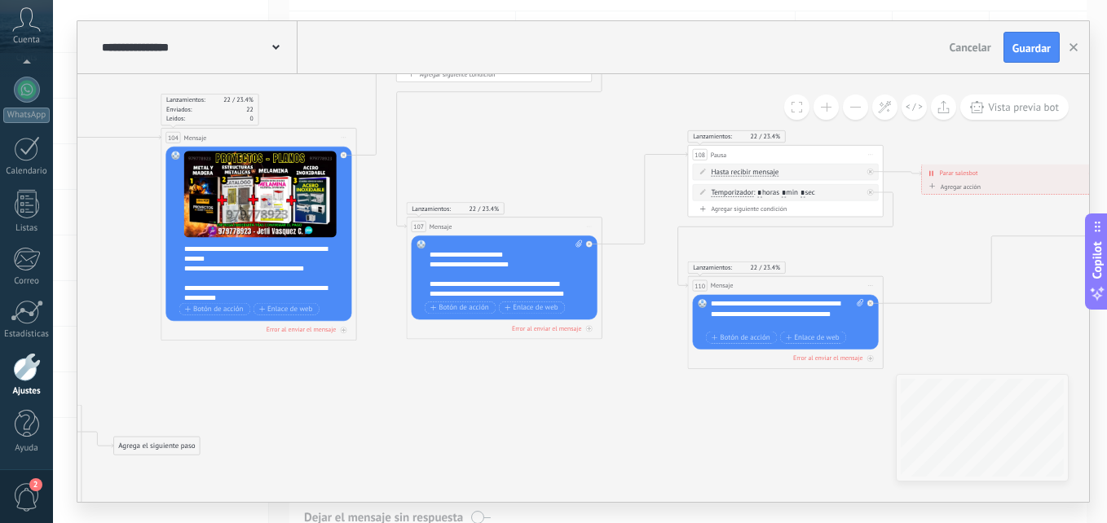
scroll to position [114, 0]
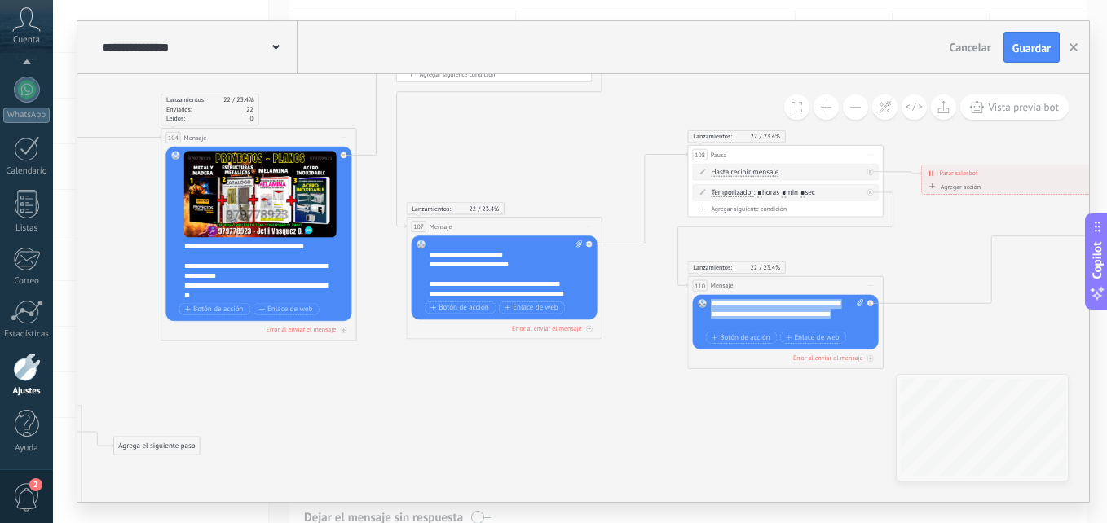
drag, startPoint x: 748, startPoint y: 320, endPoint x: 706, endPoint y: 308, distance: 43.3
click at [706, 308] on div "Reemplazar Quitar Convertir a mensaje de voz Arrastre la imagen aquí para adjun…" at bounding box center [786, 322] width 186 height 55
paste div
click at [786, 192] on input "*" at bounding box center [784, 193] width 4 height 8
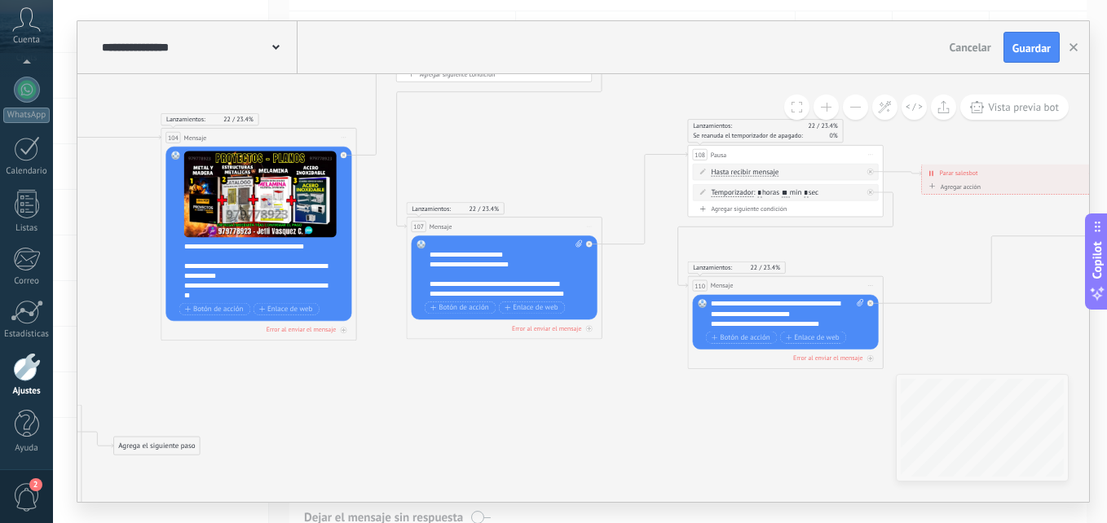
scroll to position [49, 0]
type input "**"
click at [815, 313] on div "**********" at bounding box center [787, 313] width 153 height 29
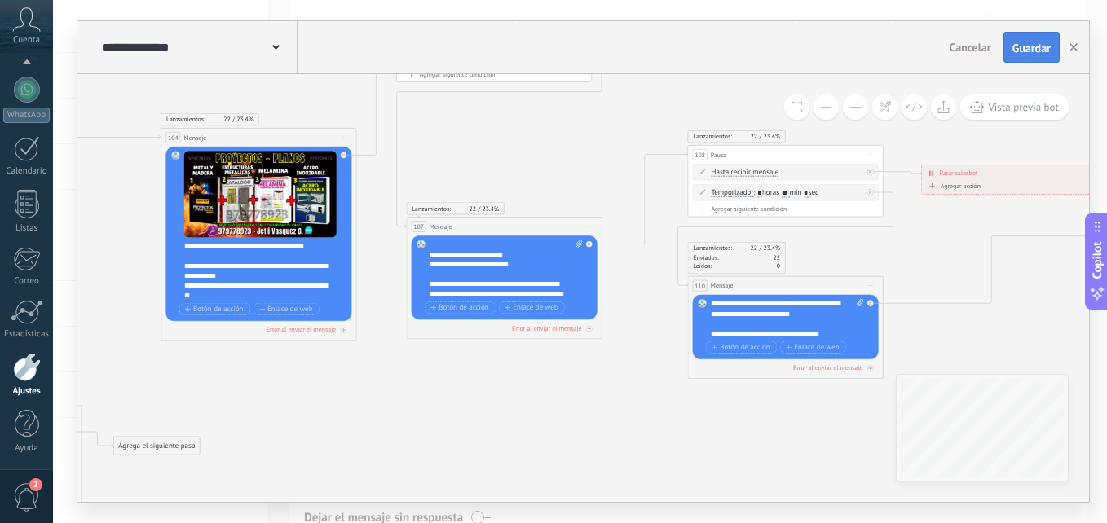
click at [1034, 59] on button "Guardar" at bounding box center [1032, 47] width 56 height 31
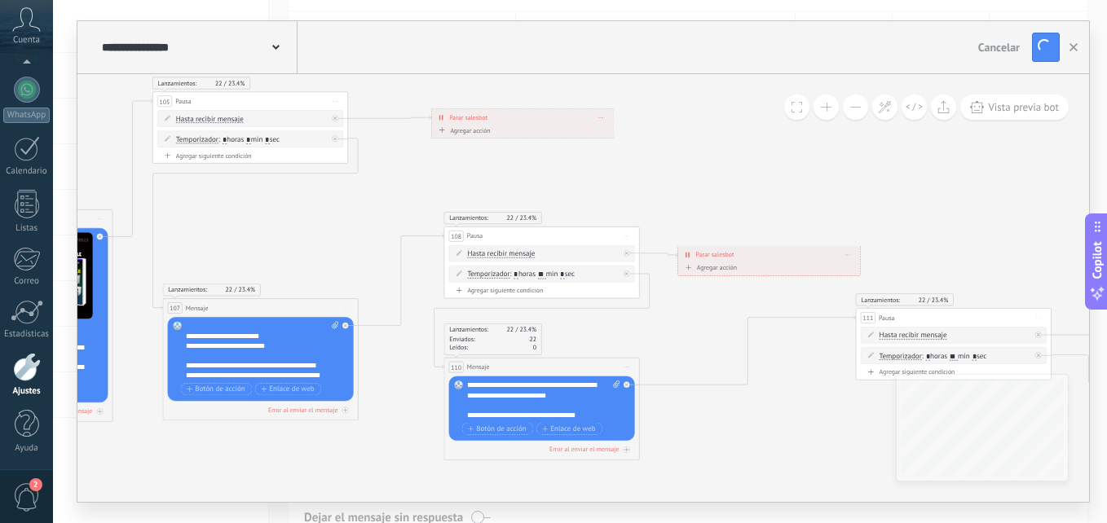
drag, startPoint x: 944, startPoint y: 232, endPoint x: 578, endPoint y: 277, distance: 368.9
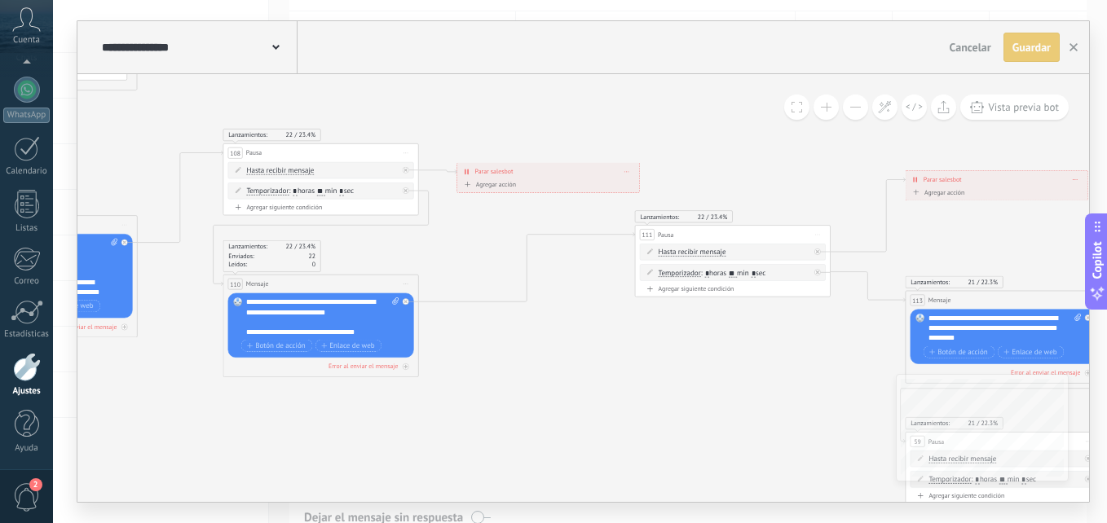
drag, startPoint x: 842, startPoint y: 228, endPoint x: 743, endPoint y: 181, distance: 109.4
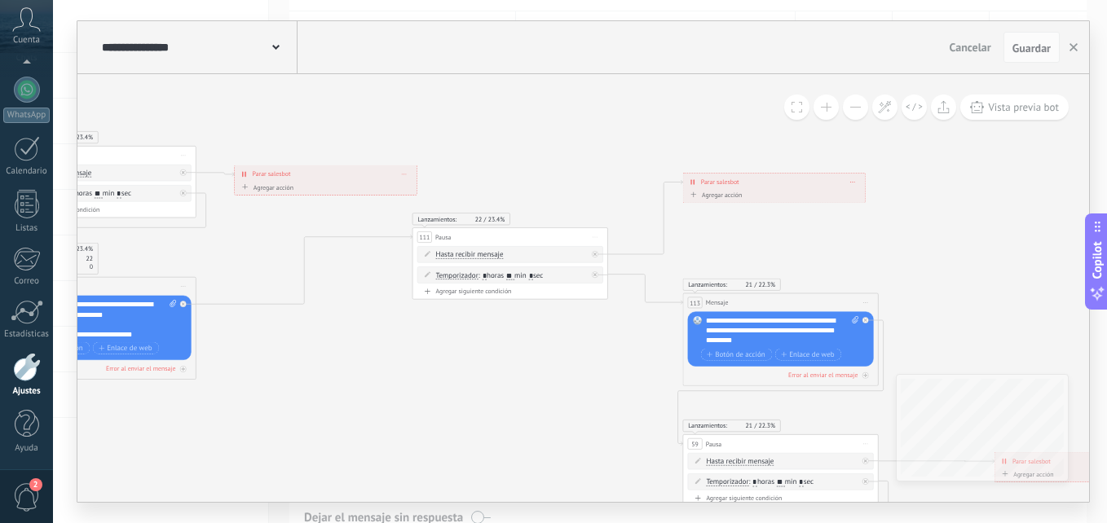
drag, startPoint x: 579, startPoint y: 295, endPoint x: 356, endPoint y: 298, distance: 222.6
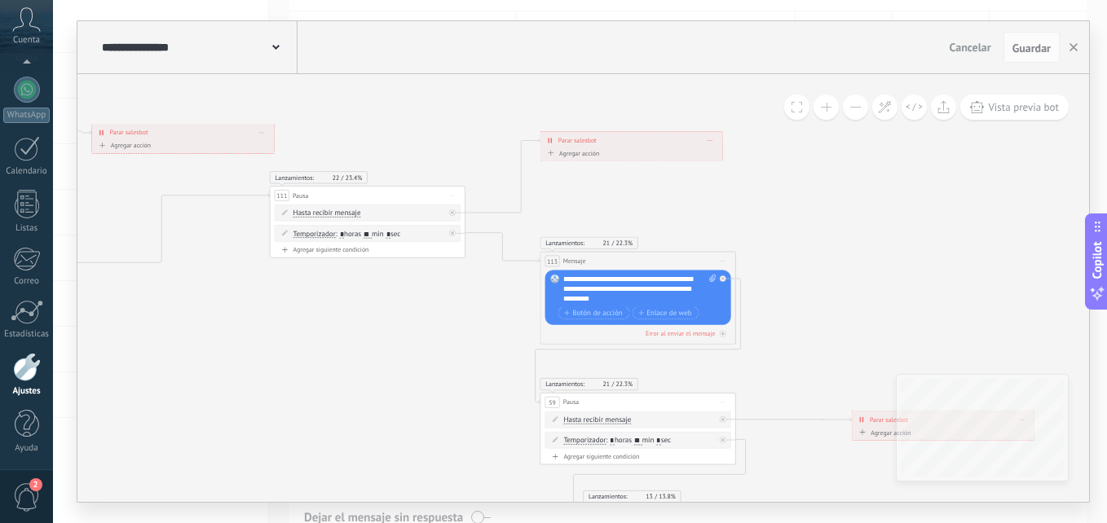
drag, startPoint x: 643, startPoint y: 385, endPoint x: 507, endPoint y: 345, distance: 141.9
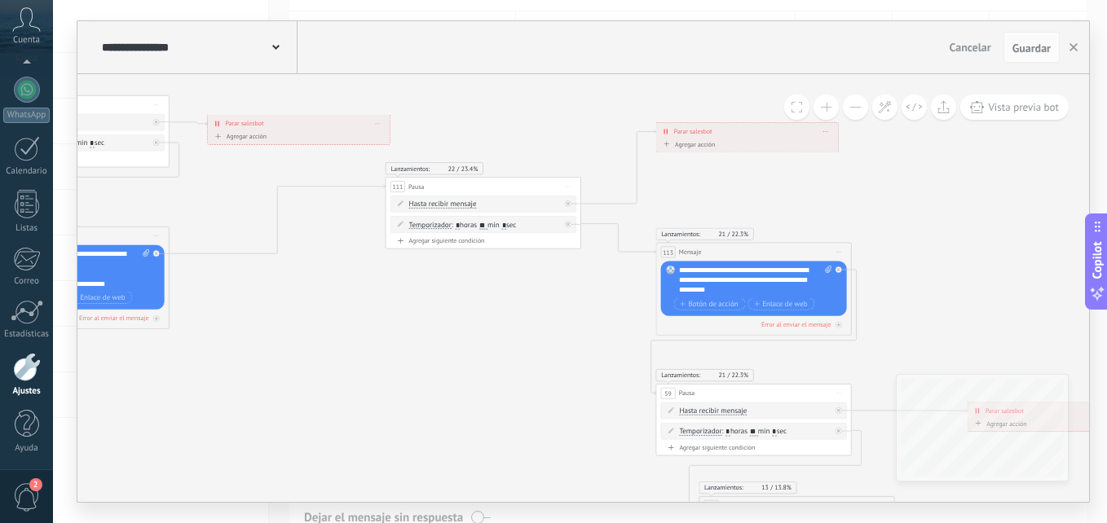
drag, startPoint x: 777, startPoint y: 359, endPoint x: 893, endPoint y: 350, distance: 116.1
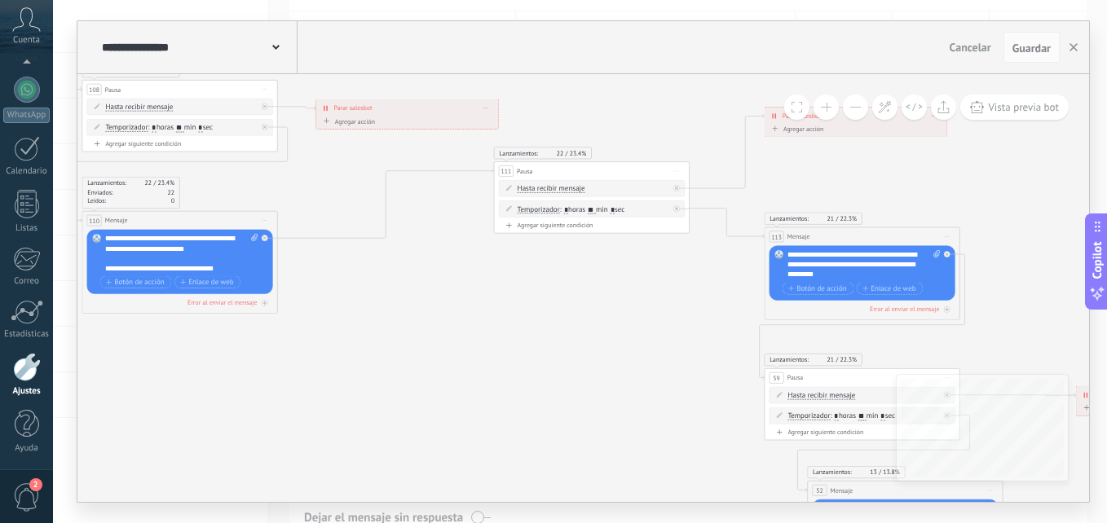
drag, startPoint x: 383, startPoint y: 289, endPoint x: 490, endPoint y: 273, distance: 108.0
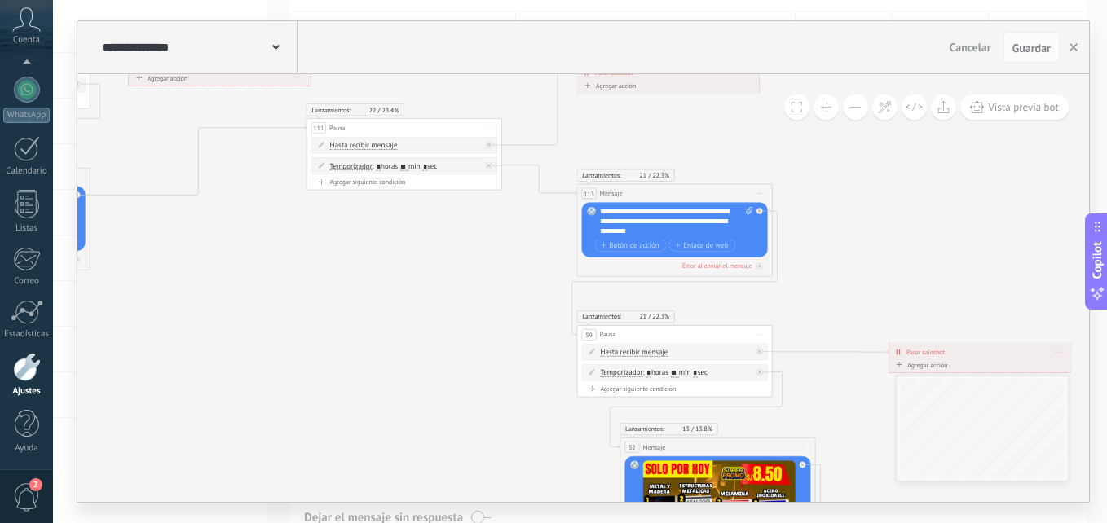
drag, startPoint x: 598, startPoint y: 329, endPoint x: 453, endPoint y: 272, distance: 155.2
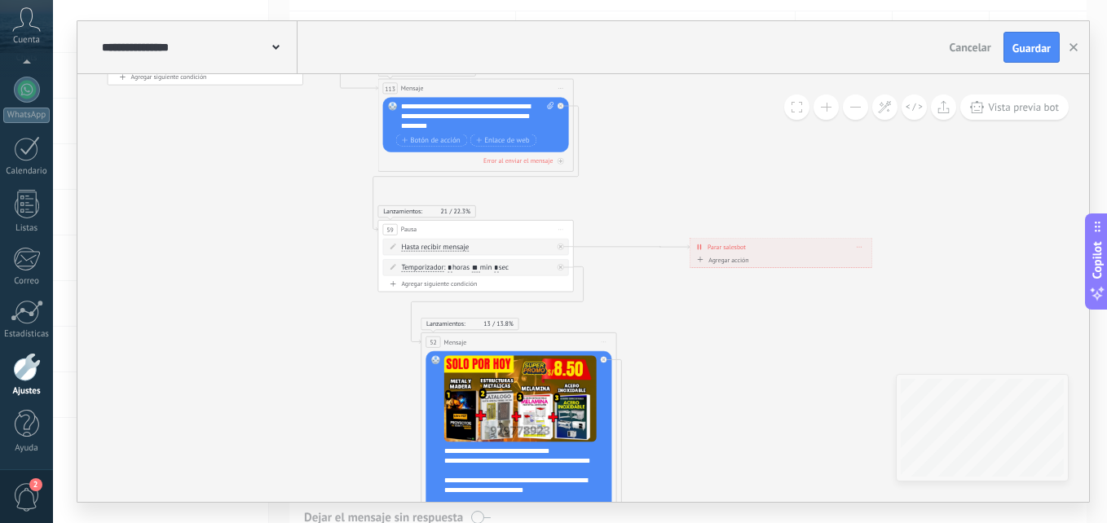
drag, startPoint x: 783, startPoint y: 285, endPoint x: 624, endPoint y: 205, distance: 177.6
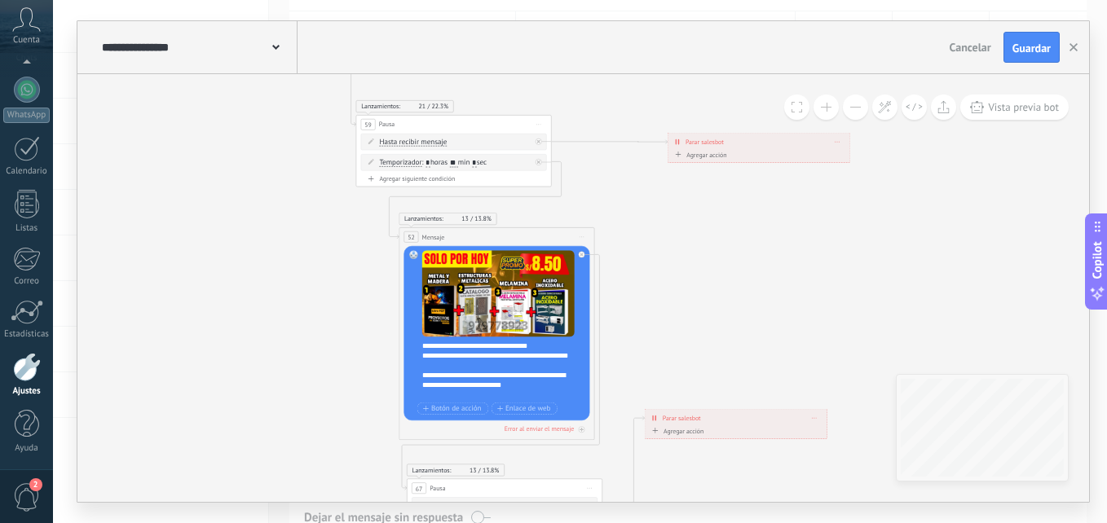
drag, startPoint x: 696, startPoint y: 337, endPoint x: 674, endPoint y: 232, distance: 107.4
click at [459, 158] on span ": * horas ** min * sec" at bounding box center [454, 162] width 65 height 9
click at [458, 165] on input "**" at bounding box center [454, 163] width 8 height 8
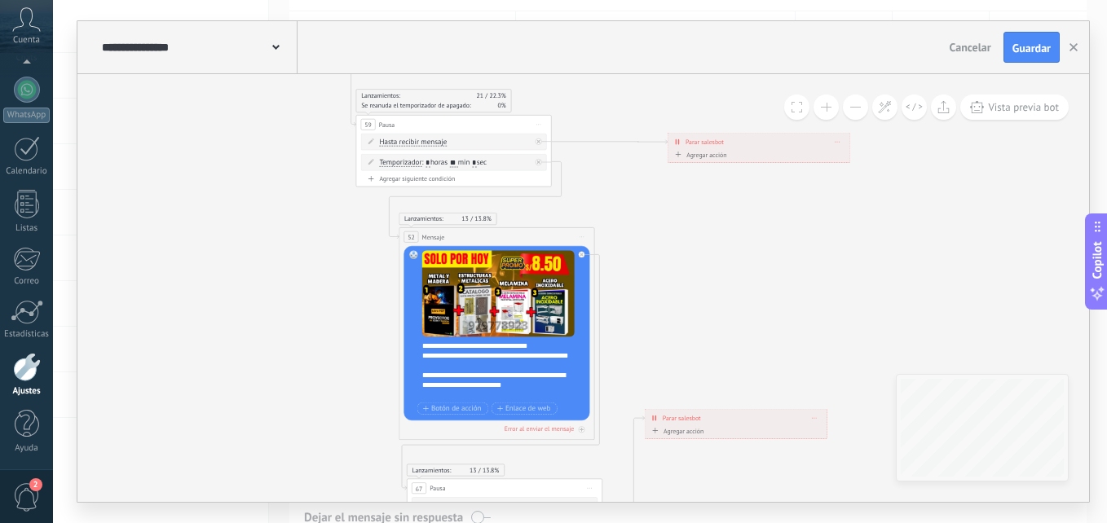
type input "**"
click at [1018, 49] on span "Guardar" at bounding box center [1031, 47] width 38 height 11
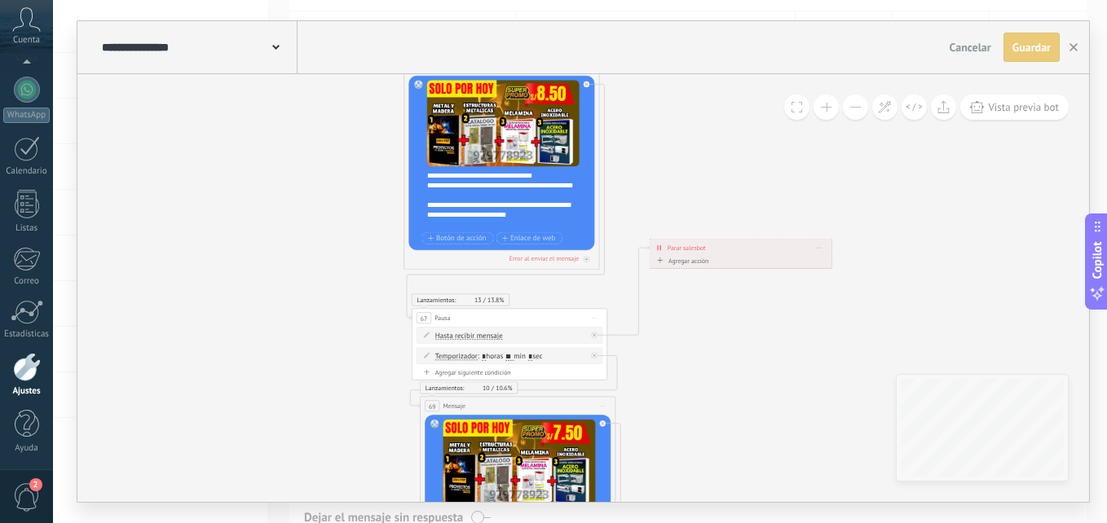
drag, startPoint x: 664, startPoint y: 339, endPoint x: 662, endPoint y: 155, distance: 184.3
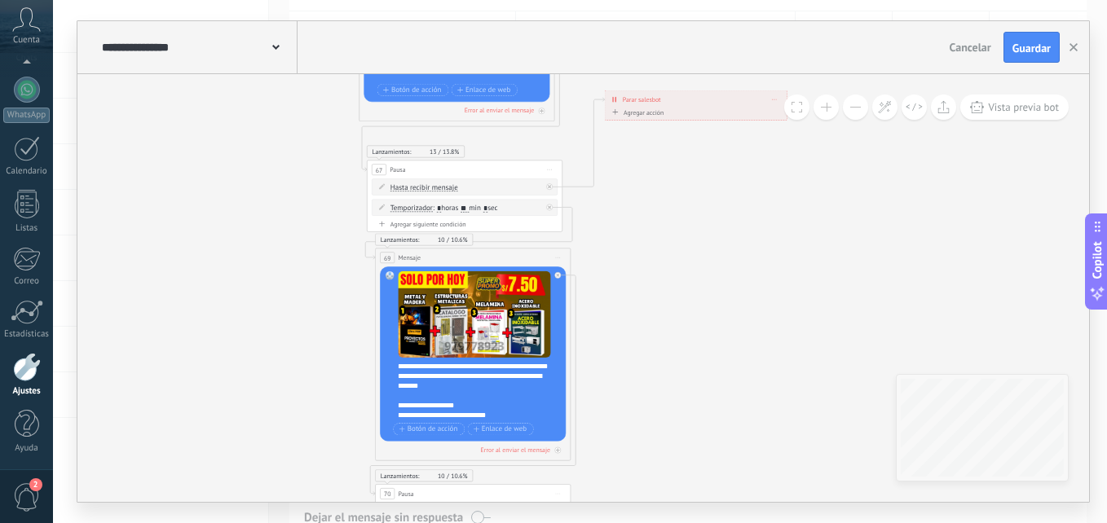
drag, startPoint x: 690, startPoint y: 381, endPoint x: 652, endPoint y: 246, distance: 139.6
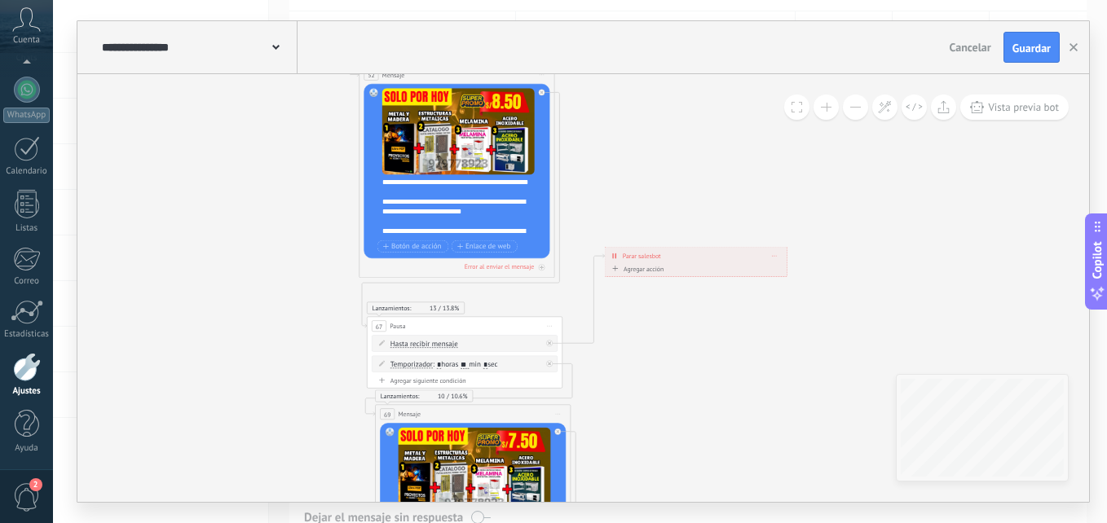
scroll to position [0, 0]
click at [1024, 64] on div "**********" at bounding box center [583, 47] width 1012 height 53
click at [1017, 56] on button "Guardar" at bounding box center [1032, 47] width 56 height 31
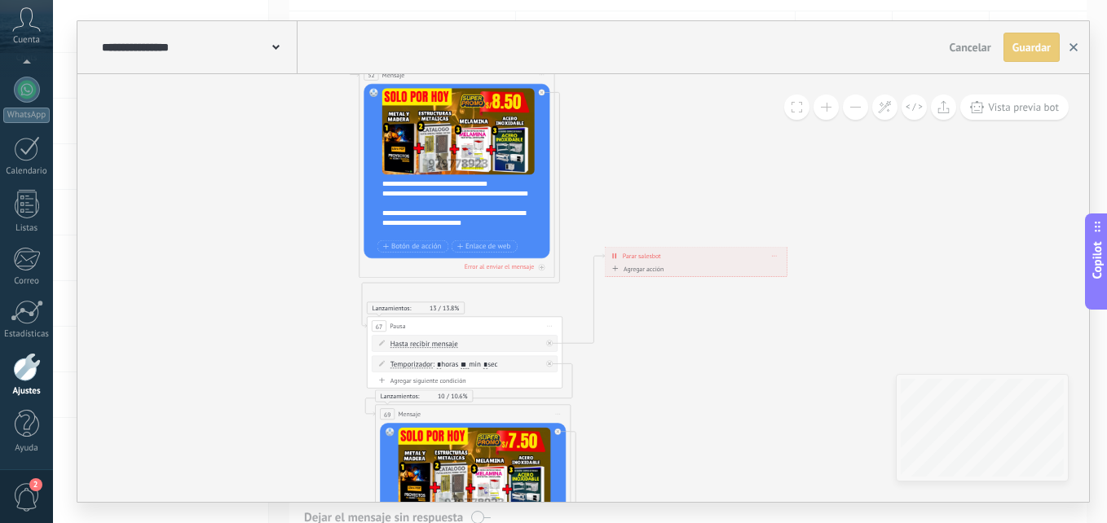
click at [1079, 41] on button "button" at bounding box center [1073, 47] width 24 height 29
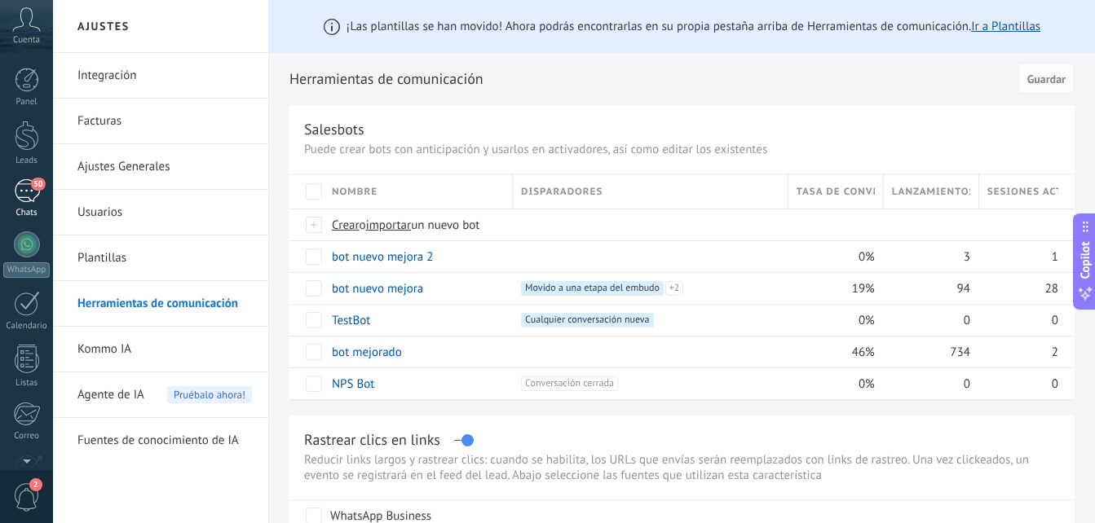
click at [27, 190] on div "50" at bounding box center [27, 191] width 26 height 24
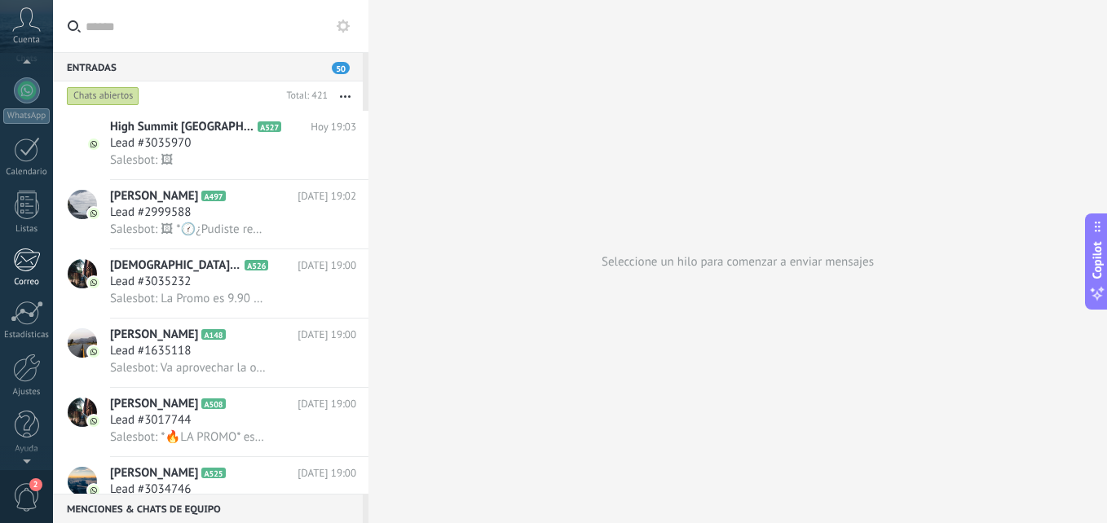
scroll to position [155, 0]
click at [25, 360] on div at bounding box center [27, 367] width 28 height 29
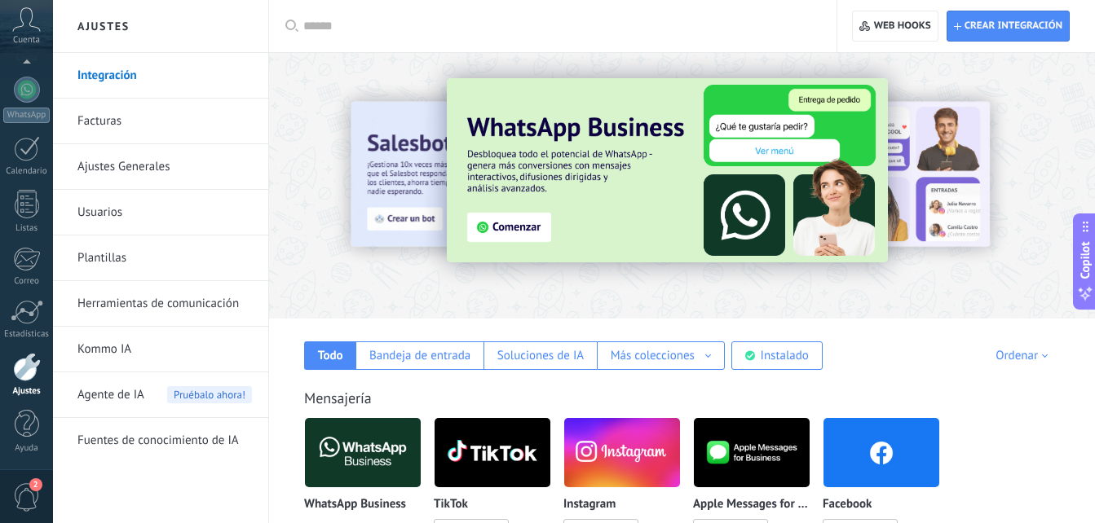
click at [156, 296] on link "Herramientas de comunicación" at bounding box center [164, 304] width 174 height 46
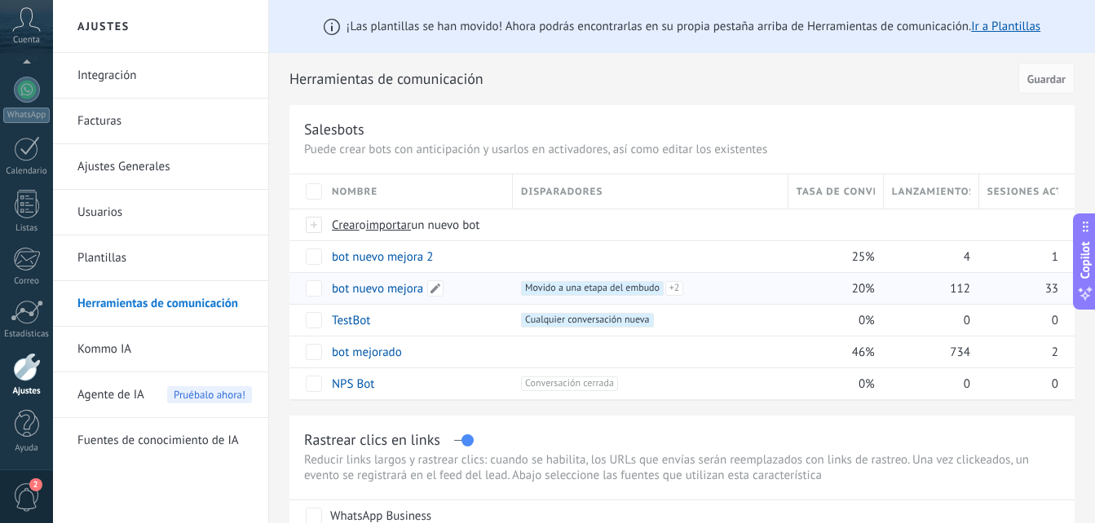
click at [386, 292] on link "bot nuevo mejora" at bounding box center [377, 288] width 91 height 15
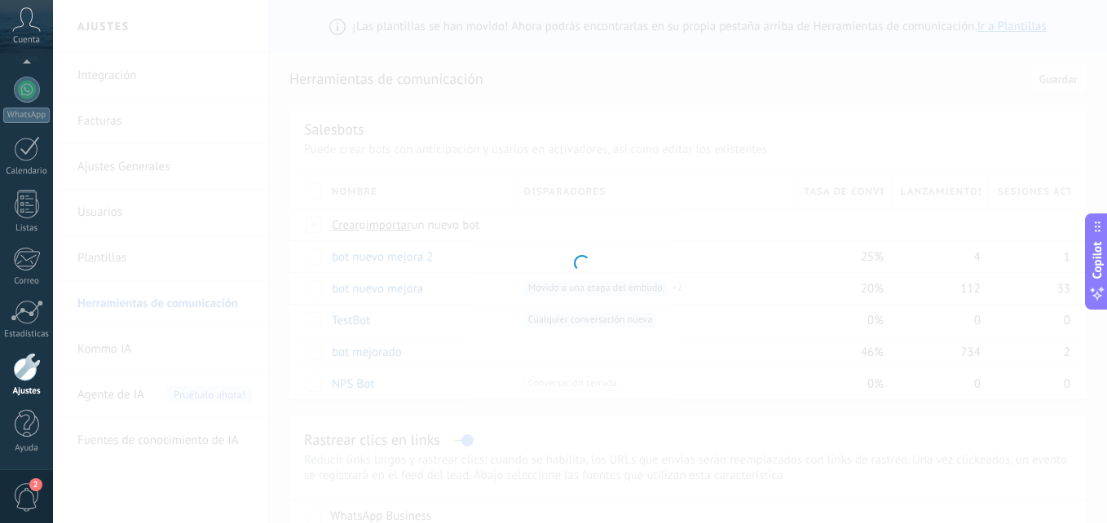
type input "**********"
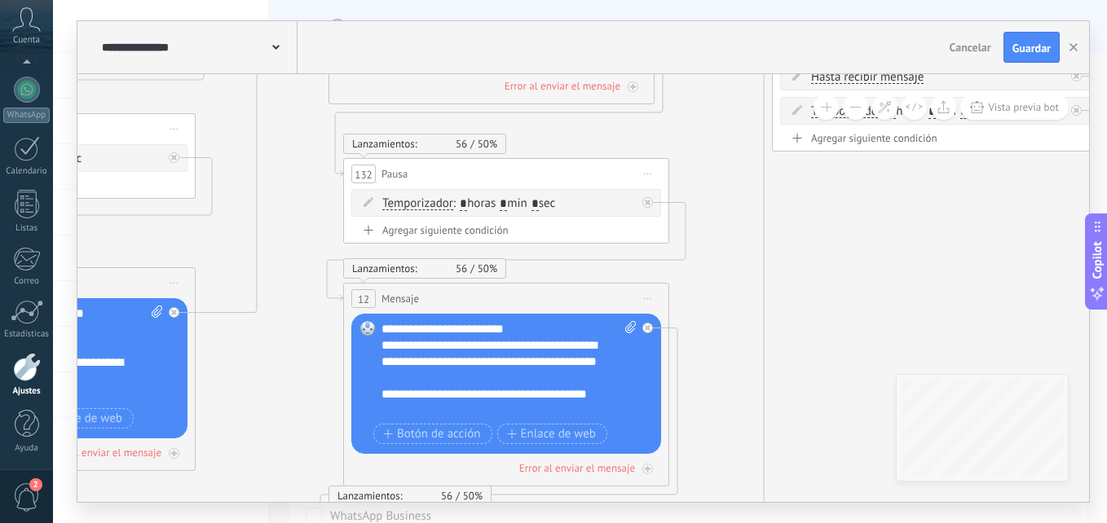
drag, startPoint x: 860, startPoint y: 323, endPoint x: 261, endPoint y: 141, distance: 626.1
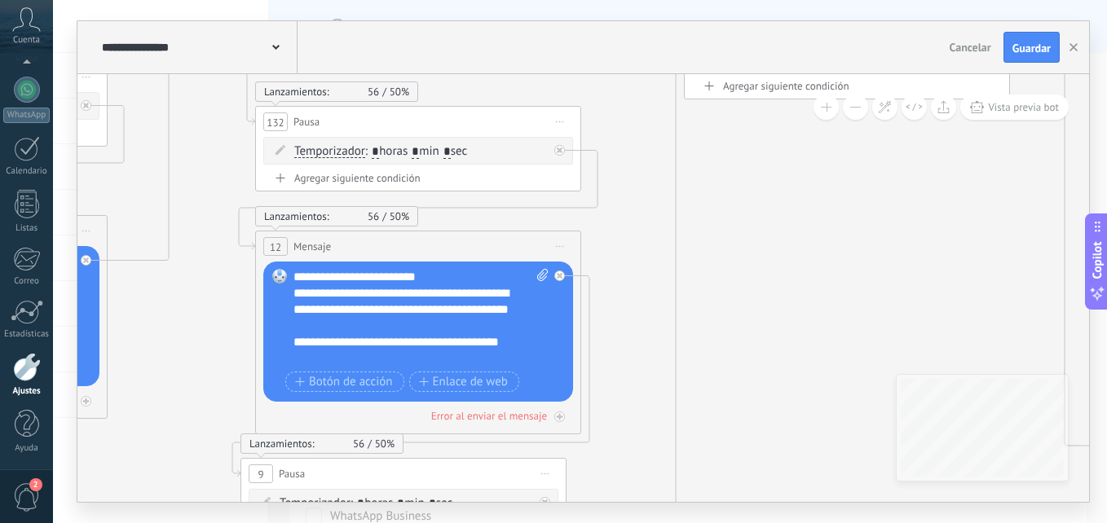
drag, startPoint x: 805, startPoint y: 254, endPoint x: 742, endPoint y: 201, distance: 82.1
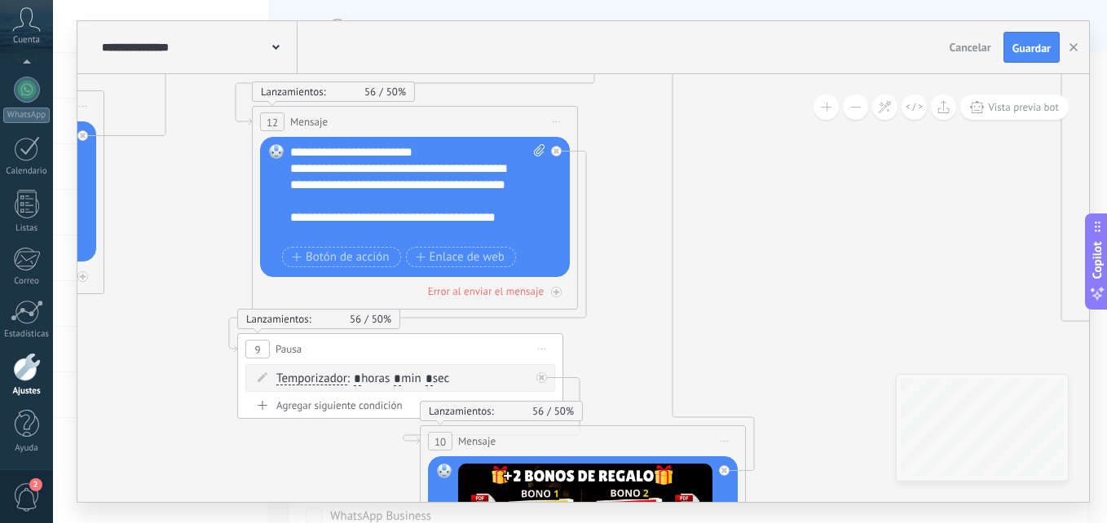
click at [433, 379] on input "*" at bounding box center [429, 379] width 7 height 13
type input "*"
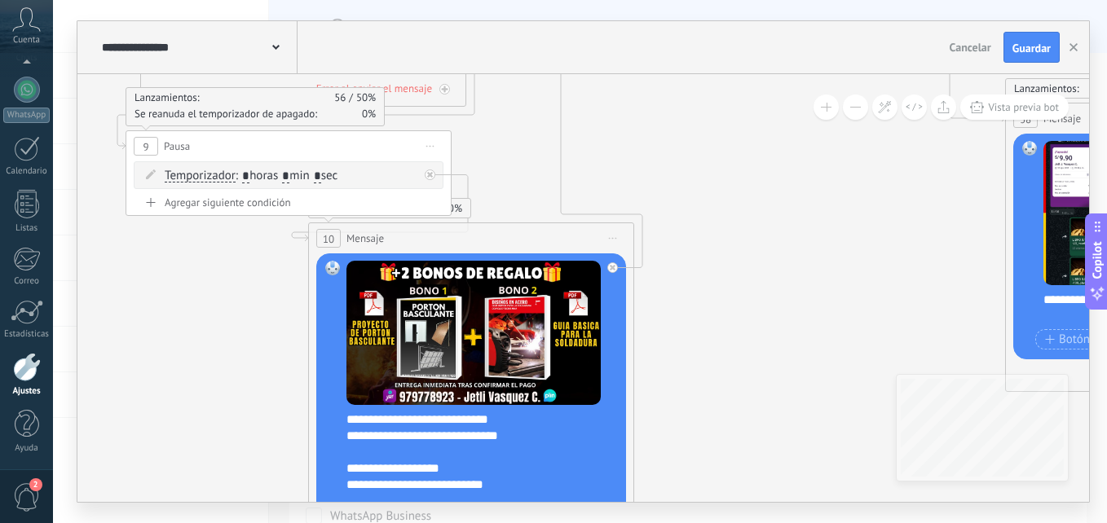
drag, startPoint x: 769, startPoint y: 361, endPoint x: 657, endPoint y: 312, distance: 121.9
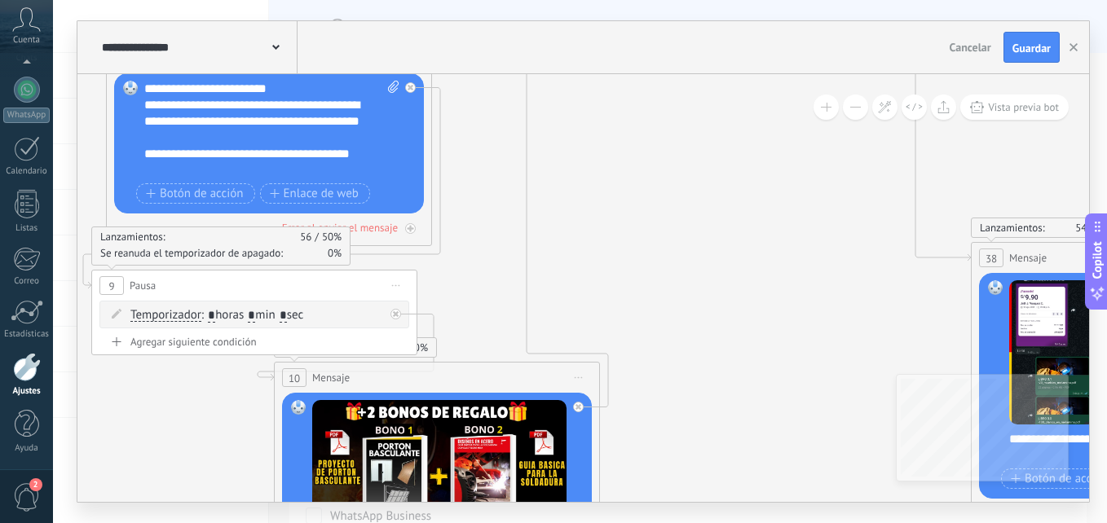
drag, startPoint x: 686, startPoint y: 173, endPoint x: 651, endPoint y: 315, distance: 146.9
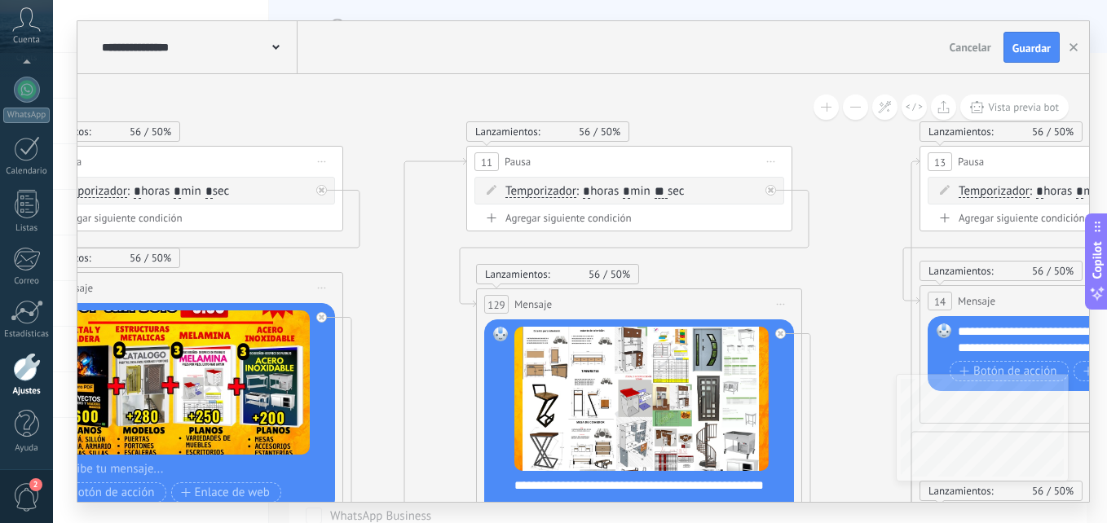
drag, startPoint x: 478, startPoint y: 189, endPoint x: 863, endPoint y: 390, distance: 435.0
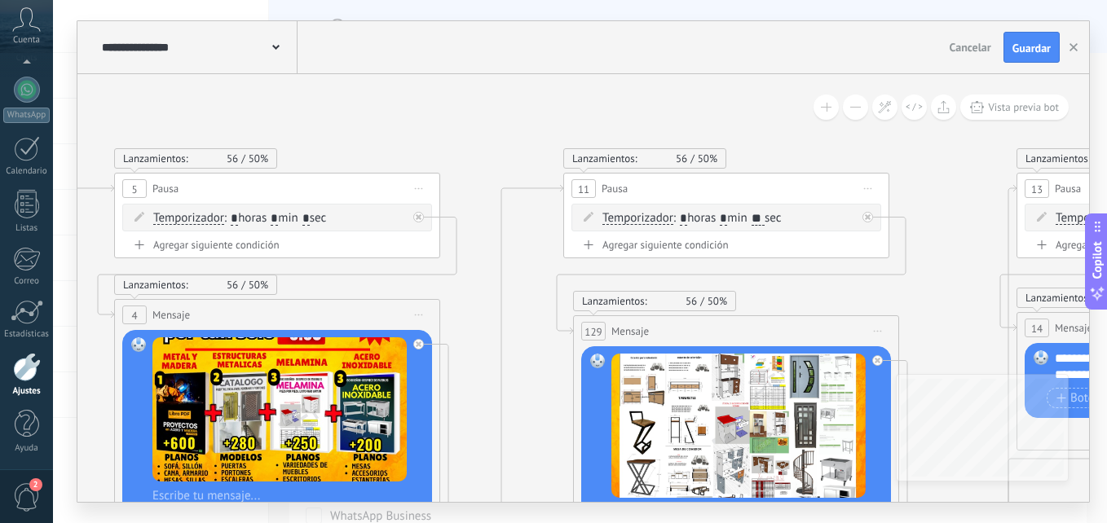
drag, startPoint x: 378, startPoint y: 257, endPoint x: 646, endPoint y: 304, distance: 271.5
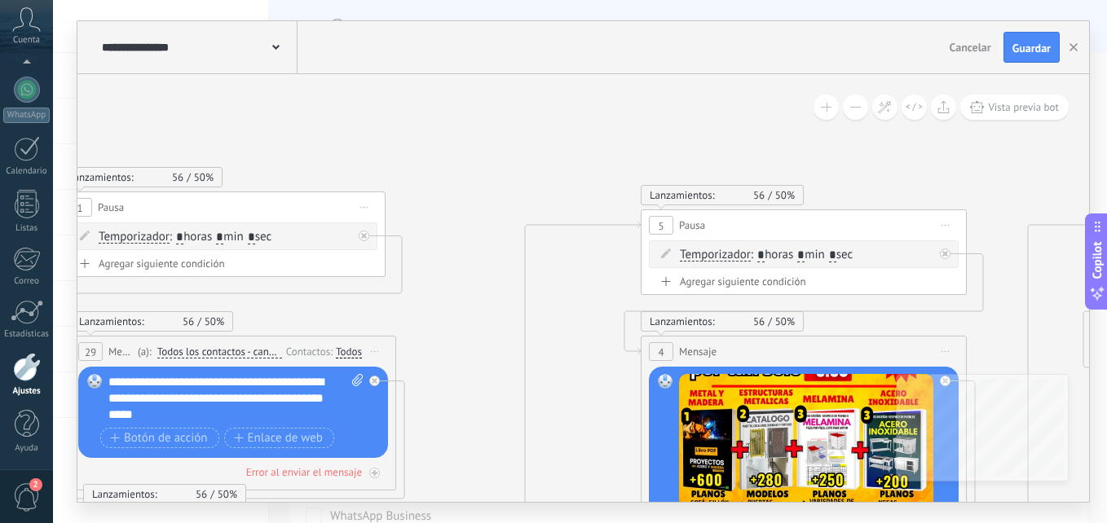
drag, startPoint x: 245, startPoint y: 192, endPoint x: 730, endPoint y: 210, distance: 484.5
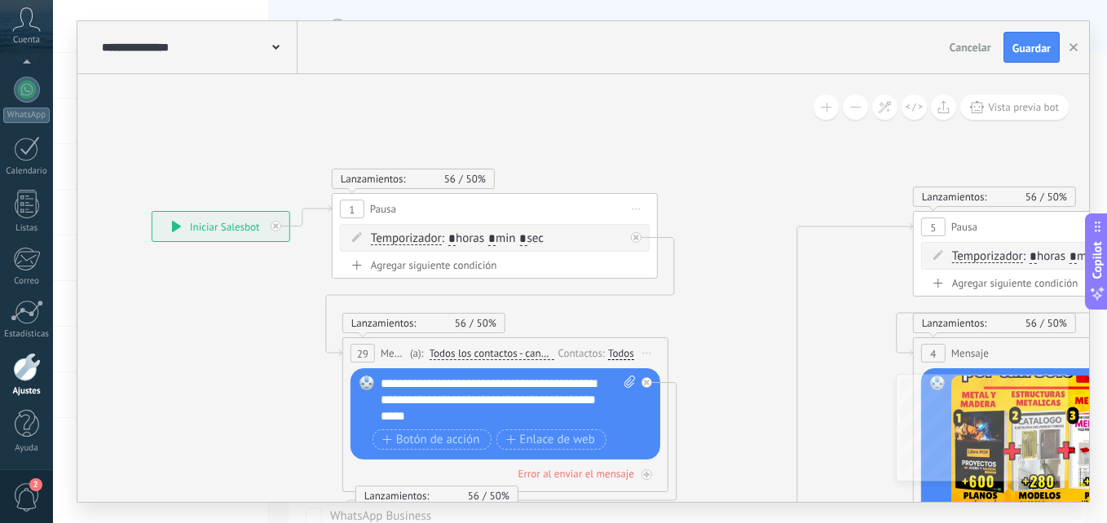
drag, startPoint x: 330, startPoint y: 128, endPoint x: 452, endPoint y: 116, distance: 122.1
click at [527, 239] on input "*" at bounding box center [522, 239] width 7 height 13
click at [527, 240] on input "*" at bounding box center [522, 239] width 7 height 13
type input "*"
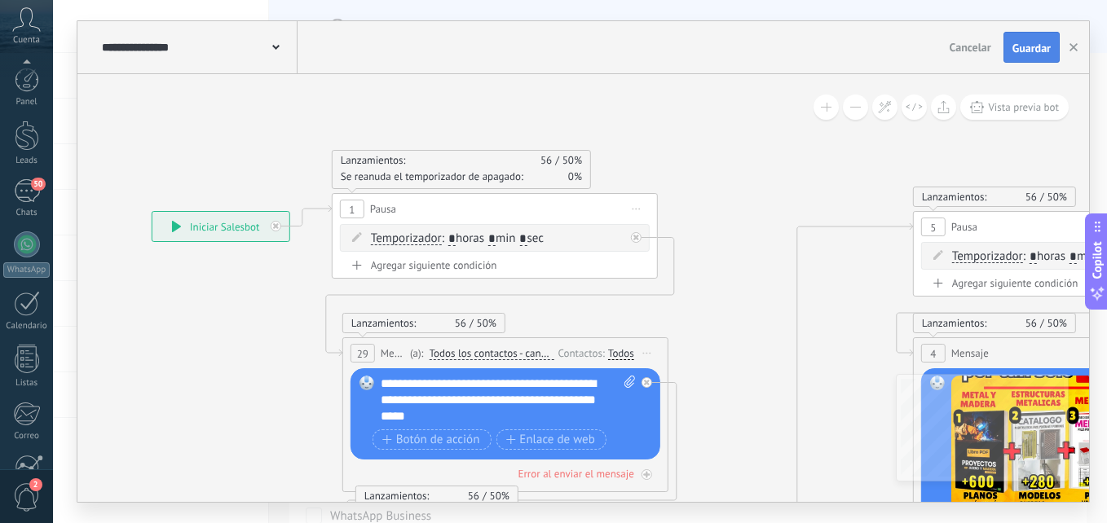
type input "*"
click at [1020, 43] on span "Guardar" at bounding box center [1031, 47] width 38 height 11
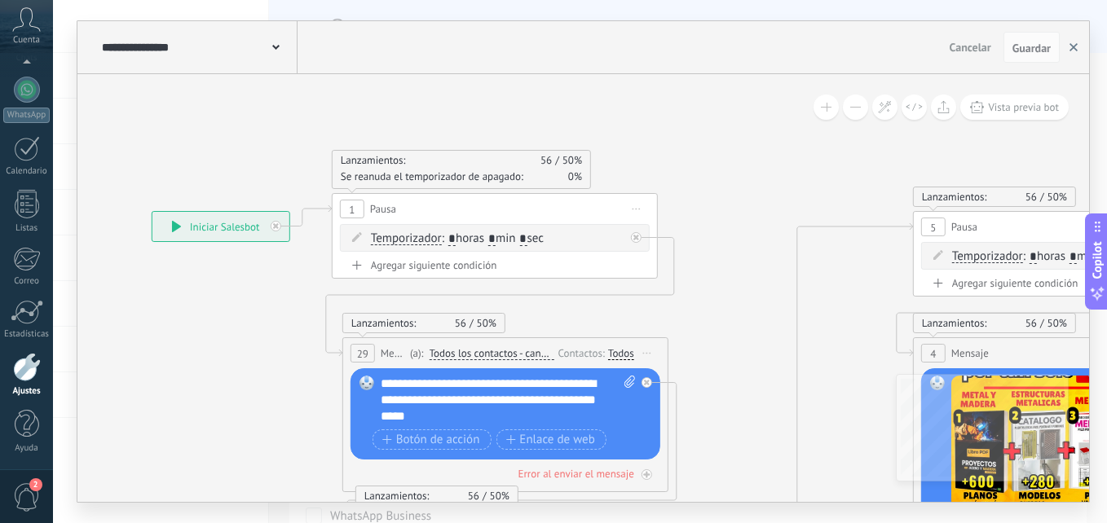
click at [1071, 52] on button "button" at bounding box center [1073, 47] width 24 height 31
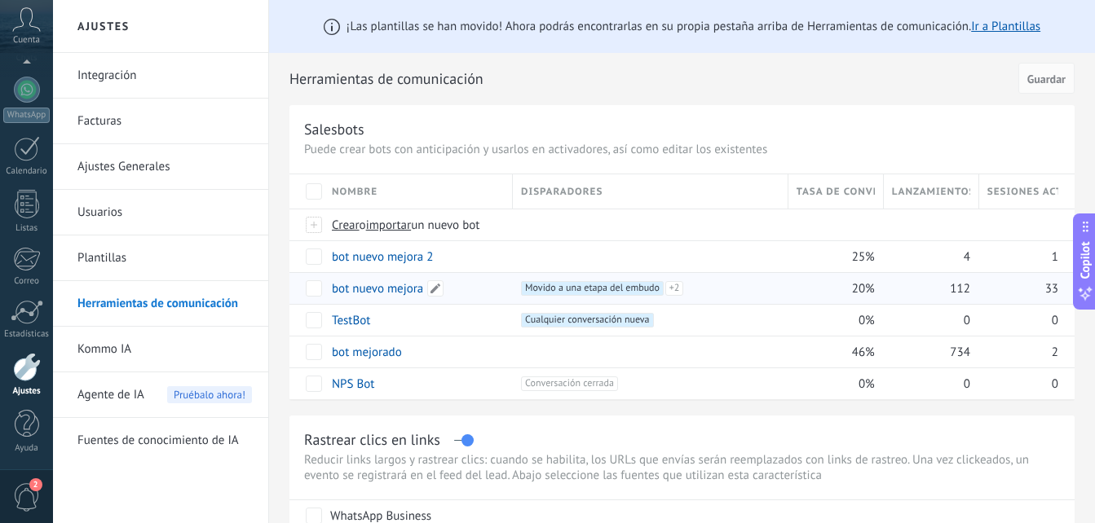
click at [396, 284] on link "bot nuevo mejora" at bounding box center [377, 288] width 91 height 15
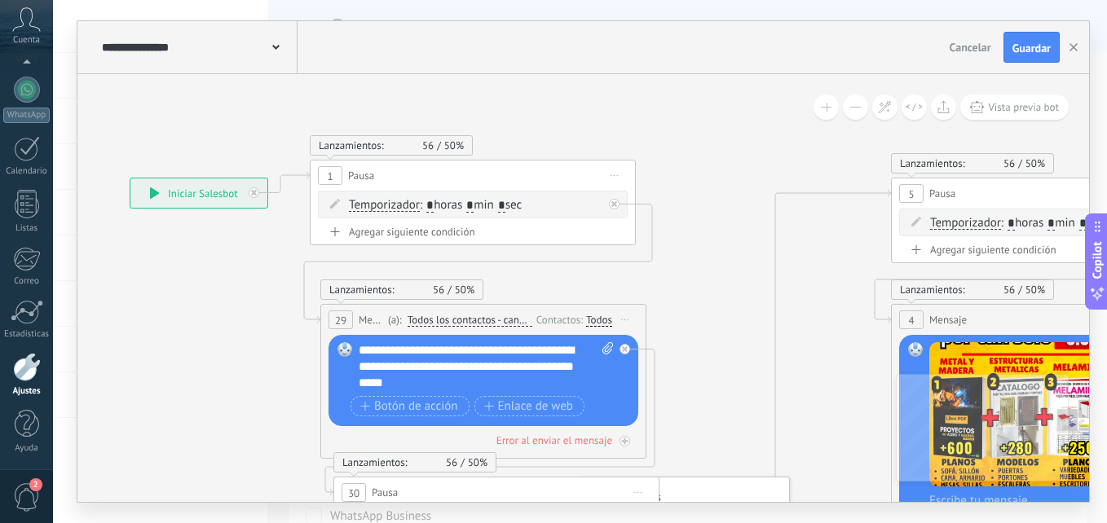
drag, startPoint x: 288, startPoint y: 289, endPoint x: 744, endPoint y: 296, distance: 456.6
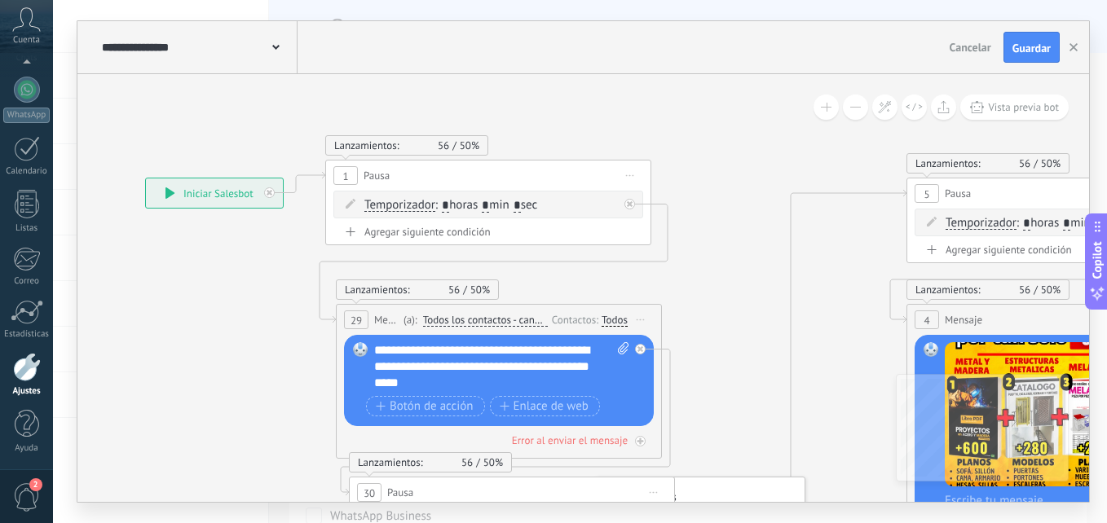
click at [521, 203] on input "*" at bounding box center [517, 206] width 7 height 13
type input "*"
click at [1022, 50] on span "Guardar" at bounding box center [1031, 47] width 38 height 11
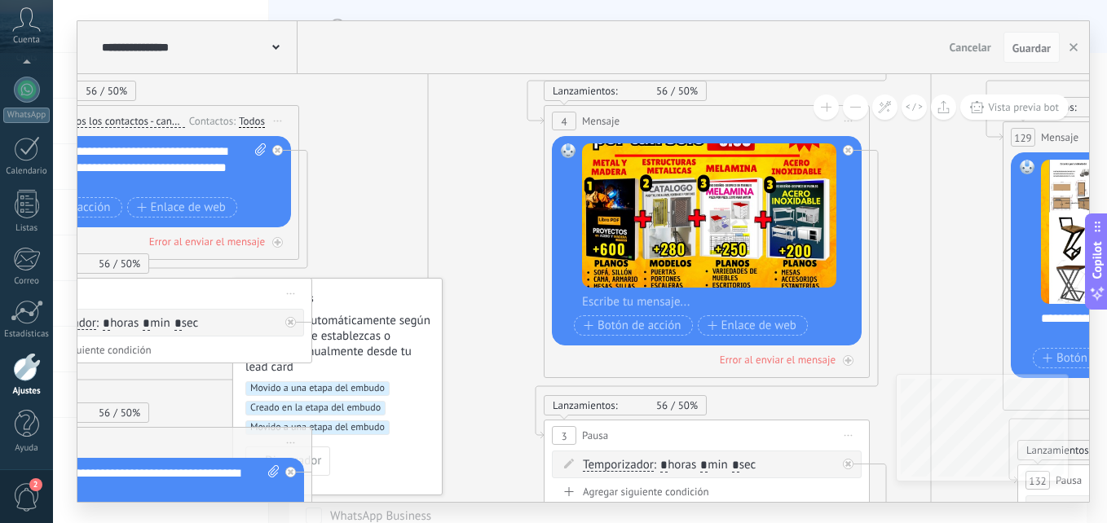
drag, startPoint x: 842, startPoint y: 309, endPoint x: 478, endPoint y: 107, distance: 416.7
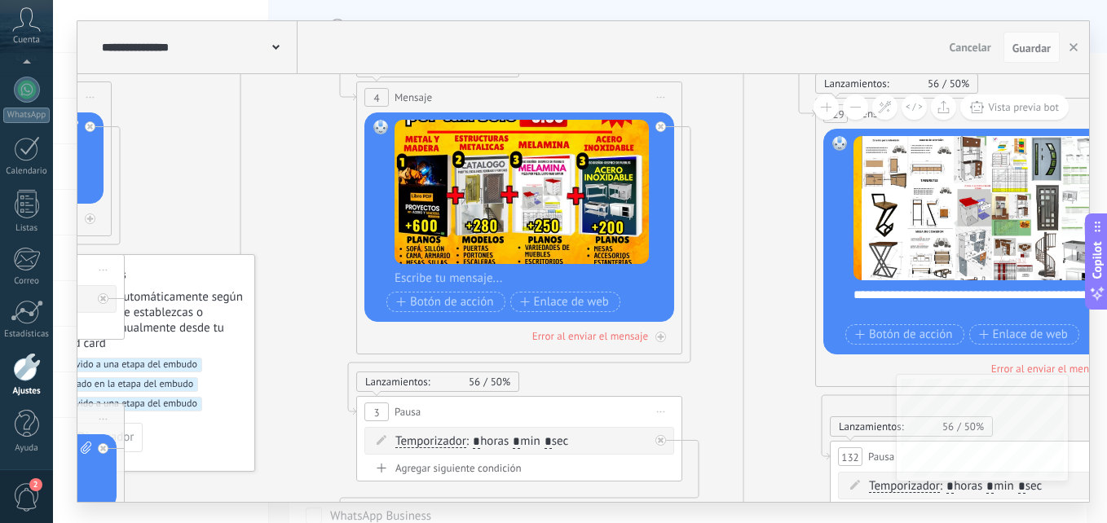
drag, startPoint x: 973, startPoint y: 327, endPoint x: 429, endPoint y: 207, distance: 556.8
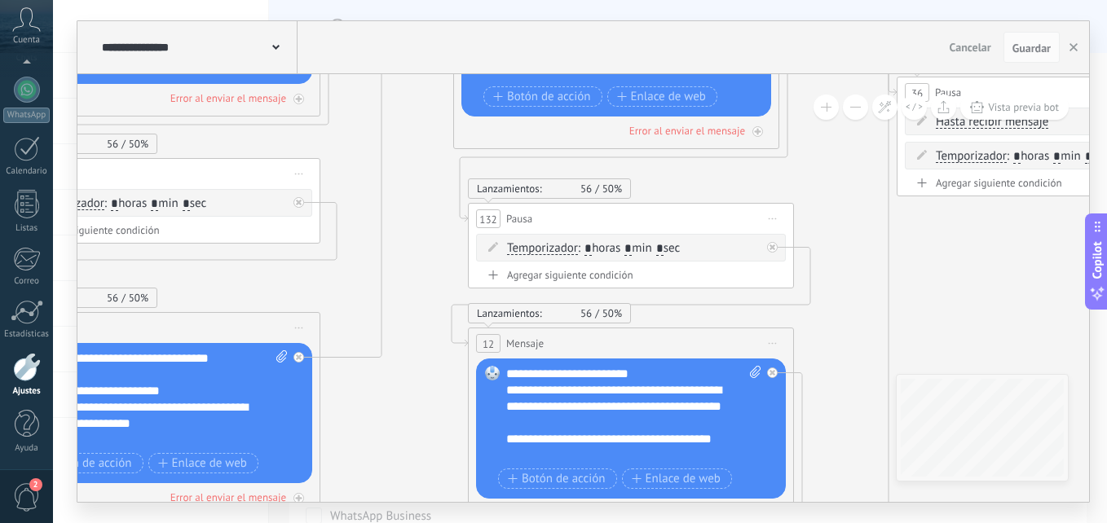
drag, startPoint x: 826, startPoint y: 315, endPoint x: 818, endPoint y: 168, distance: 147.7
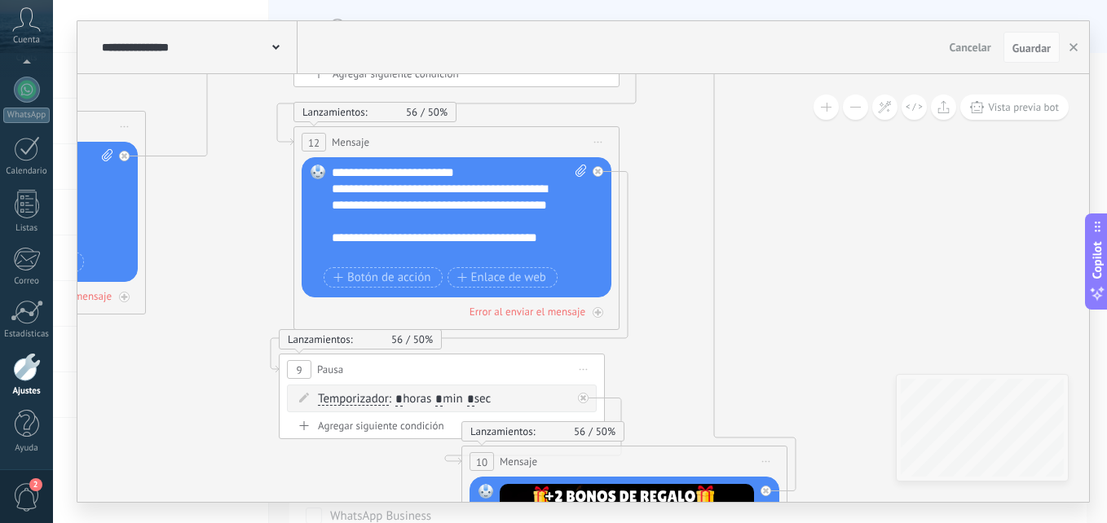
drag, startPoint x: 851, startPoint y: 275, endPoint x: 678, endPoint y: 102, distance: 244.4
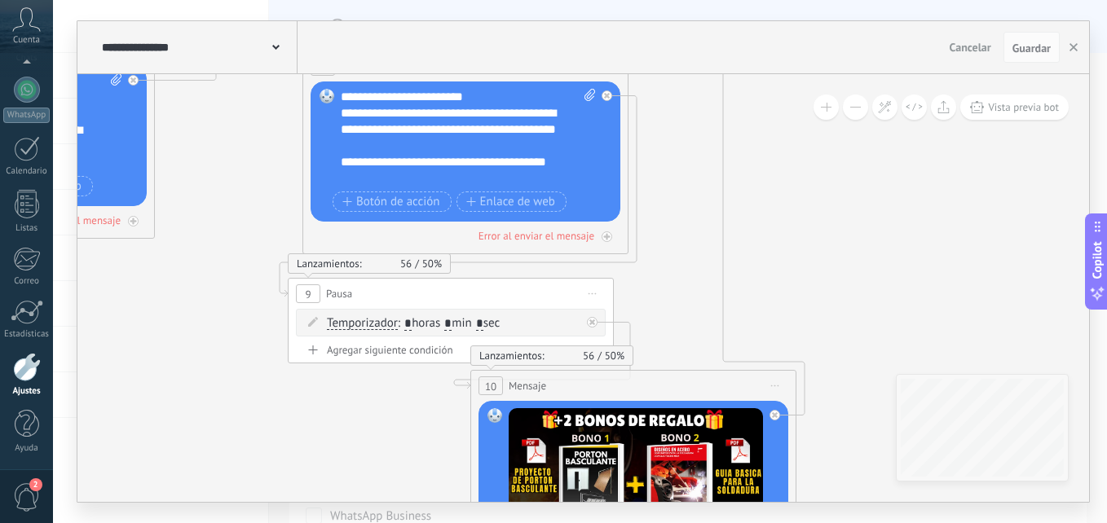
drag, startPoint x: 799, startPoint y: 358, endPoint x: 775, endPoint y: 139, distance: 219.7
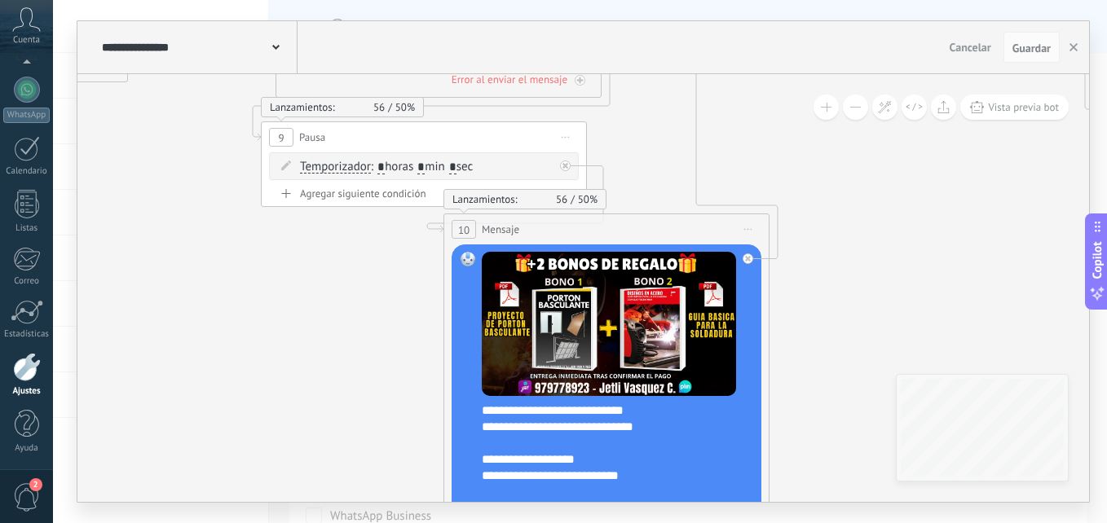
scroll to position [82, 0]
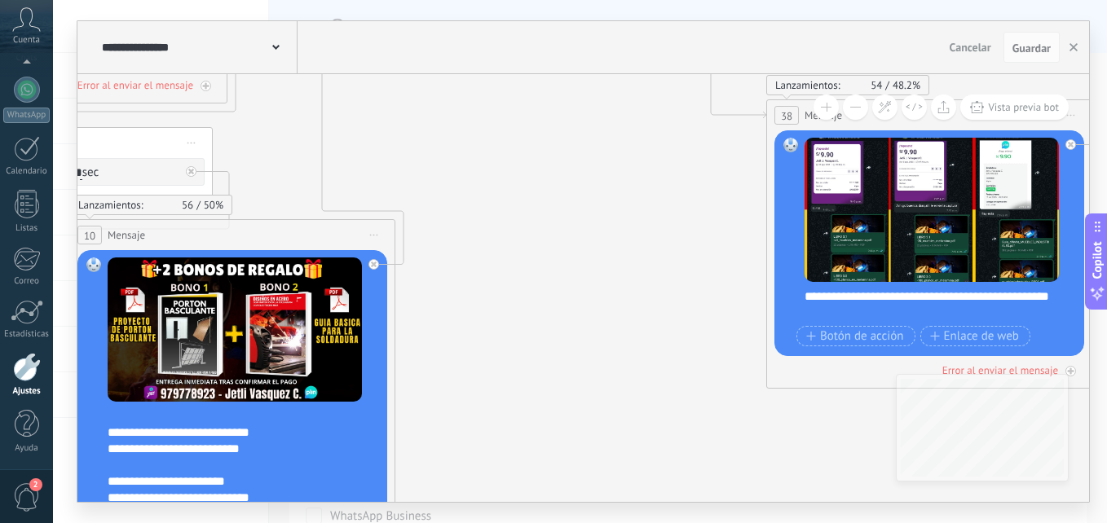
drag, startPoint x: 951, startPoint y: 281, endPoint x: 234, endPoint y: 187, distance: 723.5
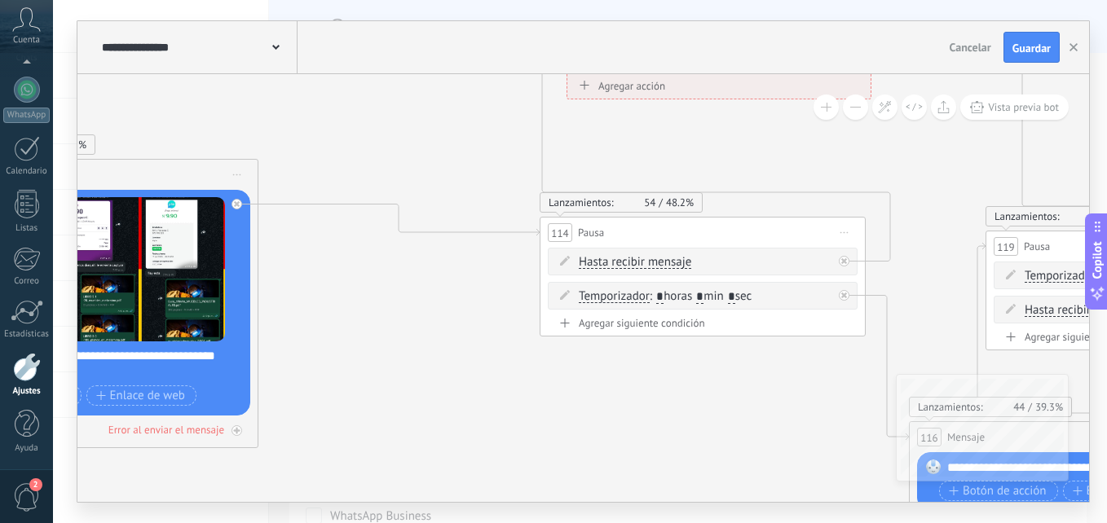
drag, startPoint x: 827, startPoint y: 340, endPoint x: 364, endPoint y: 395, distance: 467.2
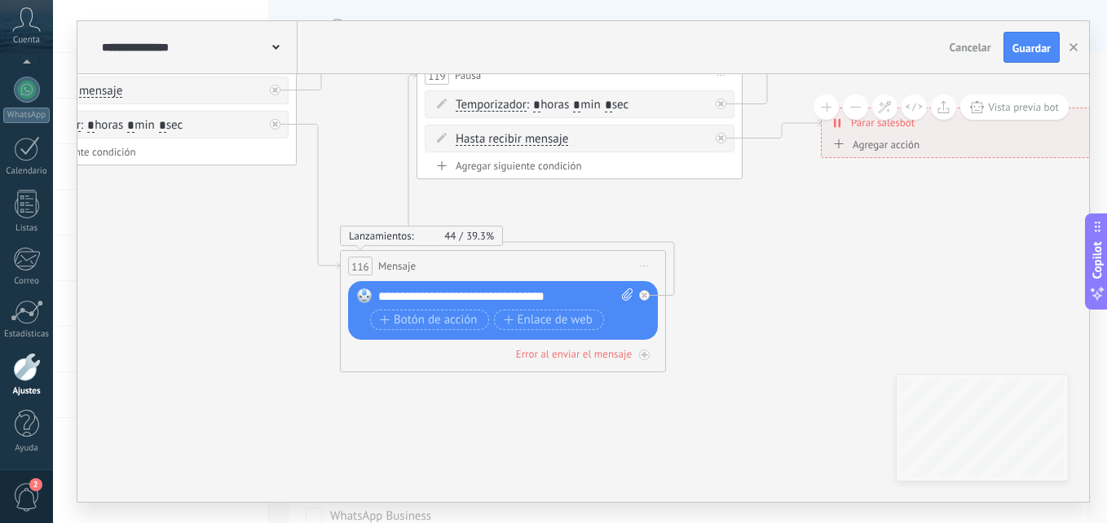
drag, startPoint x: 801, startPoint y: 291, endPoint x: 346, endPoint y: 159, distance: 472.9
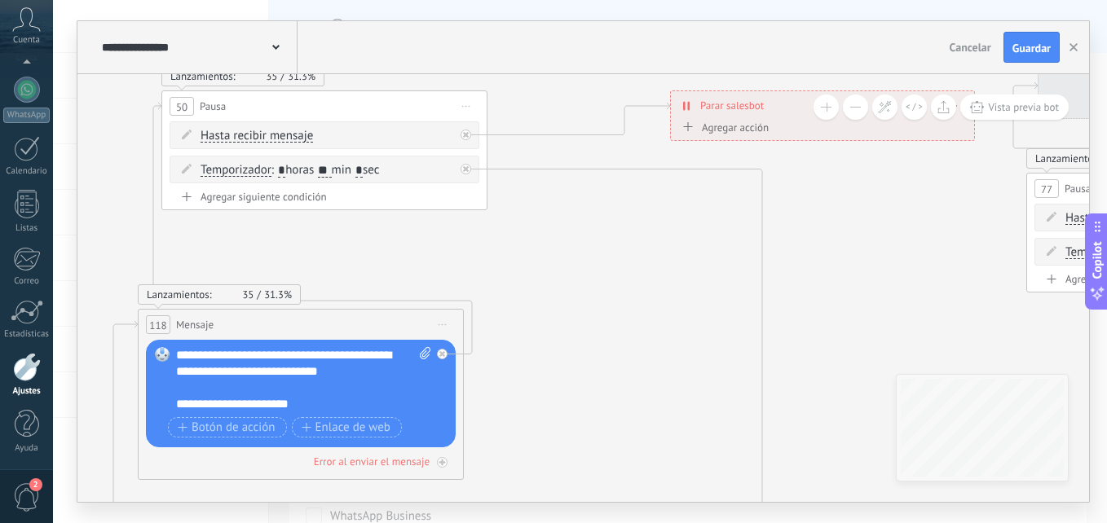
drag, startPoint x: 358, startPoint y: 340, endPoint x: 250, endPoint y: 393, distance: 119.9
click at [3, 421] on body ".abccls-1,.abccls-2{fill-rule:evenodd}.abccls-2{fill:#fff} .abfcls-1{fill:none}…" at bounding box center [553, 261] width 1107 height 523
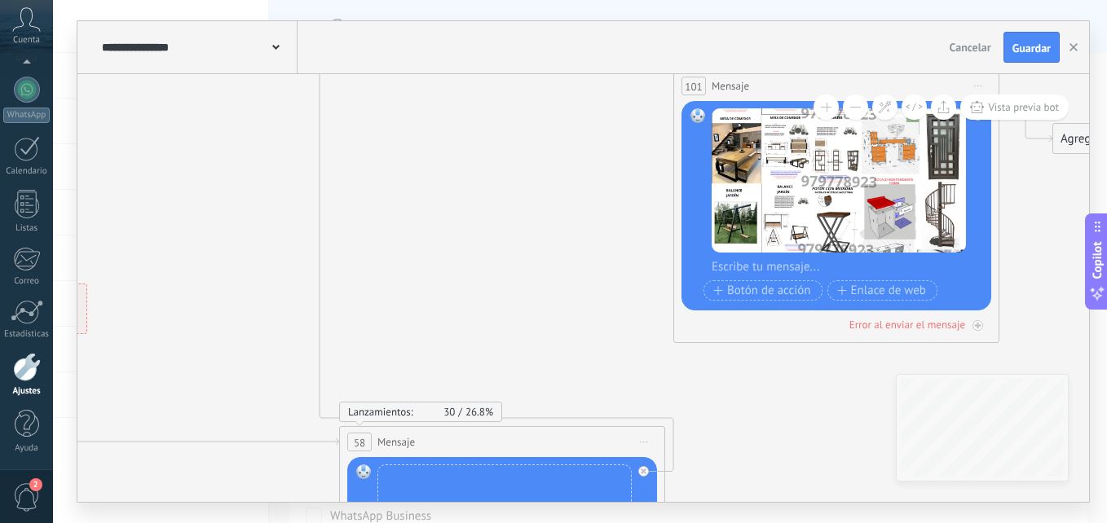
drag, startPoint x: 916, startPoint y: 364, endPoint x: 212, endPoint y: 37, distance: 776.2
click at [212, 37] on div "**********" at bounding box center [583, 261] width 1012 height 481
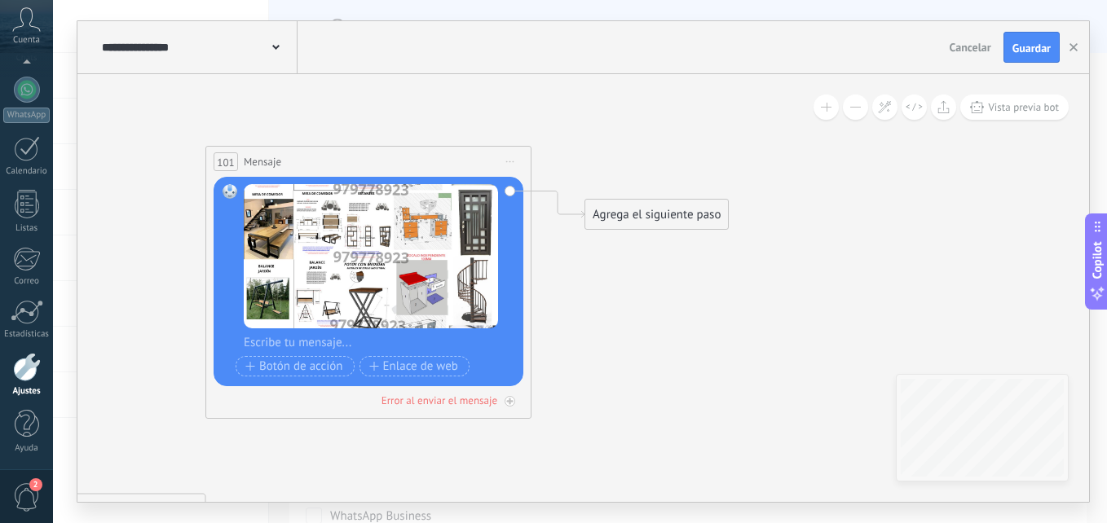
drag, startPoint x: 538, startPoint y: 360, endPoint x: 65, endPoint y: 431, distance: 478.2
click at [65, 435] on div "**********" at bounding box center [580, 261] width 1054 height 523
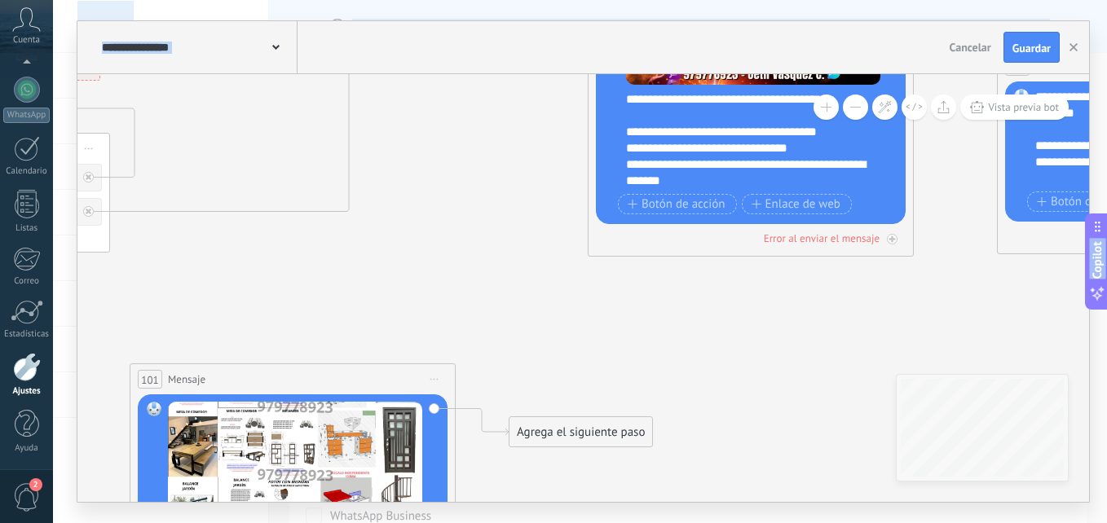
drag, startPoint x: 742, startPoint y: 362, endPoint x: 748, endPoint y: 394, distance: 32.5
click at [666, 523] on html ".abccls-1,.abccls-2{fill-rule:evenodd}.abccls-2{fill:#fff} .abfcls-1{fill:none}…" at bounding box center [553, 261] width 1107 height 523
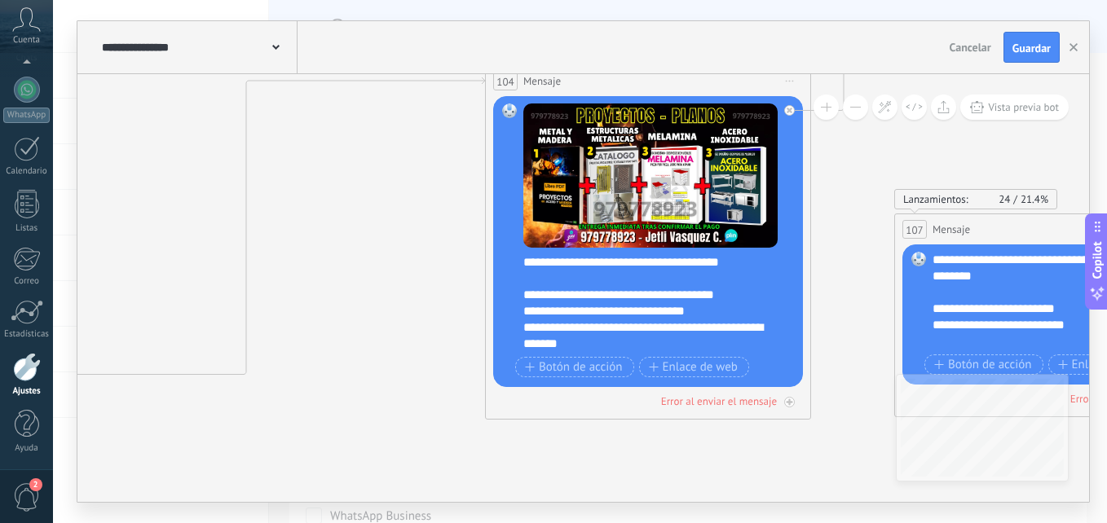
drag, startPoint x: 779, startPoint y: 342, endPoint x: 632, endPoint y: 439, distance: 175.5
click at [668, 505] on div "**********" at bounding box center [580, 261] width 1054 height 523
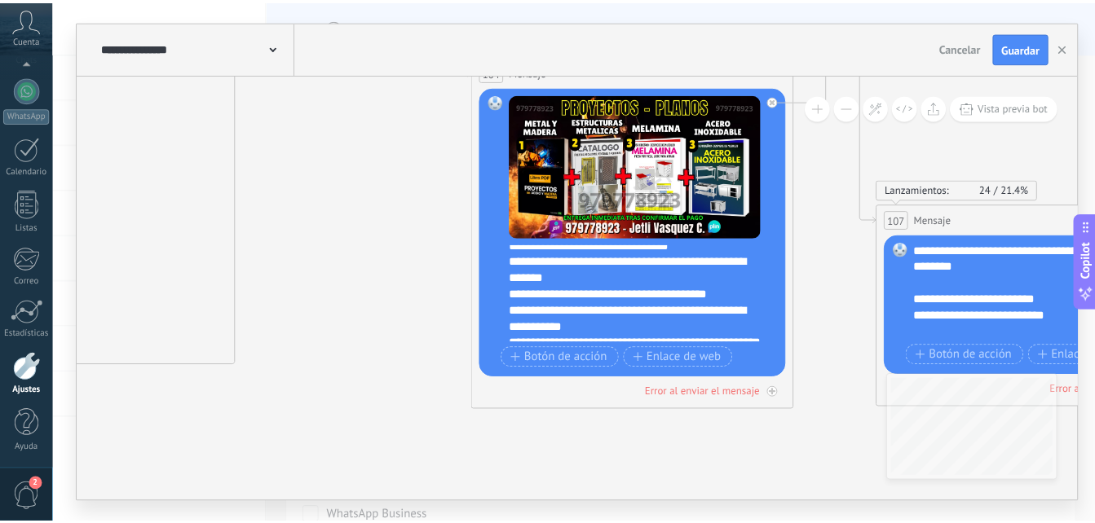
scroll to position [98, 0]
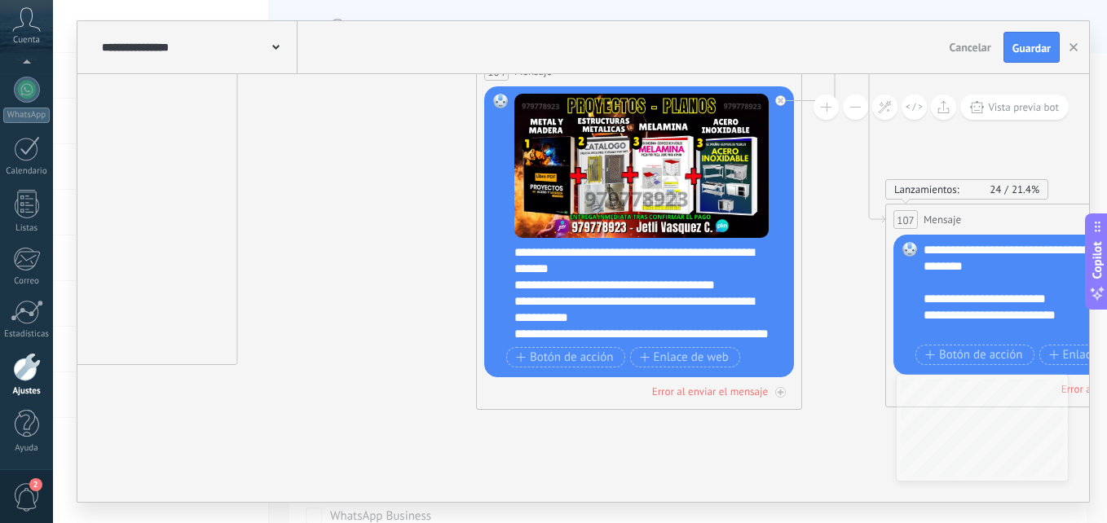
click at [516, 287] on div "**********" at bounding box center [649, 294] width 271 height 98
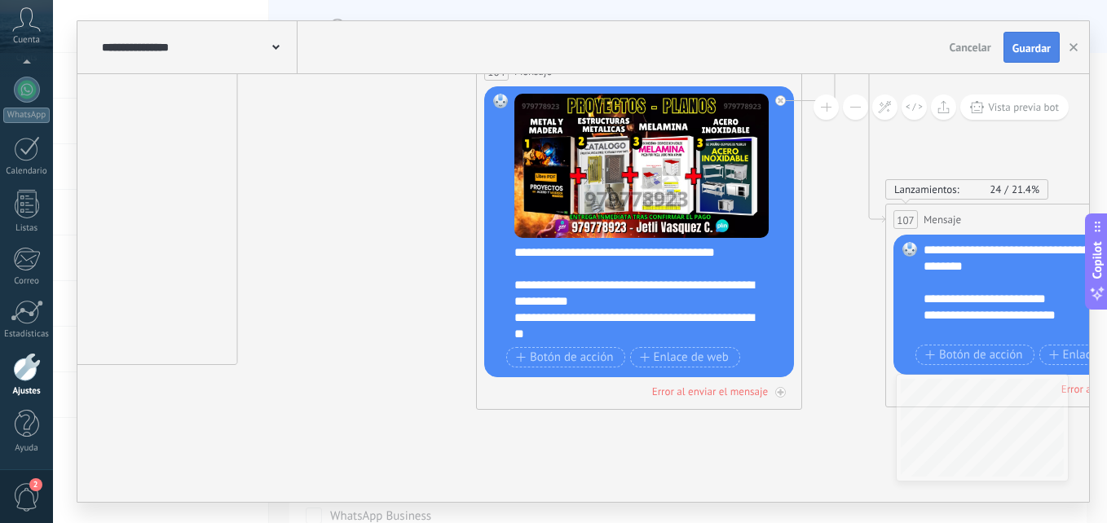
click at [1030, 45] on span "Guardar" at bounding box center [1031, 47] width 38 height 11
click at [1074, 47] on use "button" at bounding box center [1074, 47] width 8 height 8
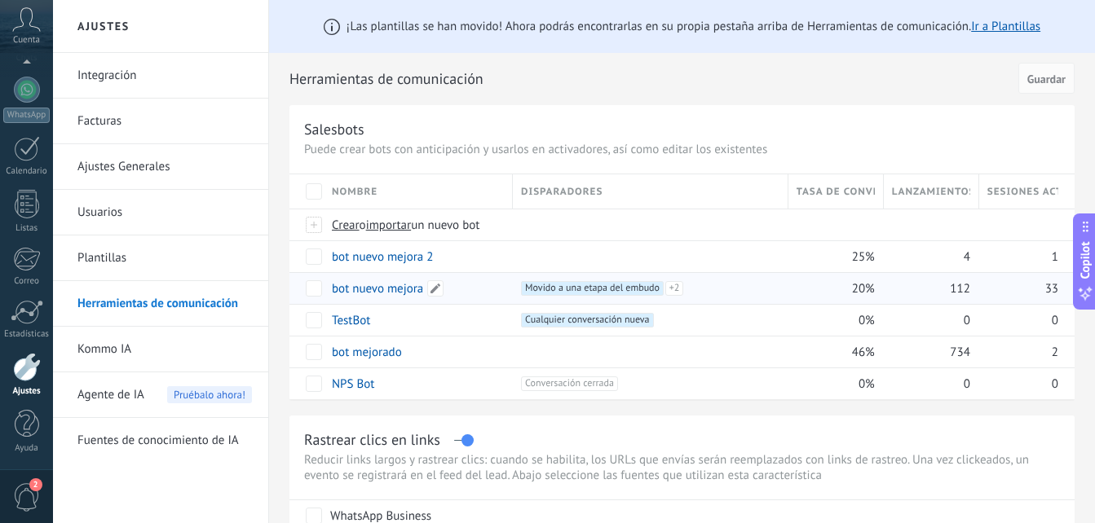
click at [403, 287] on link "bot nuevo mejora" at bounding box center [377, 288] width 91 height 15
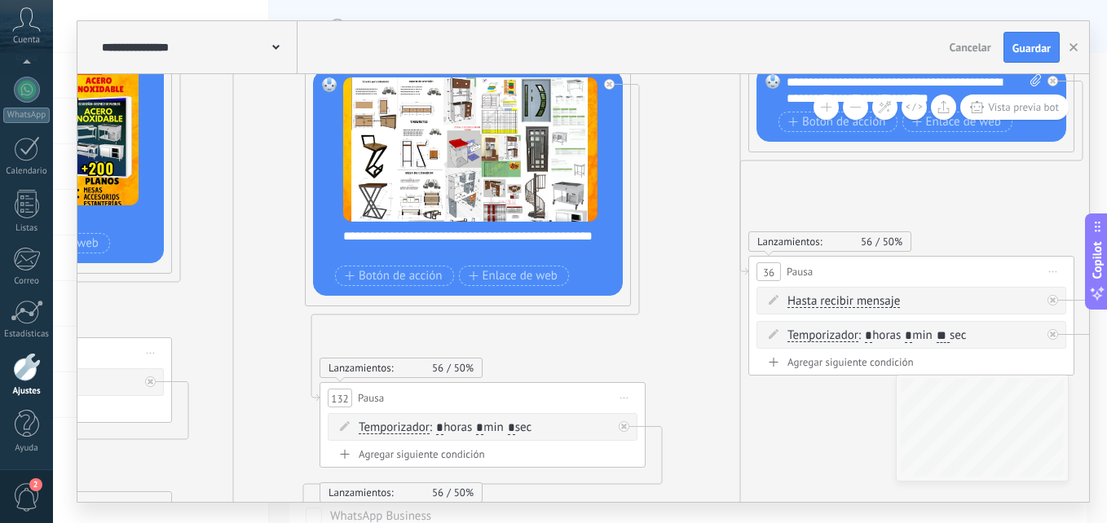
drag, startPoint x: 811, startPoint y: 336, endPoint x: 462, endPoint y: 284, distance: 352.8
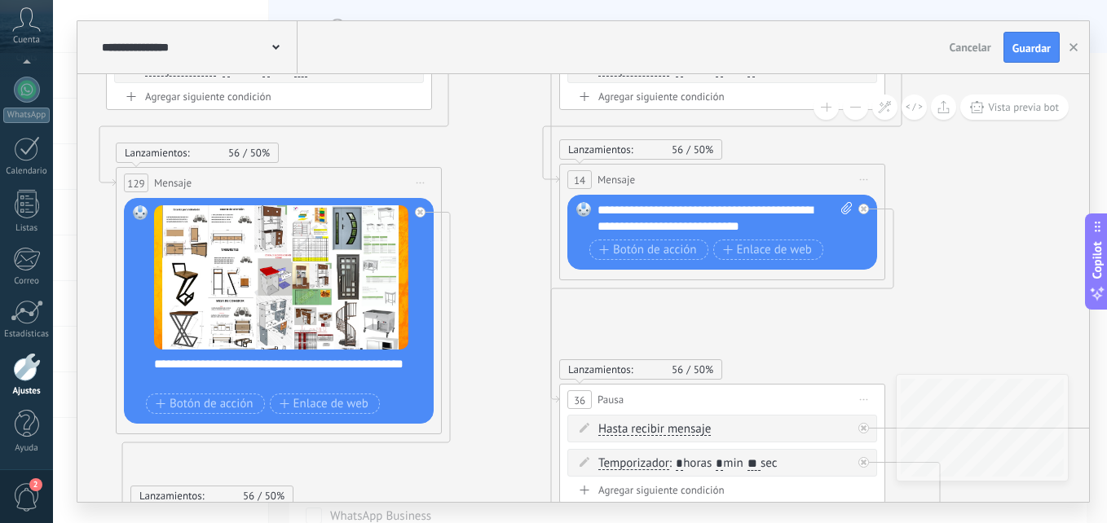
drag, startPoint x: 651, startPoint y: 311, endPoint x: 503, endPoint y: 491, distance: 232.2
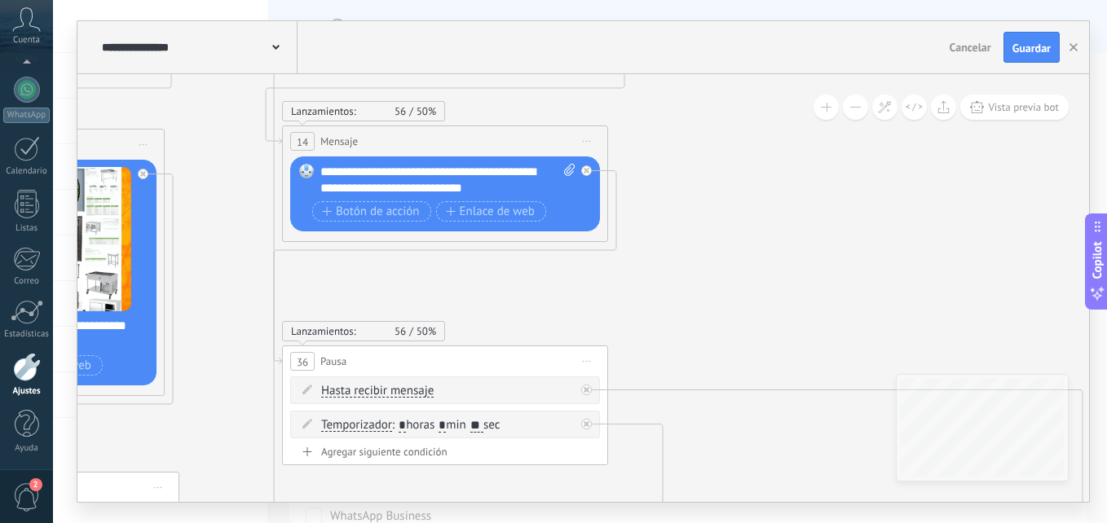
drag, startPoint x: 624, startPoint y: 345, endPoint x: 128, endPoint y: 196, distance: 517.4
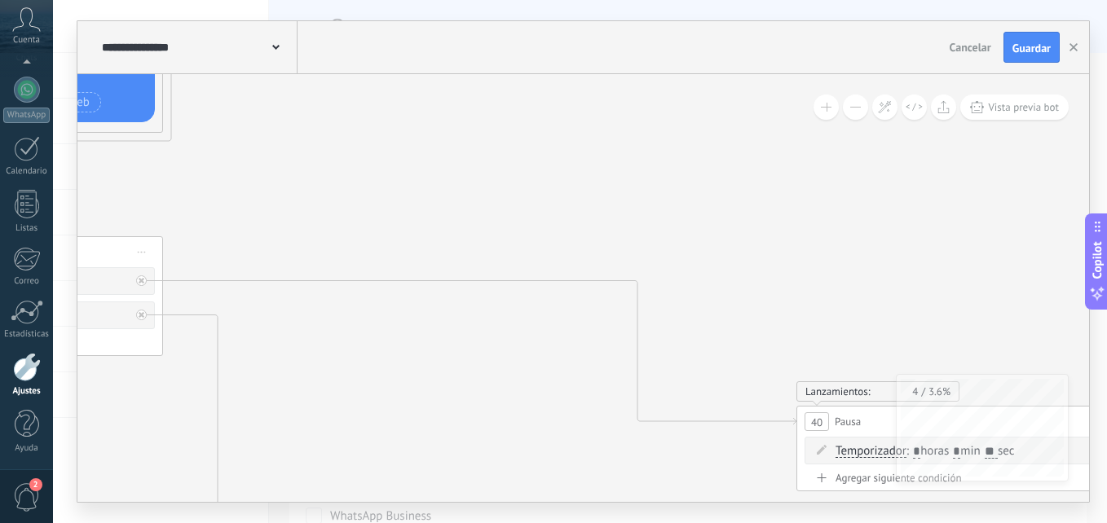
drag, startPoint x: 723, startPoint y: 262, endPoint x: 372, endPoint y: 217, distance: 354.2
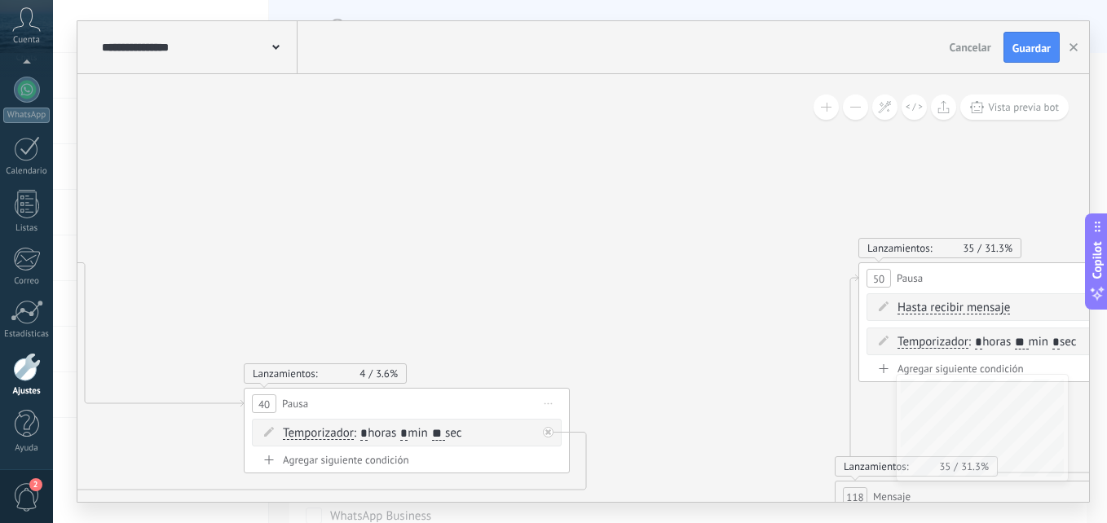
drag, startPoint x: 854, startPoint y: 280, endPoint x: 376, endPoint y: 256, distance: 479.1
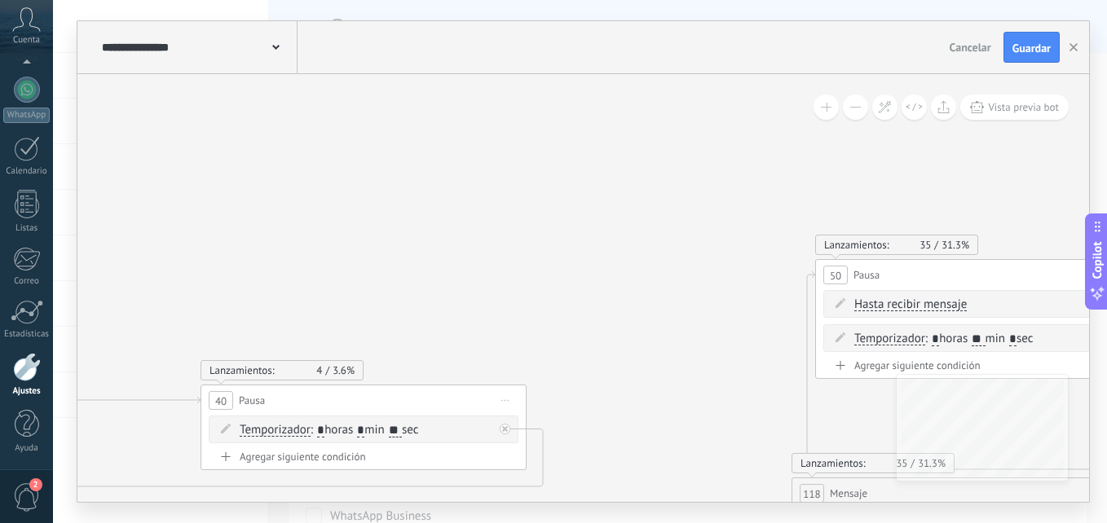
drag, startPoint x: 950, startPoint y: 207, endPoint x: 303, endPoint y: 148, distance: 649.1
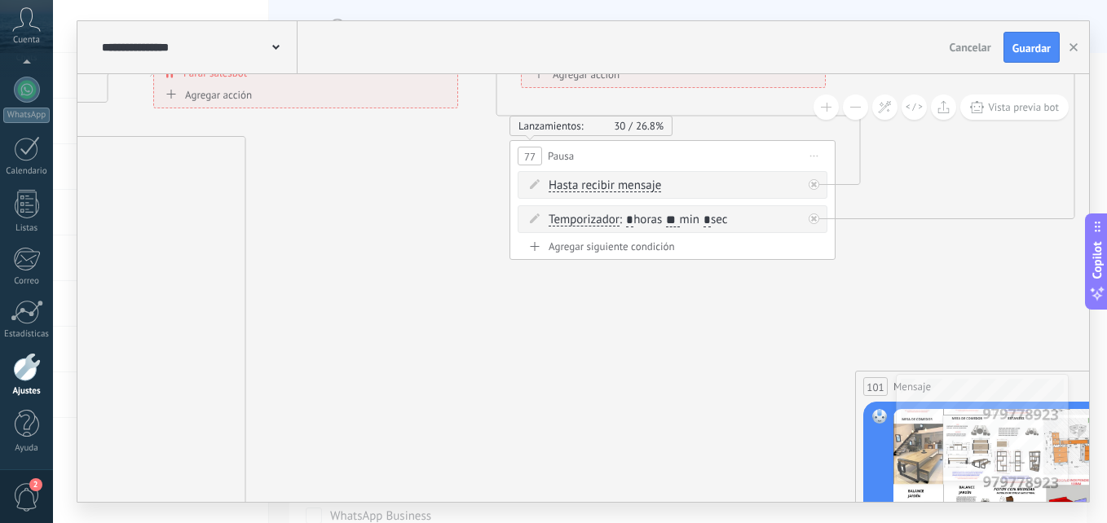
drag, startPoint x: 837, startPoint y: 309, endPoint x: 291, endPoint y: 154, distance: 567.7
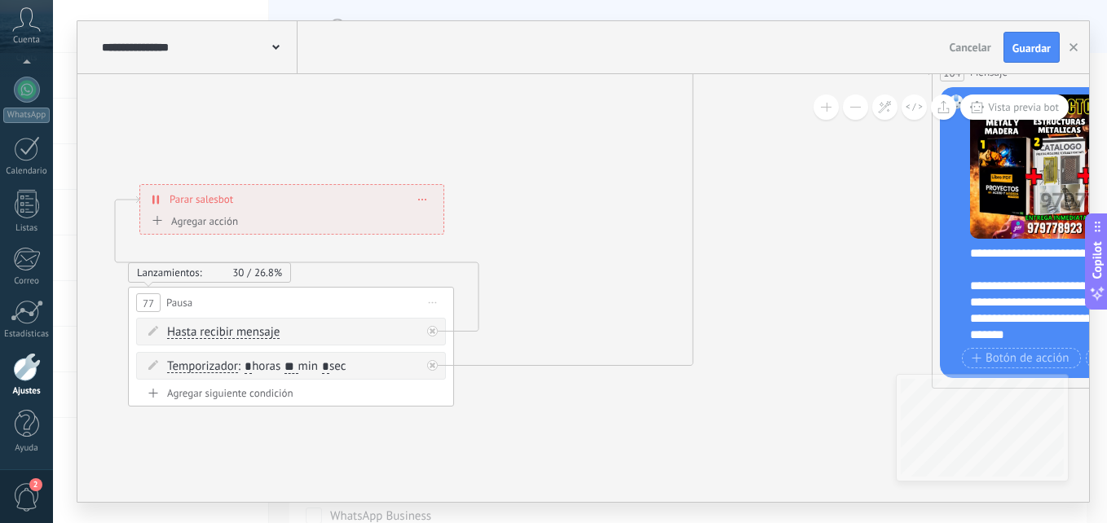
drag, startPoint x: 802, startPoint y: 299, endPoint x: 439, endPoint y: 456, distance: 395.8
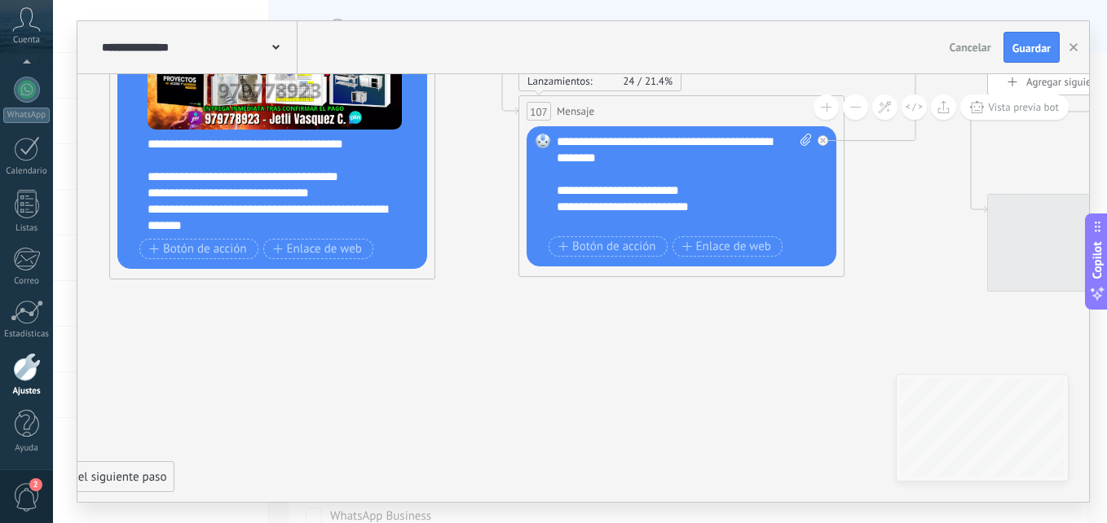
drag, startPoint x: 910, startPoint y: 248, endPoint x: 90, endPoint y: 133, distance: 828.1
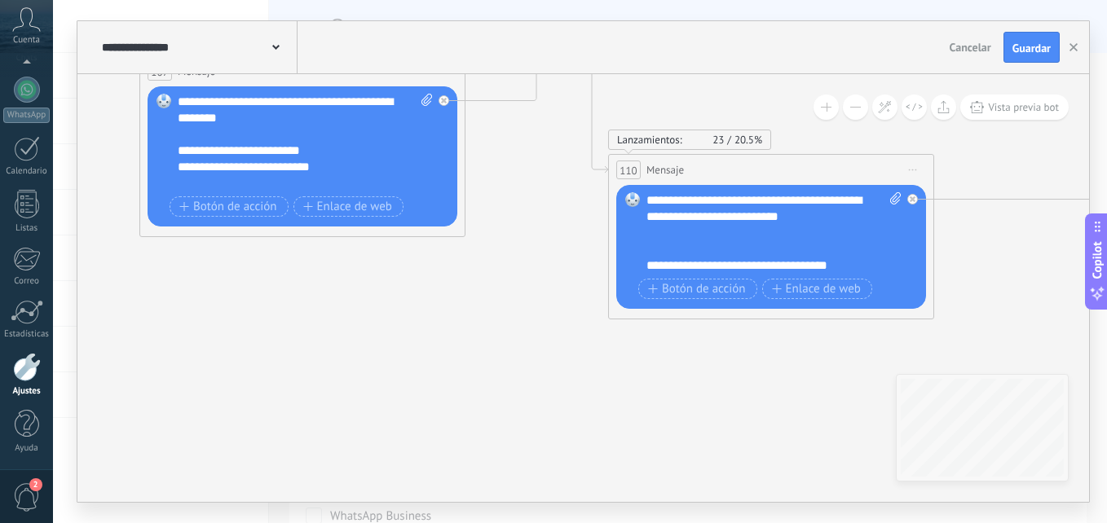
drag, startPoint x: 878, startPoint y: 363, endPoint x: 631, endPoint y: 251, distance: 271.1
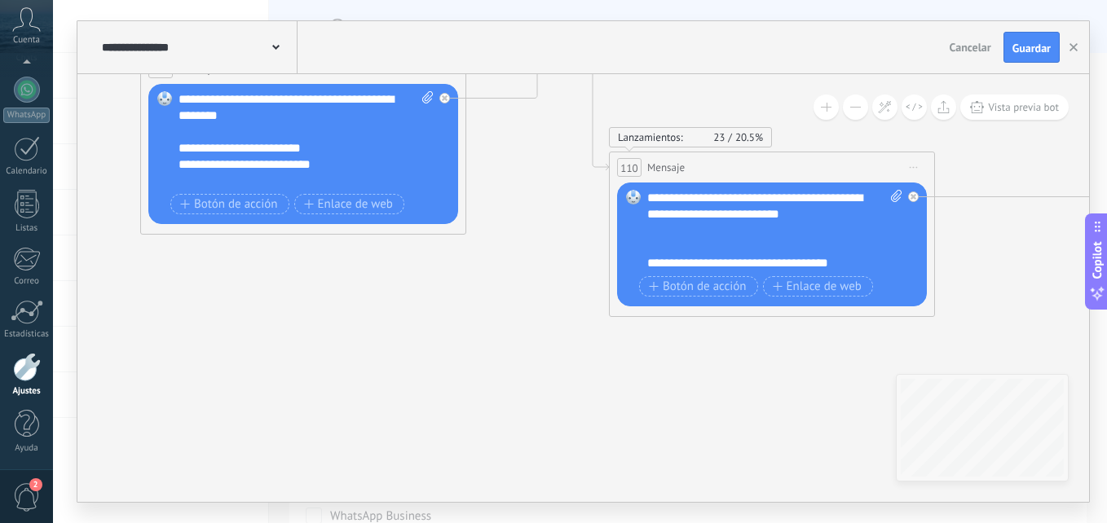
drag, startPoint x: 718, startPoint y: 243, endPoint x: 724, endPoint y: 258, distance: 16.5
click at [718, 244] on div "**********" at bounding box center [774, 231] width 255 height 82
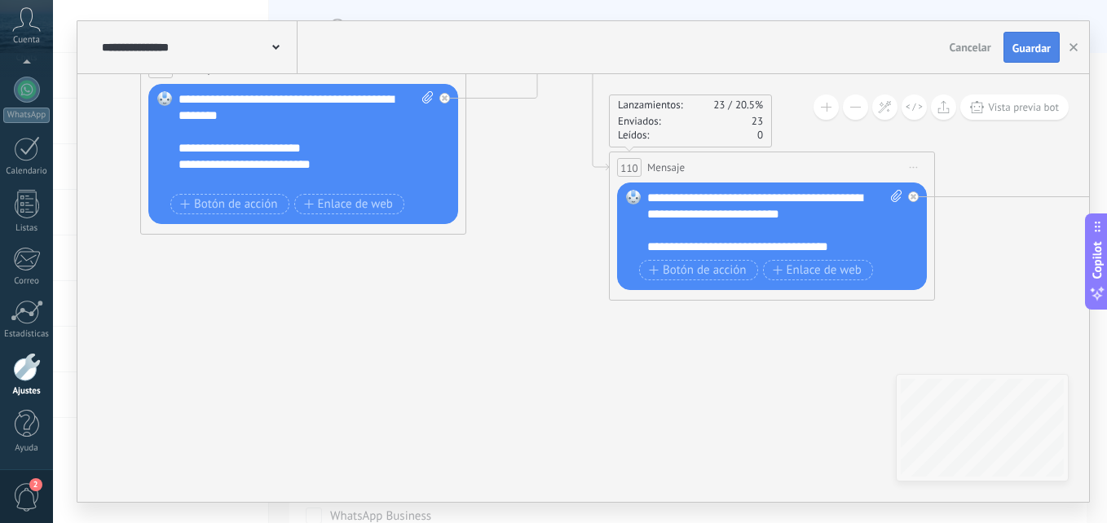
click at [1027, 44] on span "Guardar" at bounding box center [1031, 47] width 38 height 11
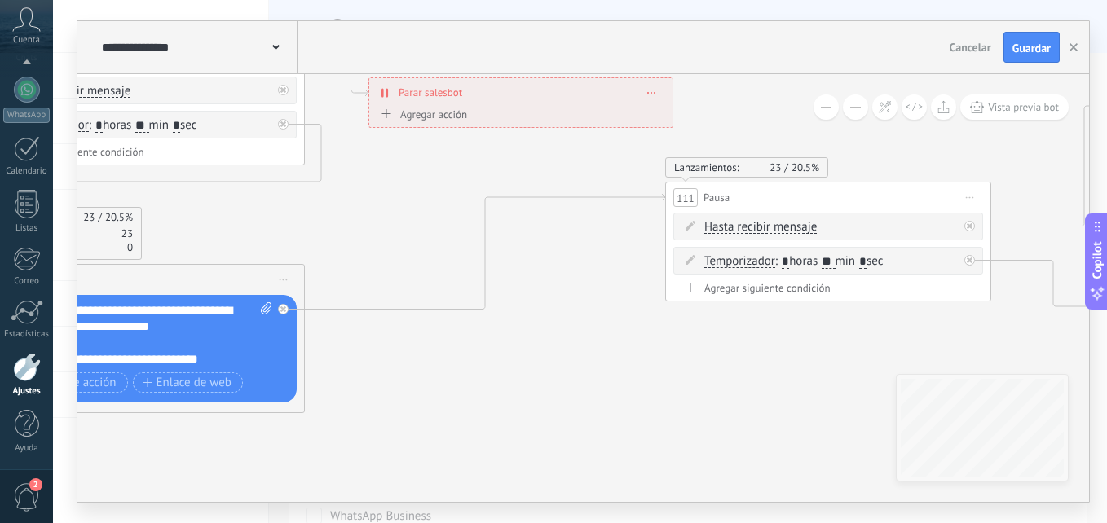
drag, startPoint x: 377, startPoint y: 362, endPoint x: 322, endPoint y: 304, distance: 80.1
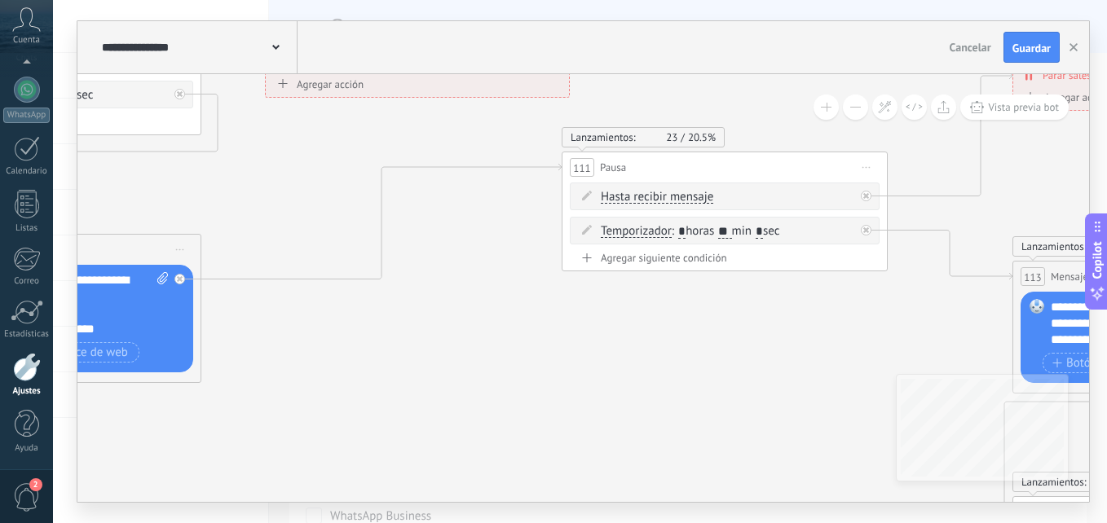
drag, startPoint x: 763, startPoint y: 360, endPoint x: 274, endPoint y: 392, distance: 490.2
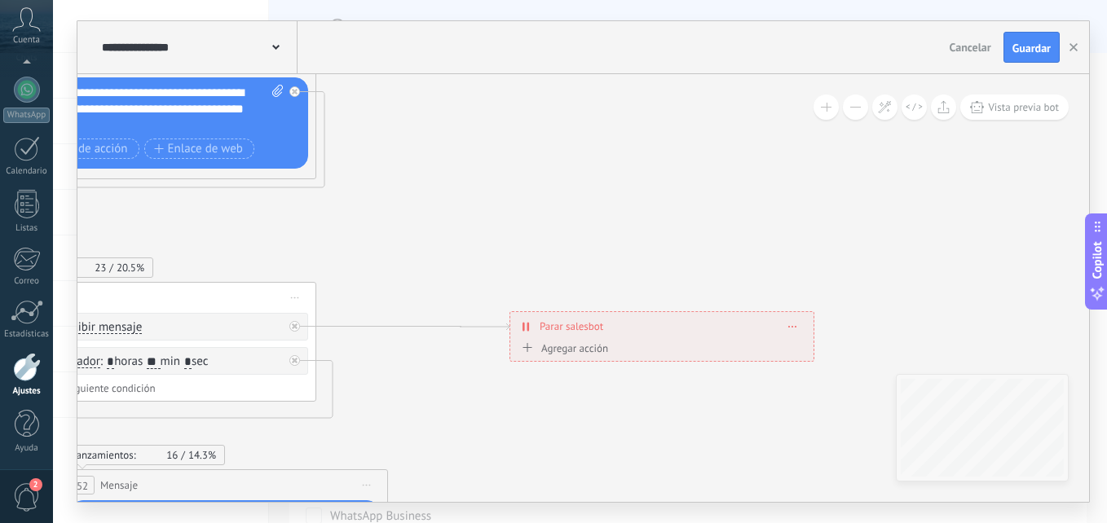
drag, startPoint x: 906, startPoint y: 315, endPoint x: 373, endPoint y: 56, distance: 592.1
click at [373, 56] on div "**********" at bounding box center [583, 261] width 1012 height 481
drag, startPoint x: 582, startPoint y: 259, endPoint x: 656, endPoint y: 126, distance: 152.2
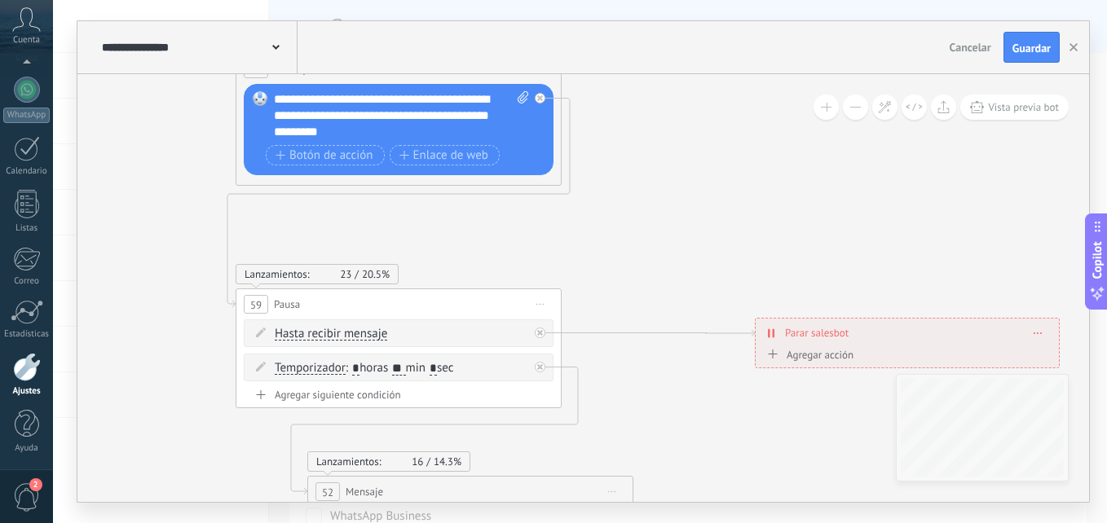
drag, startPoint x: 628, startPoint y: 304, endPoint x: 759, endPoint y: 397, distance: 160.8
click at [808, 521] on div "**********" at bounding box center [580, 261] width 1054 height 523
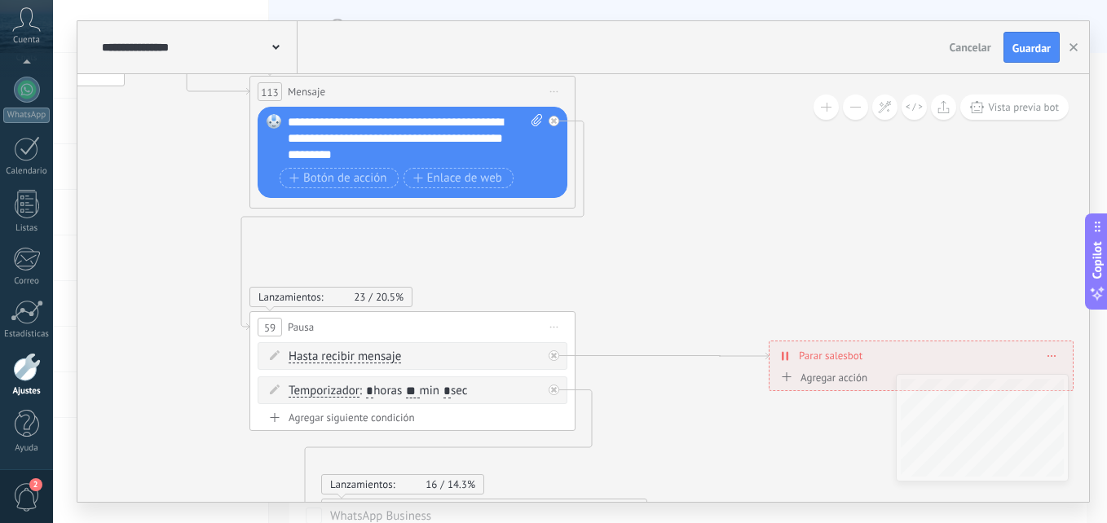
drag, startPoint x: 626, startPoint y: 245, endPoint x: 847, endPoint y: 513, distance: 346.8
click at [849, 515] on div "**********" at bounding box center [580, 261] width 1054 height 523
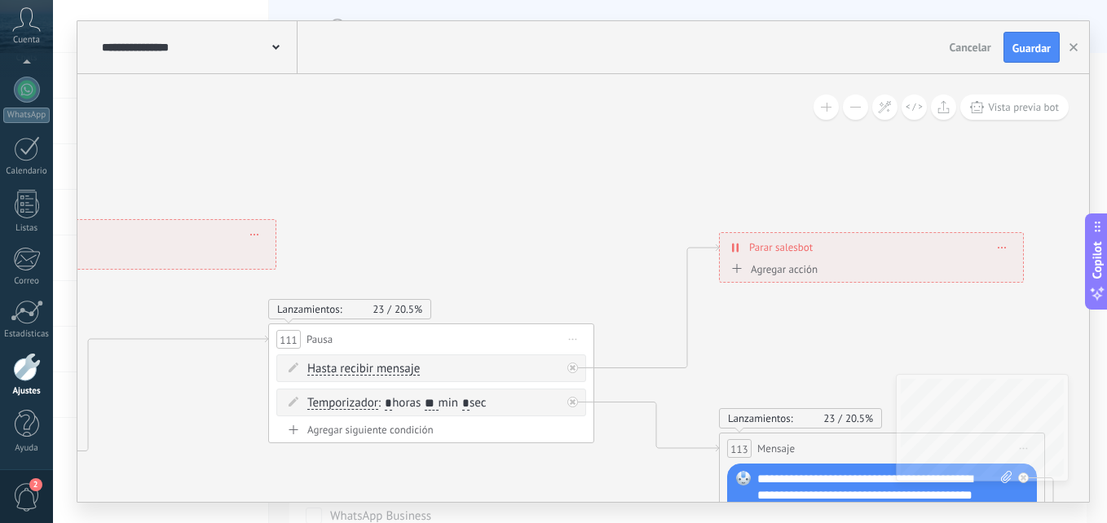
drag, startPoint x: 332, startPoint y: 197, endPoint x: 805, endPoint y: 289, distance: 481.6
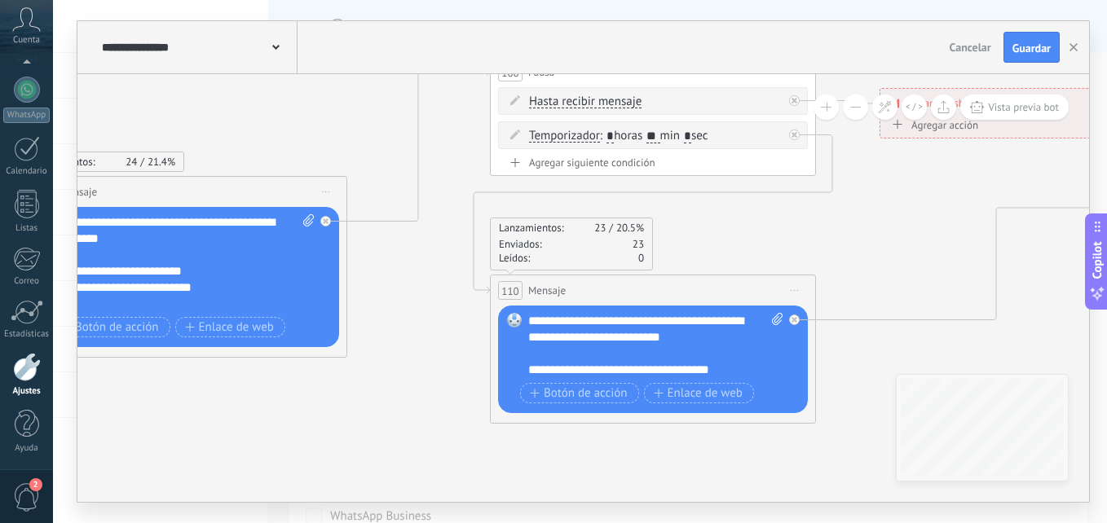
drag, startPoint x: 249, startPoint y: 393, endPoint x: 880, endPoint y: 264, distance: 643.2
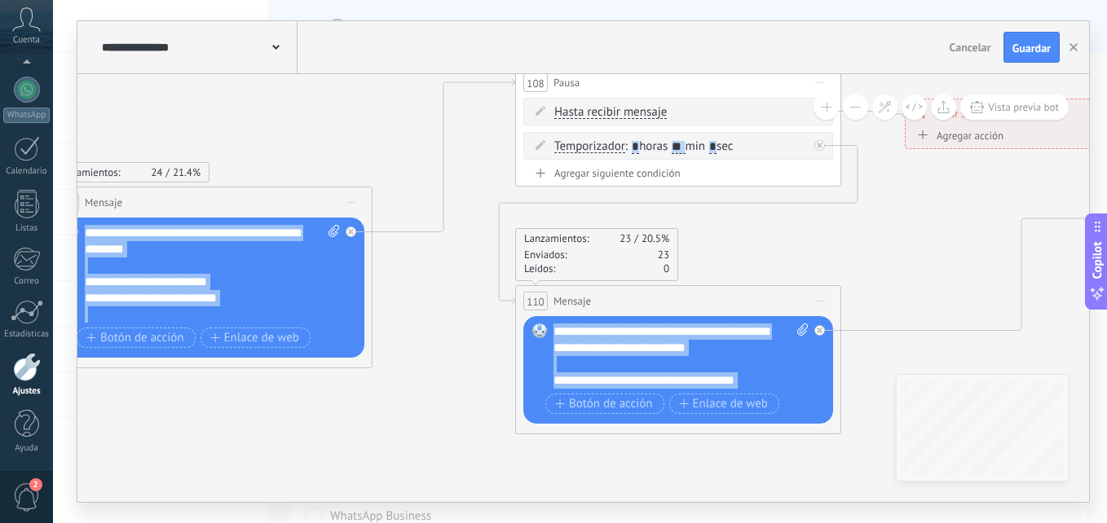
click at [930, 424] on div "Disparadores Lanza bots automáticamente según las reglas que establezcas o tamb…" at bounding box center [583, 288] width 1012 height 428
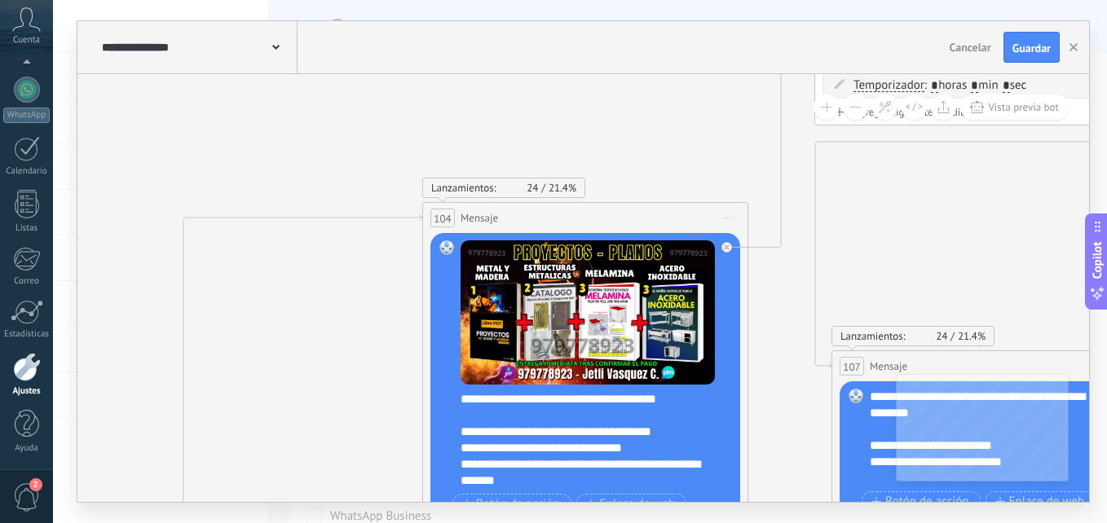
drag, startPoint x: 112, startPoint y: 251, endPoint x: 771, endPoint y: 390, distance: 673.1
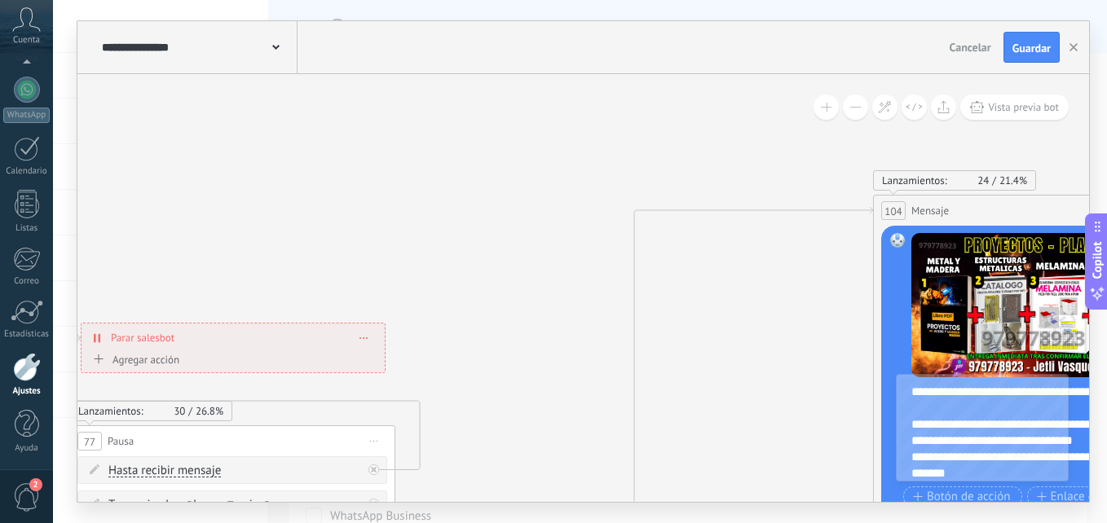
drag, startPoint x: 505, startPoint y: 281, endPoint x: 618, endPoint y: 82, distance: 228.5
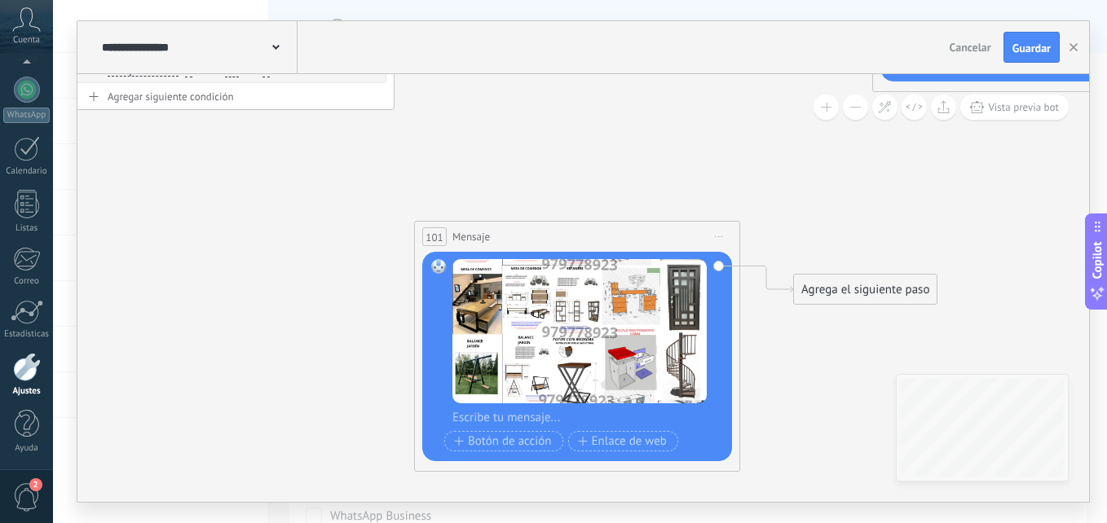
drag, startPoint x: 557, startPoint y: 303, endPoint x: 448, endPoint y: 143, distance: 193.8
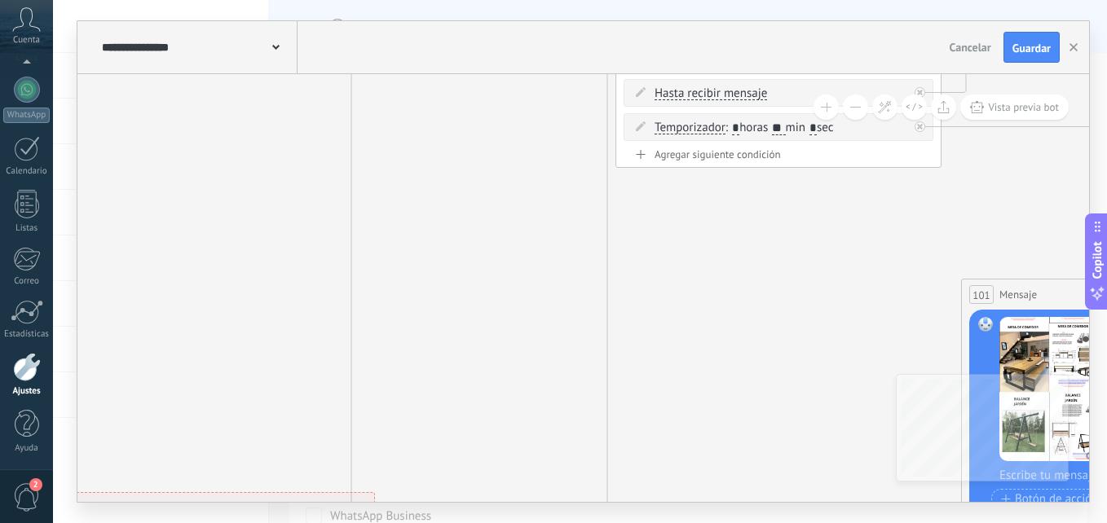
drag, startPoint x: 268, startPoint y: 222, endPoint x: 815, endPoint y: 280, distance: 550.1
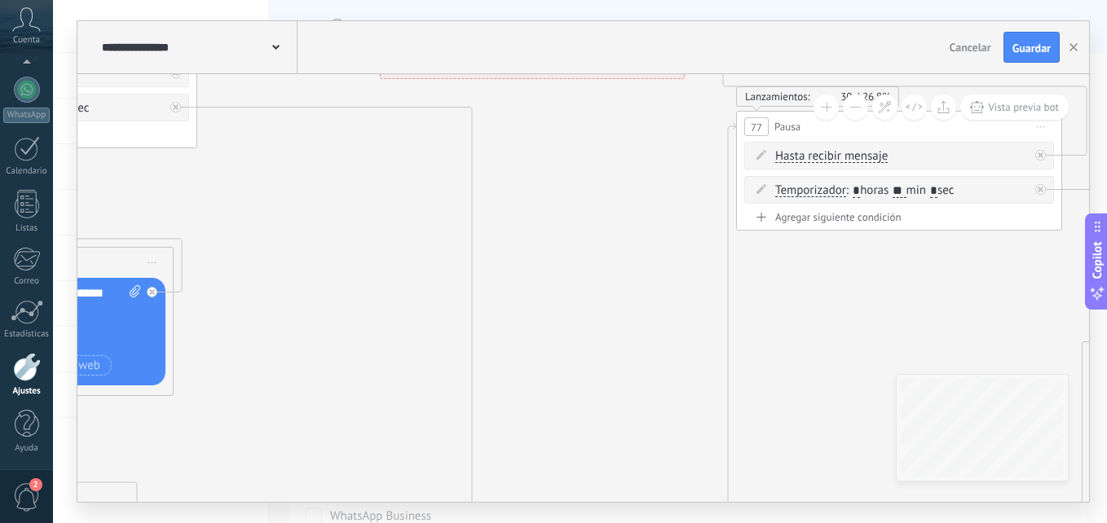
drag, startPoint x: 510, startPoint y: 216, endPoint x: 607, endPoint y: 80, distance: 167.6
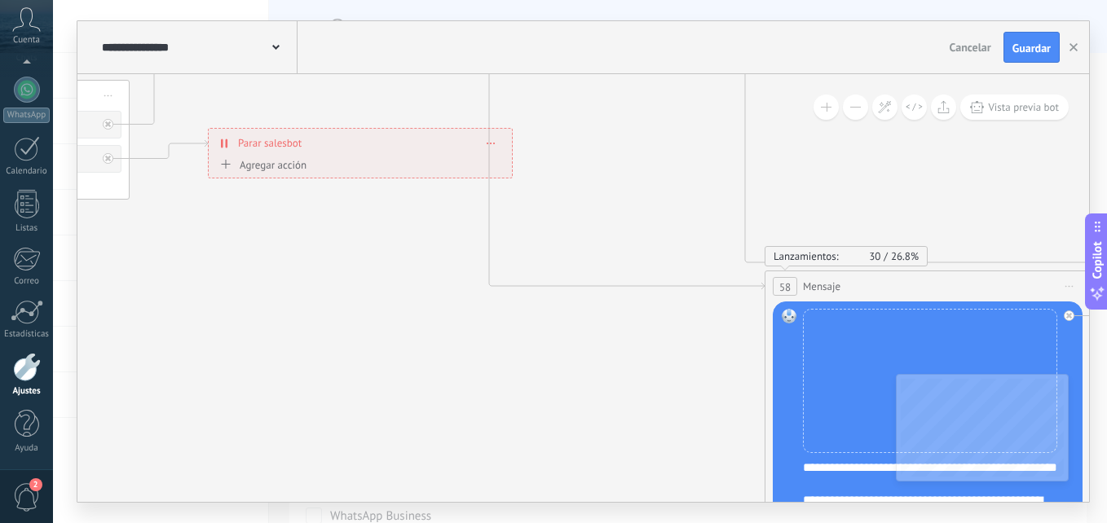
drag, startPoint x: 600, startPoint y: 236, endPoint x: 611, endPoint y: 86, distance: 150.4
click at [611, 86] on icon at bounding box center [549, 472] width 8613 height 3400
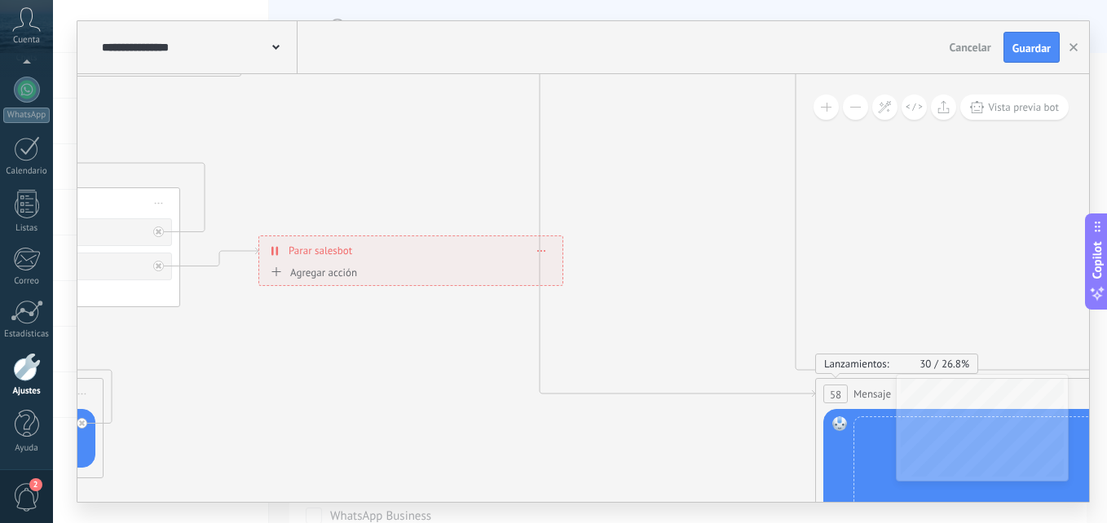
drag, startPoint x: 567, startPoint y: 148, endPoint x: 653, endPoint y: 452, distance: 315.9
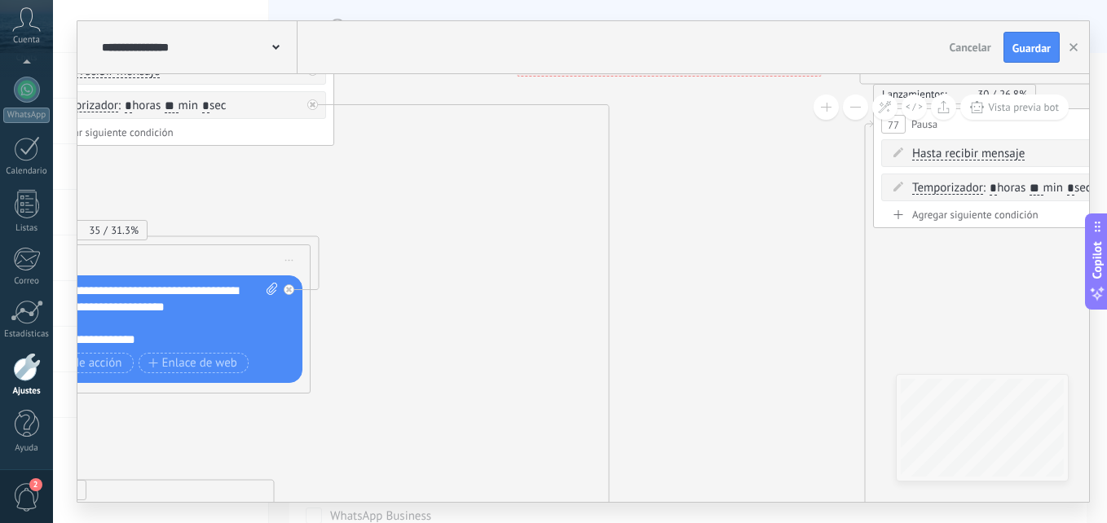
drag, startPoint x: 500, startPoint y: 310, endPoint x: 526, endPoint y: 402, distance: 95.7
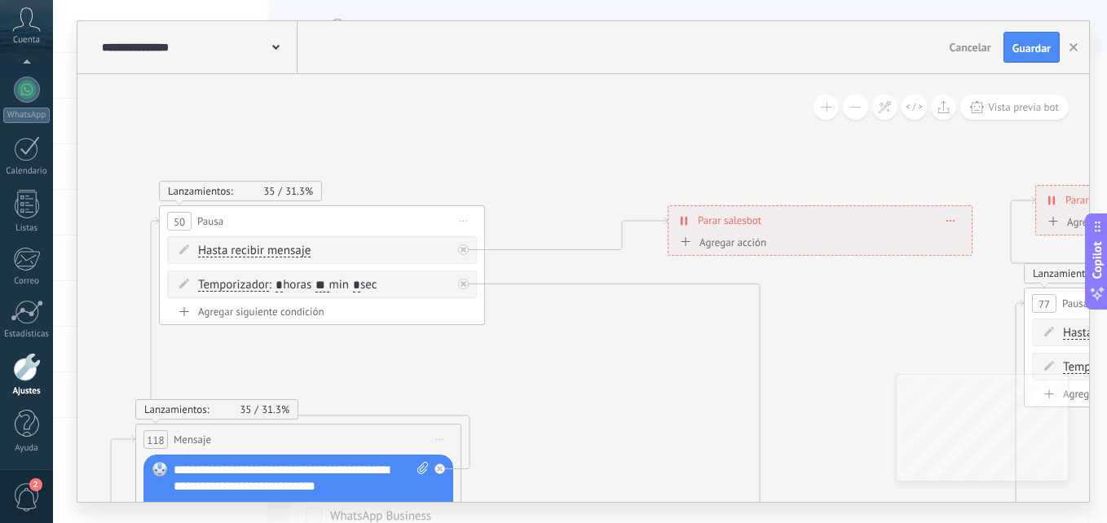
drag, startPoint x: 476, startPoint y: 258, endPoint x: 609, endPoint y: 355, distance: 164.5
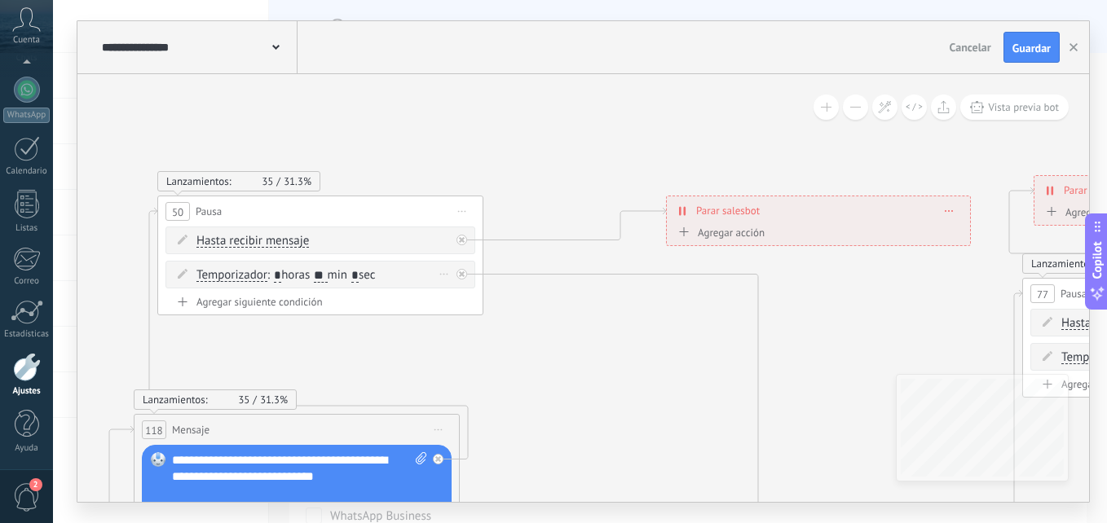
click at [327, 276] on input "**" at bounding box center [320, 276] width 13 height 13
type input "**"
click at [1025, 55] on button "Guardar" at bounding box center [1032, 47] width 56 height 31
click at [327, 273] on input "**" at bounding box center [320, 276] width 13 height 13
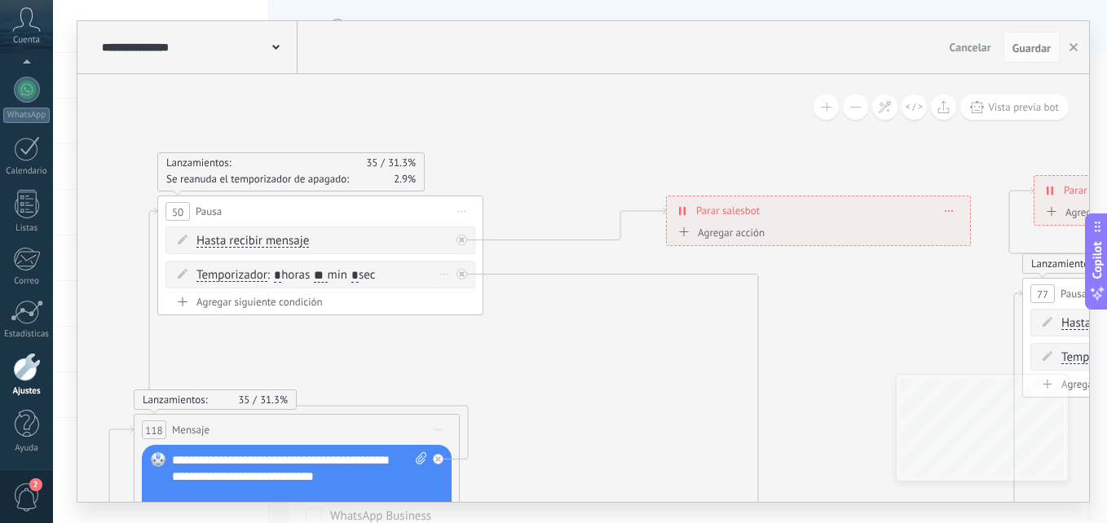
click at [327, 273] on input "**" at bounding box center [320, 276] width 13 height 13
click at [1070, 48] on button "button" at bounding box center [1073, 47] width 24 height 31
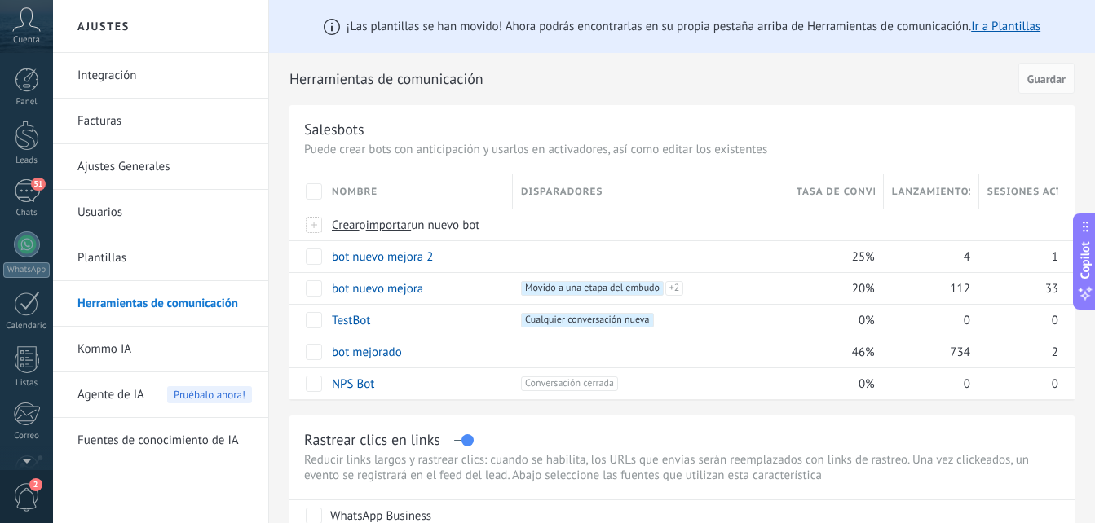
scroll to position [155, 0]
